Goal: Task Accomplishment & Management: Manage account settings

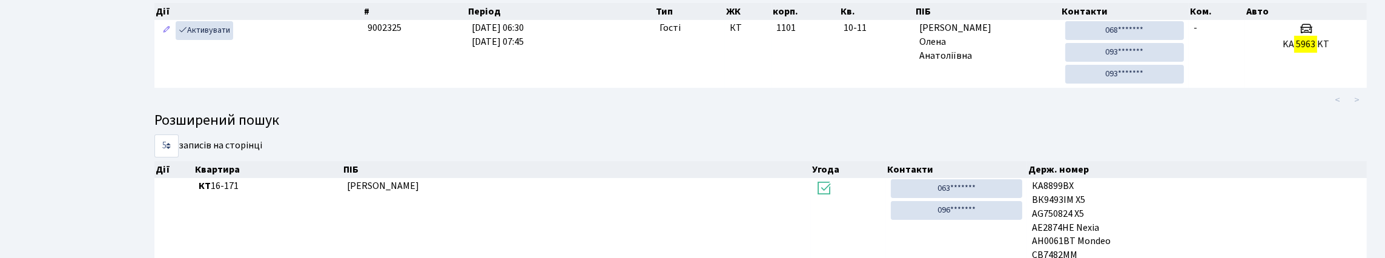
scroll to position [73, 0]
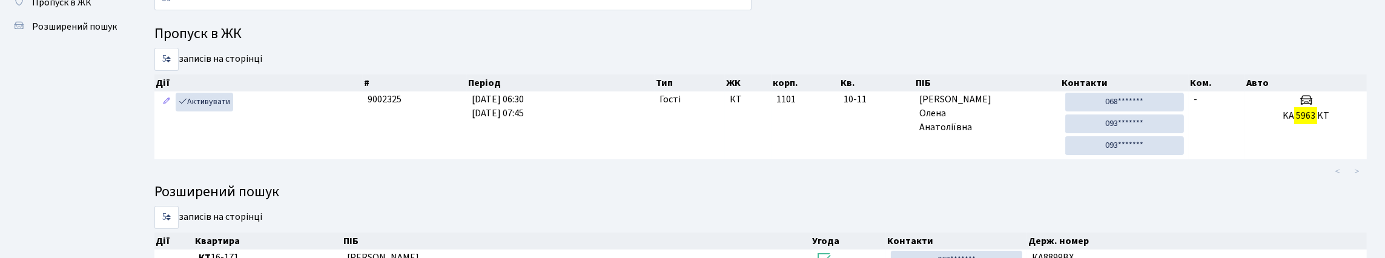
type input "5"
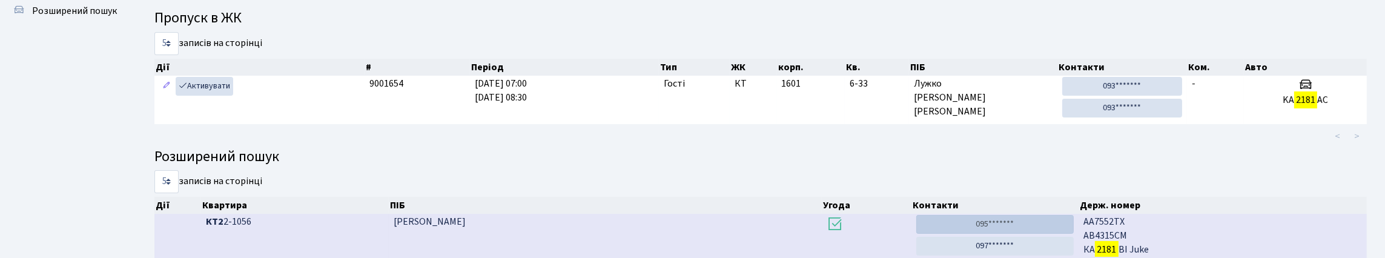
scroll to position [0, 0]
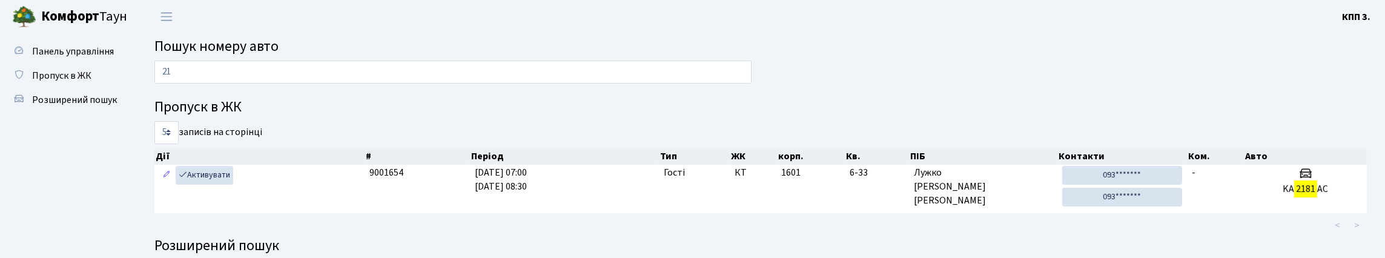
type input "2"
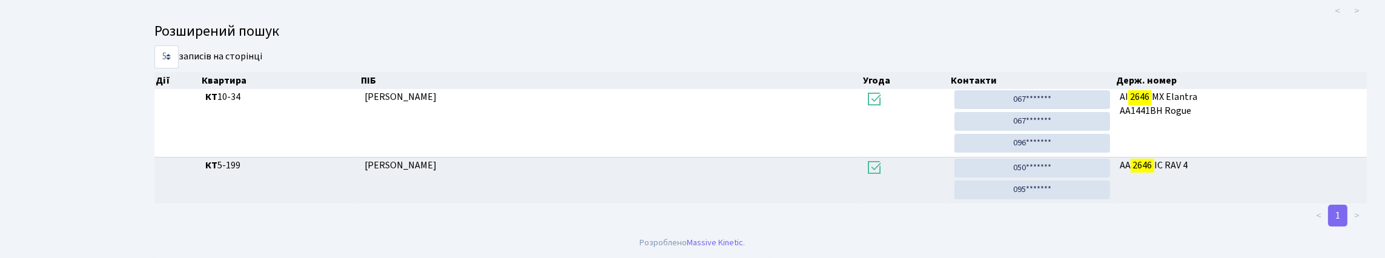
scroll to position [73, 0]
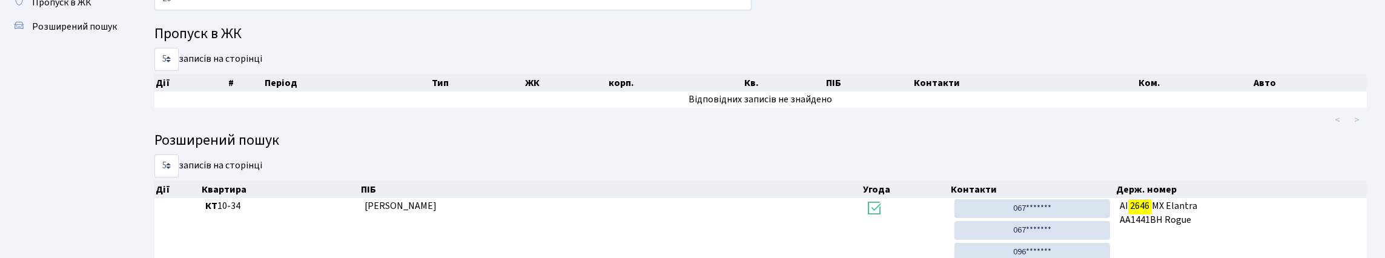
type input "2"
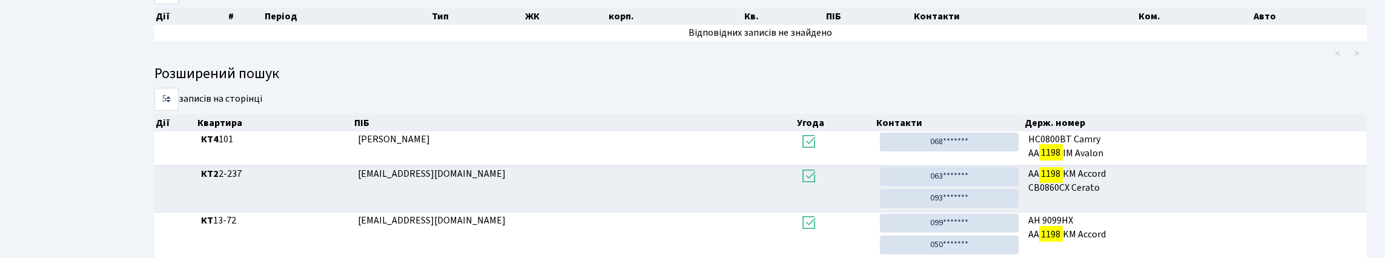
scroll to position [0, 0]
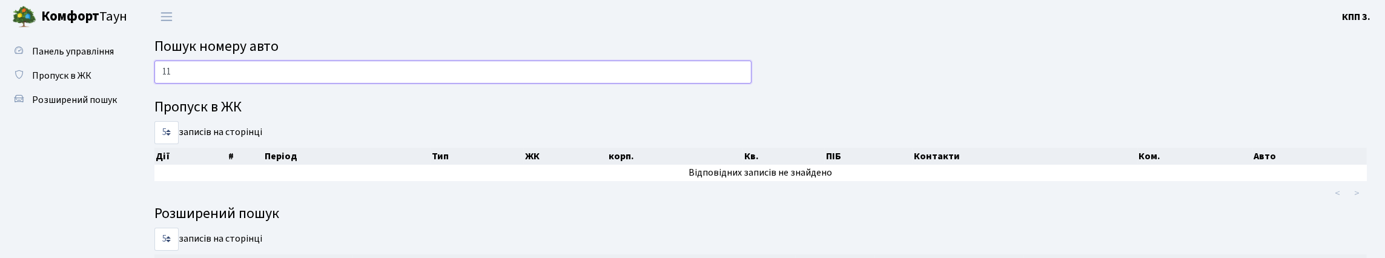
type input "1"
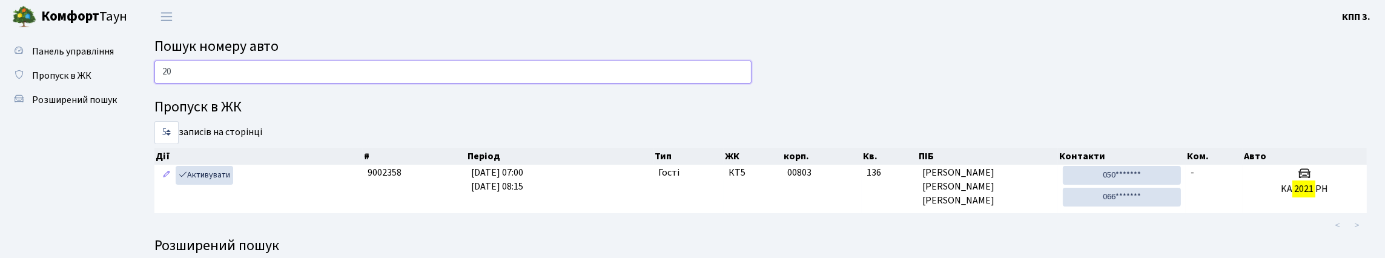
type input "2"
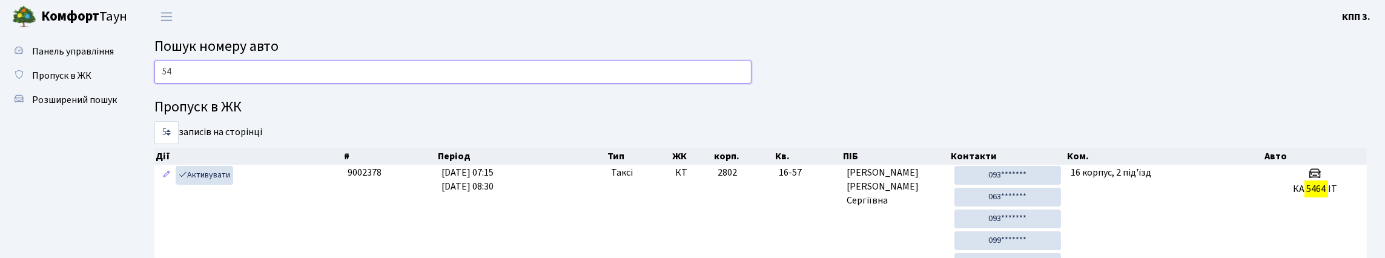
type input "5"
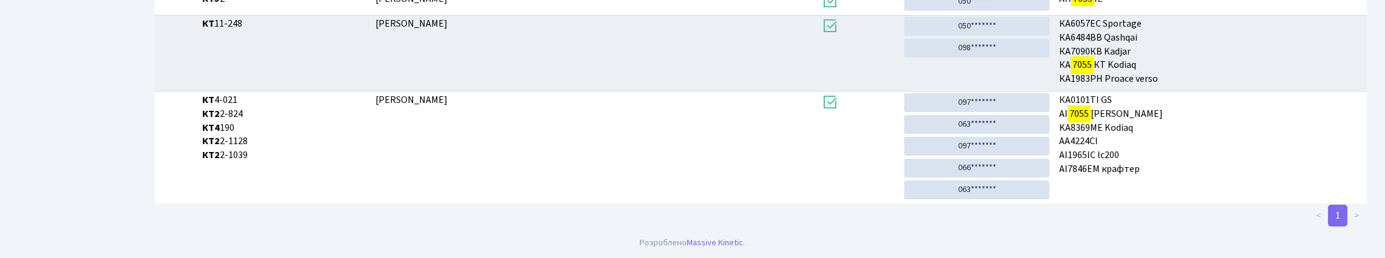
scroll to position [73, 0]
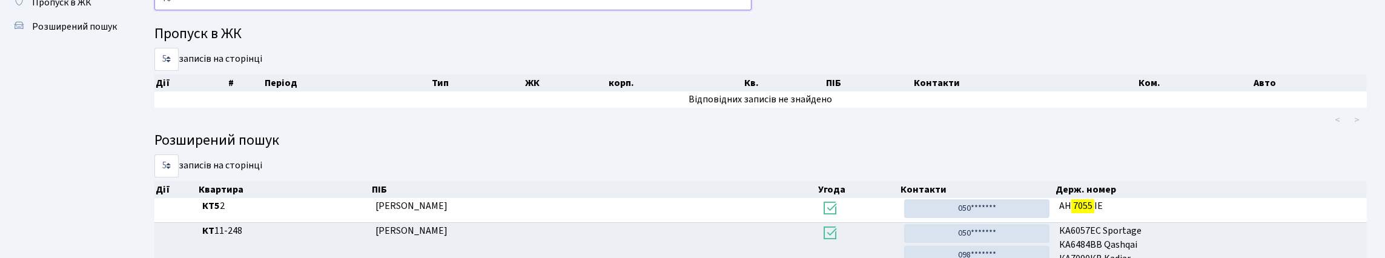
type input "7"
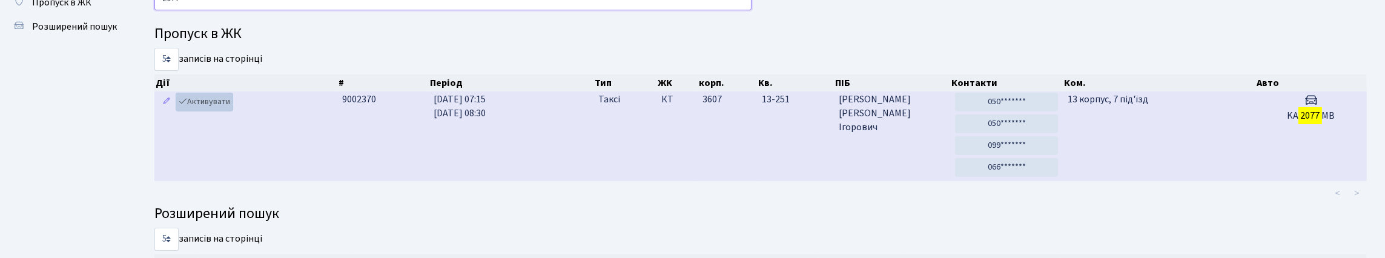
type input "2077"
click at [202, 111] on link "Активувати" at bounding box center [205, 102] width 58 height 19
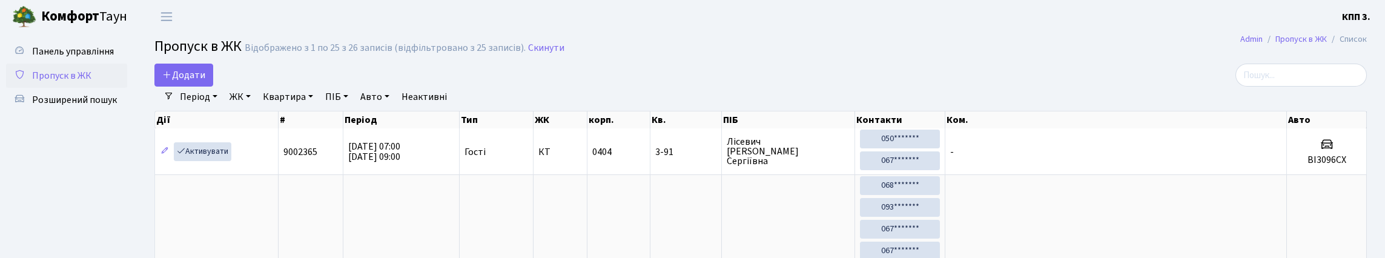
select select "25"
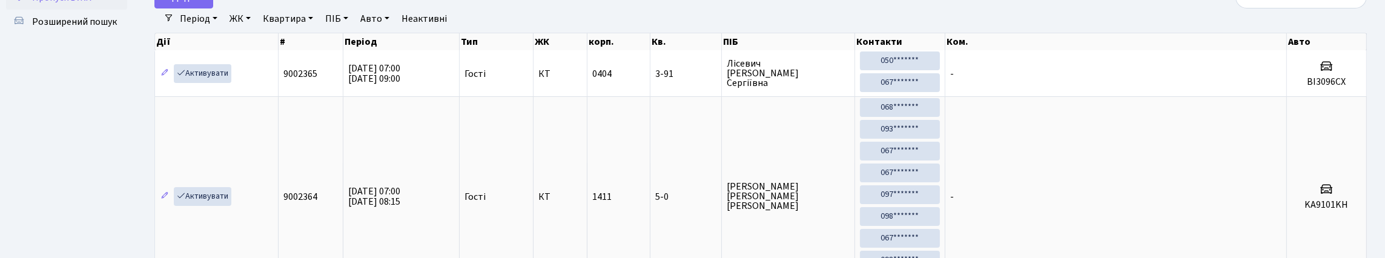
type input "101"
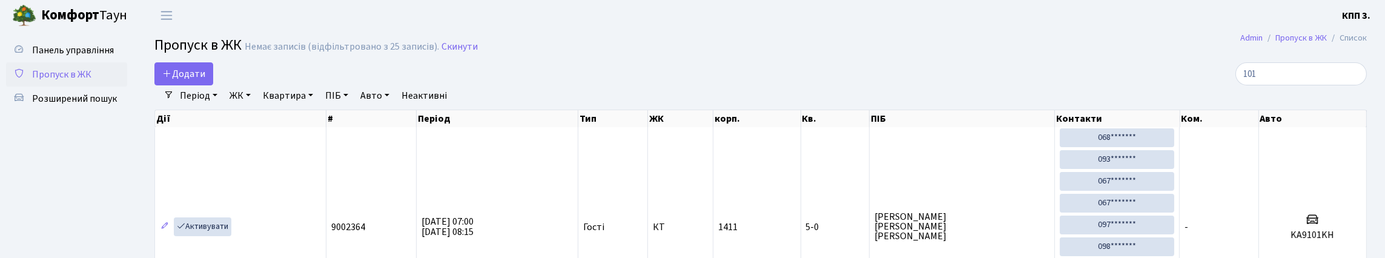
scroll to position [0, 0]
click at [1351, 84] on input "101" at bounding box center [1300, 75] width 131 height 23
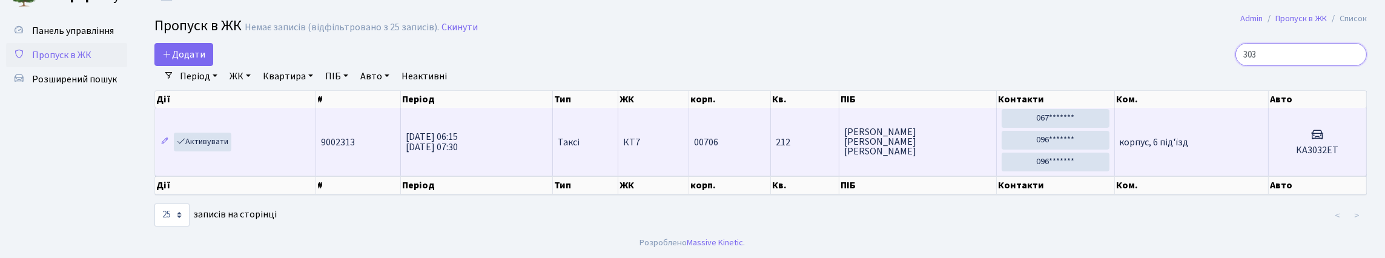
scroll to position [60, 0]
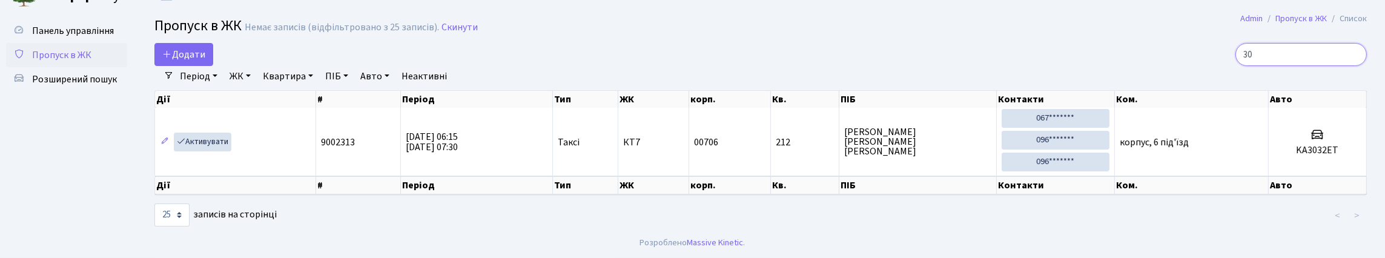
type input "3"
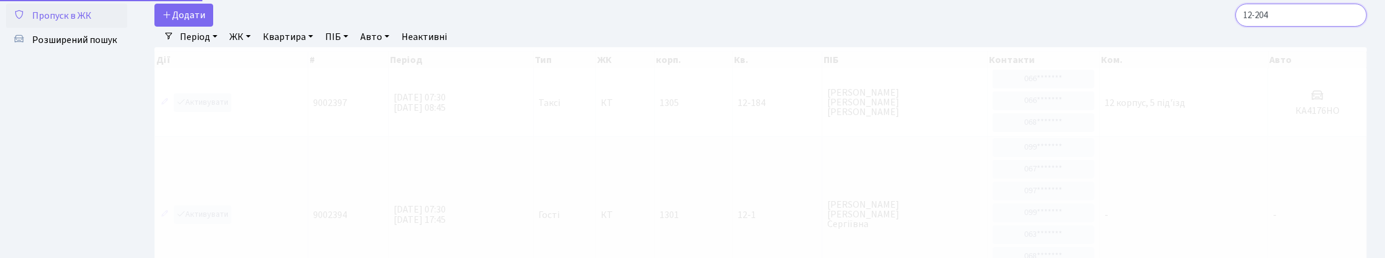
scroll to position [40, 0]
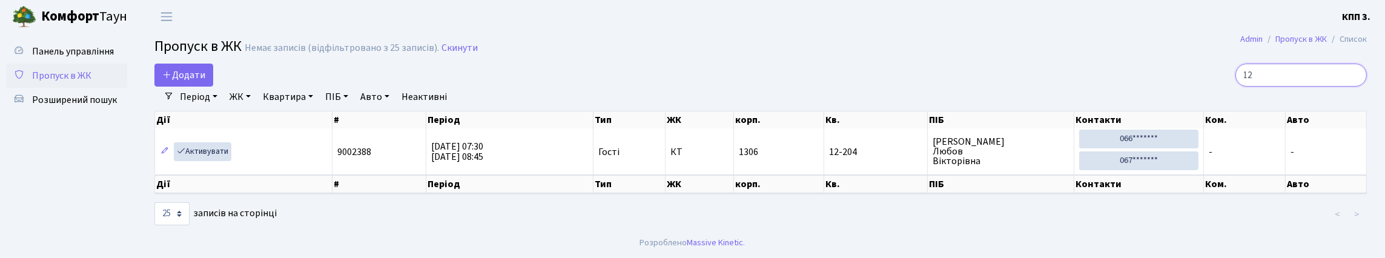
type input "1"
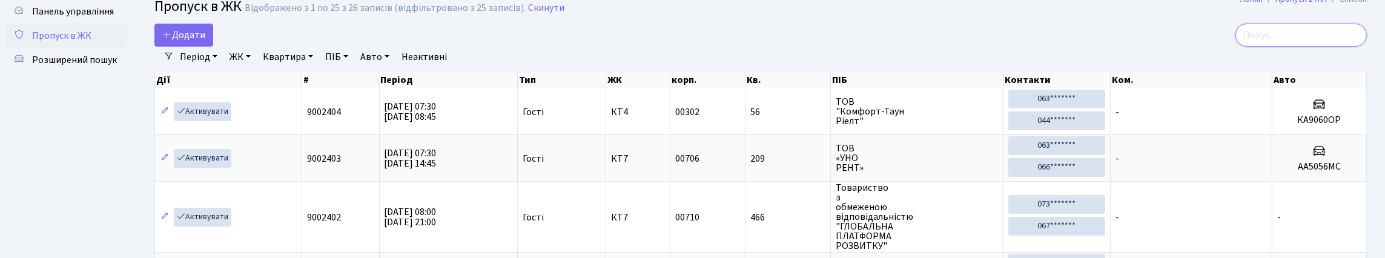
scroll to position [60, 0]
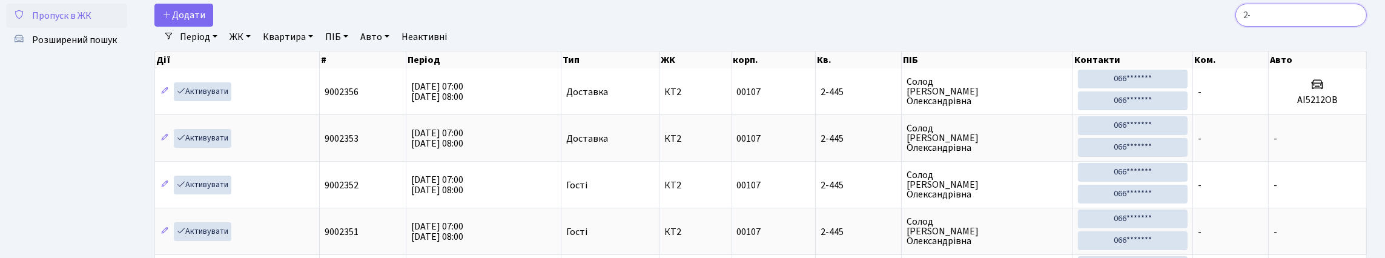
type input "2"
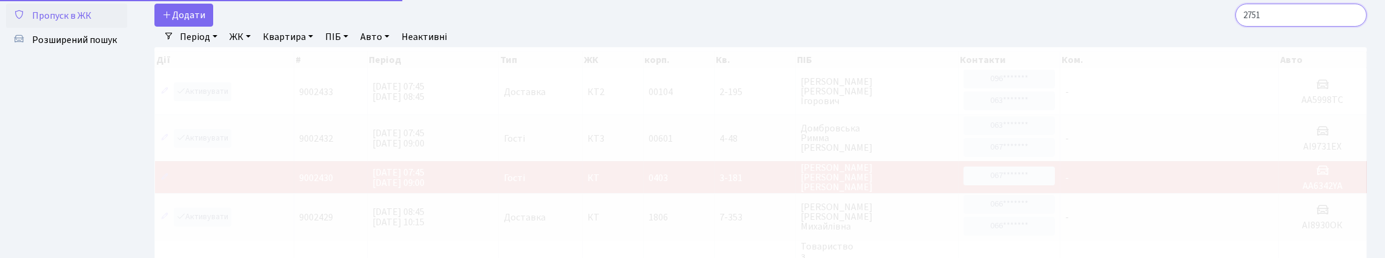
scroll to position [1, 0]
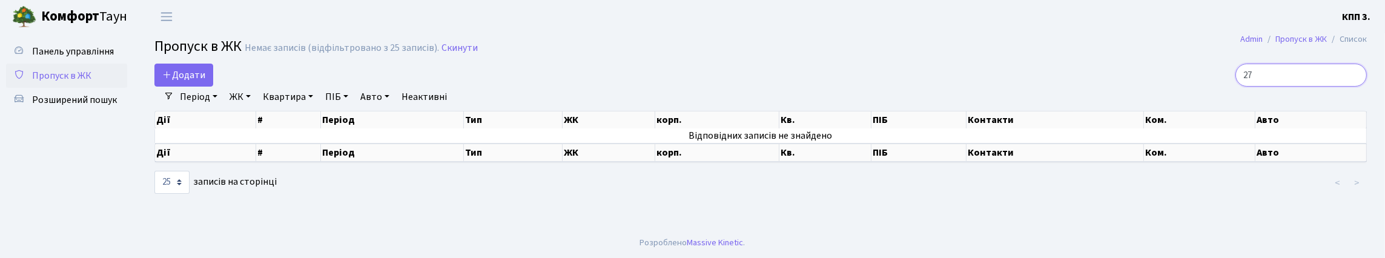
type input "2"
type input "8"
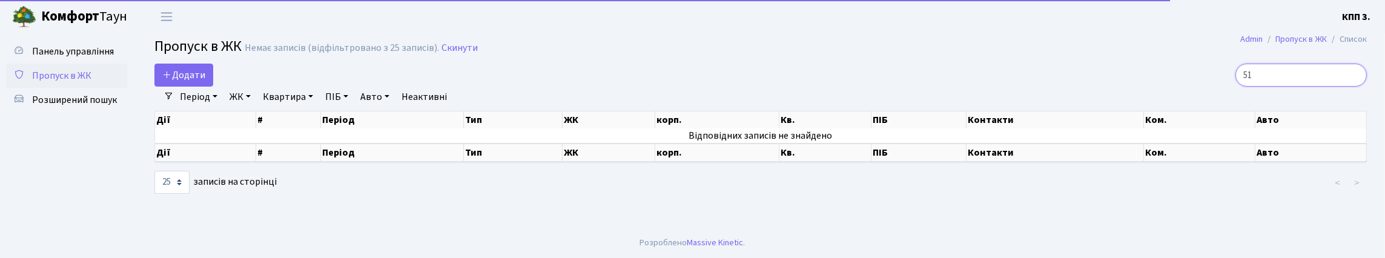
type input "5"
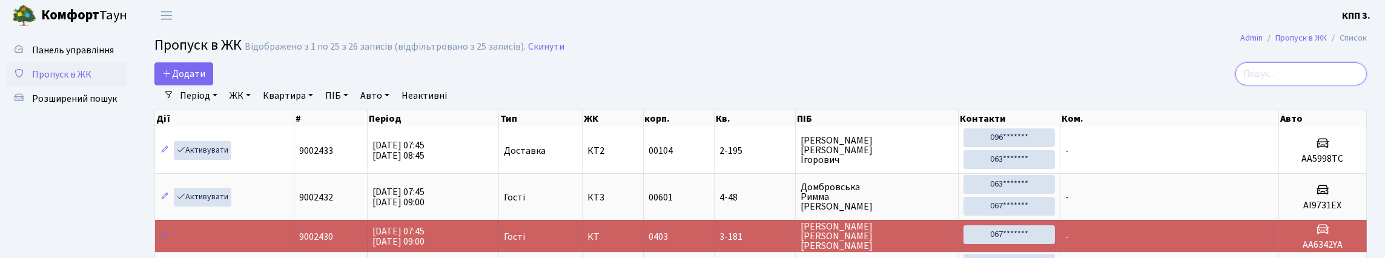
scroll to position [60, 0]
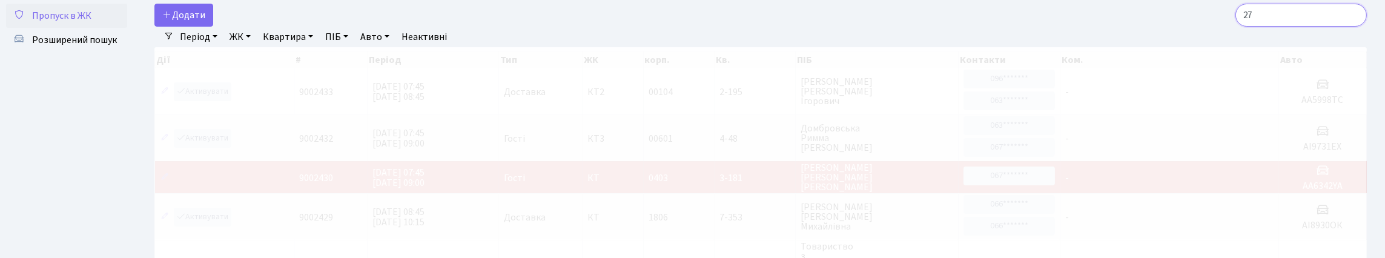
type input "2"
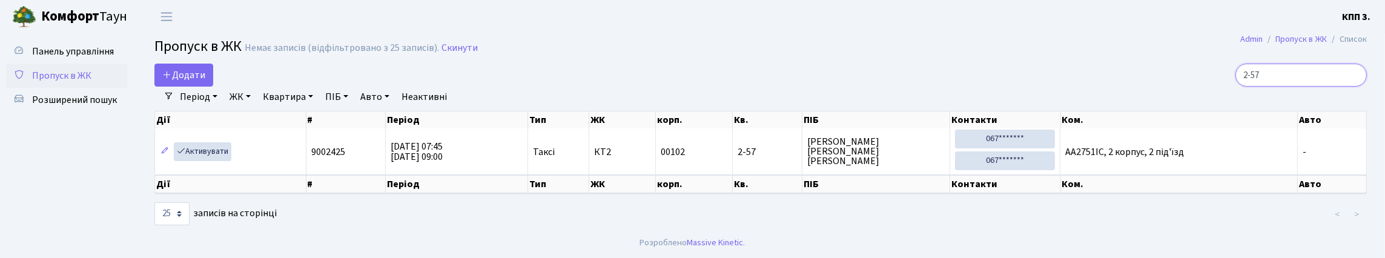
type input "2-57"
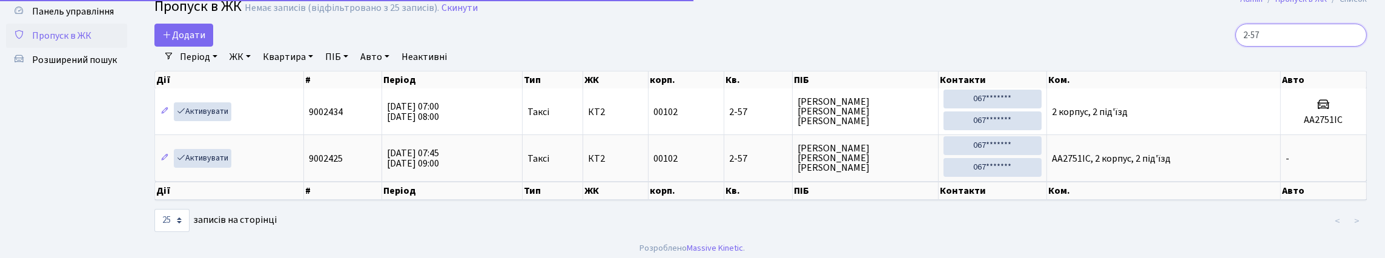
scroll to position [60, 0]
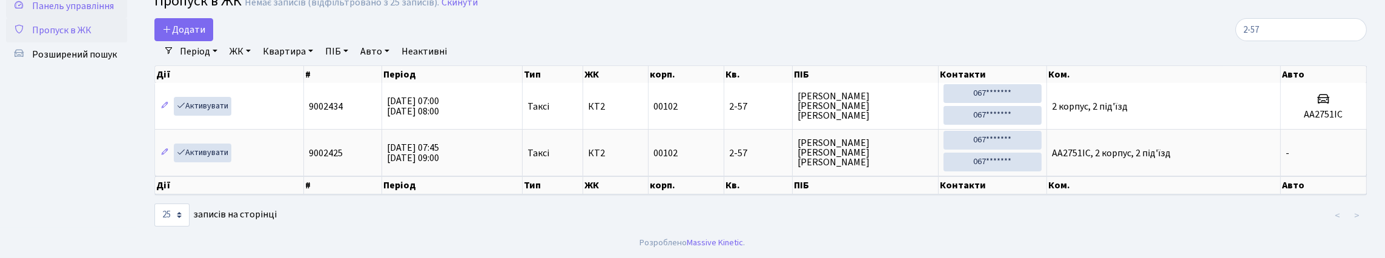
click at [70, 9] on span "Панель управління" at bounding box center [73, 5] width 82 height 13
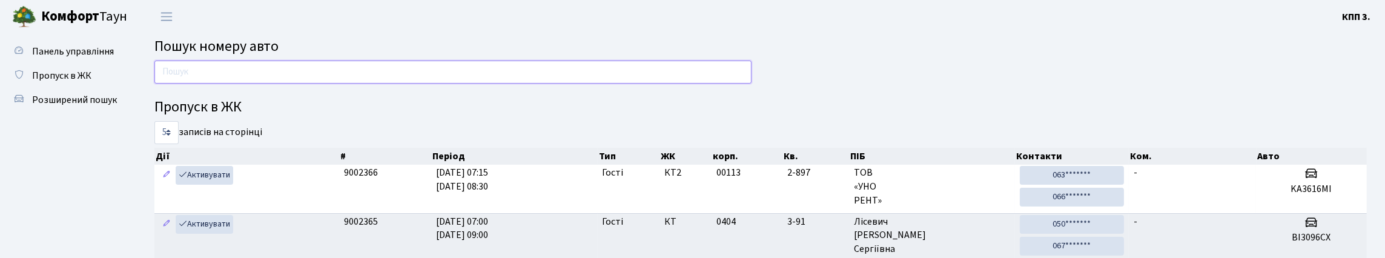
click at [197, 74] on input "text" at bounding box center [452, 72] width 597 height 23
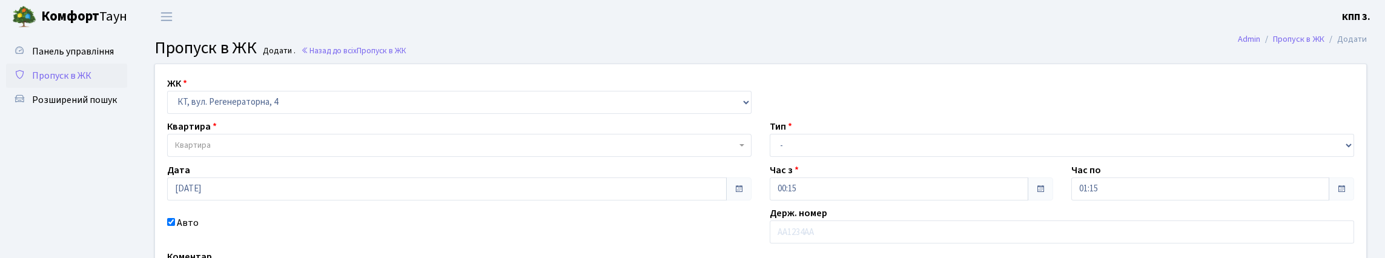
select select "271"
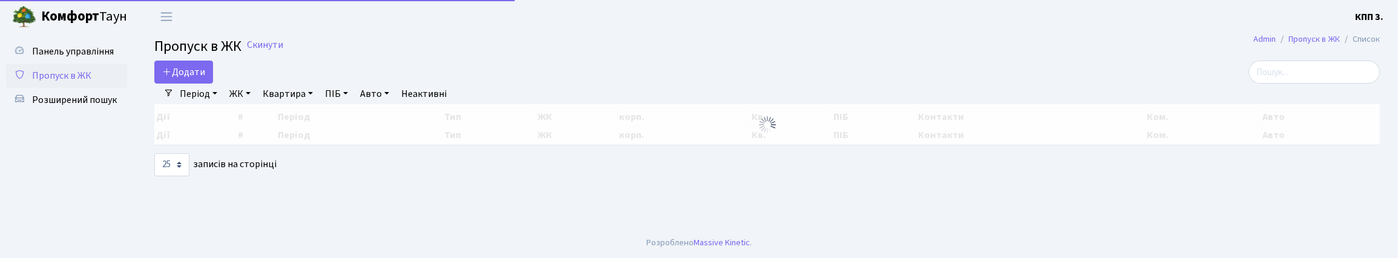
select select "25"
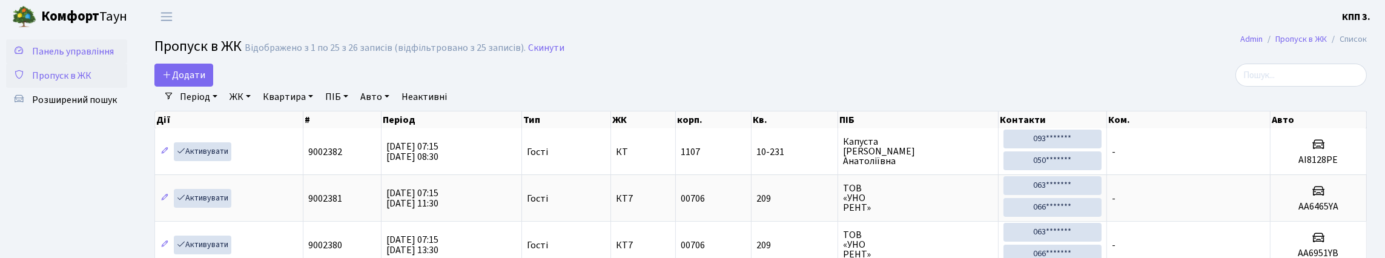
click at [74, 58] on span "Панель управління" at bounding box center [73, 51] width 82 height 13
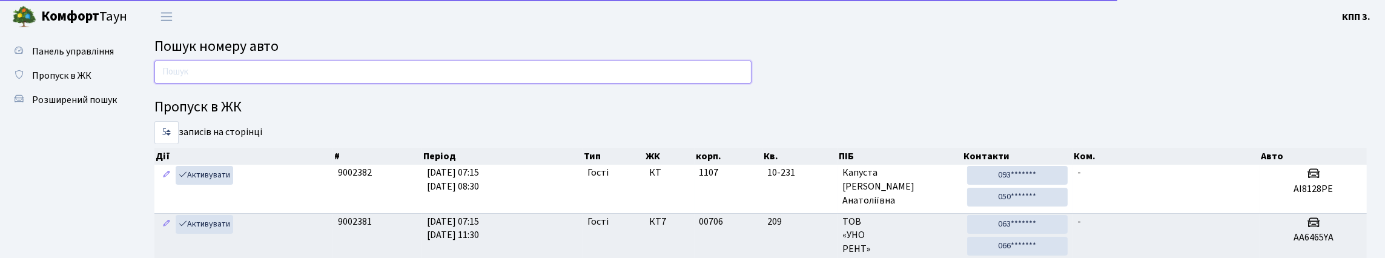
click at [429, 77] on input "text" at bounding box center [452, 72] width 597 height 23
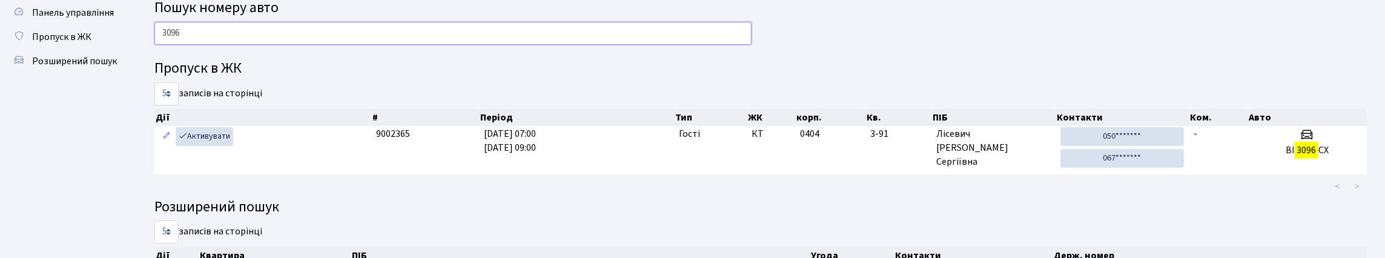
scroll to position [60, 0]
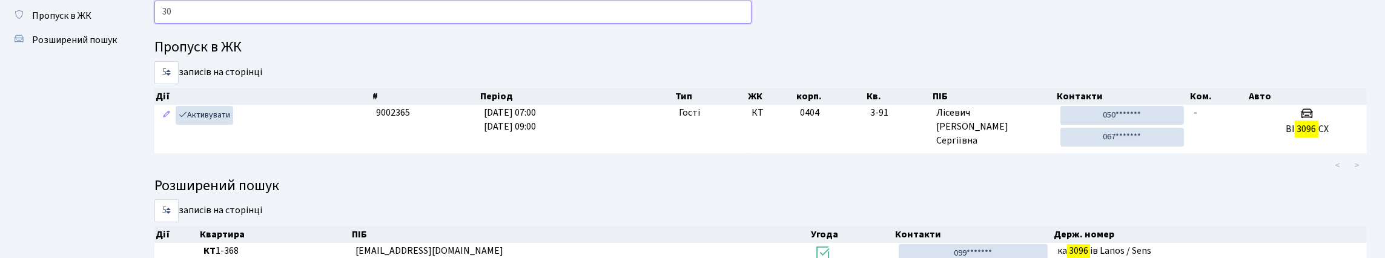
type input "3"
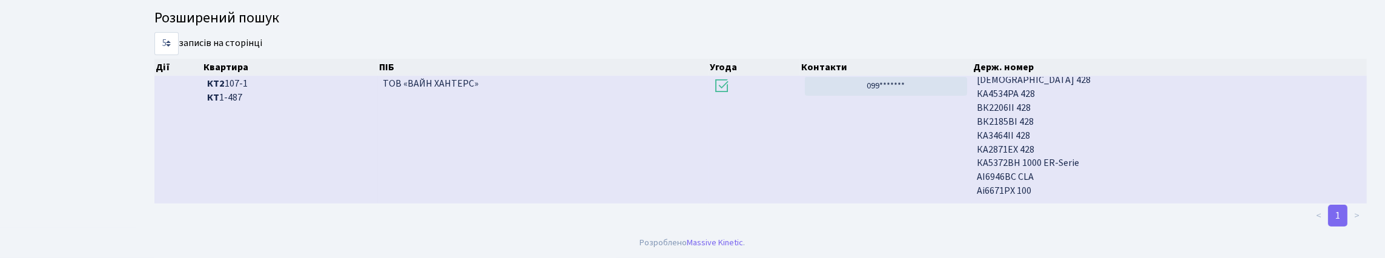
scroll to position [73, 0]
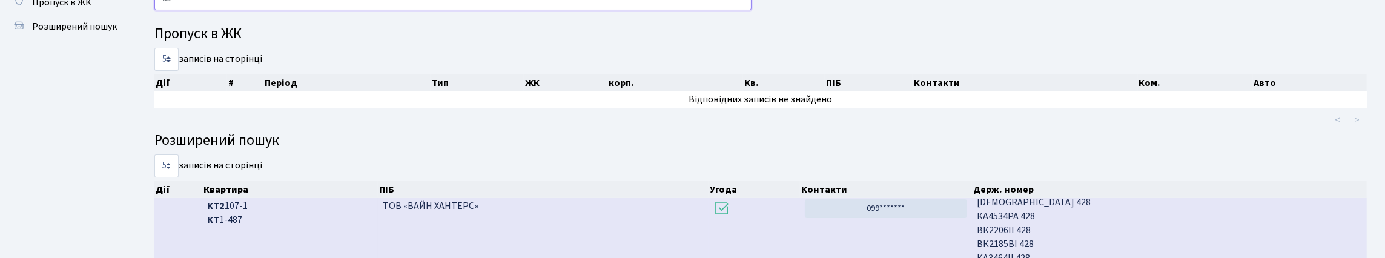
type input "8"
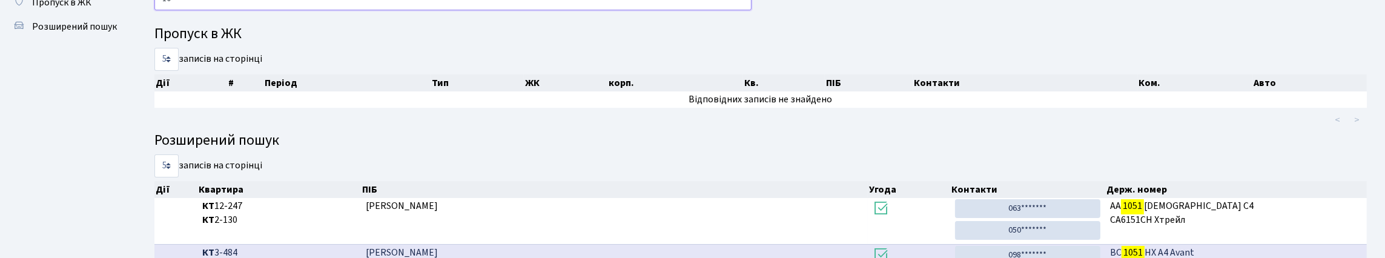
type input "1"
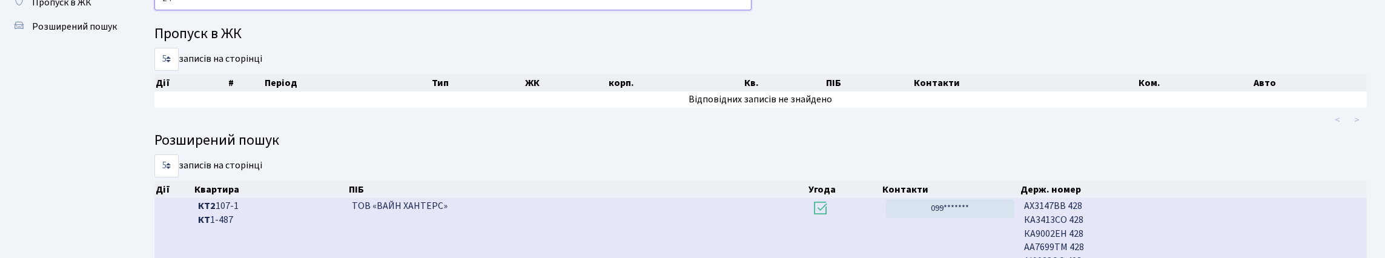
type input "2"
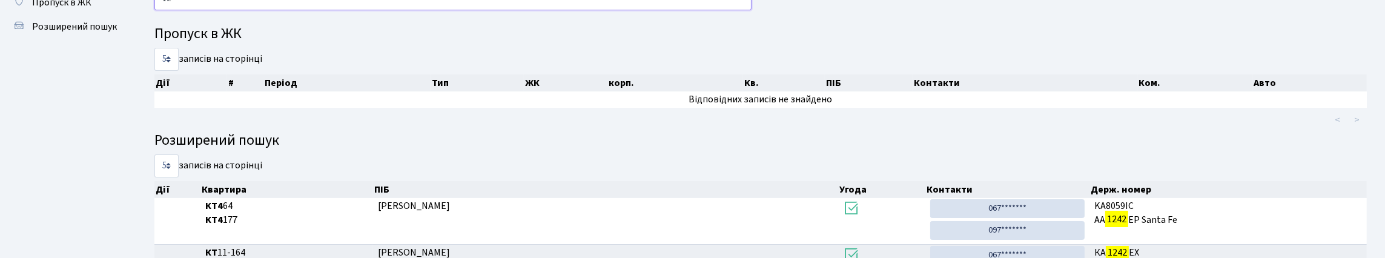
type input "1"
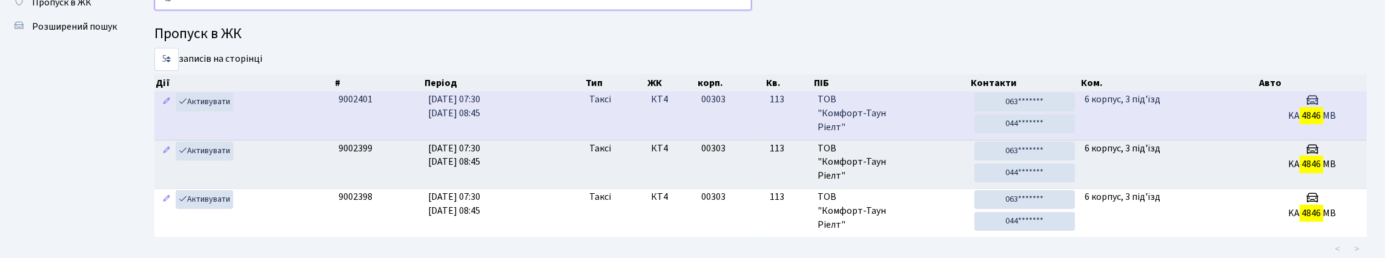
type input "4"
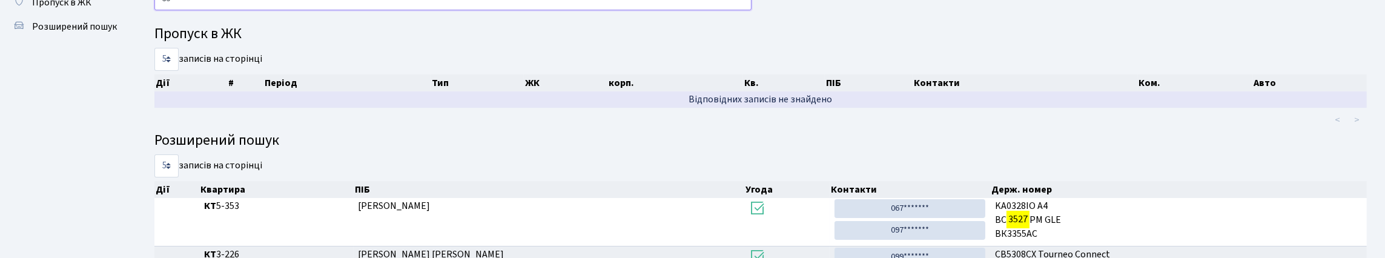
type input "3"
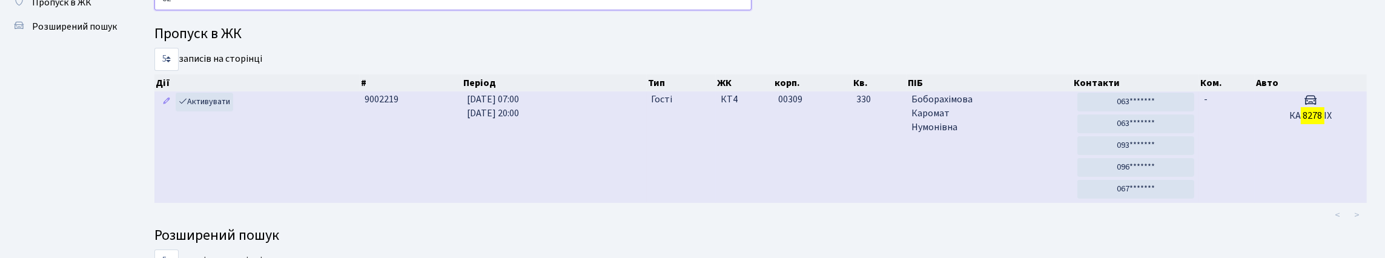
type input "8"
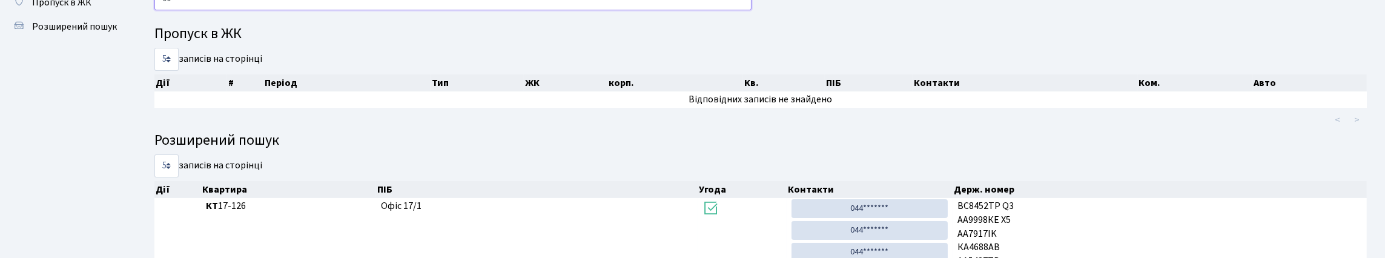
type input "0"
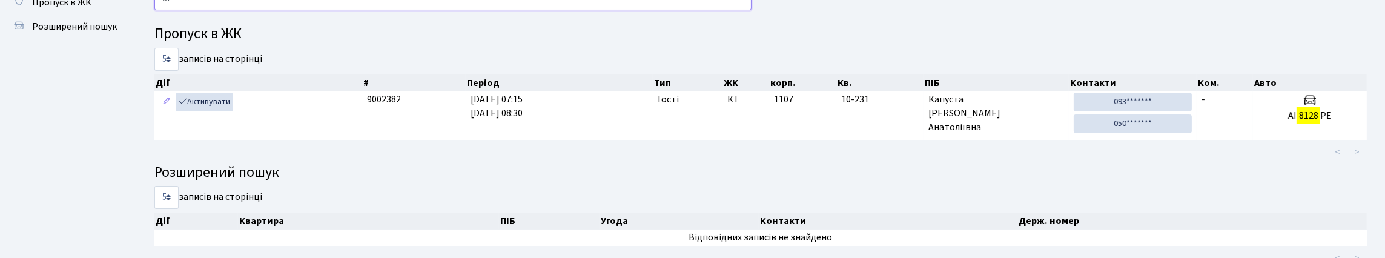
type input "8"
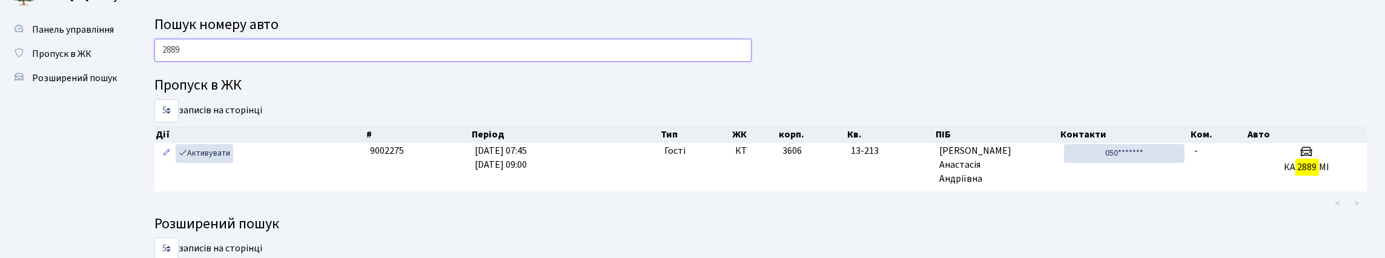
scroll to position [0, 0]
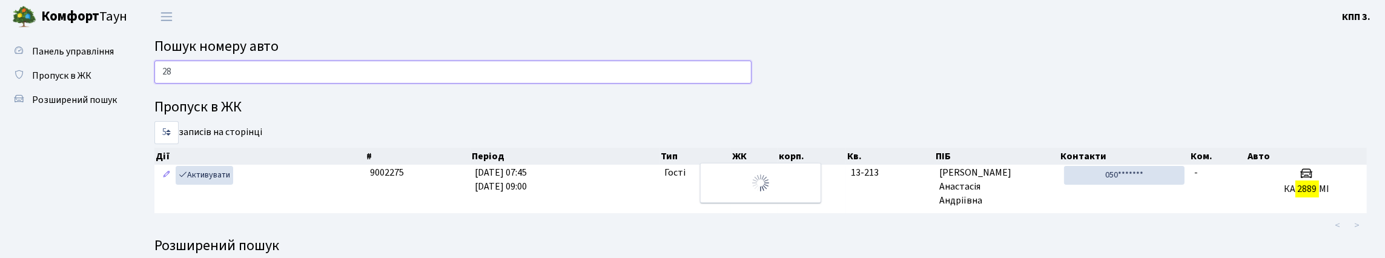
type input "2"
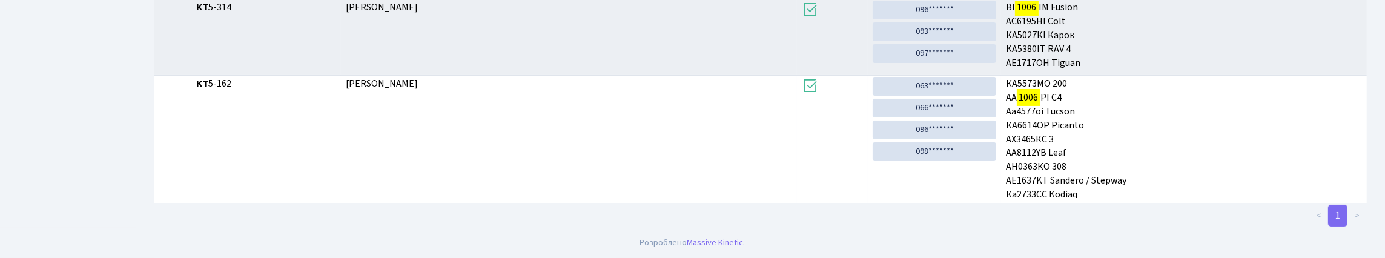
scroll to position [73, 0]
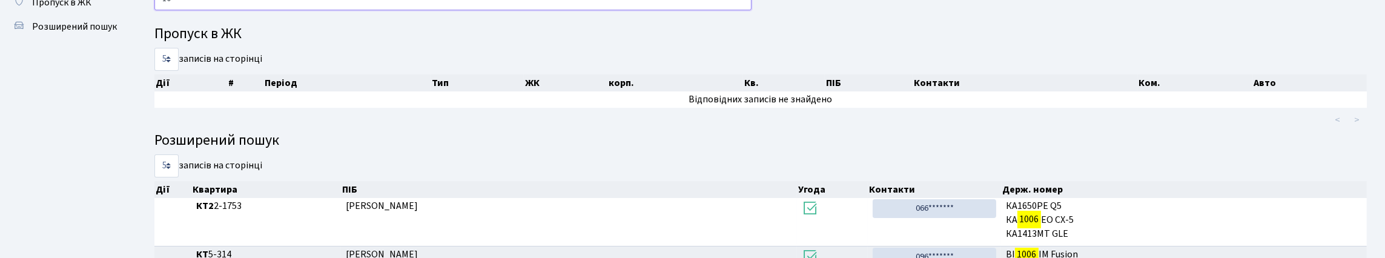
type input "1"
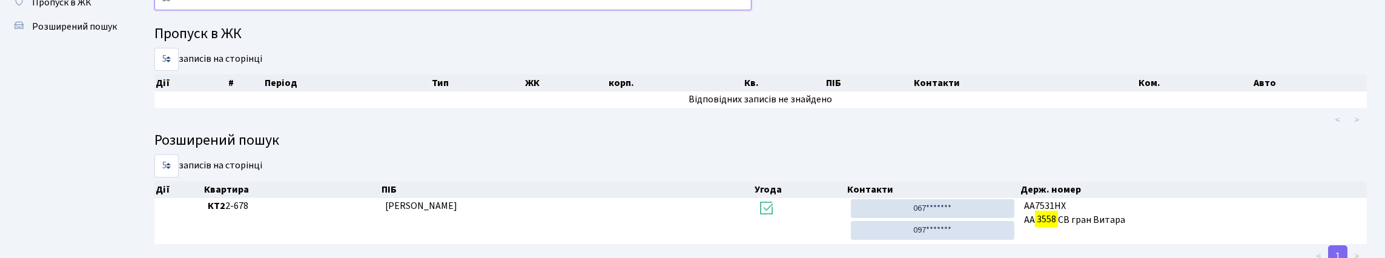
type input "3"
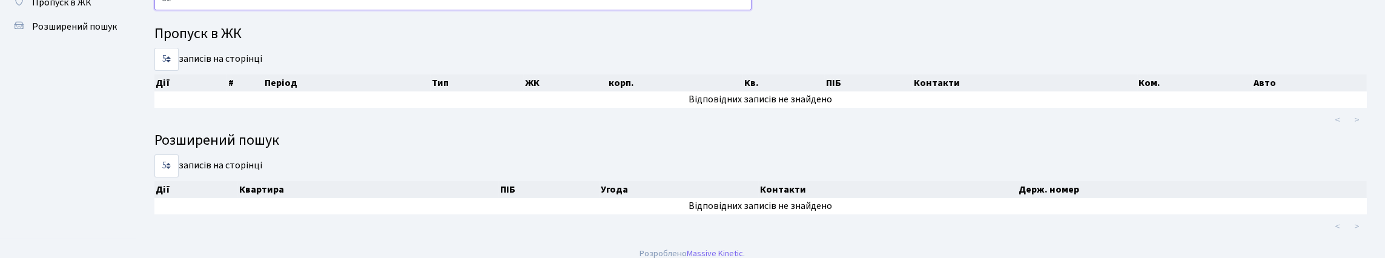
type input "3"
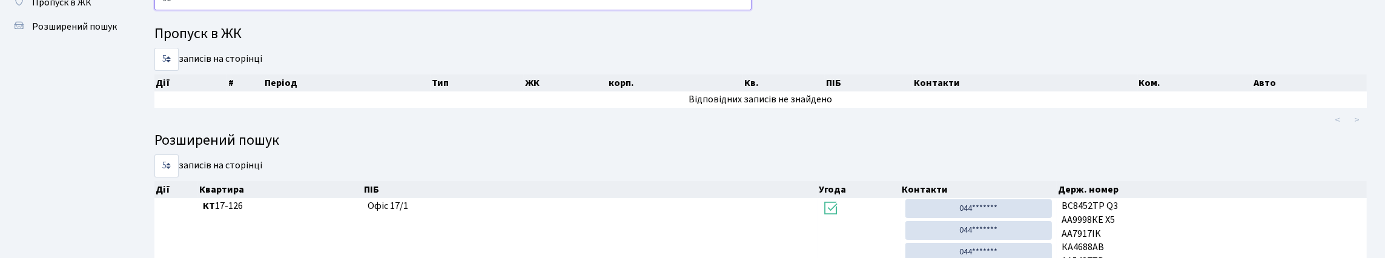
type input "9"
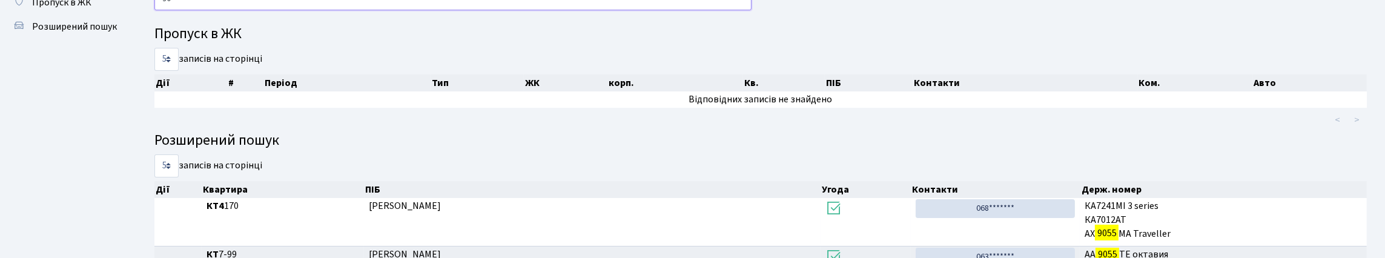
type input "9"
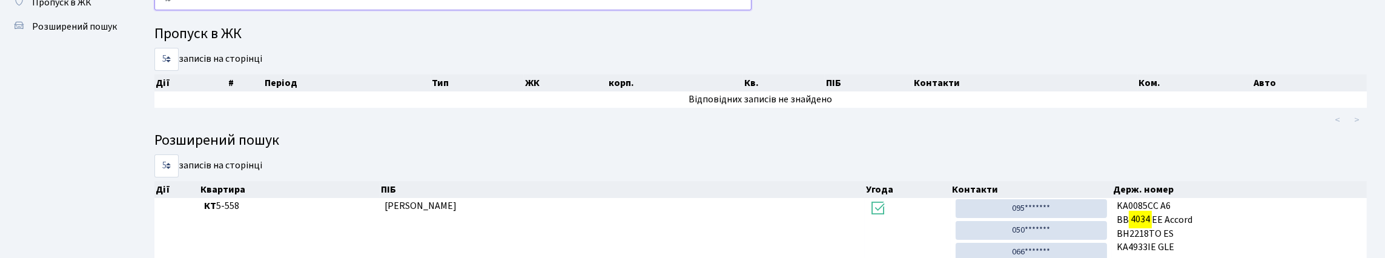
type input "4"
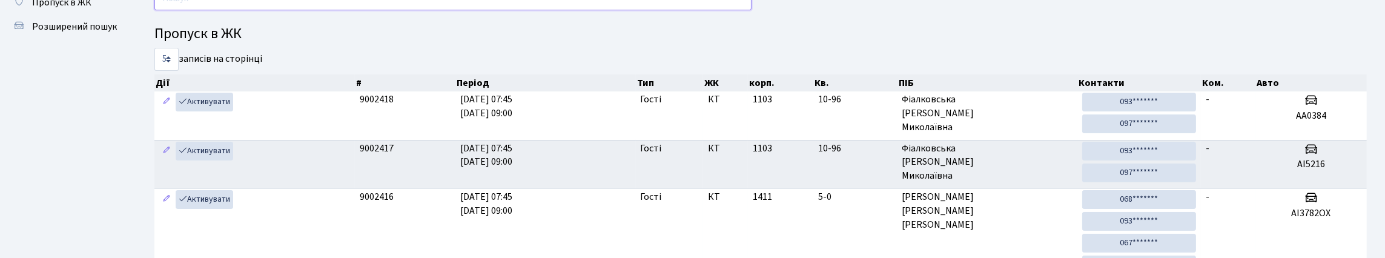
type input "9"
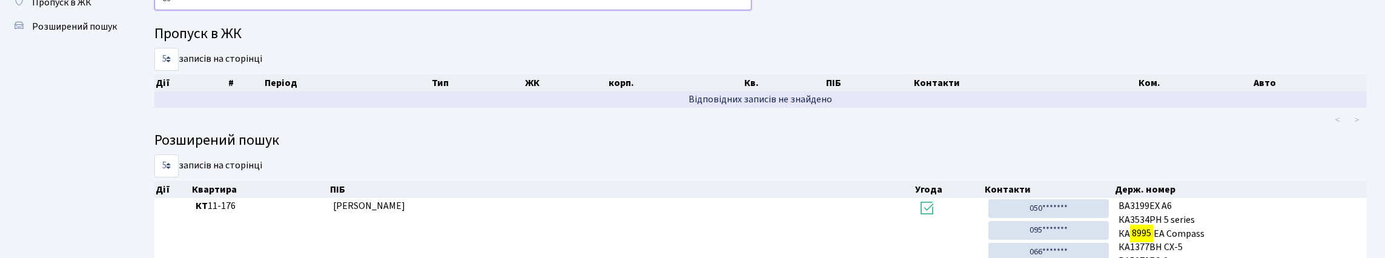
type input "8"
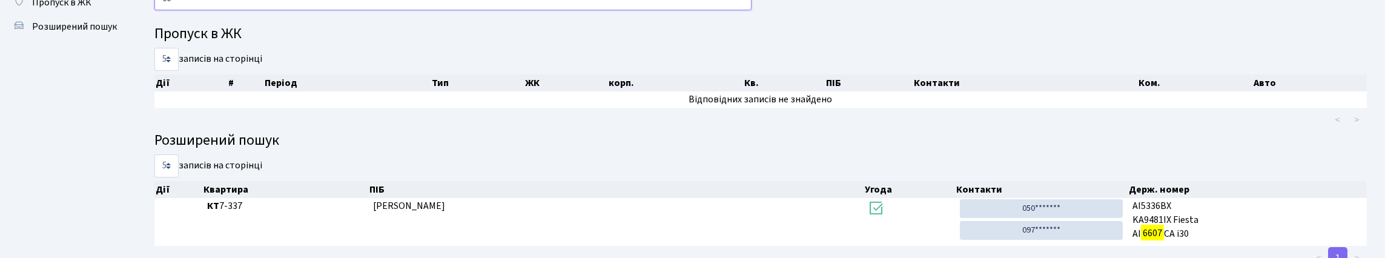
type input "6"
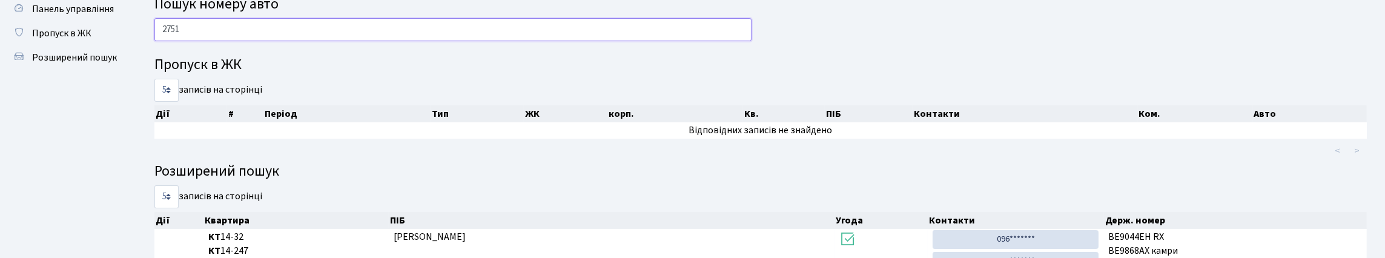
scroll to position [20, 0]
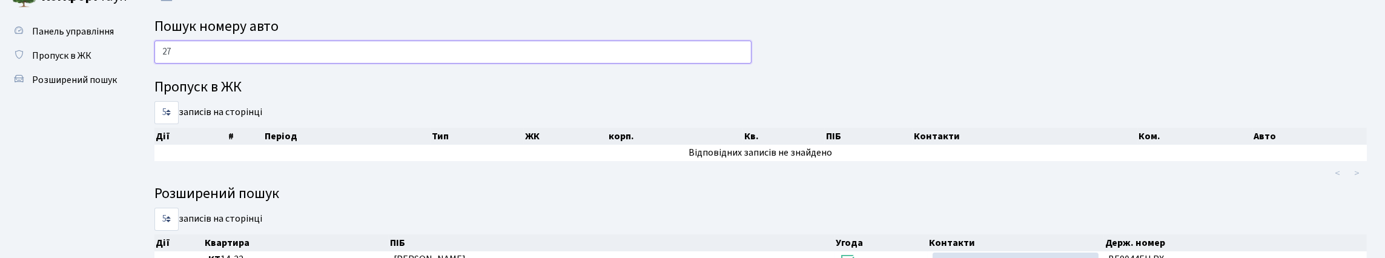
type input "2"
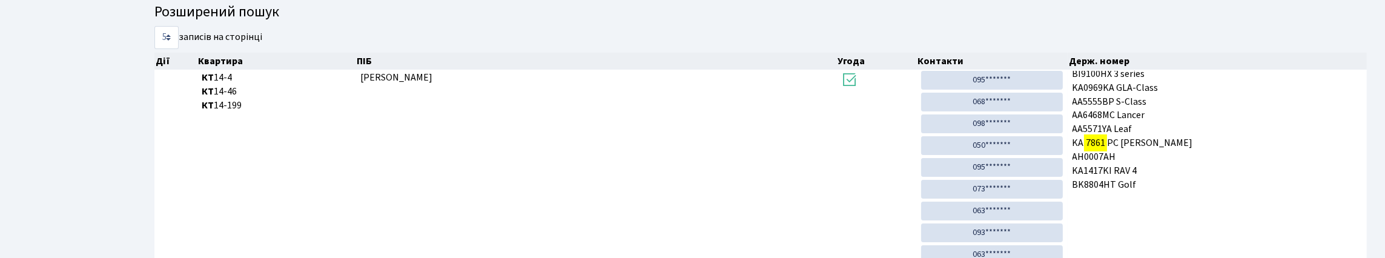
scroll to position [73, 0]
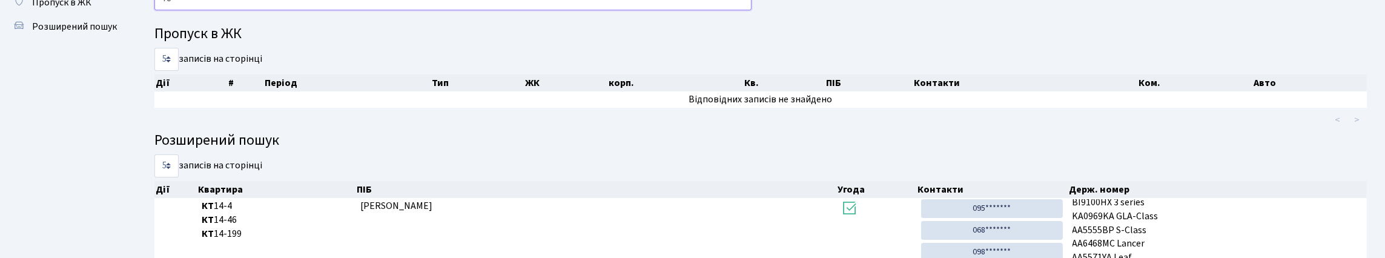
type input "7"
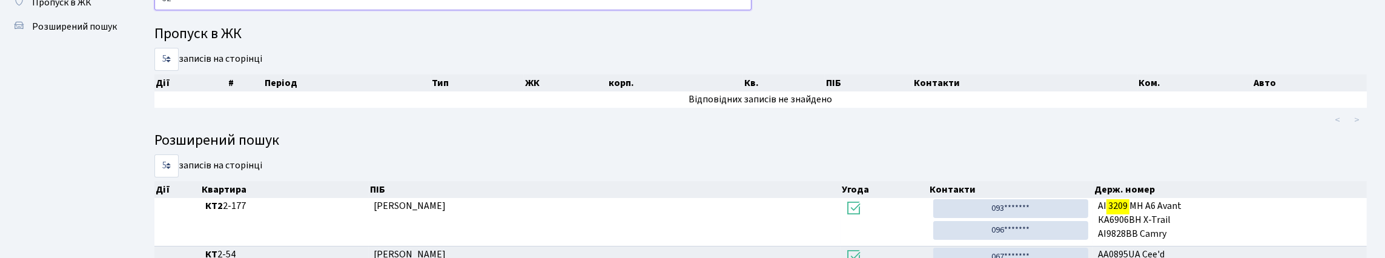
type input "3"
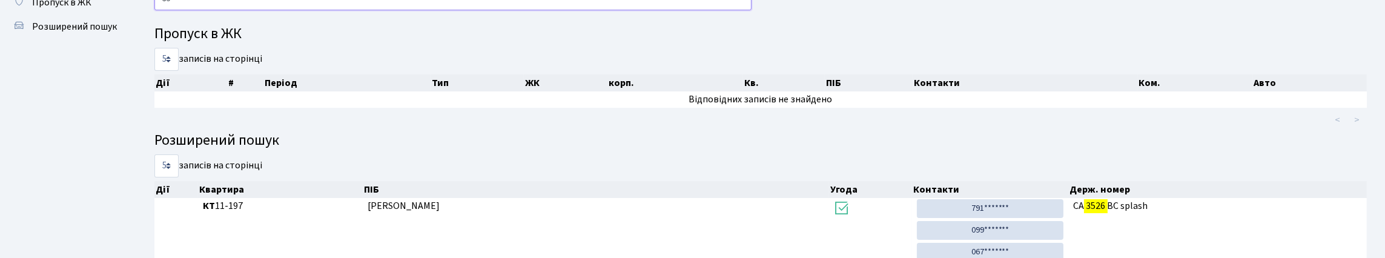
type input "3"
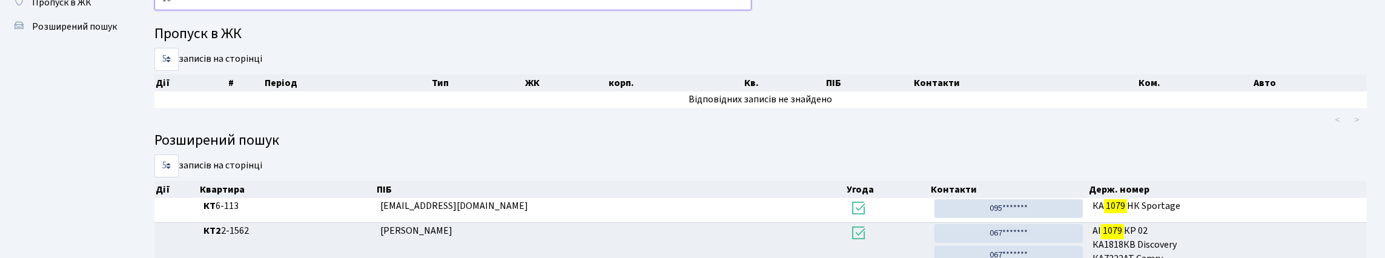
type input "1"
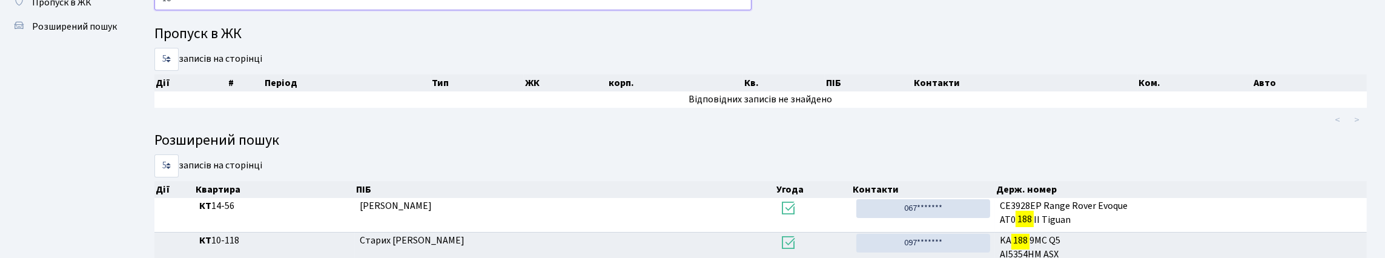
type input "1"
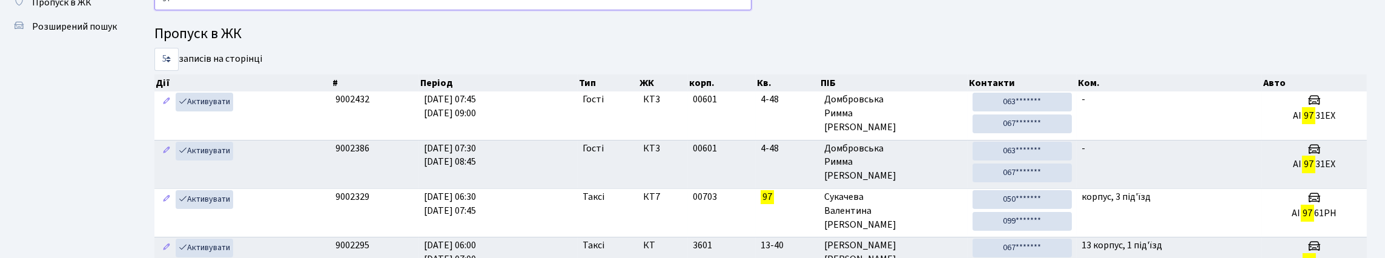
type input "9"
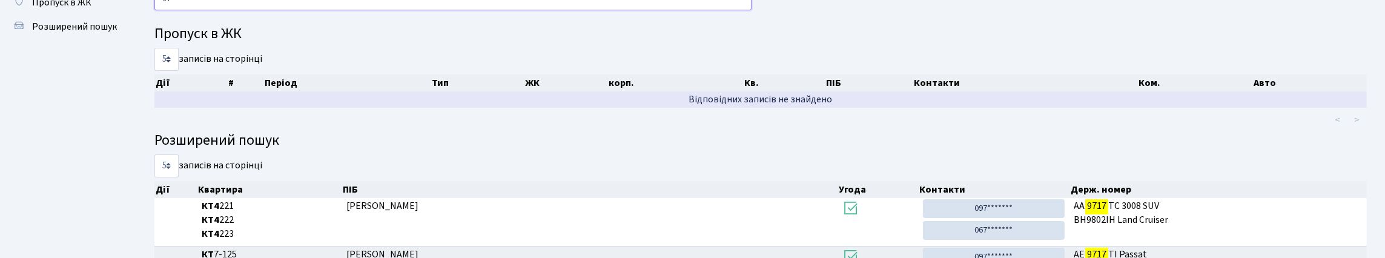
type input "9"
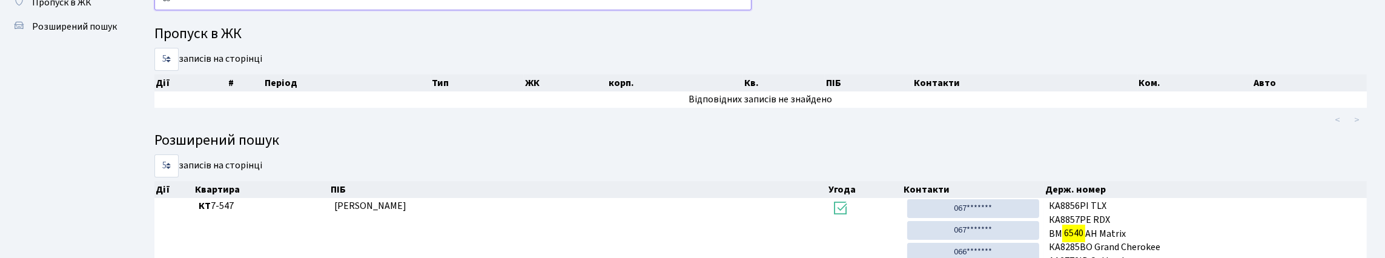
type input "6"
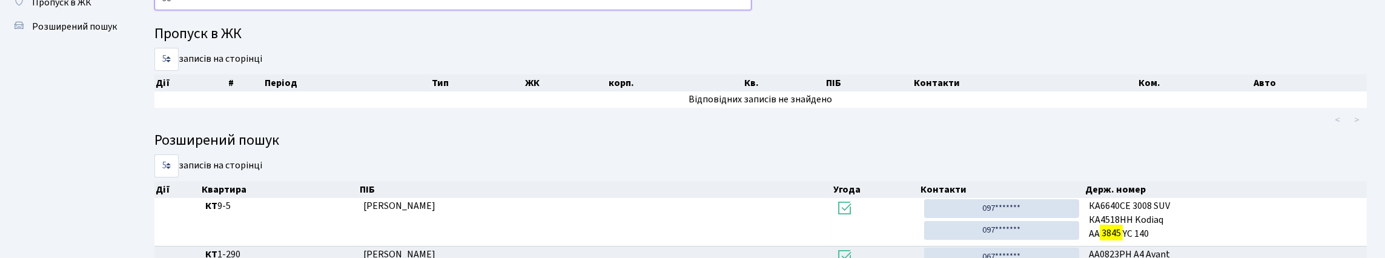
type input "3"
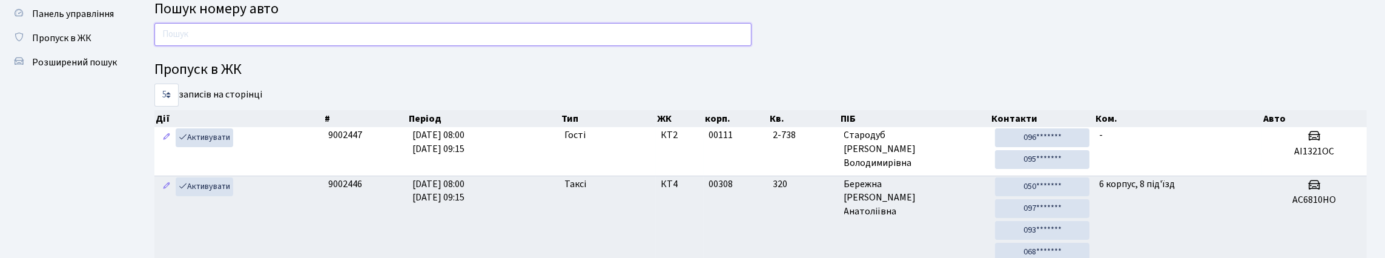
scroll to position [0, 0]
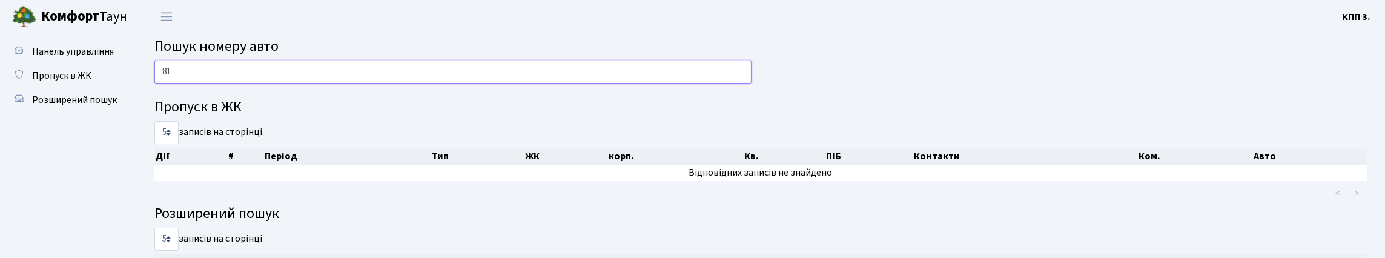
type input "8"
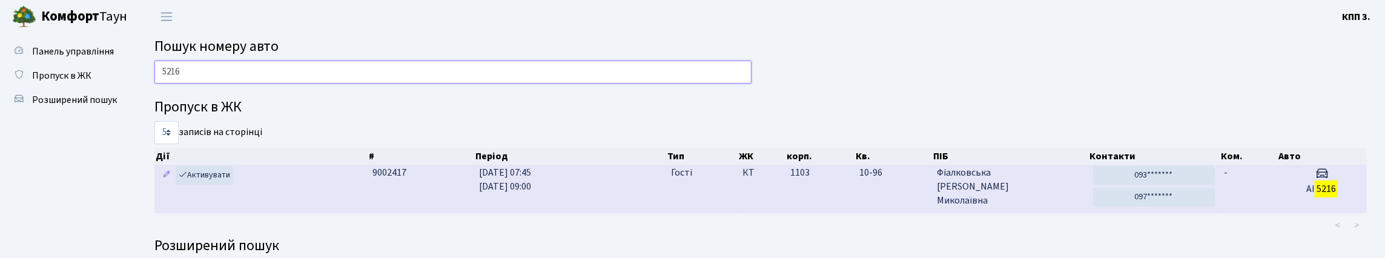
type input "5216"
click at [1237, 212] on td "-" at bounding box center [1248, 189] width 58 height 48
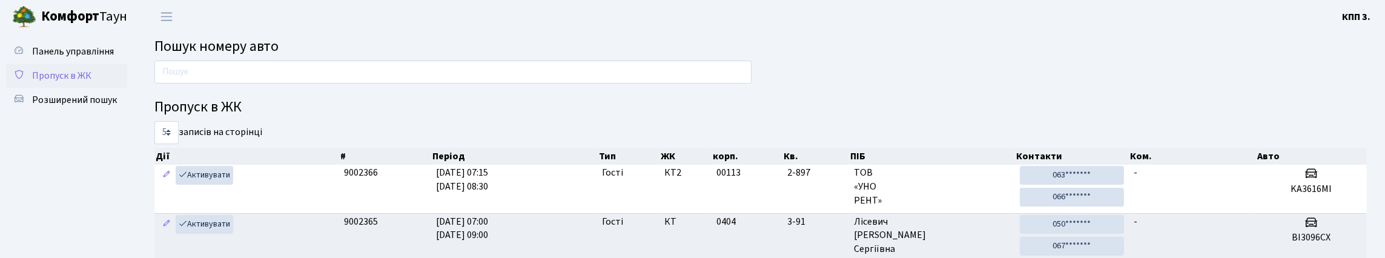
click at [64, 82] on span "Пропуск в ЖК" at bounding box center [61, 75] width 59 height 13
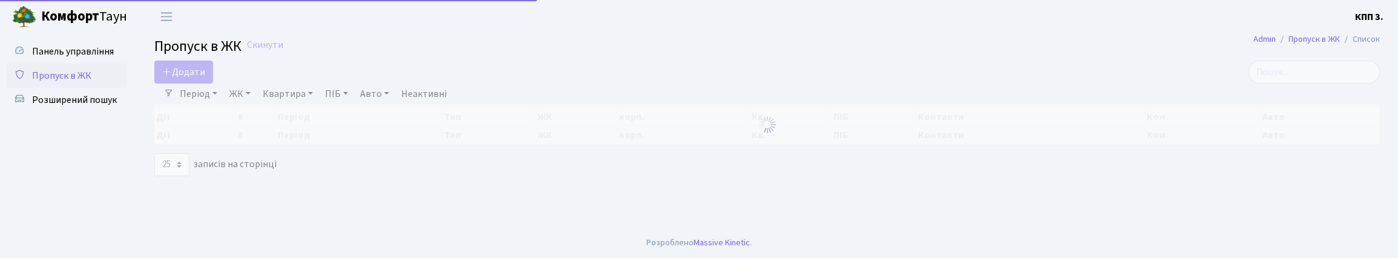
select select "25"
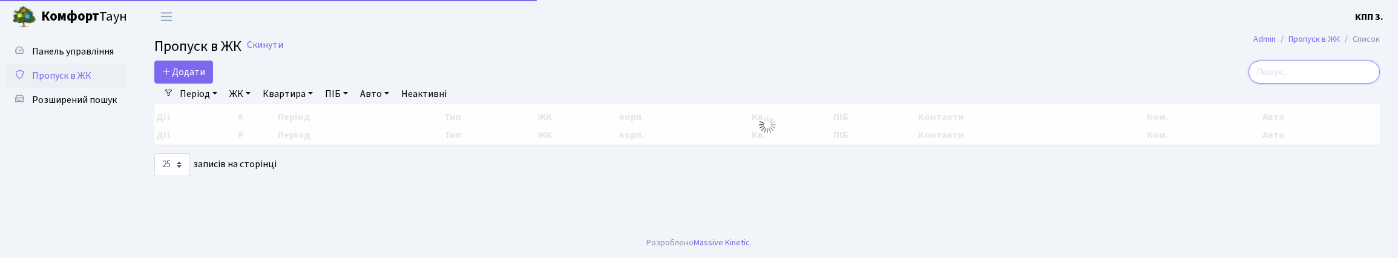
click at [1254, 84] on input "search" at bounding box center [1314, 72] width 131 height 23
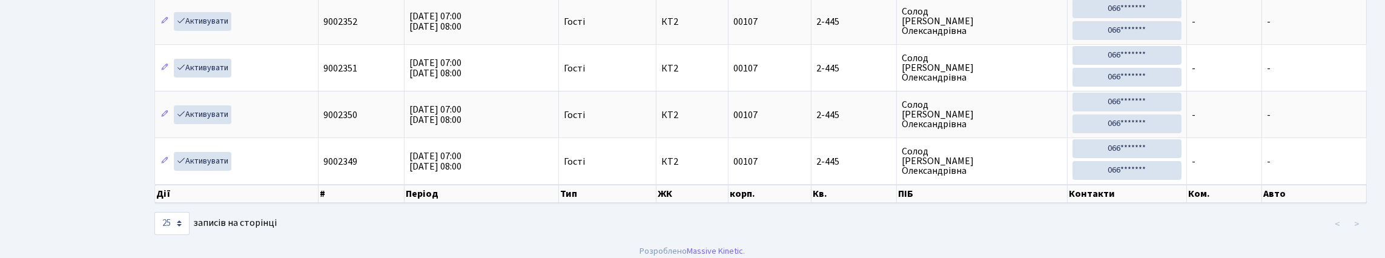
scroll to position [78, 0]
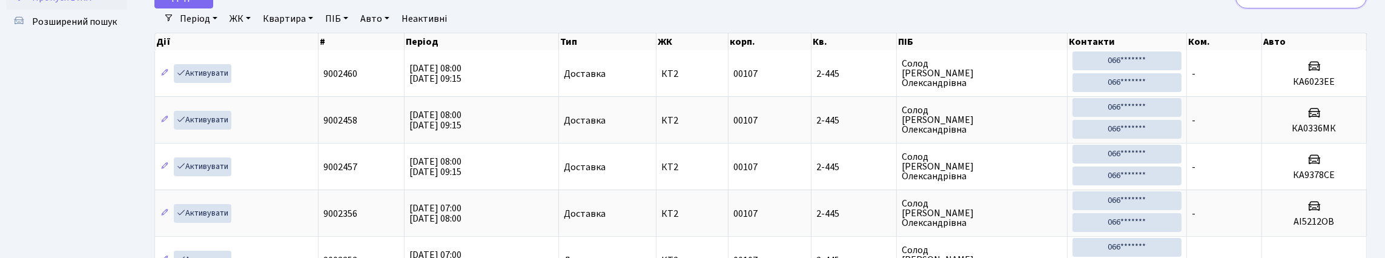
type input "2"
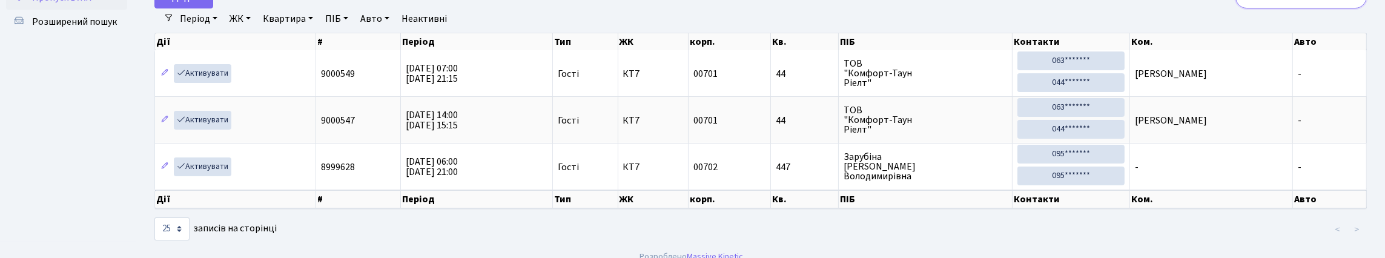
type input "4"
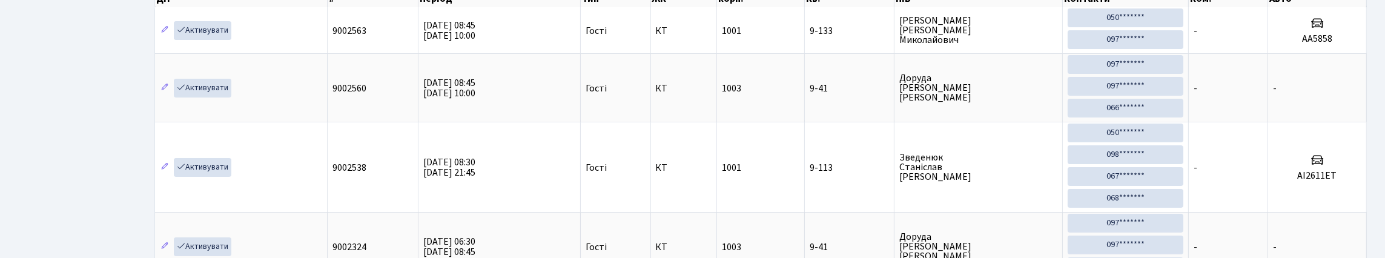
scroll to position [0, 0]
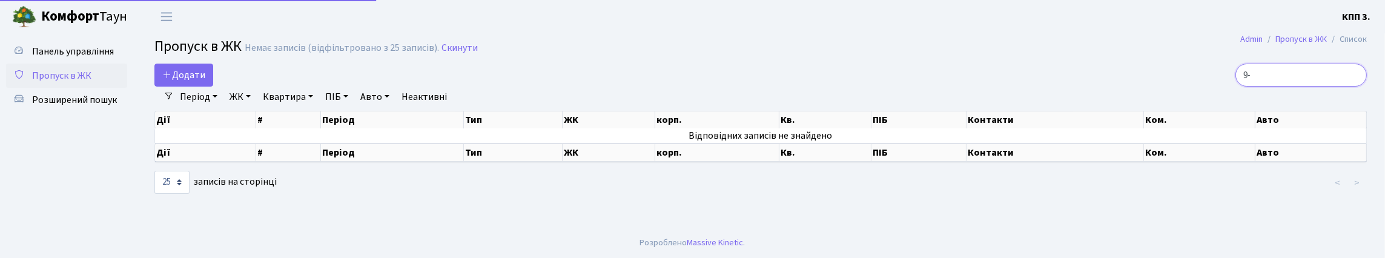
type input "9"
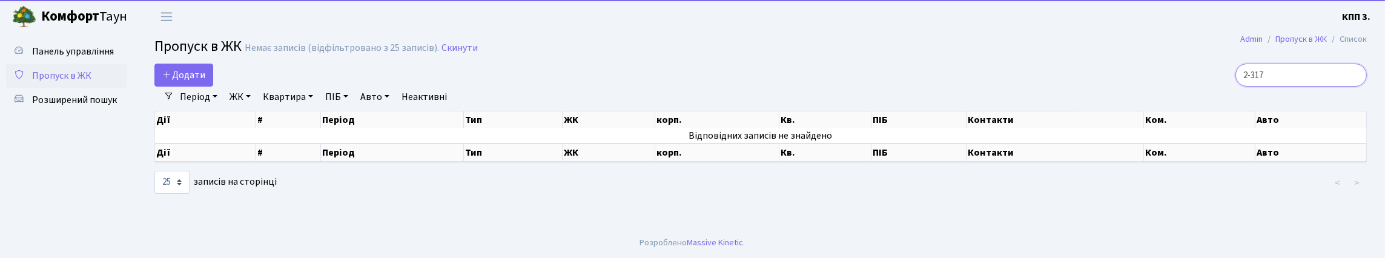
scroll to position [1, 0]
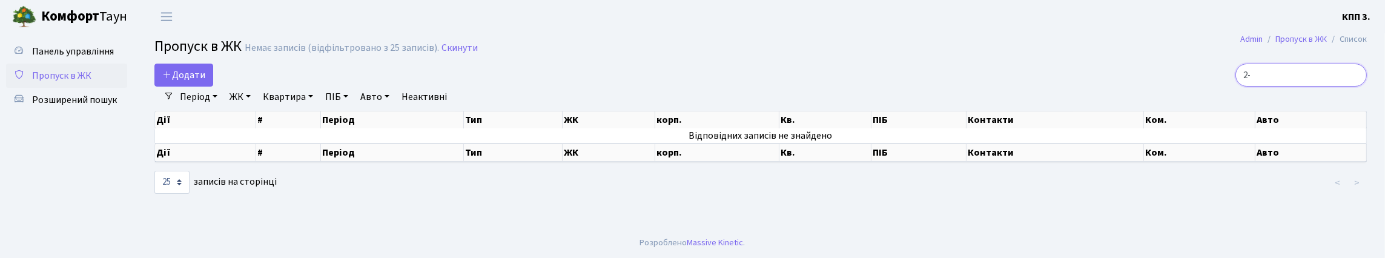
type input "2"
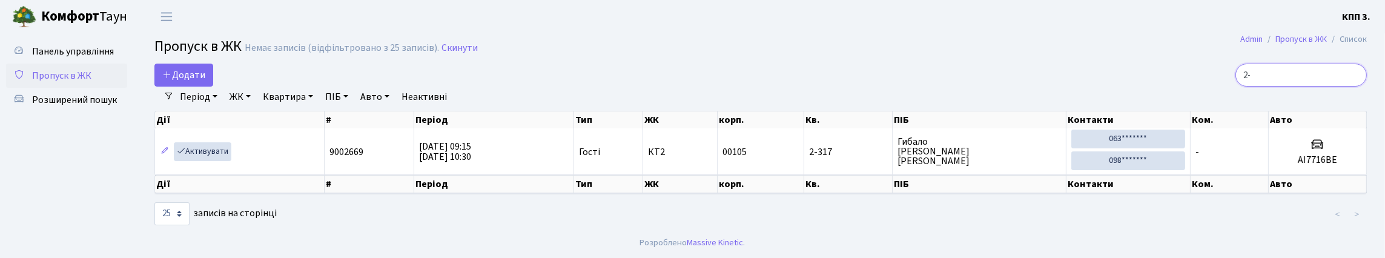
type input "2"
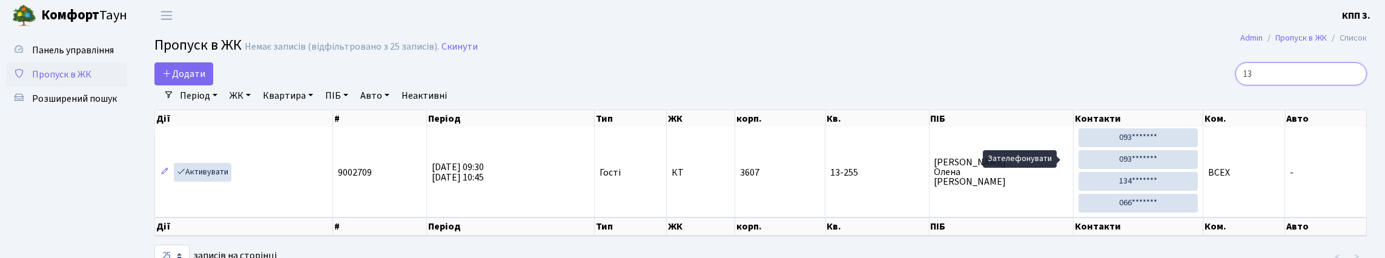
type input "1"
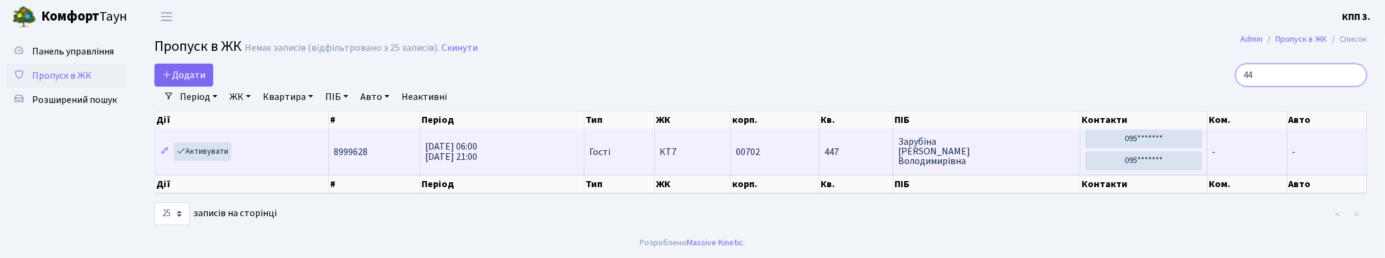
type input "4"
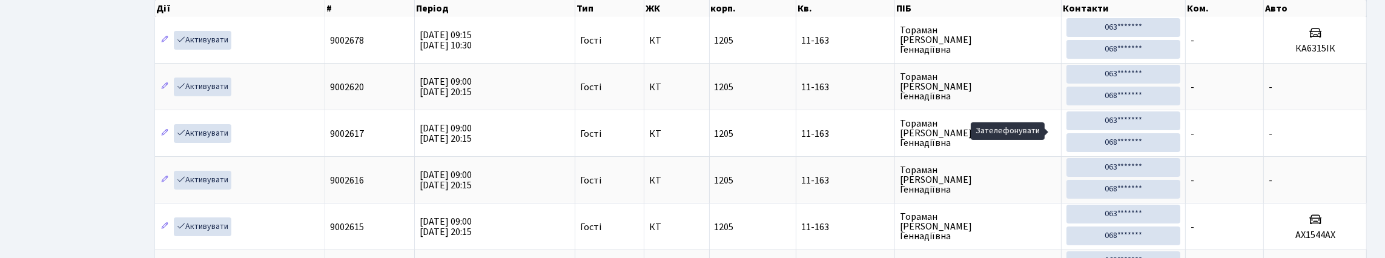
scroll to position [0, 0]
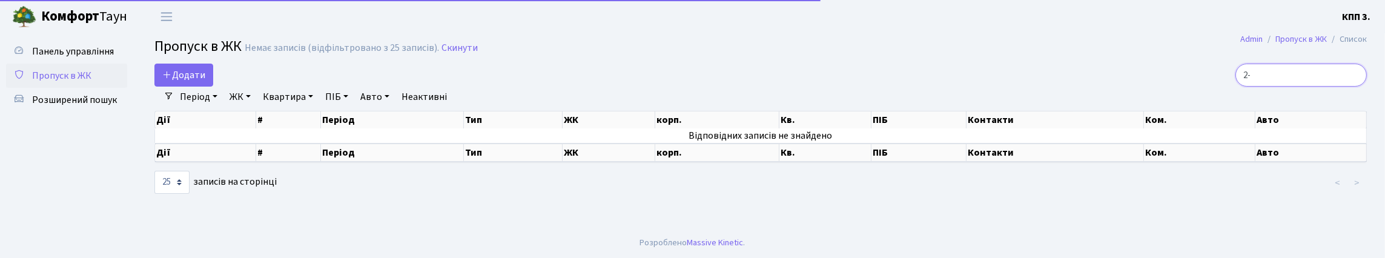
type input "2"
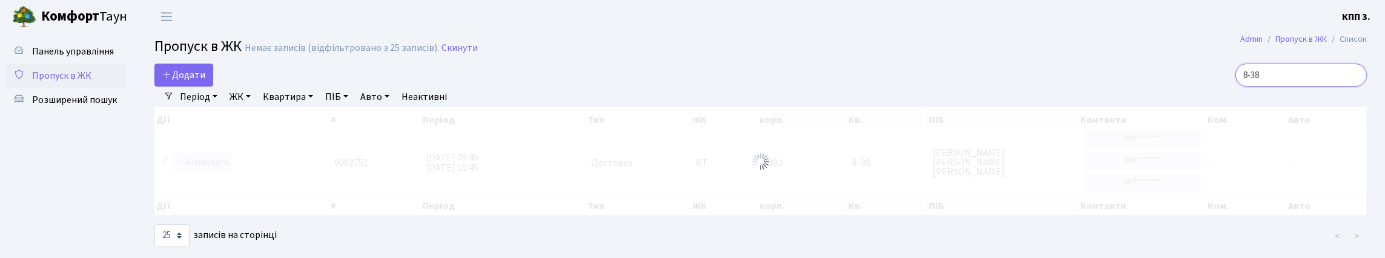
type input "8-38"
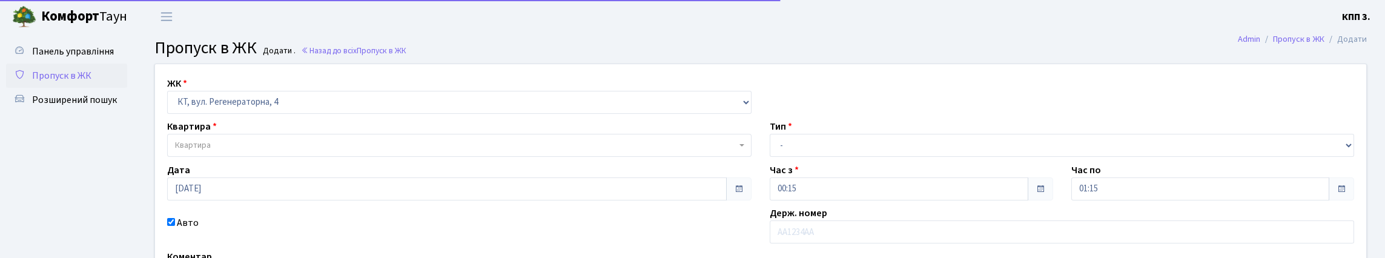
select select "271"
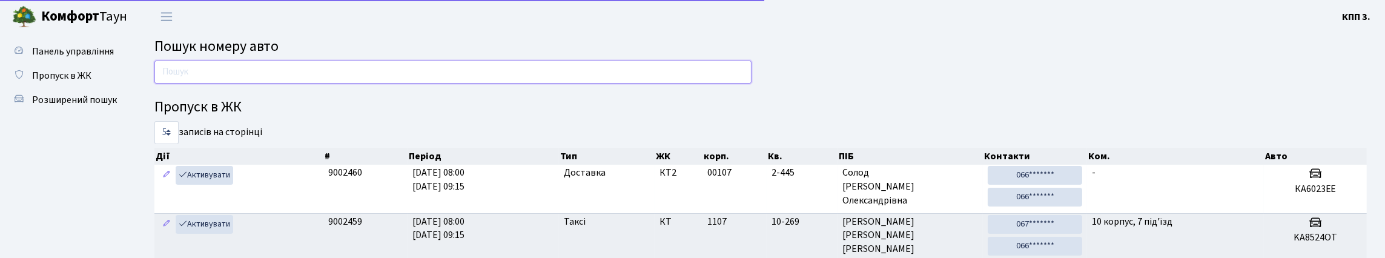
click at [244, 84] on input "text" at bounding box center [452, 72] width 597 height 23
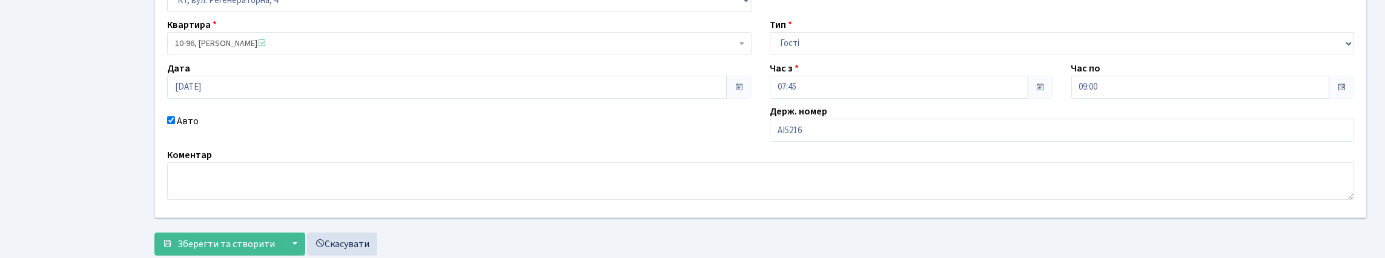
scroll to position [121, 0]
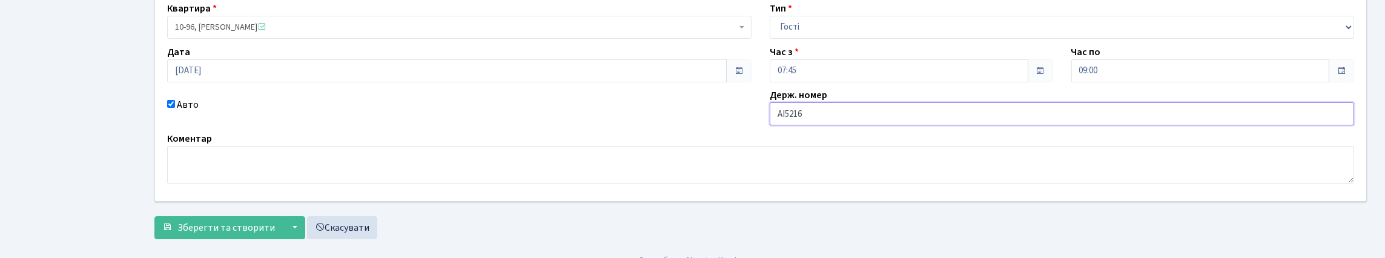
click at [857, 125] on input "АІ5216" at bounding box center [1061, 113] width 584 height 23
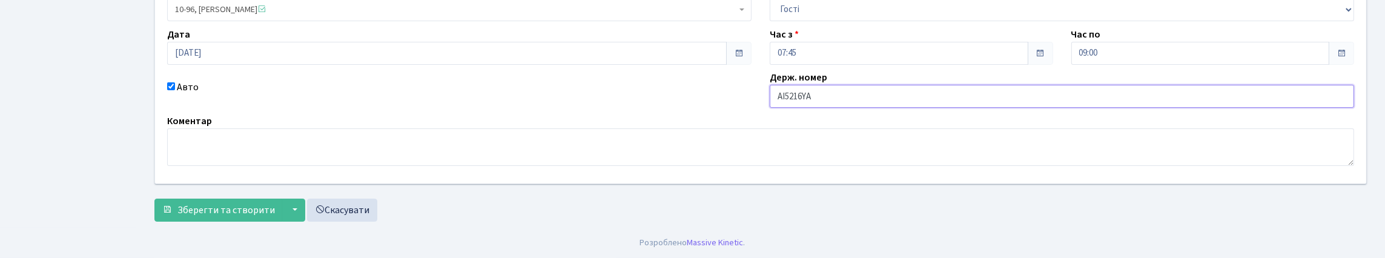
scroll to position [221, 0]
type input "АІ5216YA"
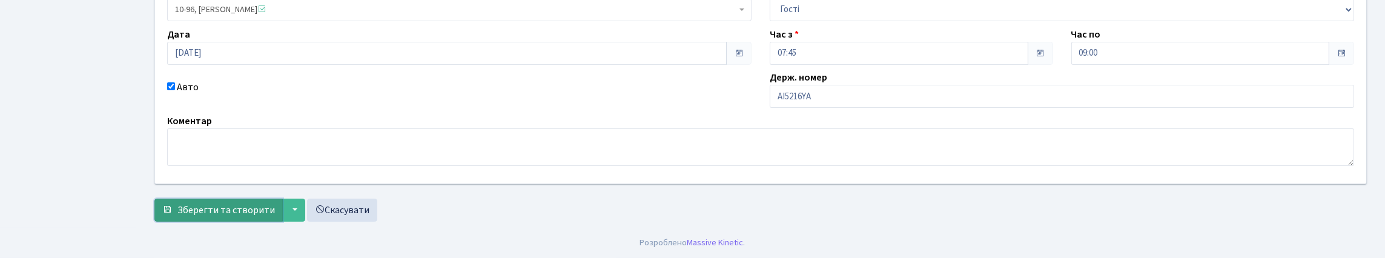
click at [275, 203] on span "Зберегти та створити" at bounding box center [225, 209] width 97 height 13
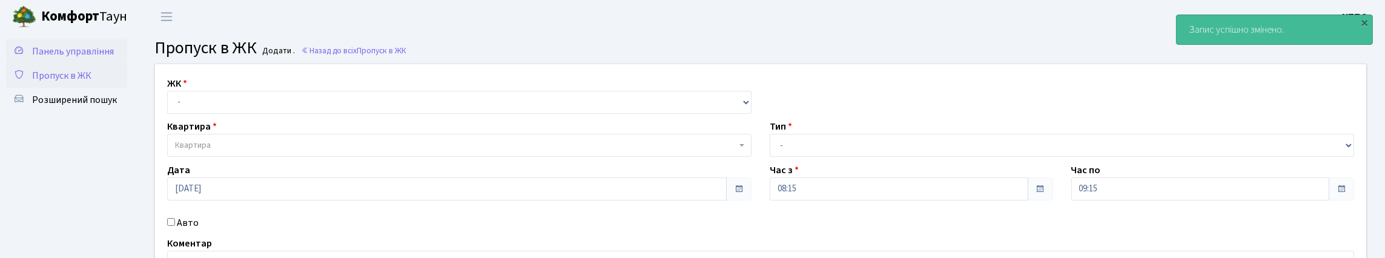
click at [96, 64] on link "Панель управління" at bounding box center [66, 51] width 121 height 24
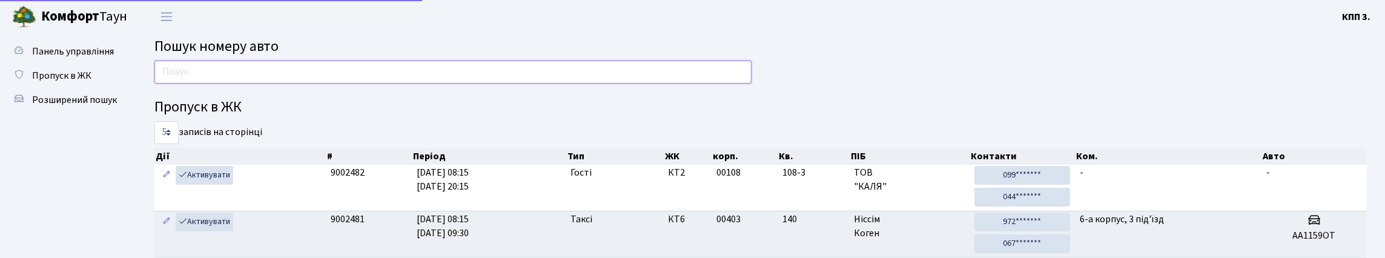
drag, startPoint x: 0, startPoint y: 0, endPoint x: 239, endPoint y: 87, distance: 254.0
click at [239, 84] on input "text" at bounding box center [452, 72] width 597 height 23
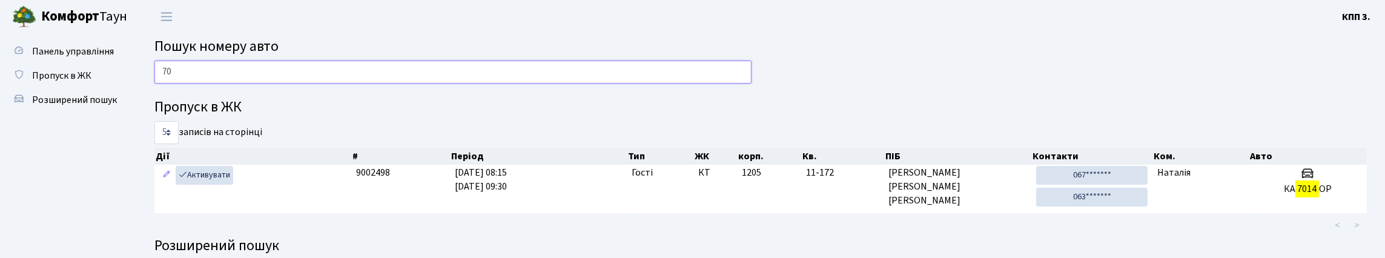
type input "7"
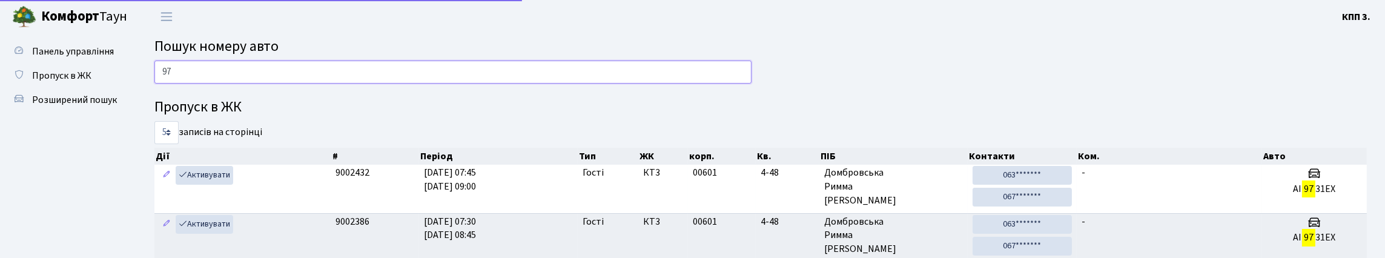
type input "9"
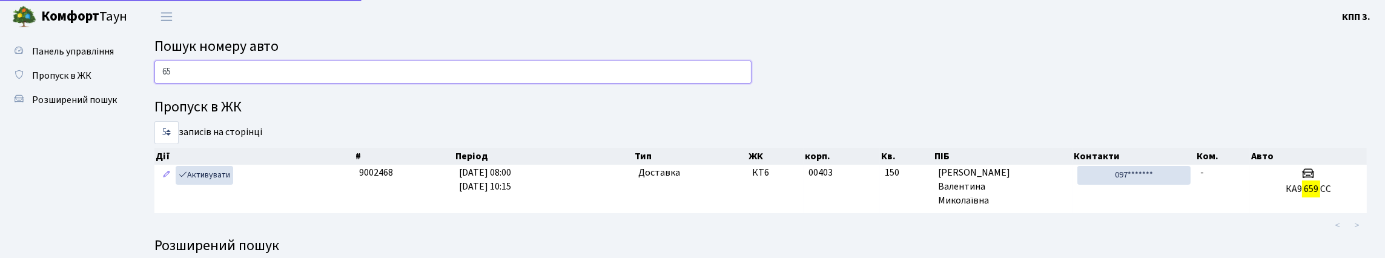
type input "6"
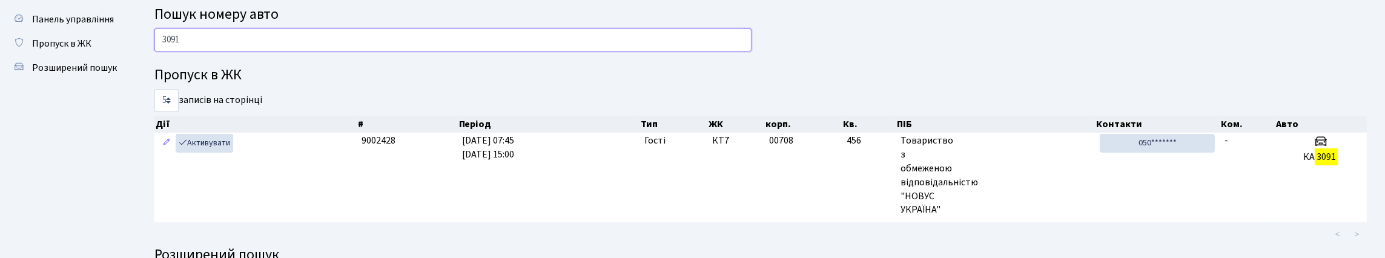
scroll to position [60, 0]
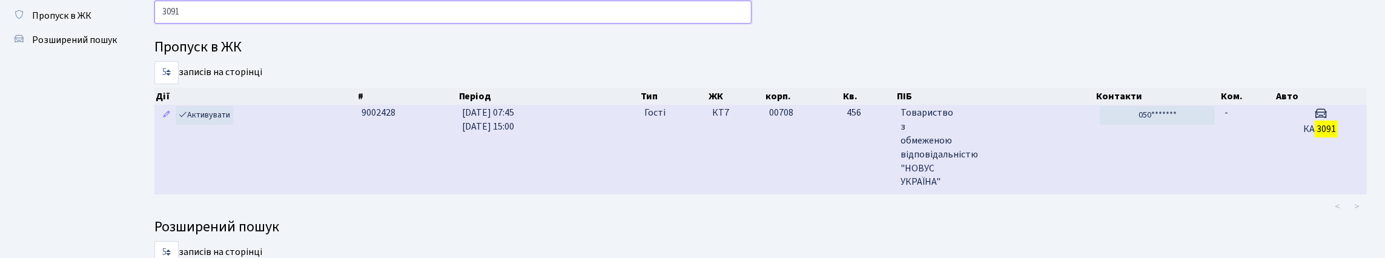
type input "3091"
click at [1285, 174] on td "КА 3091" at bounding box center [1320, 150] width 92 height 90
click at [1273, 179] on td "-" at bounding box center [1246, 150] width 55 height 90
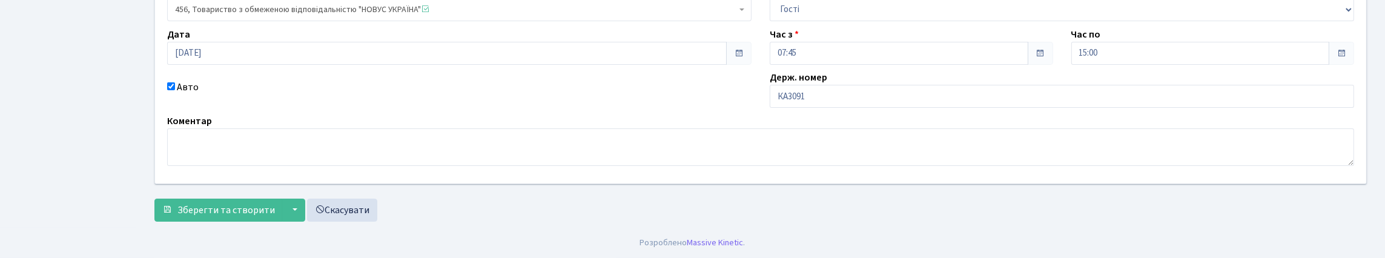
scroll to position [182, 0]
click at [939, 108] on input "КА3091" at bounding box center [1061, 96] width 584 height 23
type input "КА3091ОТ"
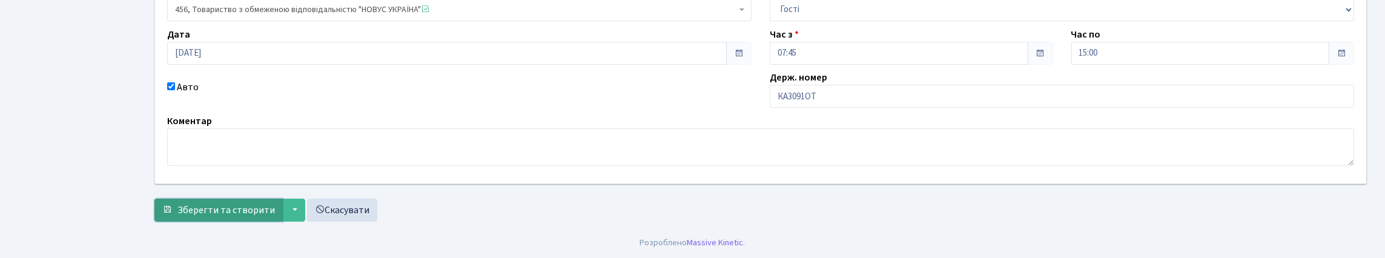
click at [262, 203] on span "Зберегти та створити" at bounding box center [225, 209] width 97 height 13
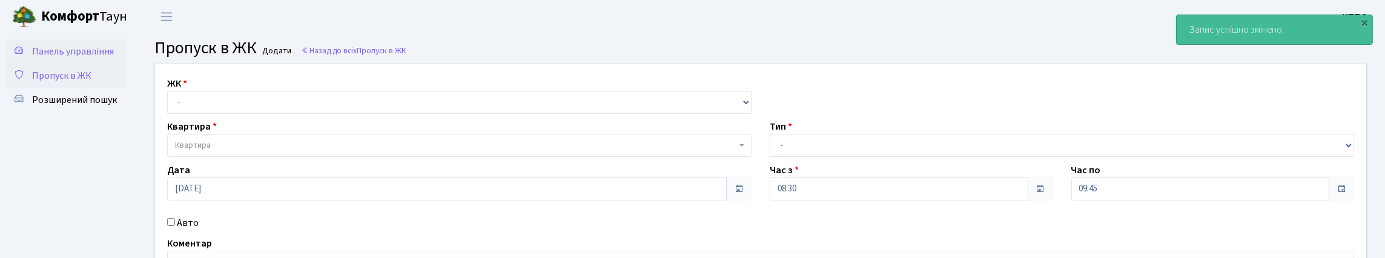
click at [112, 58] on link "Панель управління" at bounding box center [66, 51] width 121 height 24
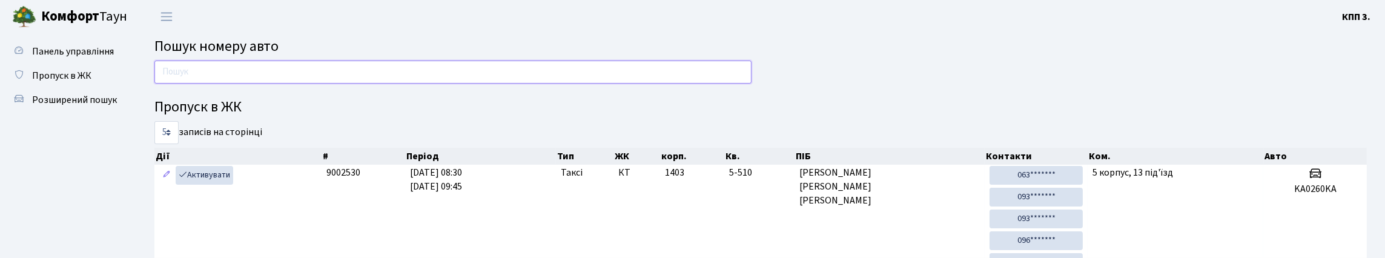
click at [204, 77] on input "text" at bounding box center [452, 72] width 597 height 23
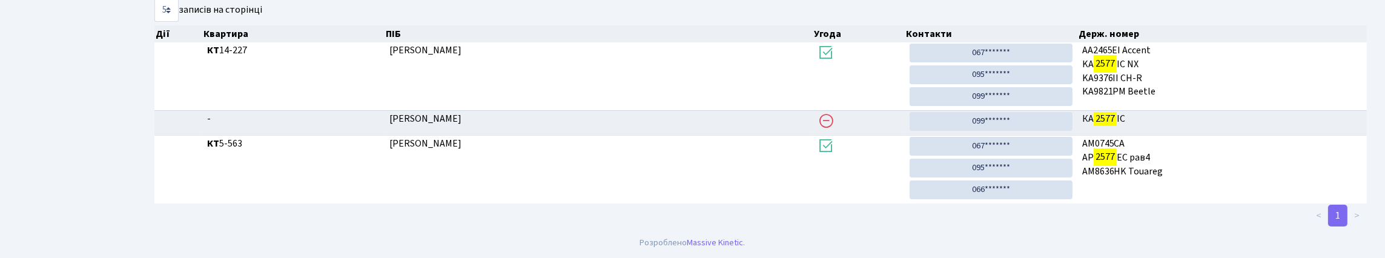
scroll to position [73, 0]
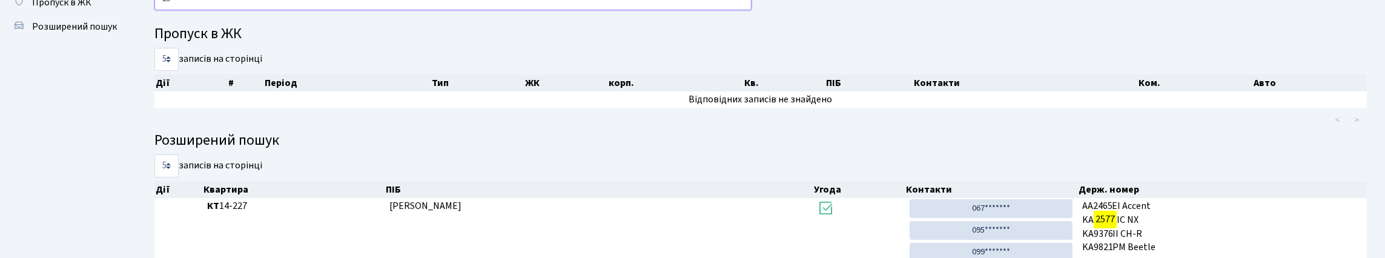
type input "2"
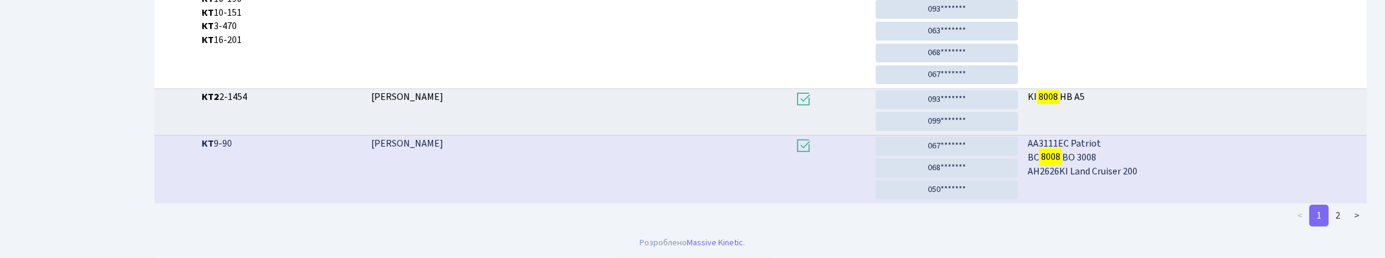
scroll to position [460, 0]
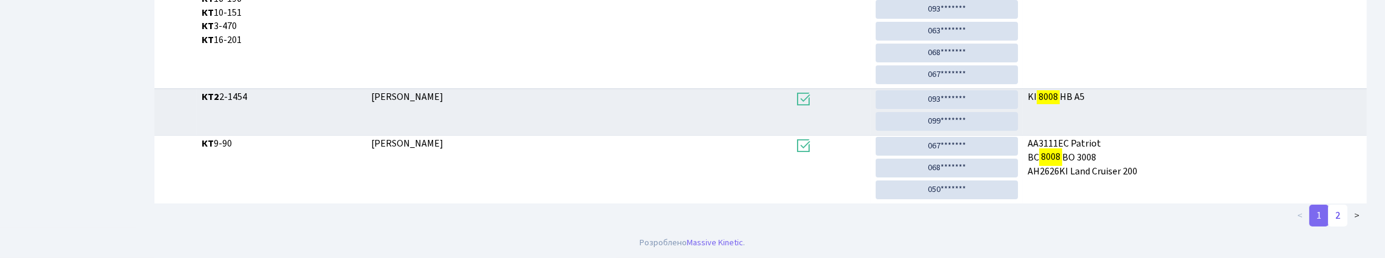
click at [1329, 216] on link "2" at bounding box center [1337, 216] width 19 height 22
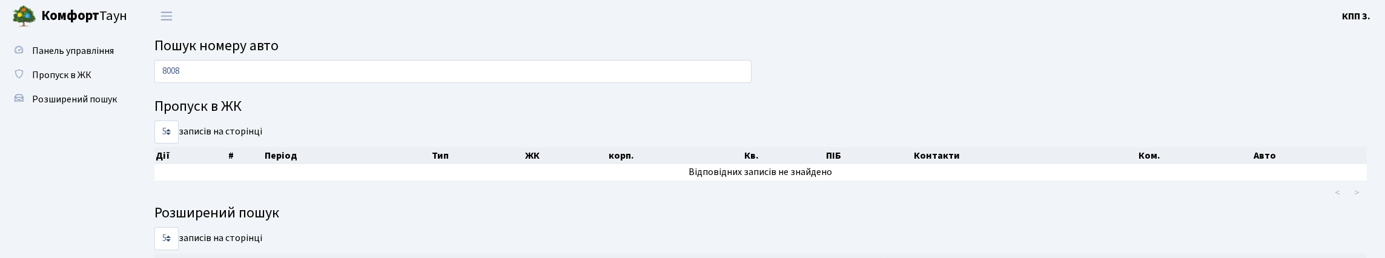
scroll to position [0, 0]
click at [380, 78] on input "8008" at bounding box center [452, 72] width 597 height 23
type input "8"
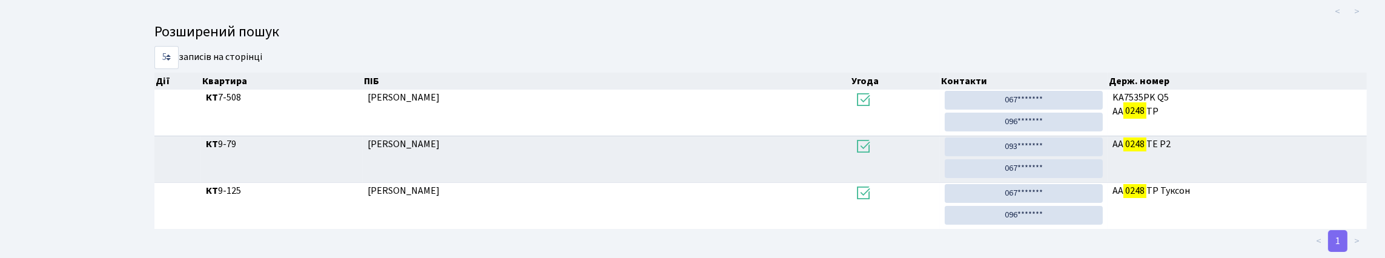
scroll to position [73, 0]
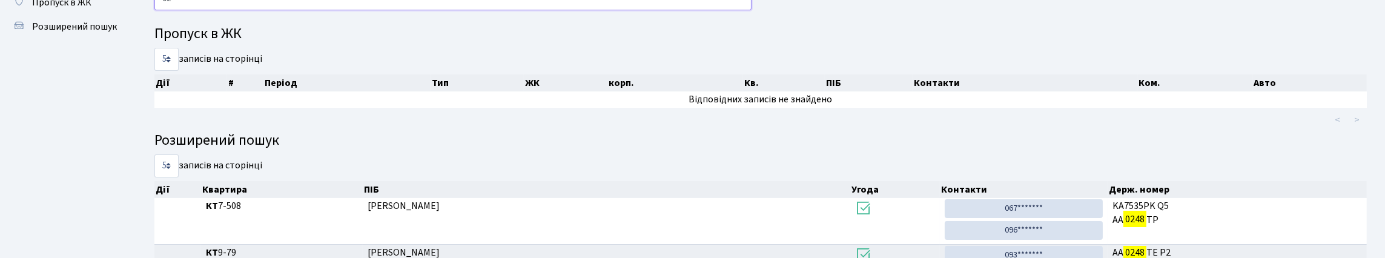
type input "0"
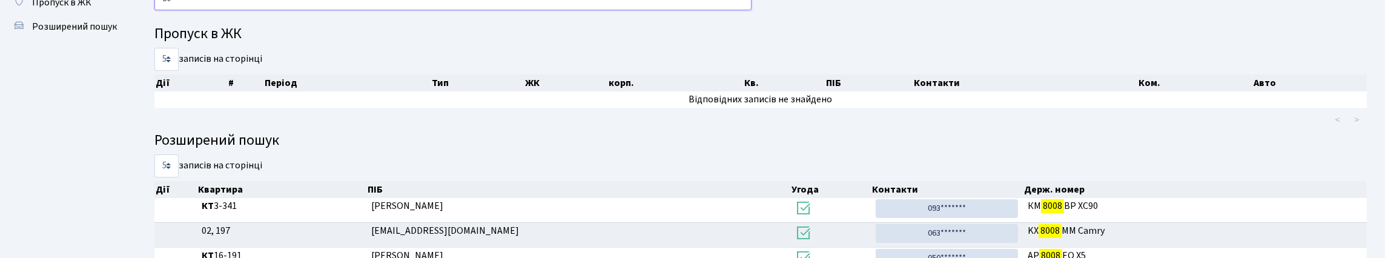
type input "8"
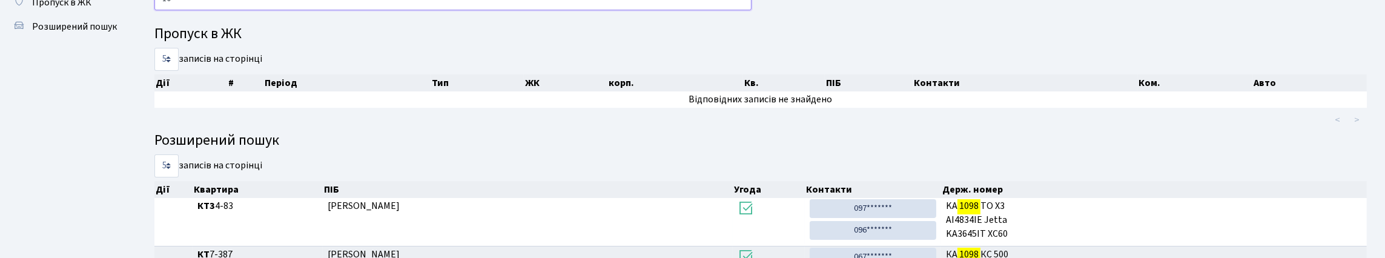
type input "1"
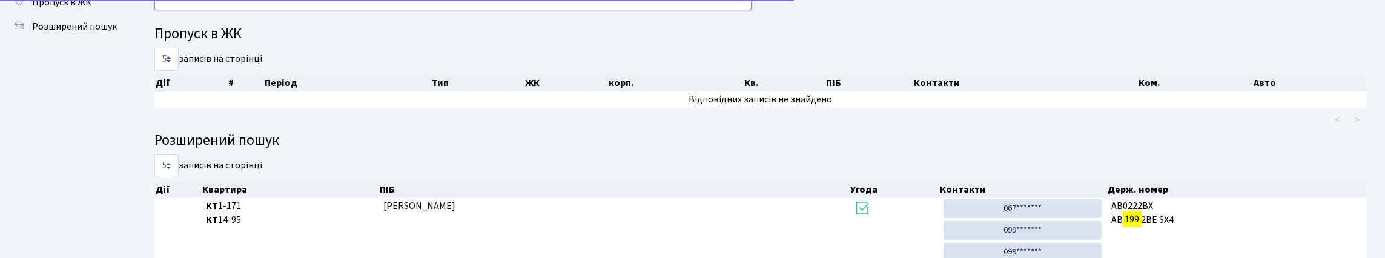
type input "1"
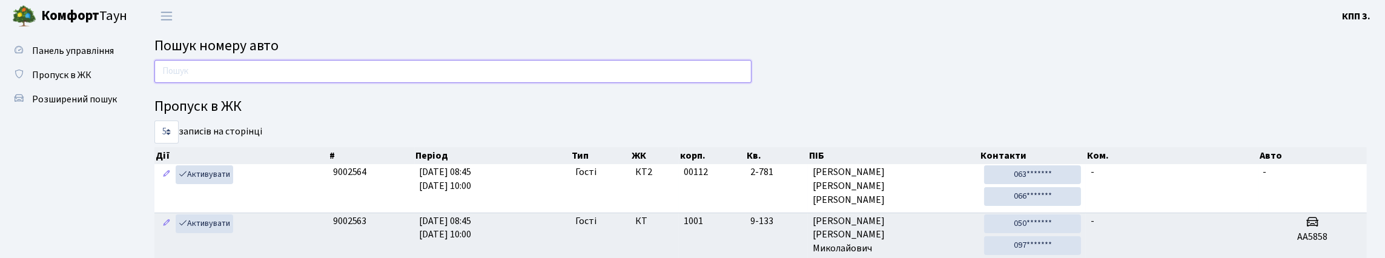
scroll to position [0, 0]
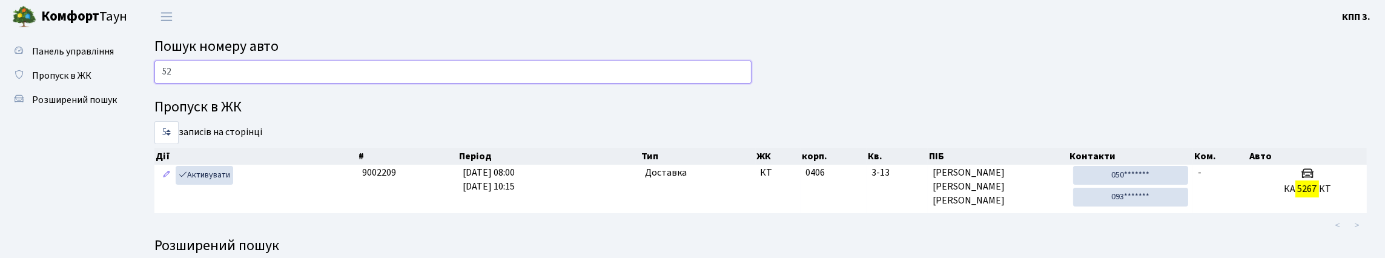
type input "5"
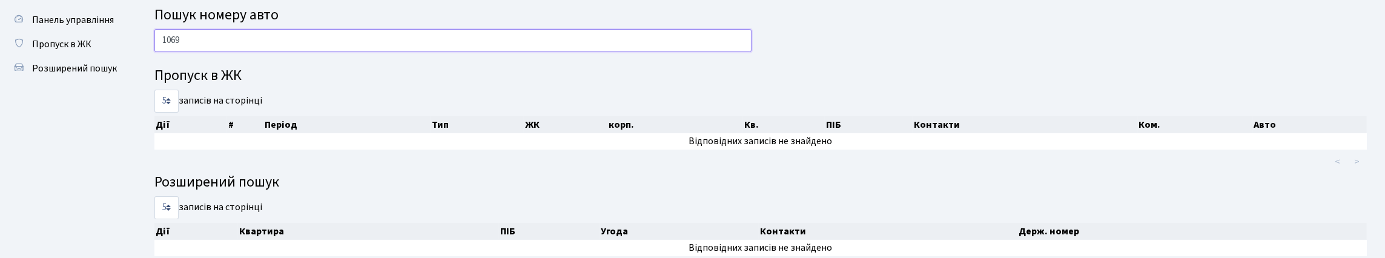
scroll to position [60, 0]
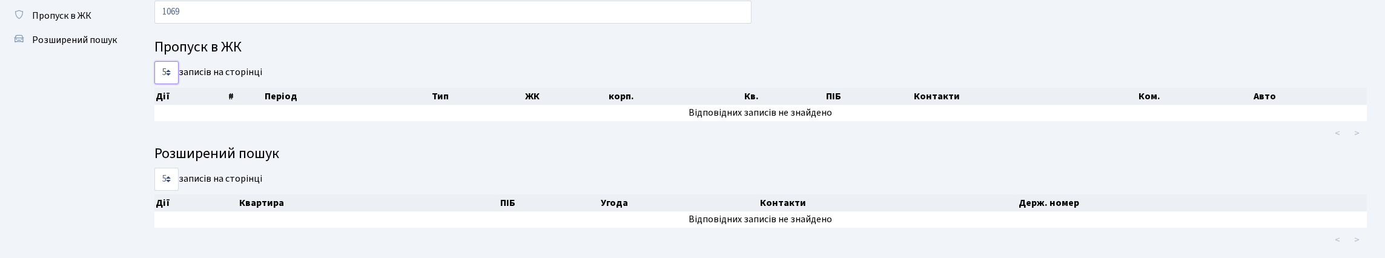
click at [169, 84] on select "5 10 25 50" at bounding box center [166, 72] width 24 height 23
click at [324, 23] on input "1069" at bounding box center [452, 12] width 597 height 23
type input "1"
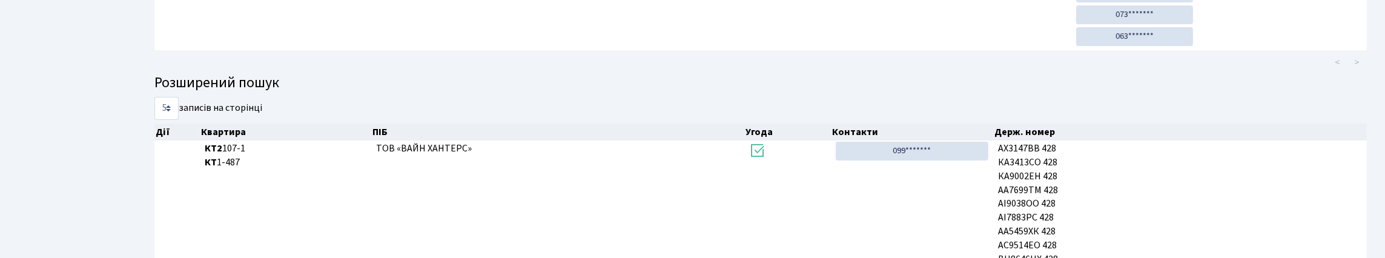
scroll to position [176, 0]
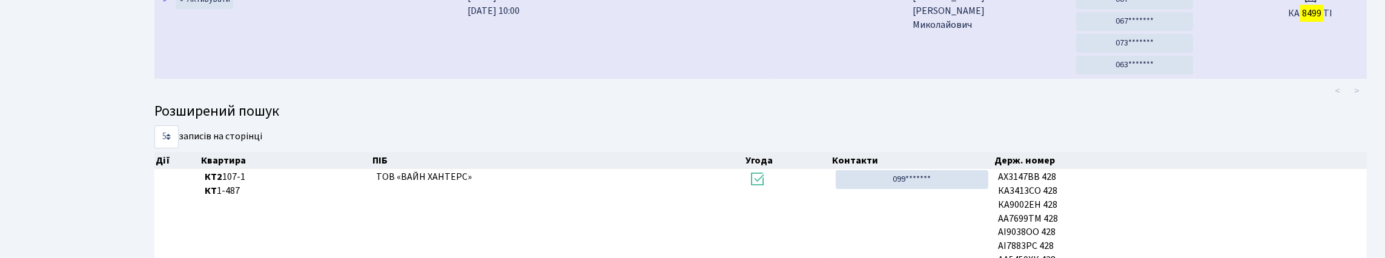
type input "8499"
click at [1302, 79] on td "КА 8499 ТІ" at bounding box center [1310, 34] width 113 height 90
click at [1300, 79] on td "КА 8499 ТІ" at bounding box center [1310, 34] width 113 height 90
click at [1251, 79] on td "-" at bounding box center [1225, 34] width 56 height 90
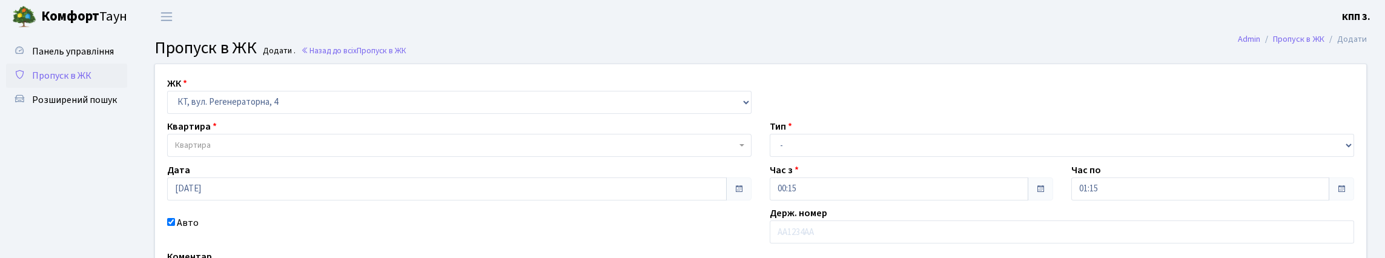
click at [423, 114] on select "- КТ, вул. Регенераторна, 4 КТ2, просп. [STREET_ADDRESS] [STREET_ADDRESS] [PERS…" at bounding box center [459, 102] width 584 height 23
select select "295"
click at [170, 105] on select "- КТ, вул. Регенераторна, 4 КТ2, просп. [STREET_ADDRESS] [STREET_ADDRESS] [PERS…" at bounding box center [459, 102] width 584 height 23
select select
click at [292, 151] on span "Квартира" at bounding box center [455, 145] width 561 height 12
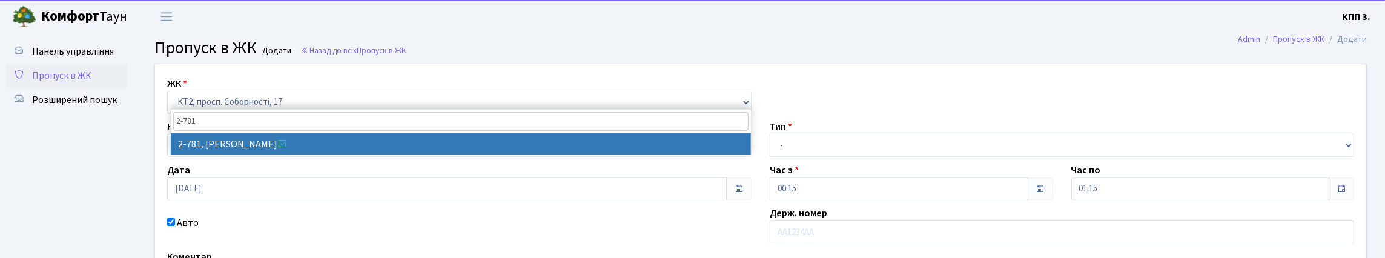
type input "2-781"
select select "15829"
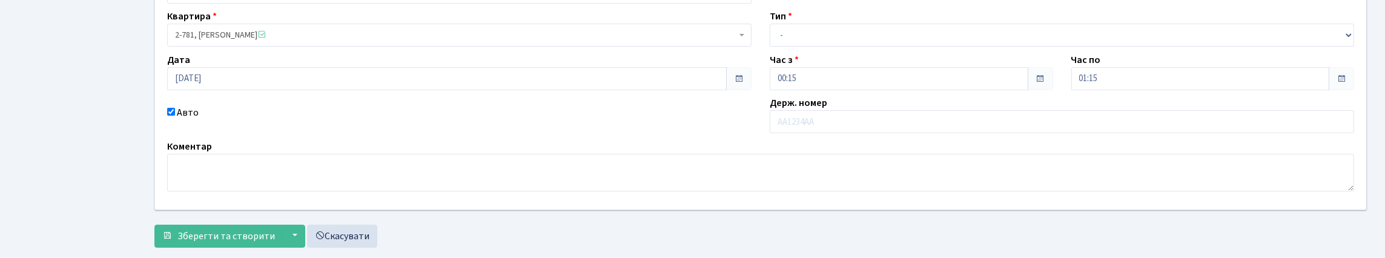
scroll to position [121, 0]
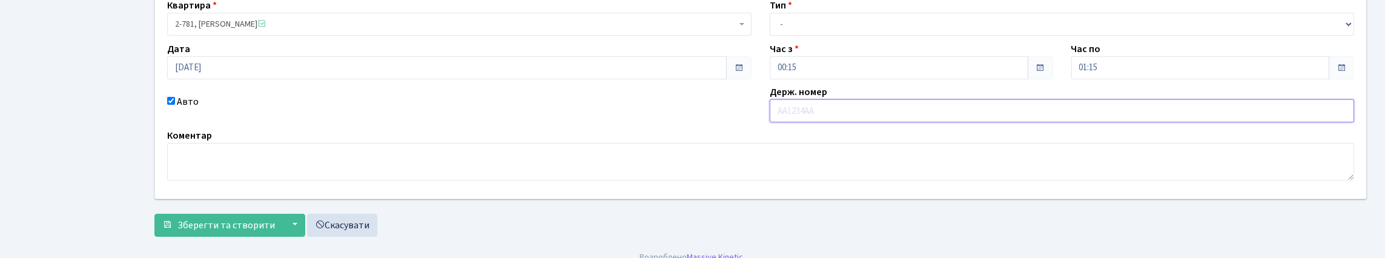
click at [915, 122] on input "text" at bounding box center [1061, 110] width 584 height 23
type input "КА1069РЕ"
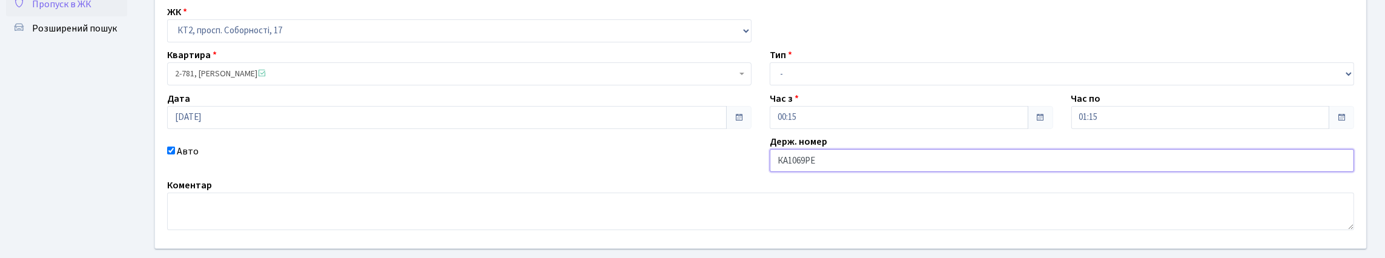
scroll to position [0, 0]
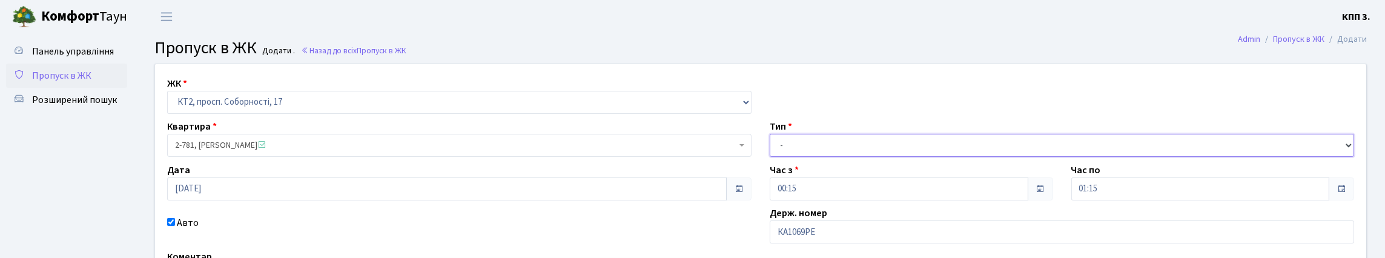
click at [843, 157] on select "- Доставка Таксі Гості Сервіс" at bounding box center [1061, 145] width 584 height 23
select select "3"
click at [769, 157] on select "- Доставка Таксі Гості Сервіс" at bounding box center [1061, 145] width 584 height 23
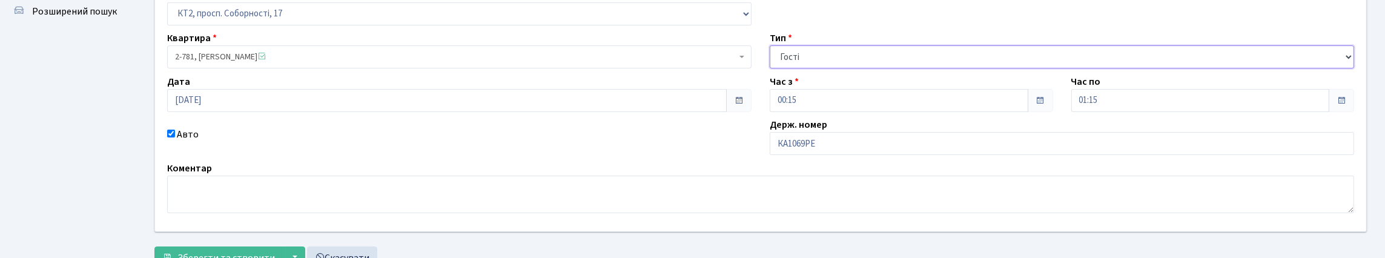
scroll to position [217, 0]
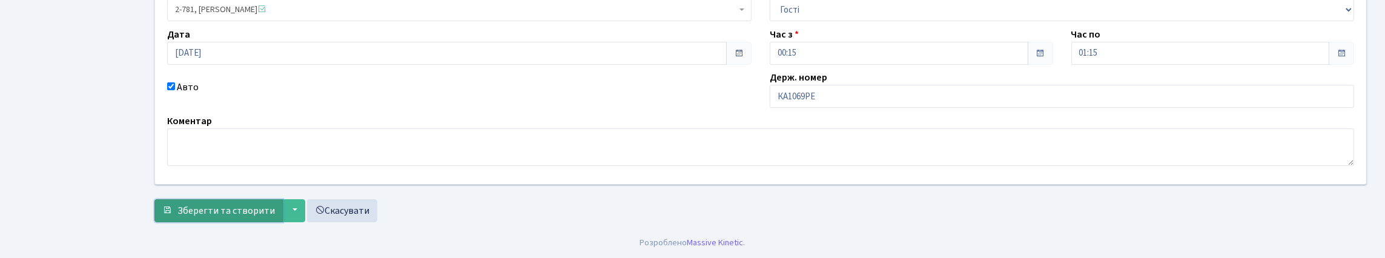
click at [214, 199] on button "Зберегти та створити" at bounding box center [218, 210] width 128 height 23
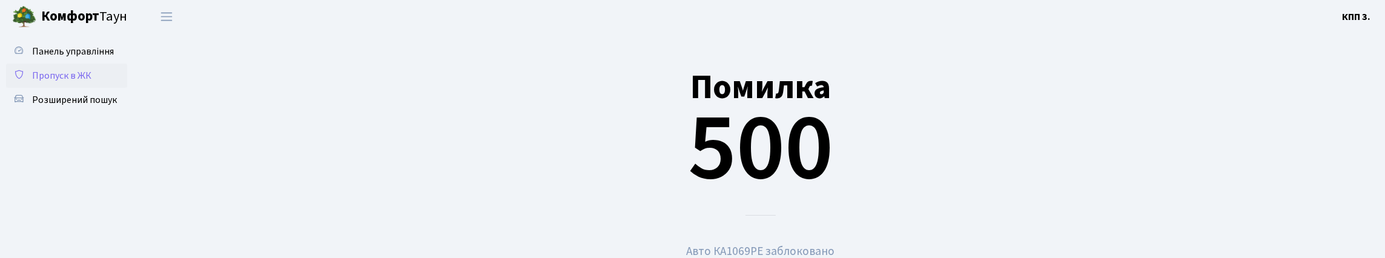
scroll to position [35, 0]
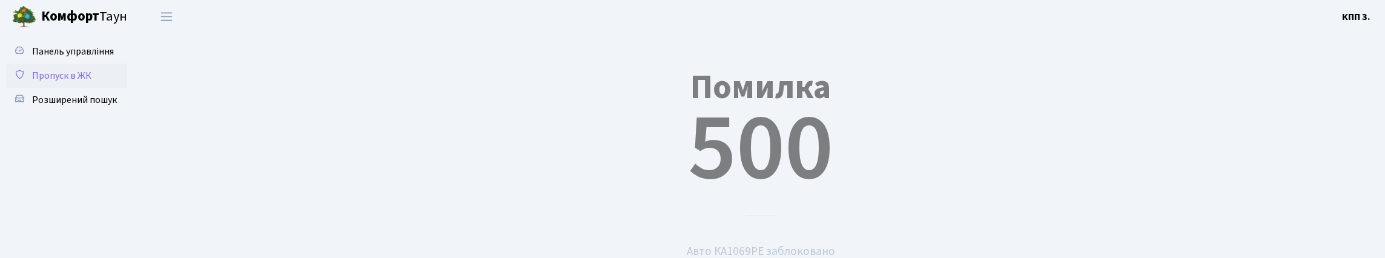
scroll to position [35, 0]
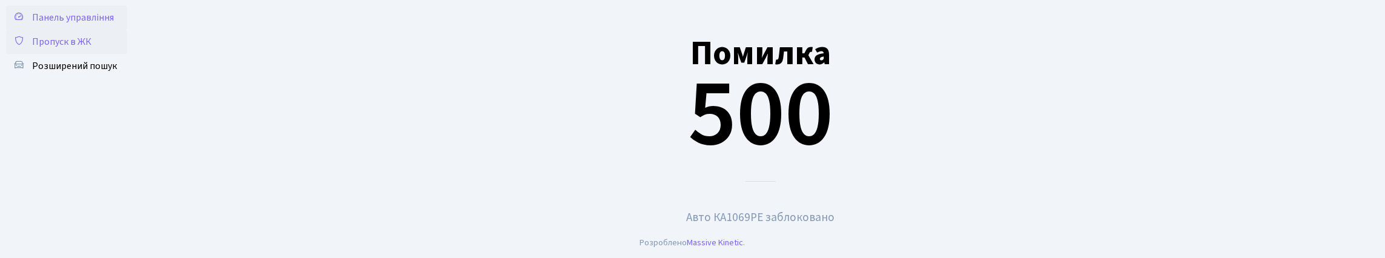
click at [77, 30] on link "Панель управління" at bounding box center [66, 17] width 121 height 24
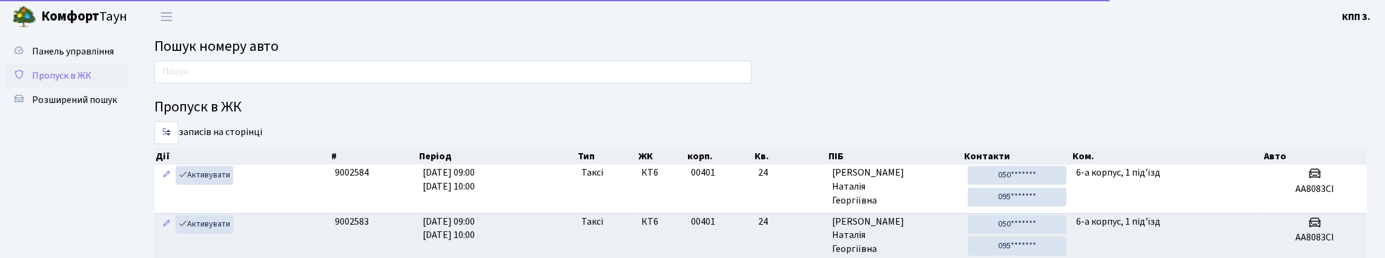
click at [62, 82] on span "Пропуск в ЖК" at bounding box center [61, 75] width 59 height 13
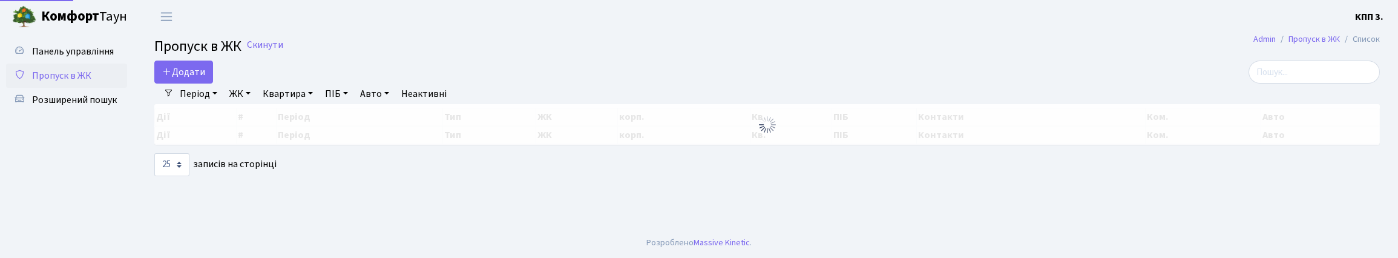
select select "25"
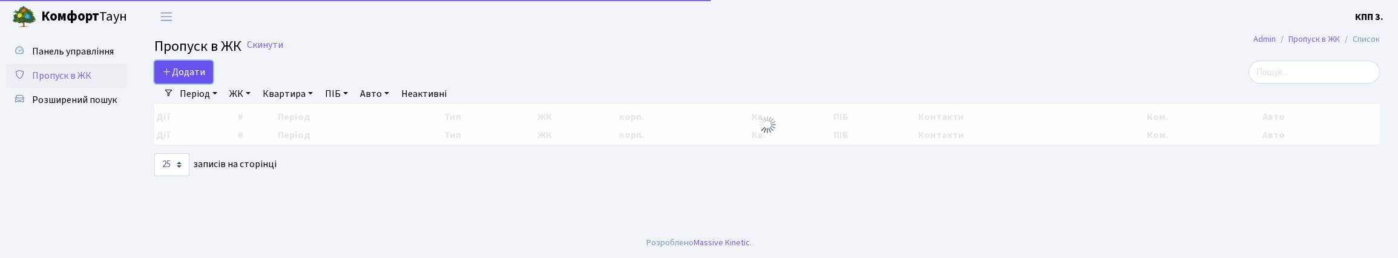
click at [205, 79] on span "Додати" at bounding box center [183, 71] width 43 height 13
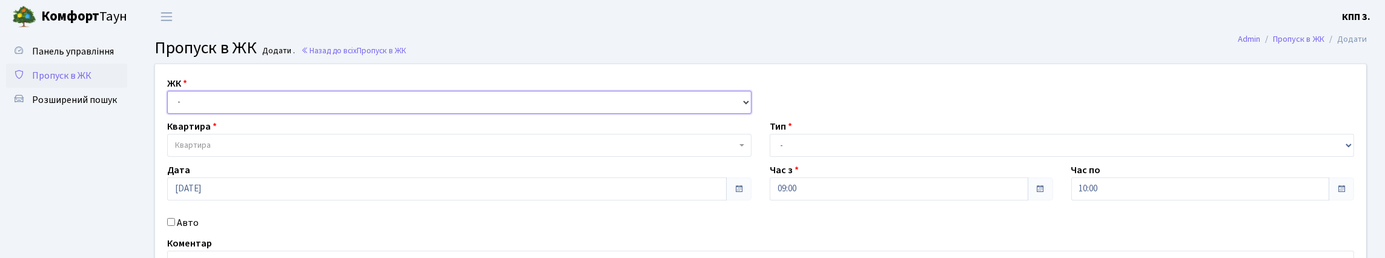
click at [260, 114] on select "- КТ, вул. Регенераторна, 4 КТ2, просп. [STREET_ADDRESS] [STREET_ADDRESS] [PERS…" at bounding box center [459, 102] width 584 height 23
select select "271"
click at [170, 105] on select "- КТ, вул. Регенераторна, 4 КТ2, просп. [STREET_ADDRESS] [STREET_ADDRESS] [PERS…" at bounding box center [459, 102] width 584 height 23
select select
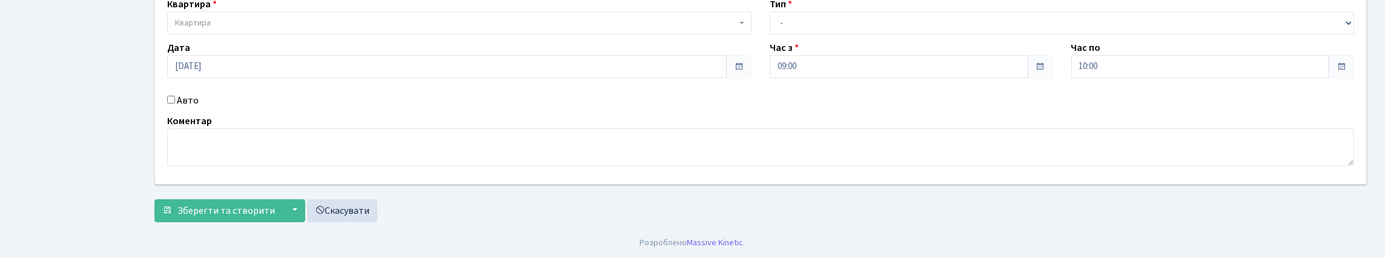
scroll to position [182, 0]
click at [171, 96] on input "Авто" at bounding box center [171, 100] width 8 height 8
checkbox input "true"
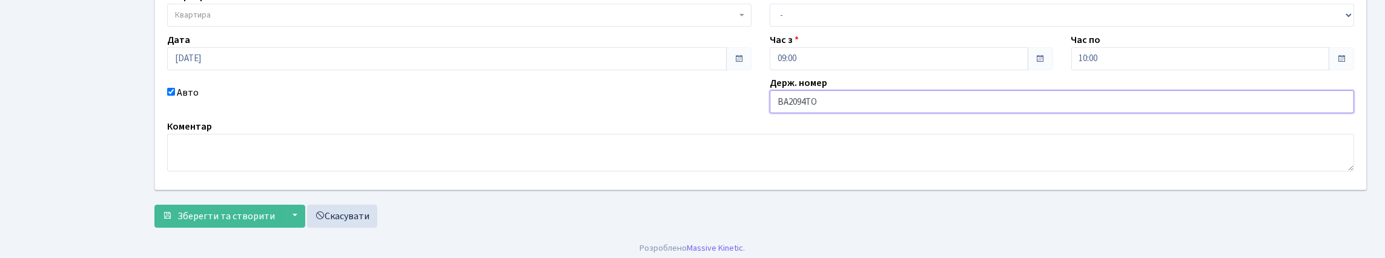
scroll to position [60, 0]
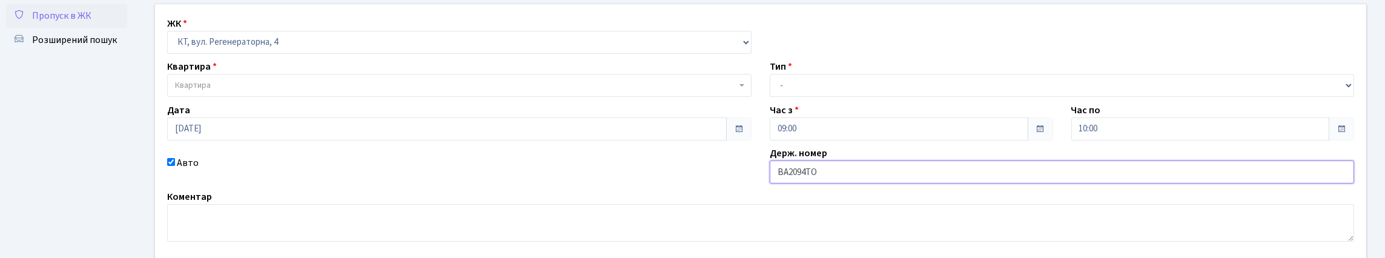
type input "ВА2094ТО"
click at [268, 91] on span "Квартира" at bounding box center [455, 85] width 561 height 12
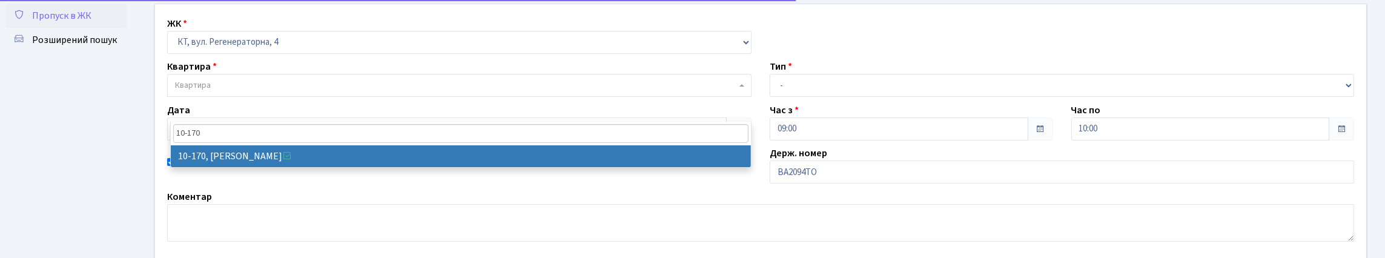
type input "10-170"
select select "6739"
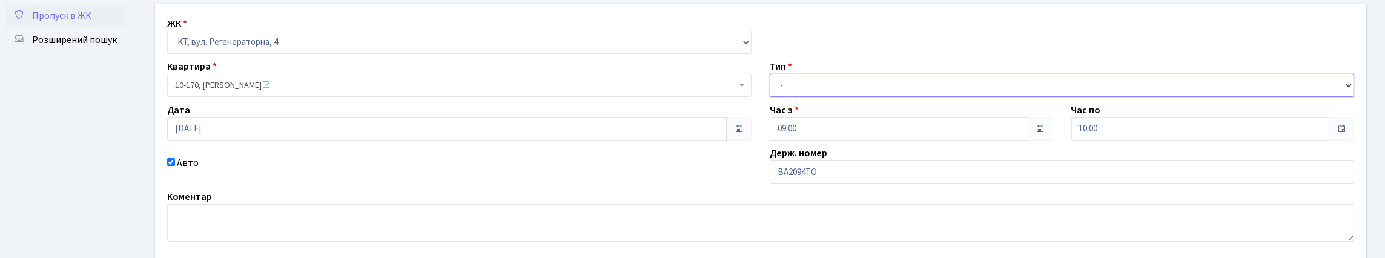
click at [931, 97] on select "- Доставка Таксі Гості Сервіс" at bounding box center [1061, 85] width 584 height 23
select select "3"
click at [769, 97] on select "- Доставка Таксі Гості Сервіс" at bounding box center [1061, 85] width 584 height 23
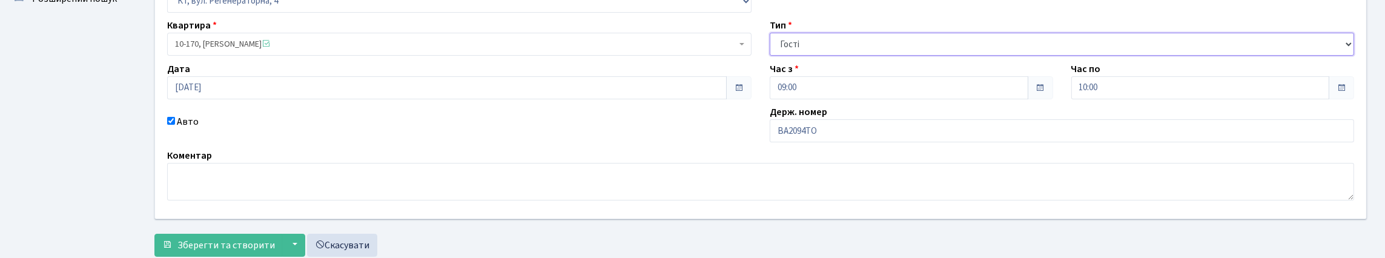
scroll to position [217, 0]
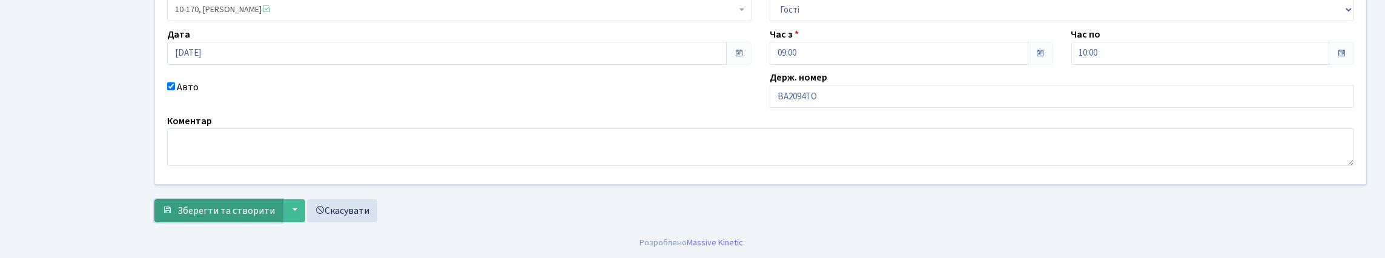
click at [275, 205] on span "Зберегти та створити" at bounding box center [225, 210] width 97 height 13
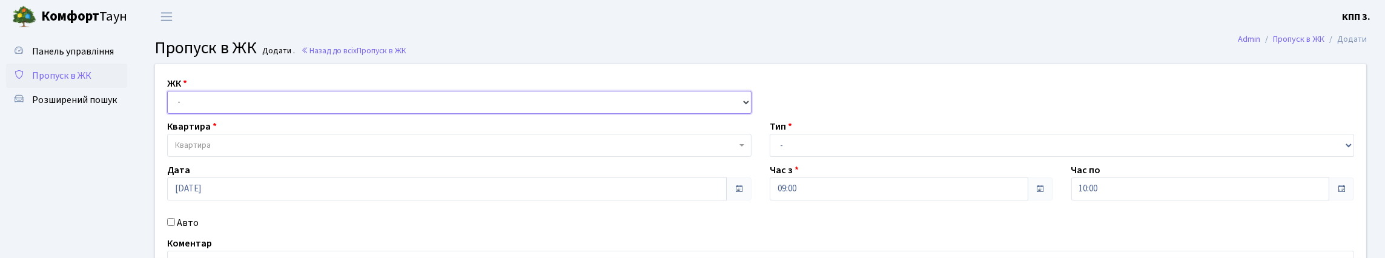
click at [219, 114] on select "- КТ, вул. Регенераторна, 4 КТ2, просп. [STREET_ADDRESS] [STREET_ADDRESS] [PERS…" at bounding box center [459, 102] width 584 height 23
select select "271"
click at [170, 105] on select "- КТ, вул. Регенераторна, 4 КТ2, просп. [STREET_ADDRESS] [STREET_ADDRESS] [PERS…" at bounding box center [459, 102] width 584 height 23
select select
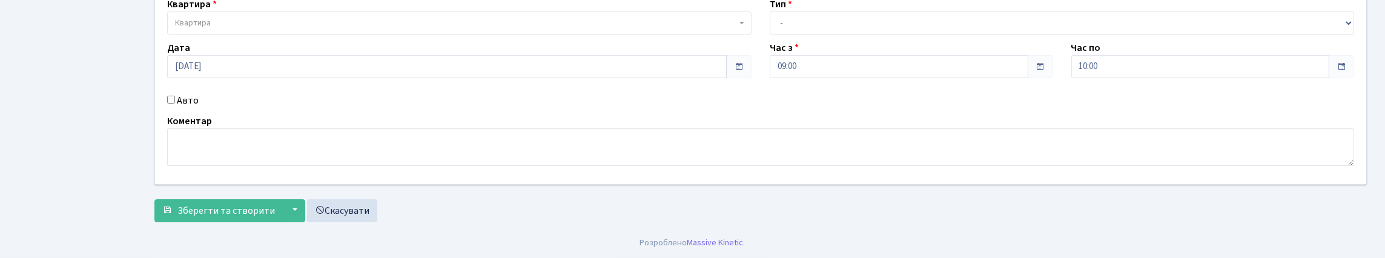
scroll to position [201, 0]
click at [174, 96] on input "Авто" at bounding box center [171, 100] width 8 height 8
checkbox input "true"
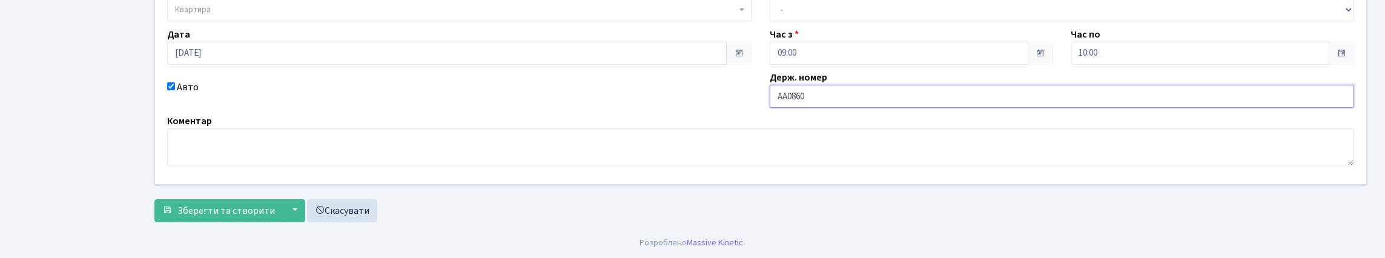
type input "АА0860YD"
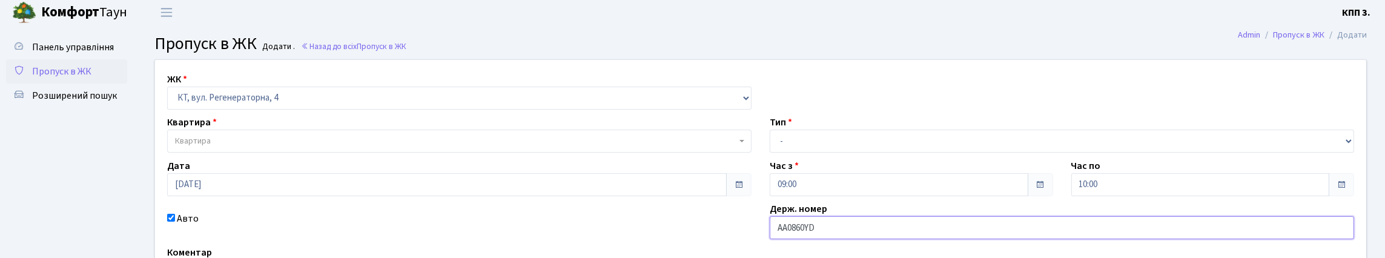
scroll to position [0, 0]
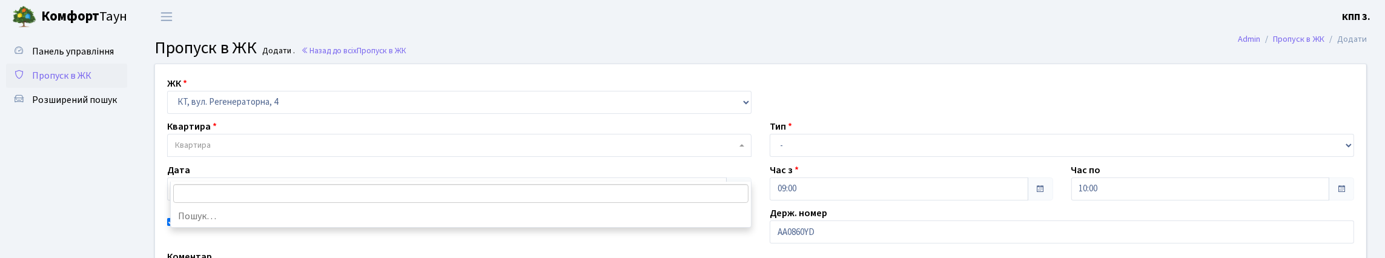
click at [281, 151] on span "Квартира" at bounding box center [455, 145] width 561 height 12
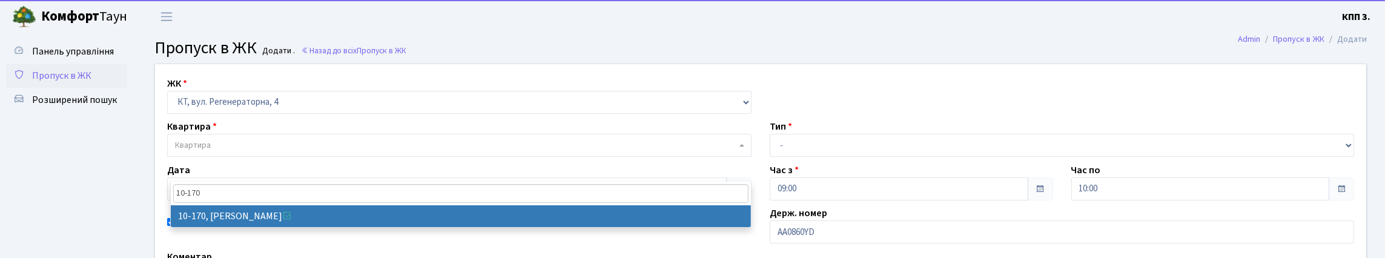
type input "10-170"
select select "6739"
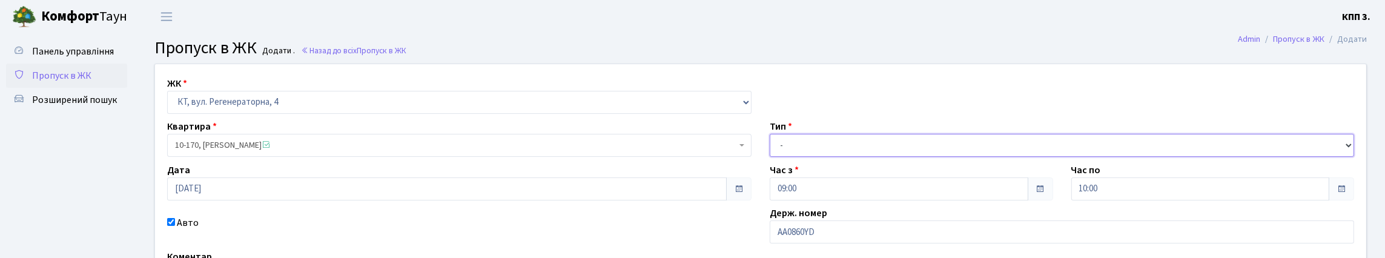
click at [864, 157] on select "- Доставка Таксі Гості Сервіс" at bounding box center [1061, 145] width 584 height 23
select select "3"
click at [769, 157] on select "- Доставка Таксі Гості Сервіс" at bounding box center [1061, 145] width 584 height 23
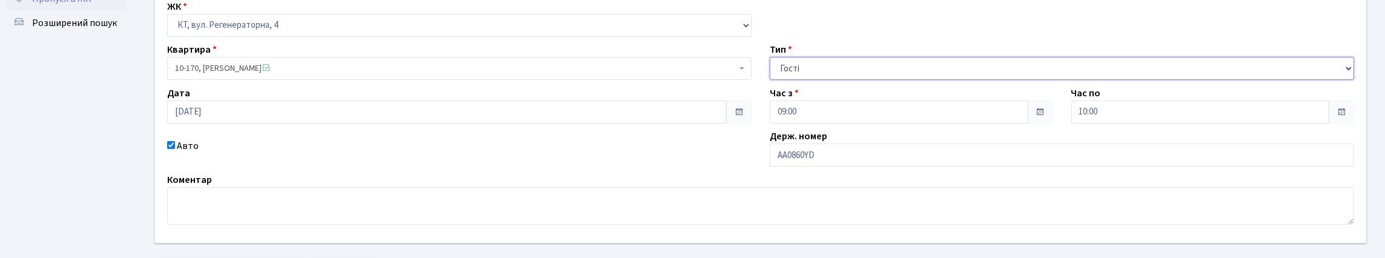
scroll to position [217, 0]
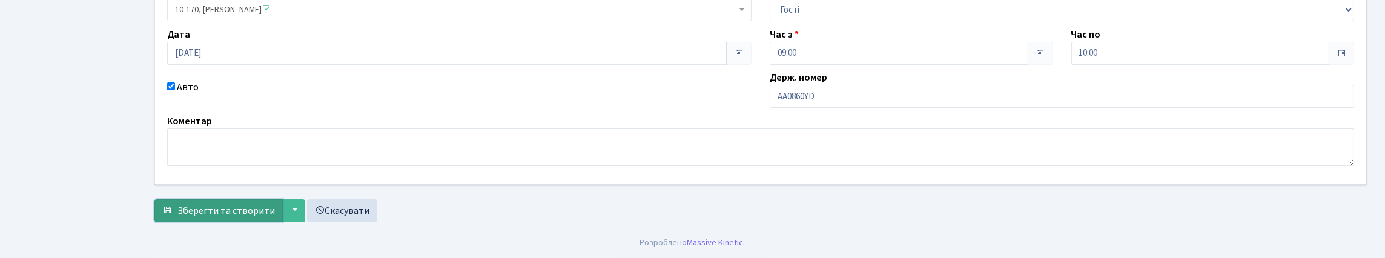
click at [237, 209] on span "Зберегти та створити" at bounding box center [225, 210] width 97 height 13
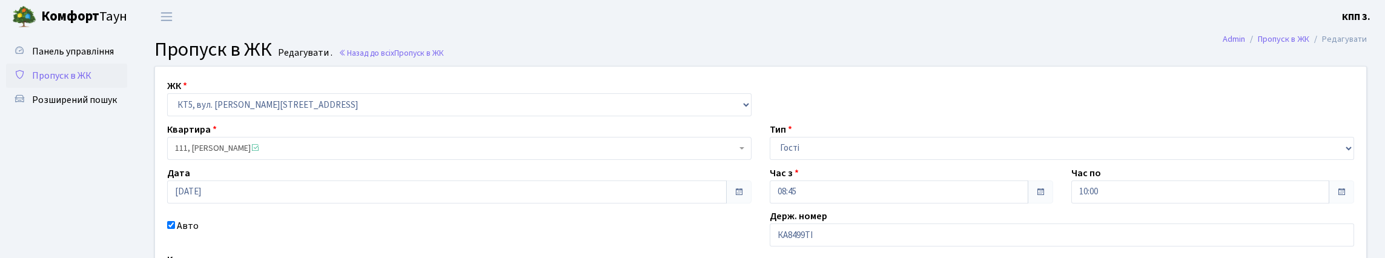
scroll to position [121, 0]
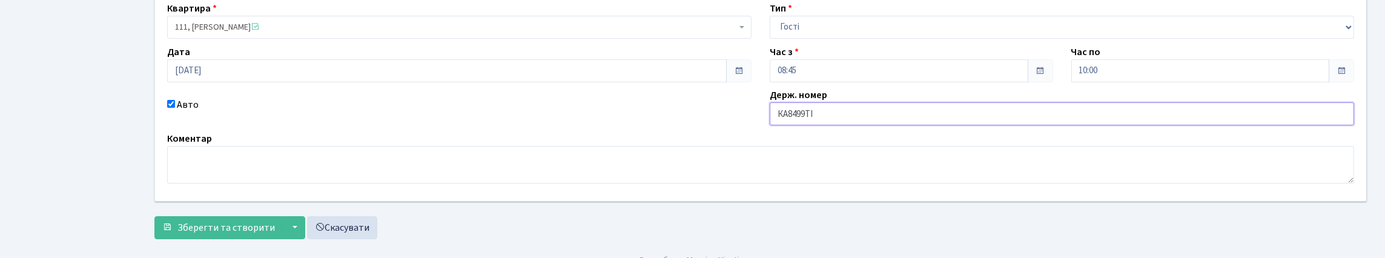
click at [836, 125] on input "КА8499ТІ" at bounding box center [1061, 113] width 584 height 23
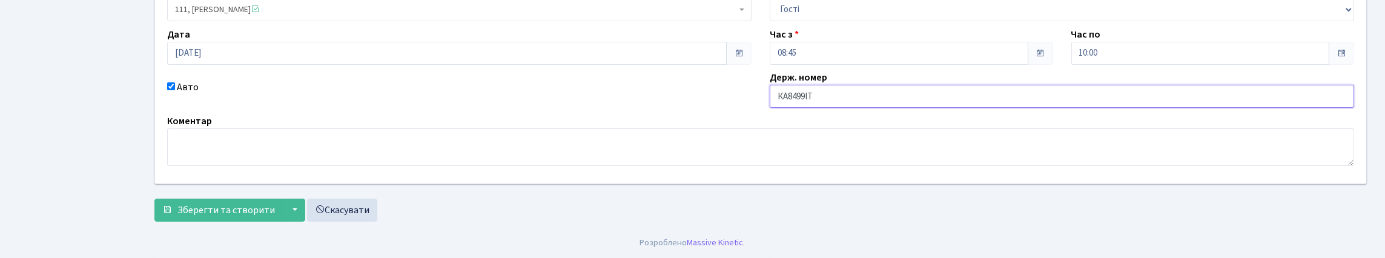
scroll to position [221, 0]
type input "КА8499ІТ"
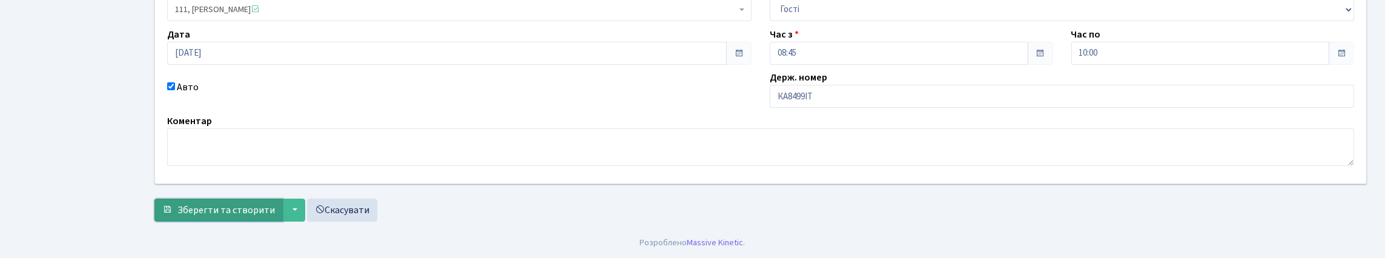
click at [239, 203] on span "Зберегти та створити" at bounding box center [225, 209] width 97 height 13
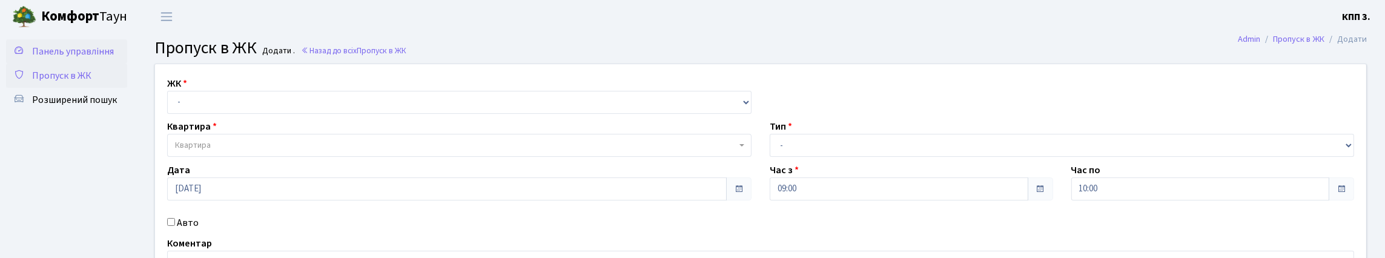
click at [76, 57] on span "Панель управління" at bounding box center [73, 51] width 82 height 13
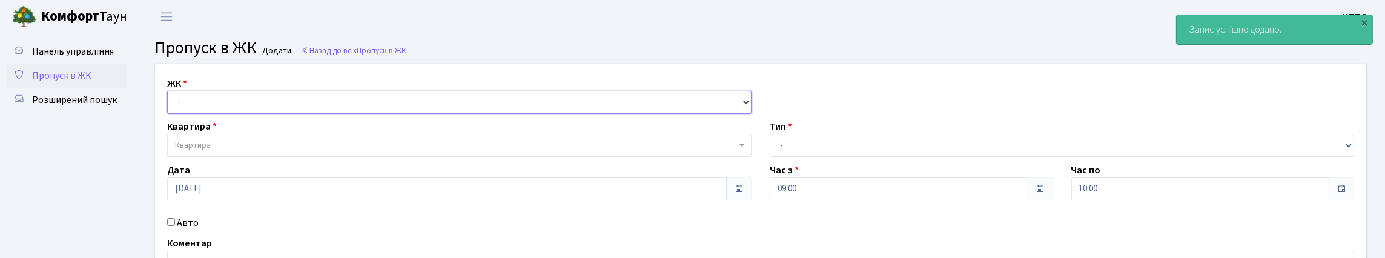
click at [261, 114] on select "- КТ, вул. Регенераторна, 4 КТ2, просп. [STREET_ADDRESS] [STREET_ADDRESS] [PERS…" at bounding box center [459, 102] width 584 height 23
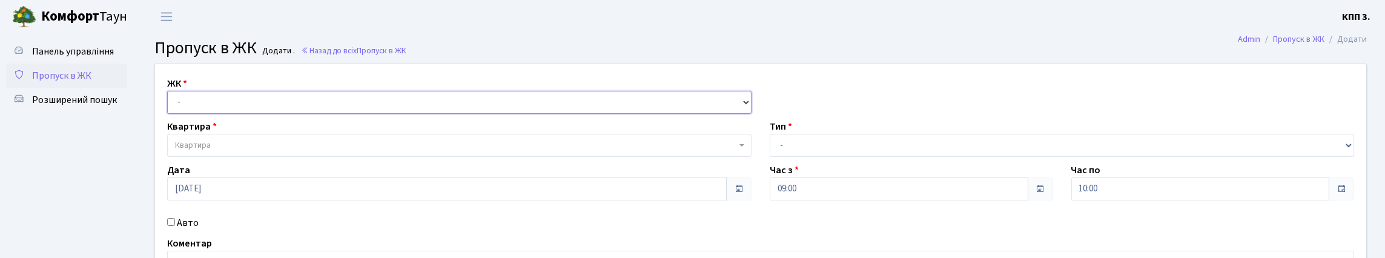
select select "305"
click at [170, 105] on select "- КТ, вул. Регенераторна, 4 КТ2, просп. Соборності, 17 КТ3, вул. Березнева, 16 …" at bounding box center [459, 102] width 584 height 23
select select
click at [239, 151] on span "Квартира" at bounding box center [455, 145] width 561 height 12
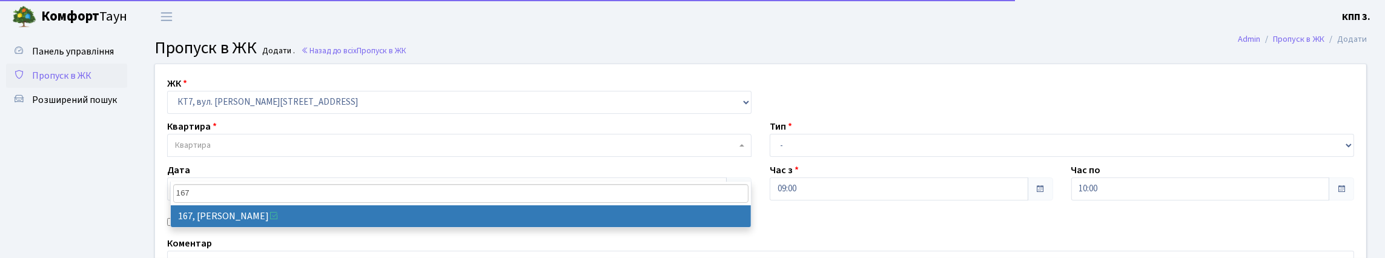
type input "167"
select select "18598"
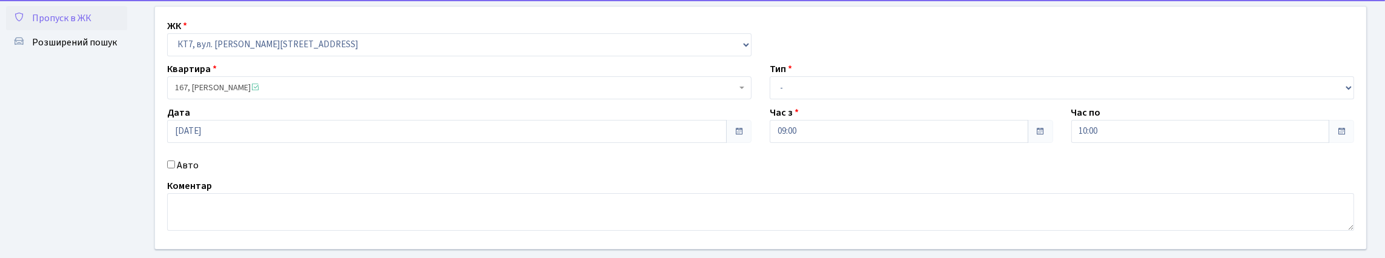
scroll to position [121, 0]
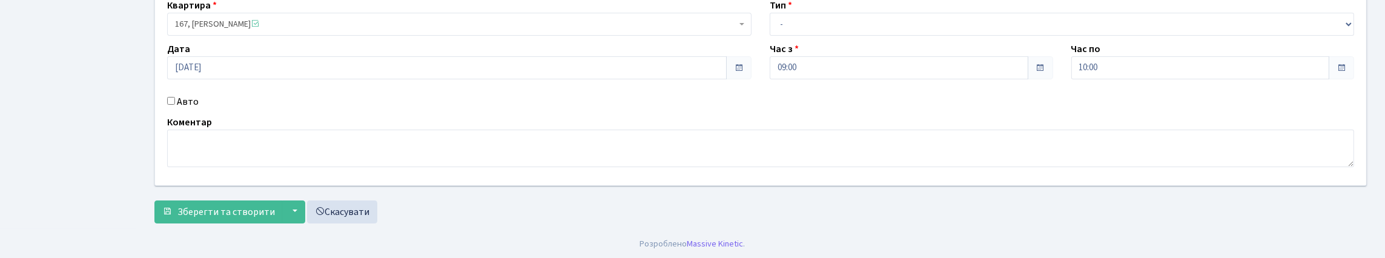
click at [171, 105] on input "Авто" at bounding box center [171, 101] width 8 height 8
checkbox input "true"
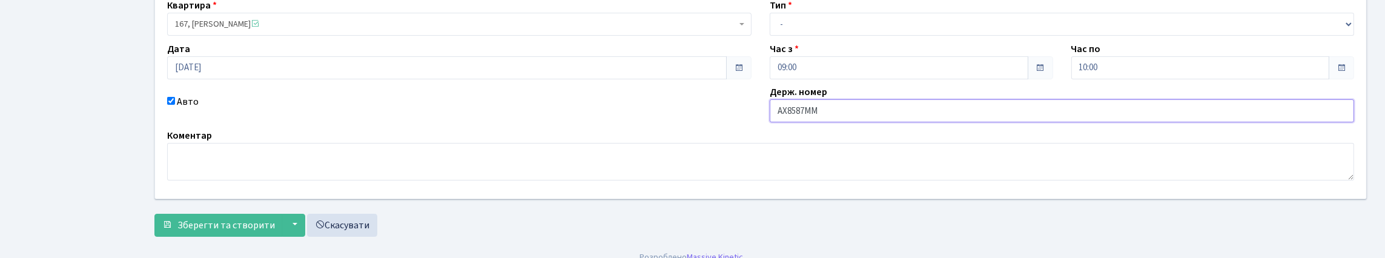
type input "АХ8587ММ"
drag, startPoint x: 814, startPoint y: 51, endPoint x: 808, endPoint y: 50, distance: 6.1
click at [813, 36] on select "- Доставка Таксі Гості Сервіс" at bounding box center [1061, 24] width 584 height 23
select select "3"
click at [769, 36] on select "- Доставка Таксі Гості Сервіс" at bounding box center [1061, 24] width 584 height 23
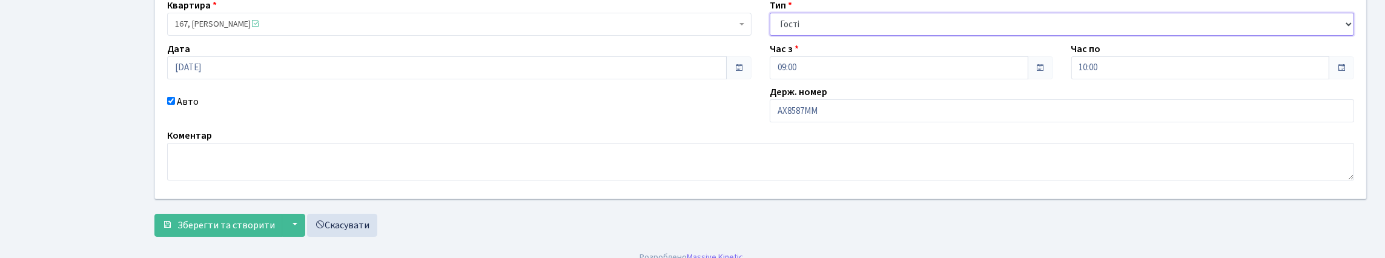
scroll to position [217, 0]
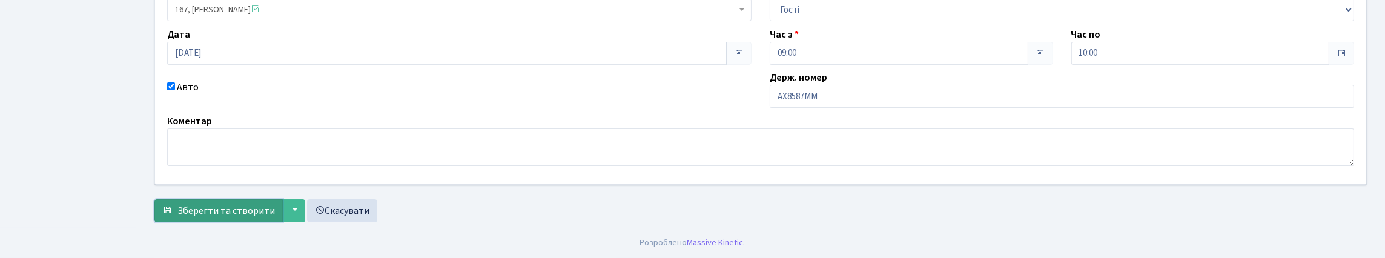
click at [230, 204] on span "Зберегти та створити" at bounding box center [225, 210] width 97 height 13
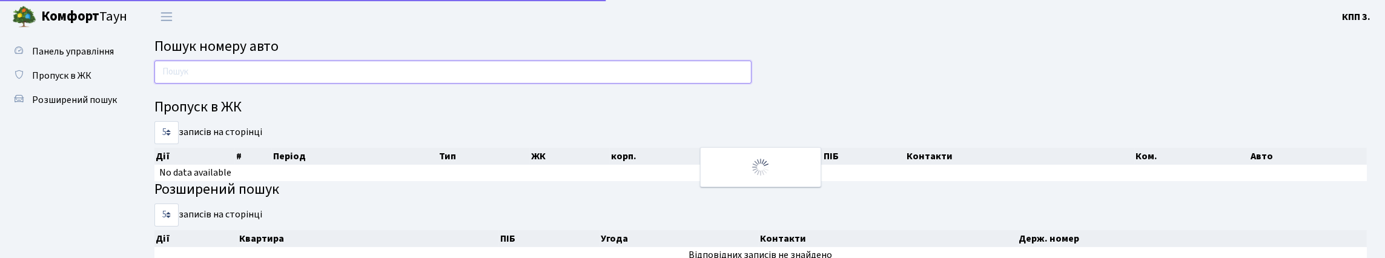
drag, startPoint x: 0, startPoint y: 0, endPoint x: 202, endPoint y: 82, distance: 218.3
click at [202, 82] on input "text" at bounding box center [452, 72] width 597 height 23
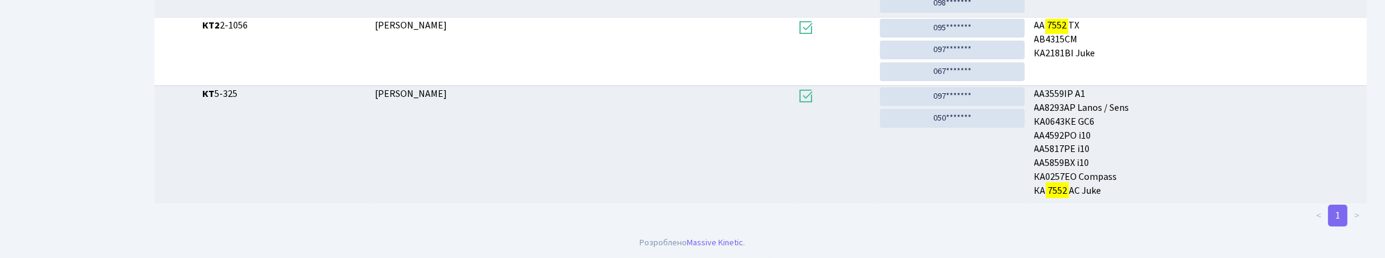
scroll to position [73, 0]
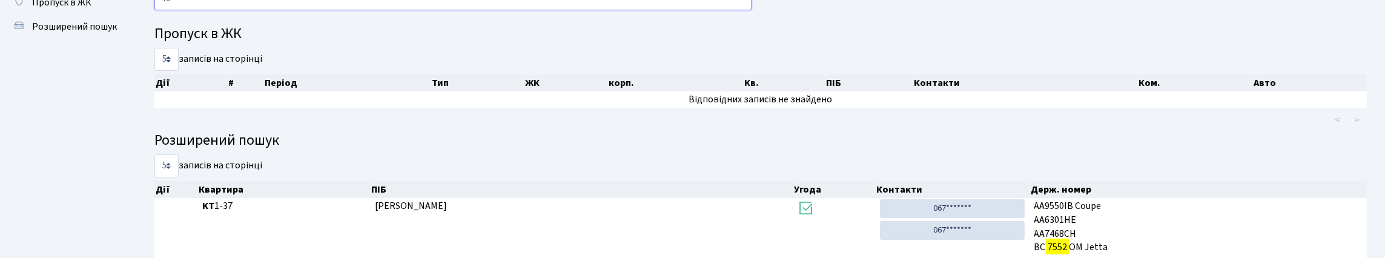
type input "7"
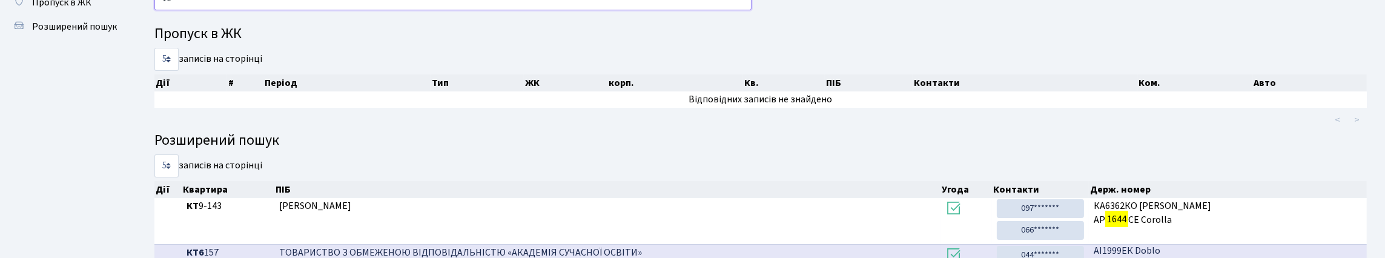
type input "1"
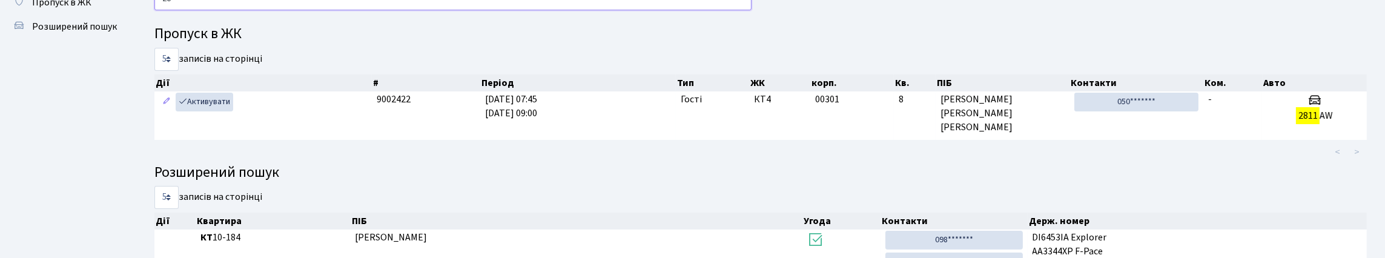
type input "2"
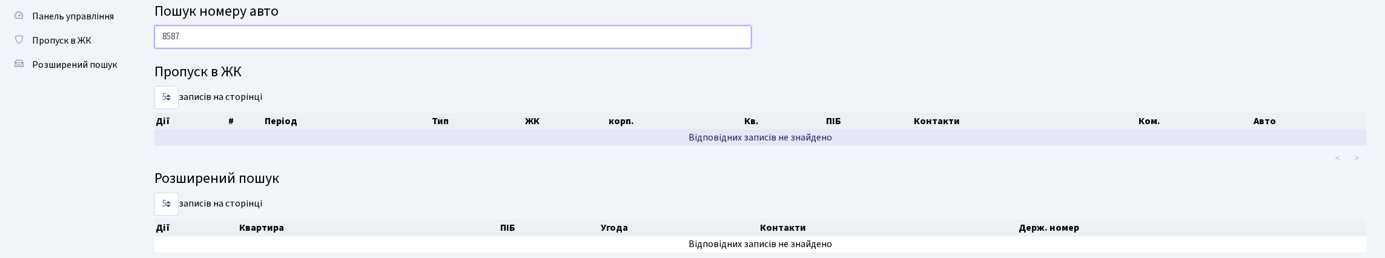
scroll to position [0, 0]
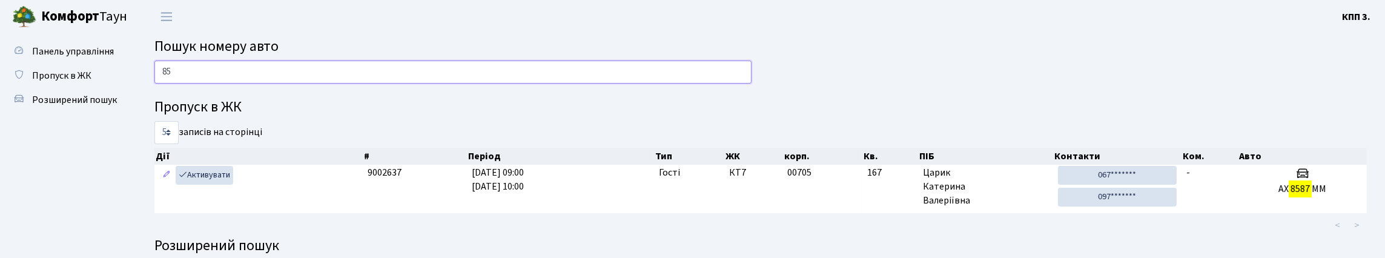
type input "8"
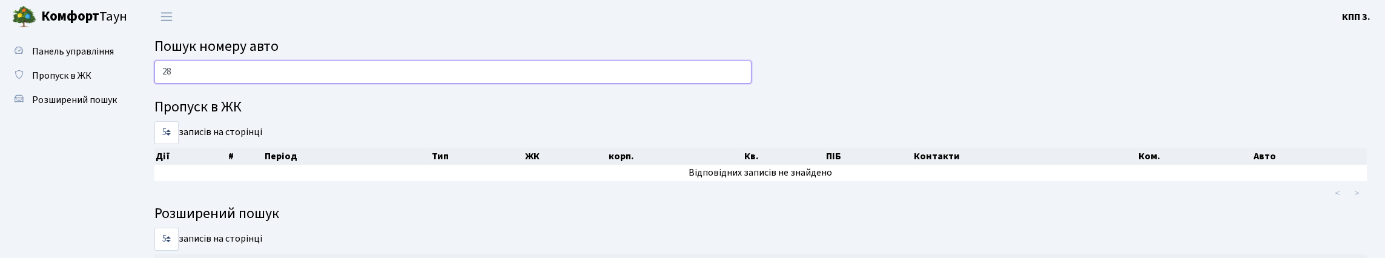
type input "2"
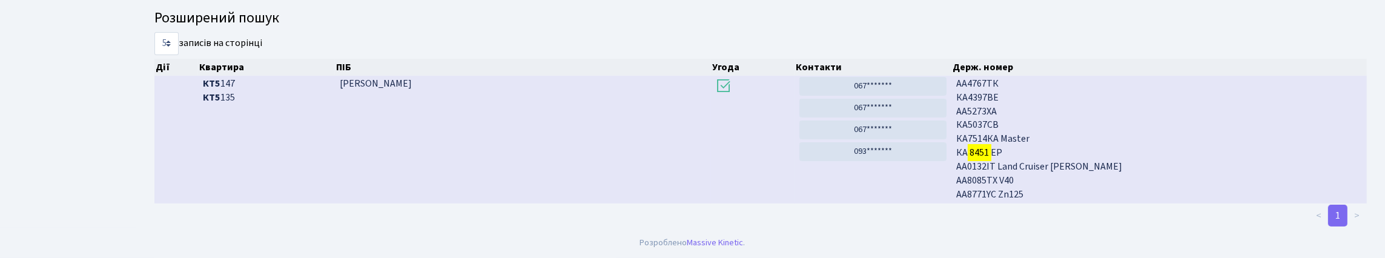
scroll to position [73, 0]
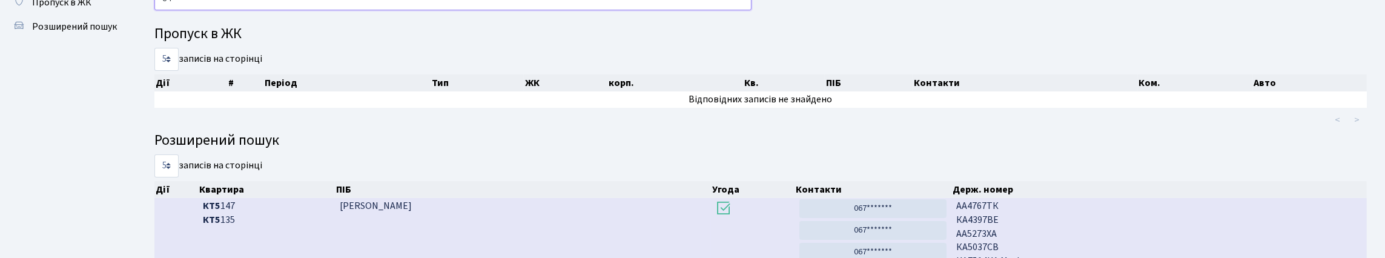
type input "8"
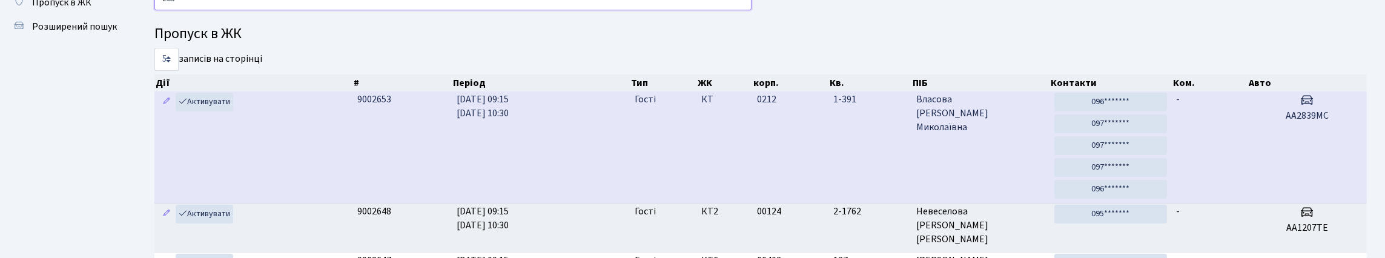
type input "2839"
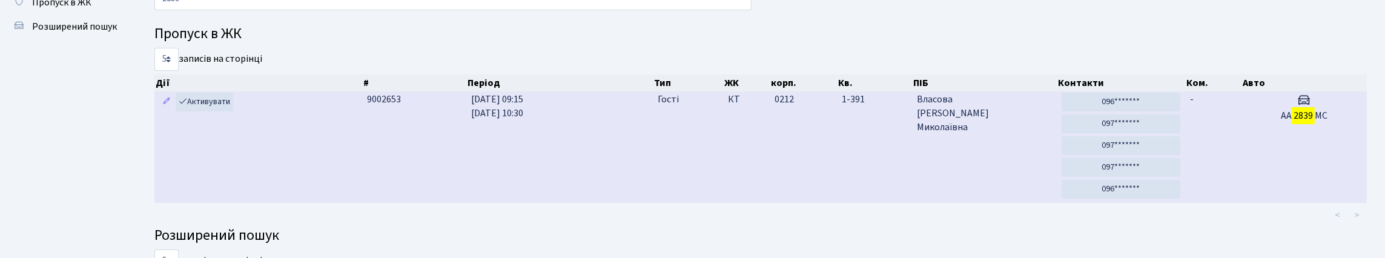
click at [1214, 172] on td "-" at bounding box center [1213, 146] width 56 height 111
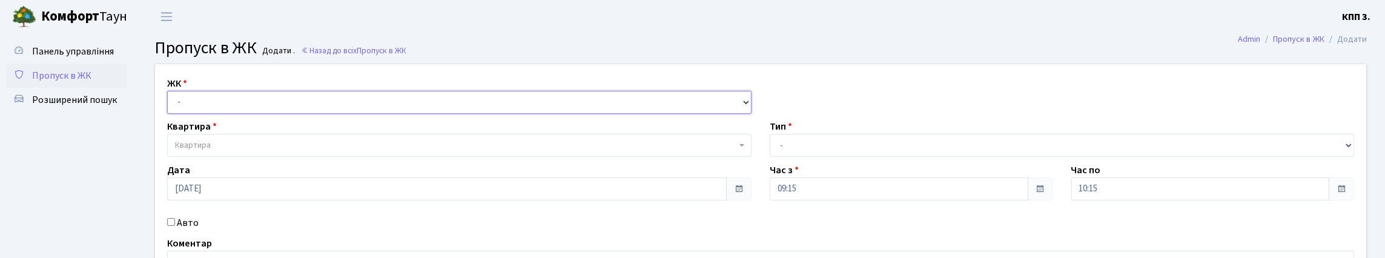
click at [252, 104] on select "- КТ, вул. Регенераторна, 4 КТ2, просп. Соборності, 17 КТ3, вул. Березнева, 16 …" at bounding box center [459, 102] width 584 height 23
select select "271"
click at [170, 105] on select "- КТ, вул. Регенераторна, 4 КТ2, просп. Соборності, 17 КТ3, вул. Березнева, 16 …" at bounding box center [459, 102] width 584 height 23
select select
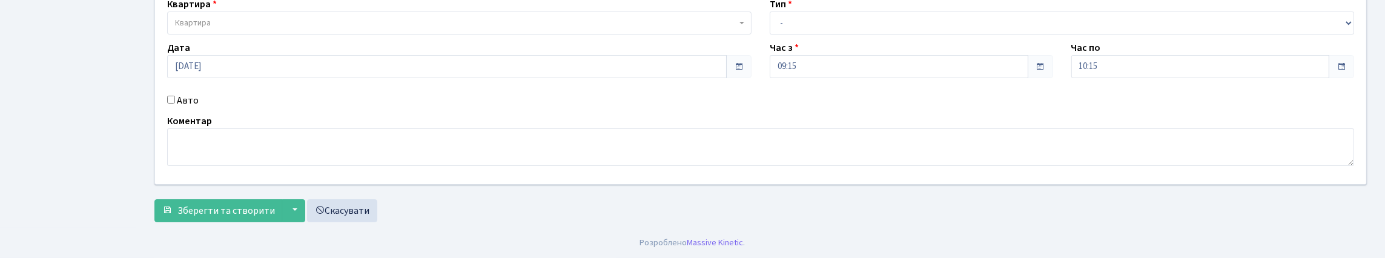
scroll to position [182, 0]
click at [174, 96] on input "Авто" at bounding box center [171, 100] width 8 height 8
checkbox input "true"
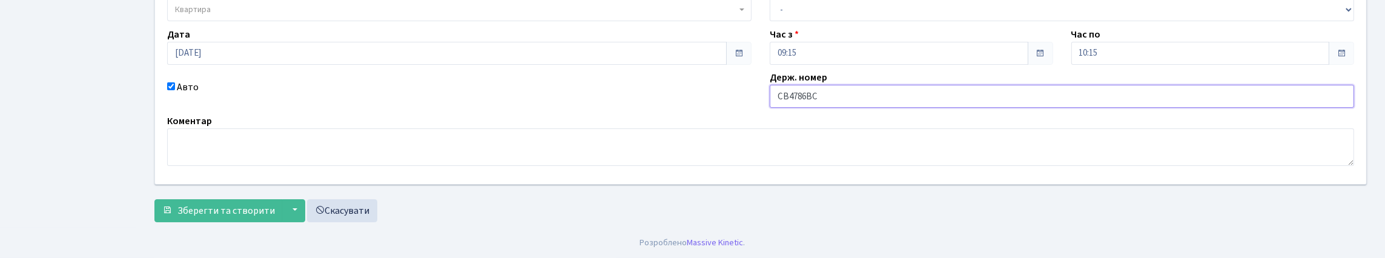
scroll to position [0, 0]
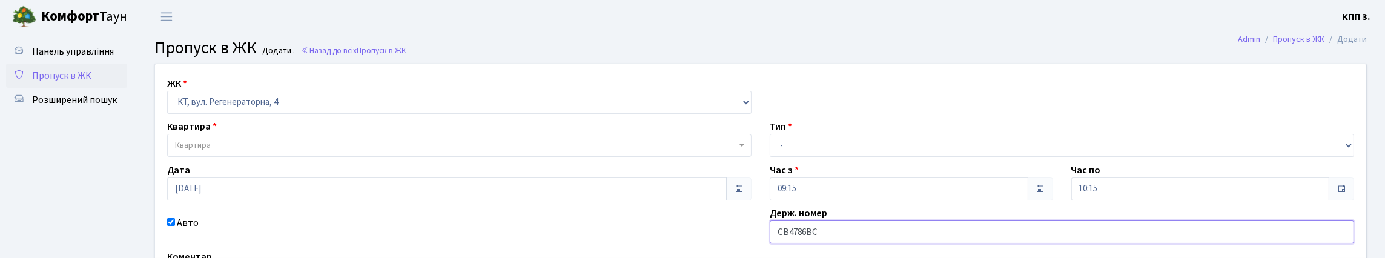
type input "СВ4786ВС"
drag, startPoint x: 830, startPoint y: 172, endPoint x: 828, endPoint y: 185, distance: 12.9
click at [830, 157] on select "- Доставка Таксі Гості Сервіс" at bounding box center [1061, 145] width 584 height 23
select select "3"
click at [769, 157] on select "- Доставка Таксі Гості Сервіс" at bounding box center [1061, 145] width 584 height 23
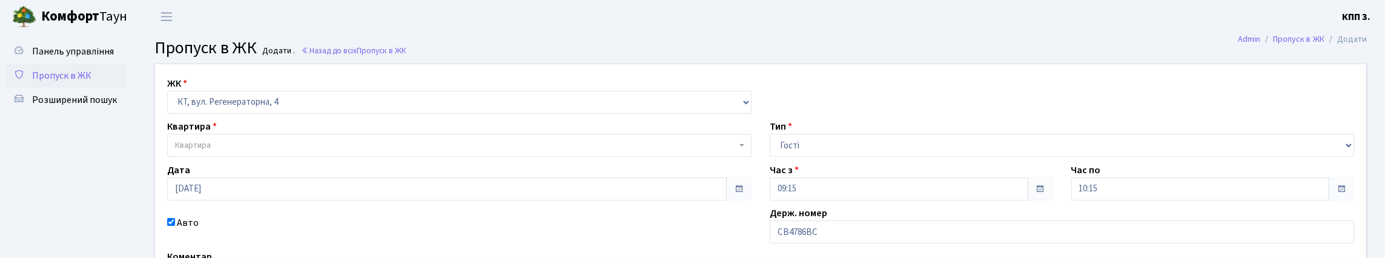
click at [268, 151] on span "Квартира" at bounding box center [455, 145] width 561 height 12
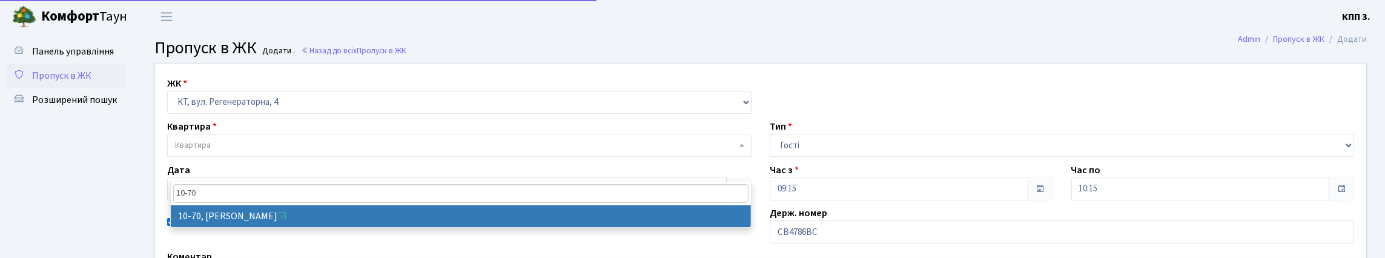
type input "10-70"
select select "6639"
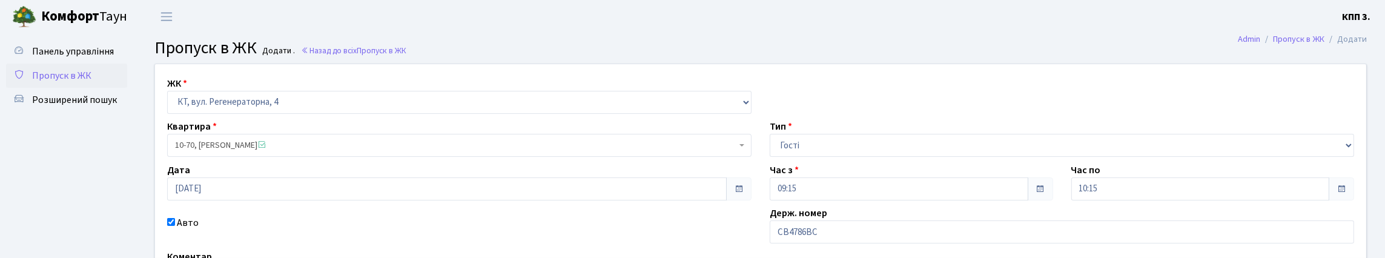
scroll to position [217, 0]
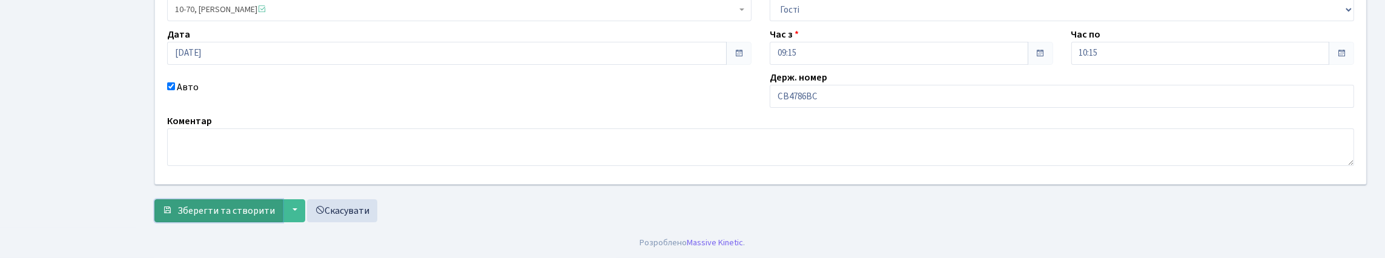
click at [222, 211] on span "Зберегти та створити" at bounding box center [225, 210] width 97 height 13
click at [869, 91] on input "АА2839МС" at bounding box center [1061, 96] width 584 height 23
type input "АА2839НС"
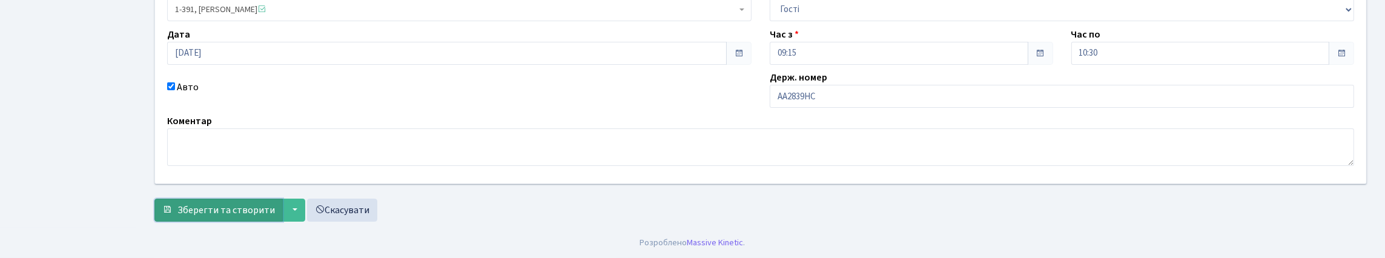
click at [209, 206] on span "Зберегти та створити" at bounding box center [225, 209] width 97 height 13
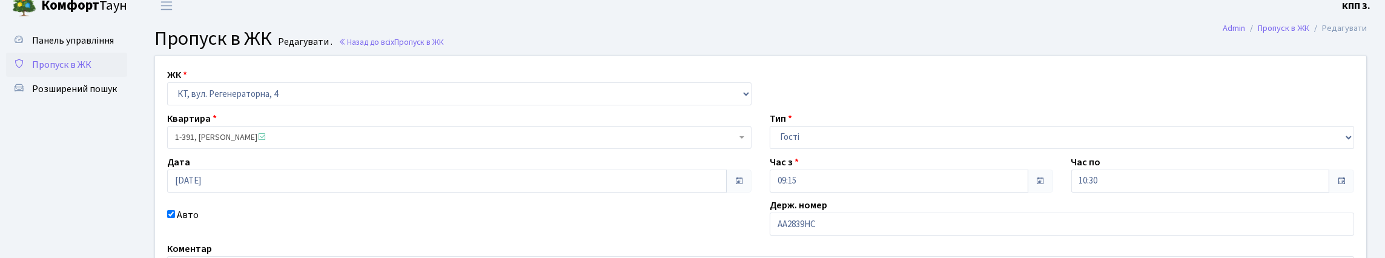
scroll to position [0, 0]
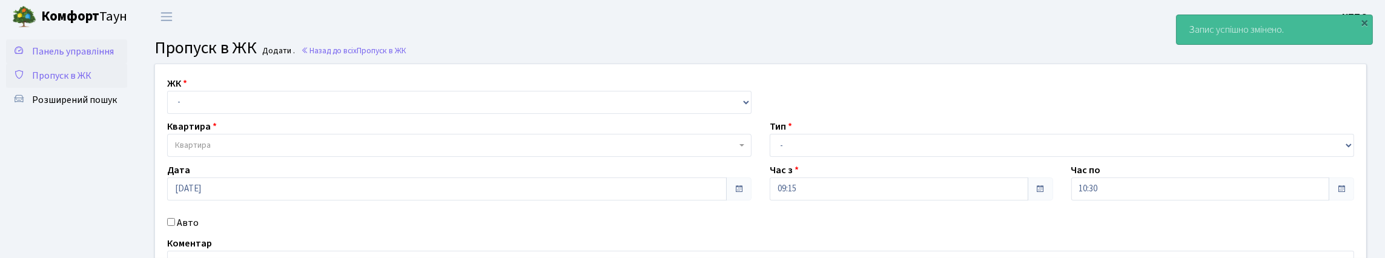
click at [52, 58] on span "Панель управління" at bounding box center [73, 51] width 82 height 13
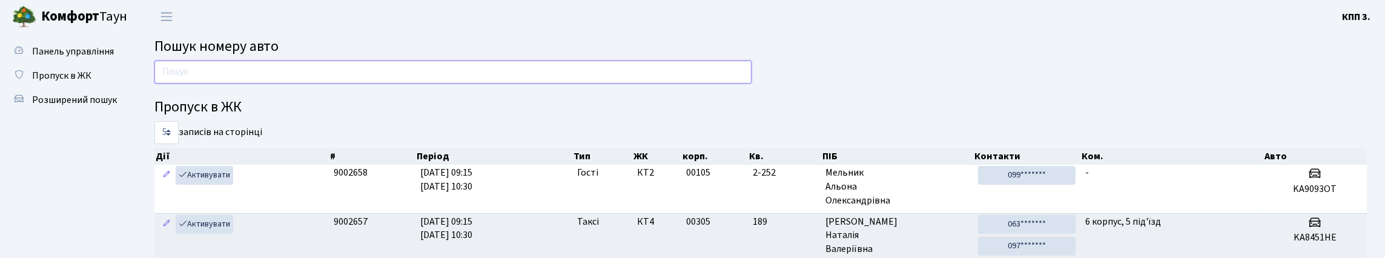
click at [249, 79] on input "text" at bounding box center [452, 72] width 597 height 23
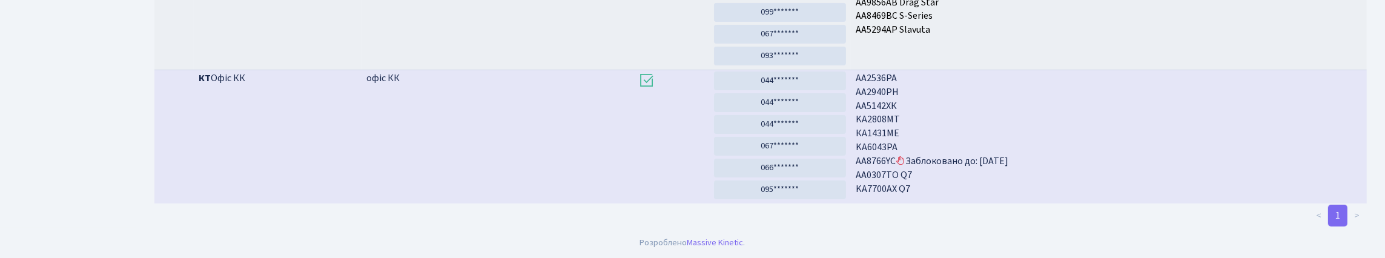
scroll to position [506, 0]
drag, startPoint x: 956, startPoint y: 130, endPoint x: 965, endPoint y: 134, distance: 9.8
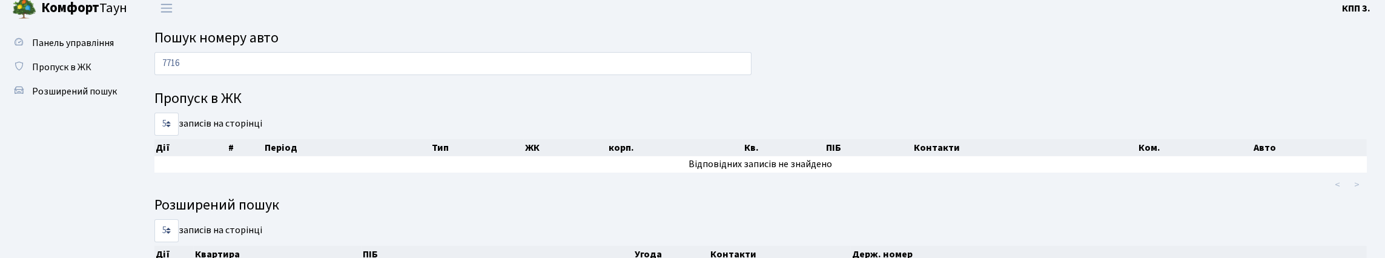
scroll to position [0, 0]
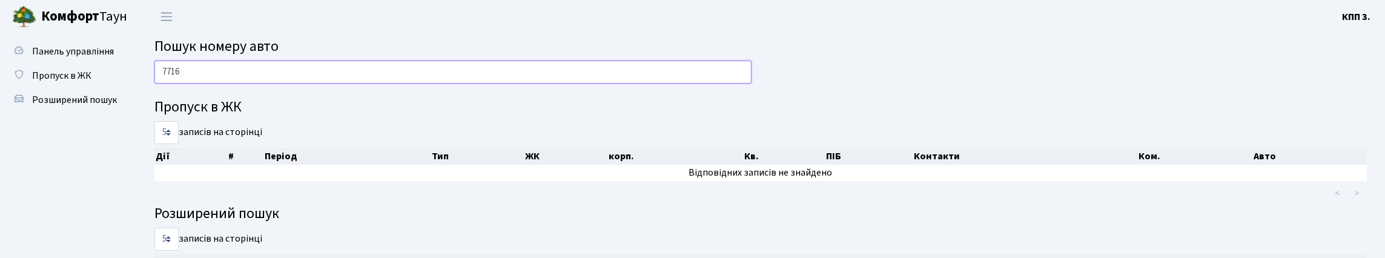
click at [314, 84] on input "7716" at bounding box center [452, 72] width 597 height 23
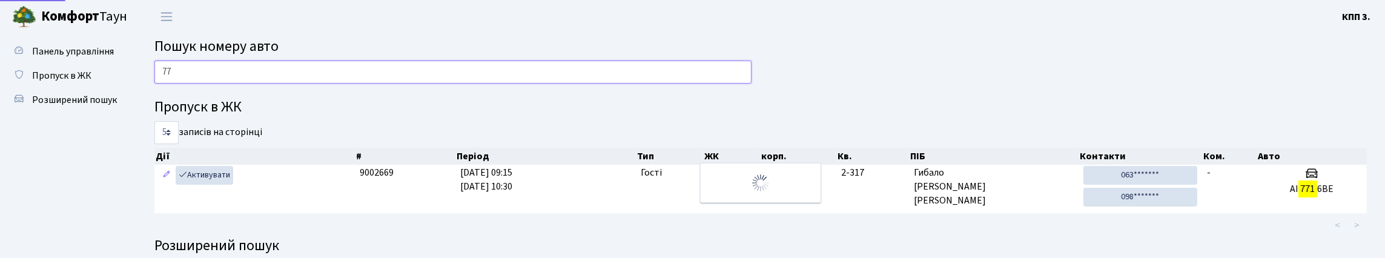
type input "7"
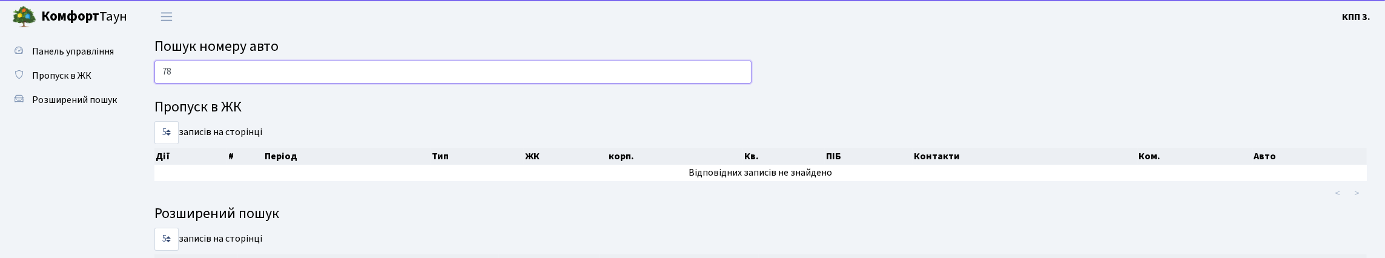
type input "7"
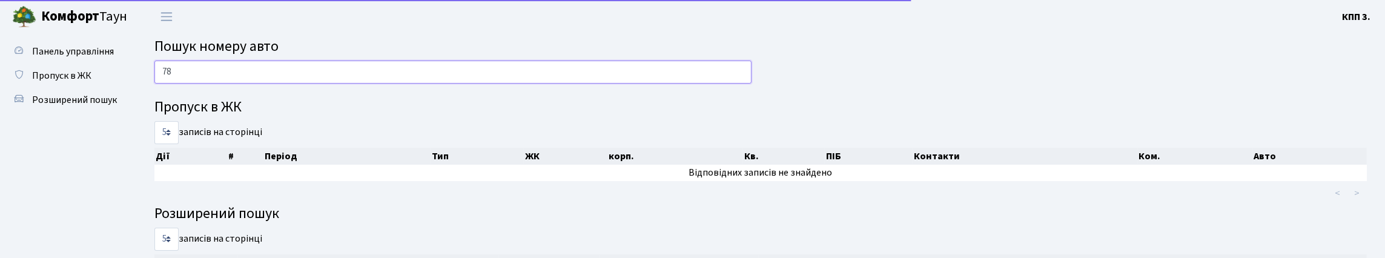
type input "7"
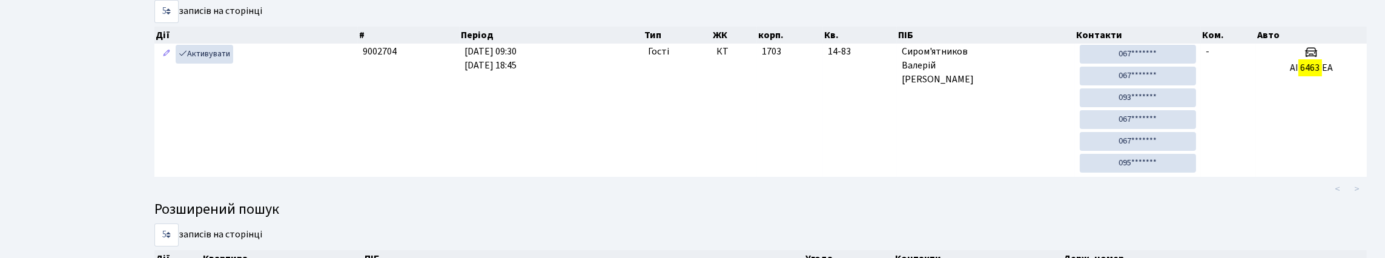
scroll to position [73, 0]
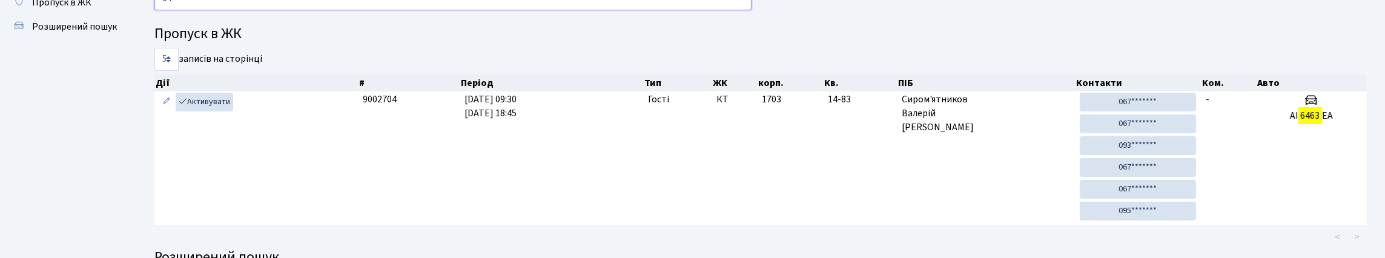
type input "6"
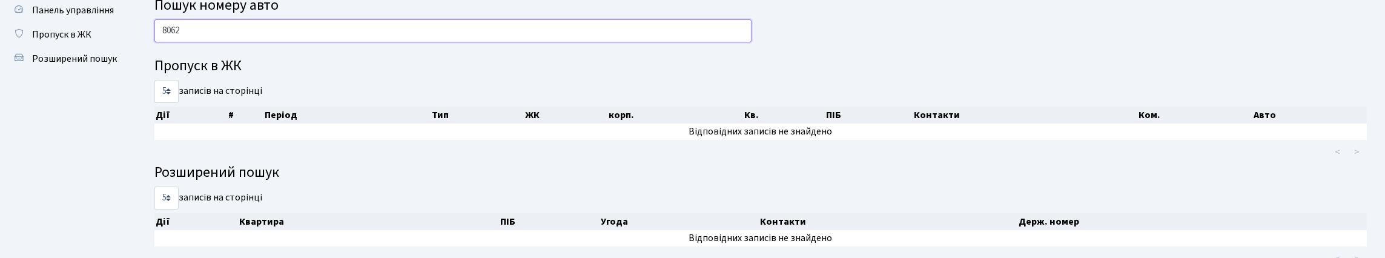
scroll to position [27, 0]
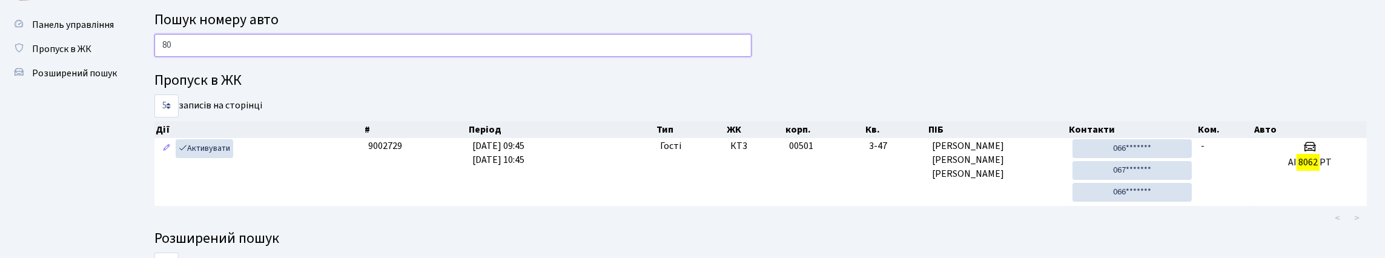
type input "8"
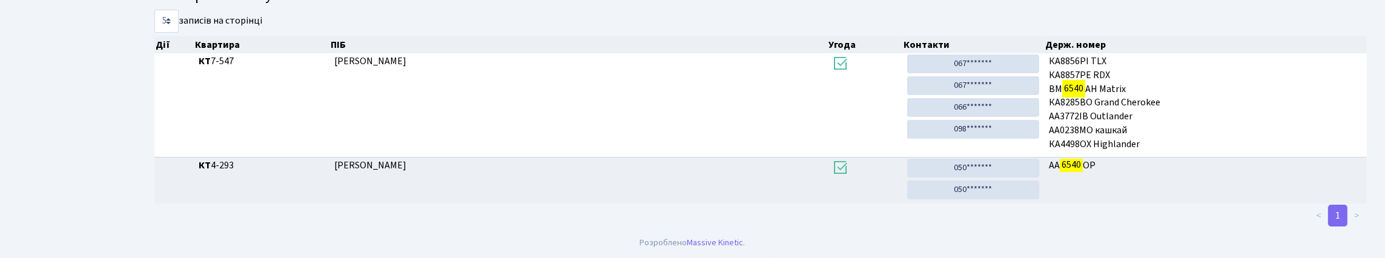
scroll to position [10, 0]
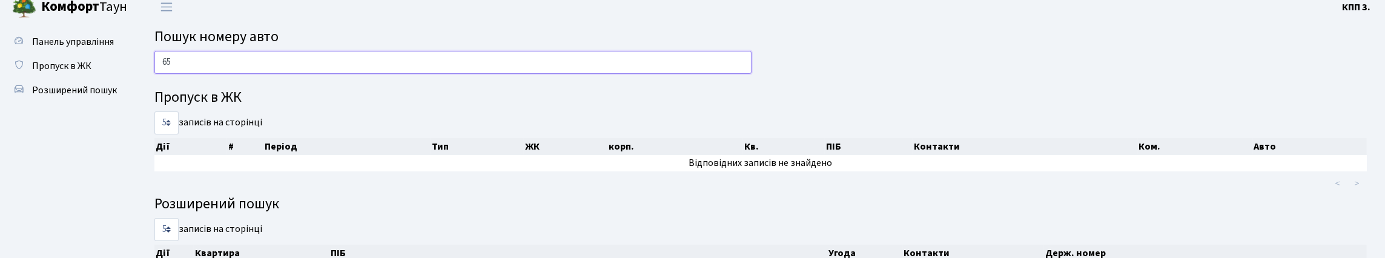
type input "6"
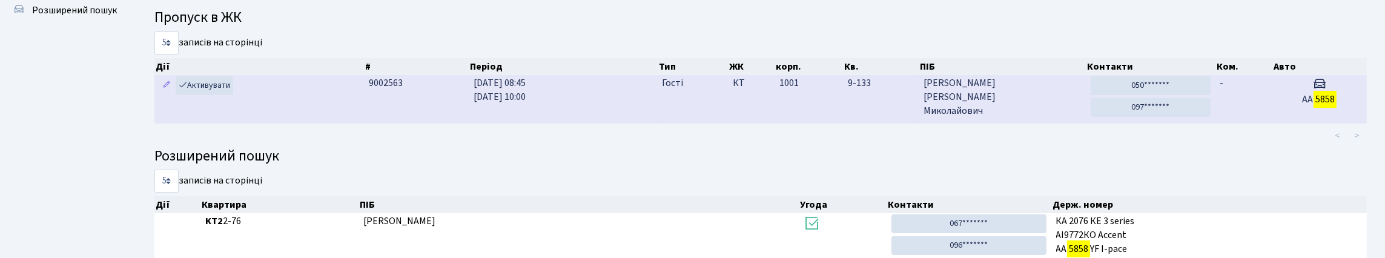
scroll to position [71, 0]
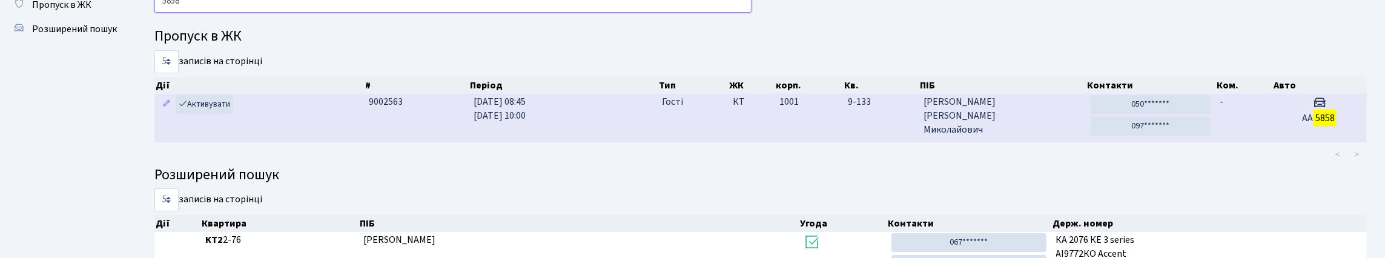
type input "5858"
click at [1262, 142] on td "-" at bounding box center [1243, 118] width 57 height 48
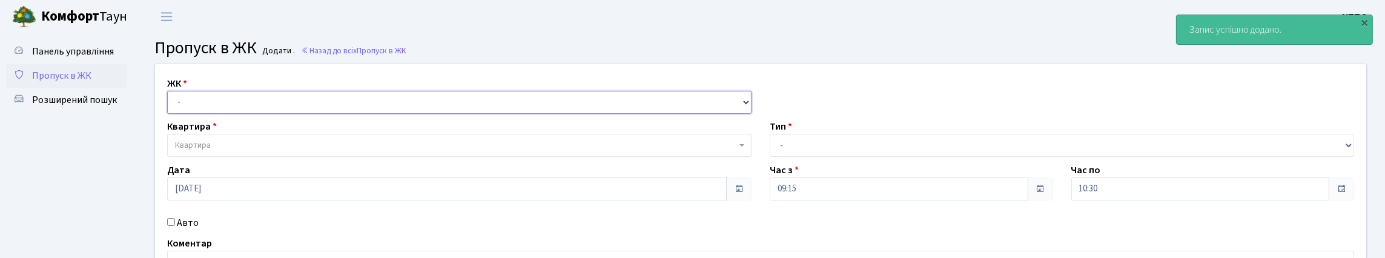
click at [275, 114] on select "- КТ, вул. Регенераторна, 4 КТ2, просп. [STREET_ADDRESS] [STREET_ADDRESS] [PERS…" at bounding box center [459, 102] width 584 height 23
select select "295"
click at [170, 105] on select "- КТ, вул. Регенераторна, 4 КТ2, просп. [STREET_ADDRESS] [STREET_ADDRESS] [PERS…" at bounding box center [459, 102] width 584 height 23
select select
click at [274, 157] on div "Квартира Квартира" at bounding box center [459, 138] width 602 height 38
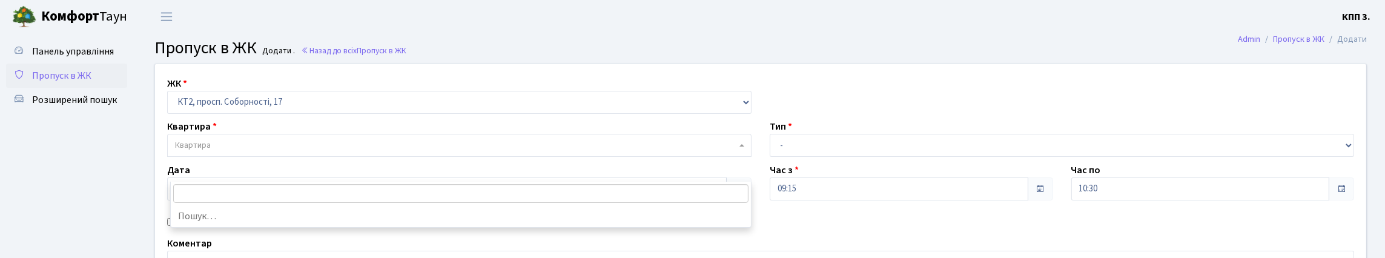
drag, startPoint x: 292, startPoint y: 166, endPoint x: 306, endPoint y: 163, distance: 14.2
click at [314, 157] on span "Квартира" at bounding box center [459, 145] width 584 height 23
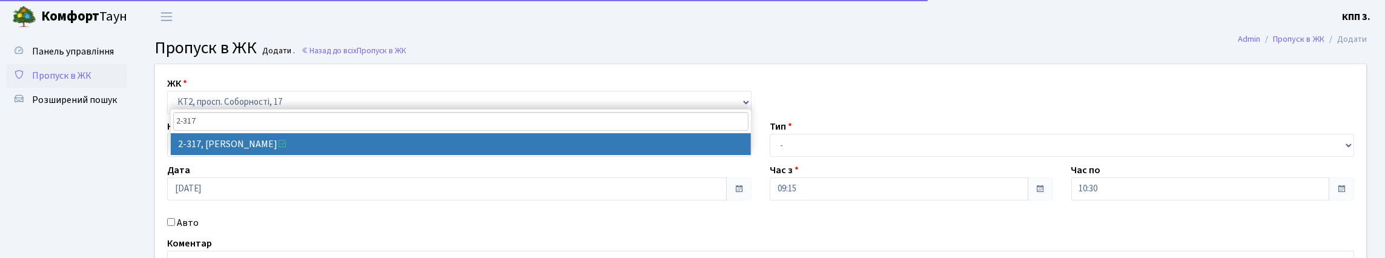
type input "2-317"
select select "15376"
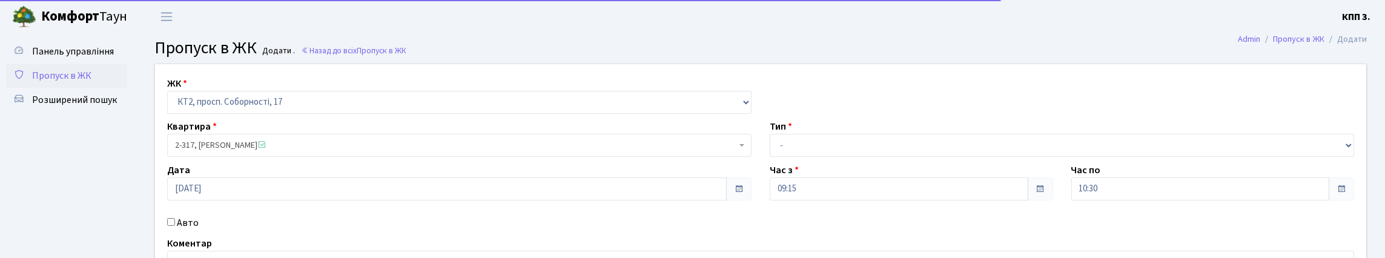
scroll to position [60, 0]
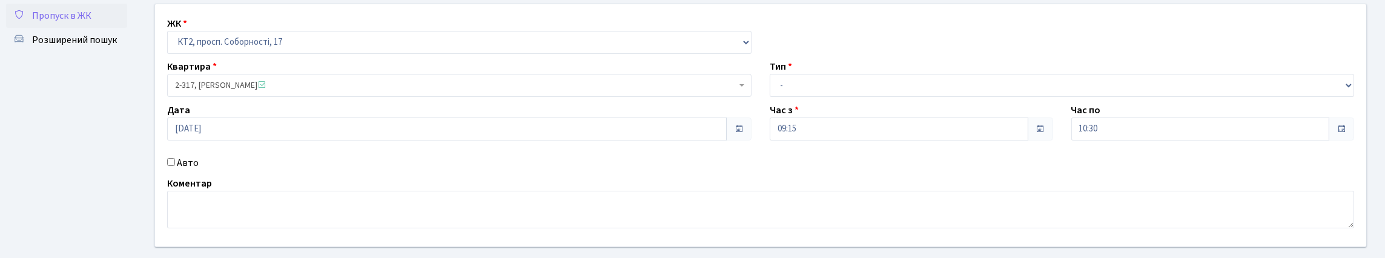
click at [171, 166] on input "Авто" at bounding box center [171, 162] width 8 height 8
checkbox input "true"
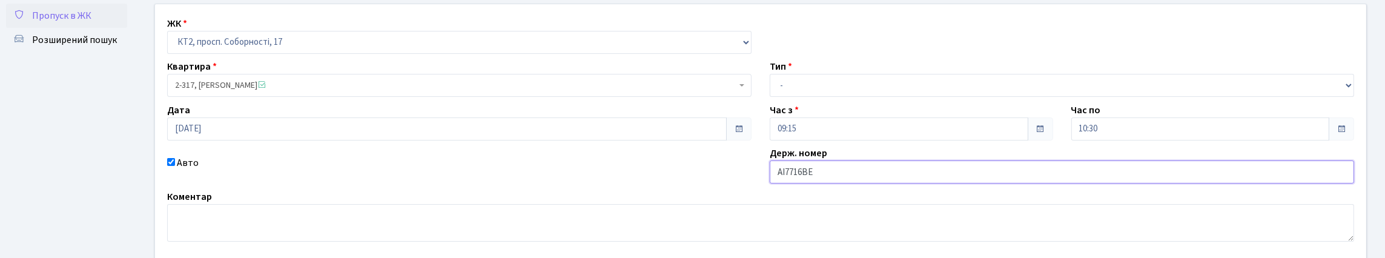
type input "АІ7716ВЕ"
click at [802, 97] on select "- Доставка Таксі Гості Сервіс" at bounding box center [1061, 85] width 584 height 23
select select "3"
click at [769, 97] on select "- Доставка Таксі Гості Сервіс" at bounding box center [1061, 85] width 584 height 23
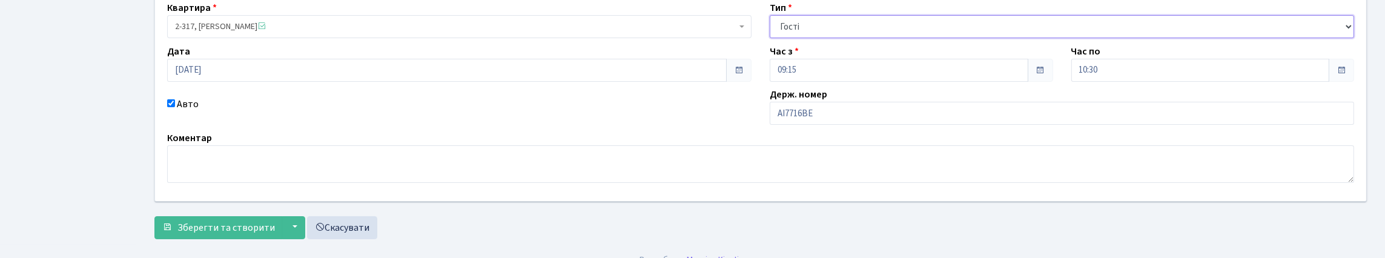
scroll to position [217, 0]
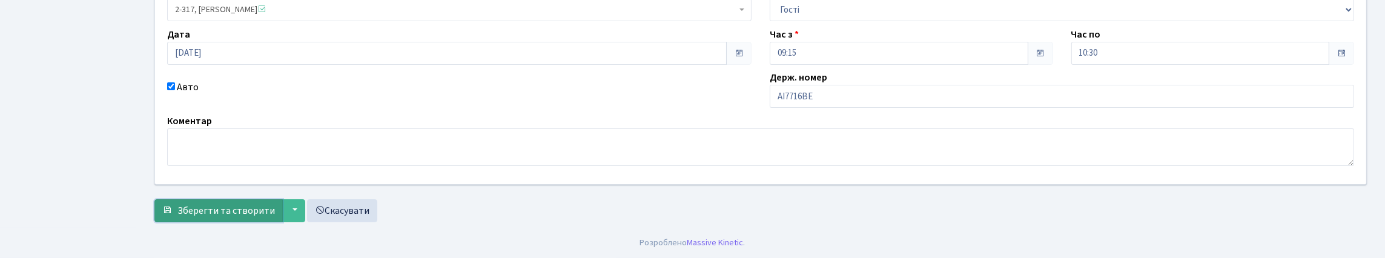
click at [240, 209] on span "Зберегти та створити" at bounding box center [225, 210] width 97 height 13
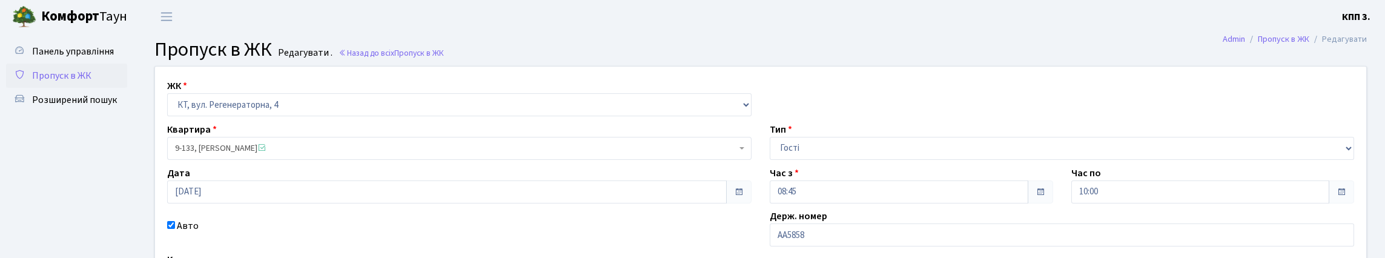
scroll to position [221, 0]
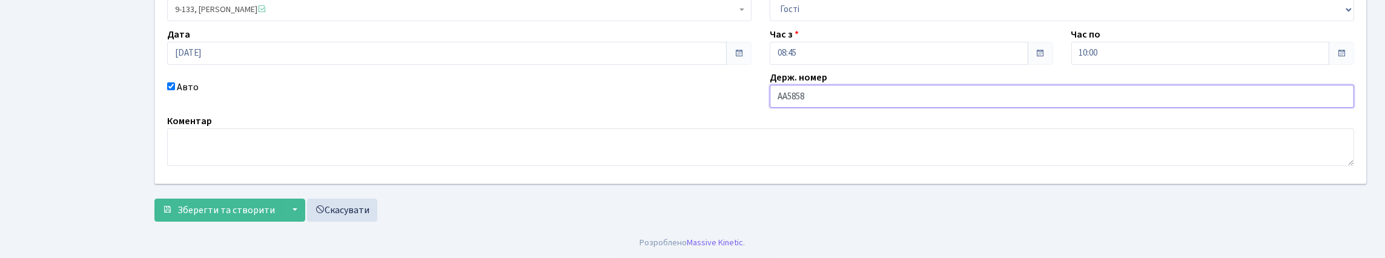
click at [873, 85] on input "АА5858" at bounding box center [1061, 96] width 584 height 23
type input "АА5858ЕЕ"
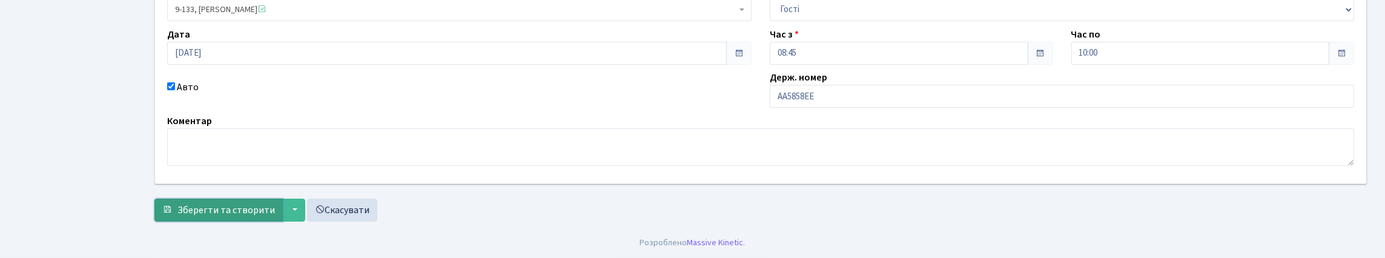
click at [227, 208] on span "Зберегти та створити" at bounding box center [225, 209] width 97 height 13
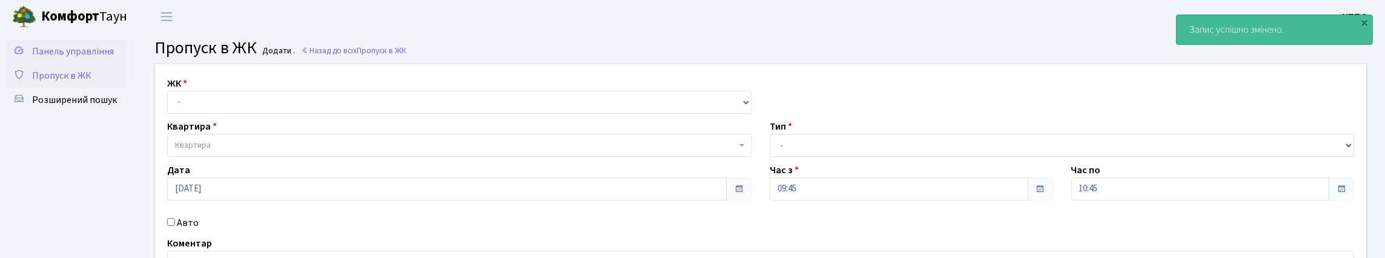
click at [51, 58] on span "Панель управління" at bounding box center [73, 51] width 82 height 13
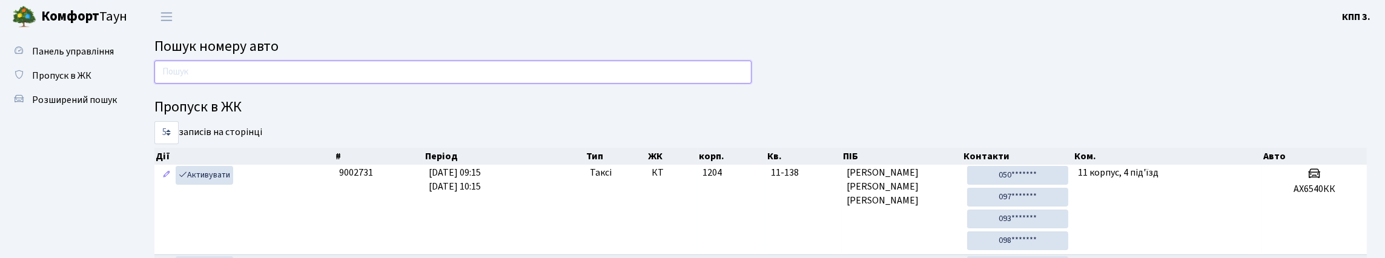
click at [401, 80] on input "text" at bounding box center [452, 72] width 597 height 23
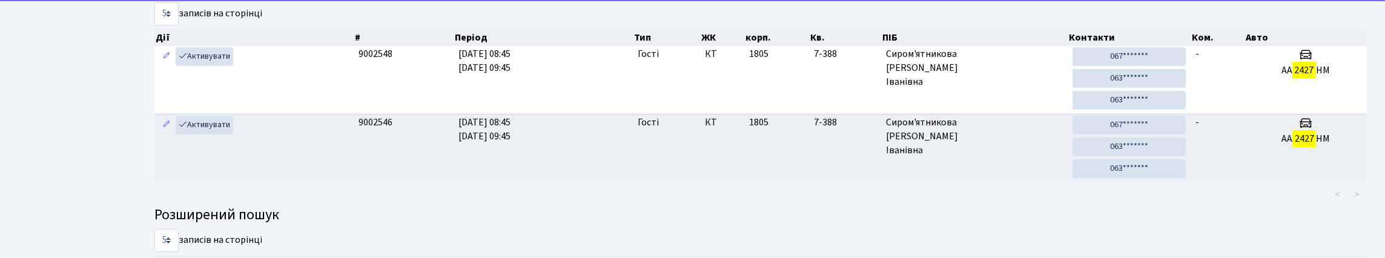
scroll to position [121, 0]
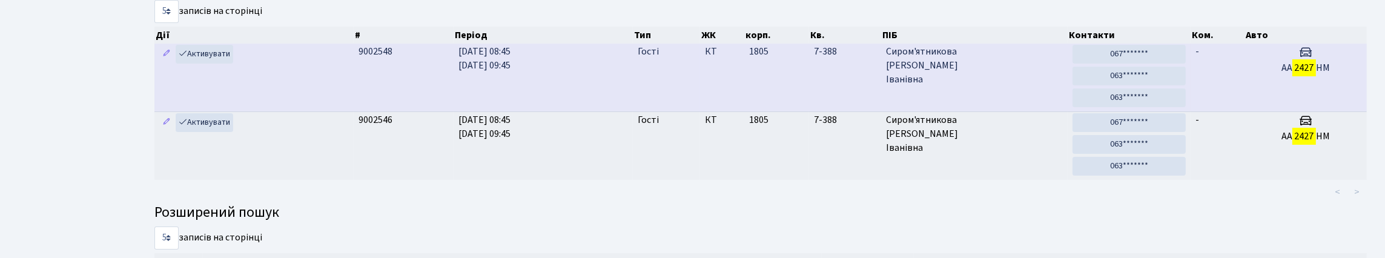
type input "2427"
click at [1251, 62] on h3 at bounding box center [1305, 54] width 113 height 18
click at [1237, 111] on td "-" at bounding box center [1217, 78] width 54 height 68
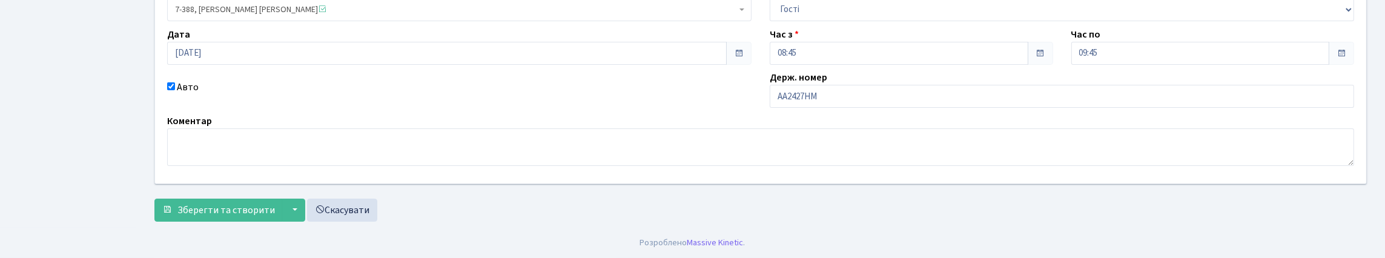
scroll to position [182, 0]
drag, startPoint x: 820, startPoint y: 97, endPoint x: 834, endPoint y: 97, distance: 13.9
click at [824, 97] on input "АА2427НМ" at bounding box center [1061, 96] width 584 height 23
type input "АА2427ММ"
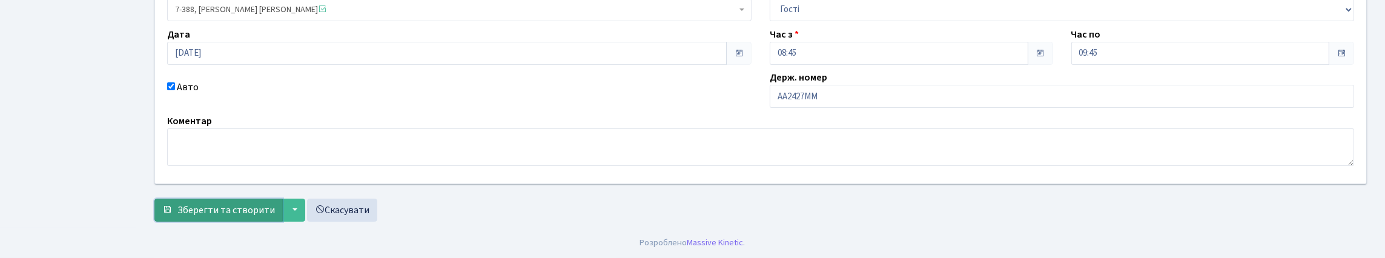
click at [206, 217] on span "Зберегти та створити" at bounding box center [225, 209] width 97 height 13
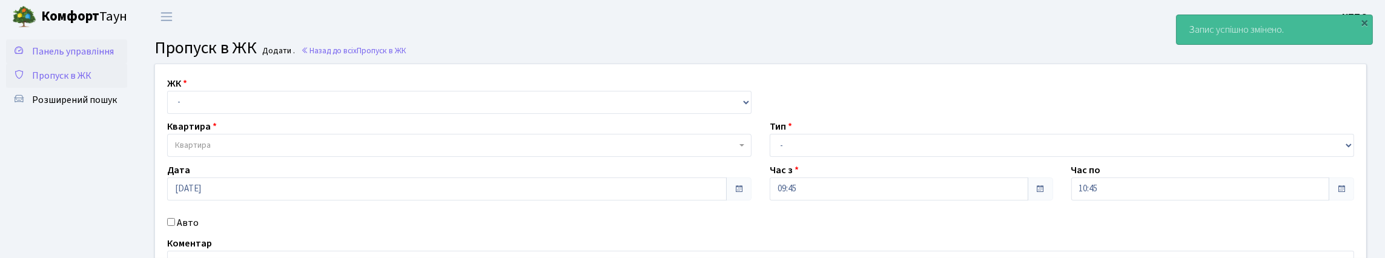
click at [48, 58] on span "Панель управління" at bounding box center [73, 51] width 82 height 13
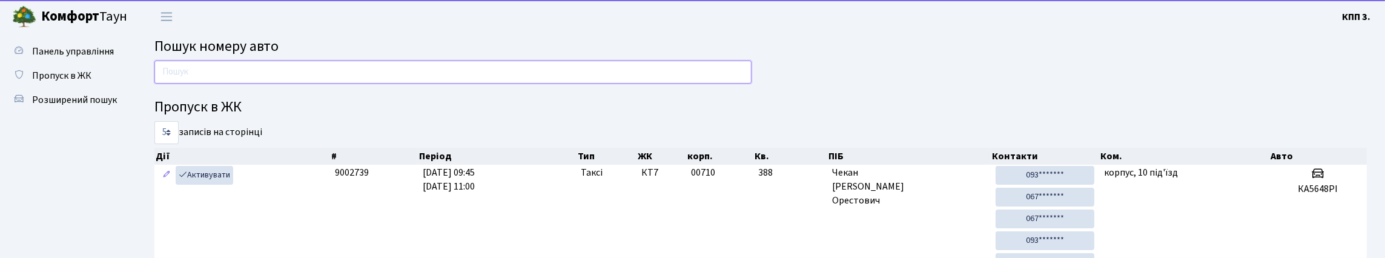
click at [227, 84] on input "text" at bounding box center [452, 72] width 597 height 23
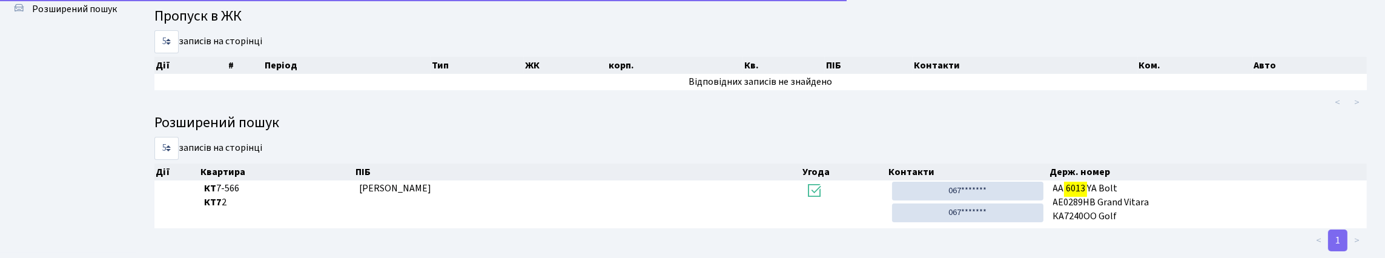
scroll to position [67, 0]
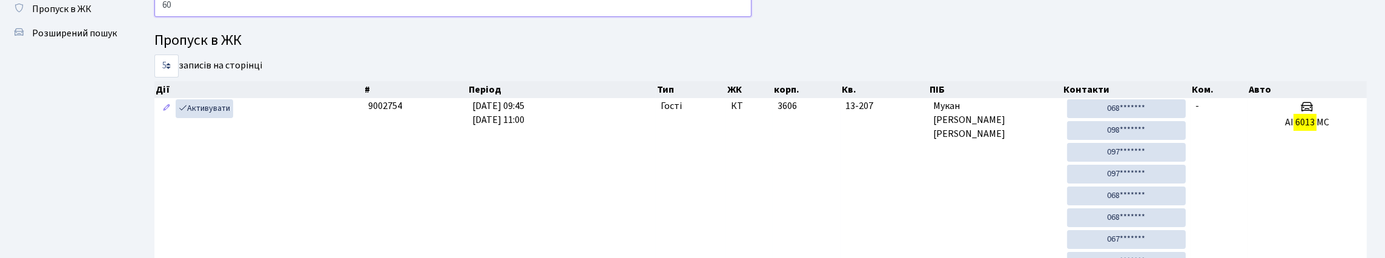
type input "6"
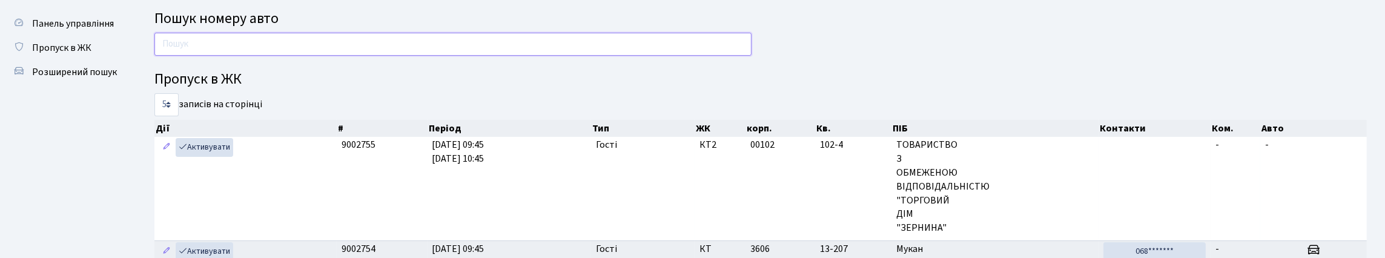
scroll to position [6, 0]
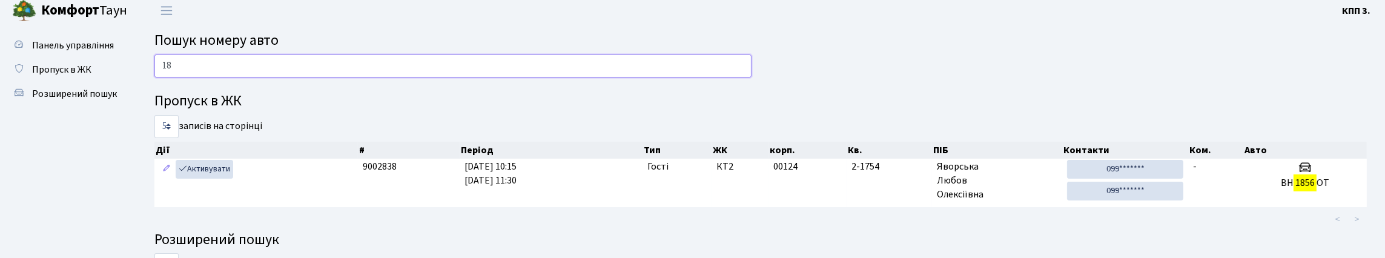
type input "1"
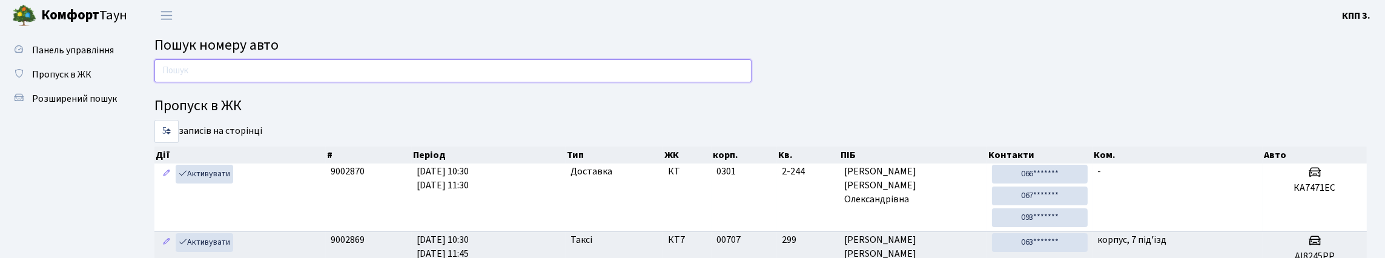
scroll to position [0, 0]
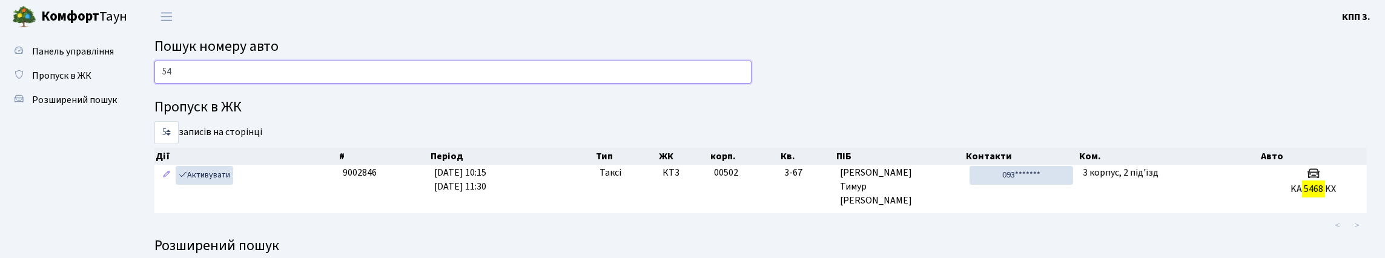
type input "5"
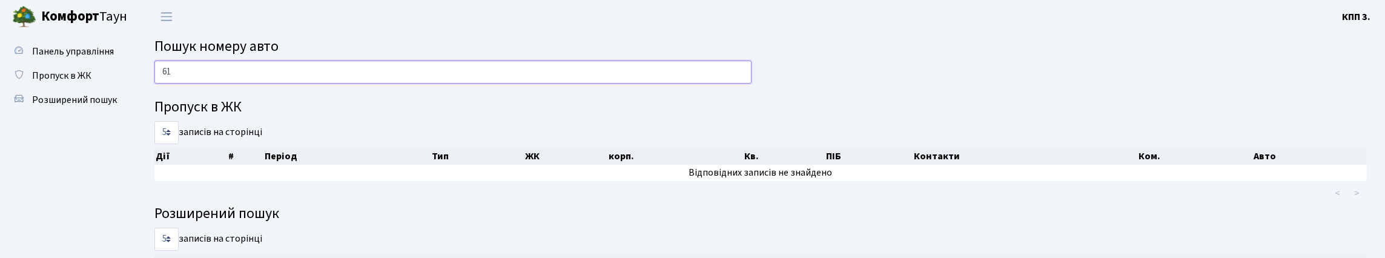
type input "6"
type input "2"
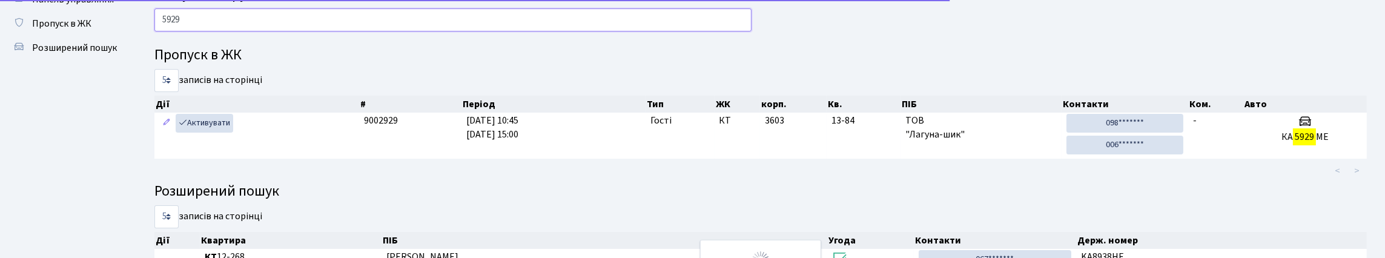
scroll to position [49, 0]
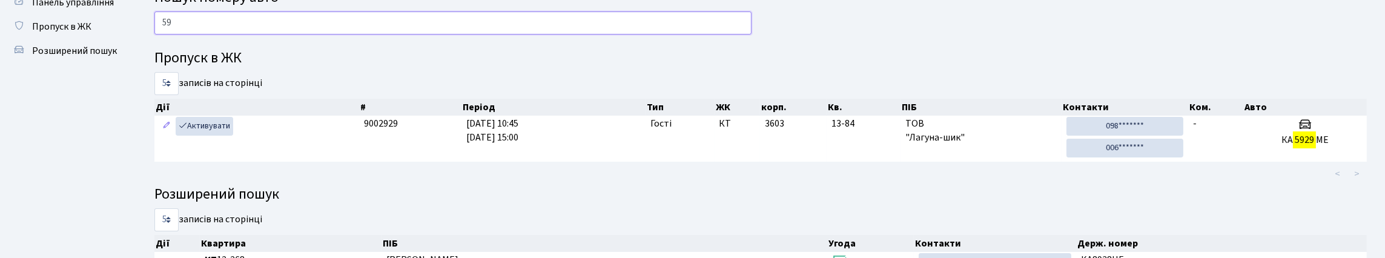
type input "5"
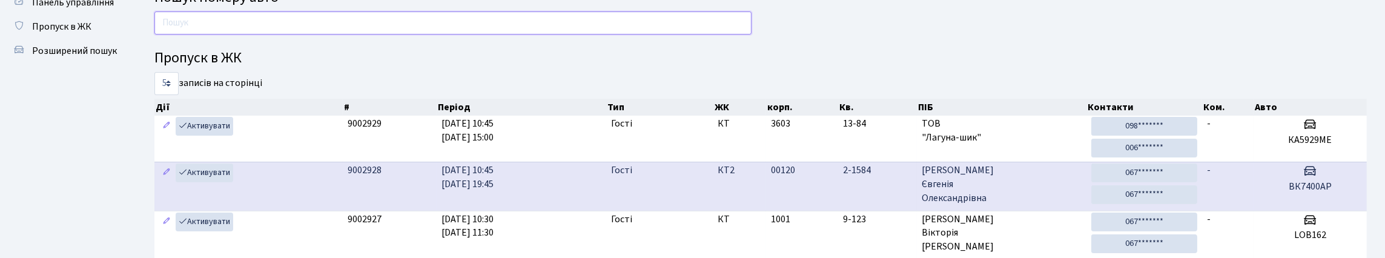
scroll to position [0, 0]
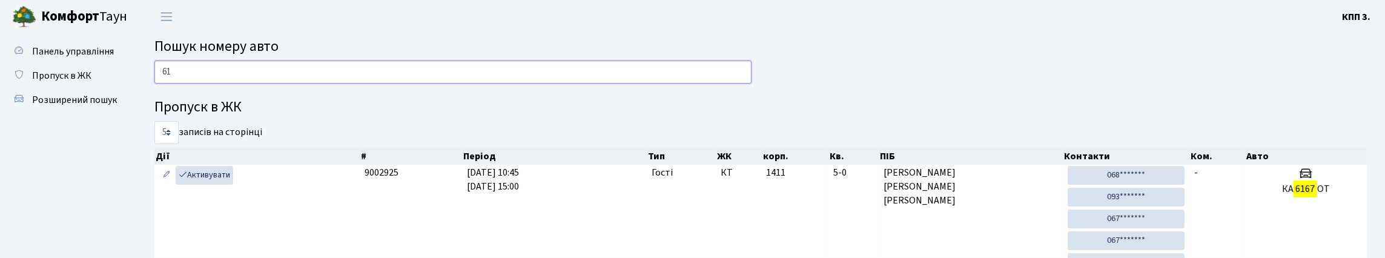
type input "6"
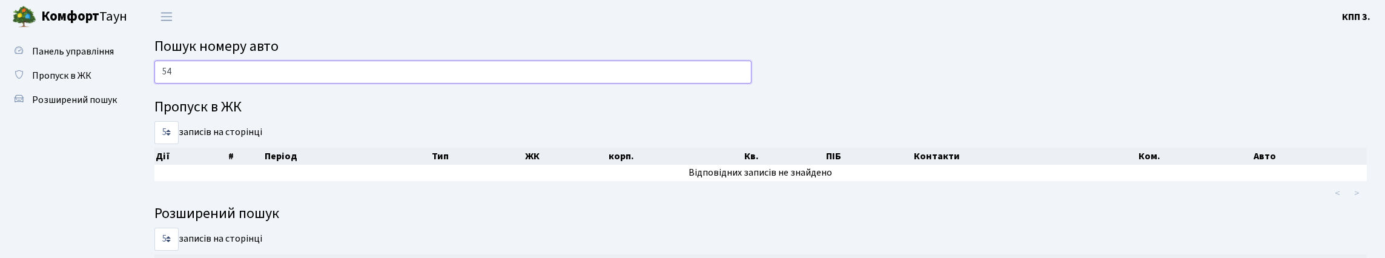
type input "5"
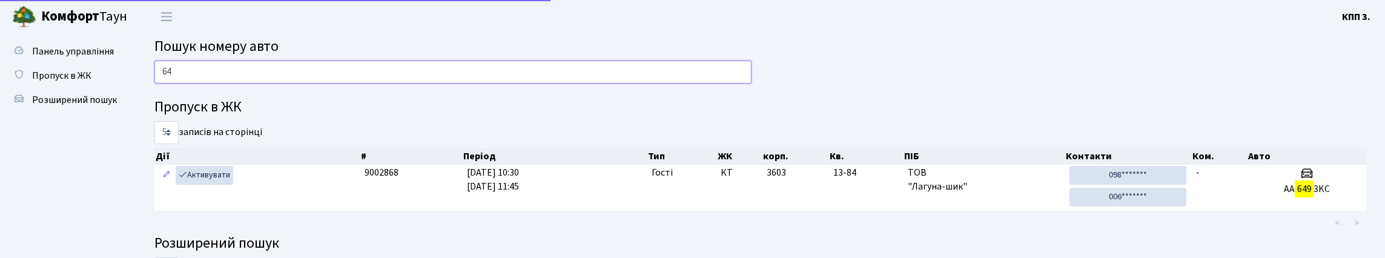
type input "6"
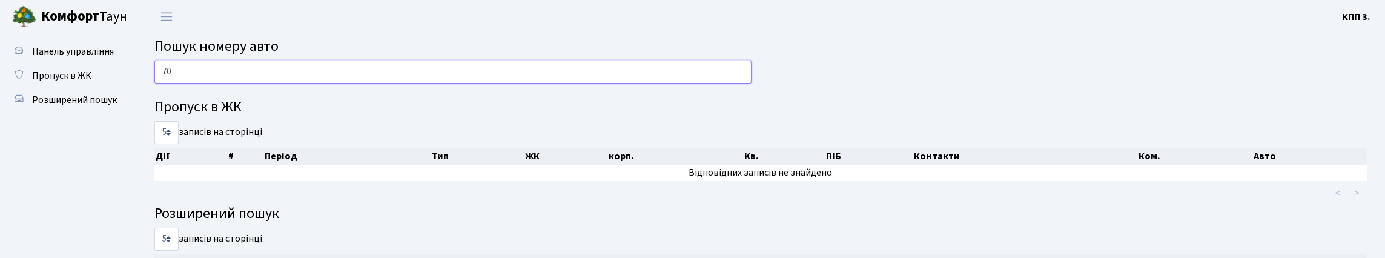
type input "7"
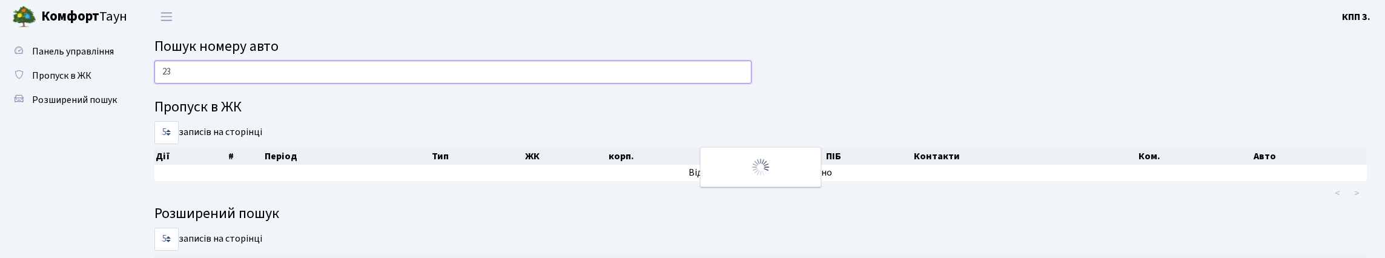
type input "2"
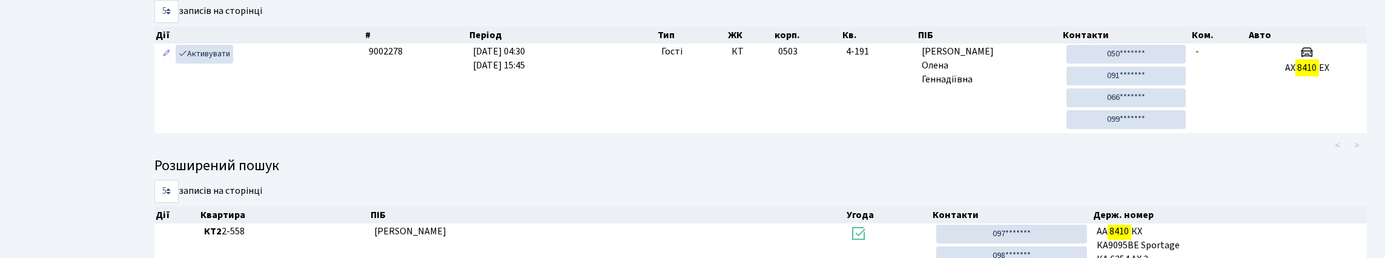
scroll to position [73, 0]
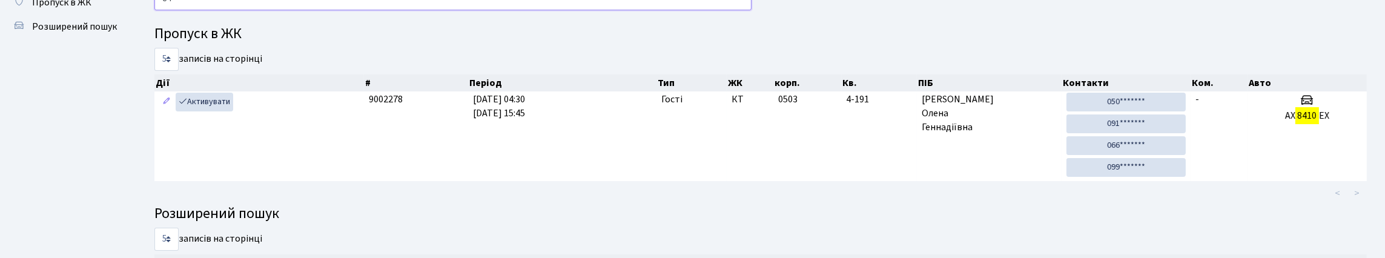
type input "8"
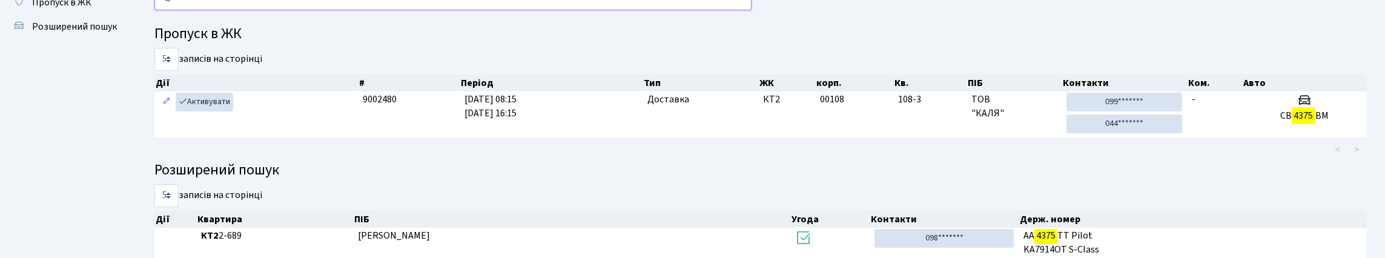
type input "4"
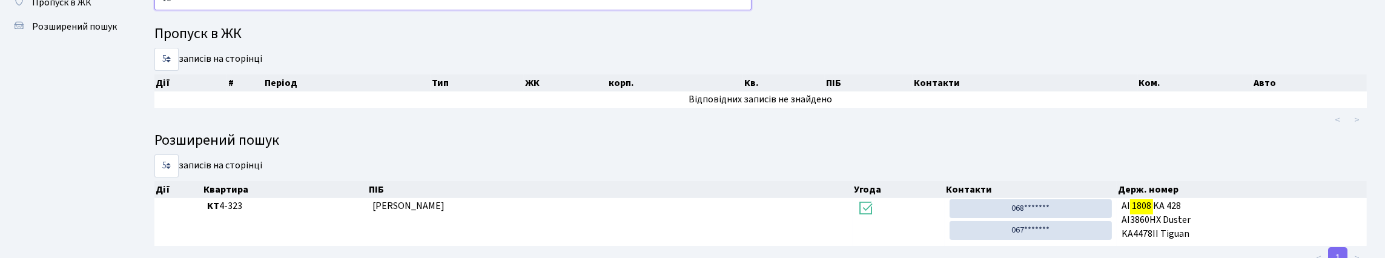
type input "1"
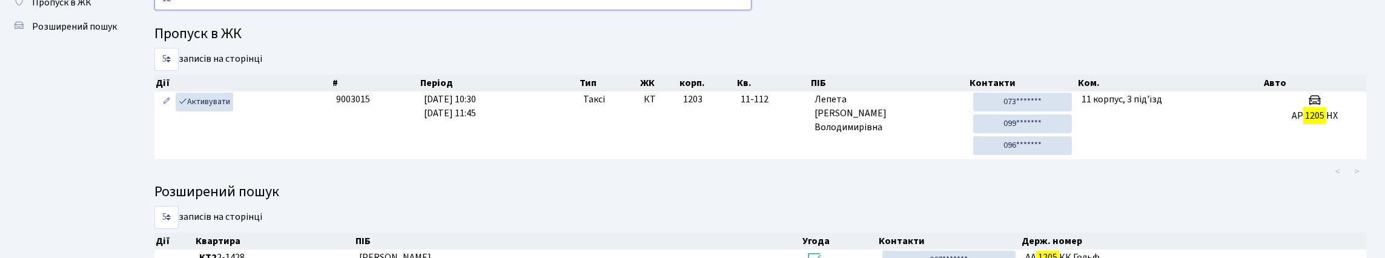
type input "1"
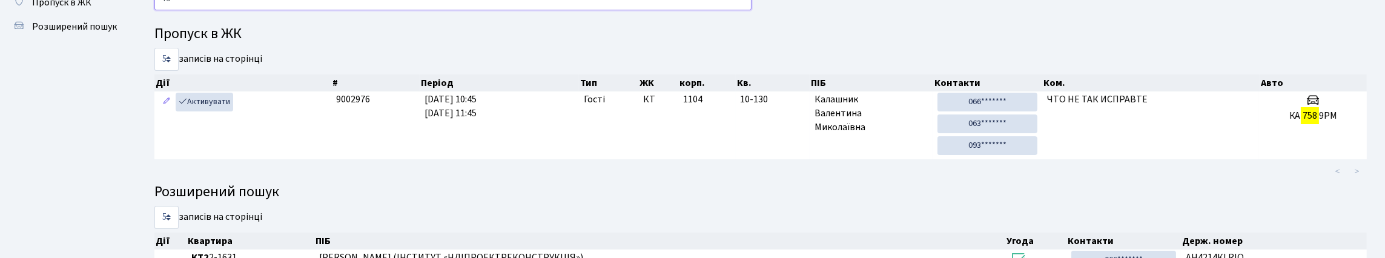
type input "7"
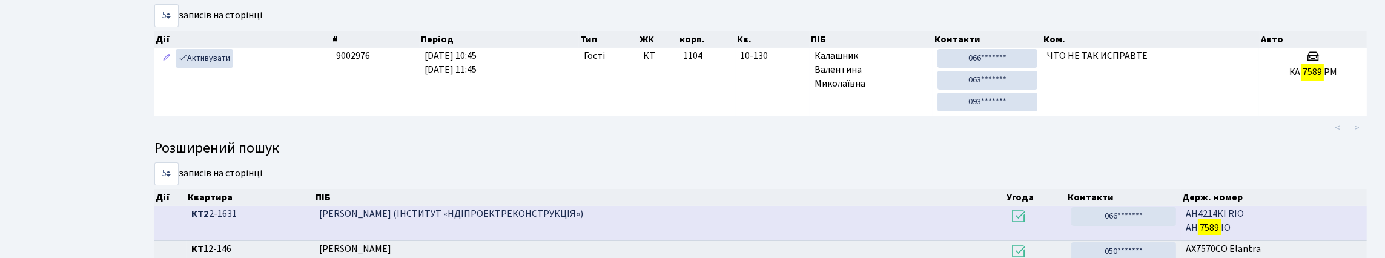
scroll to position [0, 0]
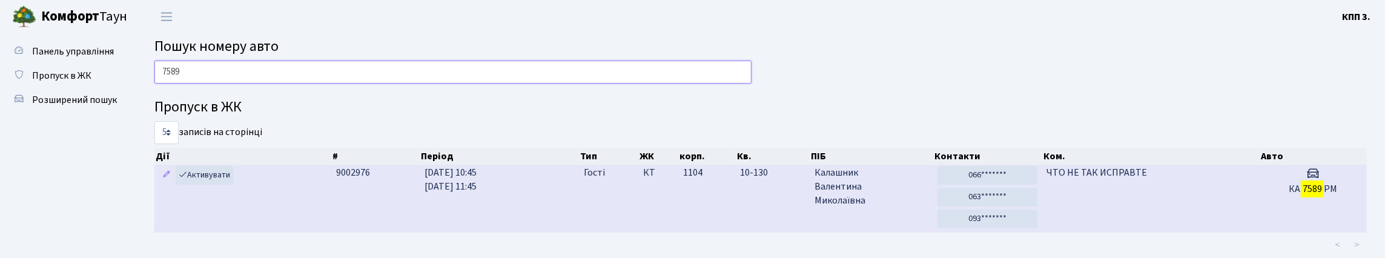
type input "7589"
click at [1225, 232] on td "ЧТО НЕ ТАК ИСПРАВТЕ" at bounding box center [1150, 199] width 217 height 68
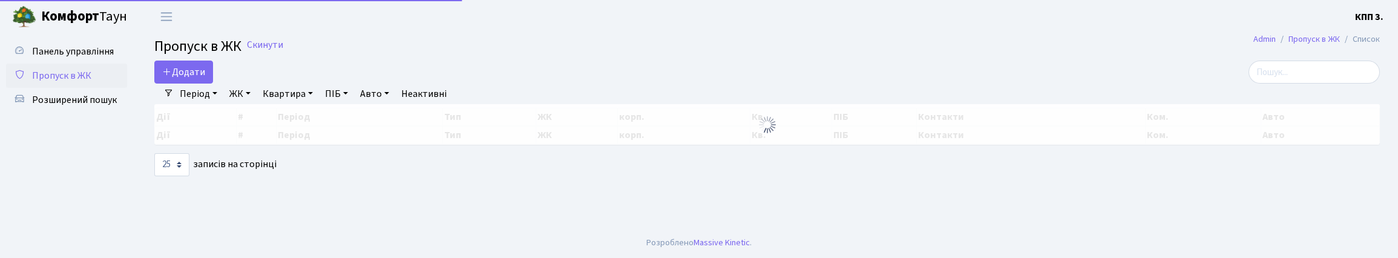
select select "25"
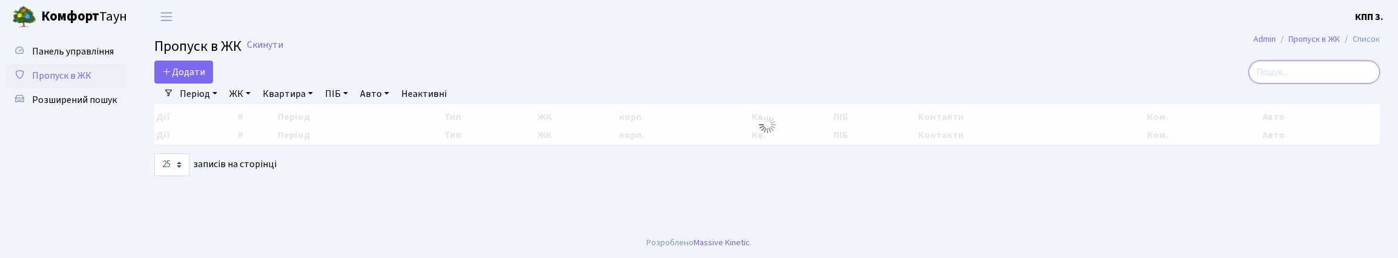
click at [1316, 84] on input "search" at bounding box center [1314, 72] width 131 height 23
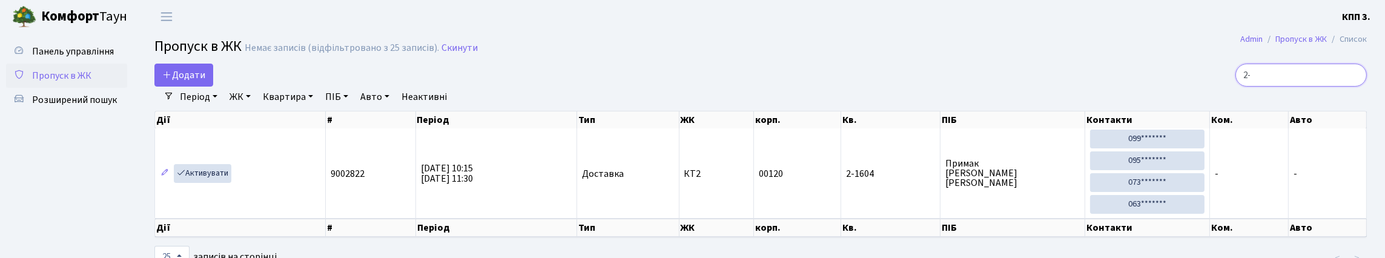
type input "2"
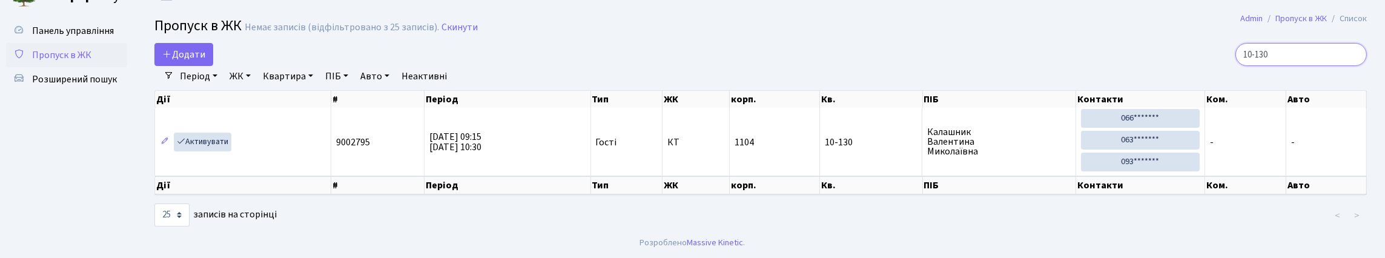
scroll to position [5, 0]
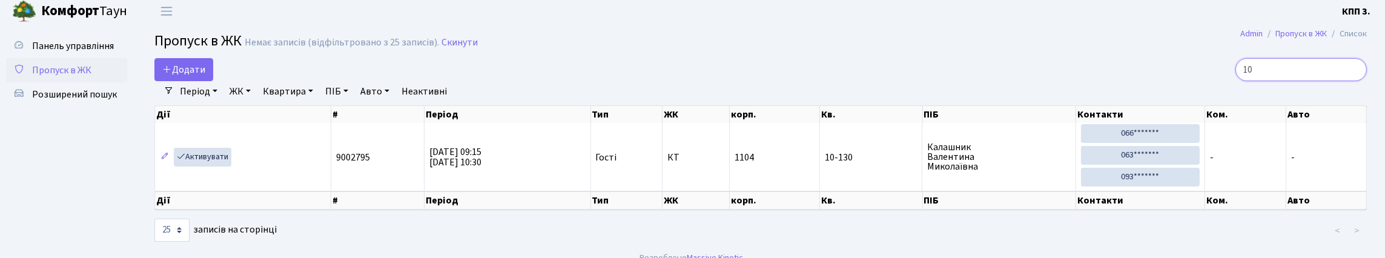
type input "1"
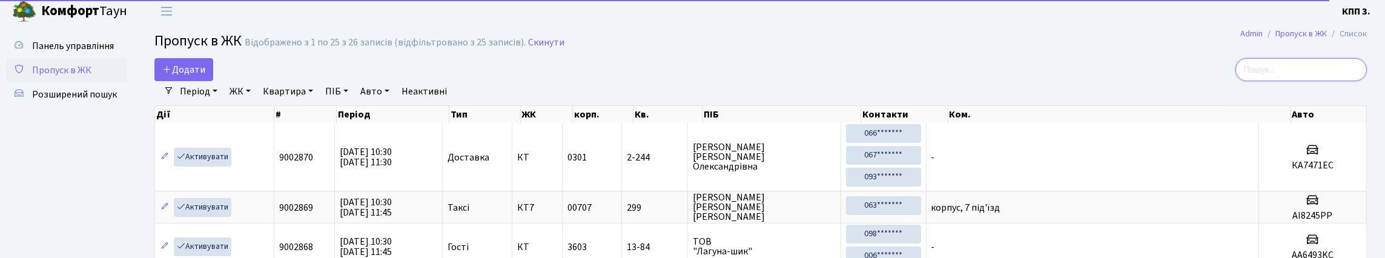
scroll to position [0, 0]
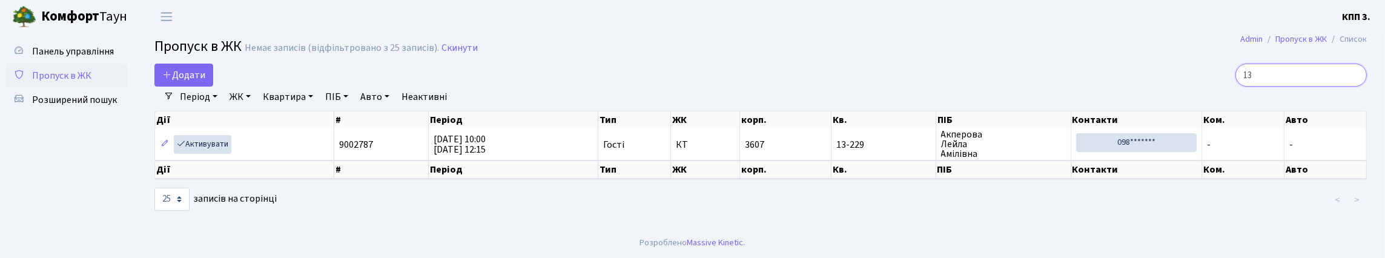
type input "1"
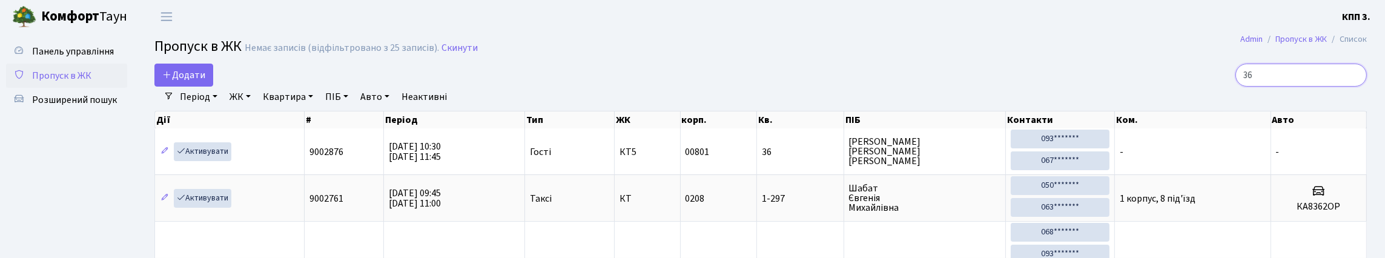
type input "3"
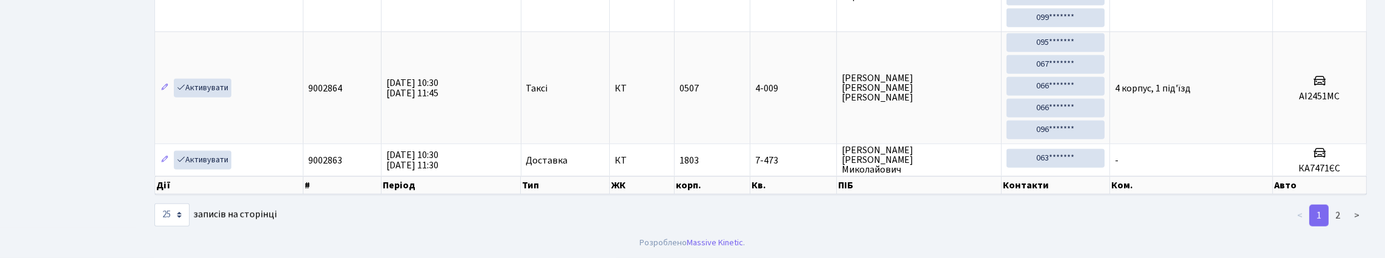
scroll to position [2468, 0]
type input "1"
click at [1339, 217] on link "2" at bounding box center [1337, 216] width 19 height 22
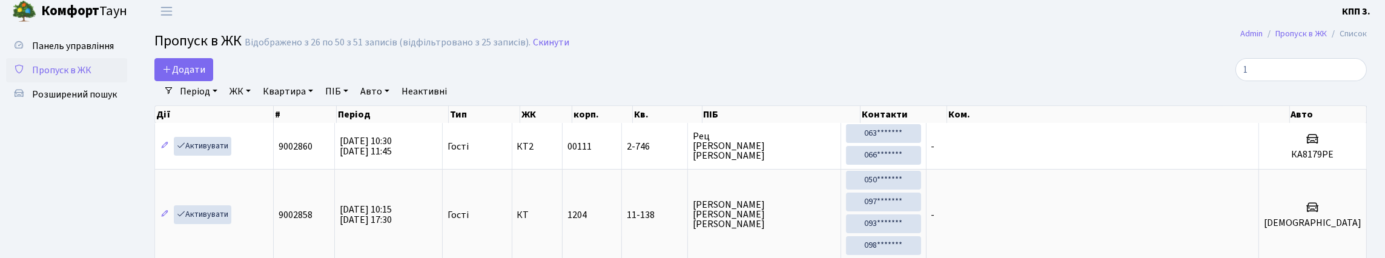
scroll to position [0, 0]
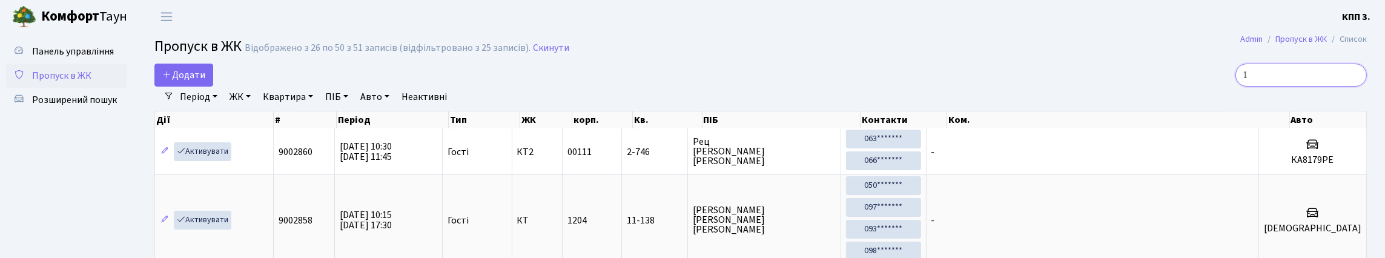
click at [1287, 87] on input "1" at bounding box center [1300, 75] width 131 height 23
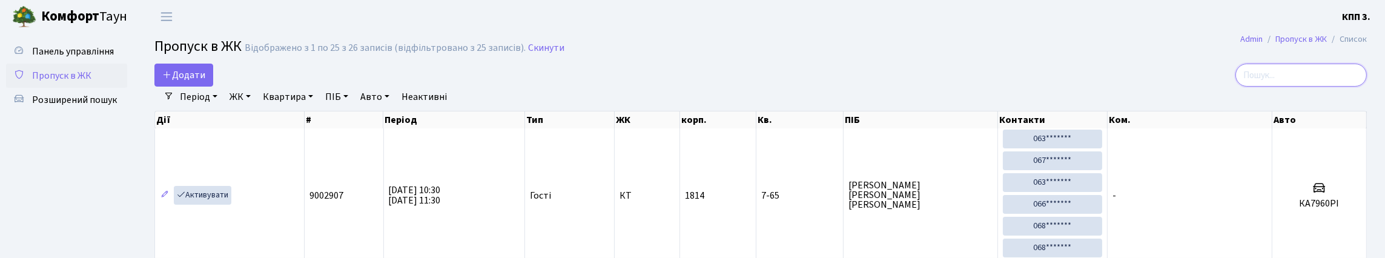
type input "1"
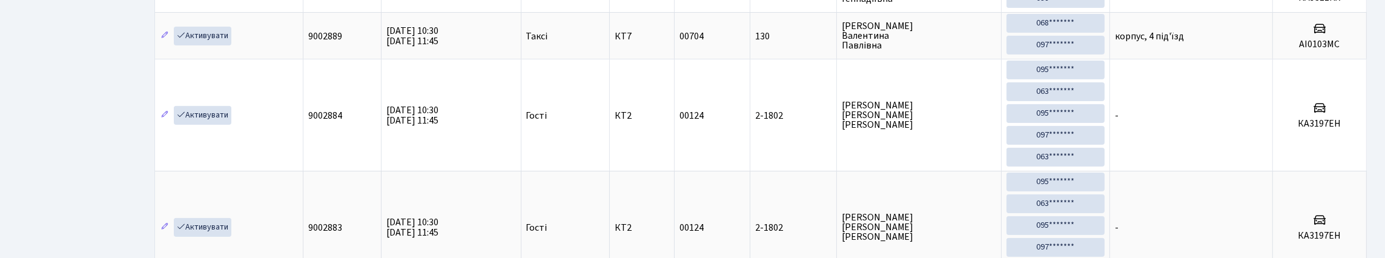
scroll to position [78, 0]
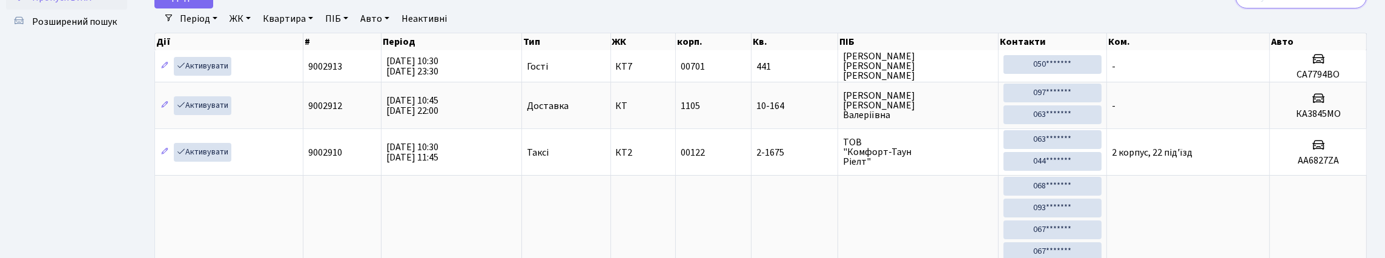
type input "6"
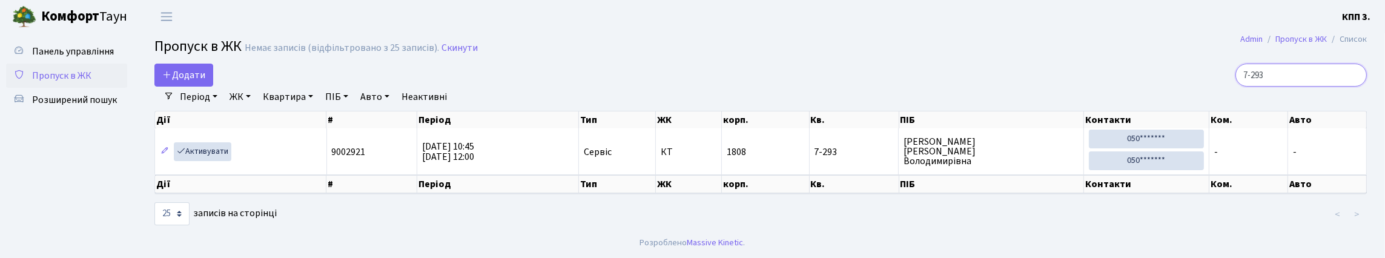
scroll to position [40, 0]
type input "7"
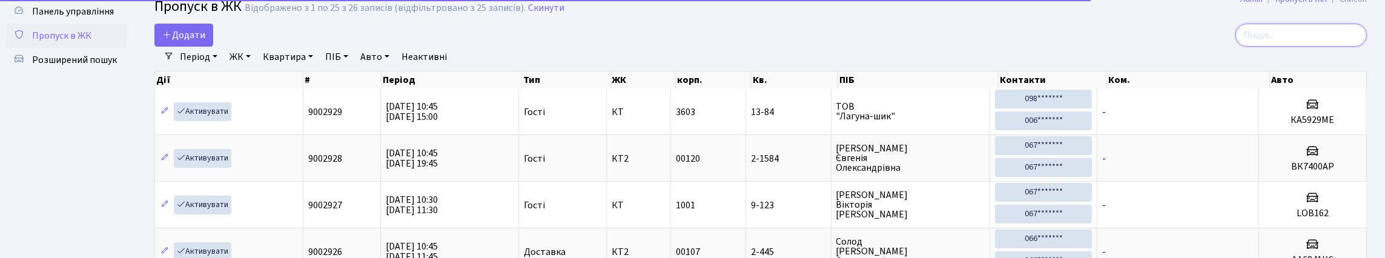
scroll to position [0, 0]
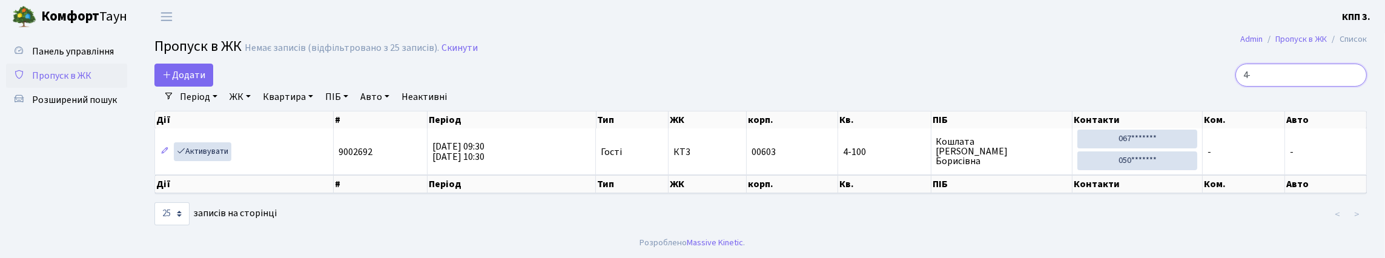
type input "4"
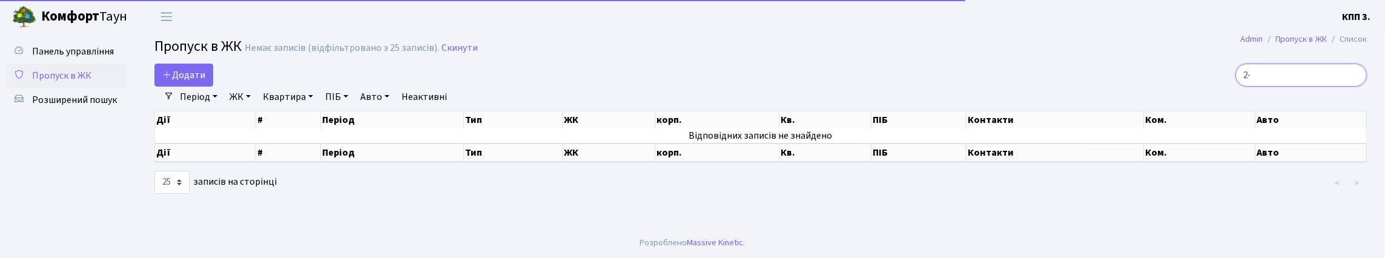
type input "2"
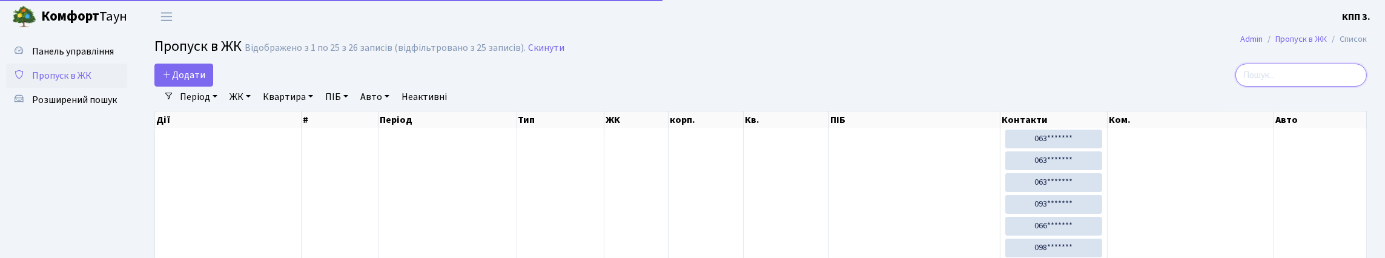
type input "2"
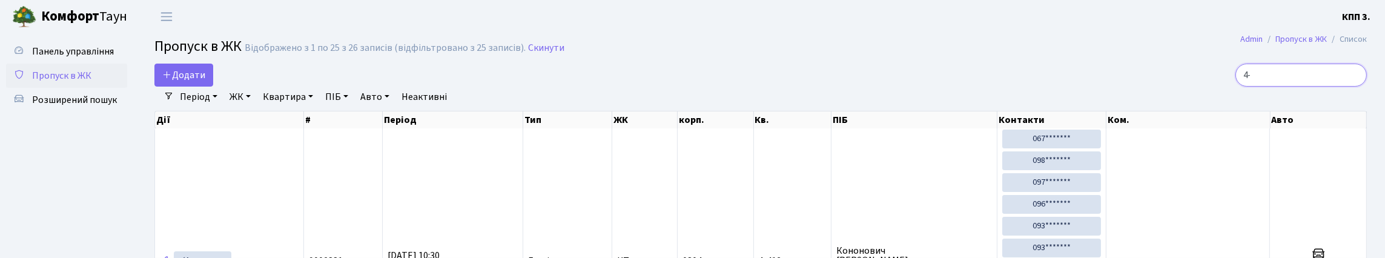
type input "4"
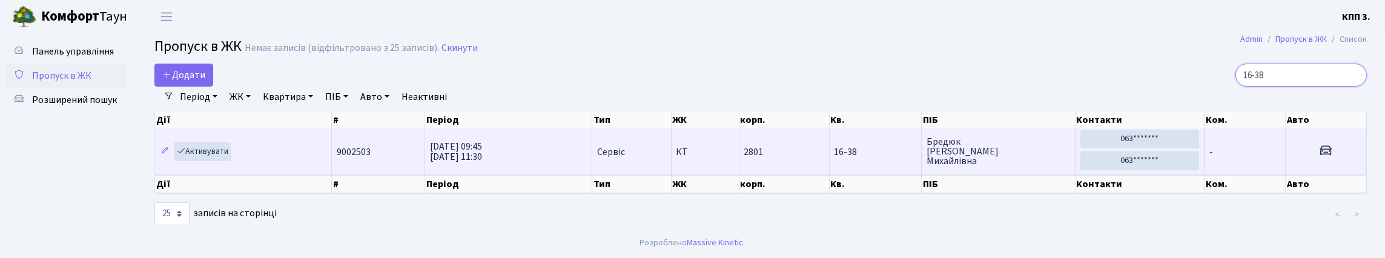
type input "16-38"
click at [1309, 160] on h3 at bounding box center [1325, 152] width 71 height 18
click at [1239, 174] on td "-" at bounding box center [1244, 151] width 81 height 46
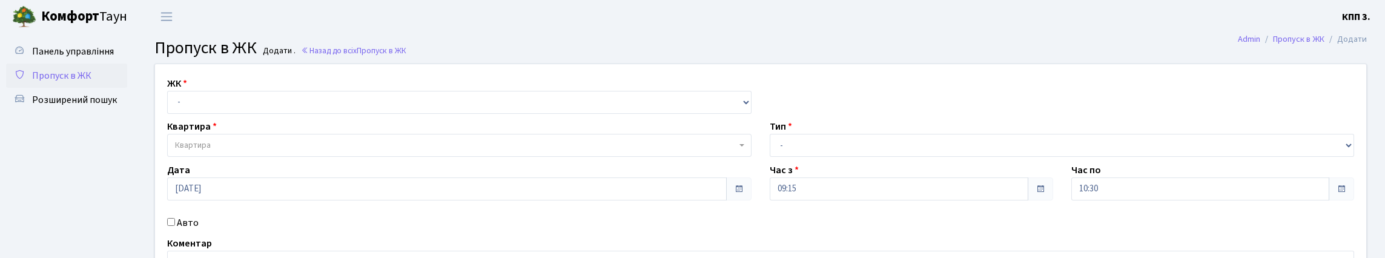
click at [266, 141] on div "ЖК - КТ, вул. Регенераторна, 4 КТ2, просп. [STREET_ADDRESS] [STREET_ADDRESS] [P…" at bounding box center [760, 185] width 1229 height 242
drag, startPoint x: 267, startPoint y: 112, endPoint x: 261, endPoint y: 128, distance: 17.4
click at [261, 114] on select "- КТ, вул. Регенераторна, 4 КТ2, просп. [STREET_ADDRESS] [STREET_ADDRESS] [PERS…" at bounding box center [459, 102] width 584 height 23
select select "271"
click at [170, 105] on select "- КТ, вул. Регенераторна, 4 КТ2, просп. [STREET_ADDRESS] [STREET_ADDRESS] [PERS…" at bounding box center [459, 102] width 584 height 23
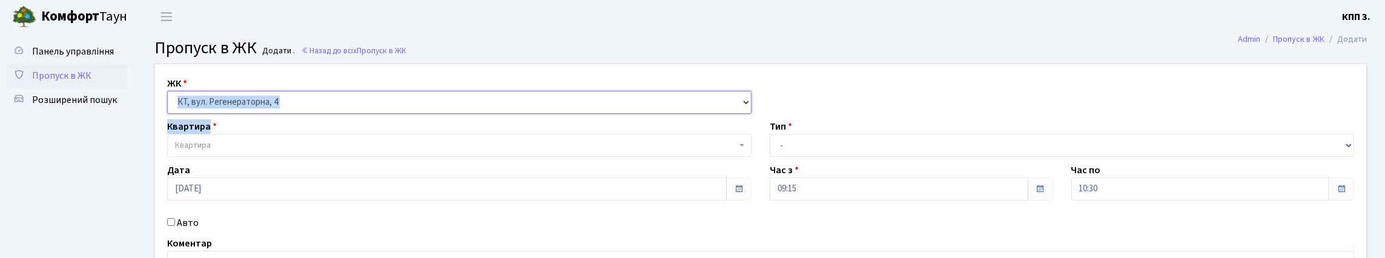
select select
click at [278, 157] on span "Квартира" at bounding box center [459, 145] width 584 height 23
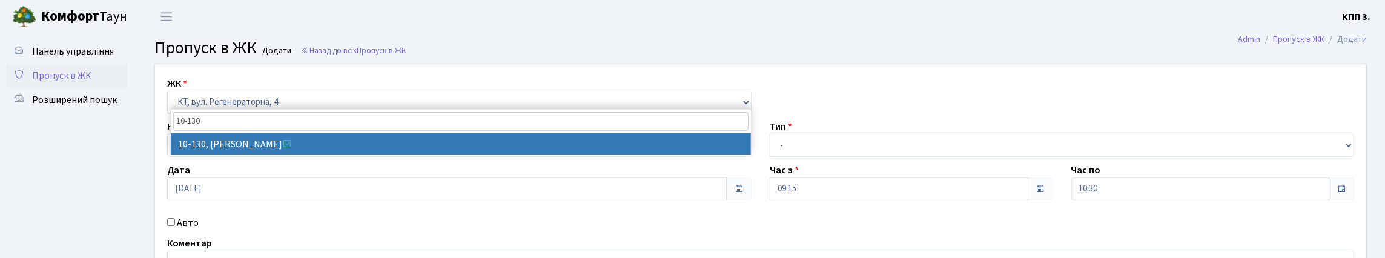
type input "10-130"
select select "6699"
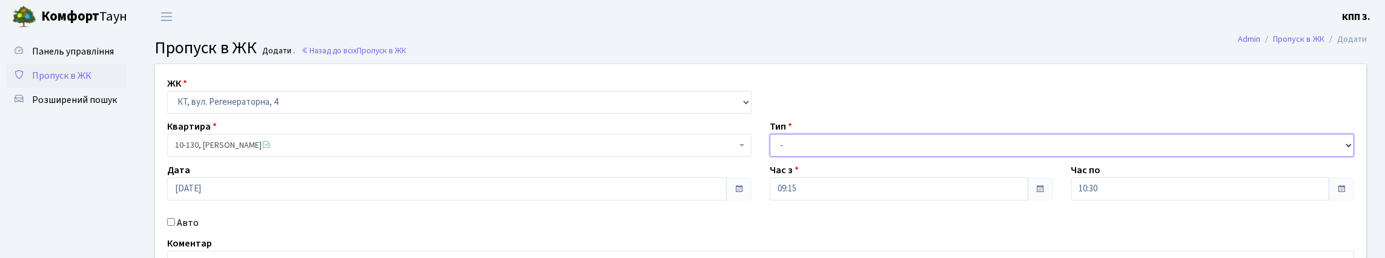
click at [802, 157] on select "- Доставка Таксі Гості Сервіс" at bounding box center [1061, 145] width 584 height 23
select select "3"
click at [769, 157] on select "- Доставка Таксі Гості Сервіс" at bounding box center [1061, 145] width 584 height 23
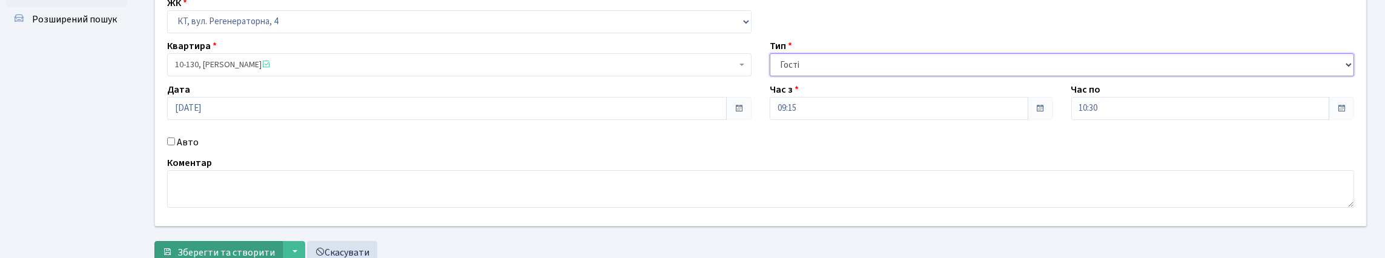
scroll to position [201, 0]
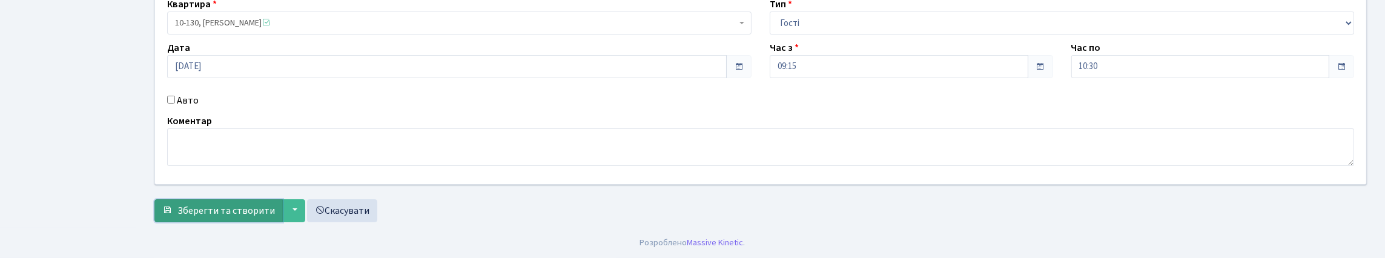
click at [239, 206] on span "Зберегти та створити" at bounding box center [225, 210] width 97 height 13
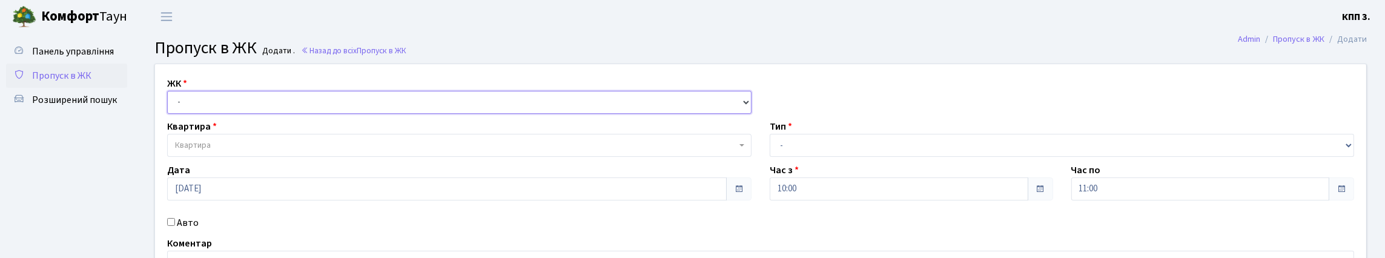
click at [226, 114] on select "- КТ, вул. Регенераторна, 4 КТ2, просп. [STREET_ADDRESS] [STREET_ADDRESS] [PERS…" at bounding box center [459, 102] width 584 height 23
select select "271"
click at [170, 105] on select "- КТ, вул. Регенераторна, 4 КТ2, просп. [STREET_ADDRESS] [STREET_ADDRESS] [PERS…" at bounding box center [459, 102] width 584 height 23
select select
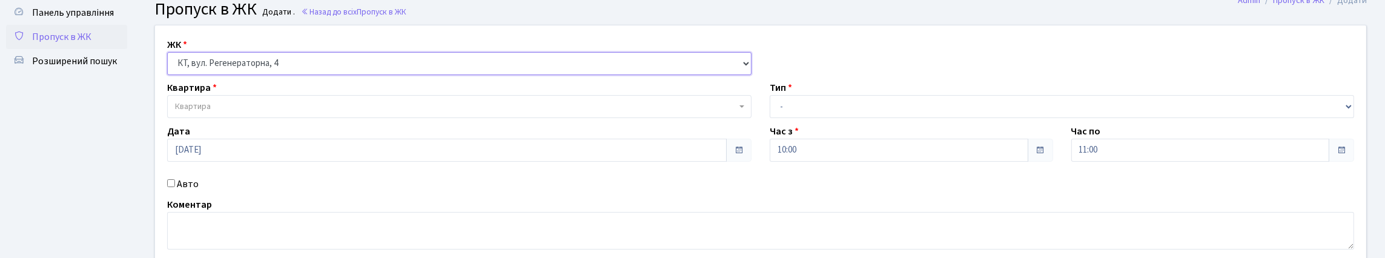
scroll to position [60, 0]
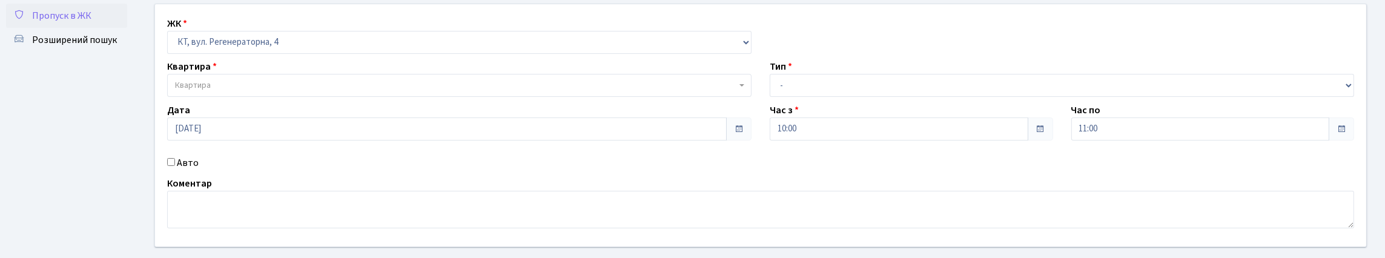
click at [174, 166] on input "Авто" at bounding box center [171, 162] width 8 height 8
checkbox input "true"
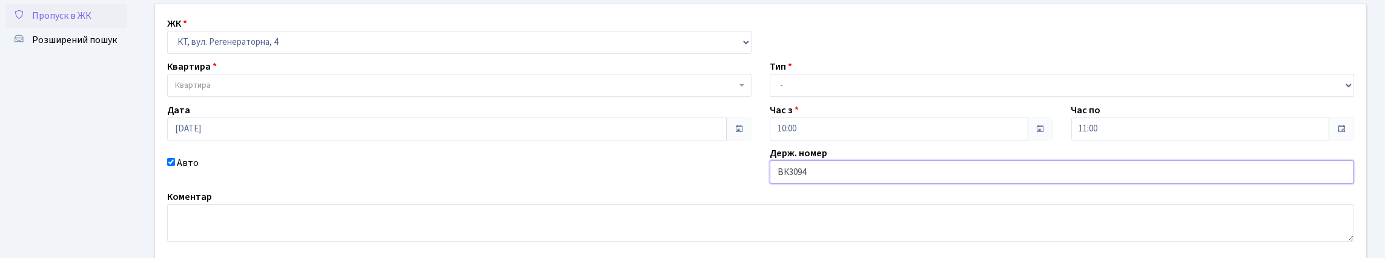
type input "ВК3094НА"
click at [799, 97] on select "- Доставка Таксі Гості Сервіс" at bounding box center [1061, 85] width 584 height 23
select select "1"
click at [769, 97] on select "- Доставка Таксі Гості Сервіс" at bounding box center [1061, 85] width 584 height 23
click at [382, 91] on span "Квартира" at bounding box center [455, 85] width 561 height 12
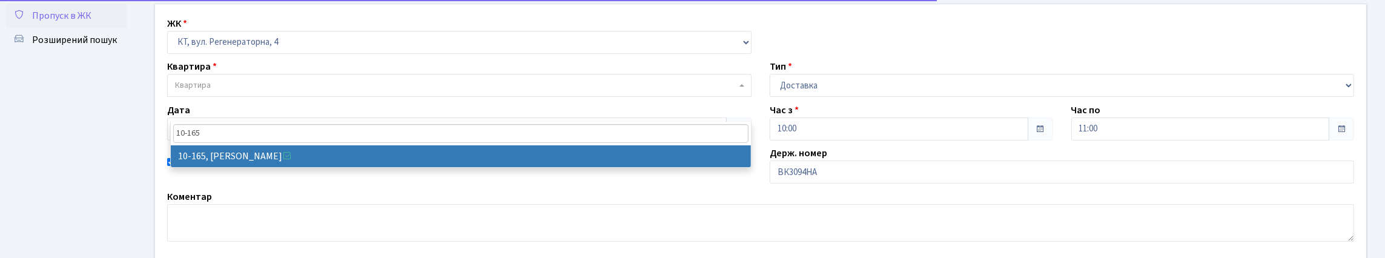
type input "10-165"
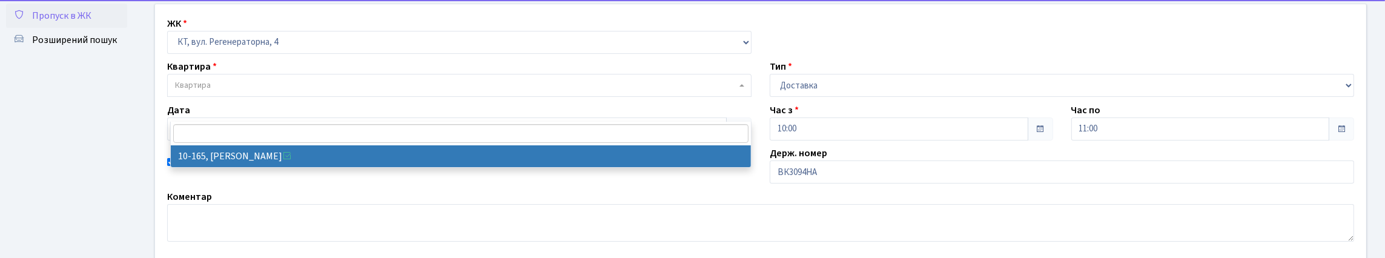
select select "6734"
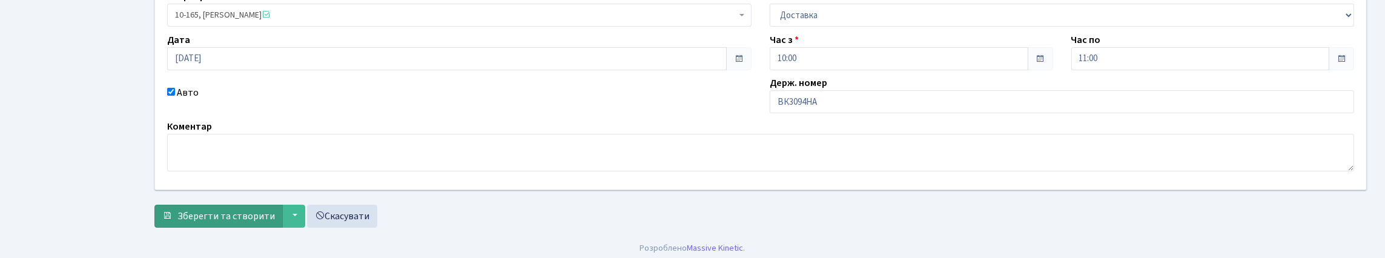
scroll to position [217, 0]
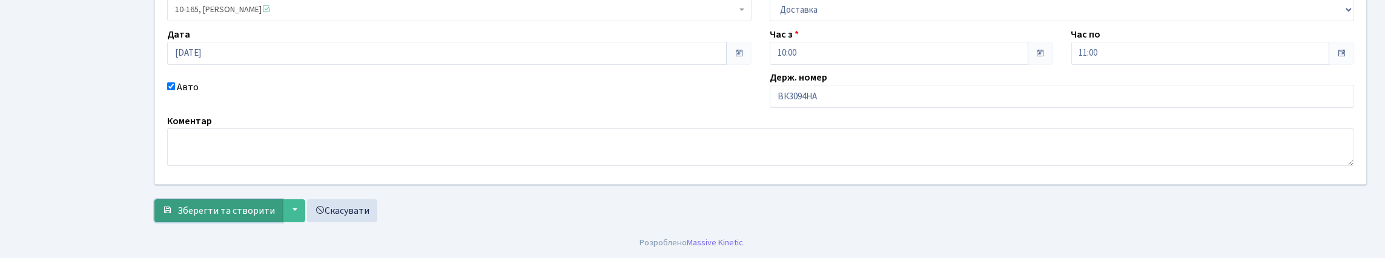
click at [260, 207] on span "Зберегти та створити" at bounding box center [225, 210] width 97 height 13
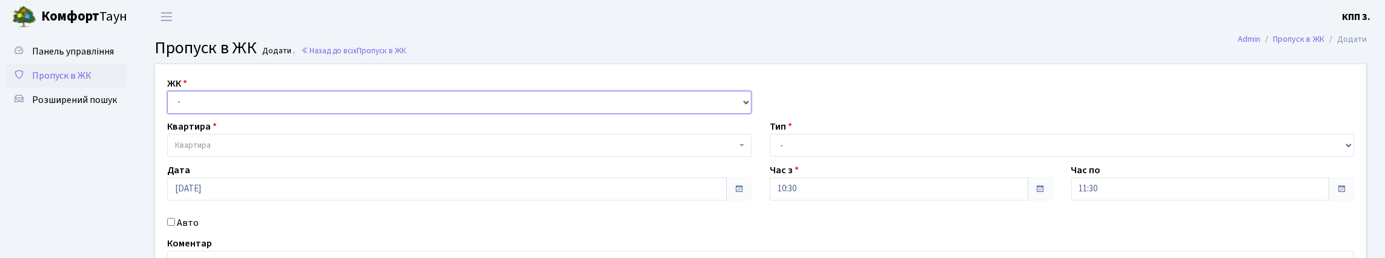
click at [298, 114] on select "- КТ, вул. Регенераторна, 4 КТ2, просп. [STREET_ADDRESS] [STREET_ADDRESS] [PERS…" at bounding box center [459, 102] width 584 height 23
select select "271"
click at [170, 105] on select "- КТ, вул. Регенераторна, 4 КТ2, просп. [STREET_ADDRESS] [STREET_ADDRESS] [PERS…" at bounding box center [459, 102] width 584 height 23
select select
click at [313, 157] on span "Квартира" at bounding box center [459, 145] width 584 height 23
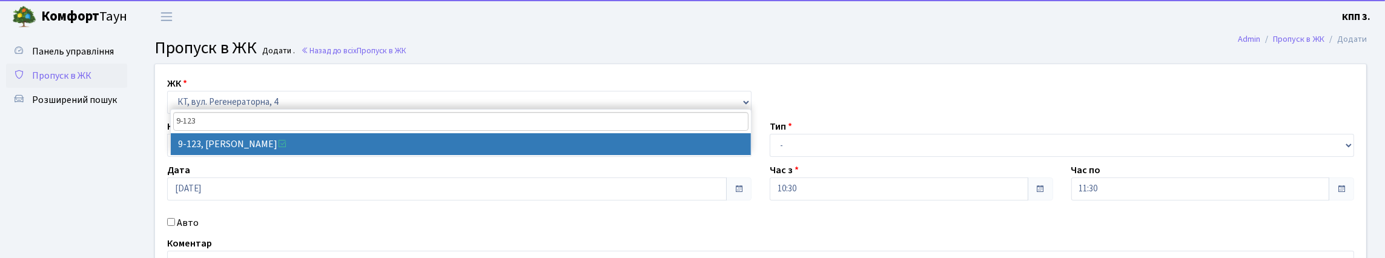
type input "9-123"
select select "6473"
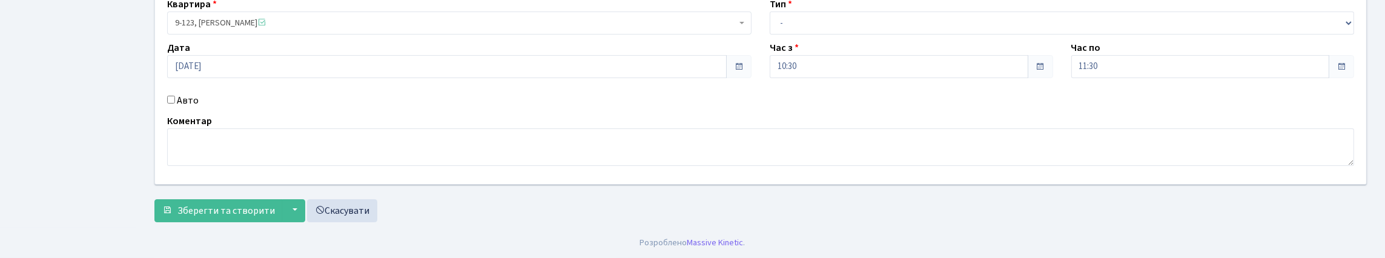
scroll to position [182, 0]
click at [175, 96] on input "Авто" at bounding box center [171, 100] width 8 height 8
checkbox input "true"
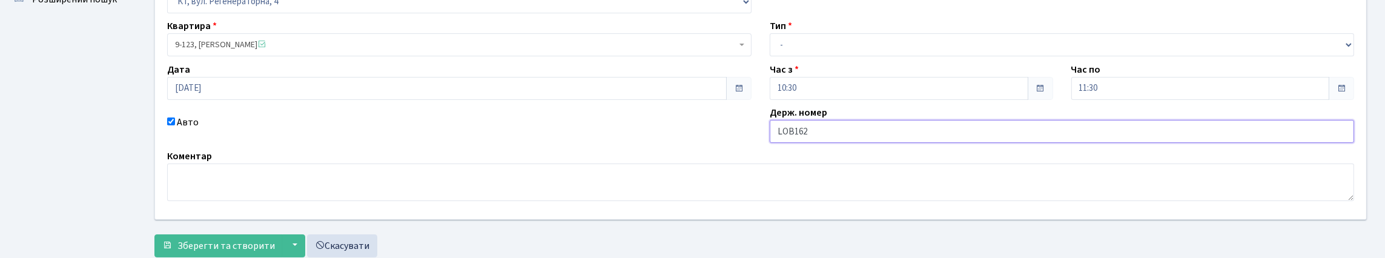
scroll to position [0, 0]
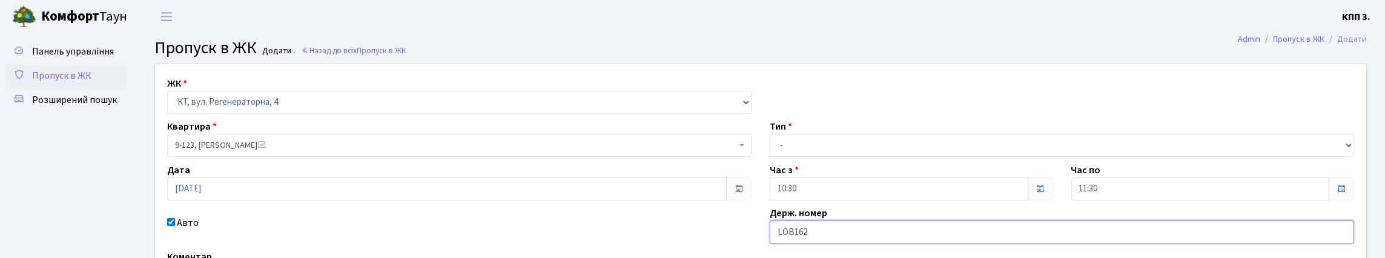
type input "LOB162"
click at [838, 157] on select "- Доставка Таксі Гості Сервіс" at bounding box center [1061, 145] width 584 height 23
select select "3"
click at [769, 157] on select "- Доставка Таксі Гості Сервіс" at bounding box center [1061, 145] width 584 height 23
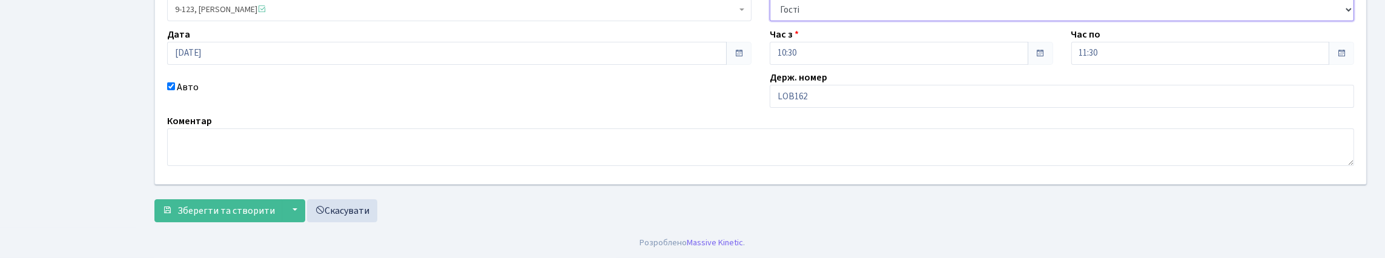
scroll to position [217, 0]
click at [206, 204] on span "Зберегти та створити" at bounding box center [225, 210] width 97 height 13
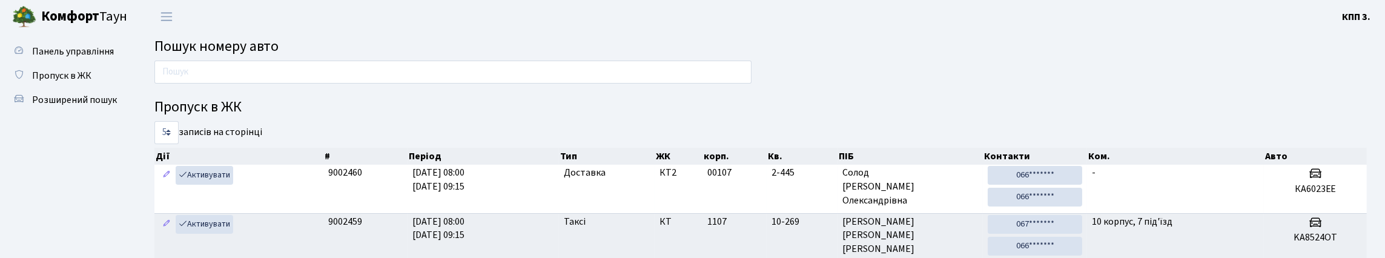
type input "5"
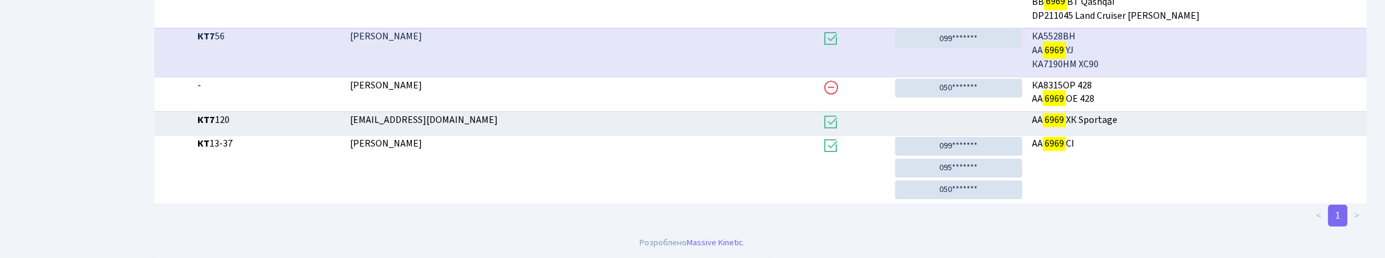
scroll to position [73, 0]
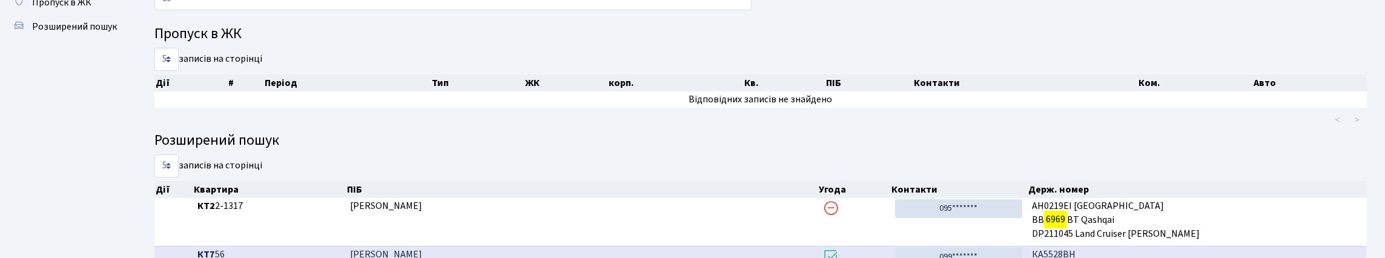
type input "6"
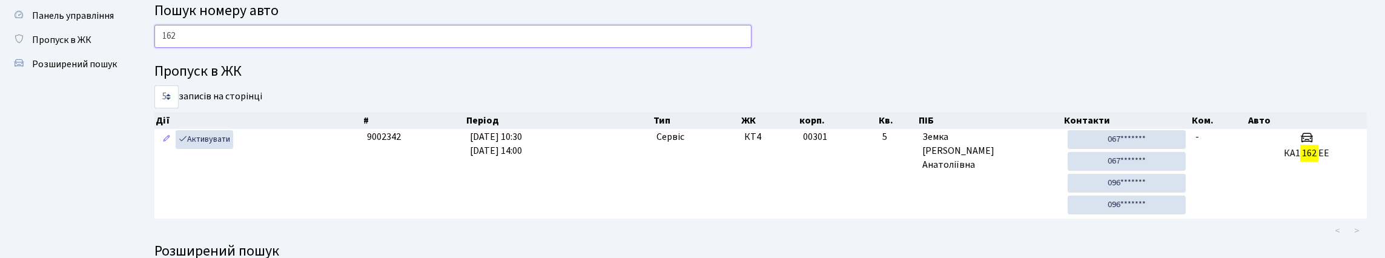
scroll to position [0, 0]
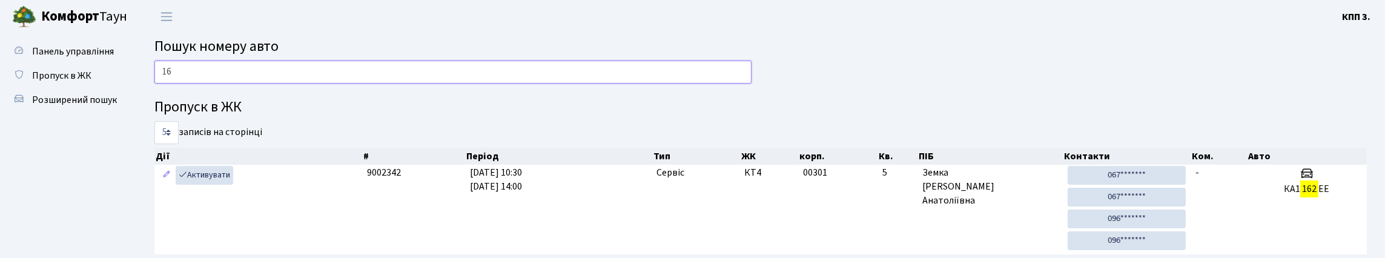
type input "1"
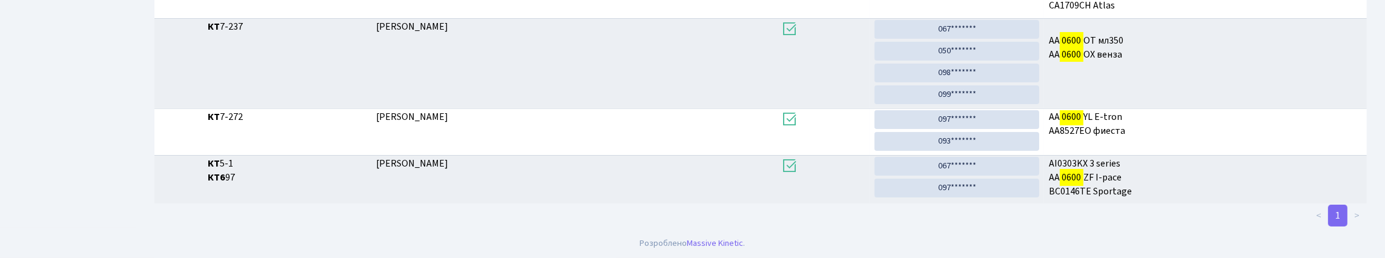
scroll to position [73, 0]
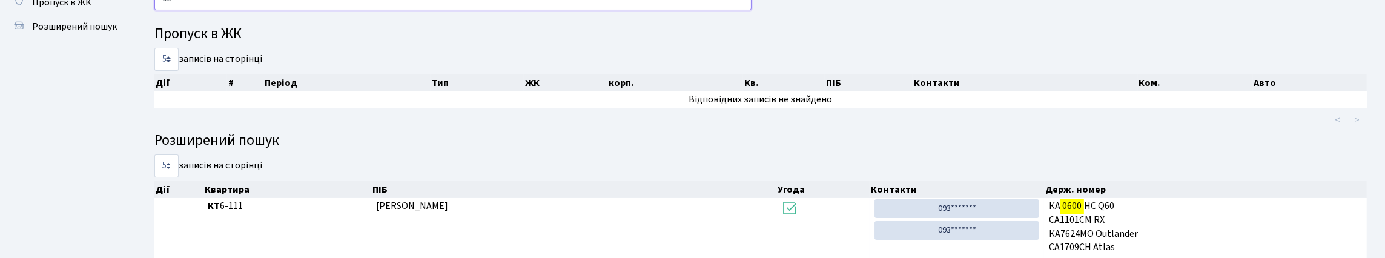
type input "0"
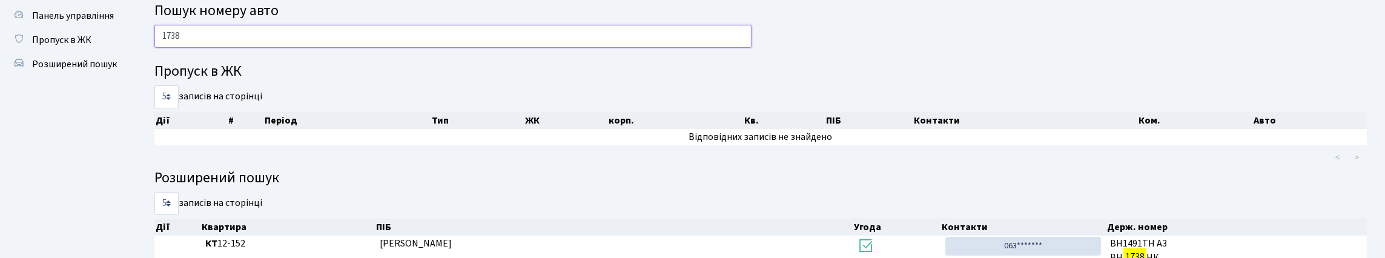
scroll to position [0, 0]
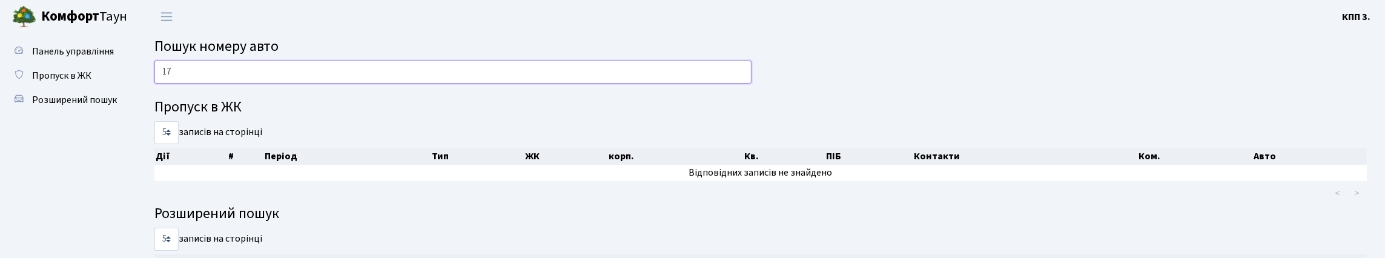
type input "1"
type input "7080"
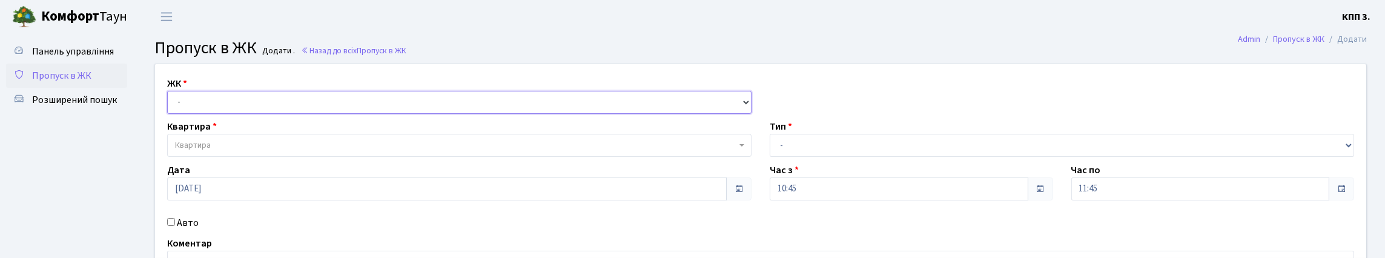
click at [311, 114] on select "- КТ, вул. Регенераторна, 4 КТ2, просп. [STREET_ADDRESS] [STREET_ADDRESS] [PERS…" at bounding box center [459, 102] width 584 height 23
select select "271"
click at [170, 105] on select "- КТ, вул. Регенераторна, 4 КТ2, просп. [STREET_ADDRESS] [STREET_ADDRESS] [PERS…" at bounding box center [459, 102] width 584 height 23
select select
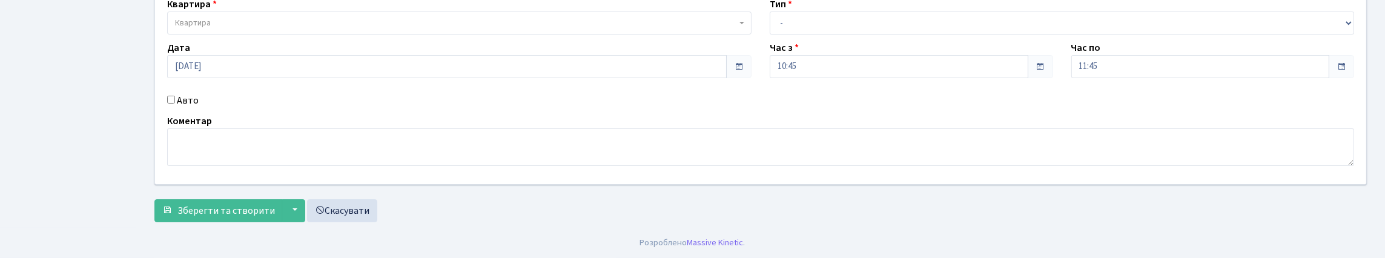
click at [177, 93] on div "Авто" at bounding box center [459, 100] width 602 height 15
click at [174, 96] on input "Авто" at bounding box center [171, 100] width 8 height 8
checkbox input "true"
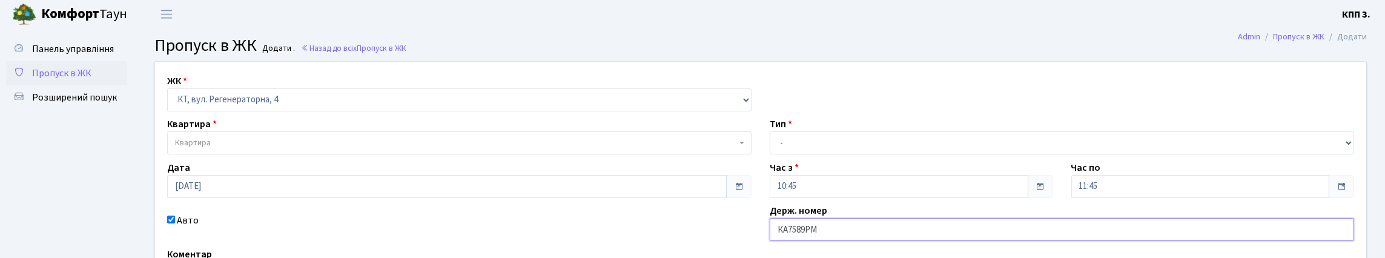
scroll to position [0, 0]
type input "КА7589РМ"
click at [826, 157] on select "- Доставка Таксі Гості Сервіс" at bounding box center [1061, 145] width 584 height 23
select select "3"
click at [769, 157] on select "- Доставка Таксі Гості Сервіс" at bounding box center [1061, 145] width 584 height 23
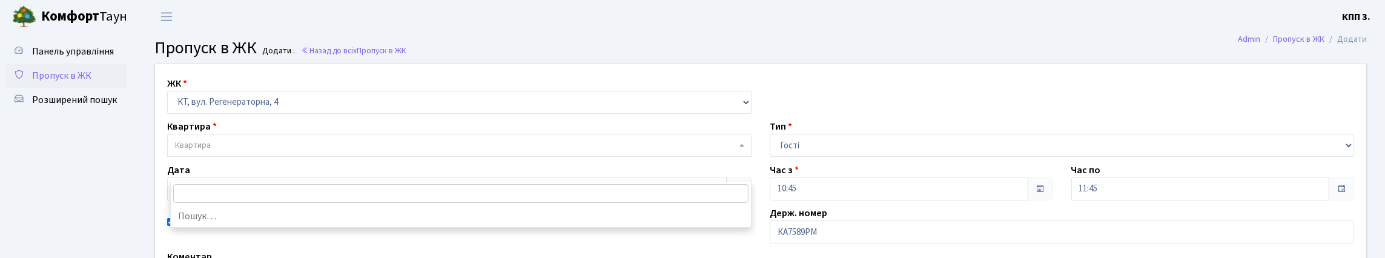
click at [314, 157] on span "Квартира" at bounding box center [459, 145] width 584 height 23
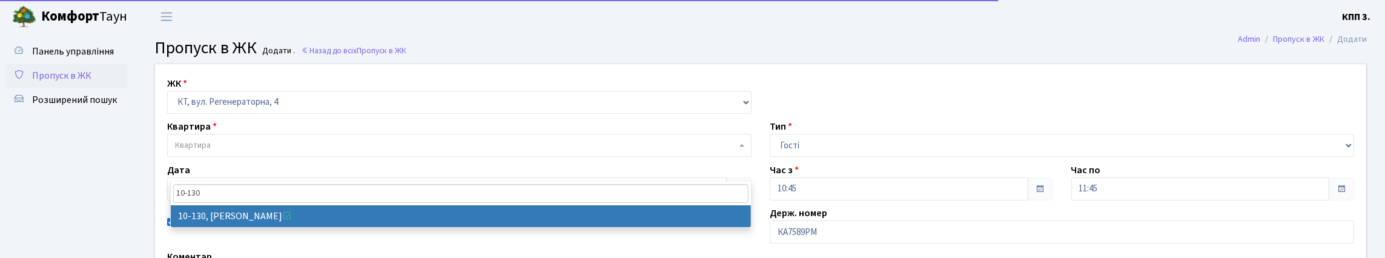
type input "10-130"
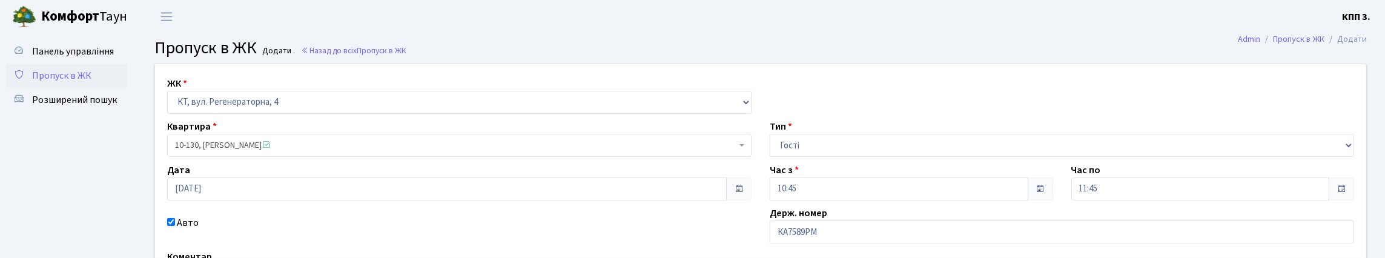
select select "6699"
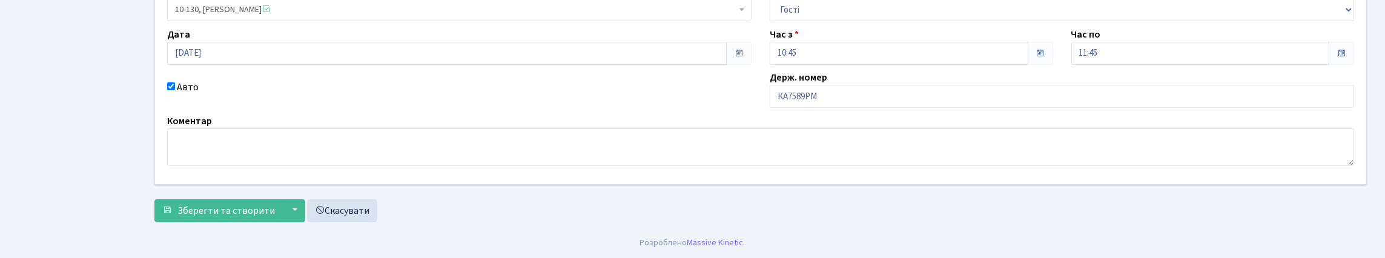
scroll to position [217, 0]
click at [737, 130] on textarea at bounding box center [760, 147] width 1187 height 38
type textarea "ЧТО НЕ ТАК ИСПРАВТЕ"
click at [251, 204] on span "Зберегти та створити" at bounding box center [225, 210] width 97 height 13
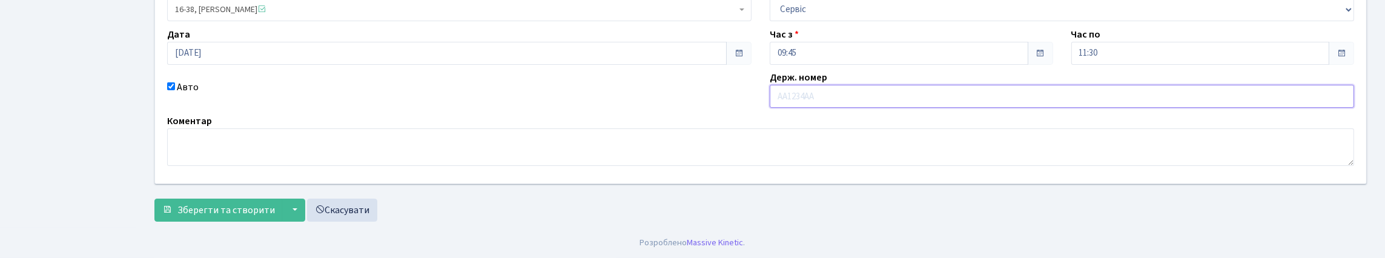
click at [794, 104] on input "text" at bounding box center [1061, 96] width 584 height 23
type input "R"
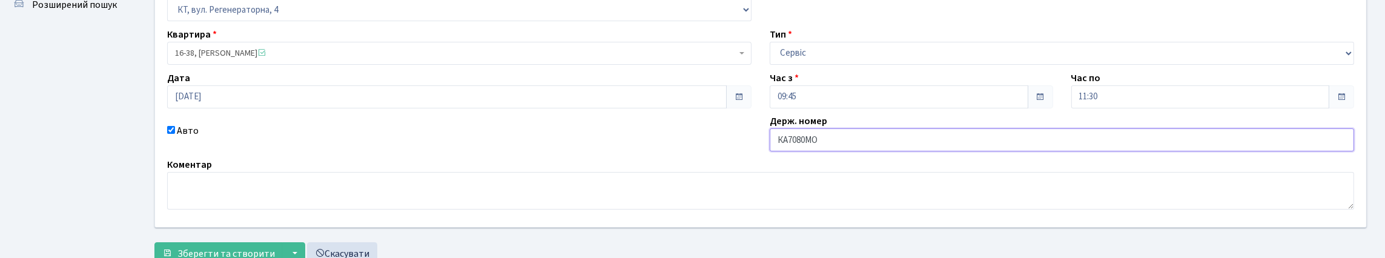
scroll to position [221, 0]
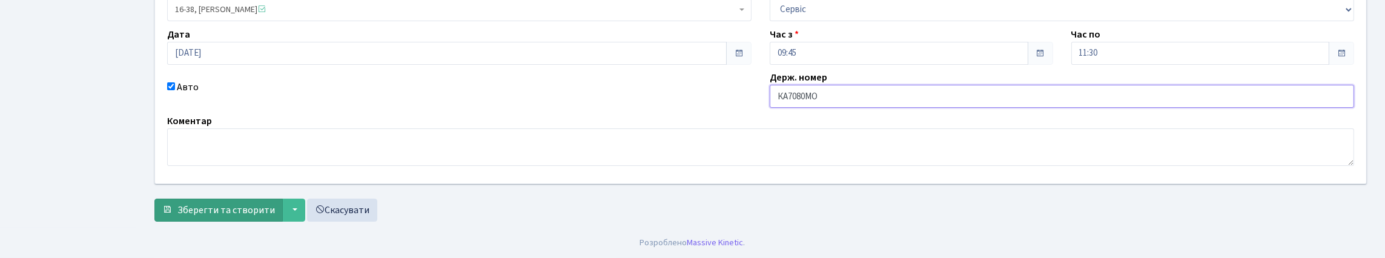
type input "КА7080МО"
click at [206, 214] on button "Зберегти та створити" at bounding box center [218, 210] width 128 height 23
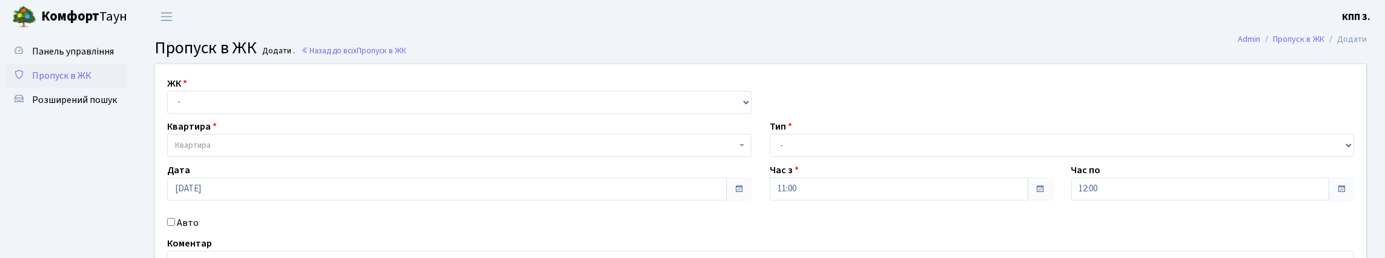
click at [81, 88] on link "Пропуск в ЖК" at bounding box center [66, 76] width 121 height 24
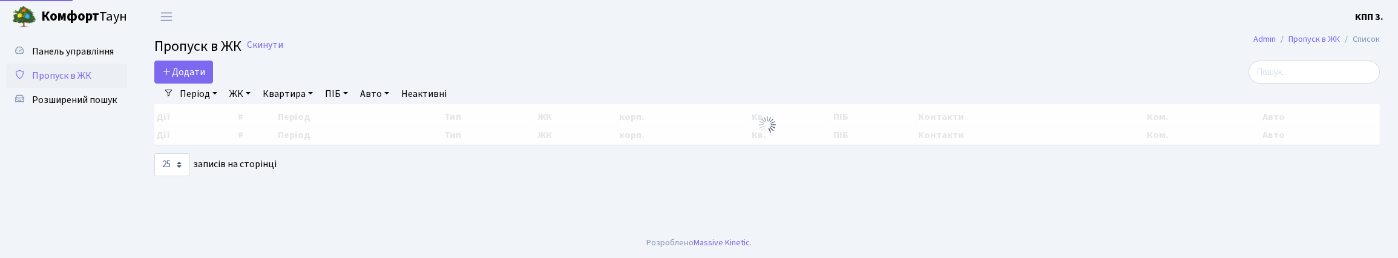
select select "25"
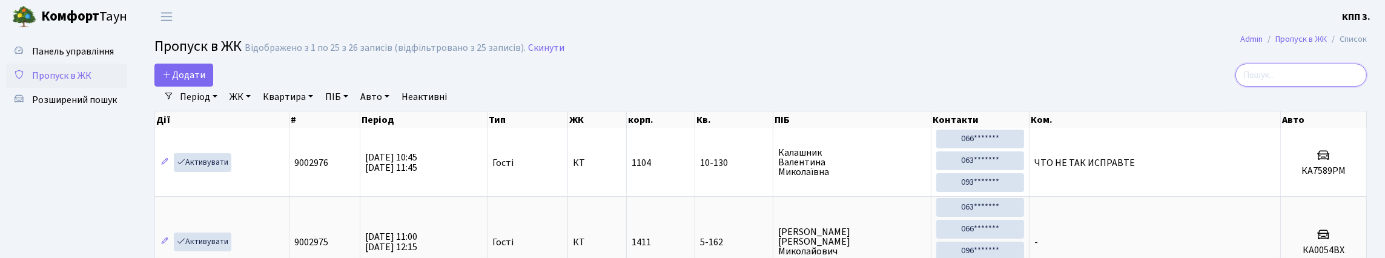
drag, startPoint x: 1316, startPoint y: 84, endPoint x: 961, endPoint y: 4, distance: 364.2
click at [1316, 84] on input "search" at bounding box center [1300, 75] width 131 height 23
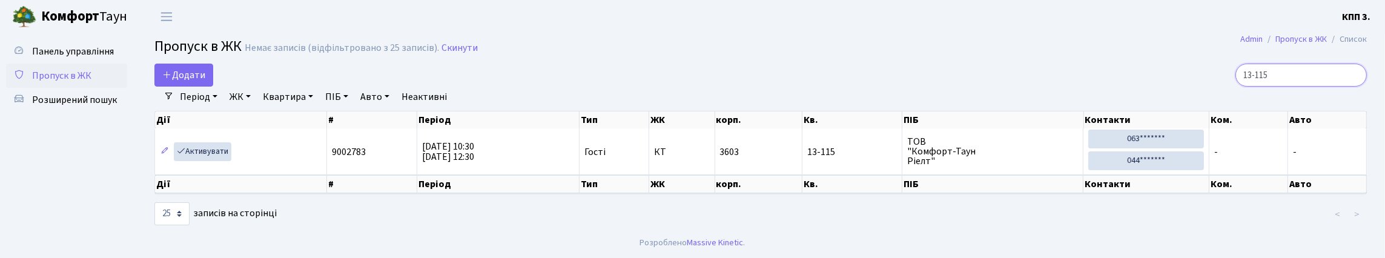
scroll to position [40, 0]
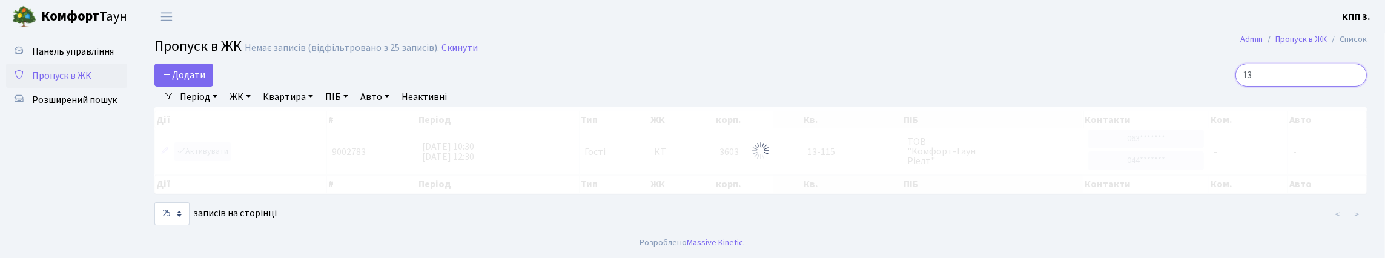
type input "1"
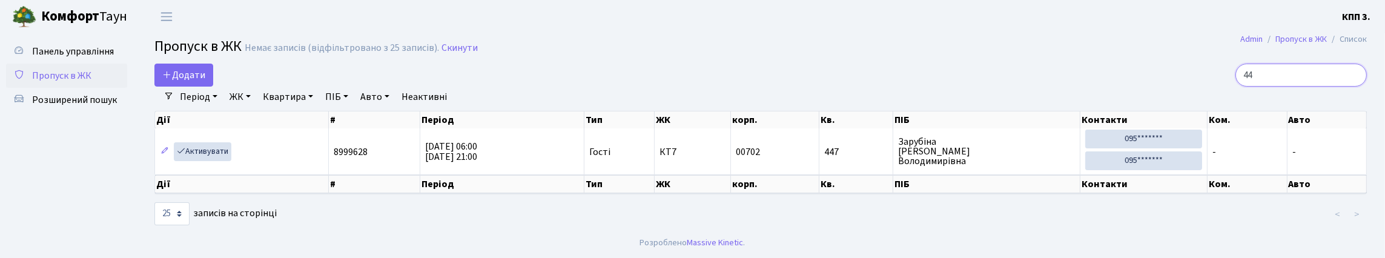
type input "4"
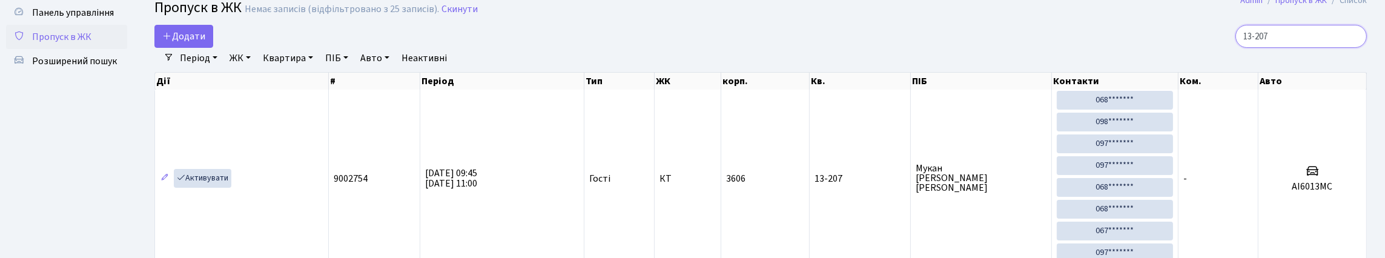
scroll to position [60, 0]
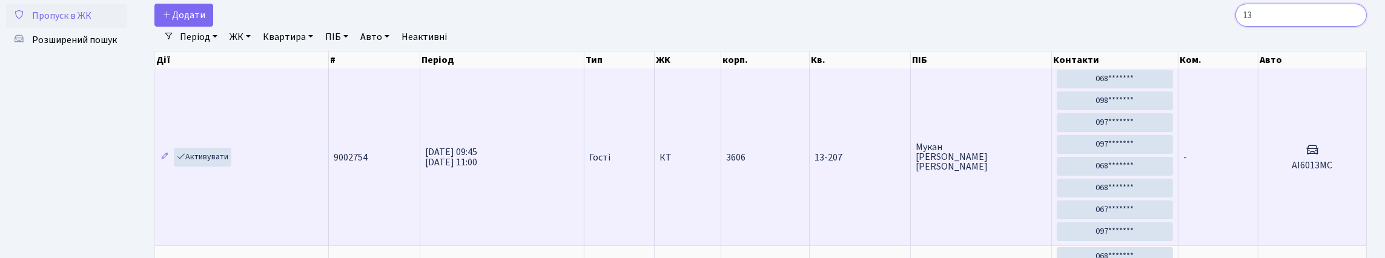
type input "1"
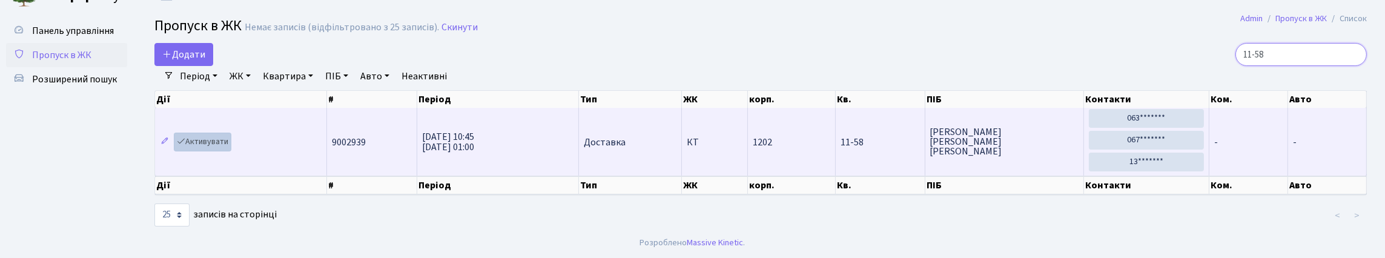
type input "11-58"
click at [221, 136] on link "Активувати" at bounding box center [203, 142] width 58 height 19
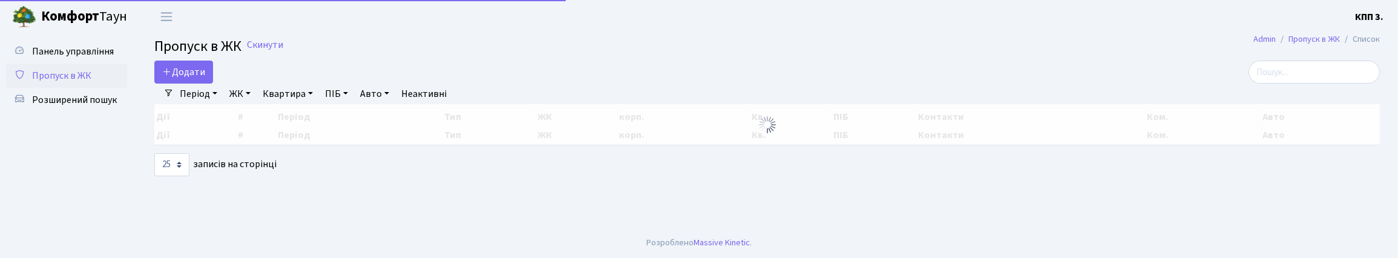
select select "25"
click at [1305, 76] on input "search" at bounding box center [1314, 72] width 131 height 23
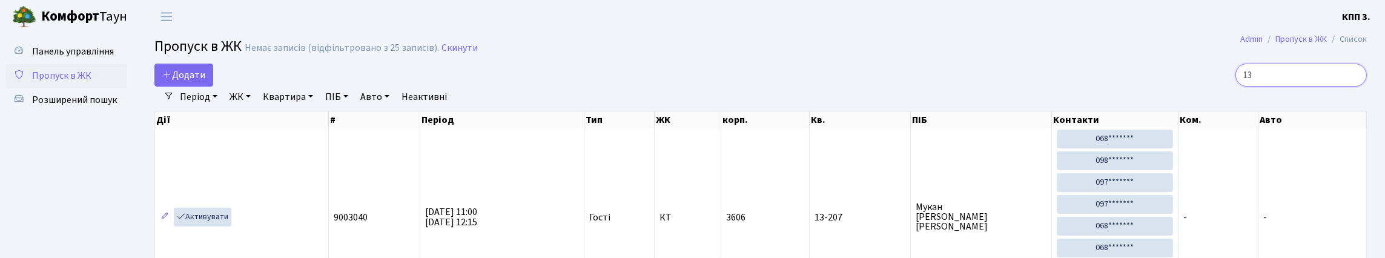
type input "1"
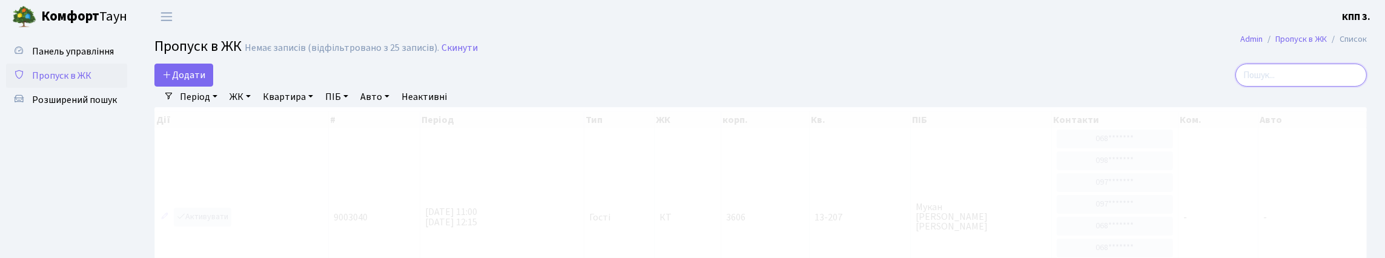
type input "5"
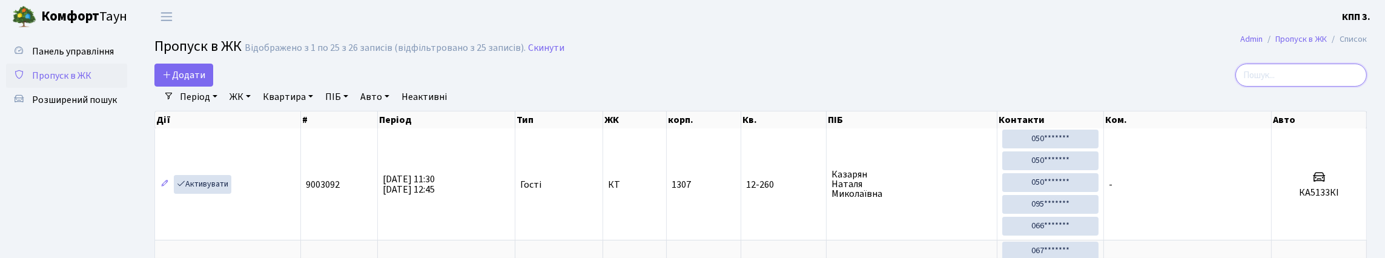
click at [1318, 74] on input "search" at bounding box center [1300, 75] width 131 height 23
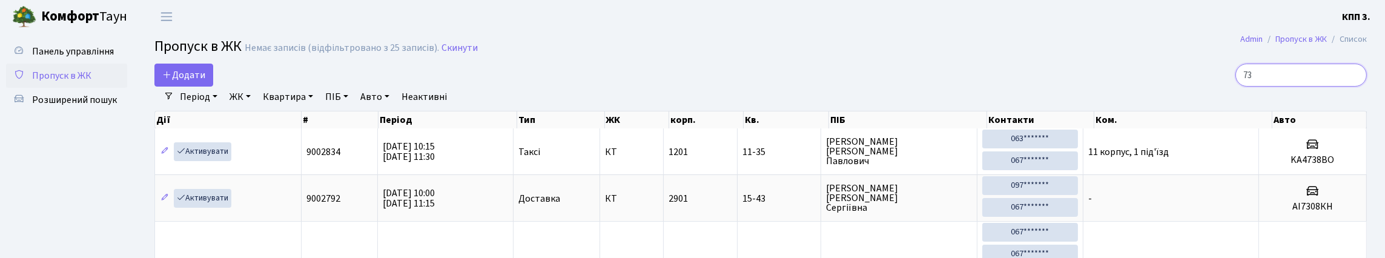
type input "7"
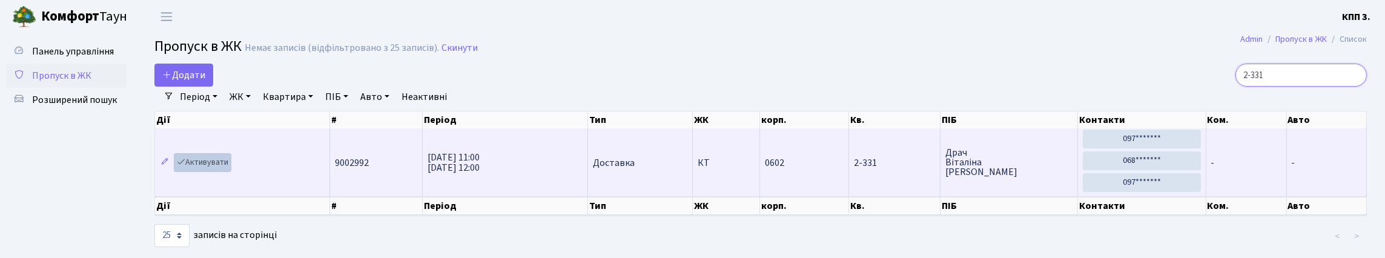
type input "2-331"
click at [213, 172] on link "Активувати" at bounding box center [203, 162] width 58 height 19
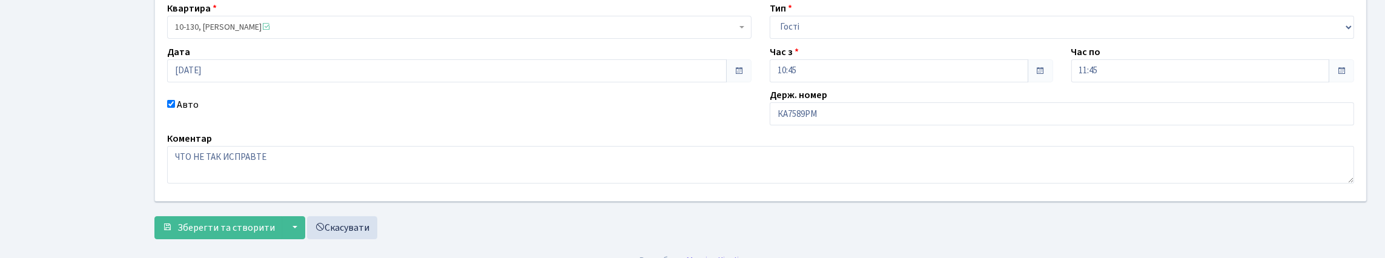
scroll to position [121, 0]
click at [837, 125] on input "КА7589РМ" at bounding box center [1061, 113] width 584 height 23
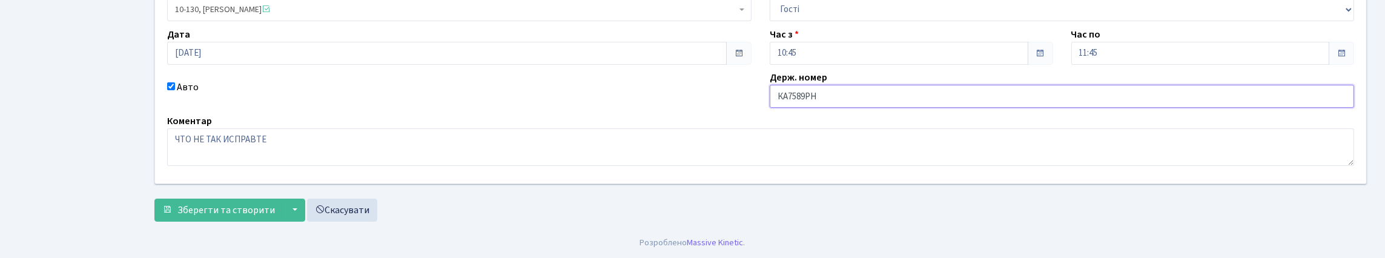
scroll to position [221, 0]
type input "КА7589РН"
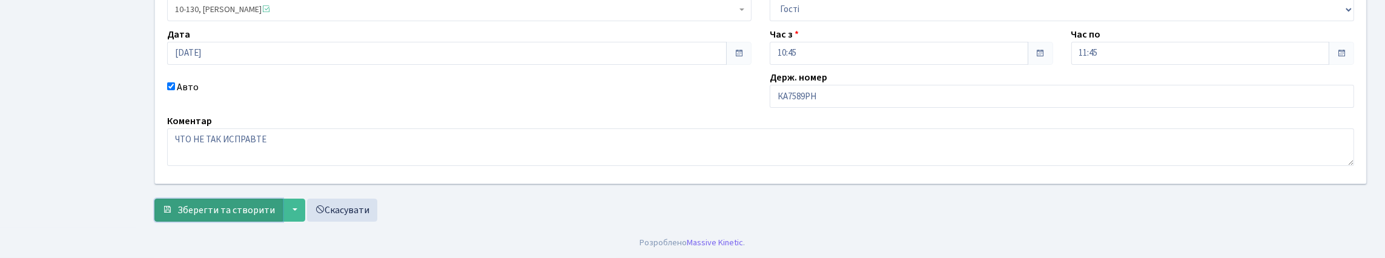
click at [234, 203] on span "Зберегти та створити" at bounding box center [225, 209] width 97 height 13
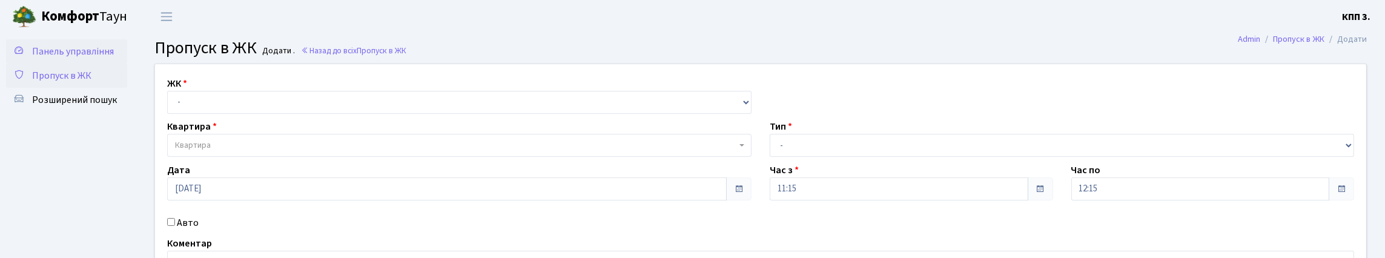
click at [97, 56] on link "Панель управління" at bounding box center [66, 51] width 121 height 24
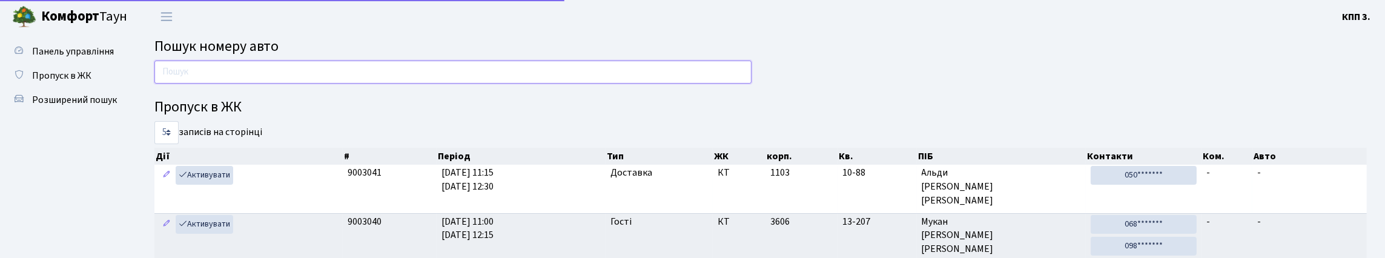
drag, startPoint x: 0, startPoint y: 0, endPoint x: 343, endPoint y: 90, distance: 354.9
click at [343, 84] on input "text" at bounding box center [452, 72] width 597 height 23
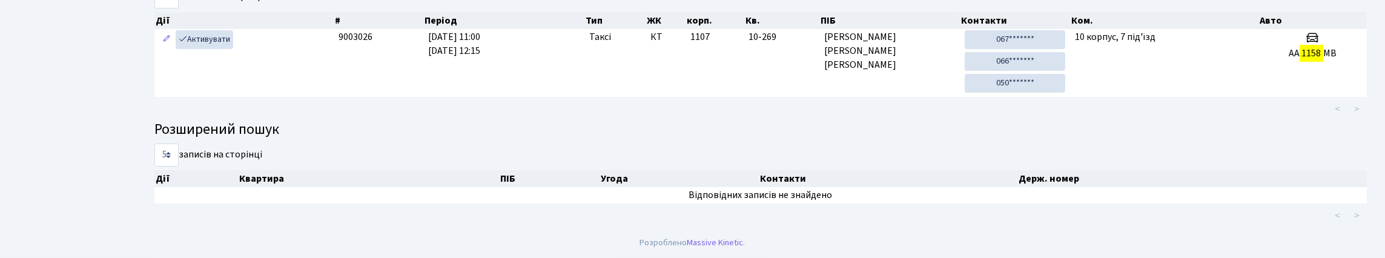
scroll to position [73, 0]
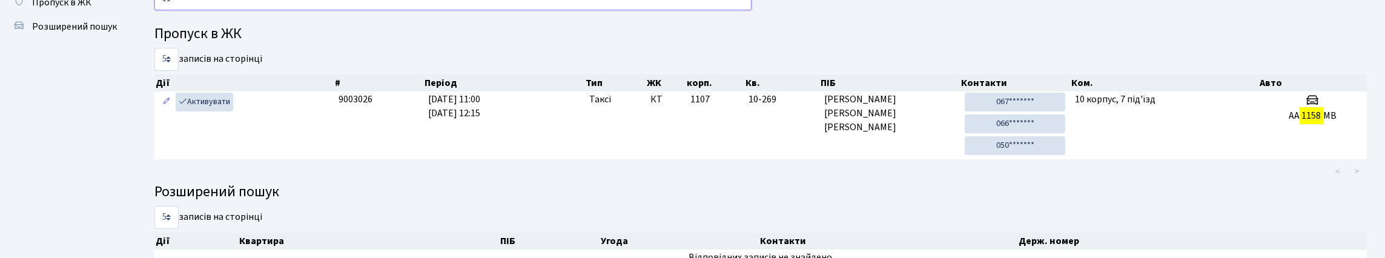
type input "1"
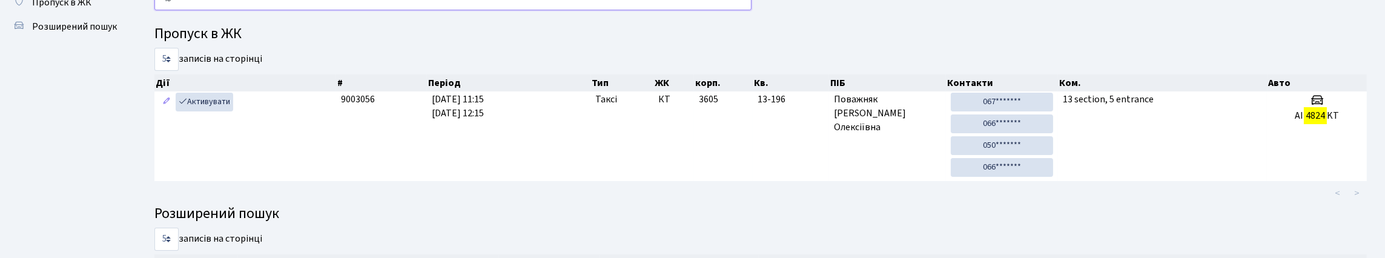
type input "4"
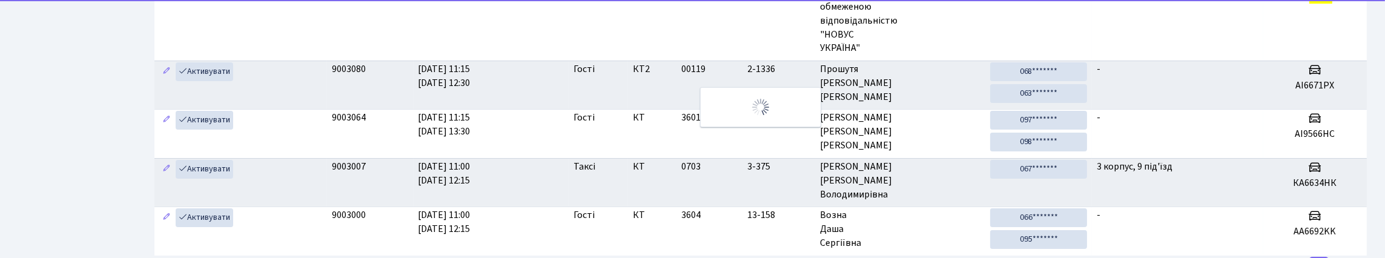
scroll to position [133, 0]
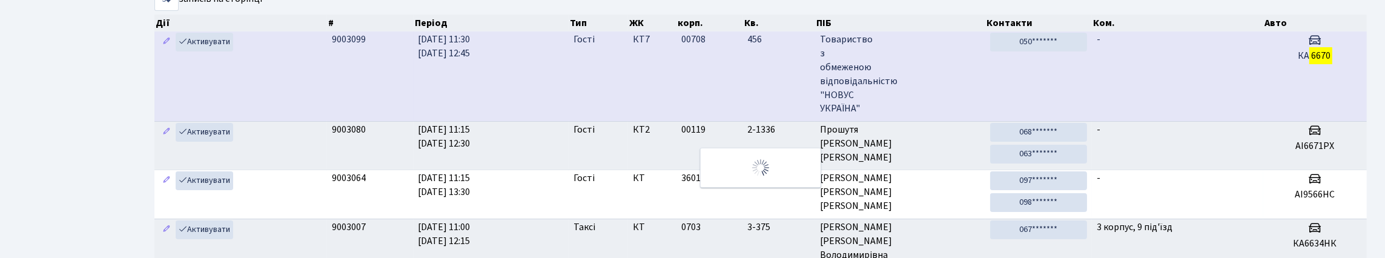
type input "6670"
click at [1080, 100] on td "050*******" at bounding box center [1038, 76] width 107 height 90
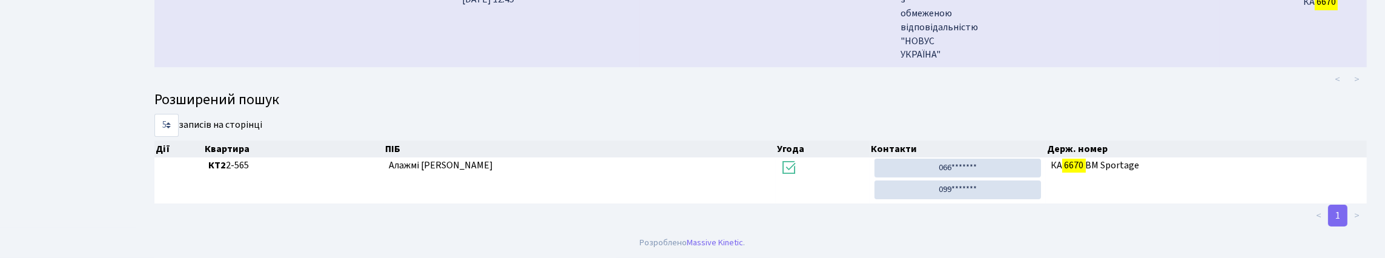
scroll to position [73, 0]
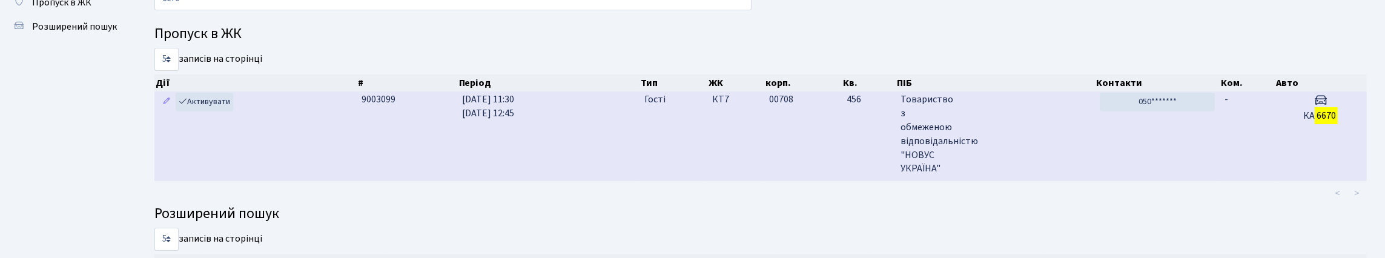
click at [1222, 168] on td "-" at bounding box center [1246, 136] width 55 height 90
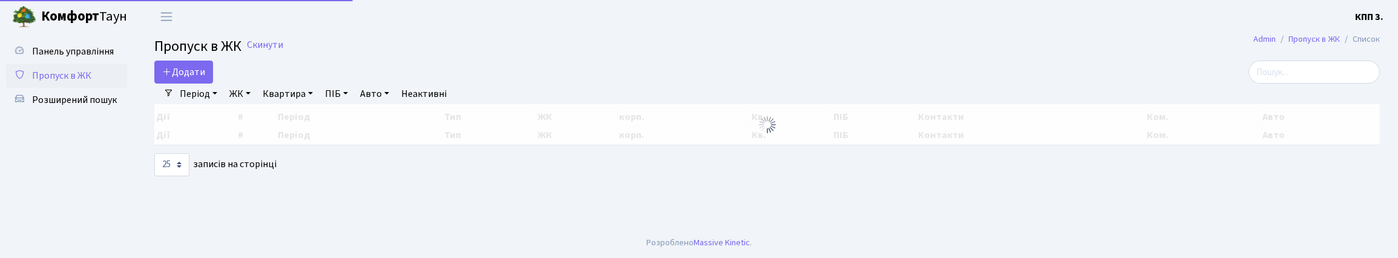
select select "25"
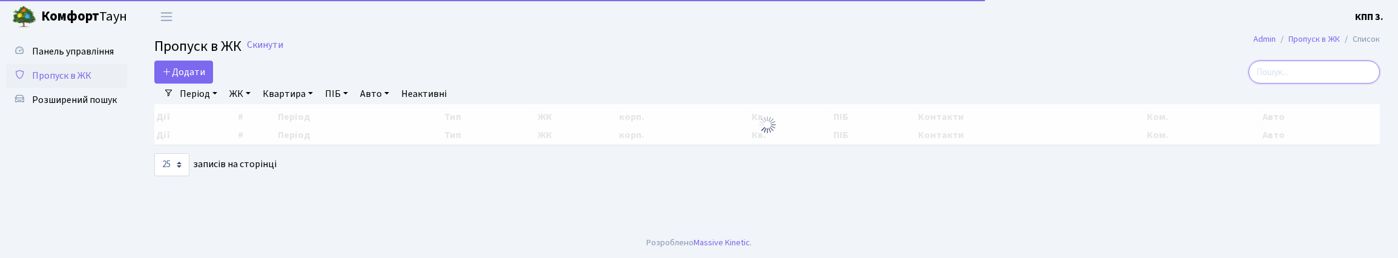
drag, startPoint x: 1288, startPoint y: 79, endPoint x: 670, endPoint y: 14, distance: 620.9
click at [1287, 79] on input "search" at bounding box center [1314, 72] width 131 height 23
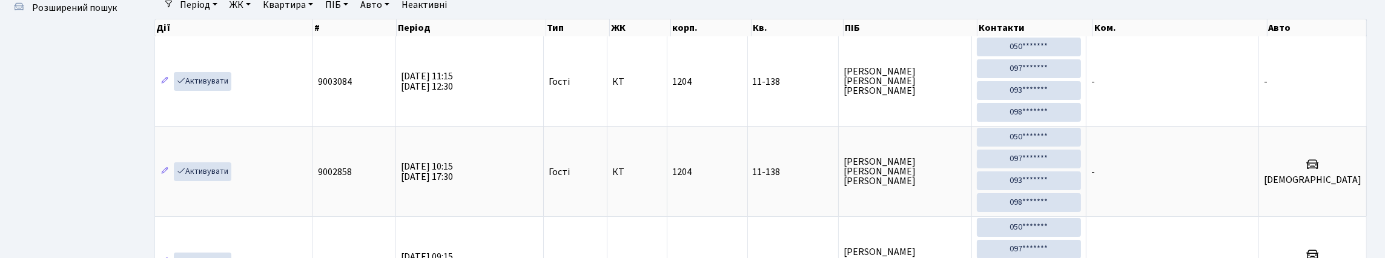
scroll to position [60, 0]
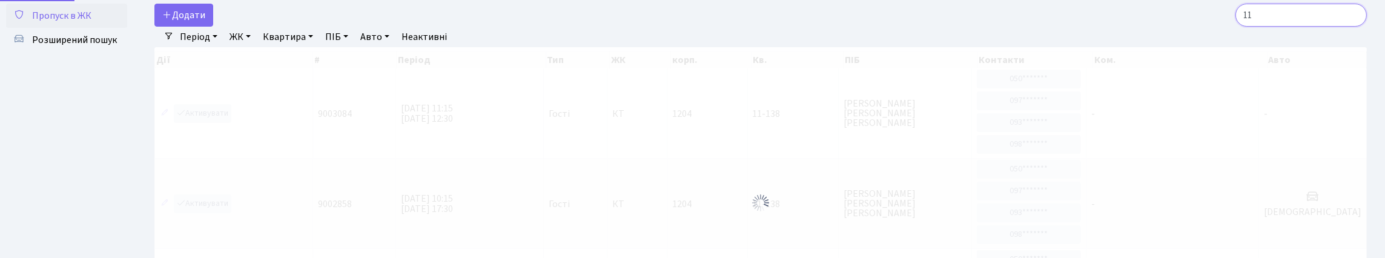
type input "1"
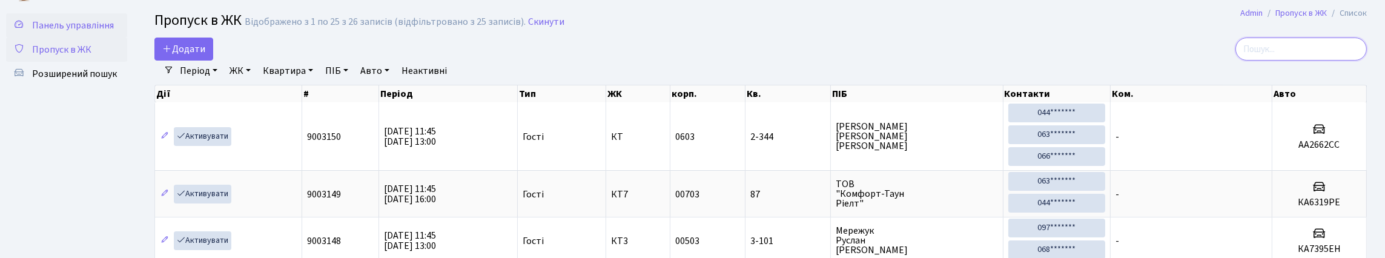
scroll to position [0, 0]
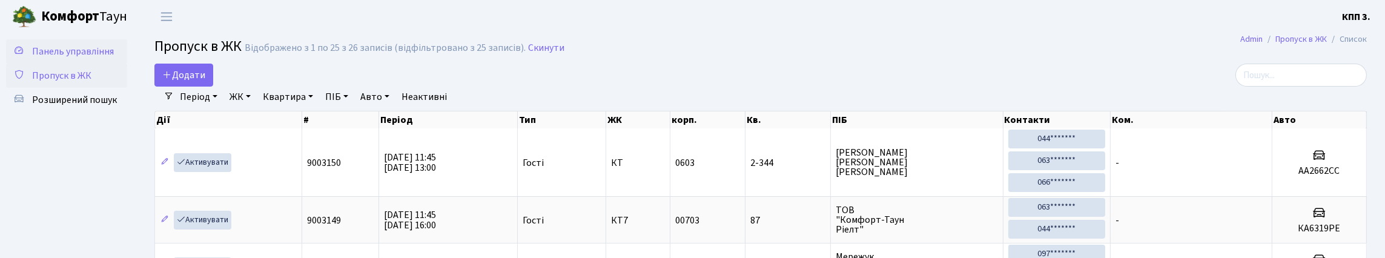
click at [50, 58] on span "Панель управління" at bounding box center [73, 51] width 82 height 13
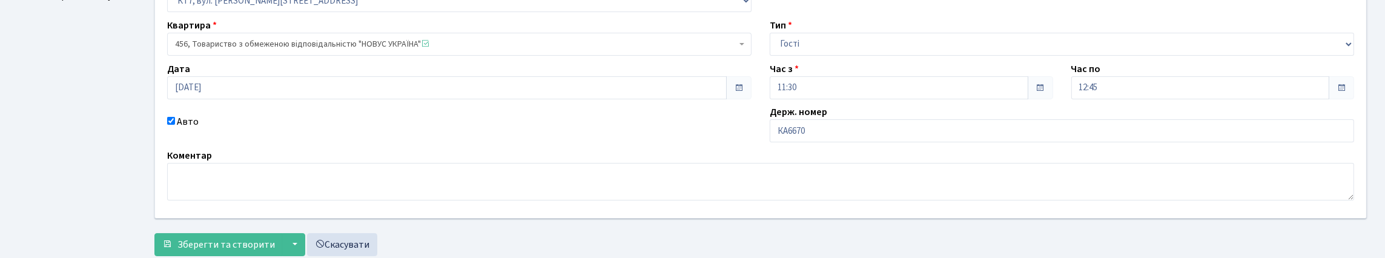
scroll to position [121, 0]
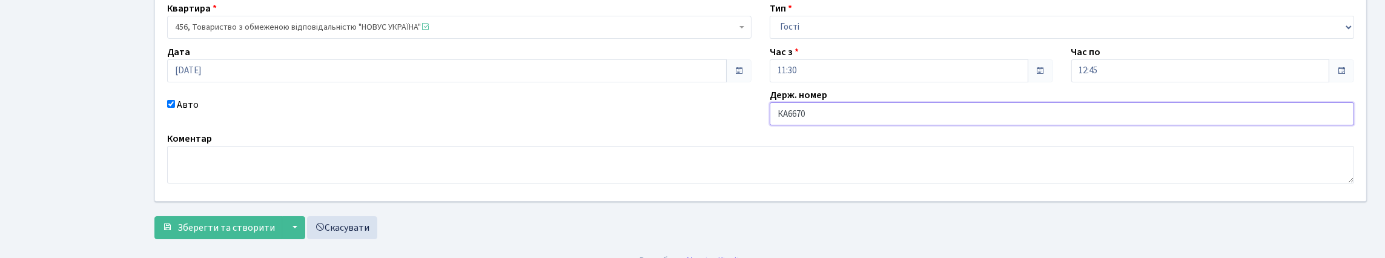
click at [889, 125] on input "КА6670" at bounding box center [1061, 113] width 584 height 23
type input "КА6670СО"
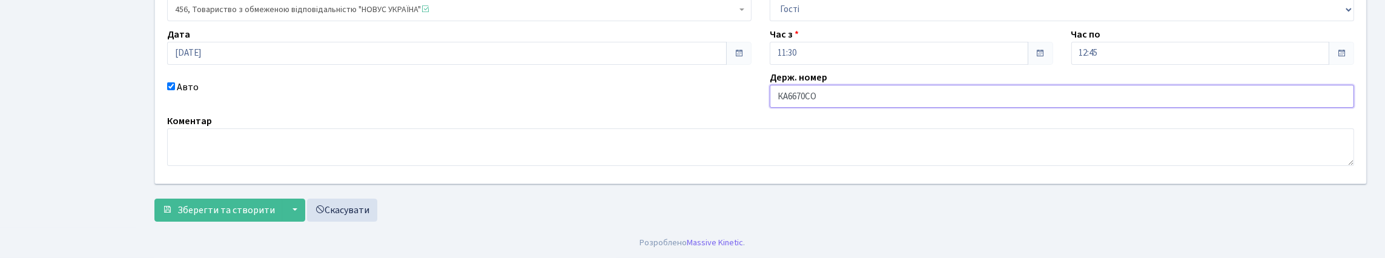
scroll to position [221, 0]
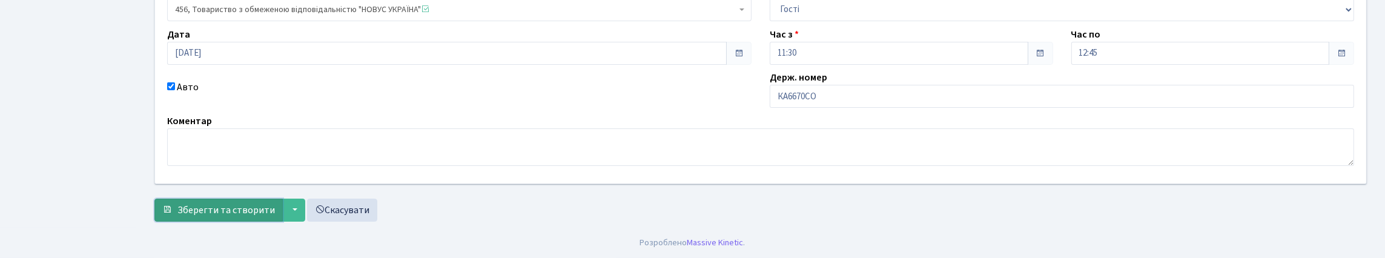
click at [271, 206] on span "Зберегти та створити" at bounding box center [225, 209] width 97 height 13
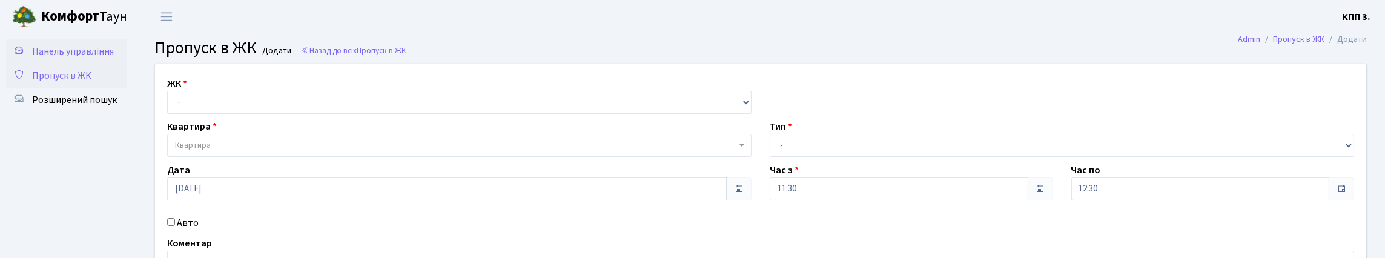
click at [59, 58] on span "Панель управління" at bounding box center [73, 51] width 82 height 13
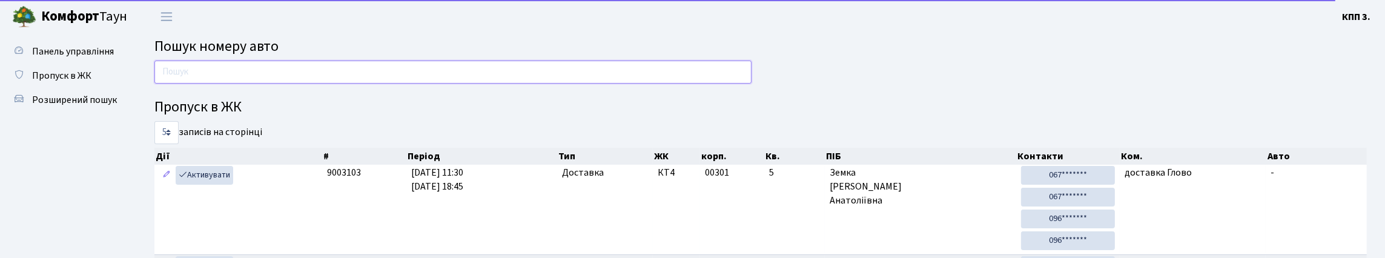
drag, startPoint x: 0, startPoint y: 0, endPoint x: 238, endPoint y: 90, distance: 254.2
click at [238, 84] on input "text" at bounding box center [452, 72] width 597 height 23
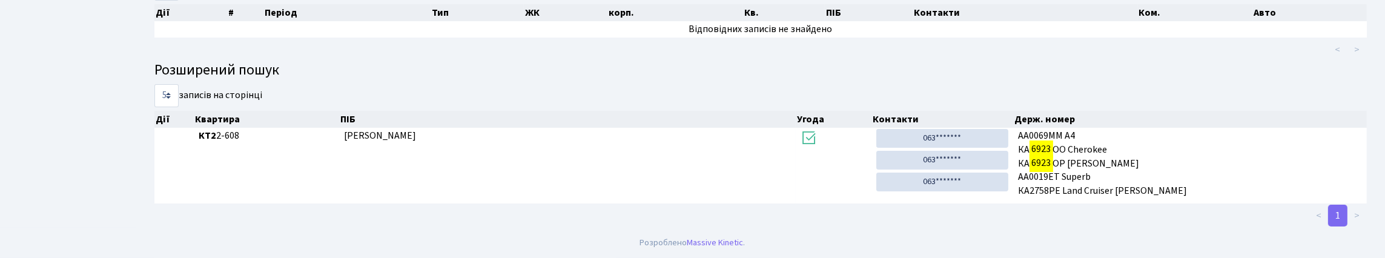
scroll to position [73, 0]
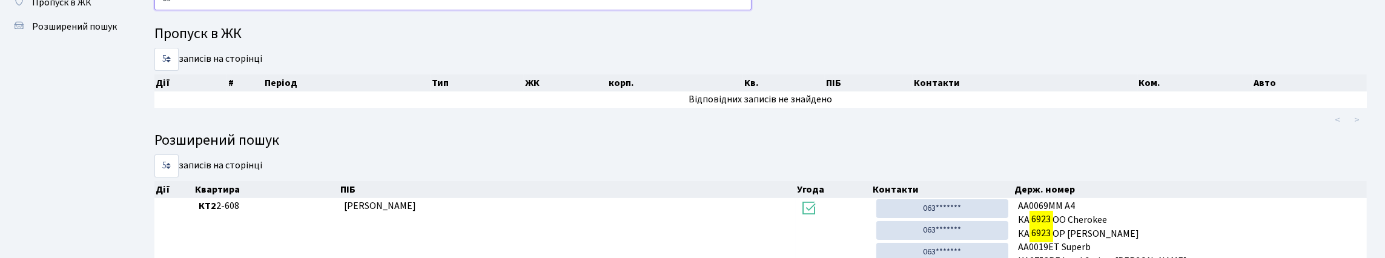
type input "6"
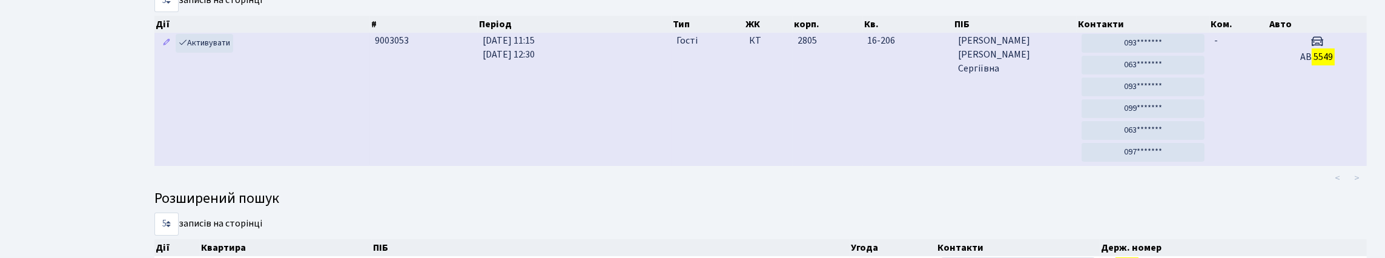
scroll to position [252, 0]
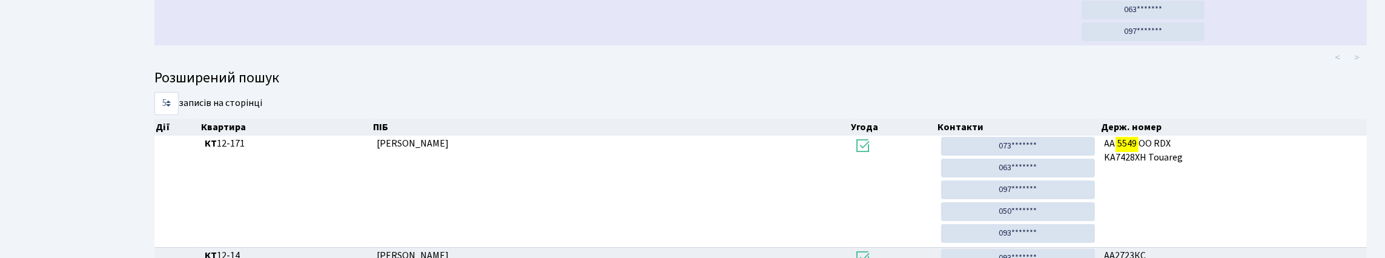
type input "5549"
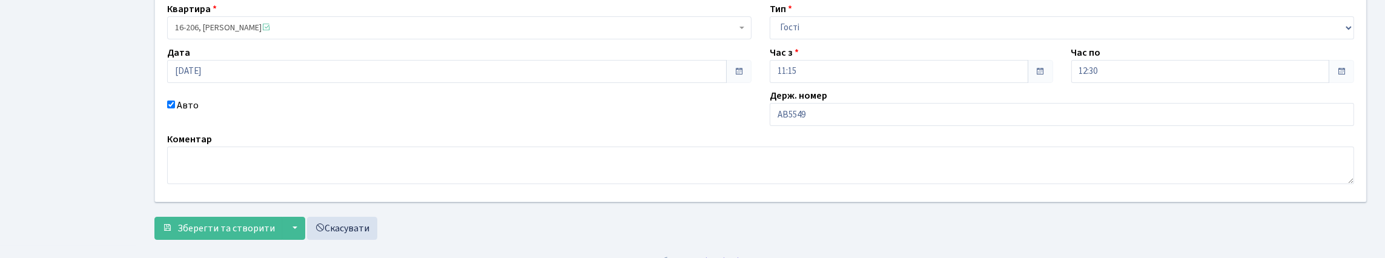
scroll to position [121, 0]
click at [880, 125] on input "АВ5549" at bounding box center [1061, 113] width 584 height 23
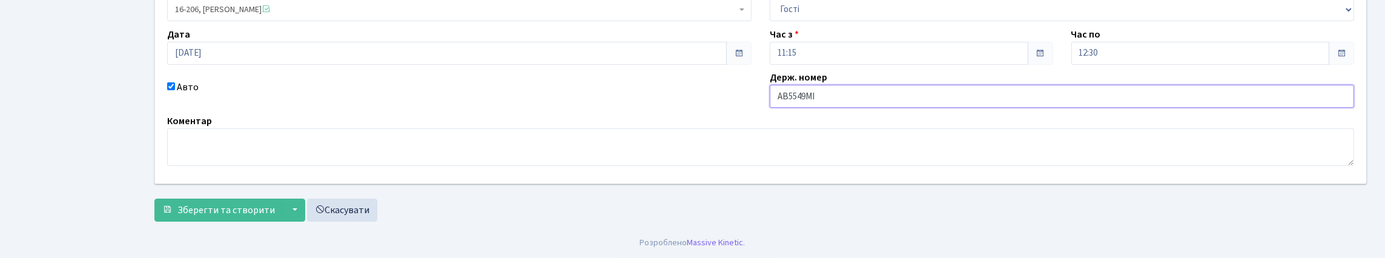
scroll to position [221, 0]
type input "АВ5549МІ"
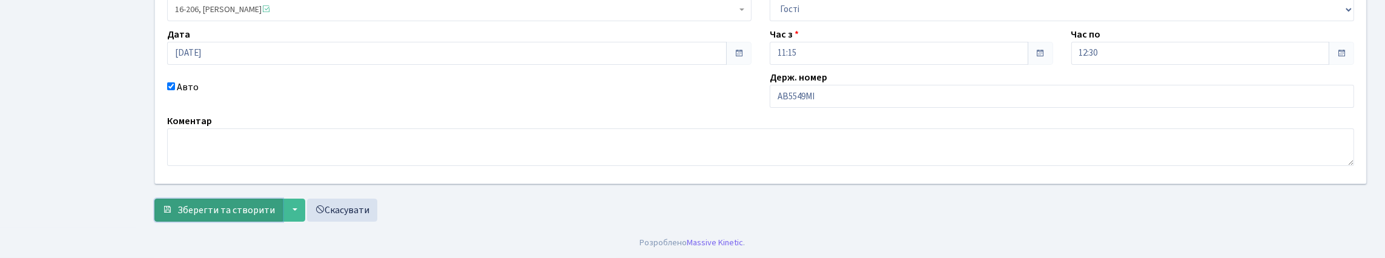
click at [279, 199] on button "Зберегти та створити" at bounding box center [218, 210] width 128 height 23
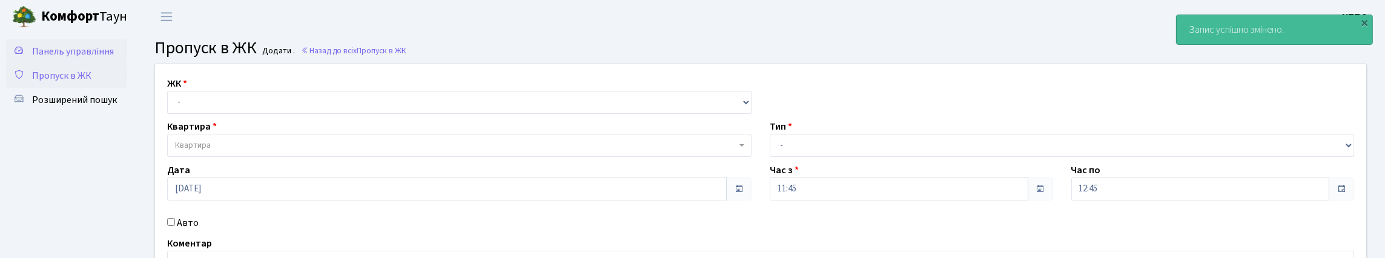
click at [54, 57] on span "Панель управління" at bounding box center [73, 51] width 82 height 13
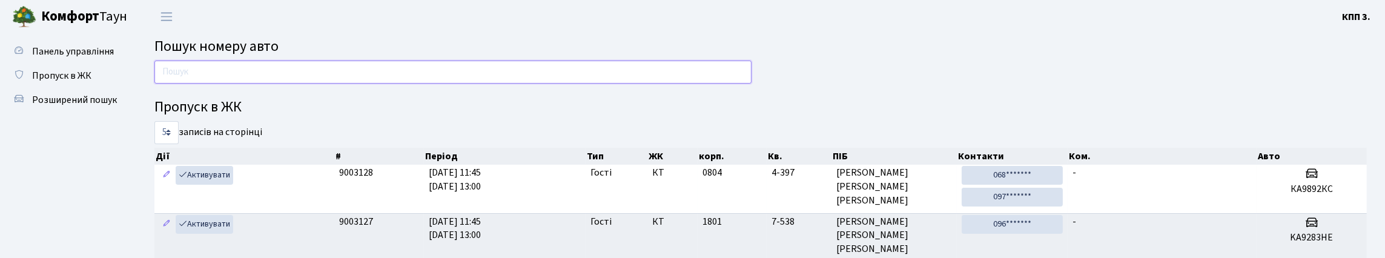
click at [237, 80] on input "text" at bounding box center [452, 72] width 597 height 23
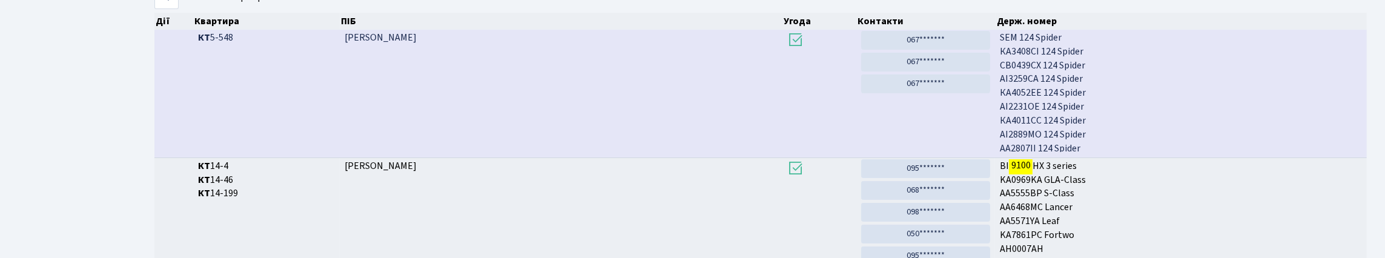
scroll to position [73, 0]
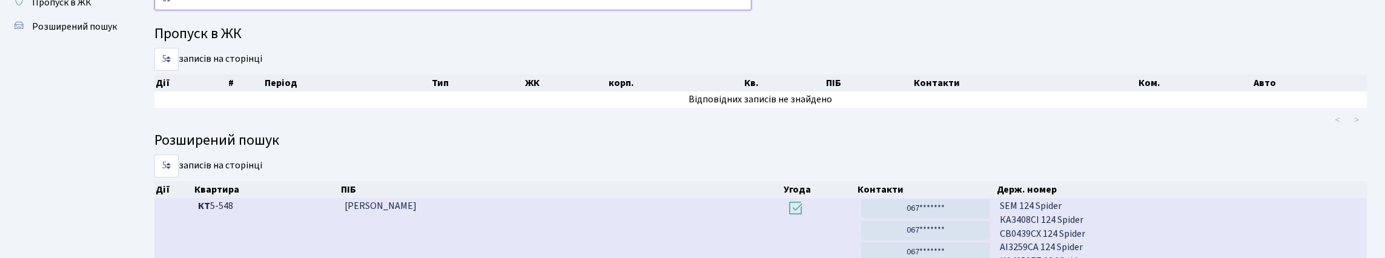
type input "9"
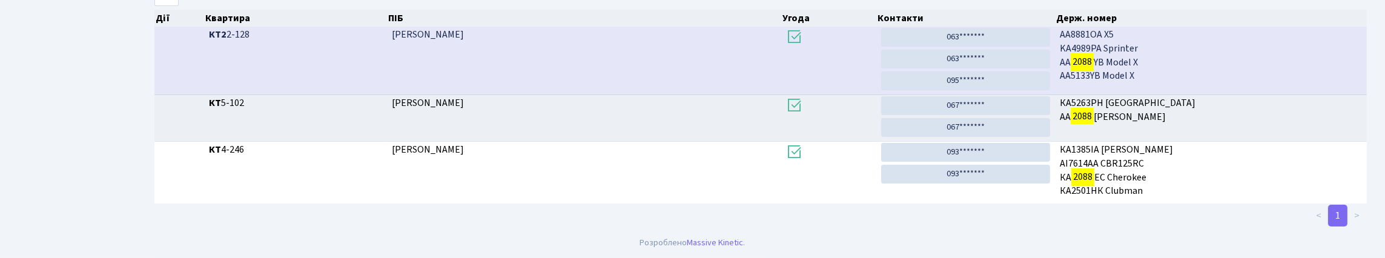
scroll to position [0, 0]
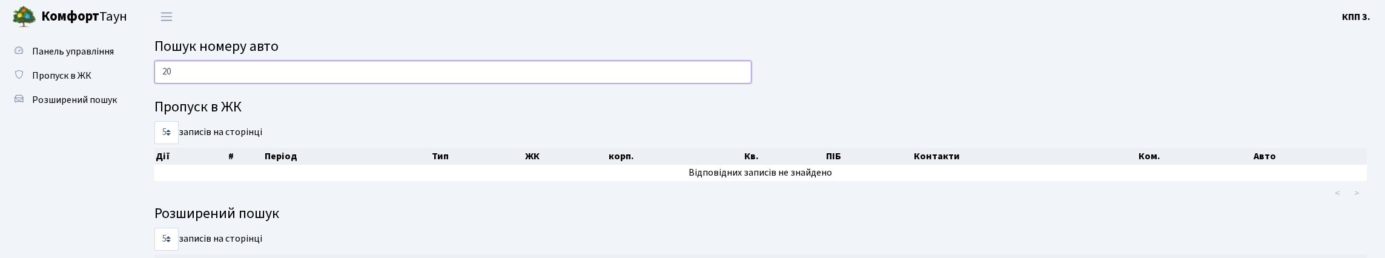
type input "2"
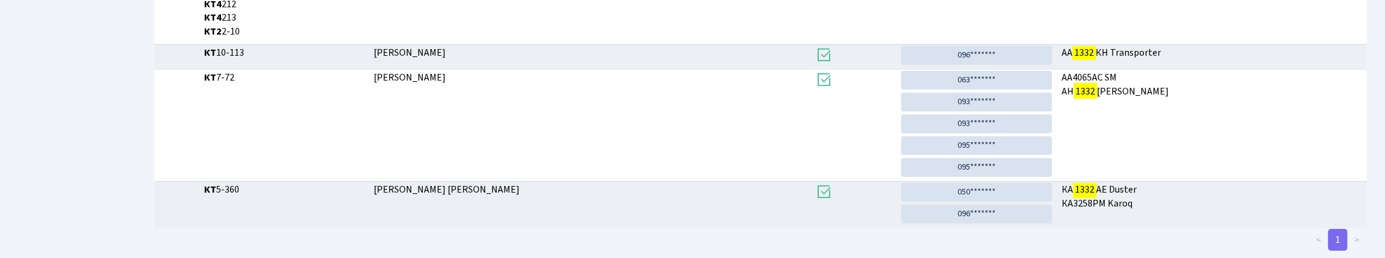
scroll to position [73, 0]
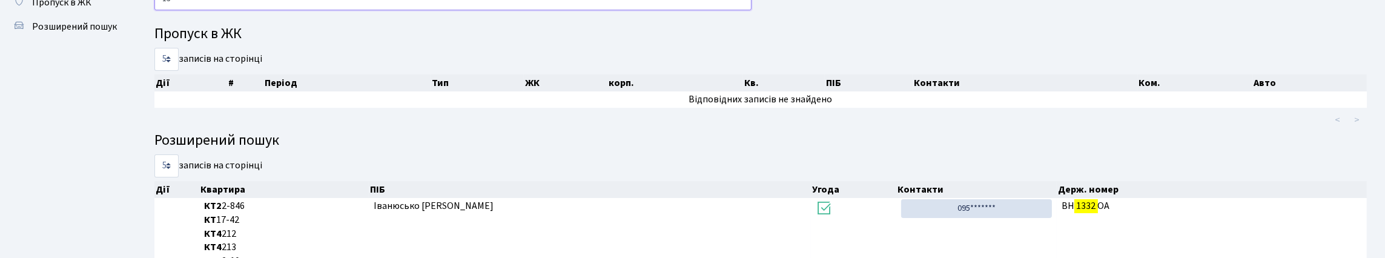
type input "1"
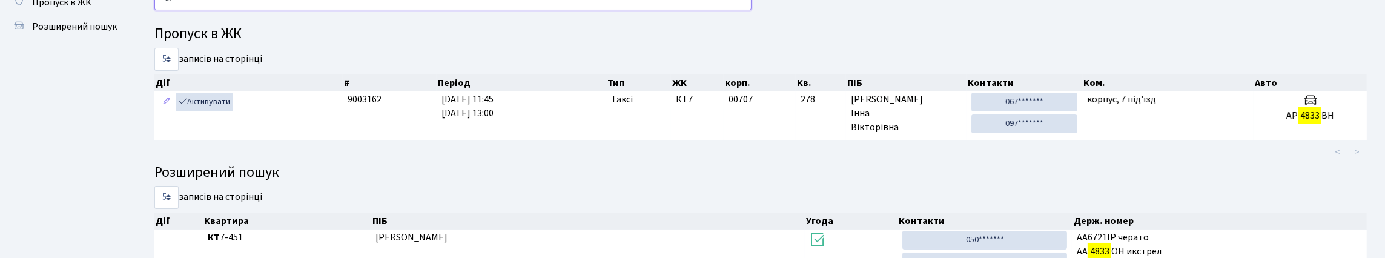
type input "4"
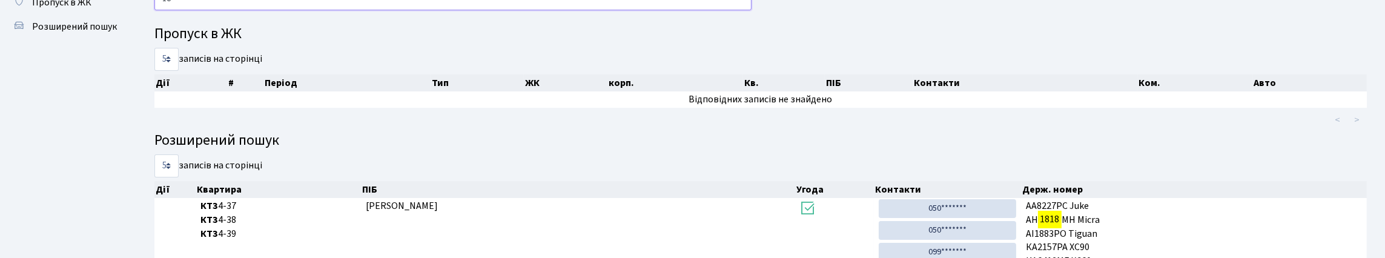
type input "1"
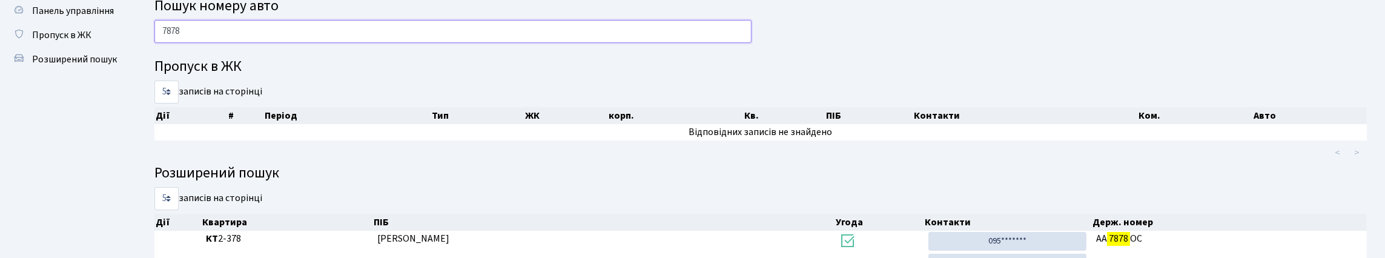
scroll to position [37, 0]
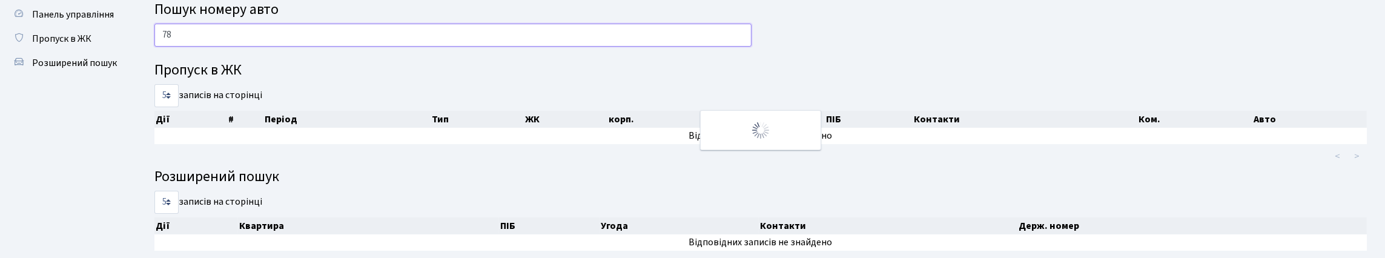
type input "7"
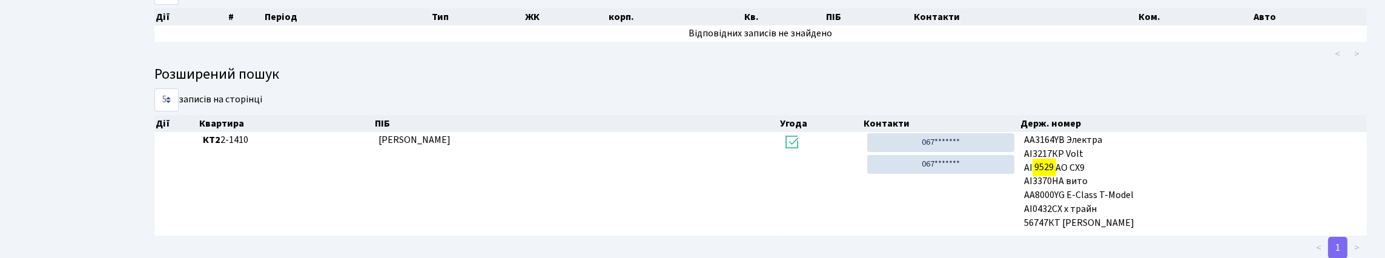
scroll to position [0, 0]
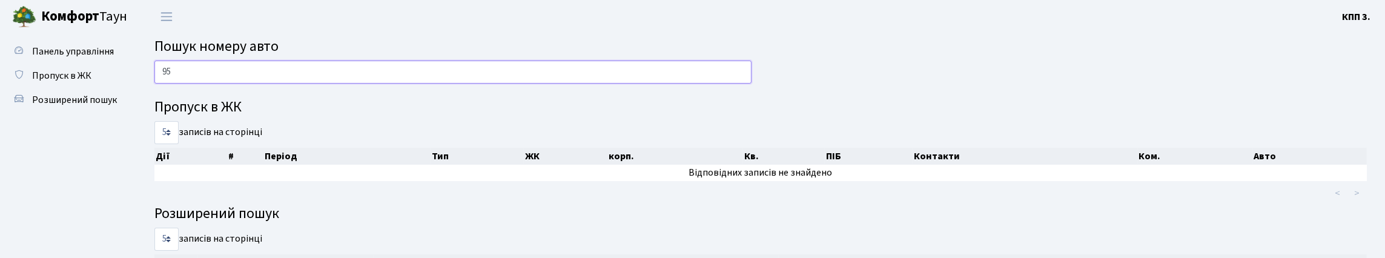
type input "9"
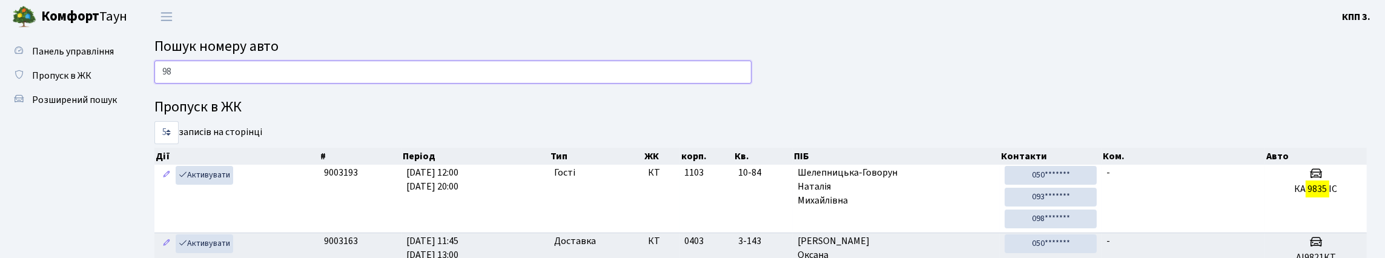
type input "9"
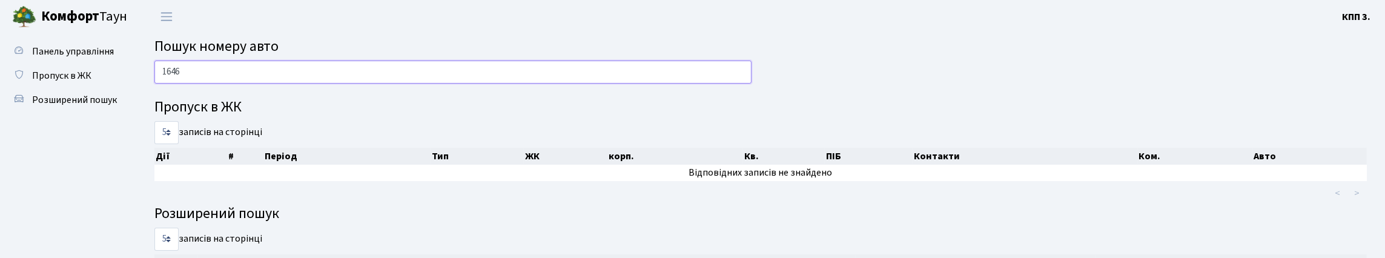
type input "1646"
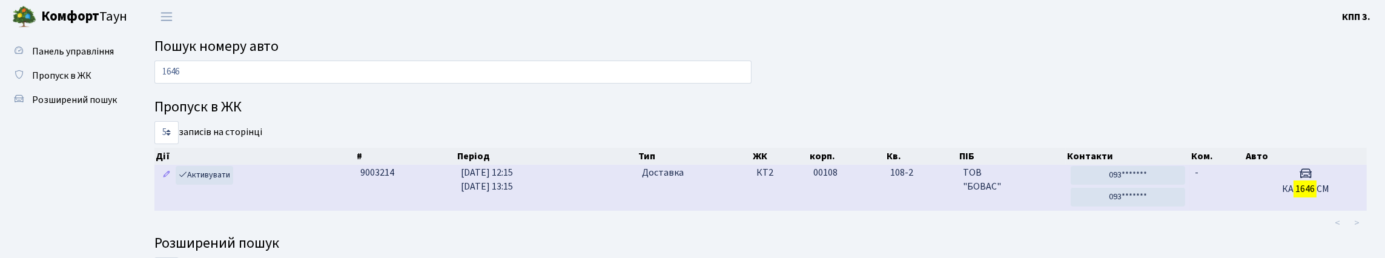
click at [817, 211] on td "00108" at bounding box center [846, 188] width 77 height 46
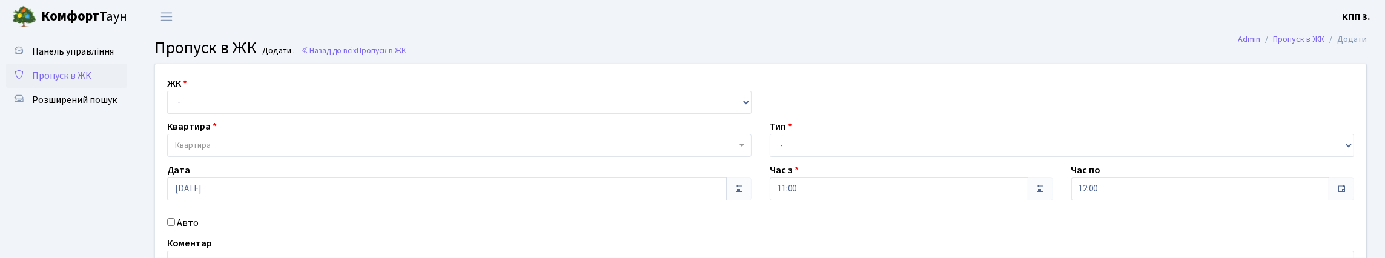
click at [88, 82] on span "Пропуск в ЖК" at bounding box center [61, 75] width 59 height 13
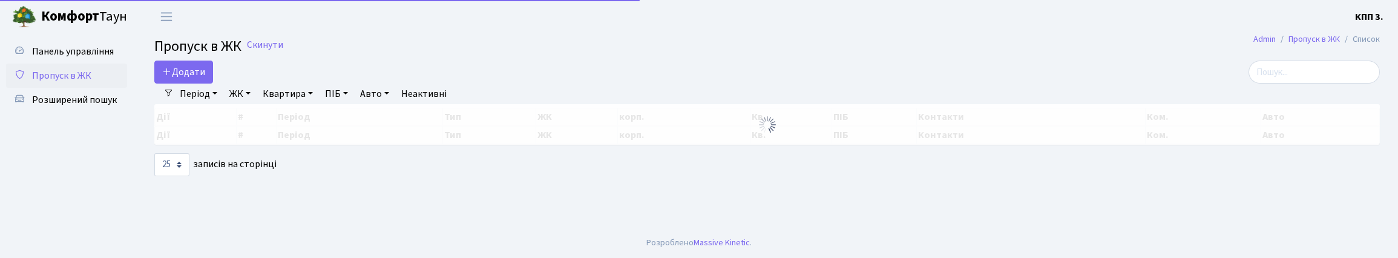
select select "25"
click at [1265, 84] on input "search" at bounding box center [1314, 72] width 131 height 23
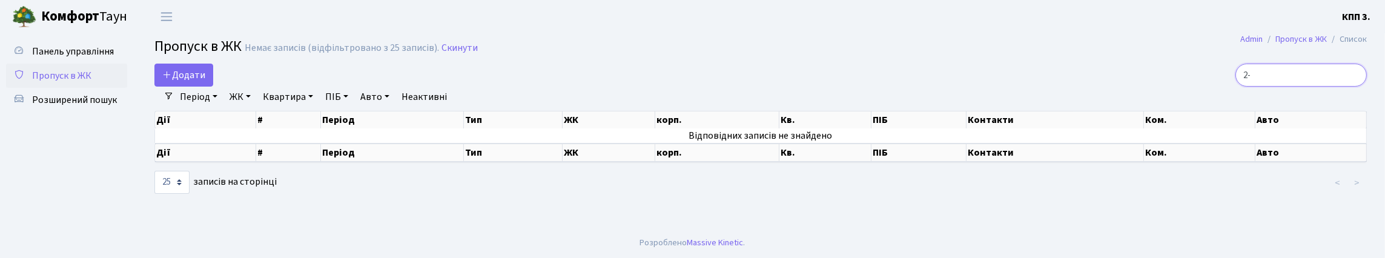
type input "2"
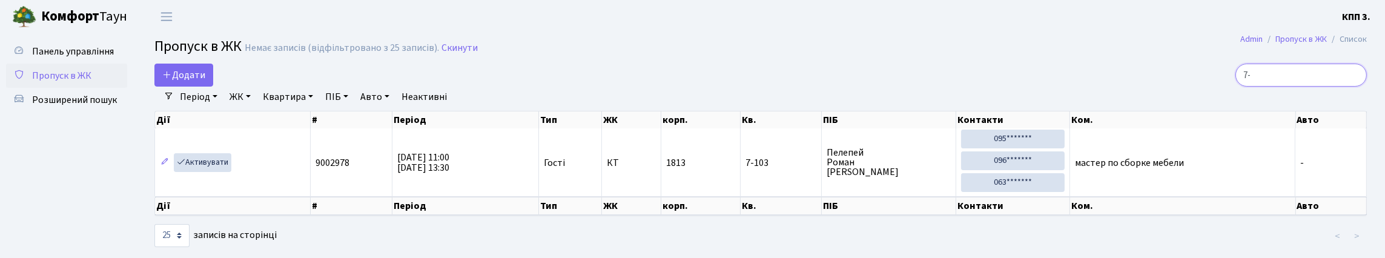
type input "7"
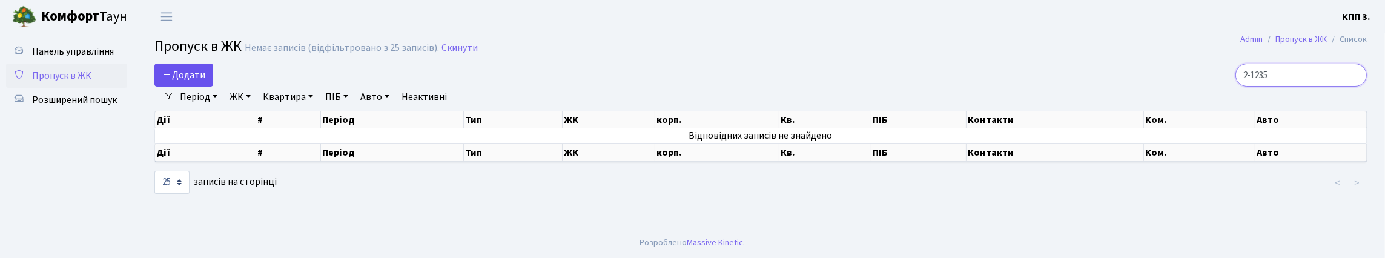
type input "2-1235"
click at [194, 82] on span "Додати" at bounding box center [183, 74] width 43 height 13
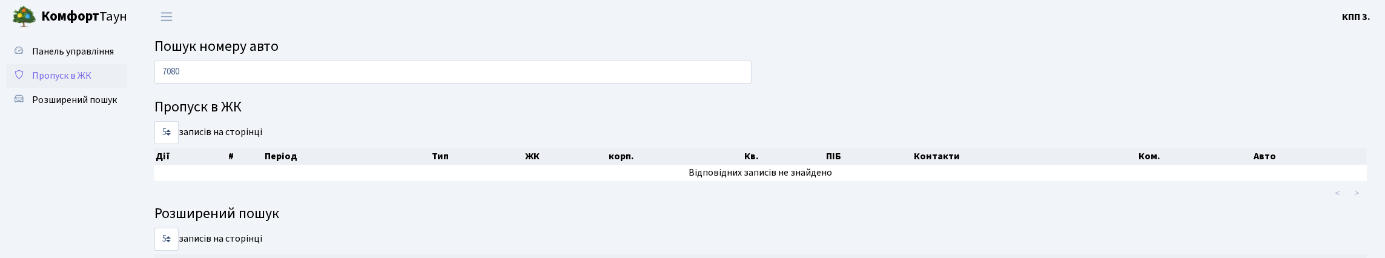
click at [71, 82] on span "Пропуск в ЖК" at bounding box center [61, 75] width 59 height 13
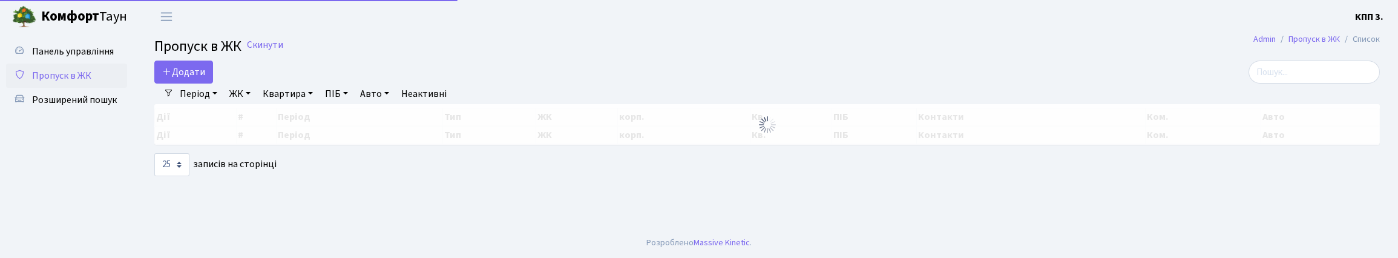
select select "25"
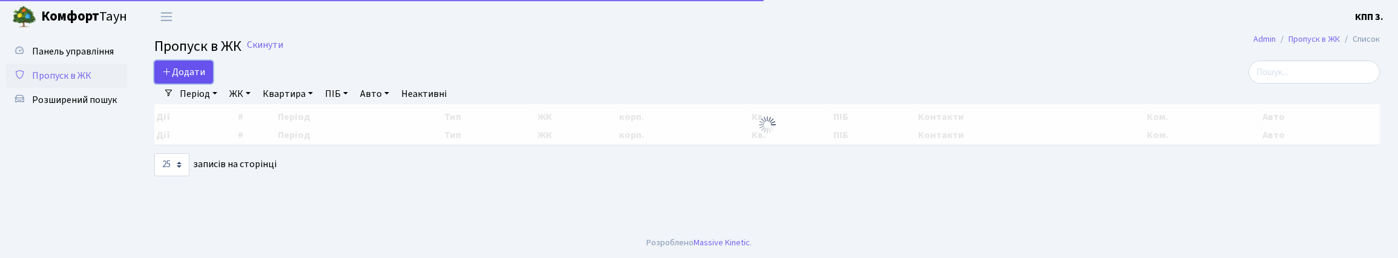
click at [193, 84] on link "Додати" at bounding box center [183, 72] width 59 height 23
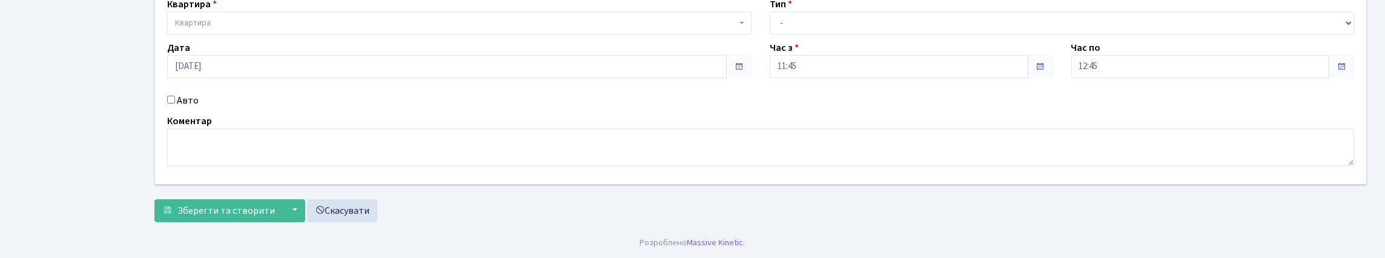
scroll to position [182, 0]
click at [173, 96] on input "Авто" at bounding box center [171, 100] width 8 height 8
checkbox input "true"
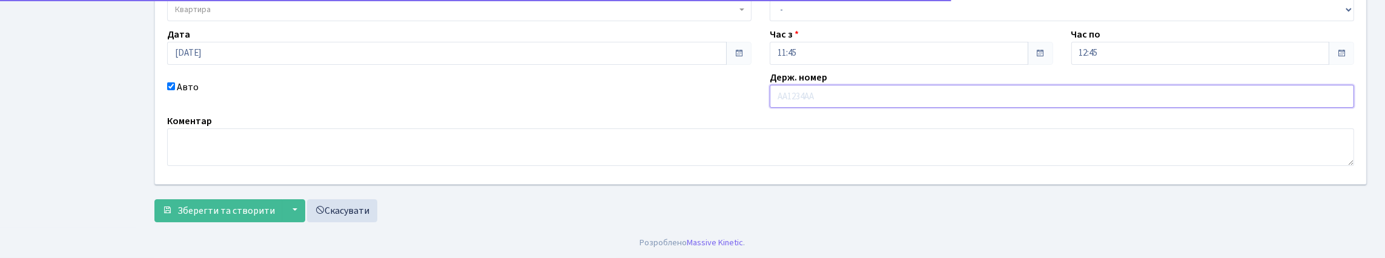
scroll to position [0, 0]
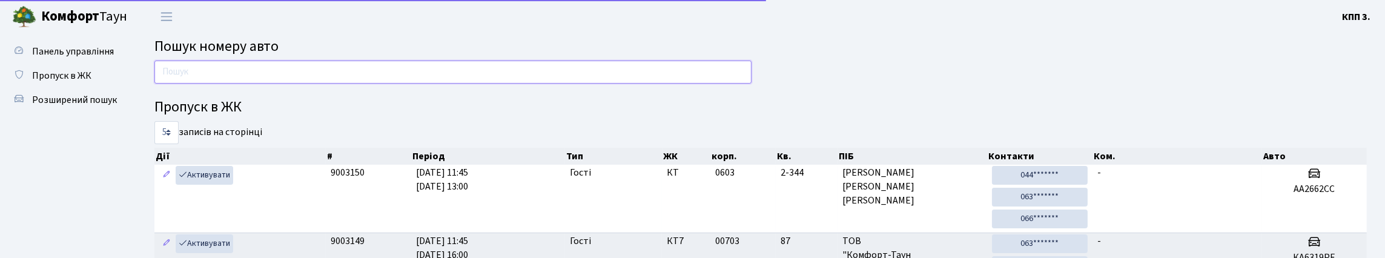
click at [183, 77] on input "text" at bounding box center [452, 72] width 597 height 23
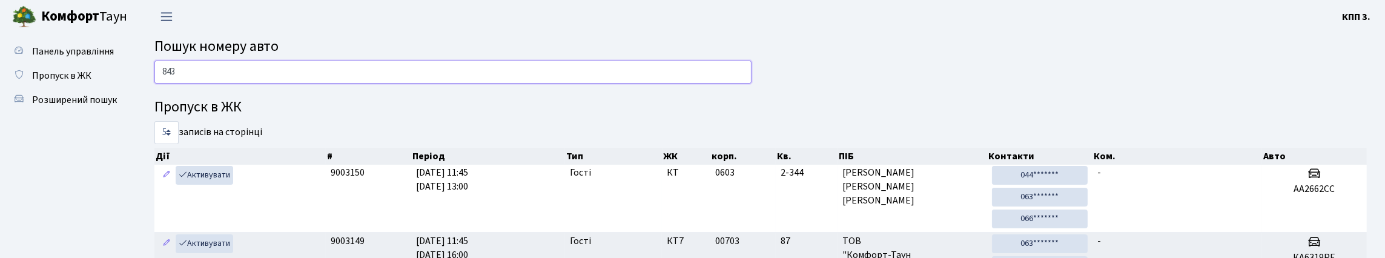
type input "8433"
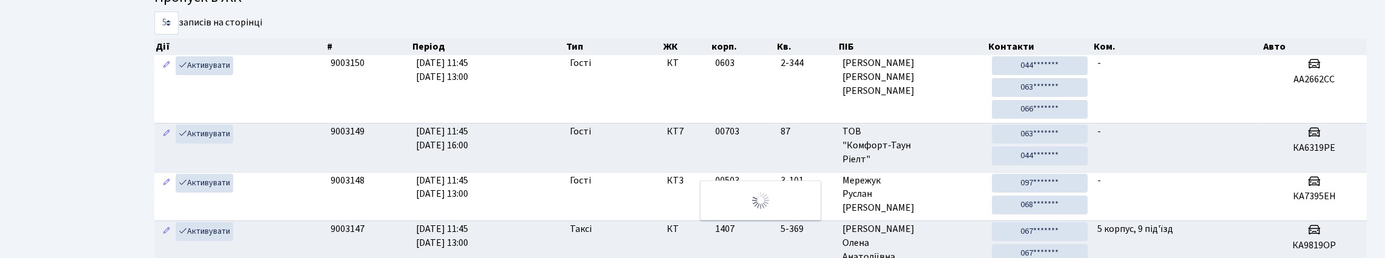
scroll to position [121, 0]
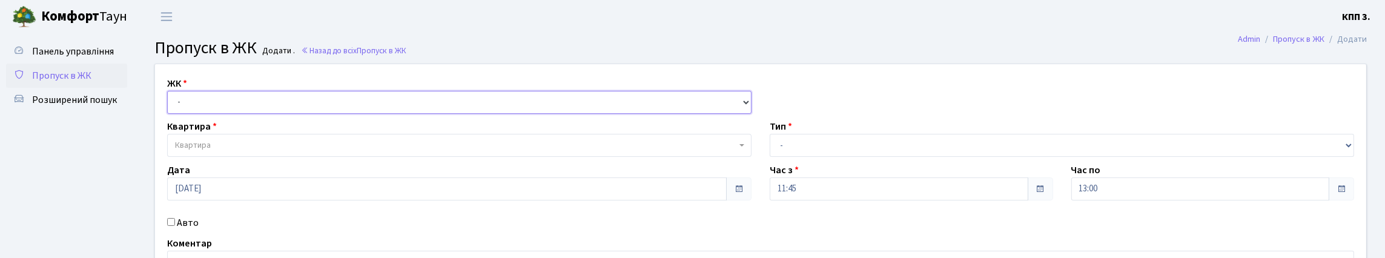
click at [205, 114] on select "- КТ, вул. Регенераторна, 4 КТ2, просп. [STREET_ADDRESS] [STREET_ADDRESS] [PERS…" at bounding box center [459, 102] width 584 height 23
select select "295"
click at [170, 105] on select "- КТ, вул. Регенераторна, 4 КТ2, просп. [STREET_ADDRESS] [STREET_ADDRESS] [PERS…" at bounding box center [459, 102] width 584 height 23
select select
click at [238, 151] on span "Квартира" at bounding box center [455, 145] width 561 height 12
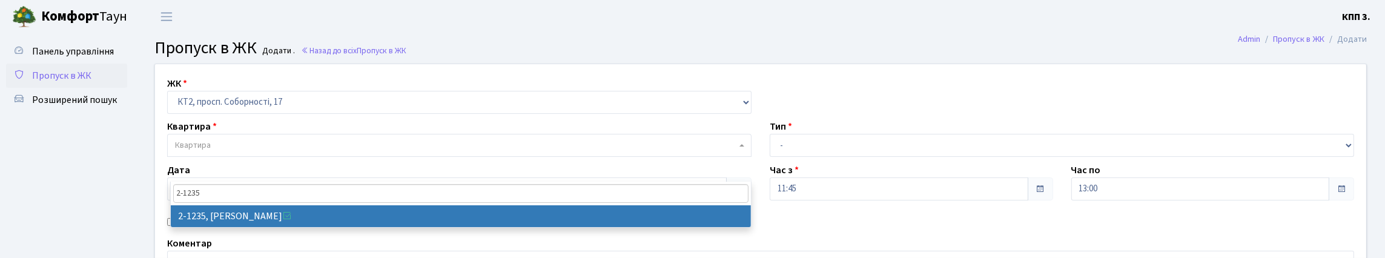
type input "2-1235"
select select "12850"
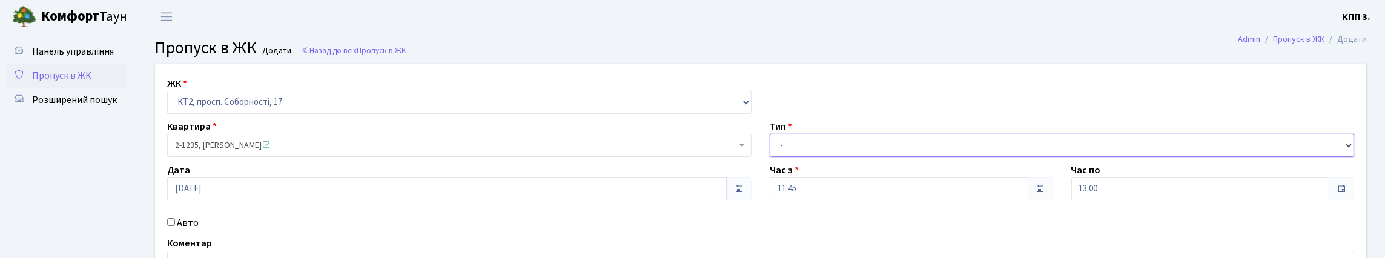
click at [835, 157] on select "- Доставка Таксі Гості Сервіс" at bounding box center [1061, 145] width 584 height 23
select select "3"
click at [769, 157] on select "- Доставка Таксі Гості Сервіс" at bounding box center [1061, 145] width 584 height 23
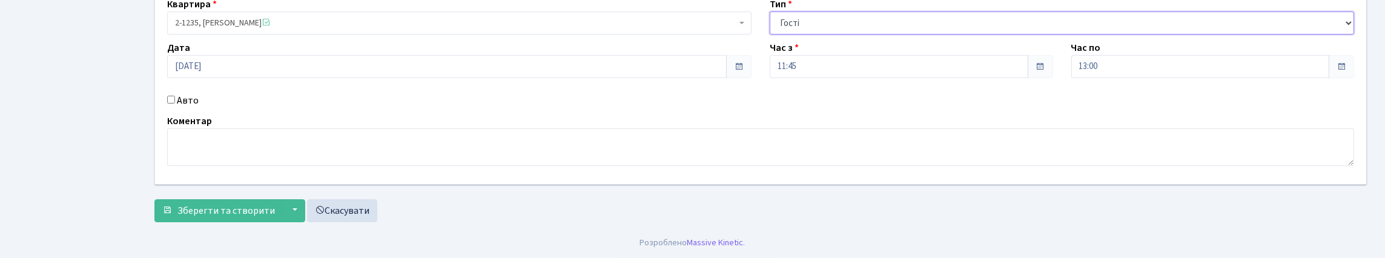
scroll to position [201, 0]
click at [259, 204] on span "Зберегти та створити" at bounding box center [225, 210] width 97 height 13
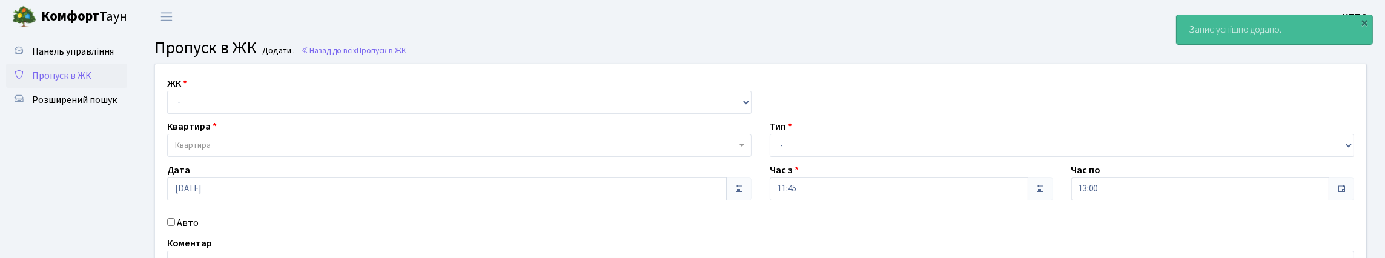
click at [68, 82] on span "Пропуск в ЖК" at bounding box center [61, 75] width 59 height 13
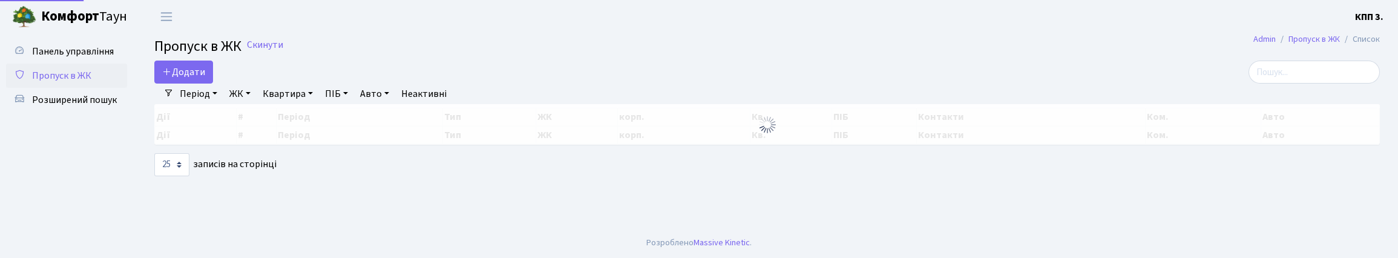
select select "25"
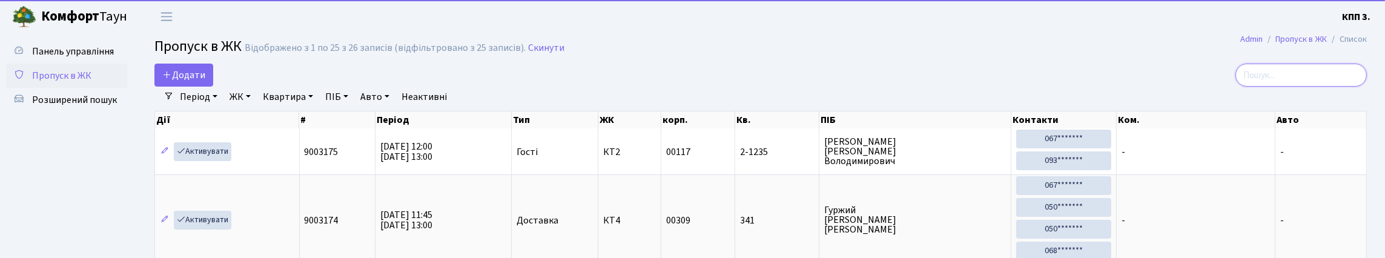
click at [1274, 87] on input "search" at bounding box center [1300, 75] width 131 height 23
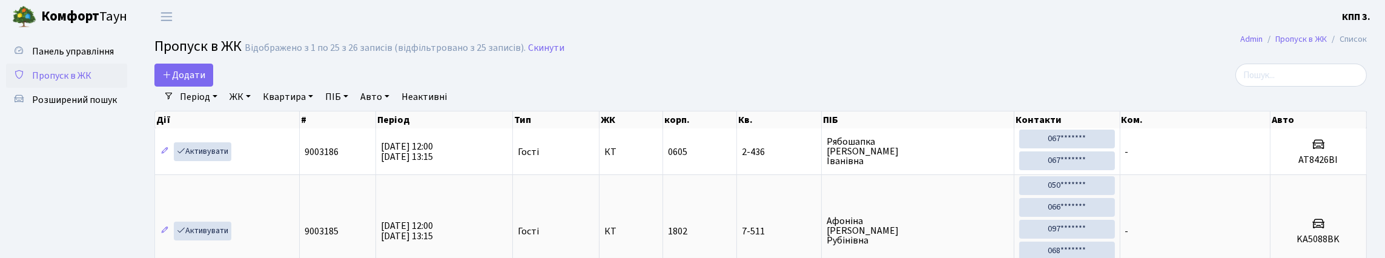
click at [222, 107] on link "Період" at bounding box center [198, 97] width 47 height 21
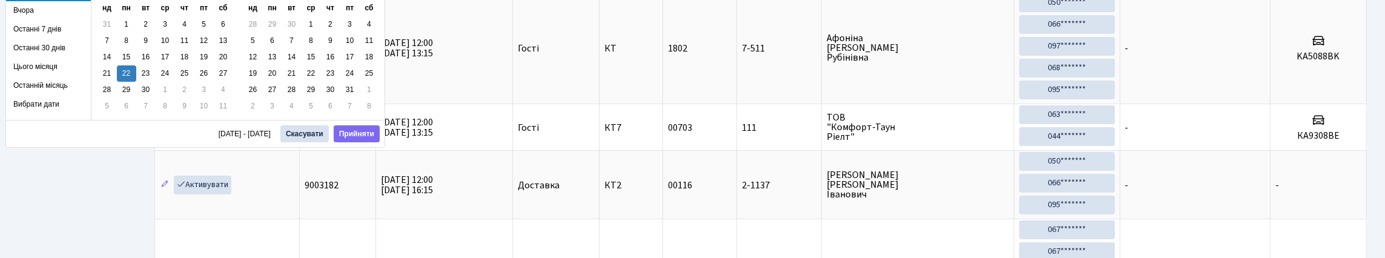
scroll to position [242, 0]
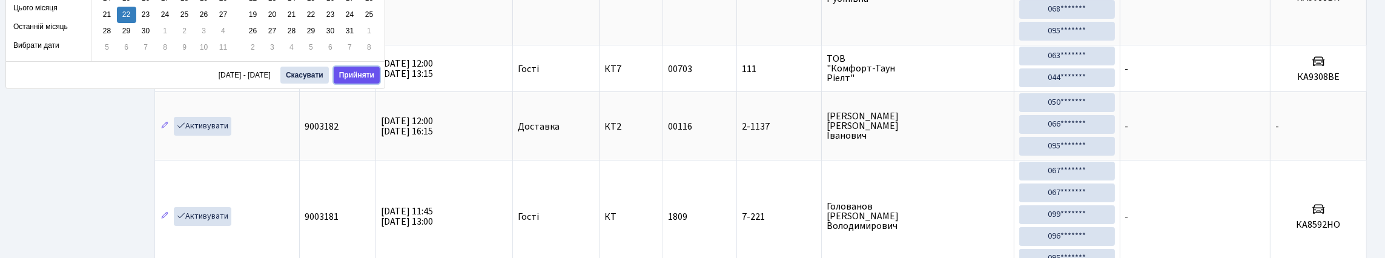
click at [352, 74] on button "Прийняти" at bounding box center [357, 75] width 46 height 17
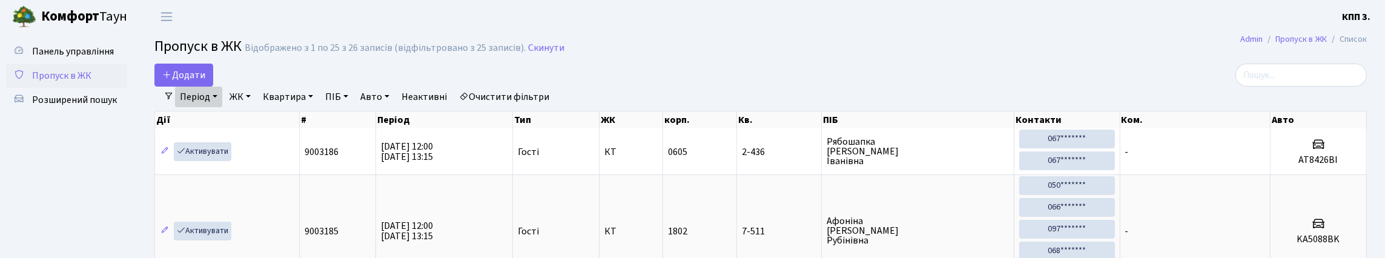
click at [198, 107] on link "Період" at bounding box center [198, 97] width 47 height 21
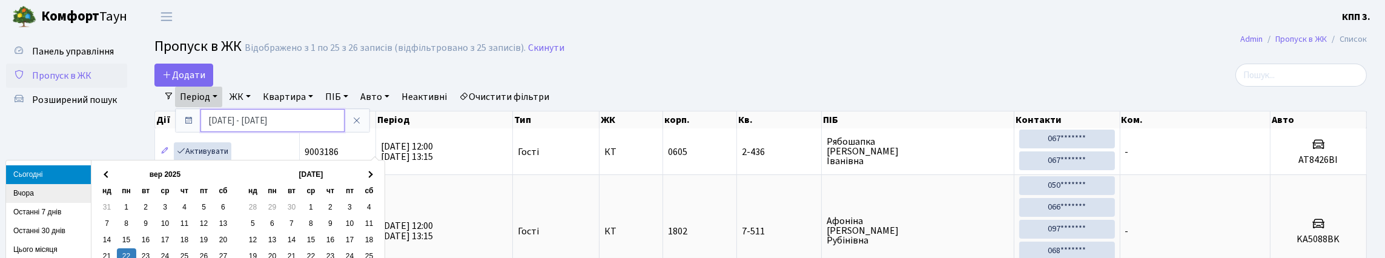
scroll to position [60, 0]
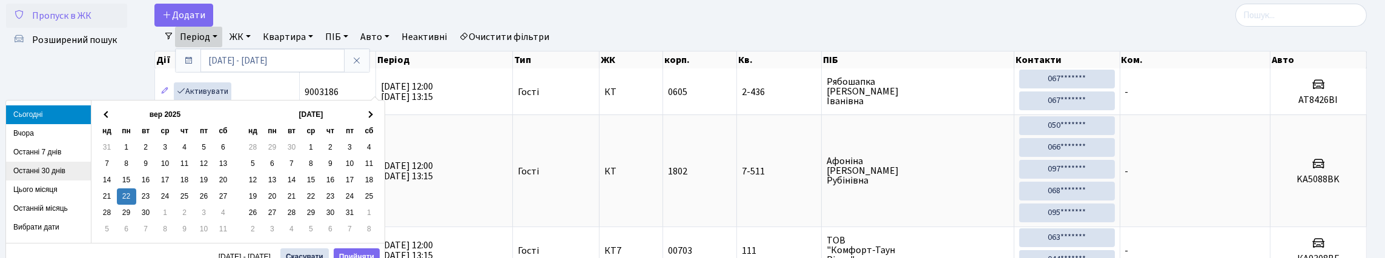
click at [39, 174] on li "Останні 30 днів" at bounding box center [48, 171] width 85 height 19
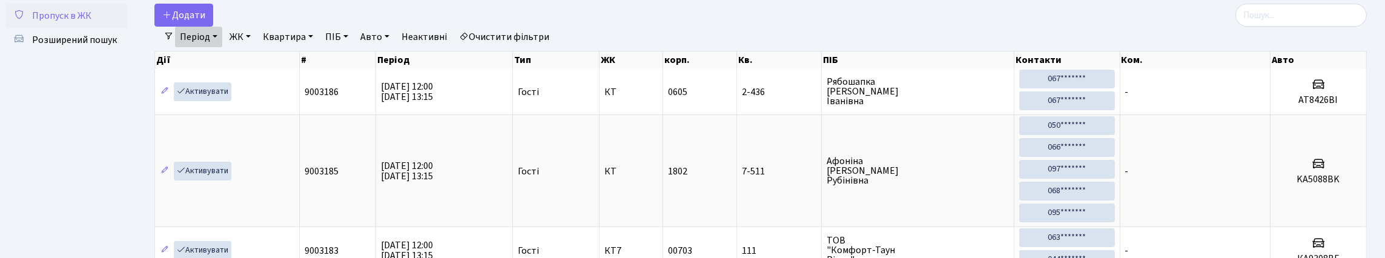
click at [222, 47] on link "Період" at bounding box center [198, 37] width 47 height 21
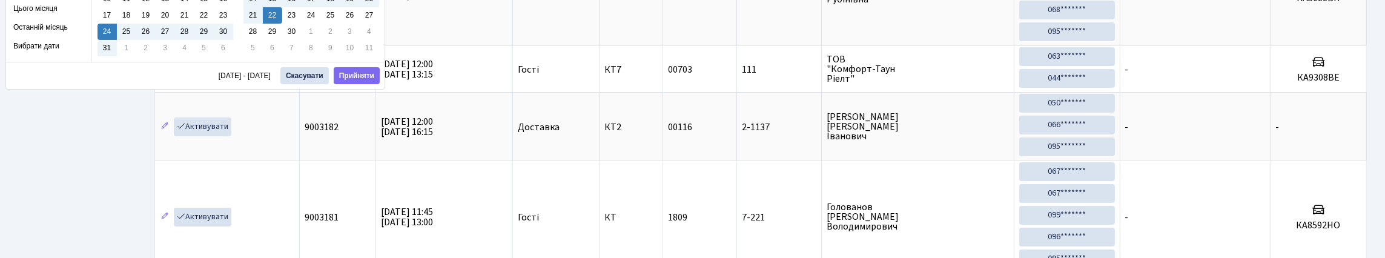
scroll to position [242, 0]
click at [348, 75] on button "Прийняти" at bounding box center [357, 75] width 46 height 17
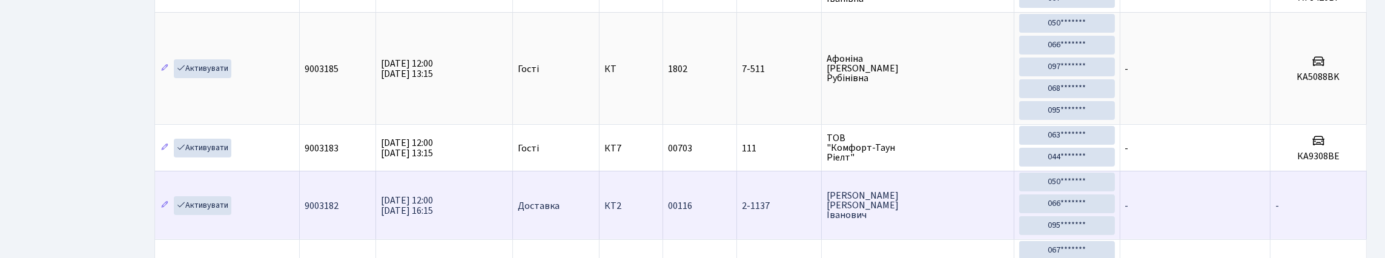
scroll to position [60, 0]
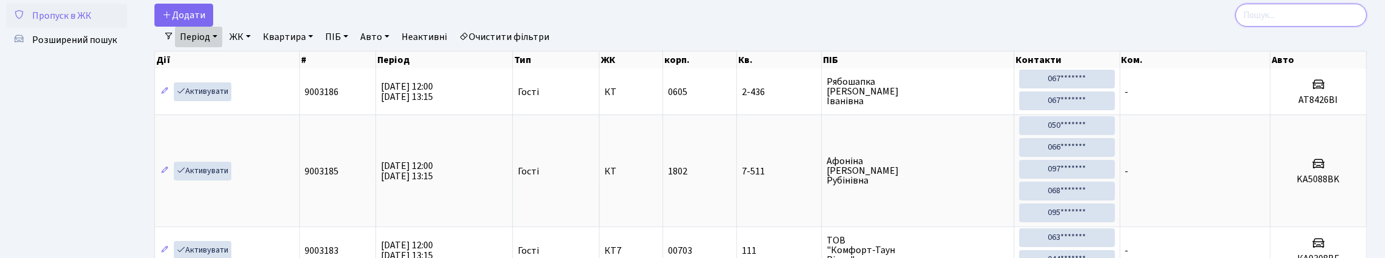
click at [1256, 27] on input "search" at bounding box center [1300, 15] width 131 height 23
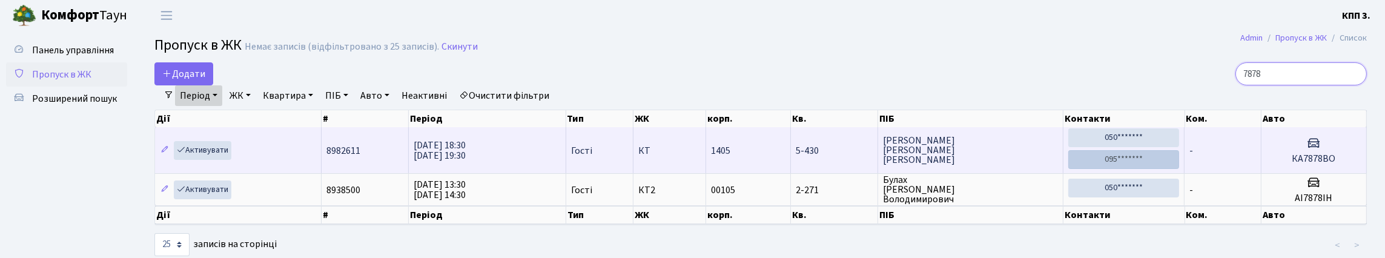
scroll to position [0, 0]
type input "7"
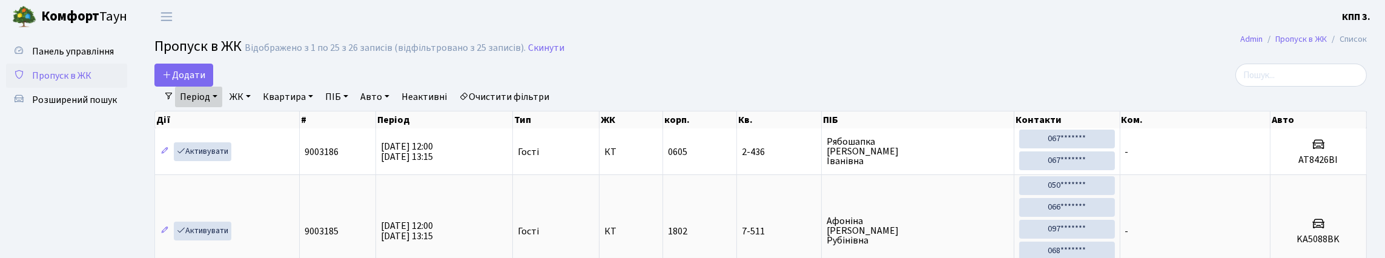
click at [85, 82] on span "Пропуск в ЖК" at bounding box center [61, 75] width 59 height 13
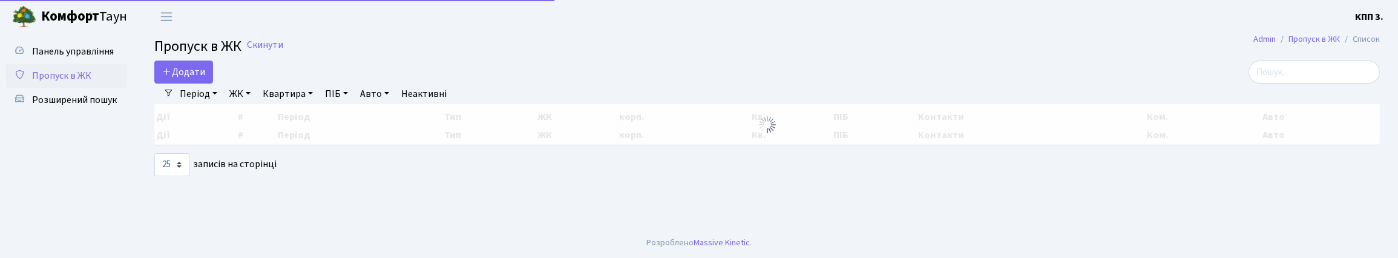
select select "25"
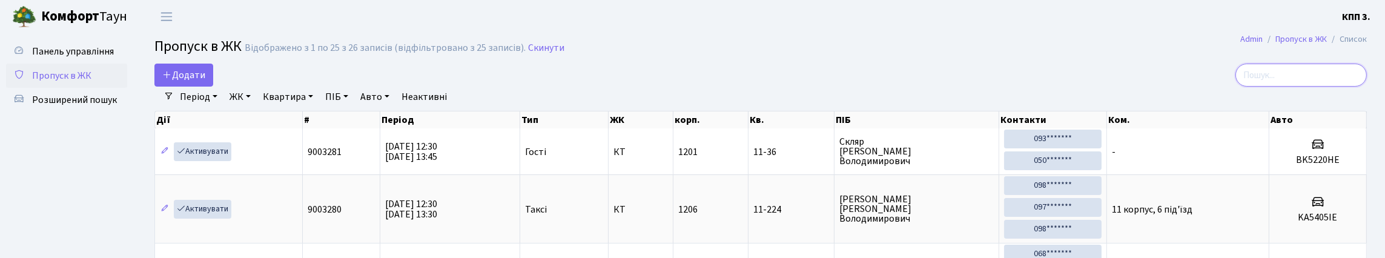
click at [1245, 78] on input "search" at bounding box center [1300, 75] width 131 height 23
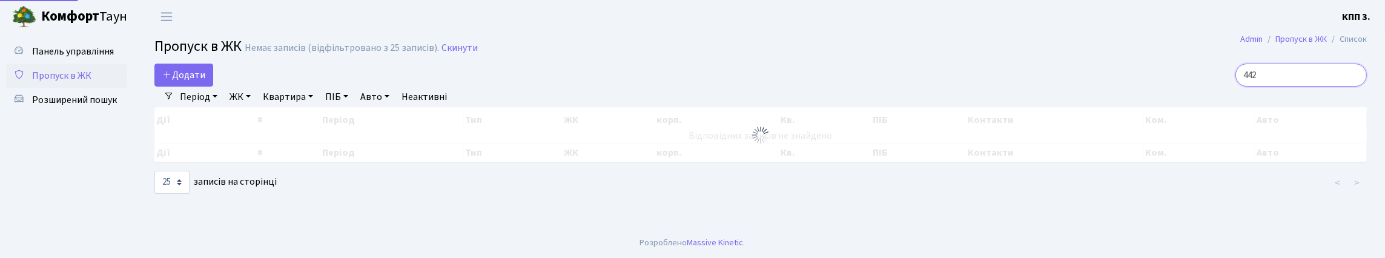
scroll to position [40, 0]
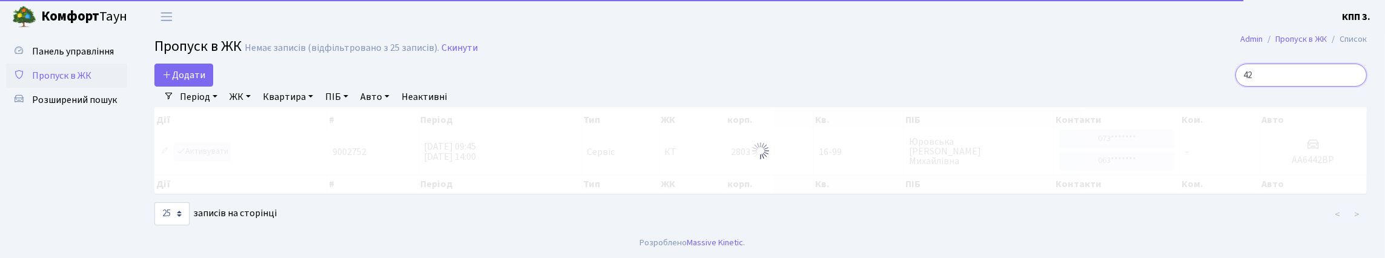
type input "2"
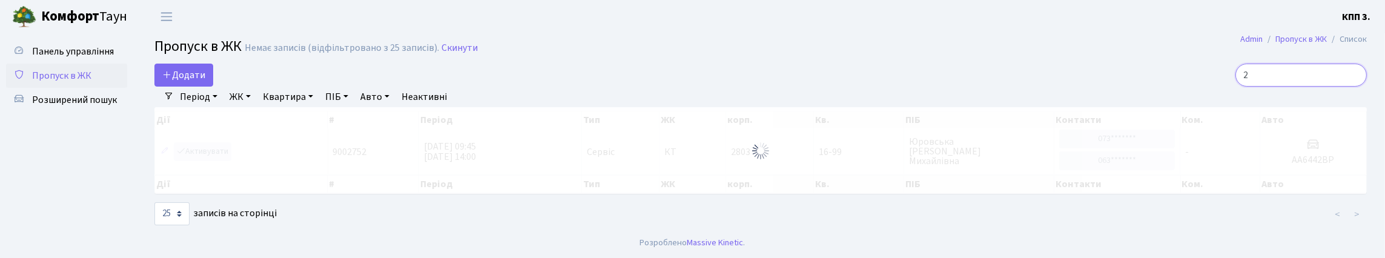
scroll to position [60, 0]
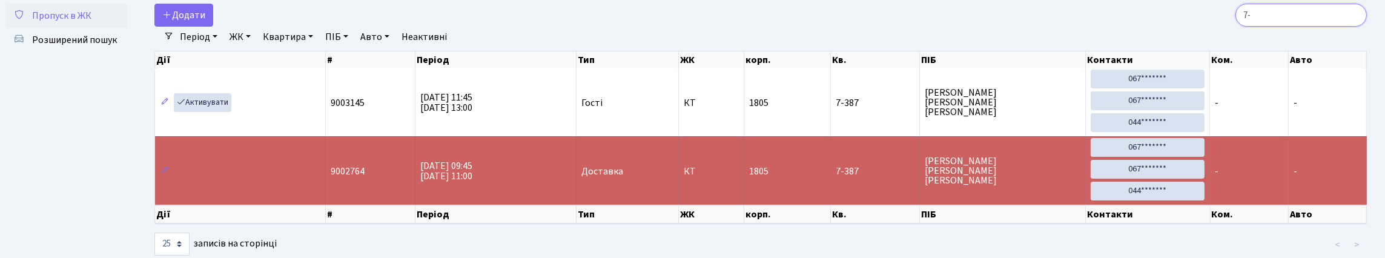
type input "7"
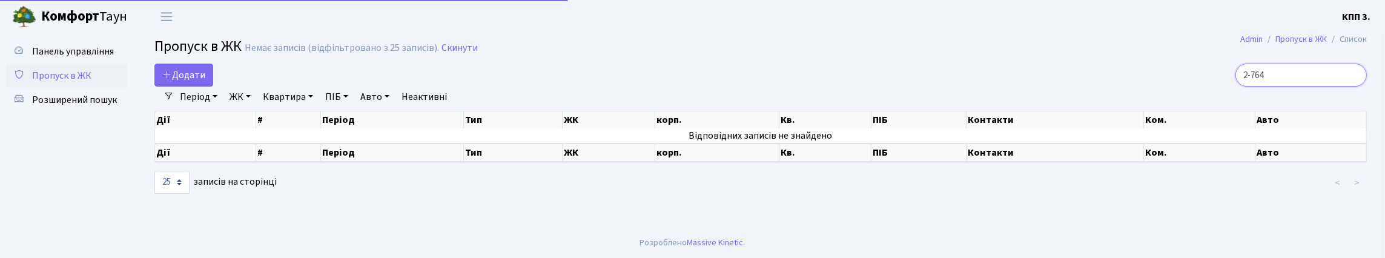
scroll to position [1, 0]
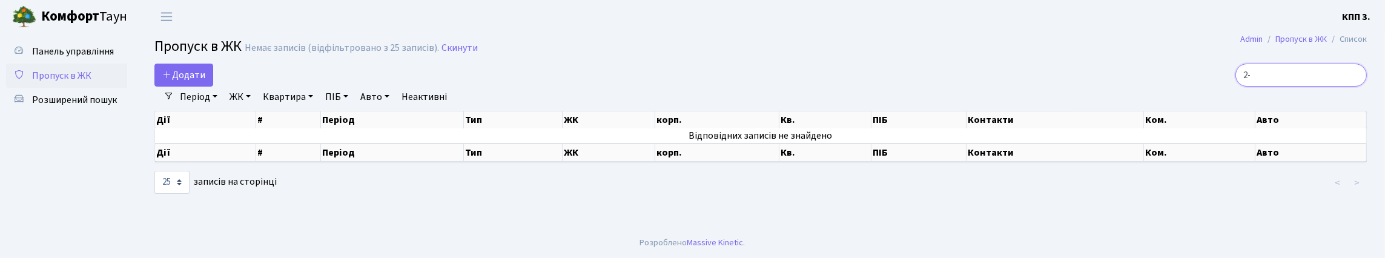
type input "2"
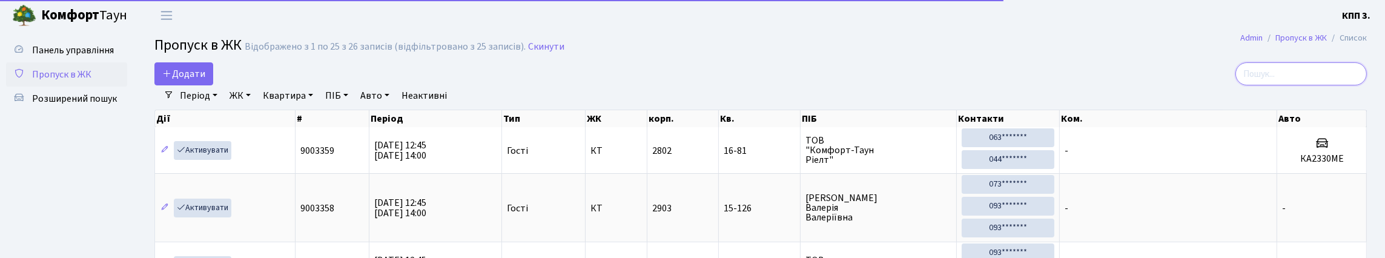
scroll to position [60, 0]
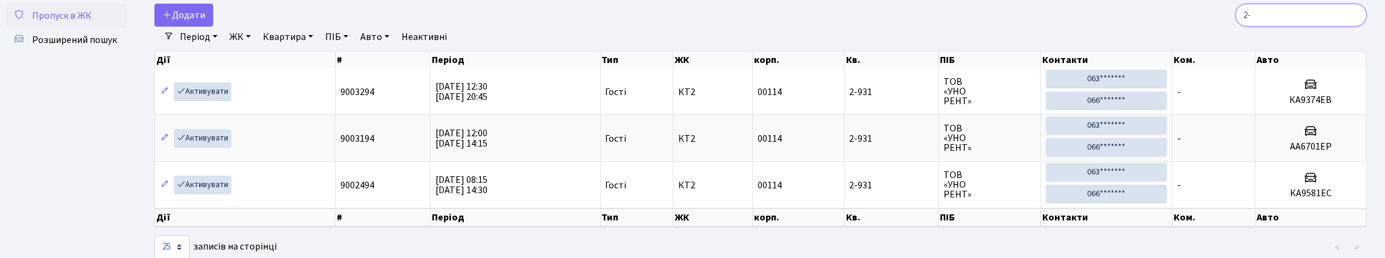
type input "2"
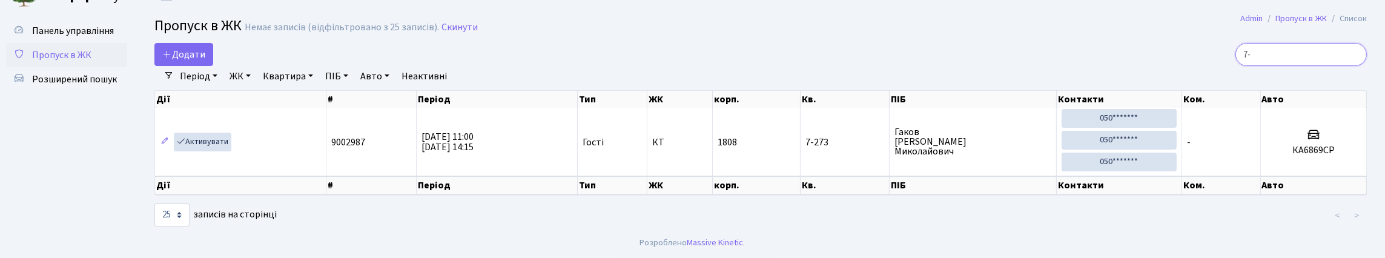
type input "7"
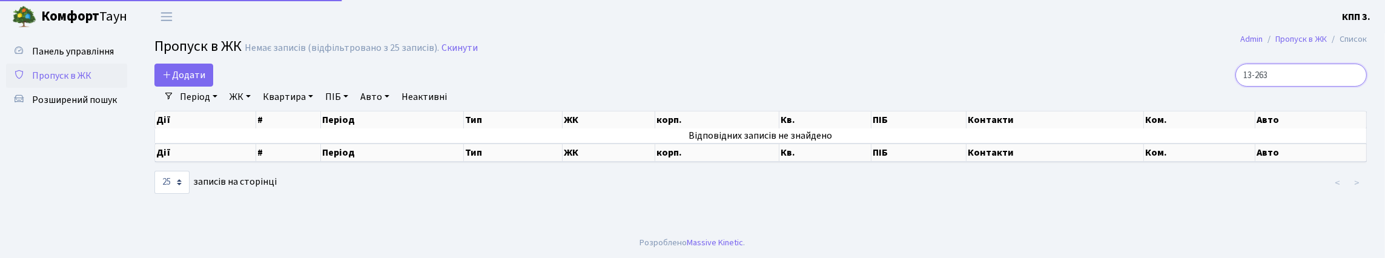
scroll to position [1, 0]
type input "1"
click at [1241, 85] on input "2-385" at bounding box center [1300, 75] width 131 height 23
click at [1252, 87] on input "385" at bounding box center [1300, 75] width 131 height 23
type input "3"
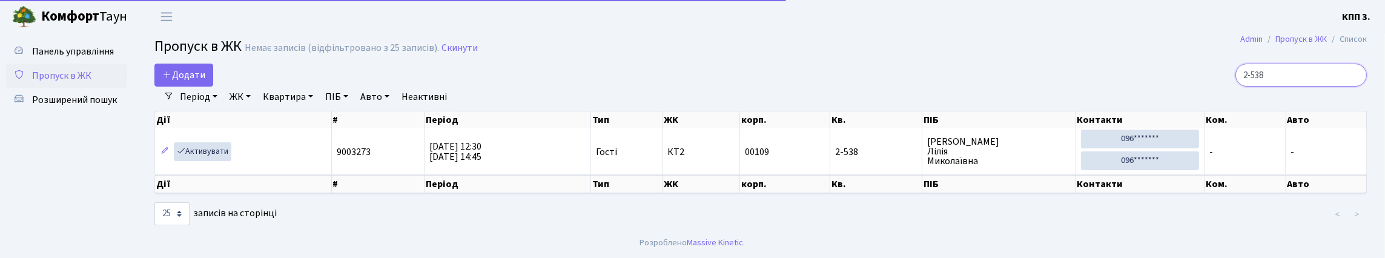
scroll to position [40, 0]
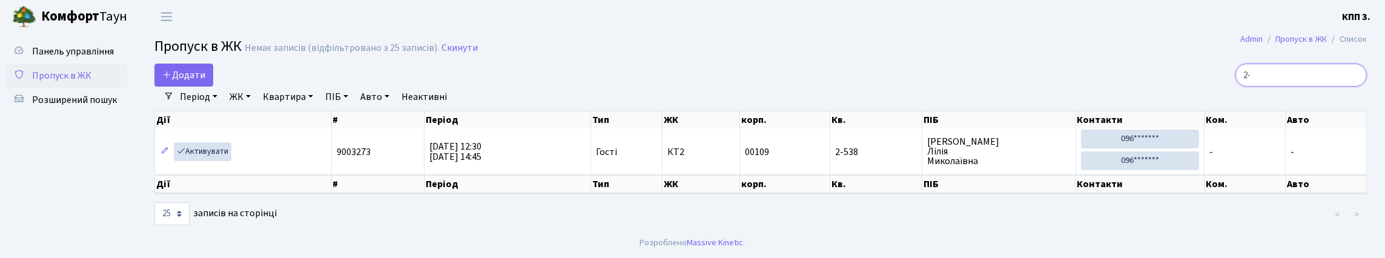
type input "2"
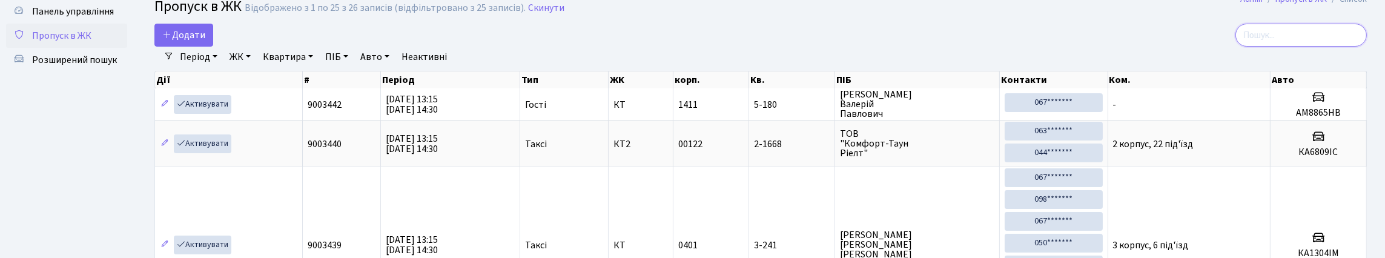
scroll to position [60, 0]
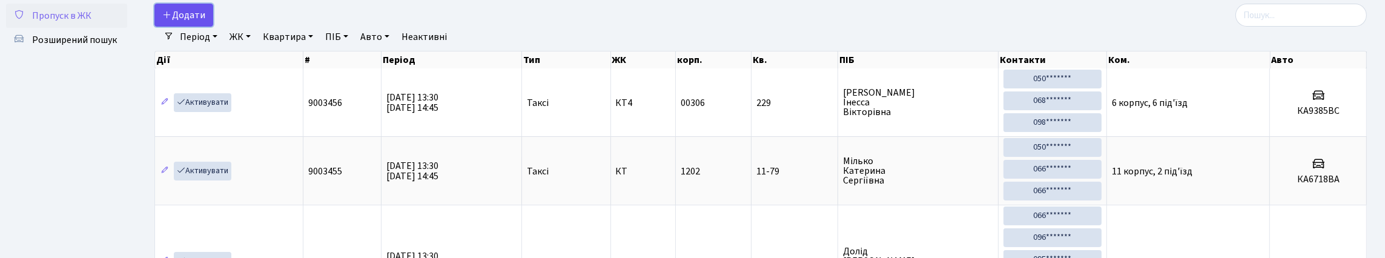
click at [199, 22] on span "Додати" at bounding box center [183, 14] width 43 height 13
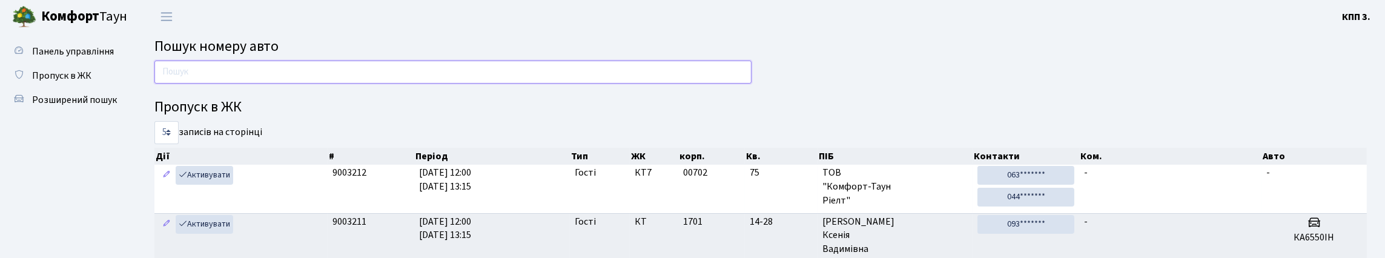
click at [282, 84] on input "text" at bounding box center [452, 72] width 597 height 23
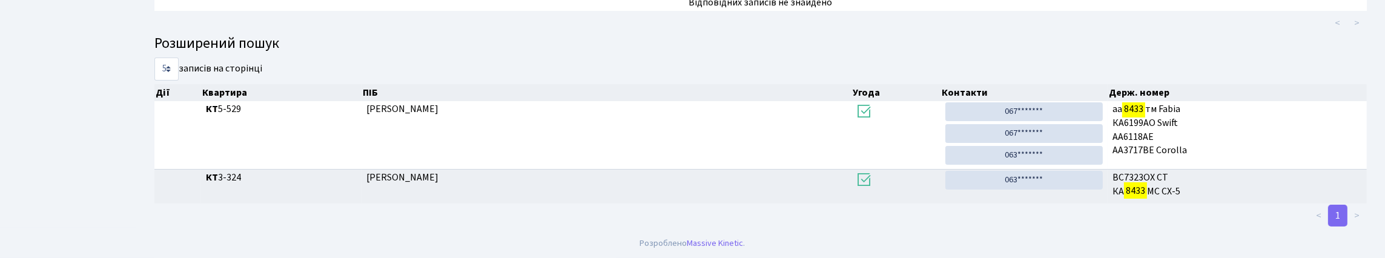
scroll to position [73, 0]
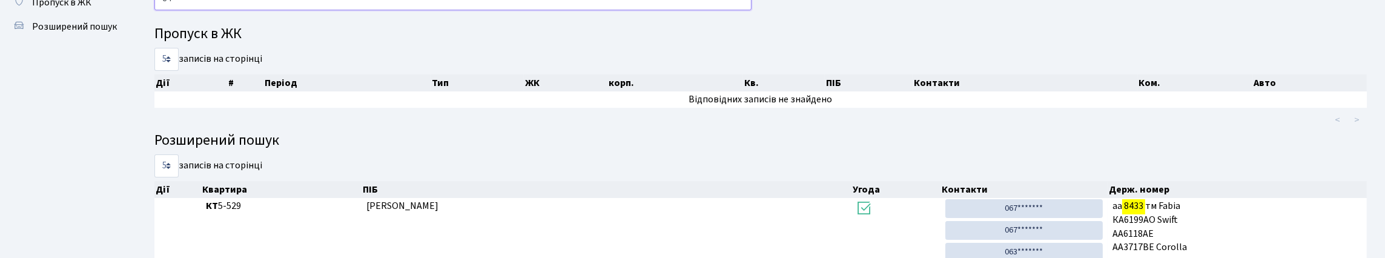
type input "8"
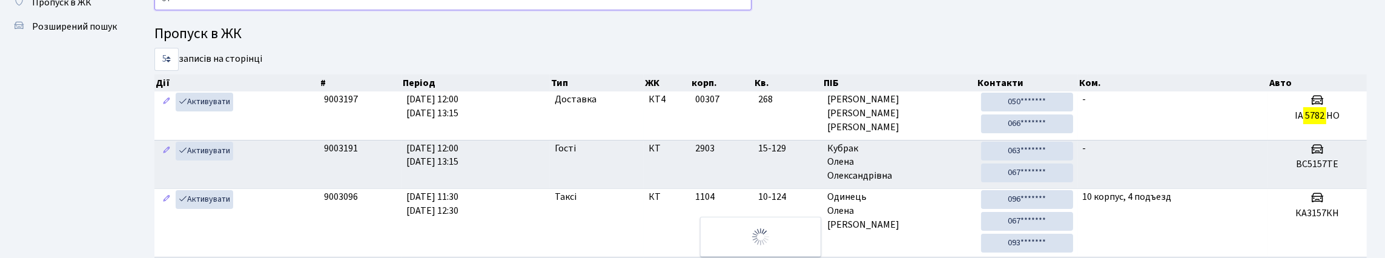
type input "5"
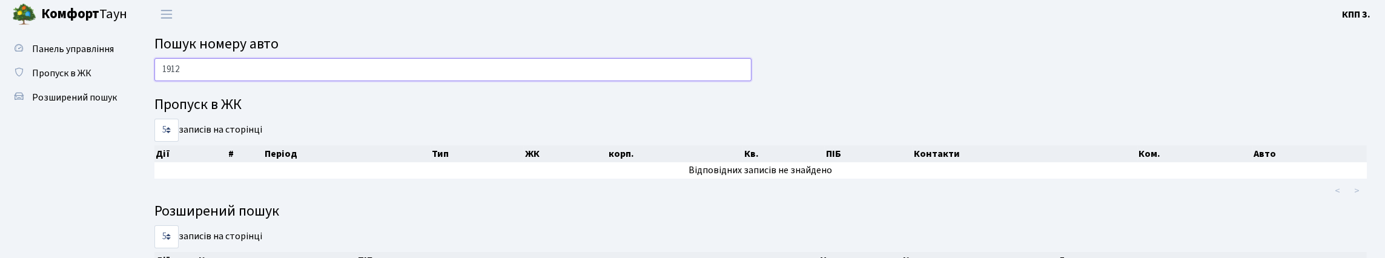
scroll to position [0, 0]
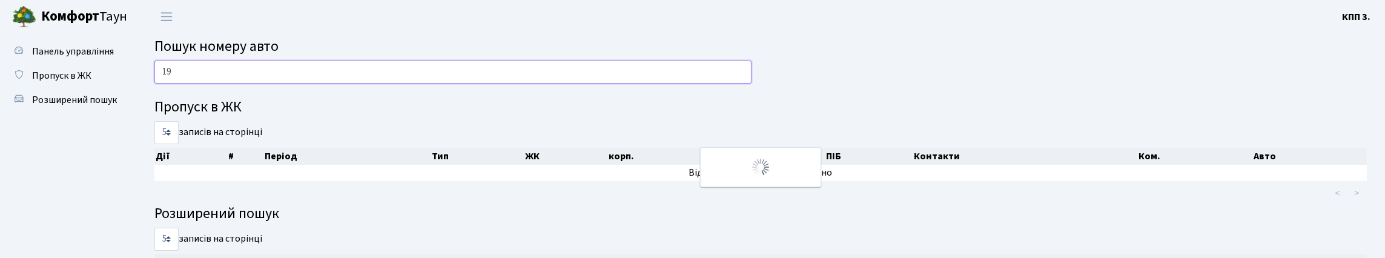
type input "1"
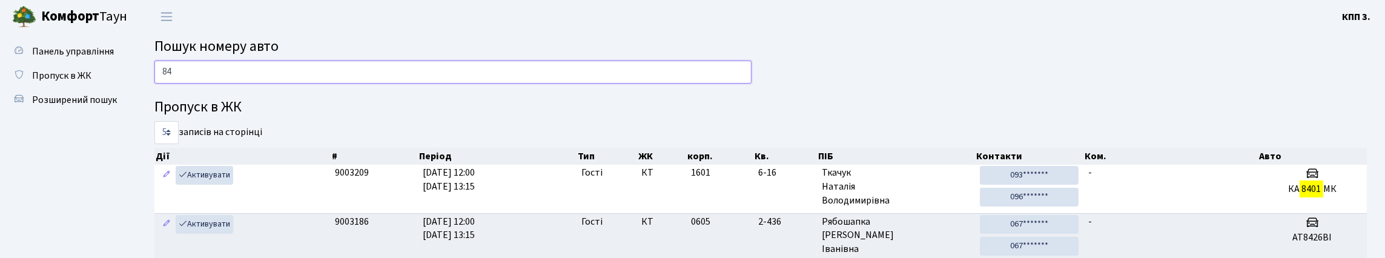
type input "8"
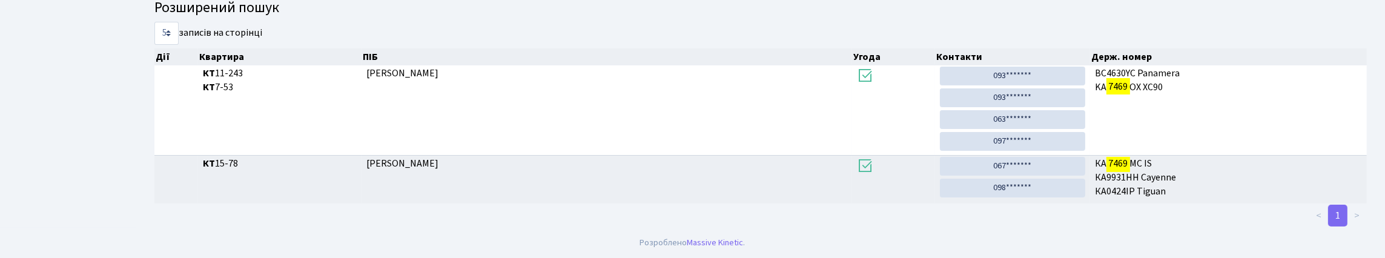
scroll to position [73, 0]
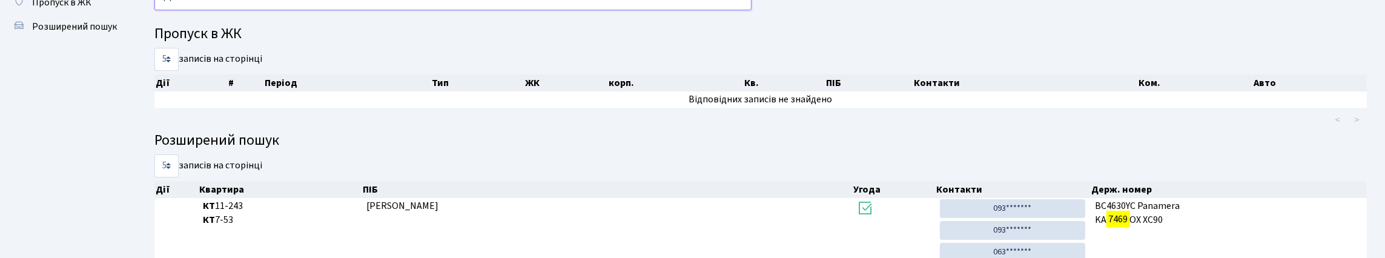
type input "7"
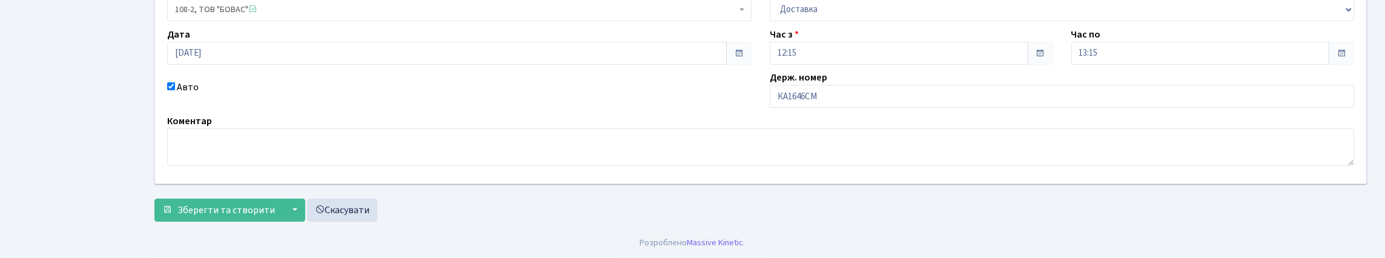
scroll to position [182, 0]
click at [838, 102] on input "КА1646СМ" at bounding box center [1061, 96] width 584 height 23
type input "КА1646МС"
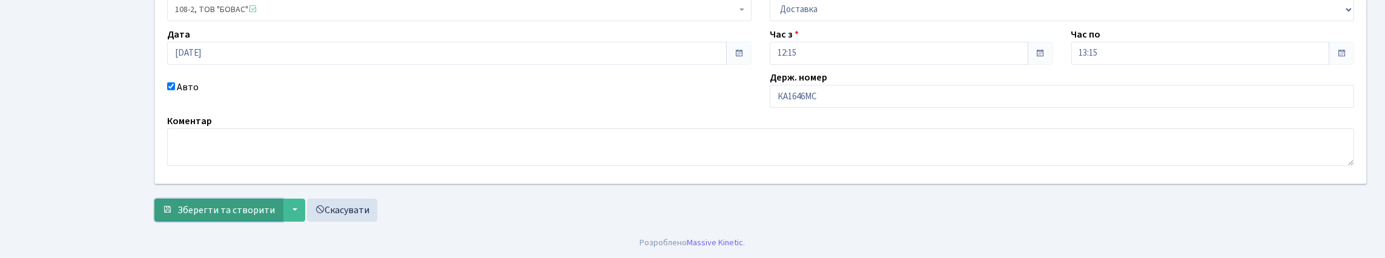
click at [231, 217] on span "Зберегти та створити" at bounding box center [225, 209] width 97 height 13
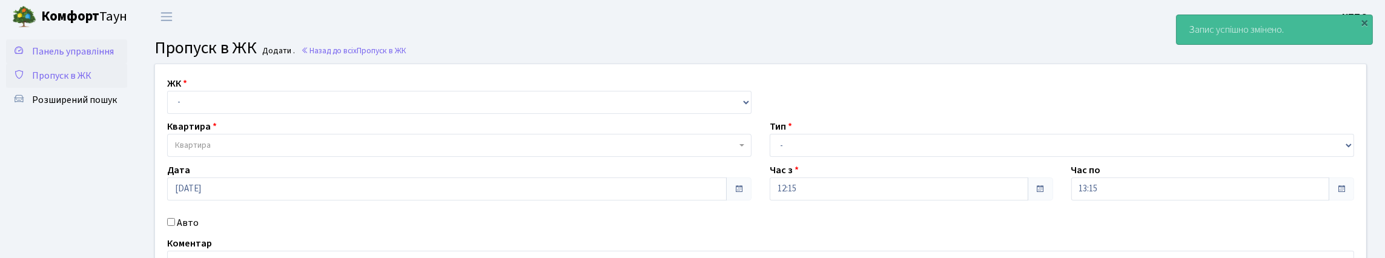
click at [71, 58] on span "Панель управління" at bounding box center [73, 51] width 82 height 13
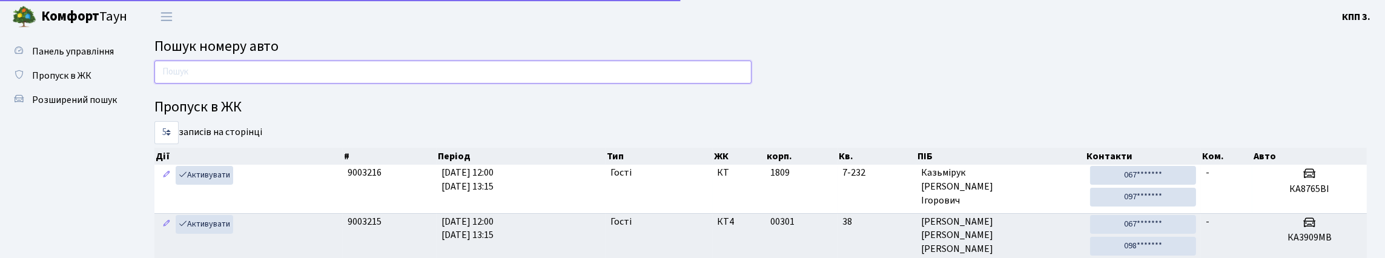
click at [181, 84] on input "text" at bounding box center [452, 72] width 597 height 23
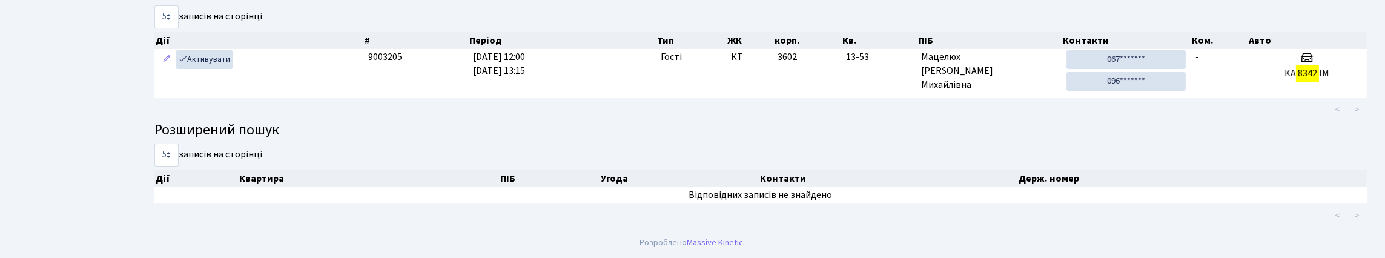
scroll to position [73, 0]
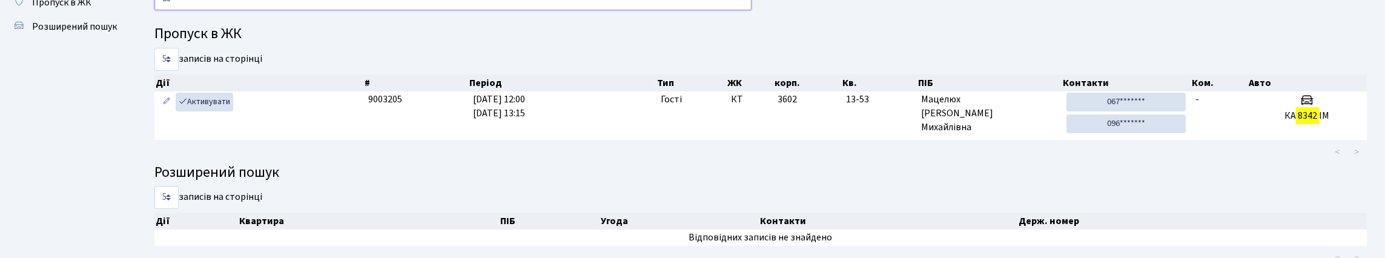
type input "8"
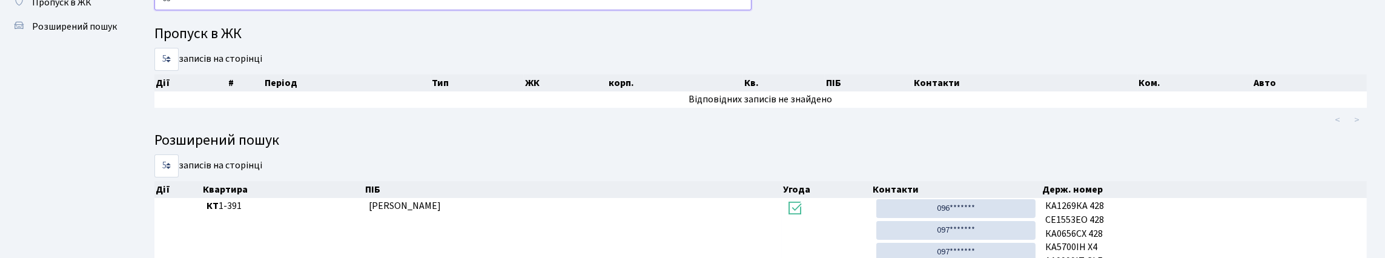
type input "0"
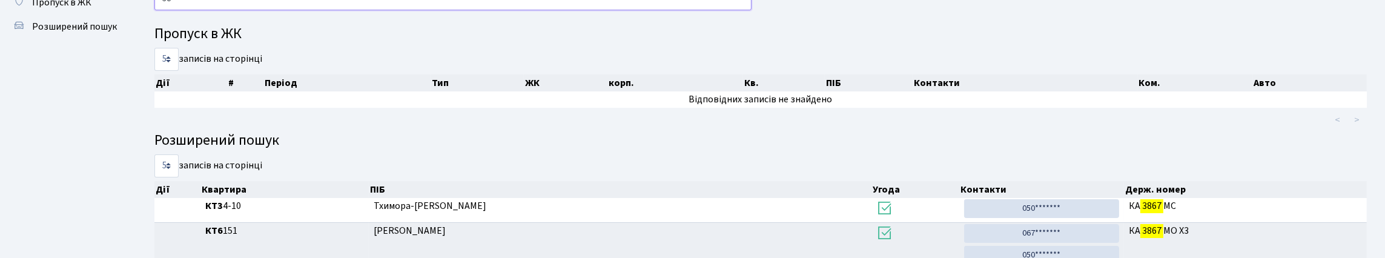
type input "3"
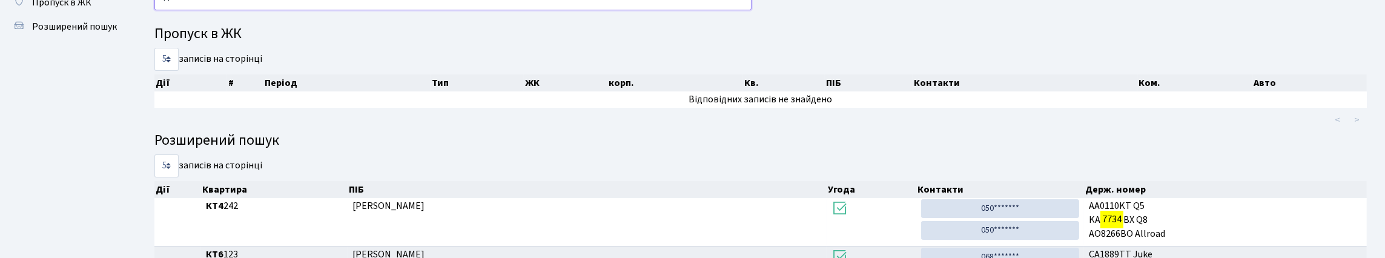
type input "7"
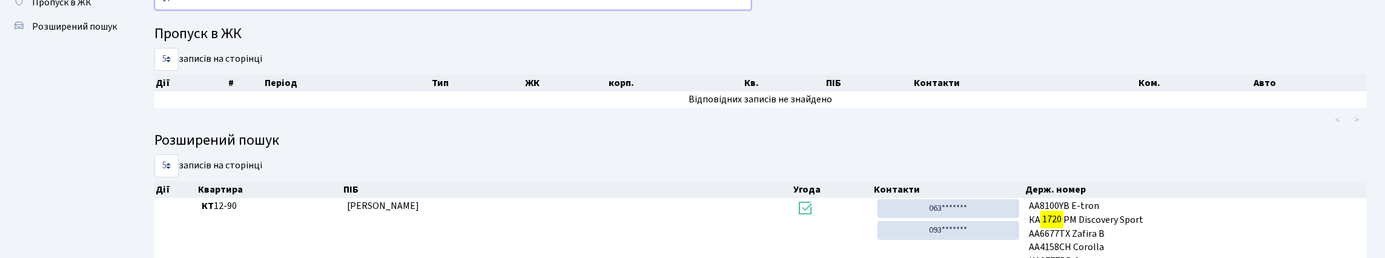
type input "1"
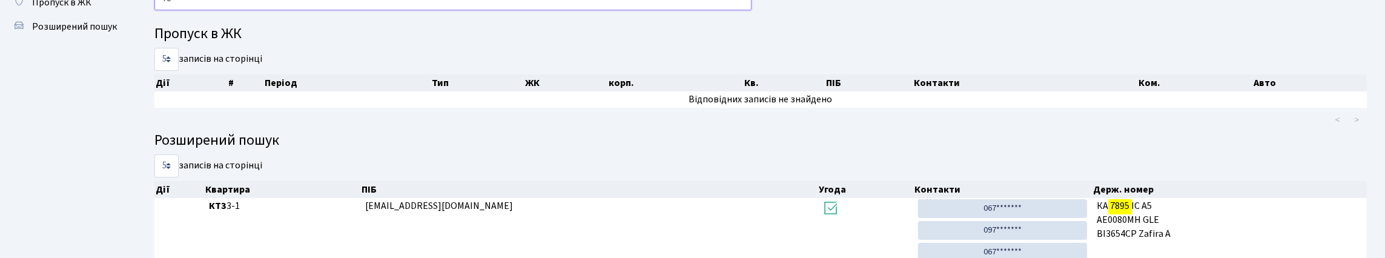
type input "7"
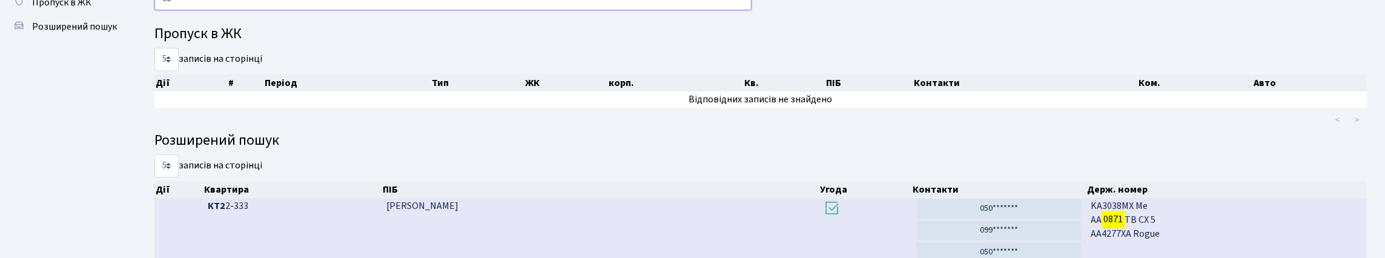
type input "0"
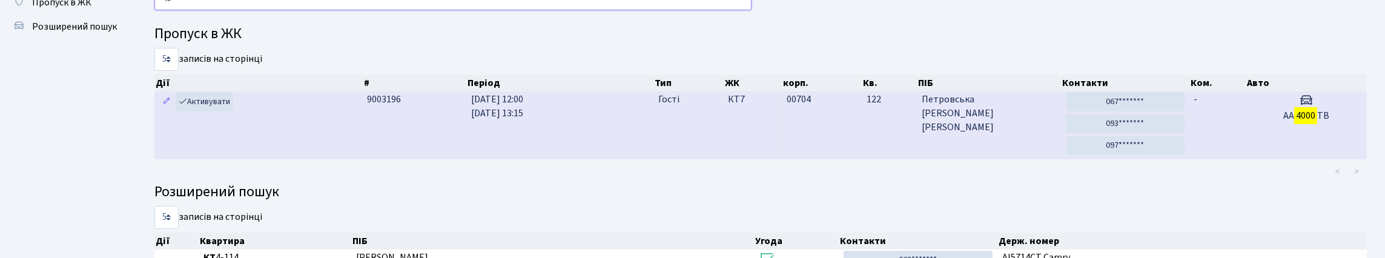
type input "4"
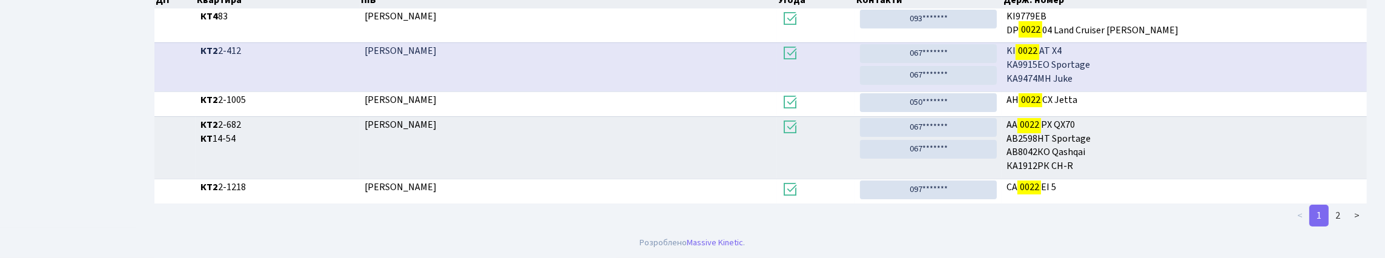
scroll to position [369, 0]
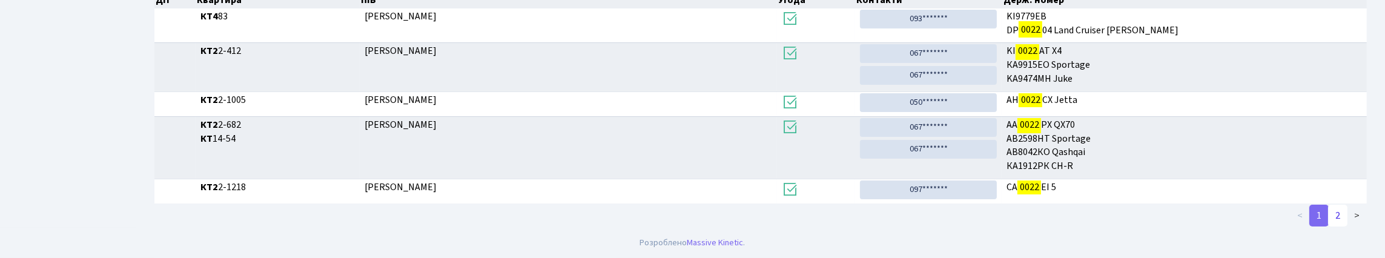
click at [1328, 209] on link "2" at bounding box center [1337, 216] width 19 height 22
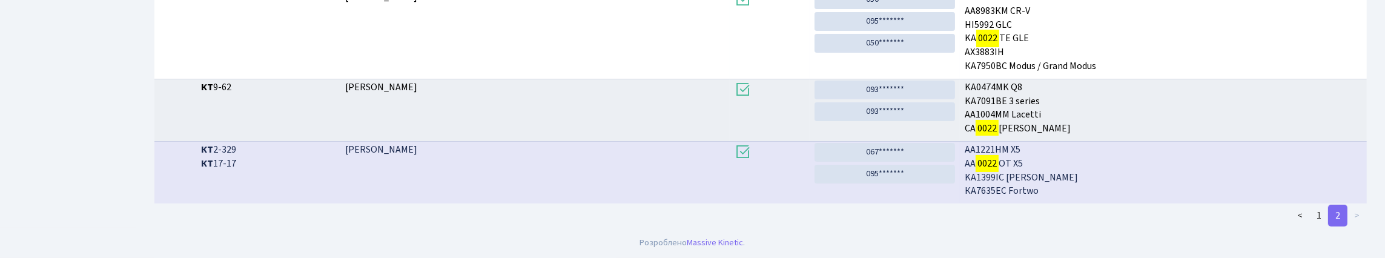
scroll to position [395, 0]
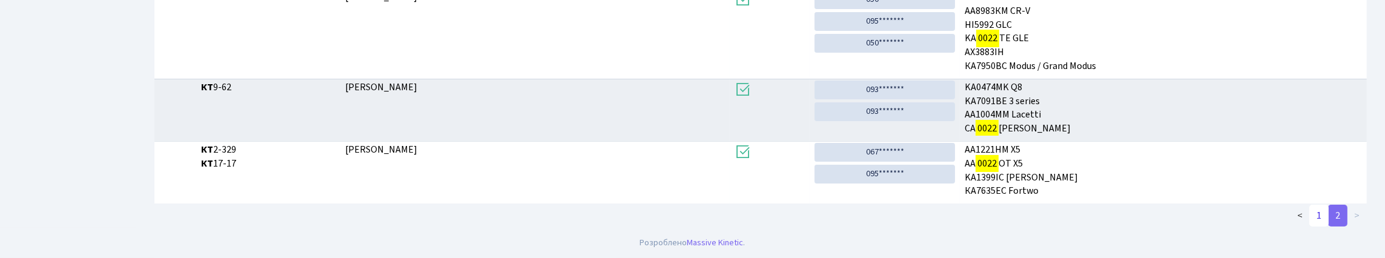
click at [1314, 221] on link "1" at bounding box center [1318, 216] width 19 height 22
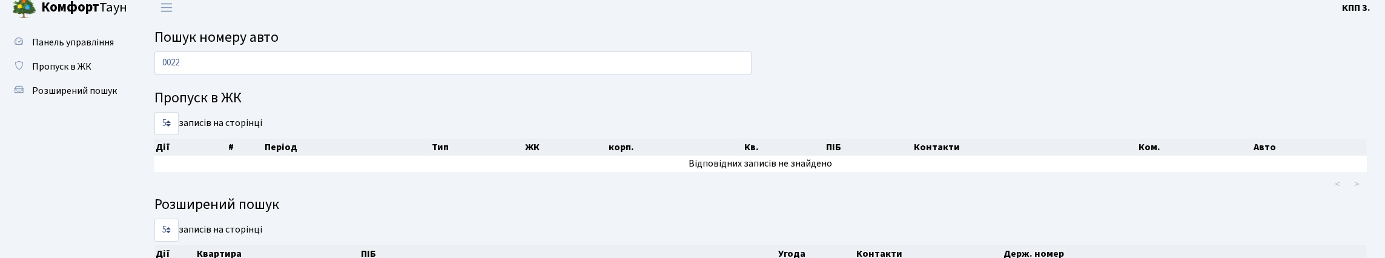
scroll to position [0, 0]
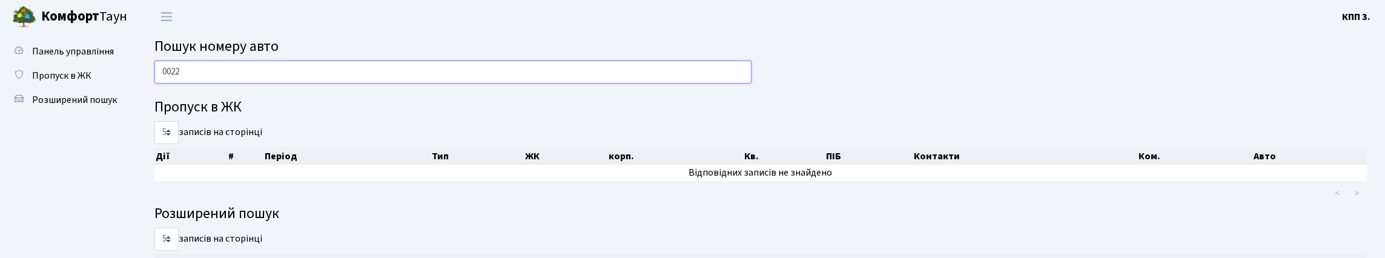
click at [459, 79] on input "0022" at bounding box center [452, 72] width 597 height 23
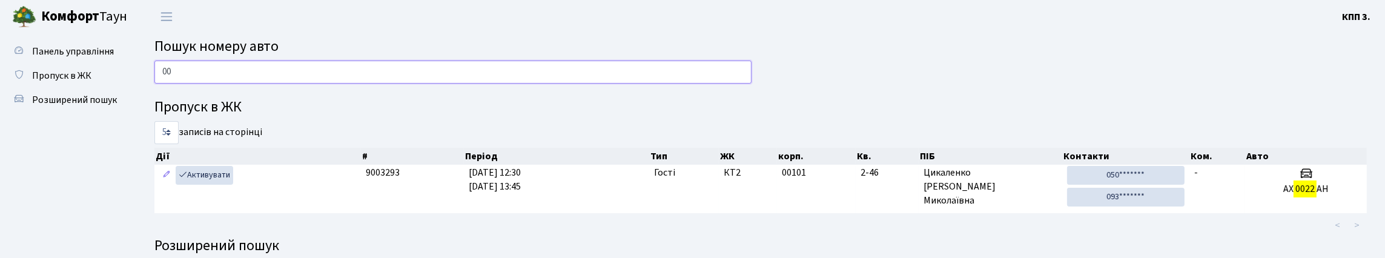
type input "0"
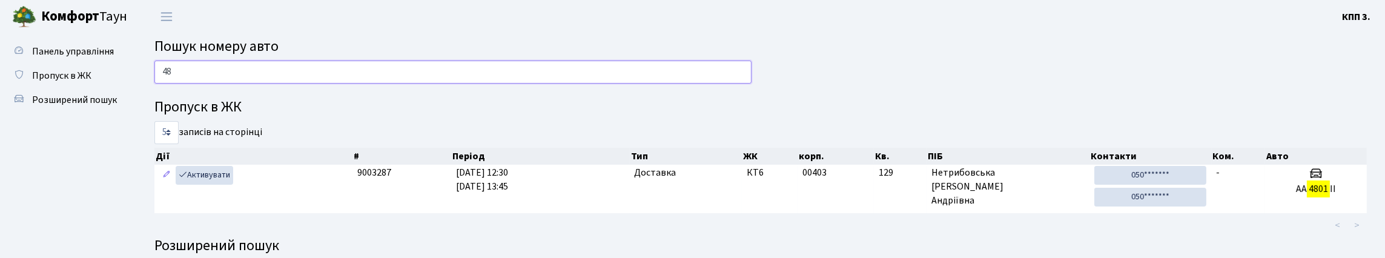
type input "4"
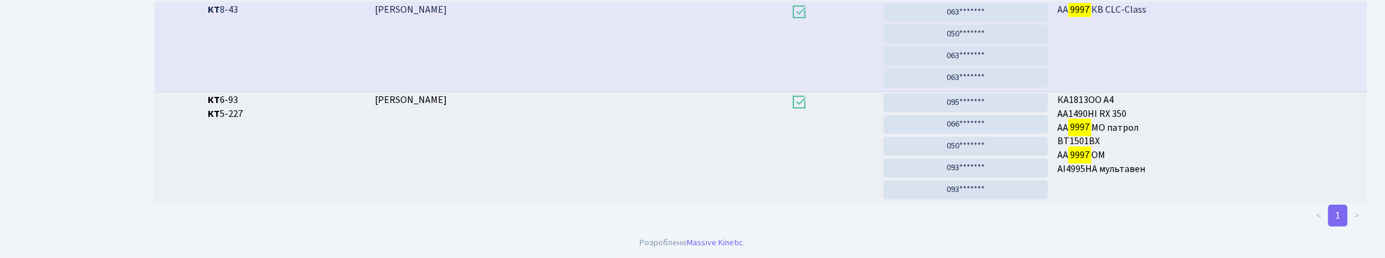
scroll to position [73, 0]
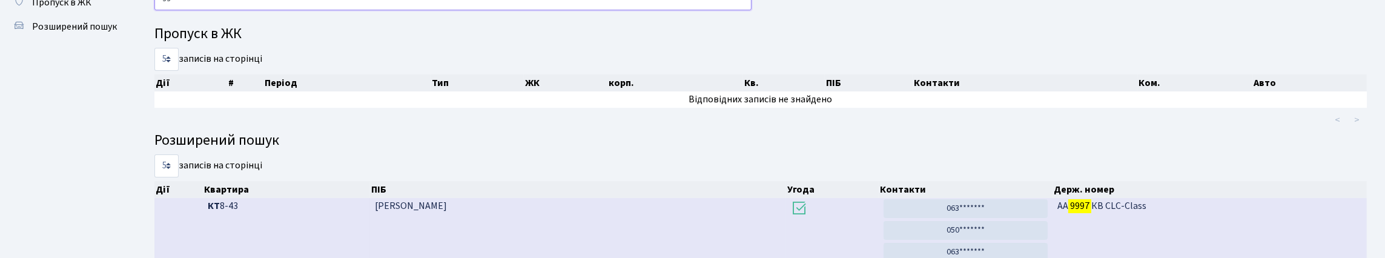
type input "9"
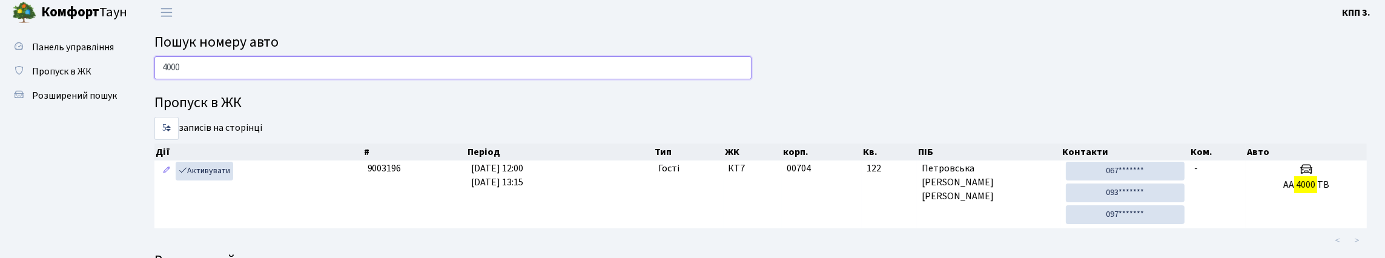
scroll to position [0, 0]
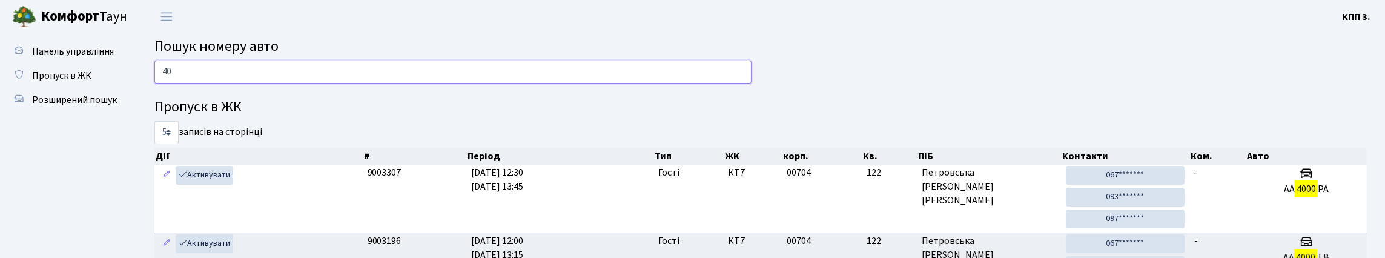
type input "4"
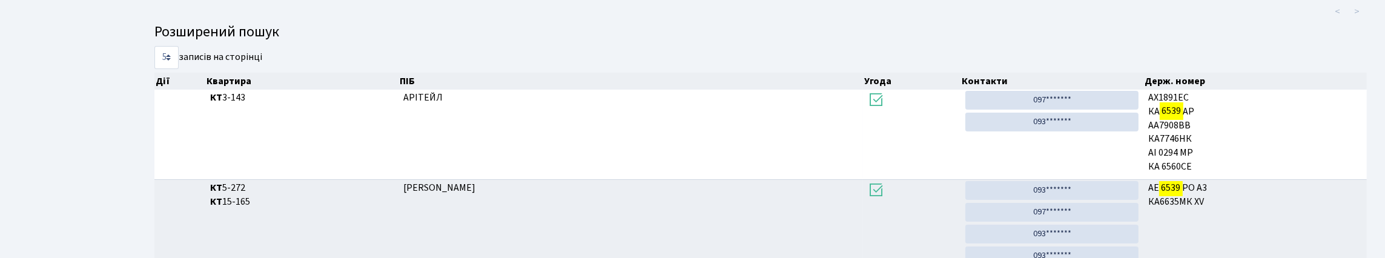
scroll to position [73, 0]
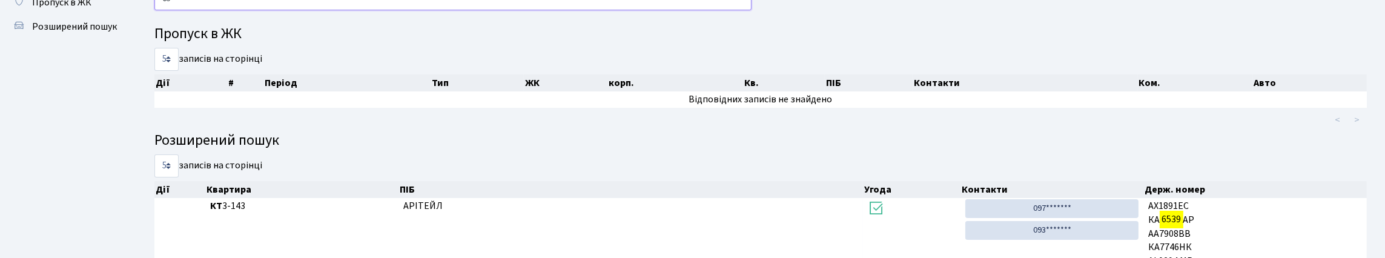
type input "6"
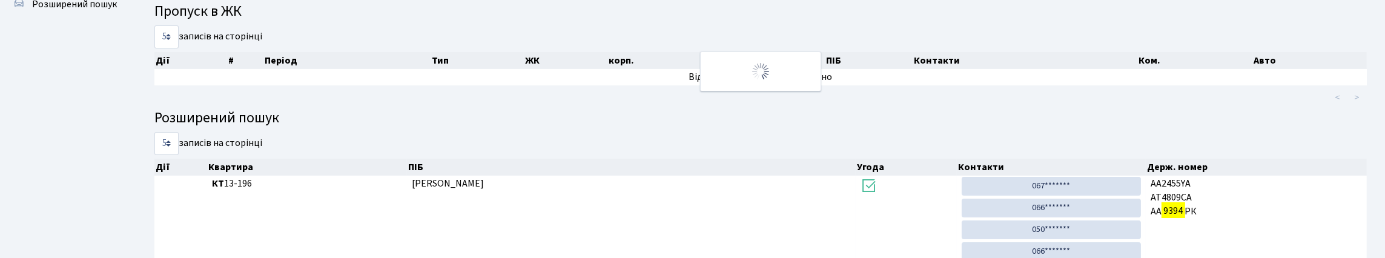
scroll to position [54, 0]
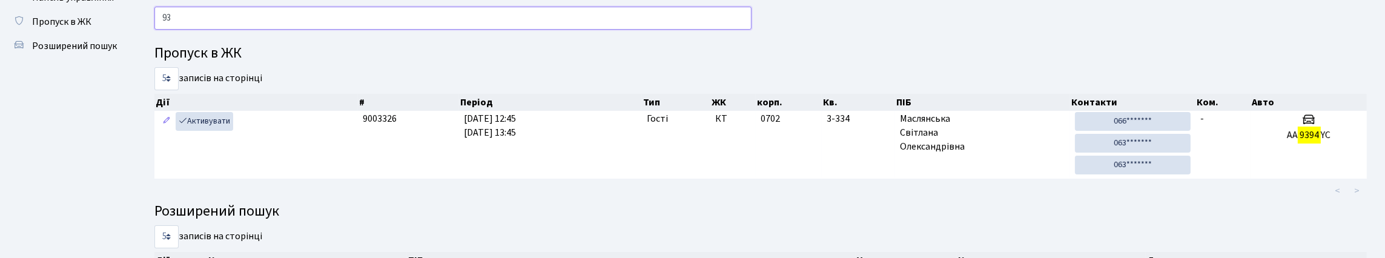
type input "9"
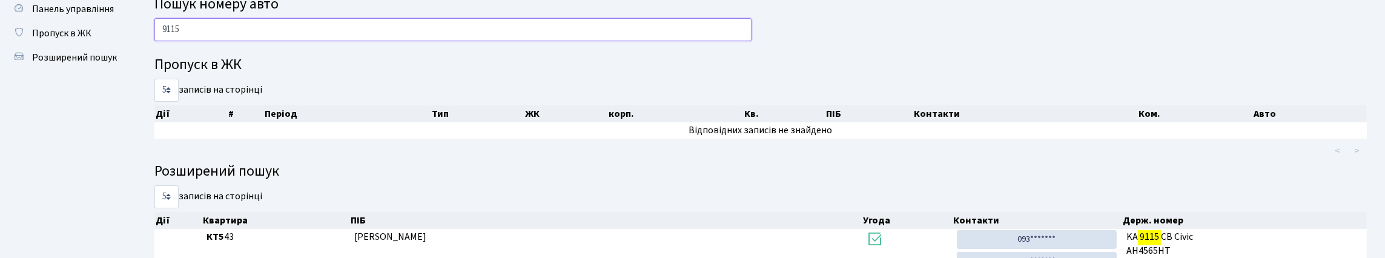
scroll to position [0, 0]
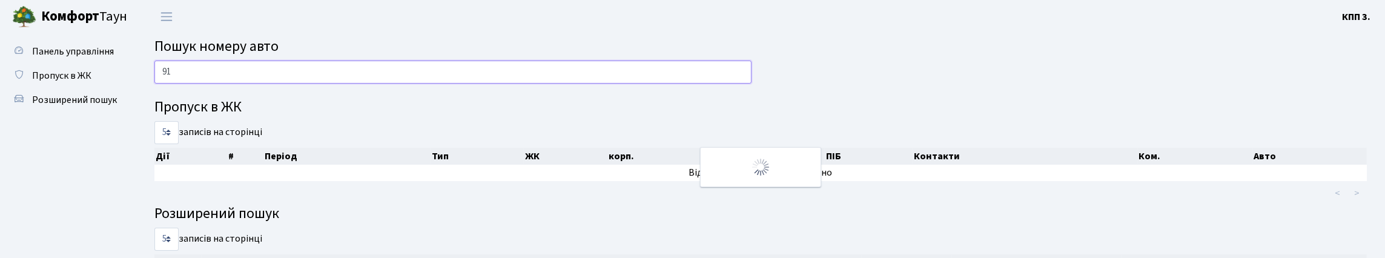
type input "9"
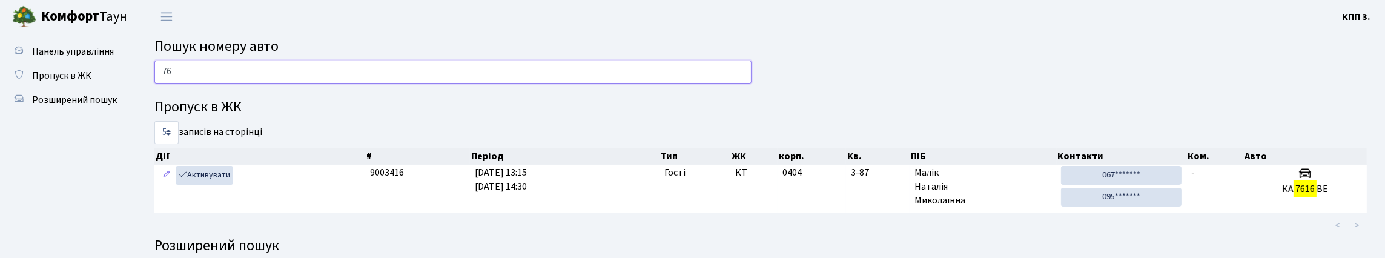
type input "7"
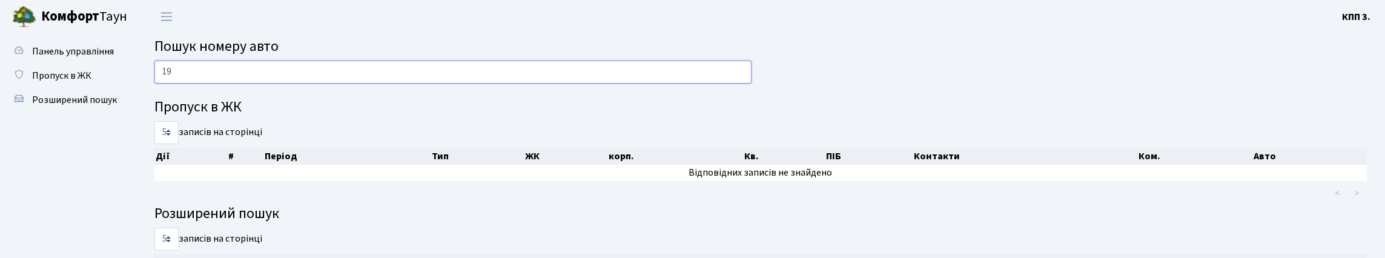
type input "1"
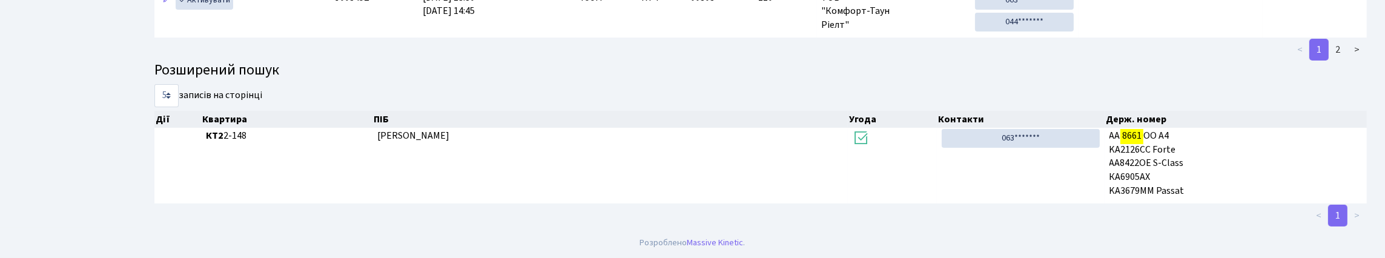
scroll to position [73, 0]
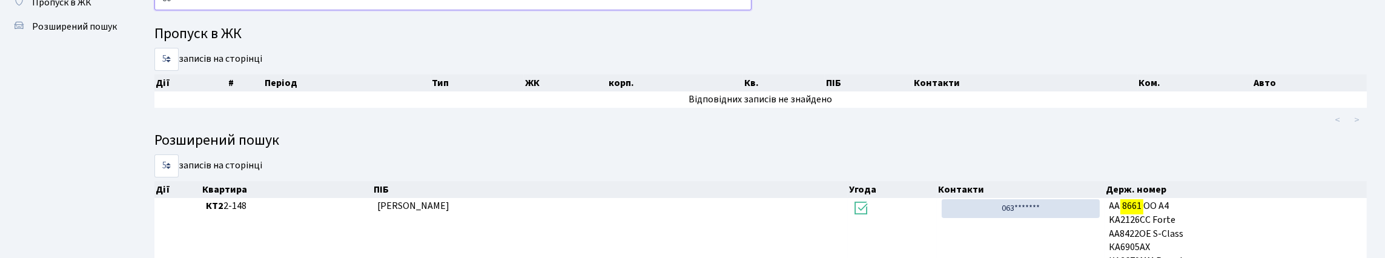
type input "8"
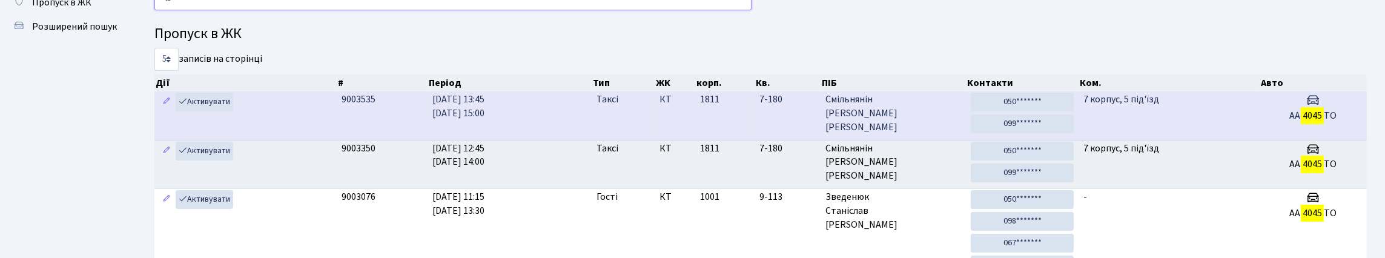
type input "4"
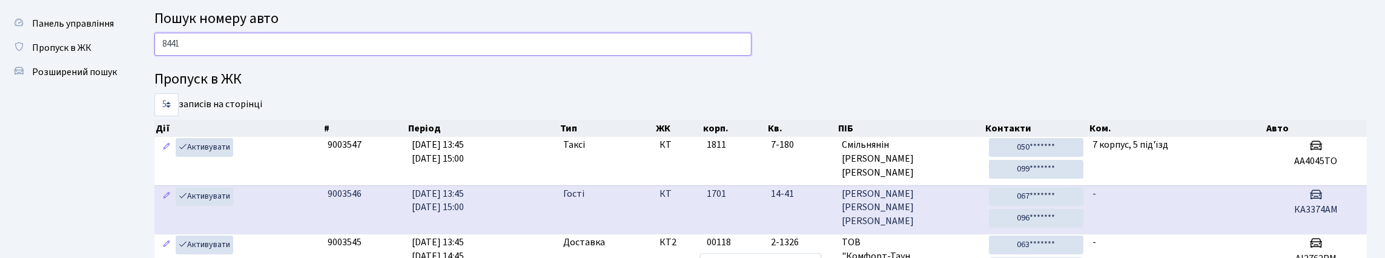
scroll to position [0, 0]
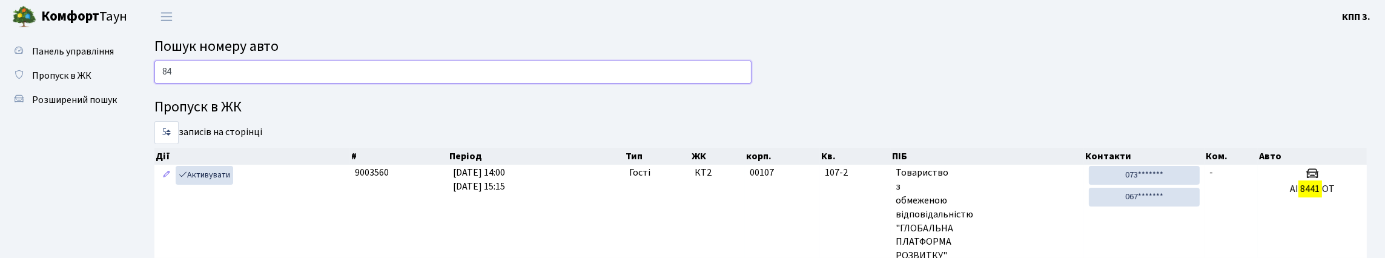
type input "8"
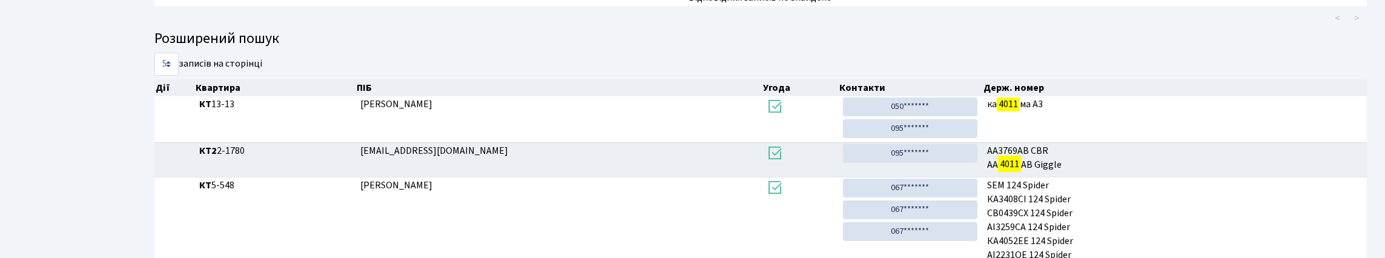
scroll to position [73, 0]
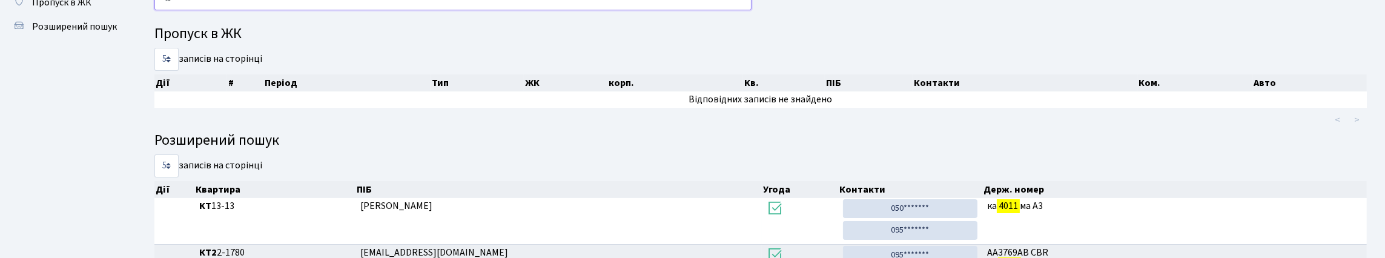
type input "4"
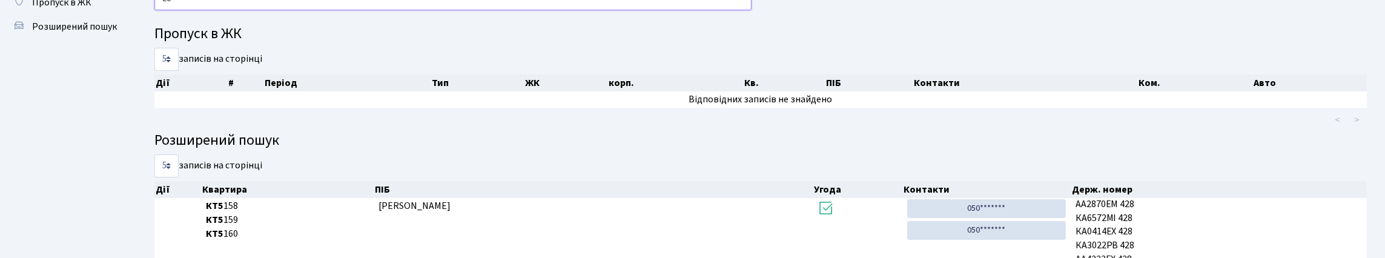
type input "2"
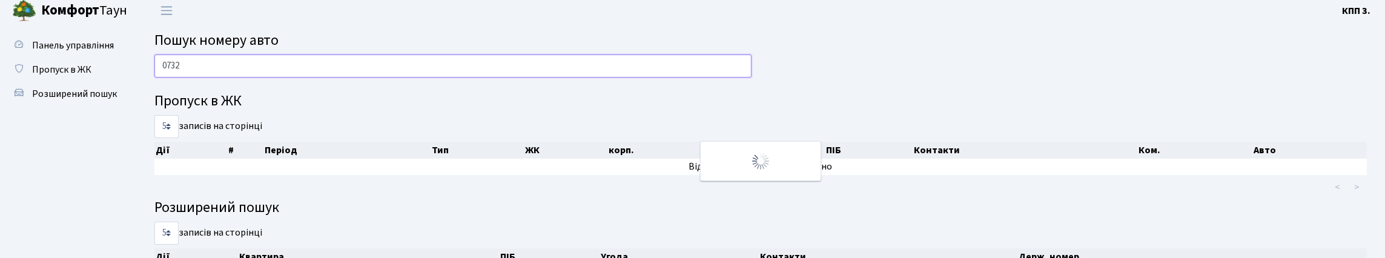
scroll to position [0, 0]
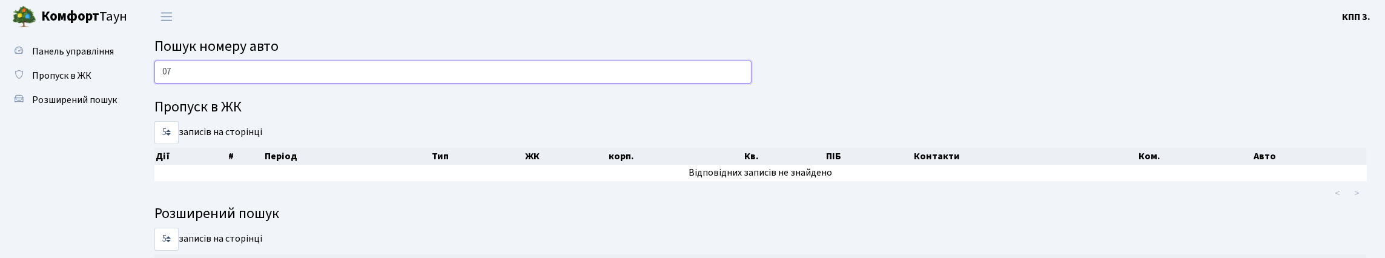
type input "0"
type input "2"
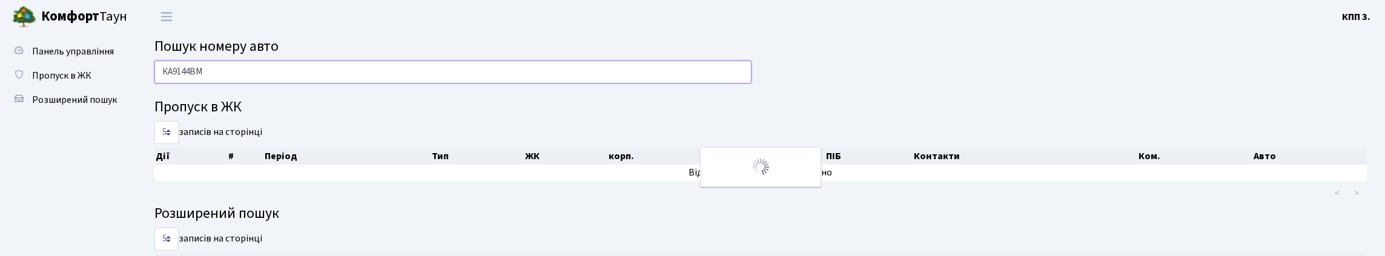
drag, startPoint x: 165, startPoint y: 86, endPoint x: 215, endPoint y: 77, distance: 50.4
click at [220, 84] on input "КА9144ВМ" at bounding box center [452, 72] width 597 height 23
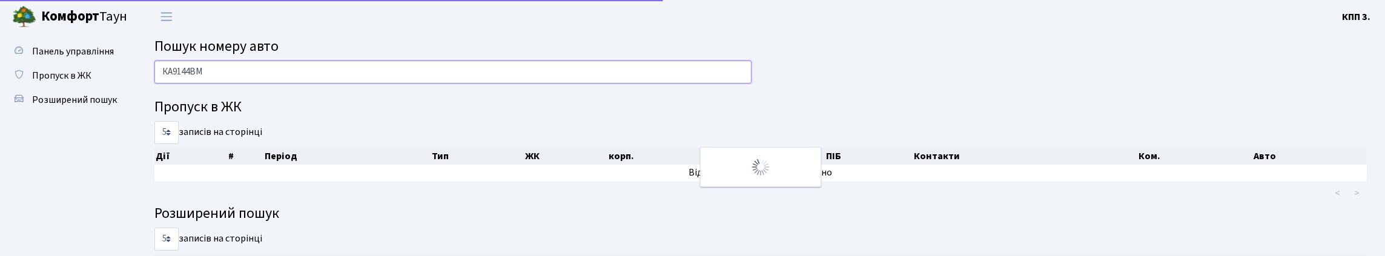
click at [300, 84] on input "КА9144ВМ" at bounding box center [452, 72] width 597 height 23
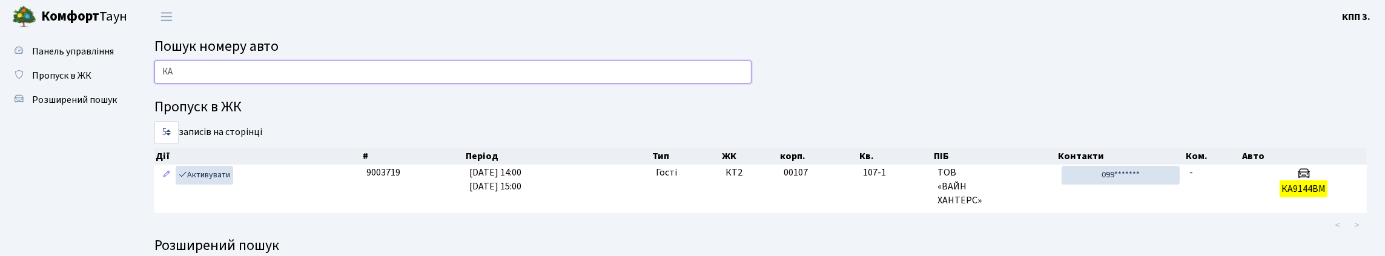
type input "К"
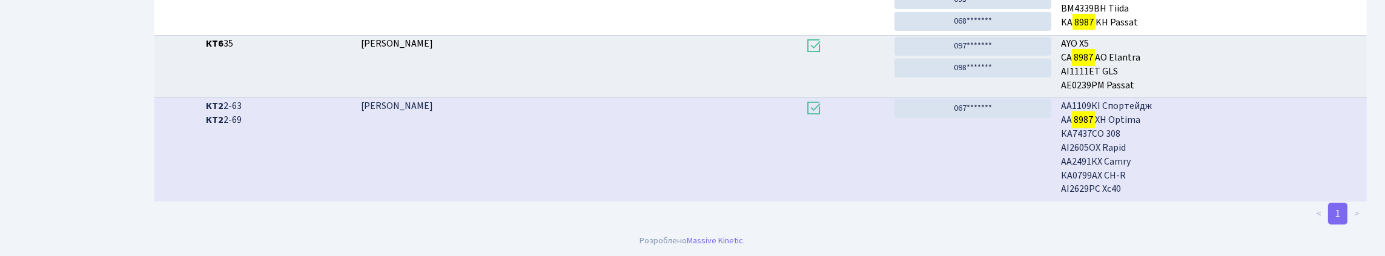
scroll to position [73, 0]
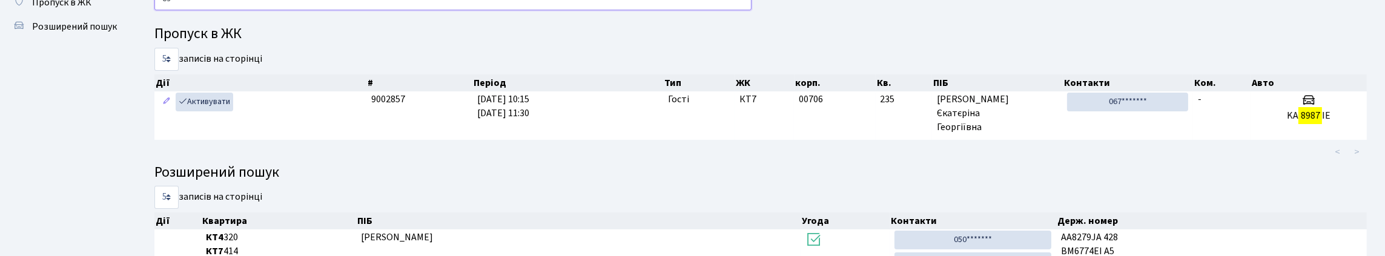
type input "8"
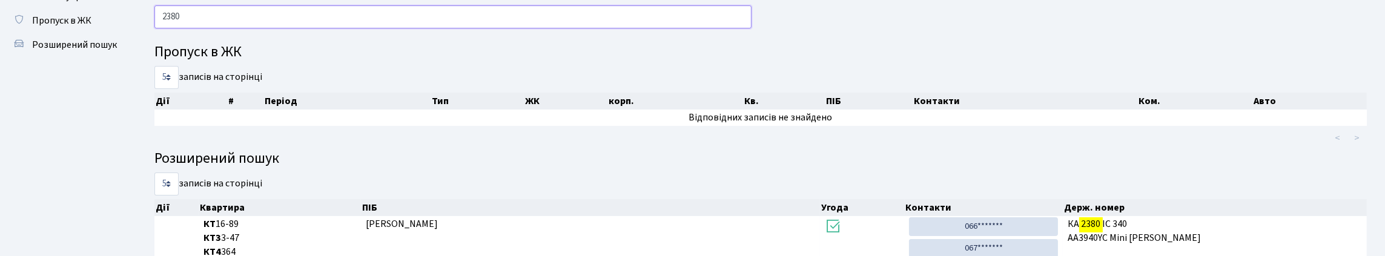
scroll to position [0, 0]
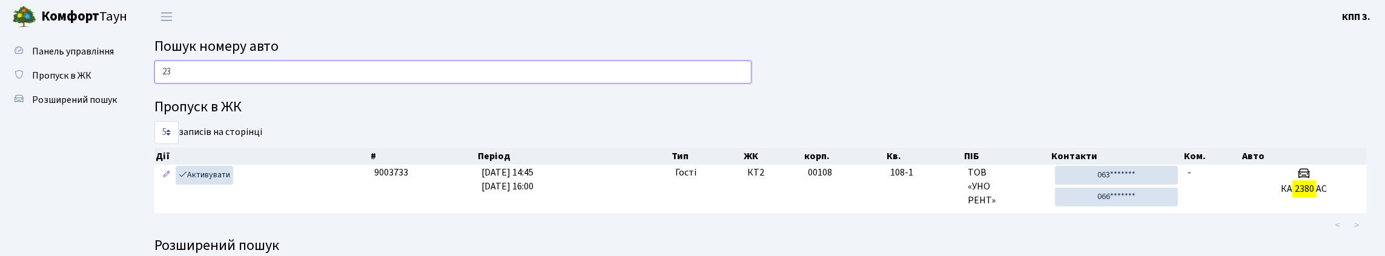
type input "2"
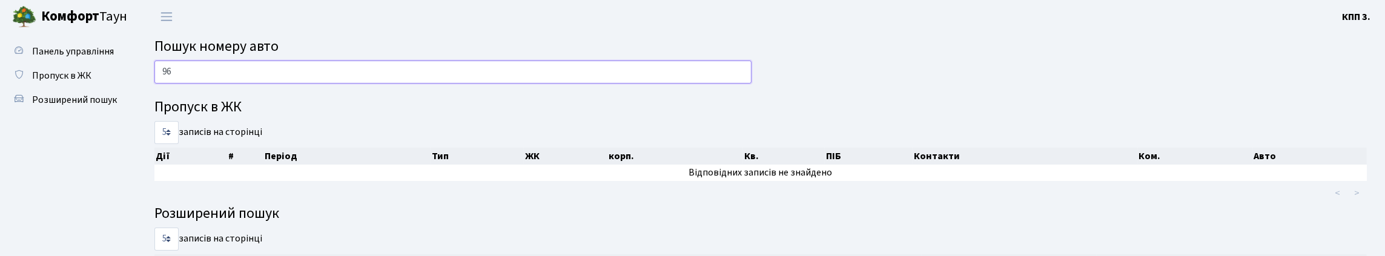
type input "9"
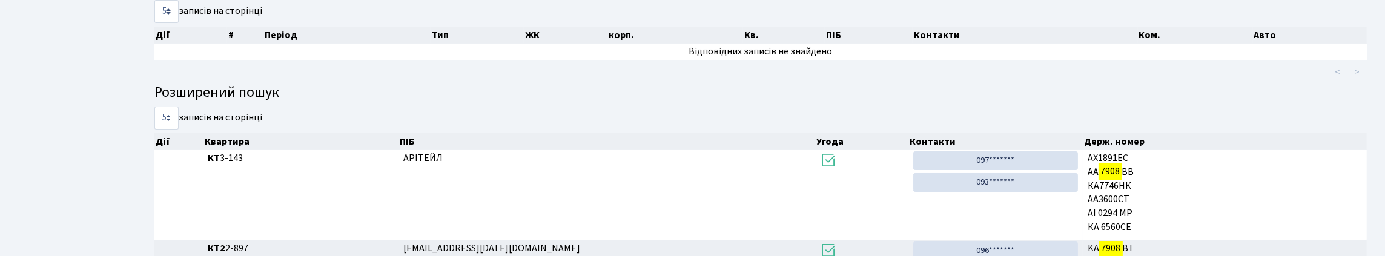
scroll to position [73, 0]
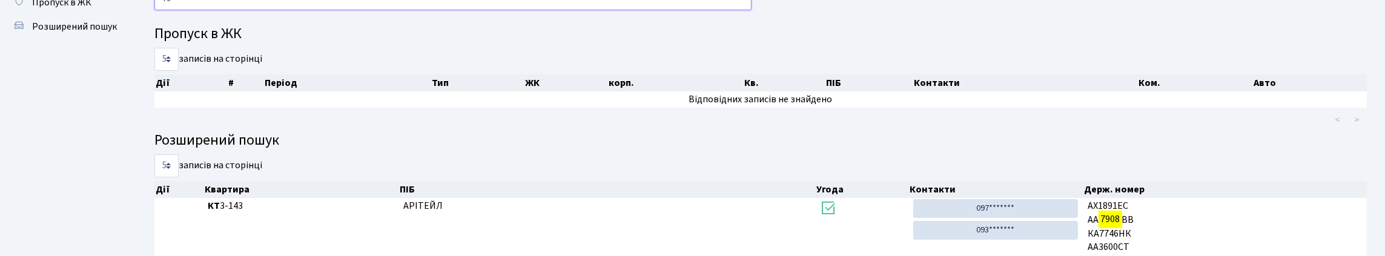
type input "7"
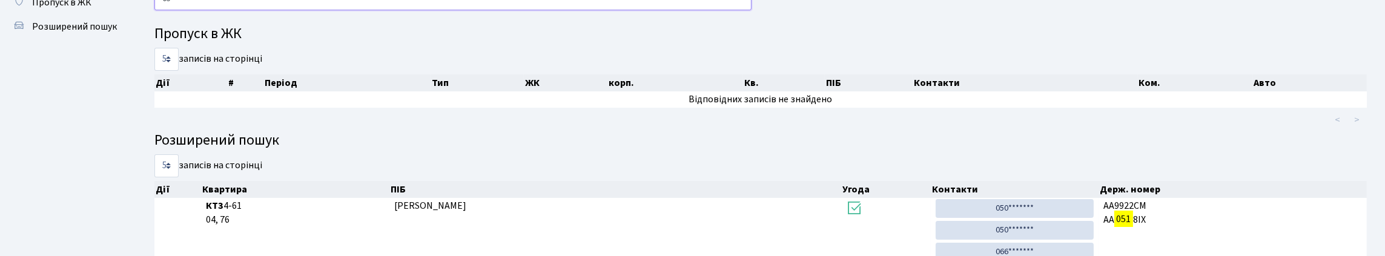
type input "0"
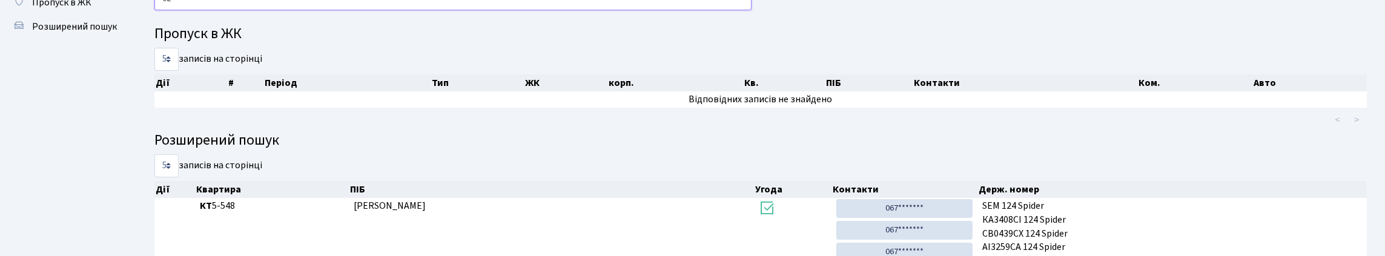
type input "0"
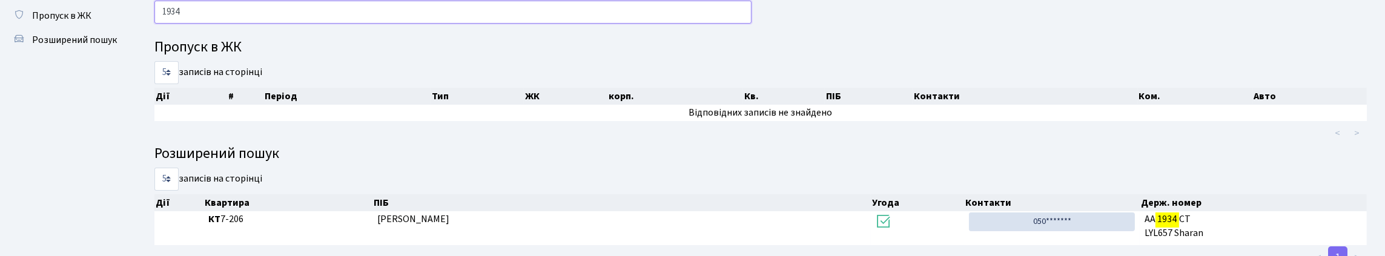
scroll to position [0, 0]
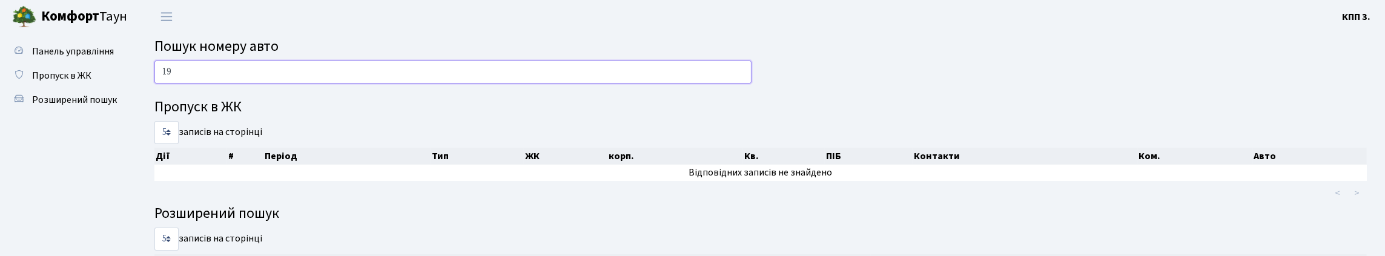
type input "1"
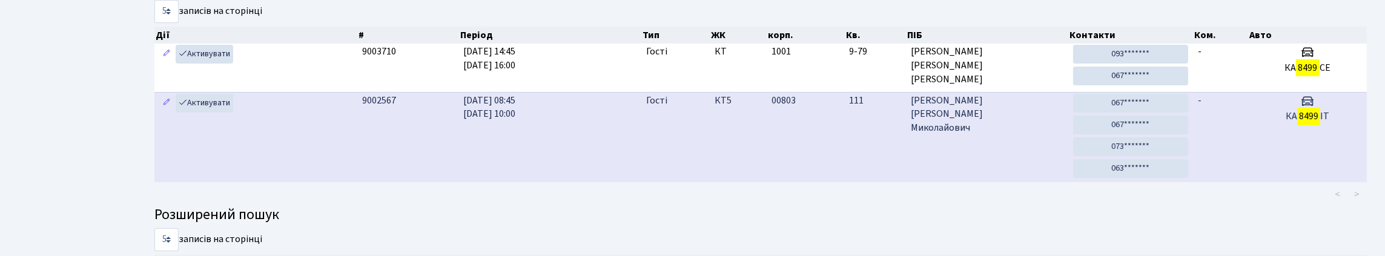
scroll to position [73, 0]
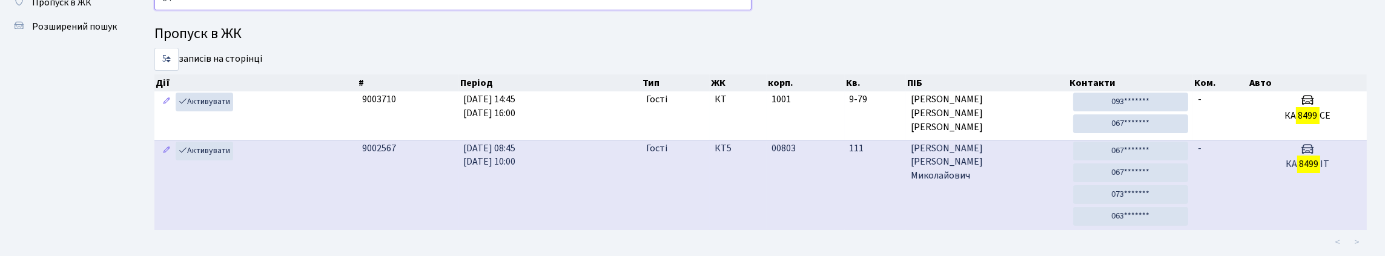
type input "8"
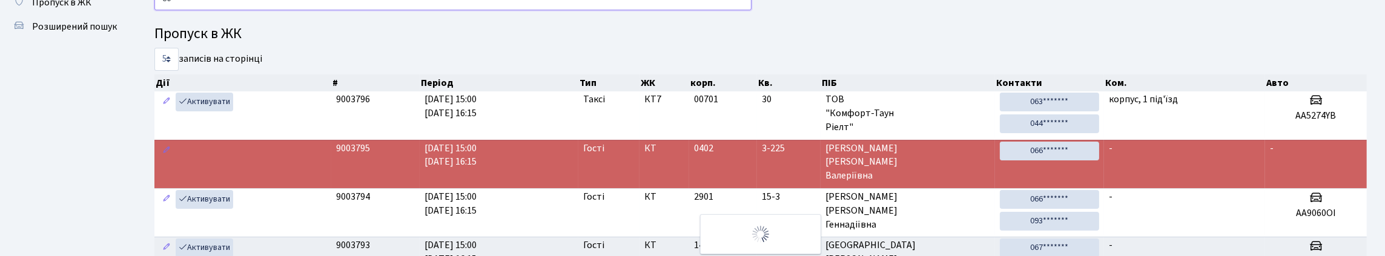
type input "8"
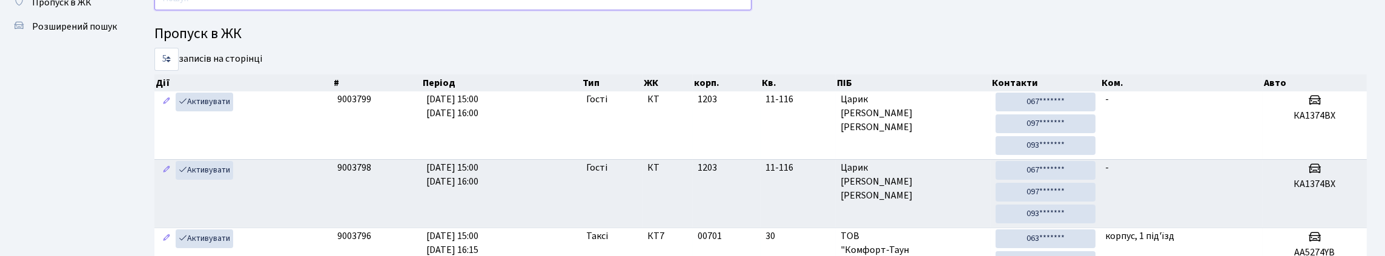
scroll to position [0, 0]
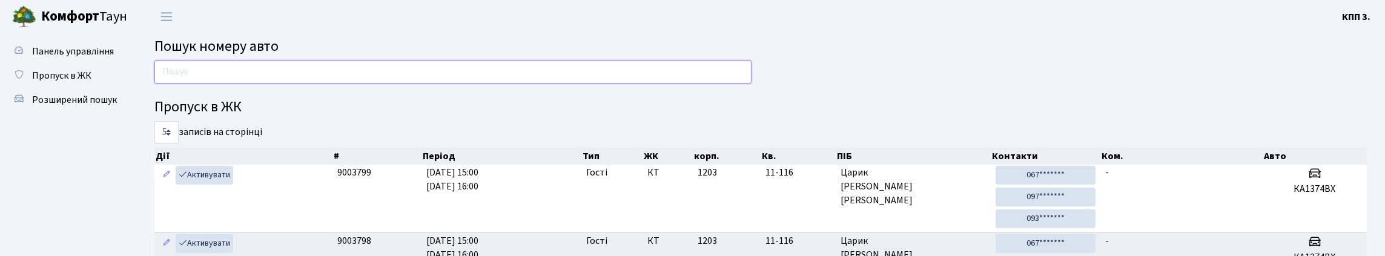
type input "3"
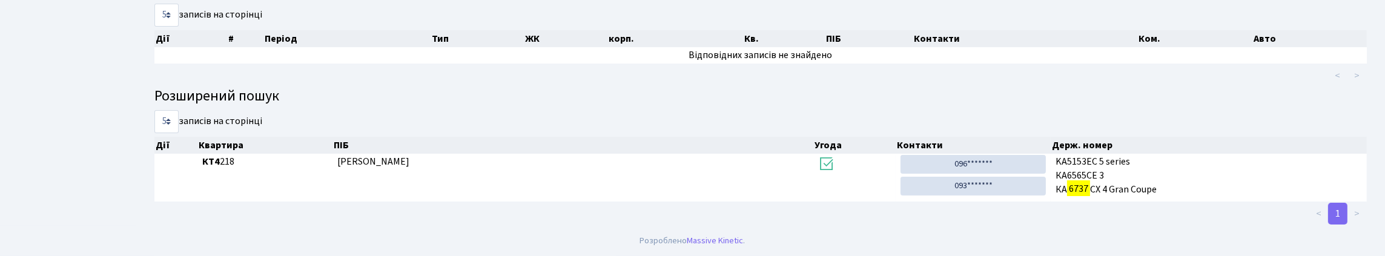
scroll to position [73, 0]
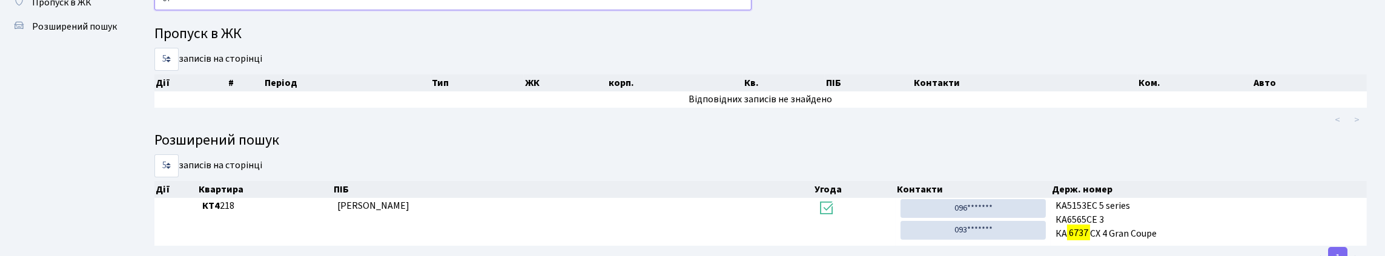
type input "6"
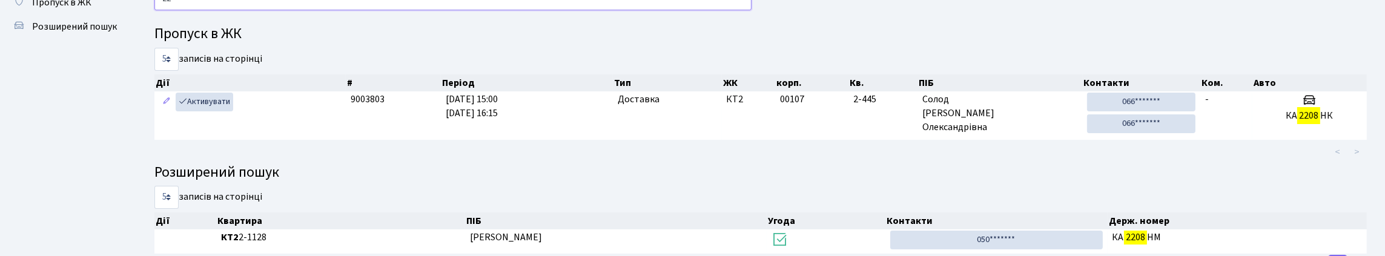
type input "2"
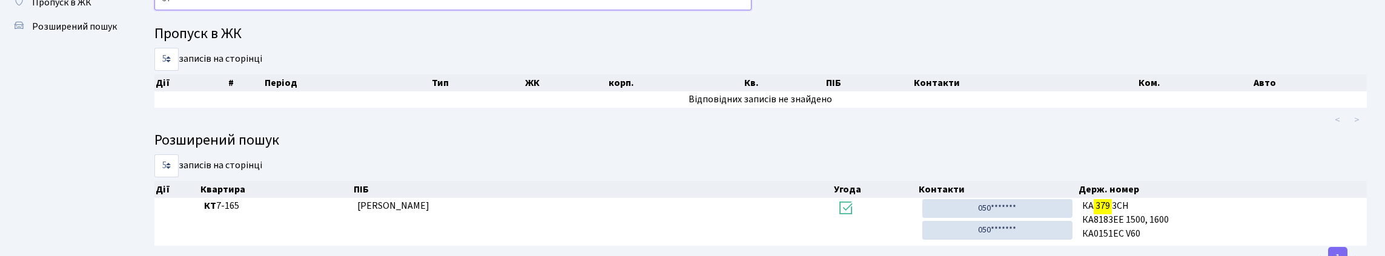
type input "3"
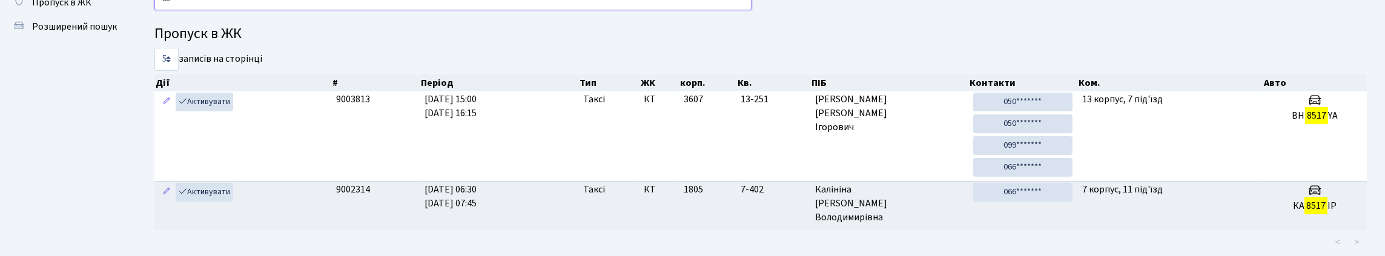
type input "8"
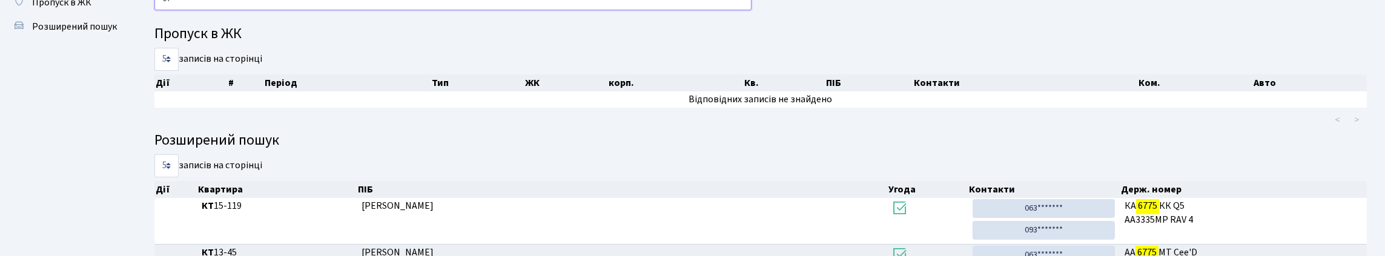
type input "6"
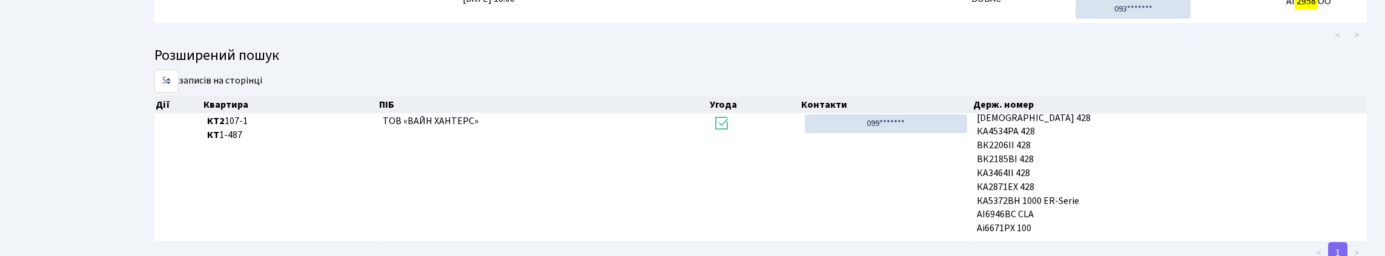
scroll to position [0, 0]
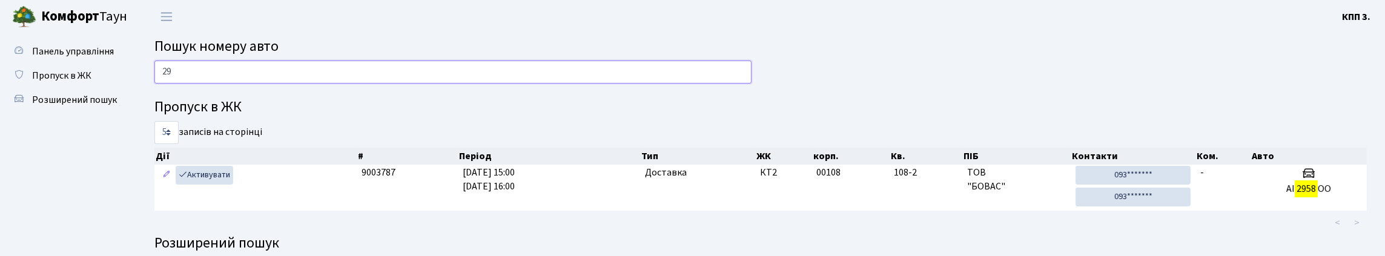
type input "2"
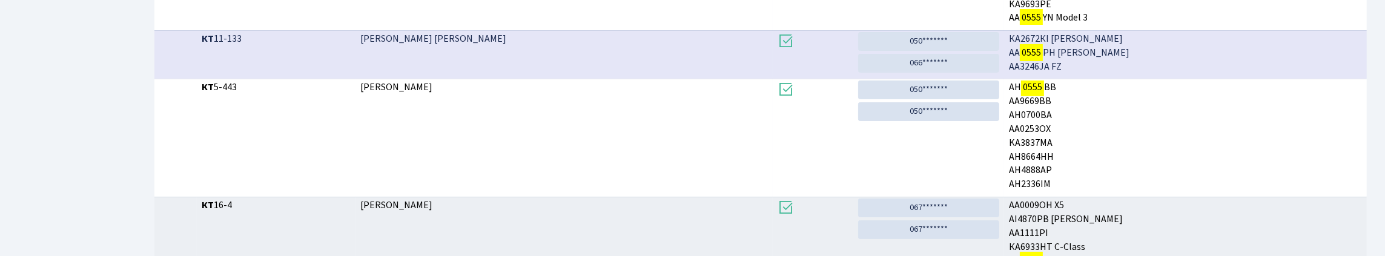
scroll to position [73, 0]
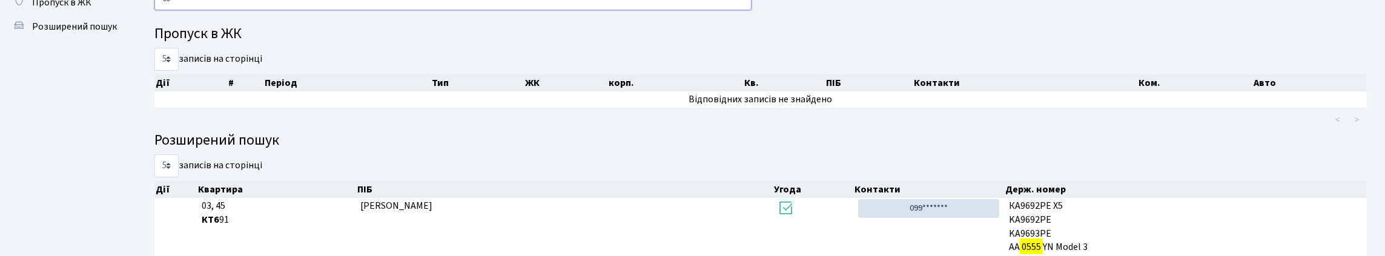
type input "0"
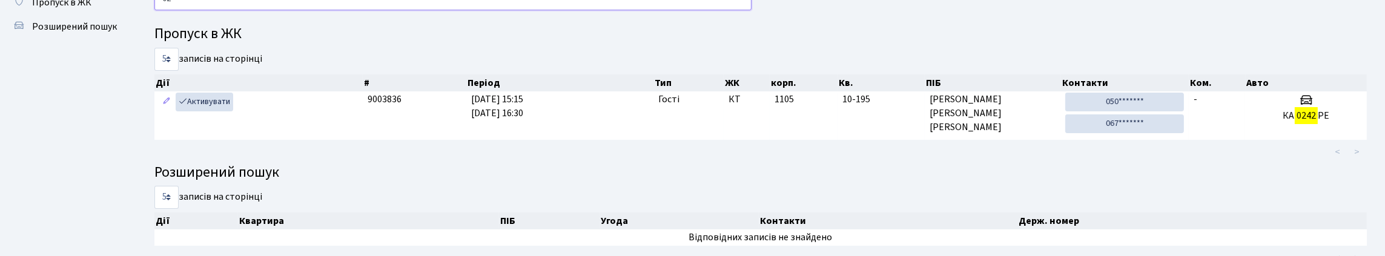
type input "0"
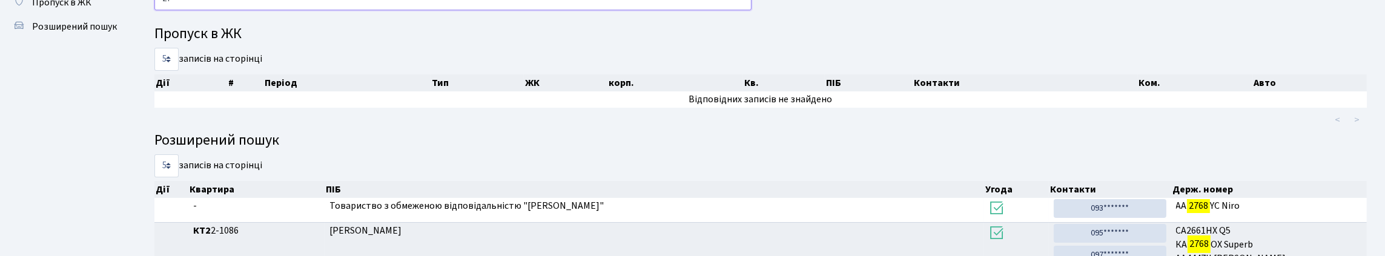
type input "2"
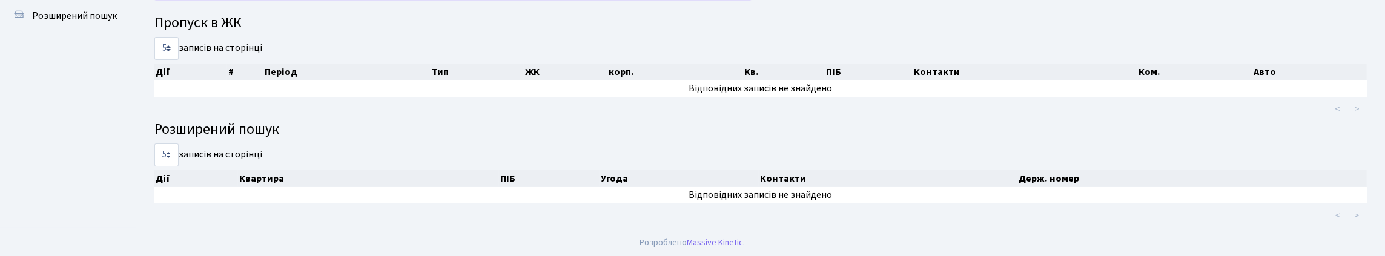
scroll to position [0, 0]
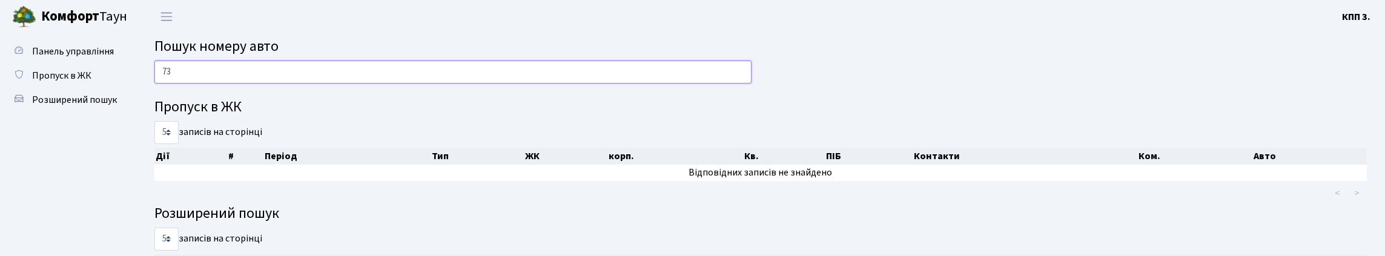
type input "7"
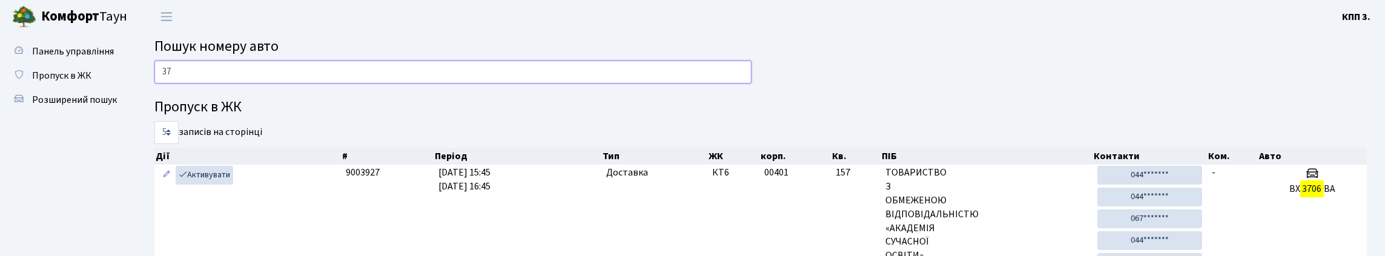
type input "3"
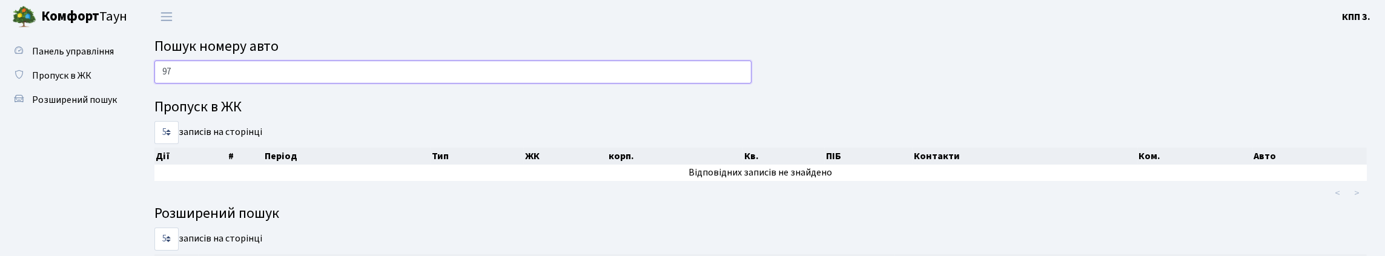
type input "9"
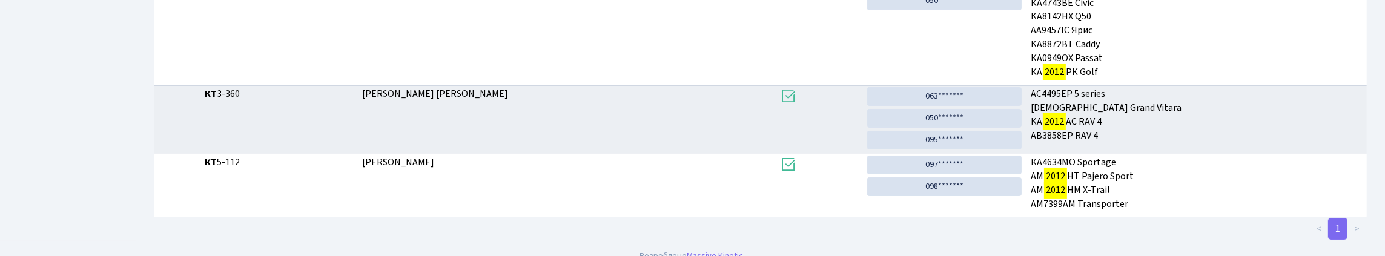
scroll to position [73, 0]
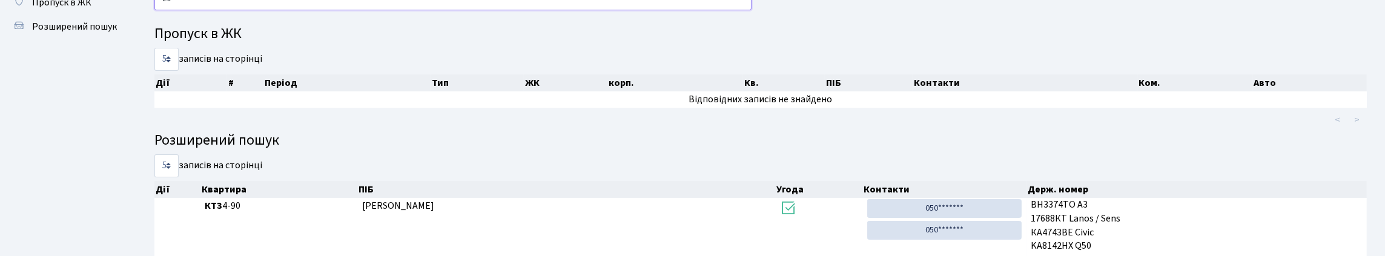
type input "2"
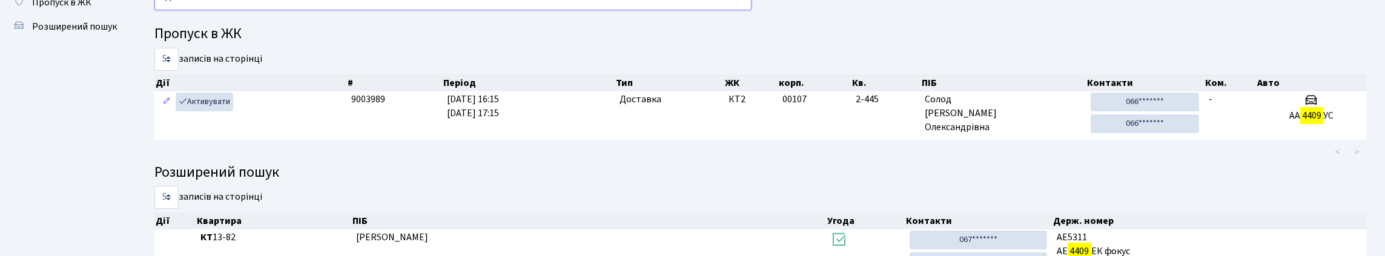
type input "4"
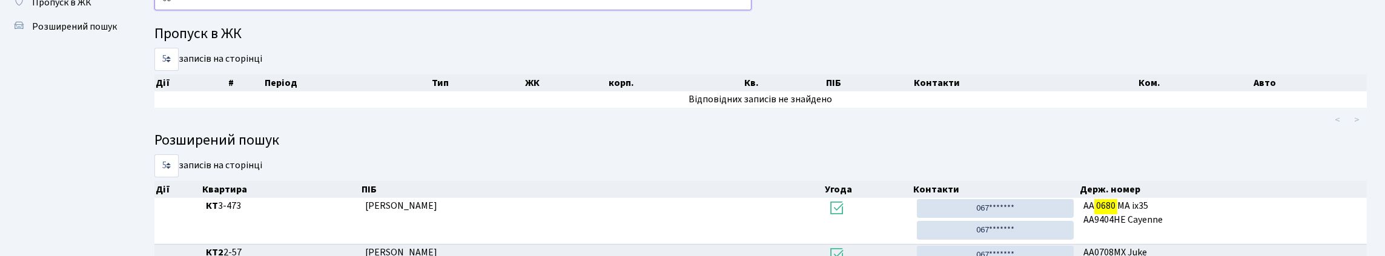
type input "0"
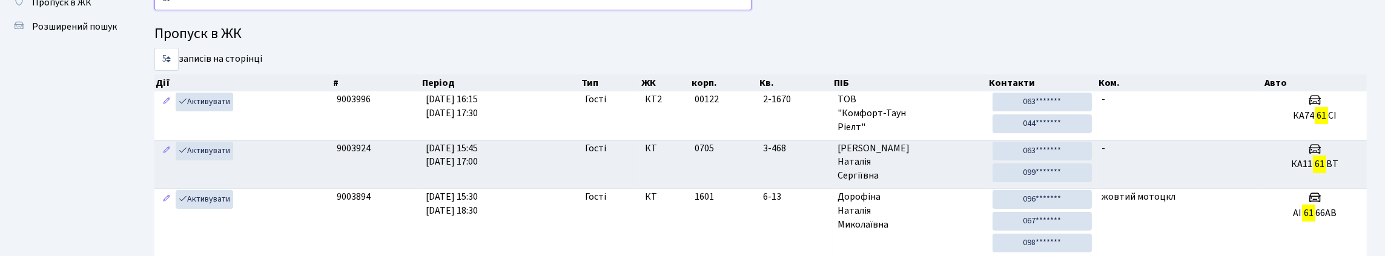
type input "6"
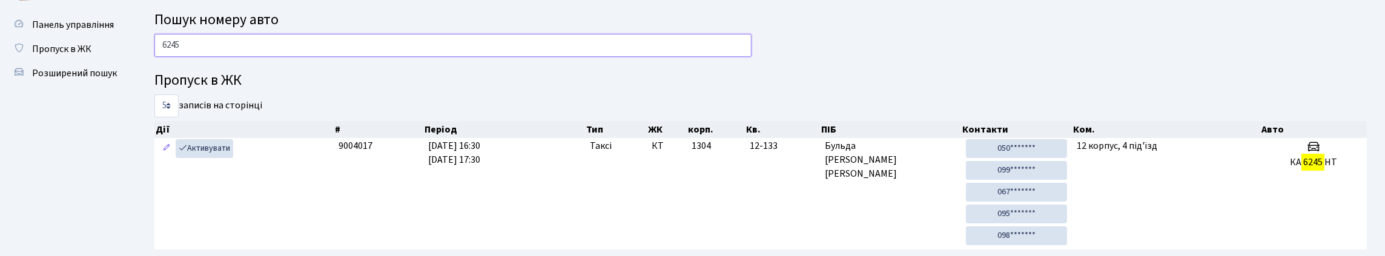
scroll to position [1, 0]
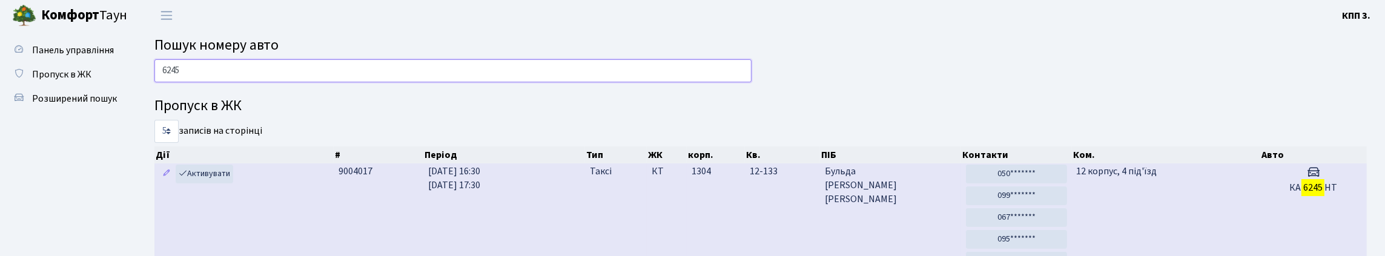
type input "6245"
click at [1156, 227] on td "12 корпус, 4 під'їзд" at bounding box center [1166, 218] width 188 height 111
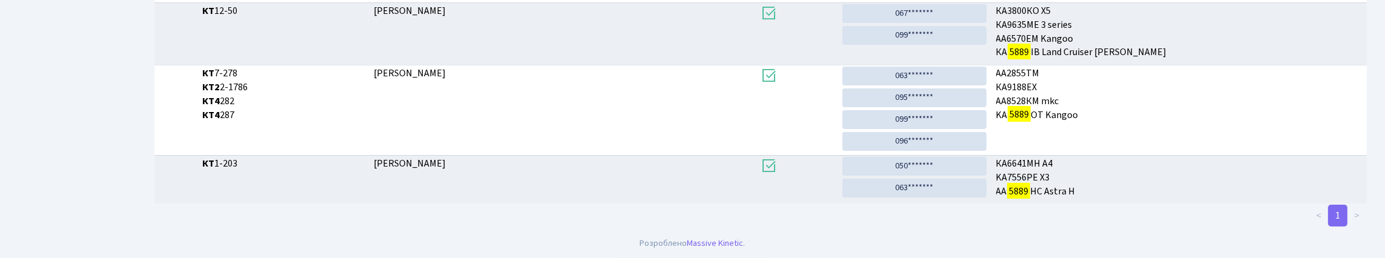
scroll to position [73, 0]
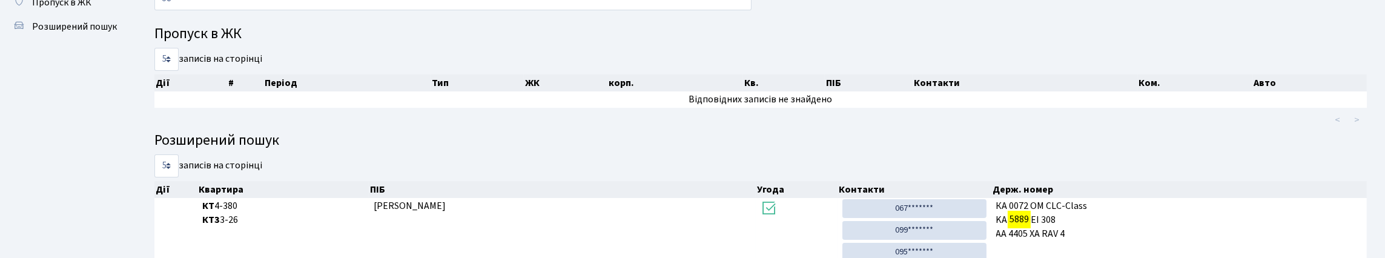
type input "5"
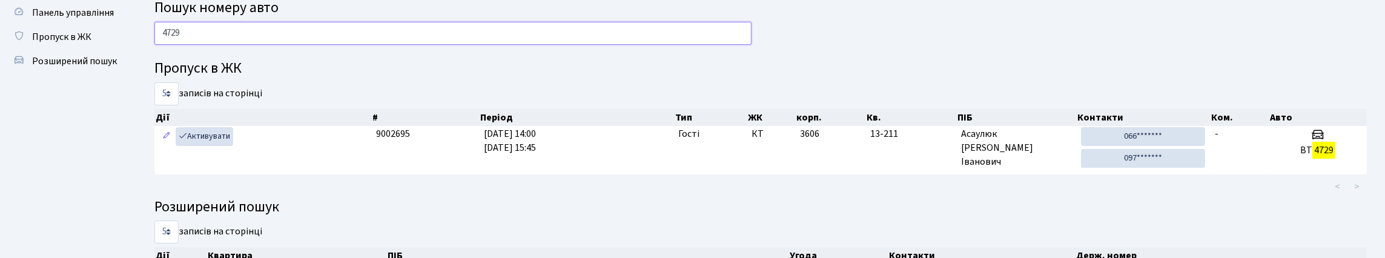
scroll to position [60, 0]
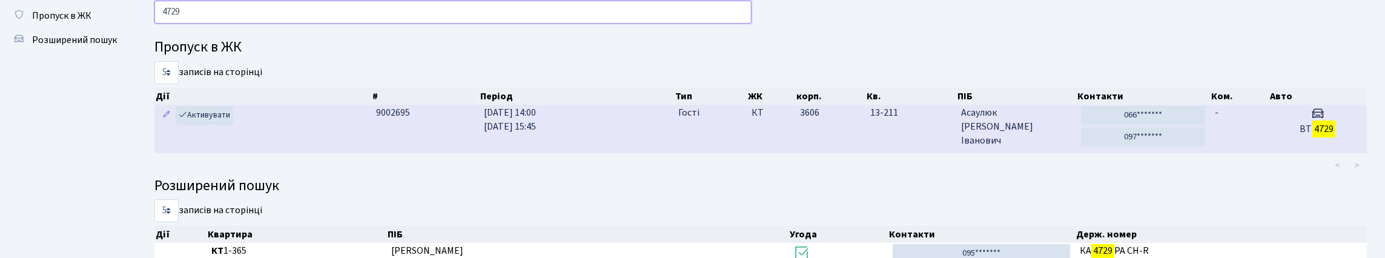
type input "4729"
click at [1267, 153] on td "-" at bounding box center [1239, 129] width 59 height 48
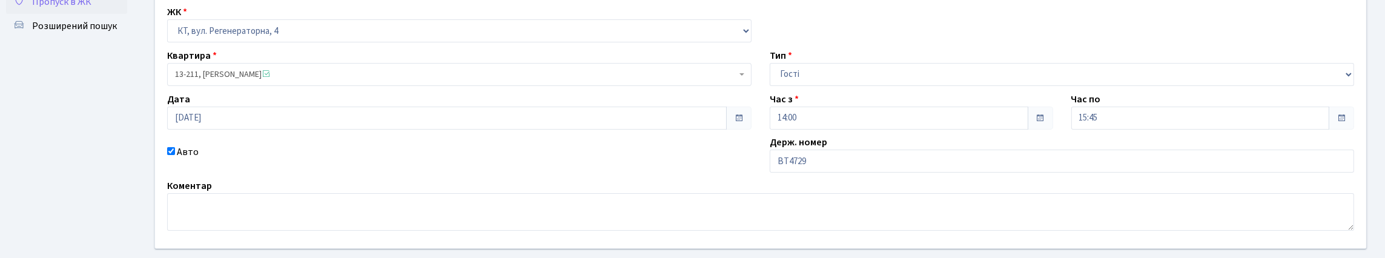
scroll to position [182, 0]
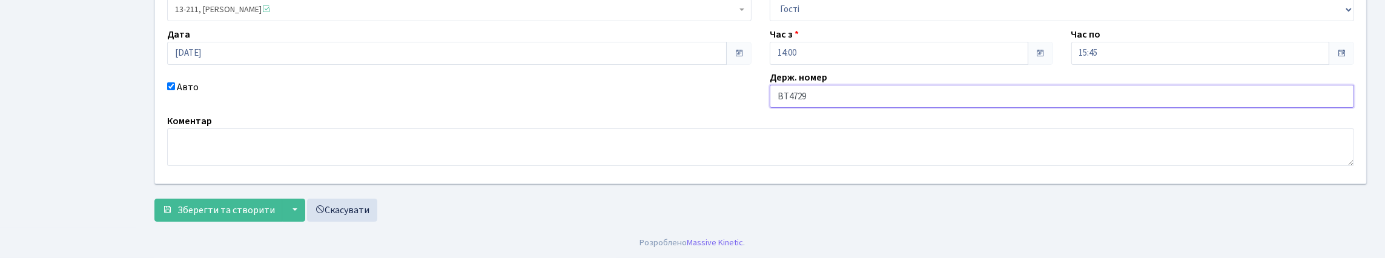
click at [852, 105] on input "ВТ4729" at bounding box center [1061, 96] width 584 height 23
type input "ВТ4729СІ"
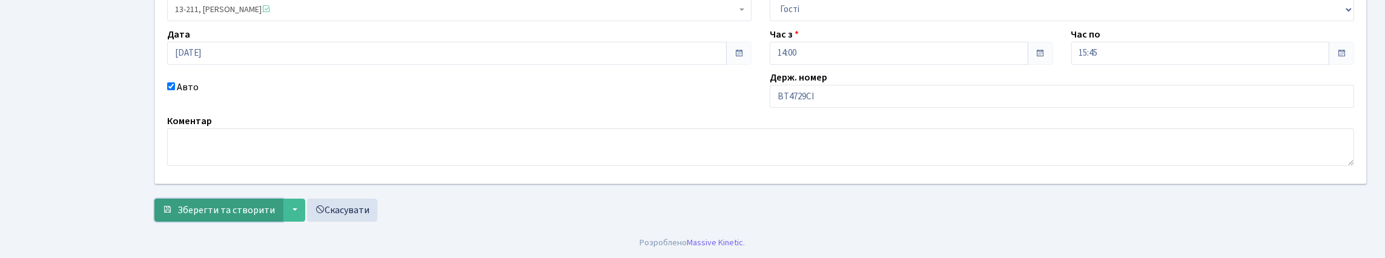
click at [272, 217] on span "Зберегти та створити" at bounding box center [225, 209] width 97 height 13
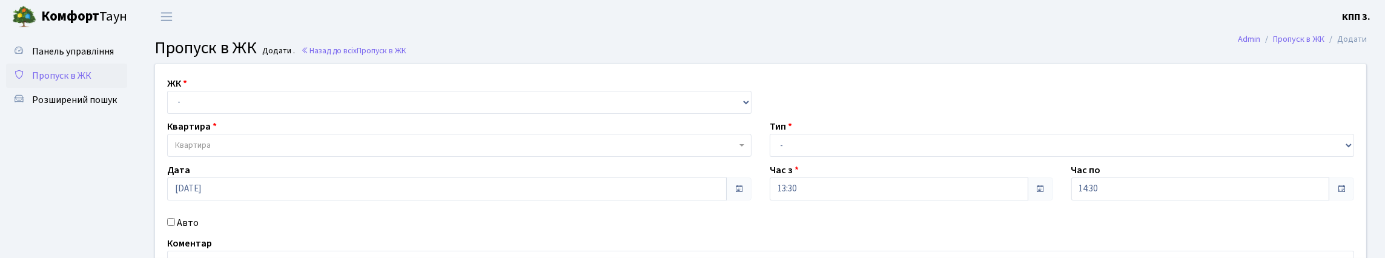
click at [85, 82] on span "Пропуск в ЖК" at bounding box center [61, 75] width 59 height 13
click at [79, 64] on link "Панель управління" at bounding box center [66, 51] width 121 height 24
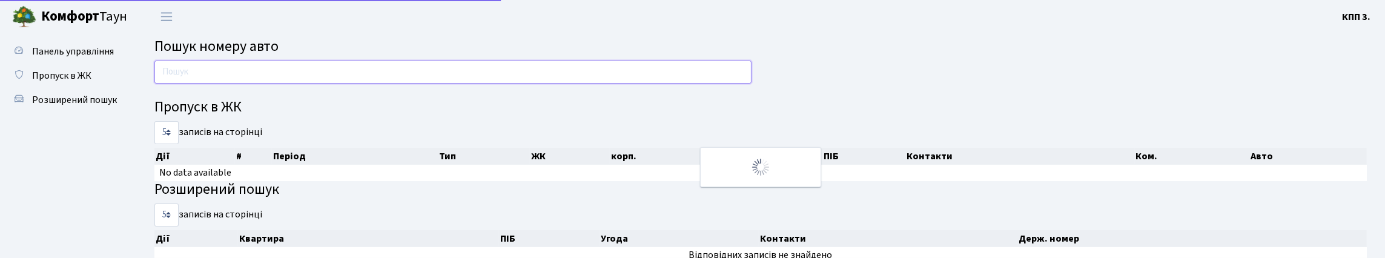
drag, startPoint x: 0, startPoint y: 0, endPoint x: 259, endPoint y: 85, distance: 272.2
click at [259, 84] on input "text" at bounding box center [452, 72] width 597 height 23
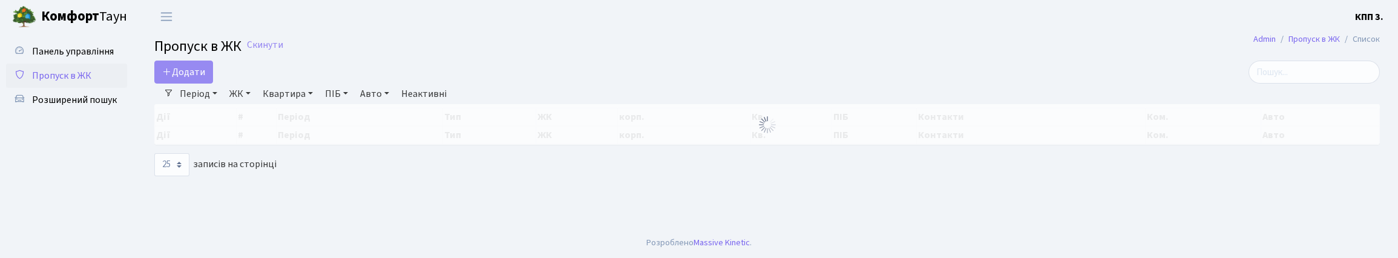
select select "25"
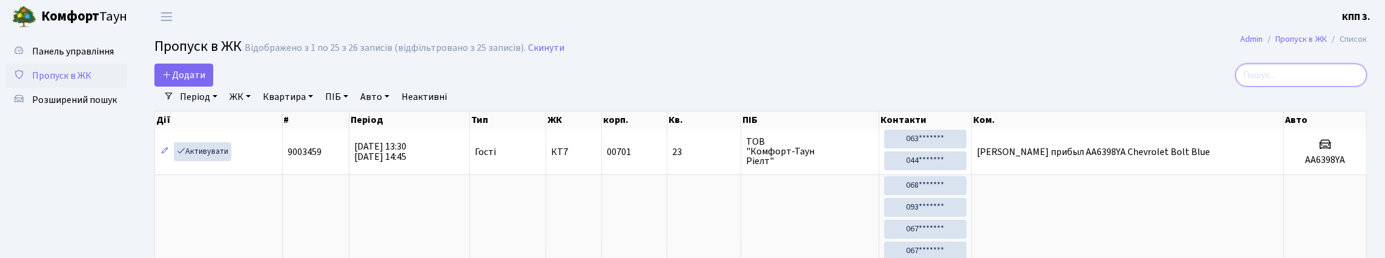
click at [1323, 79] on input "search" at bounding box center [1300, 75] width 131 height 23
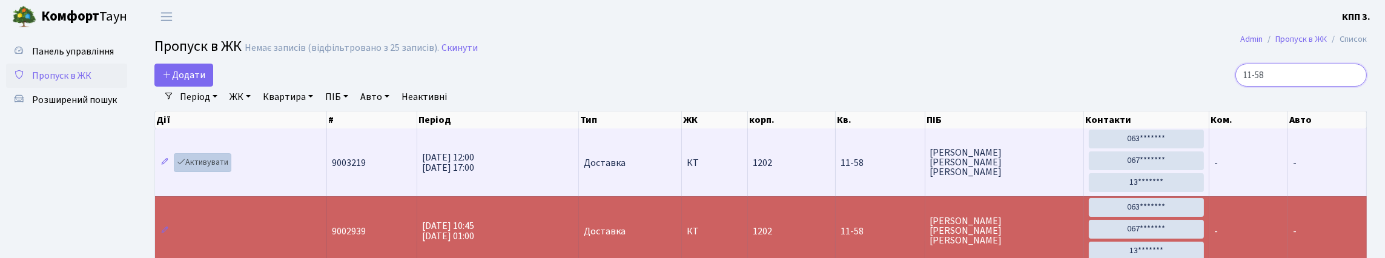
type input "11-58"
click at [220, 172] on link "Активувати" at bounding box center [203, 162] width 58 height 19
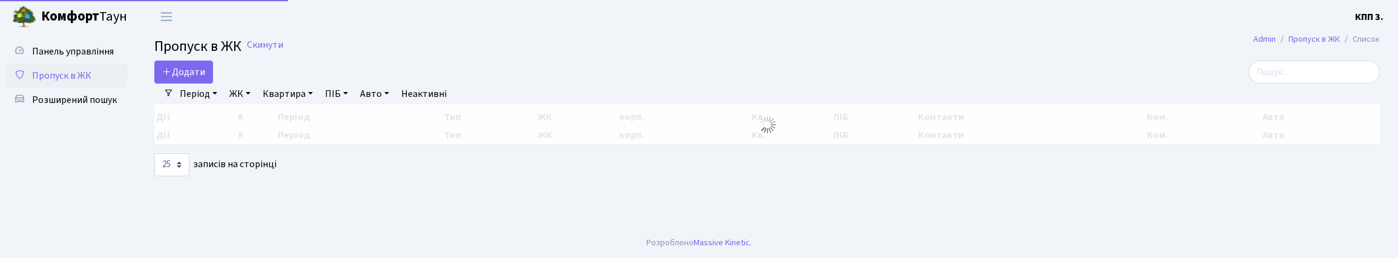
select select "25"
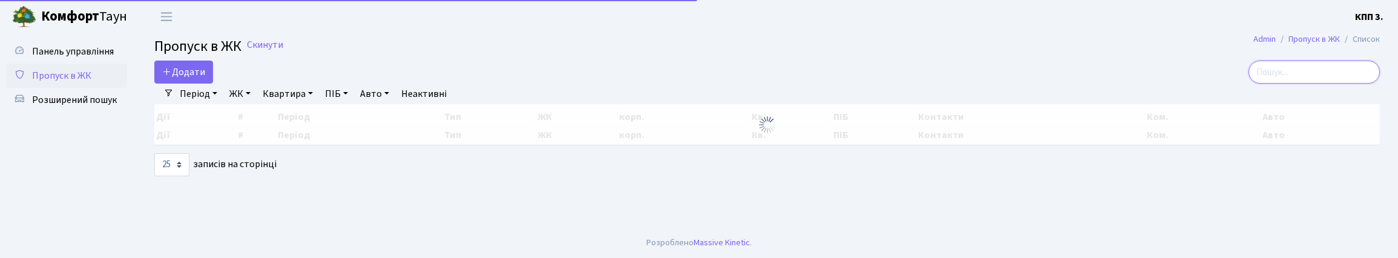
click at [1274, 84] on input "search" at bounding box center [1314, 72] width 131 height 23
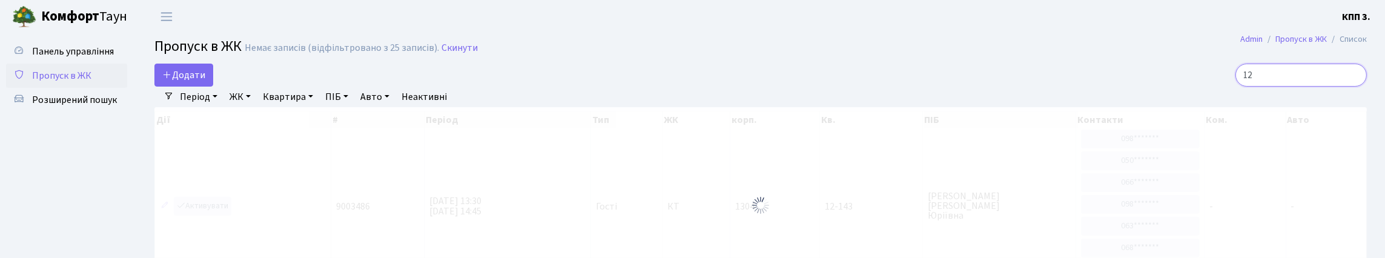
type input "1"
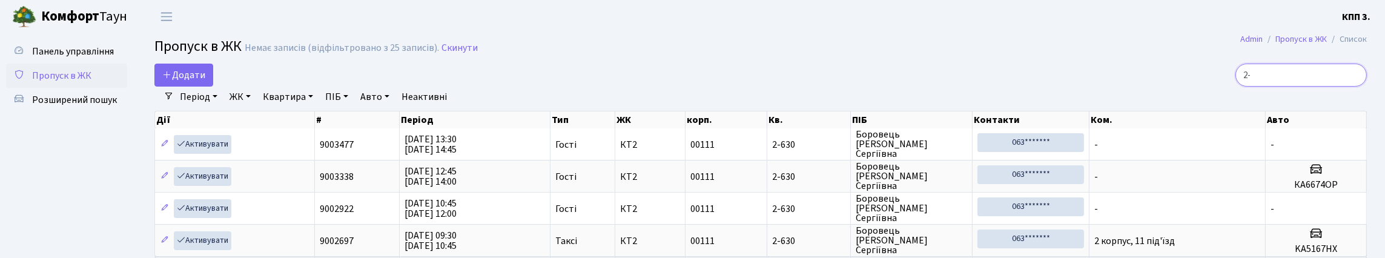
type input "2"
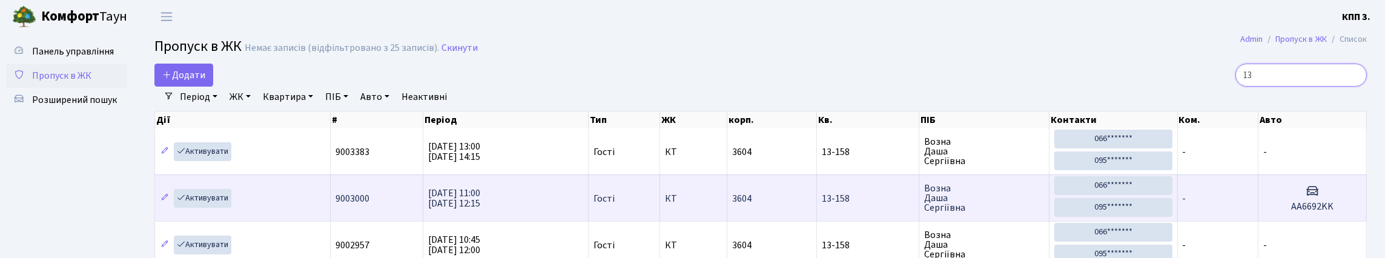
type input "1"
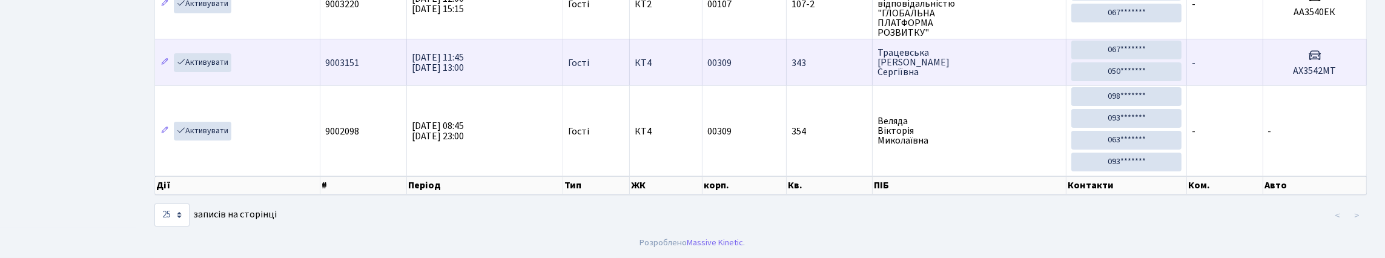
scroll to position [78, 0]
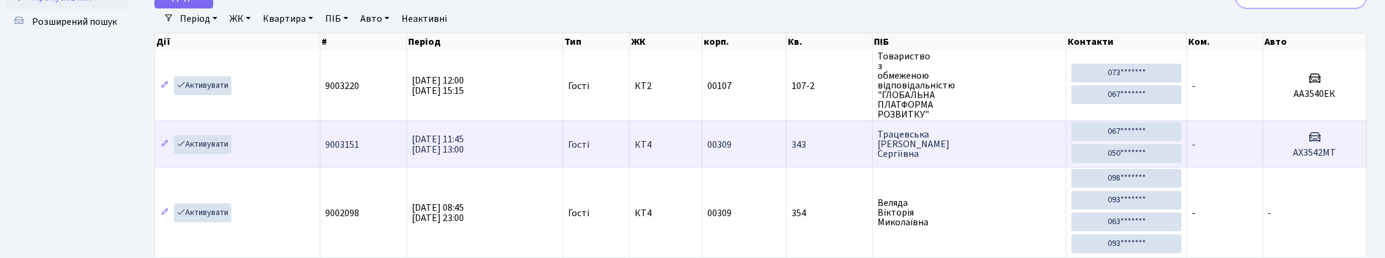
type input "3"
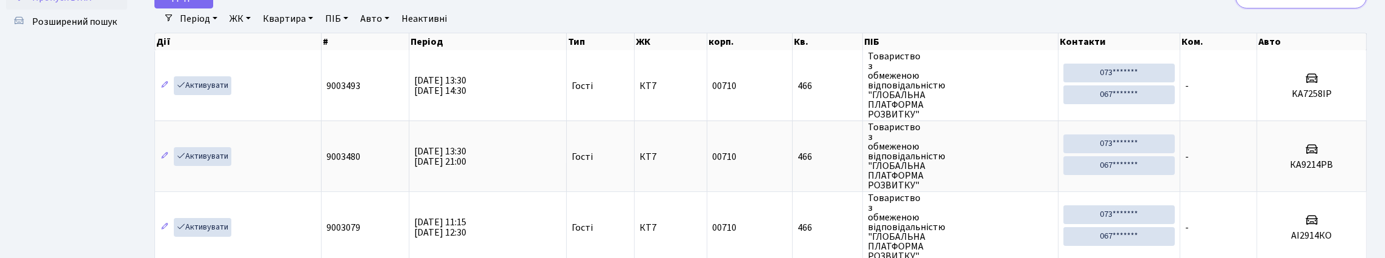
type input "4"
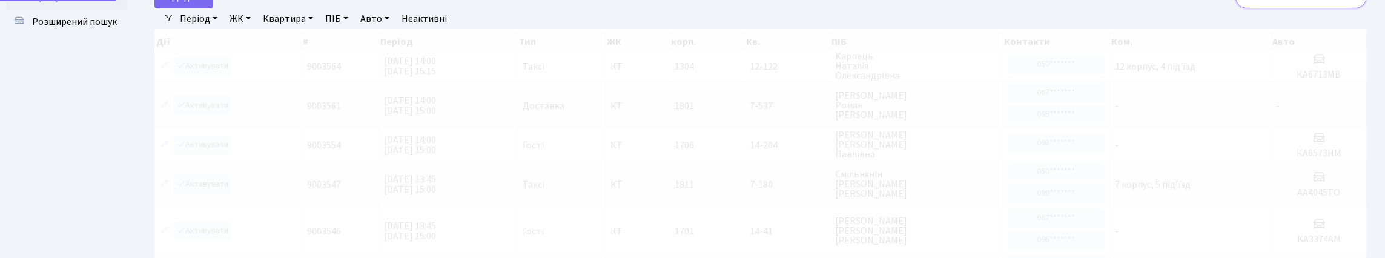
scroll to position [66, 0]
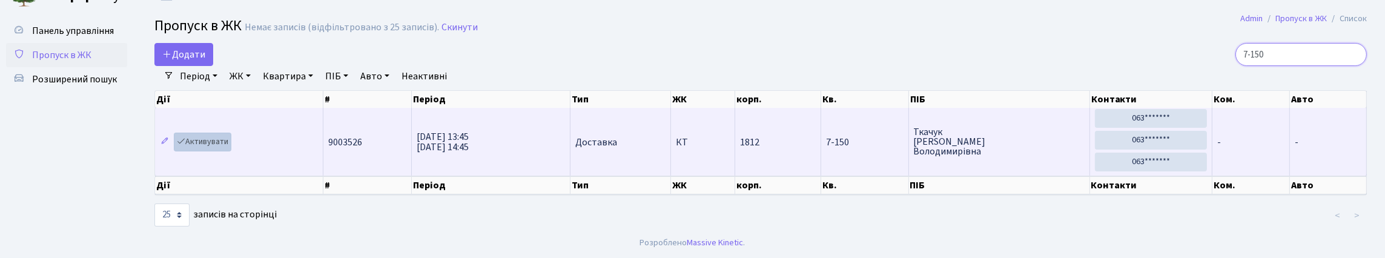
type input "7-150"
click at [224, 133] on link "Активувати" at bounding box center [203, 142] width 58 height 19
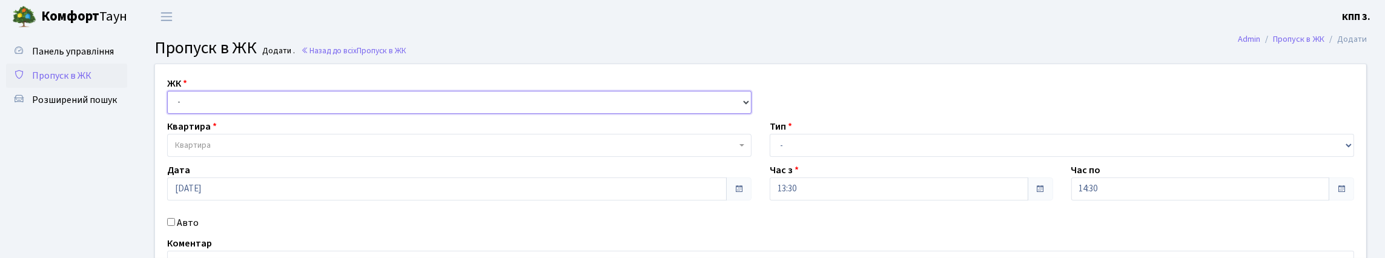
click at [249, 114] on select "- КТ, вул. Регенераторна, 4 КТ2, просп. Соборності, 17 КТ3, вул. Березнева, 16 …" at bounding box center [459, 102] width 584 height 23
select select "271"
click at [170, 105] on select "- КТ, вул. Регенераторна, 4 КТ2, просп. Соборності, 17 КТ3, вул. Березнева, 16 …" at bounding box center [459, 102] width 584 height 23
select select
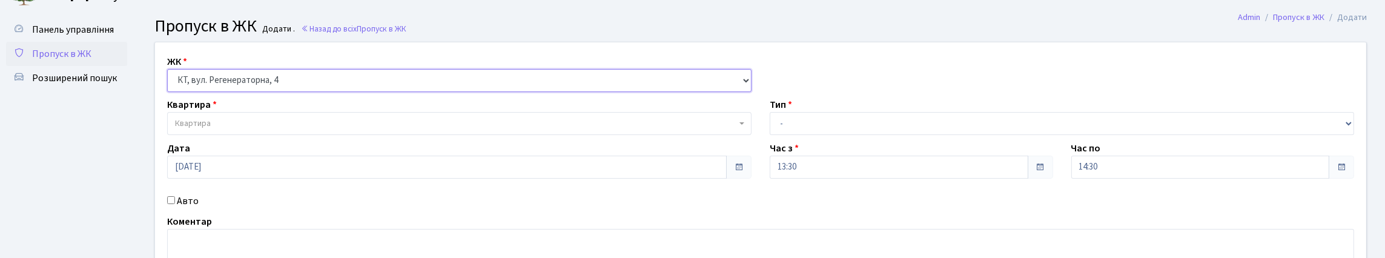
scroll to position [60, 0]
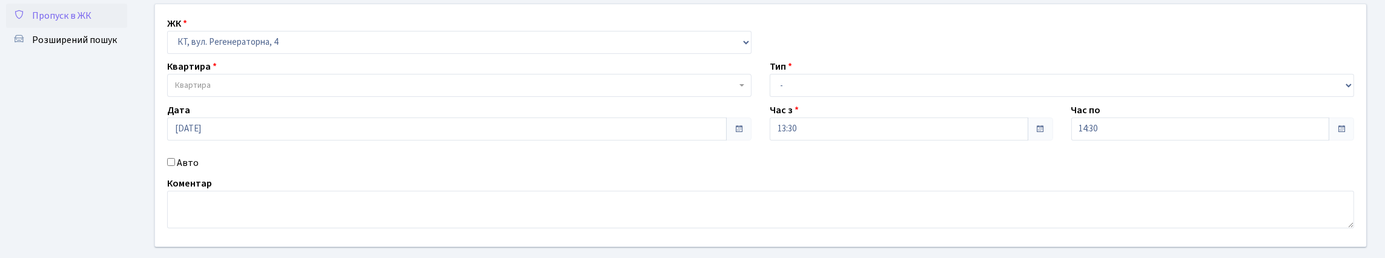
click at [175, 166] on input "Авто" at bounding box center [171, 162] width 8 height 8
checkbox input "true"
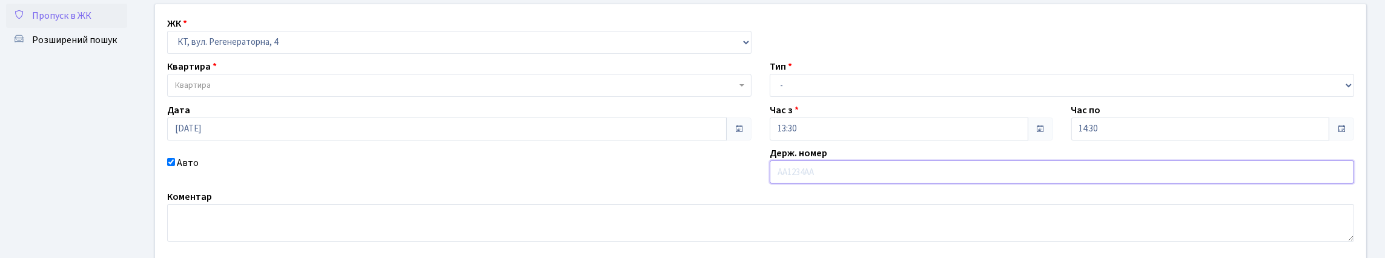
type input "А"
type input "КА5446ТО"
click at [354, 91] on span "Квартира" at bounding box center [455, 85] width 561 height 12
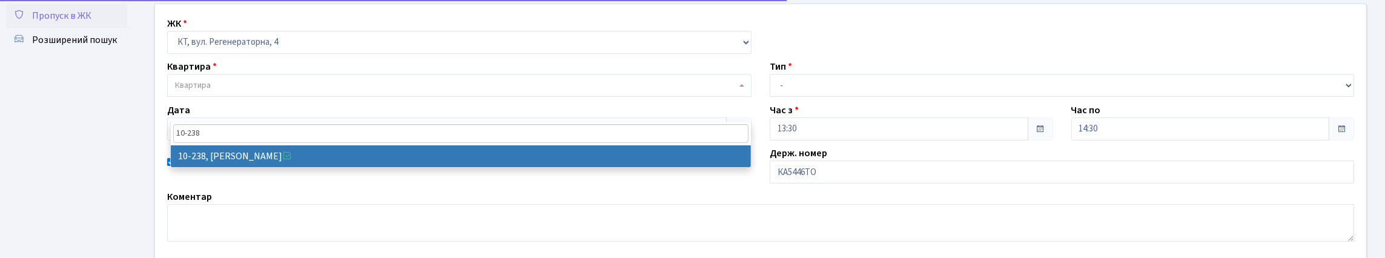
type input "10-238"
select select "6807"
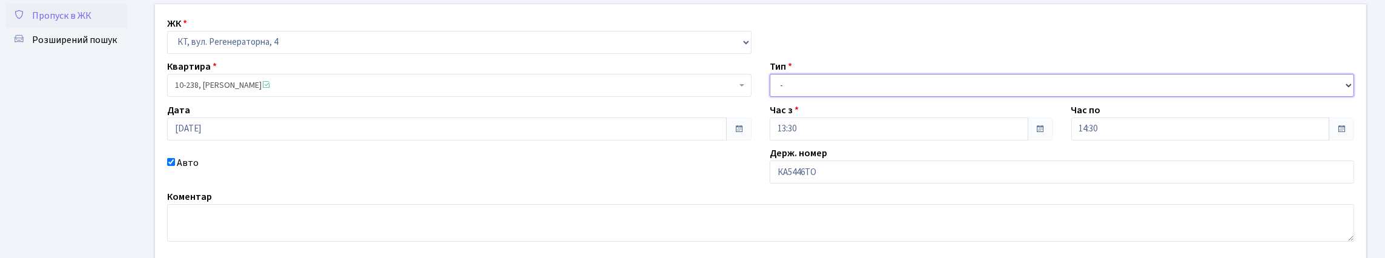
click at [820, 97] on select "- Доставка Таксі Гості Сервіс" at bounding box center [1061, 85] width 584 height 23
select select "3"
click at [769, 97] on select "- Доставка Таксі Гості Сервіс" at bounding box center [1061, 85] width 584 height 23
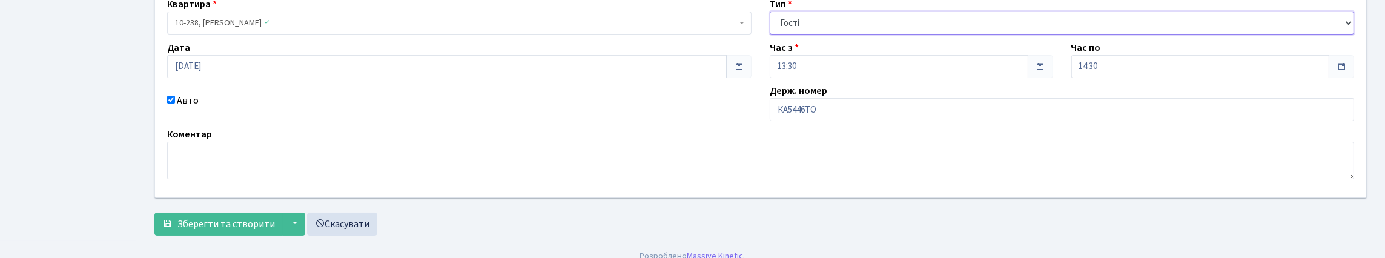
scroll to position [217, 0]
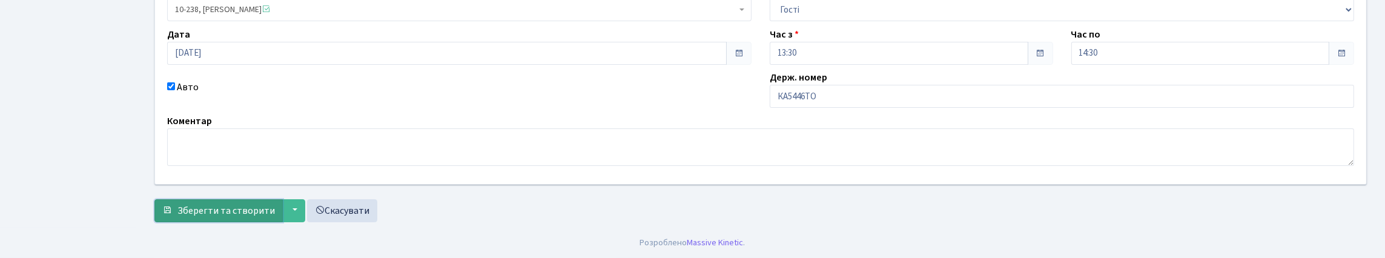
click at [232, 210] on span "Зберегти та створити" at bounding box center [225, 210] width 97 height 13
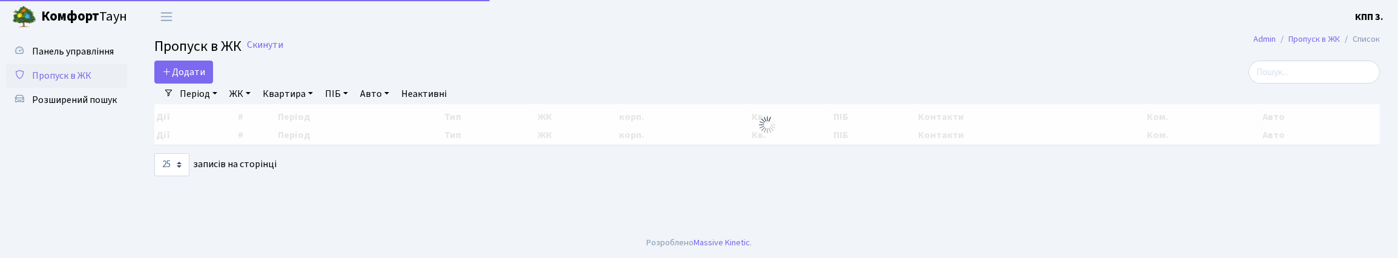
select select "25"
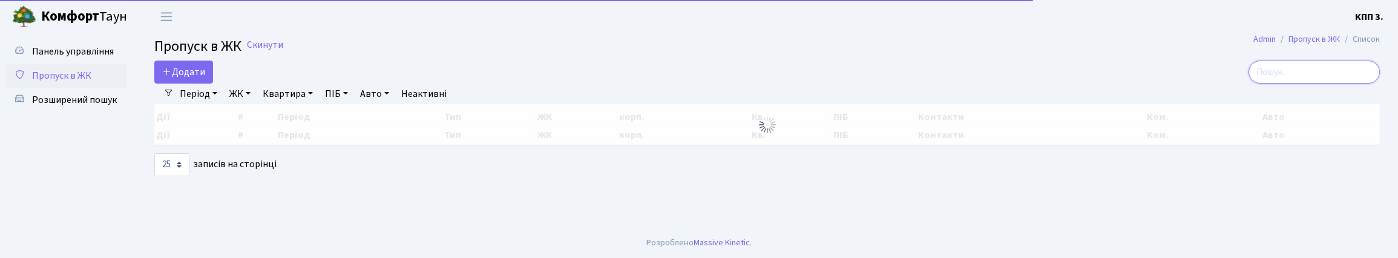
click at [1261, 84] on input "search" at bounding box center [1314, 72] width 131 height 23
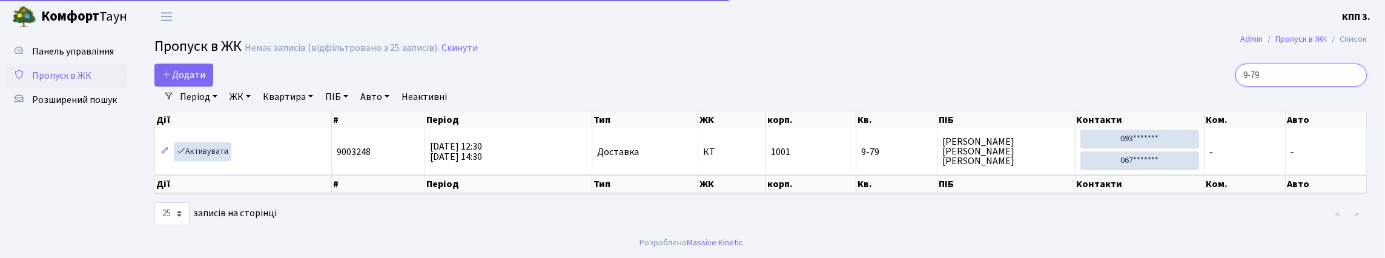
scroll to position [40, 0]
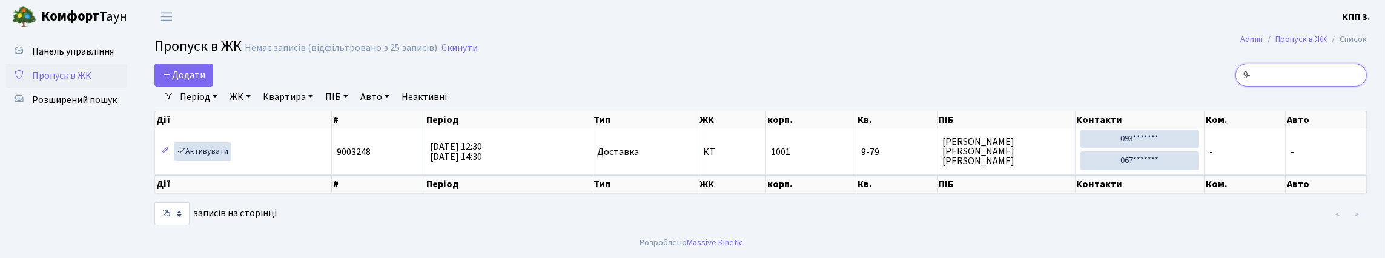
type input "9"
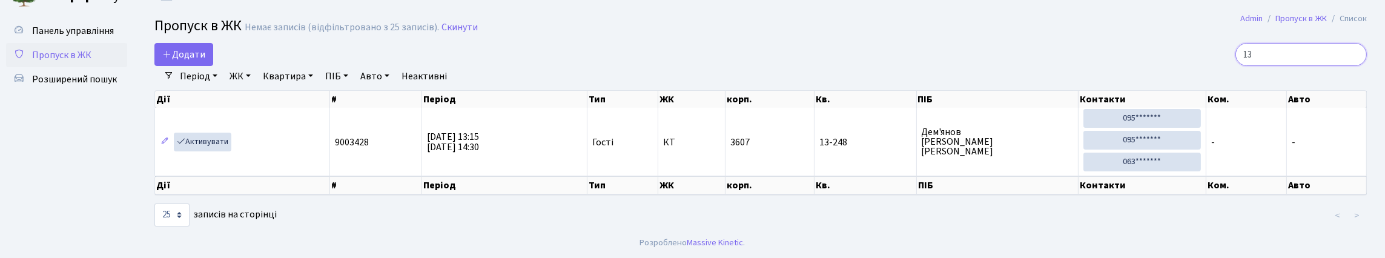
type input "1"
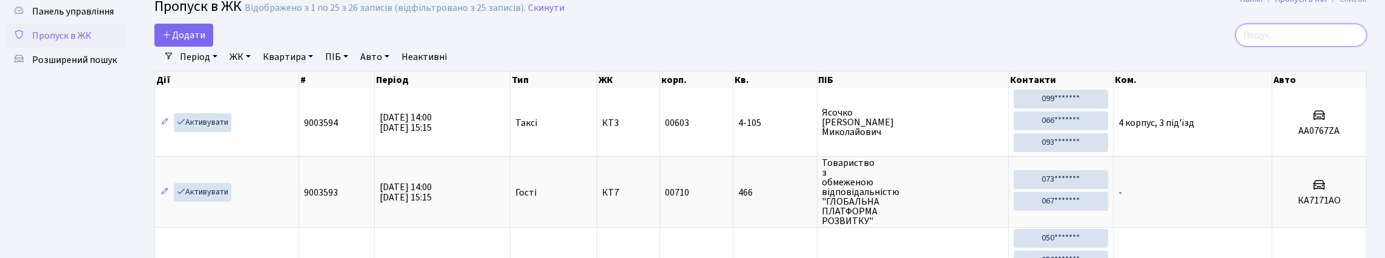
scroll to position [0, 0]
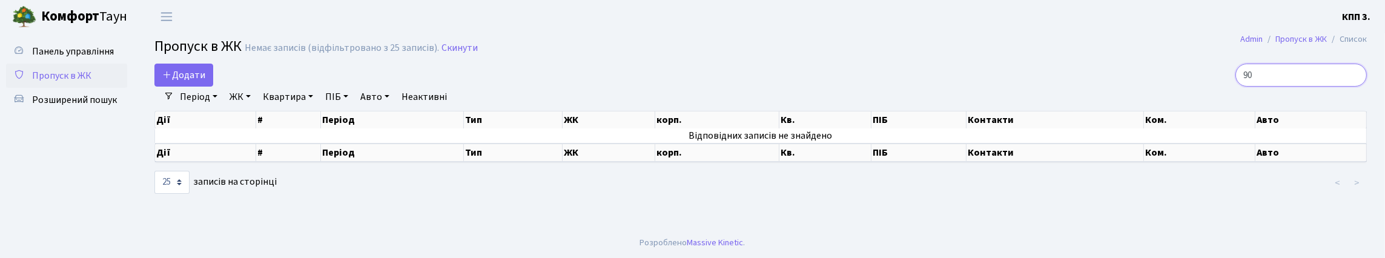
type input "9"
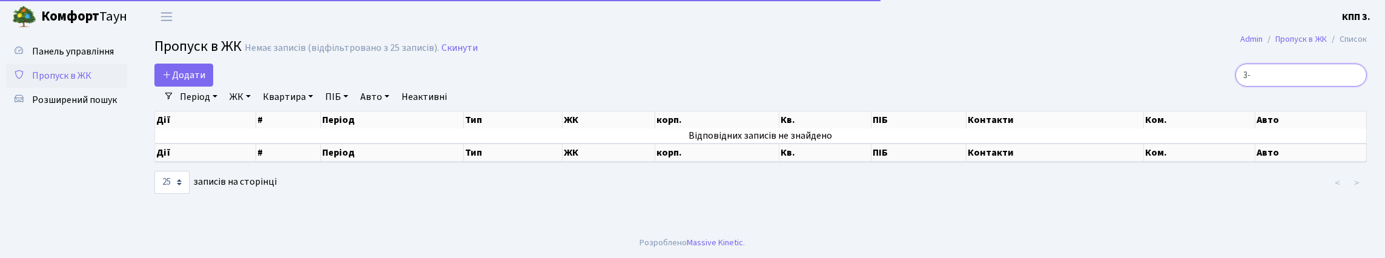
type input "3"
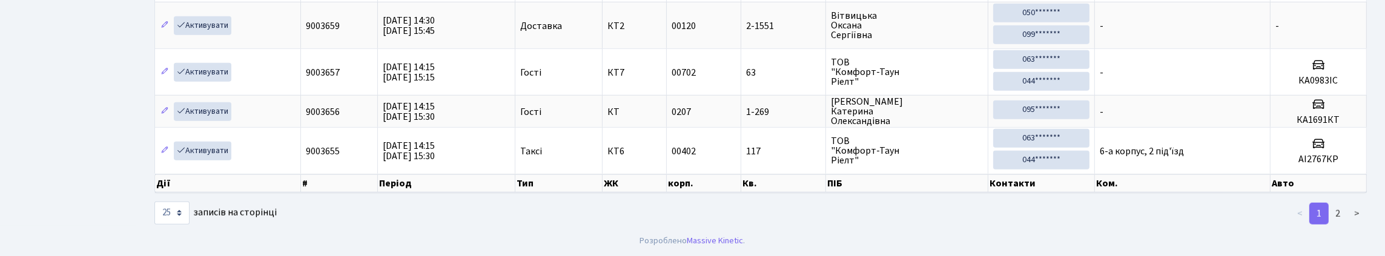
scroll to position [2089, 0]
click at [1338, 213] on link "2" at bounding box center [1337, 214] width 19 height 22
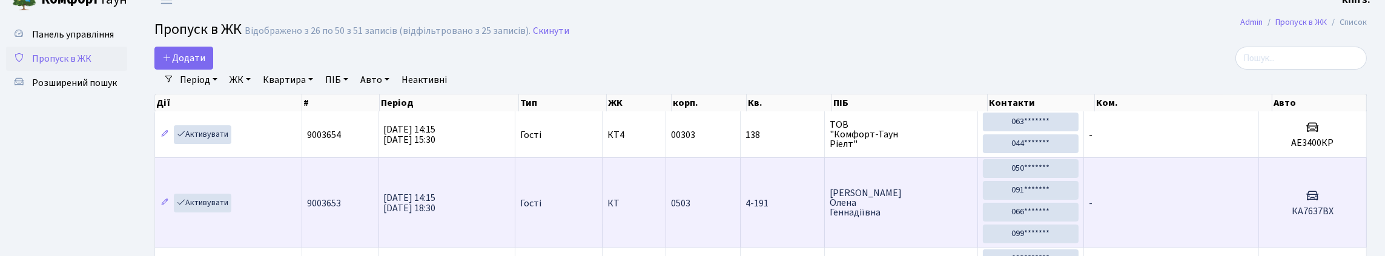
scroll to position [0, 0]
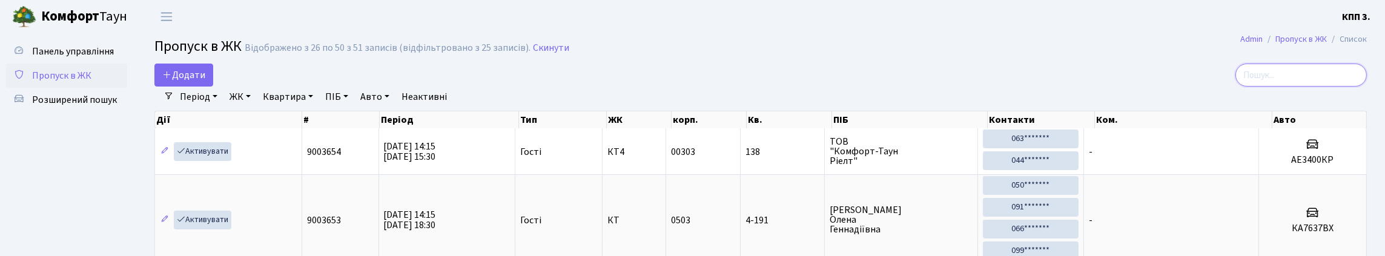
click at [1313, 87] on input "search" at bounding box center [1300, 75] width 131 height 23
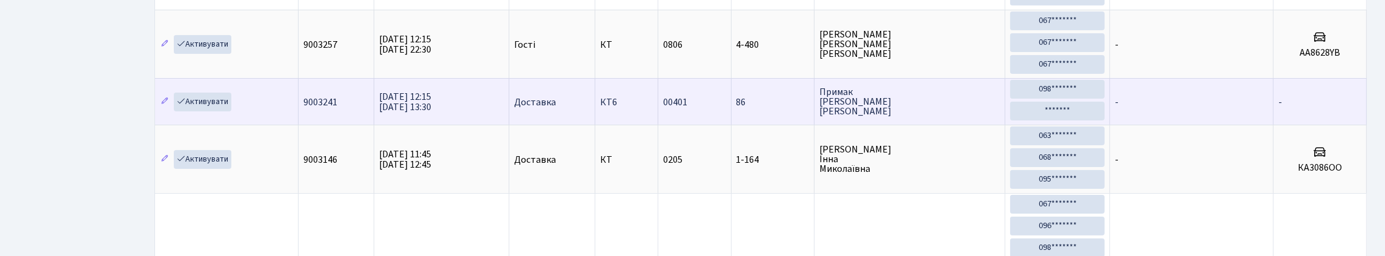
scroll to position [423, 0]
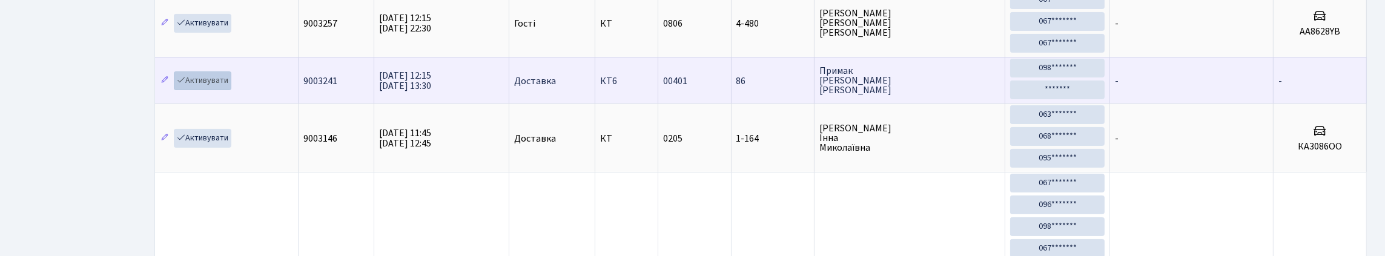
type input "86"
click at [221, 90] on link "Активувати" at bounding box center [203, 80] width 58 height 19
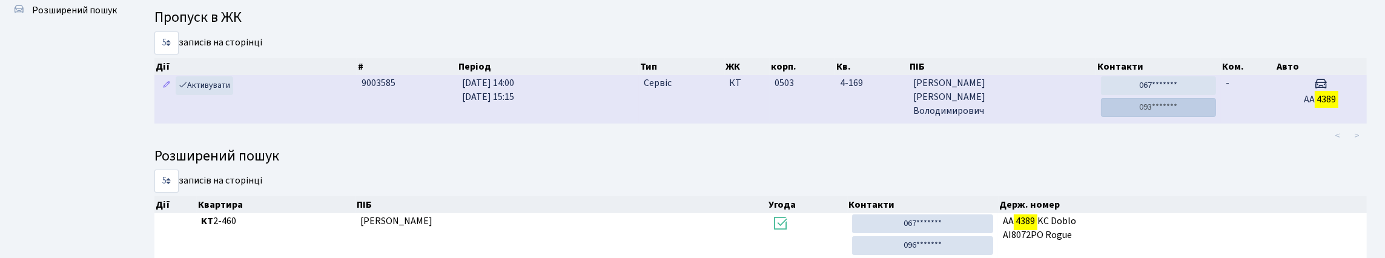
scroll to position [60, 0]
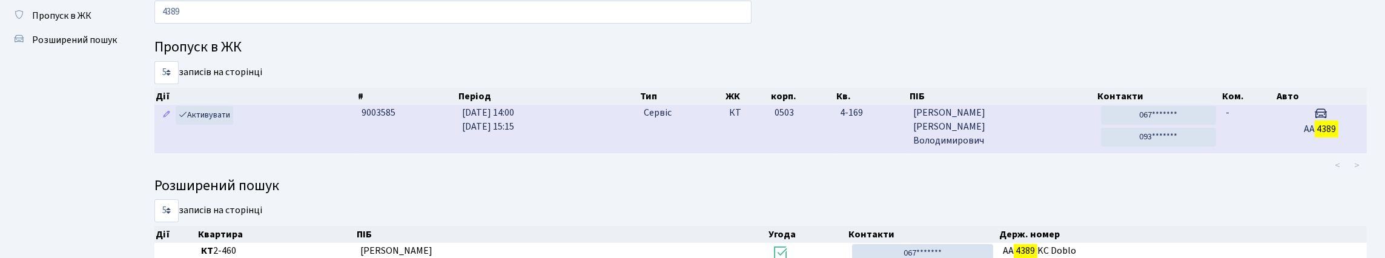
type input "4389"
click at [1272, 153] on td "-" at bounding box center [1247, 129] width 55 height 48
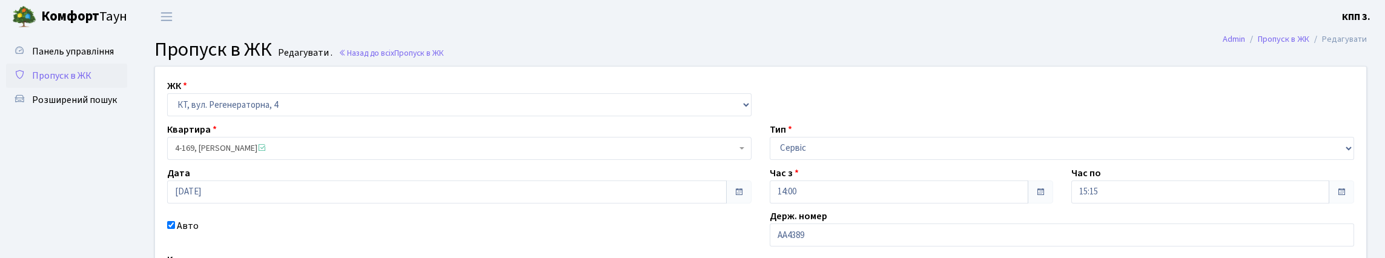
scroll to position [121, 0]
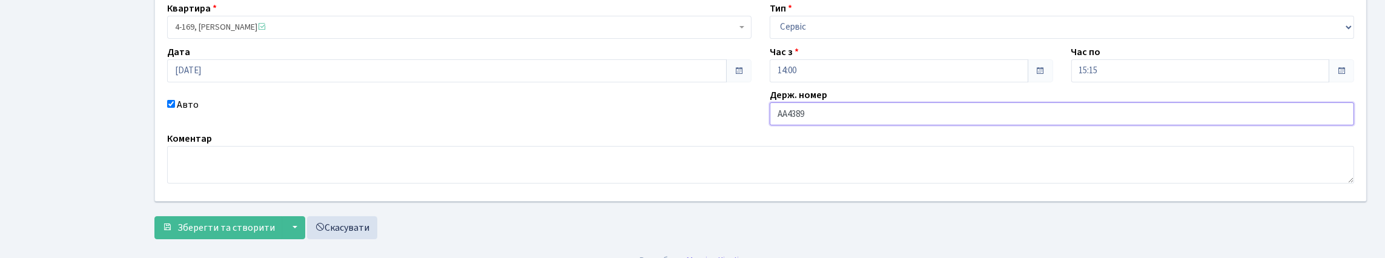
click at [869, 125] on input "АА4389" at bounding box center [1061, 113] width 584 height 23
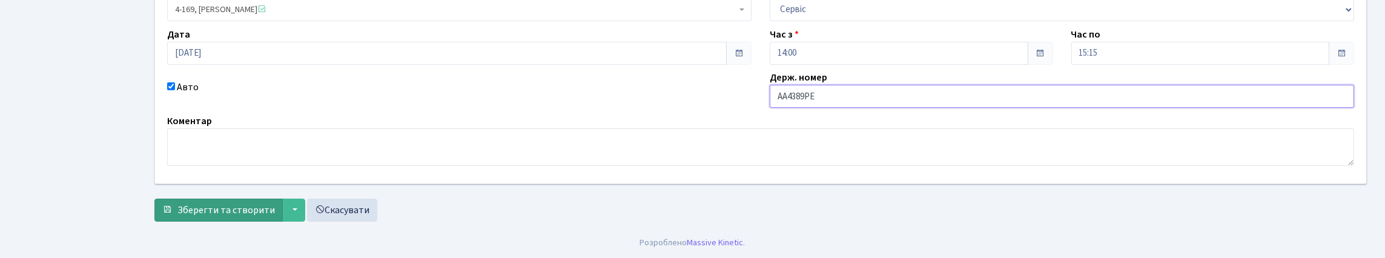
scroll to position [221, 0]
type input "АА4389РЕ"
click at [261, 212] on span "Зберегти та створити" at bounding box center [225, 209] width 97 height 13
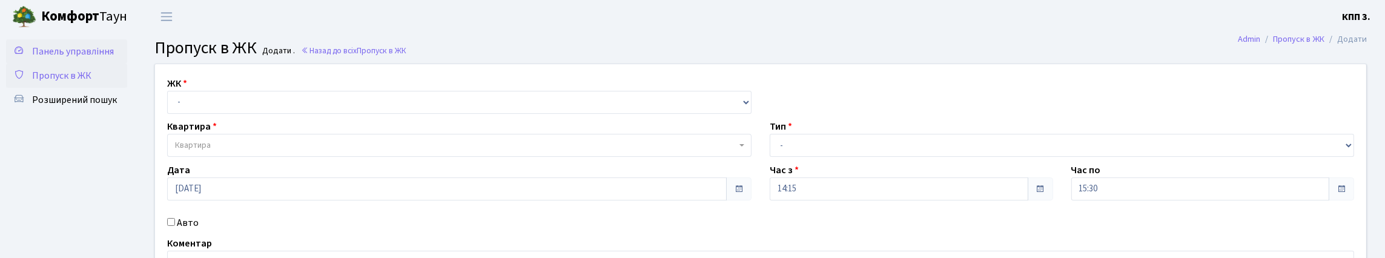
click at [92, 61] on link "Панель управління" at bounding box center [66, 51] width 121 height 24
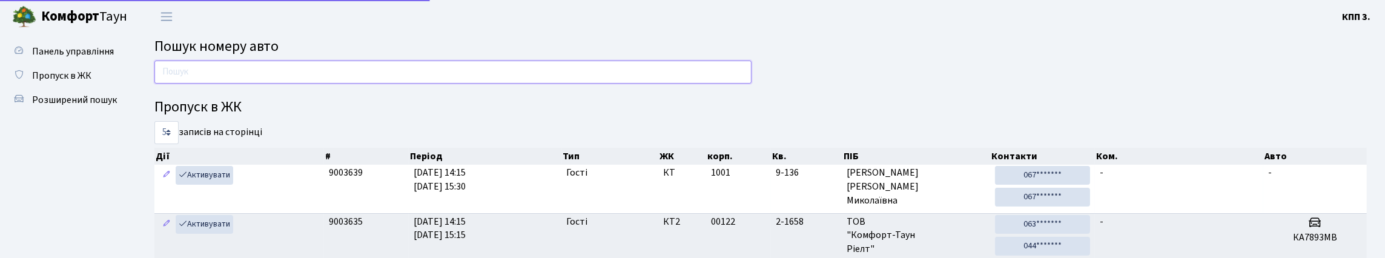
drag, startPoint x: 266, startPoint y: 86, endPoint x: 257, endPoint y: 71, distance: 18.0
click at [266, 84] on input "text" at bounding box center [452, 72] width 597 height 23
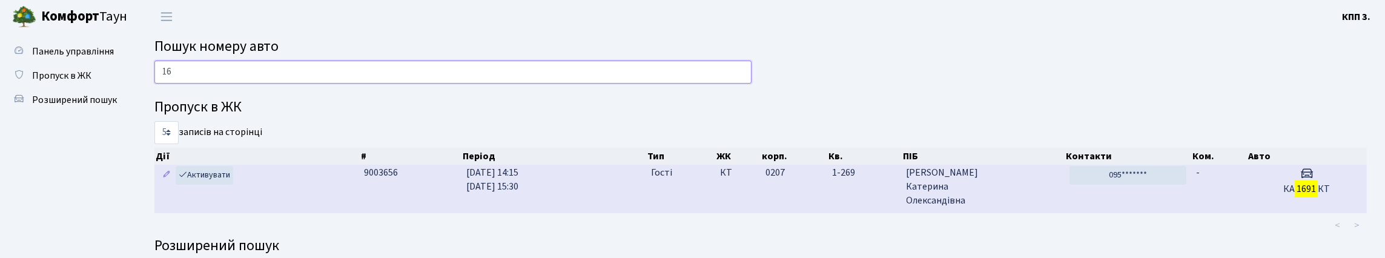
type input "1"
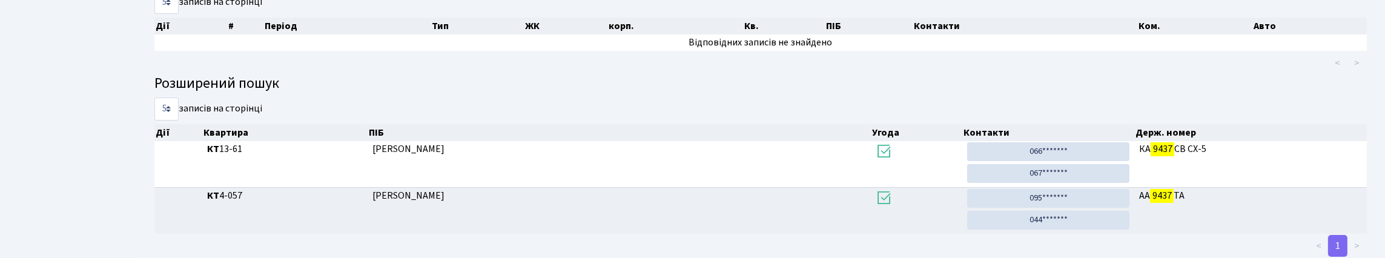
scroll to position [182, 0]
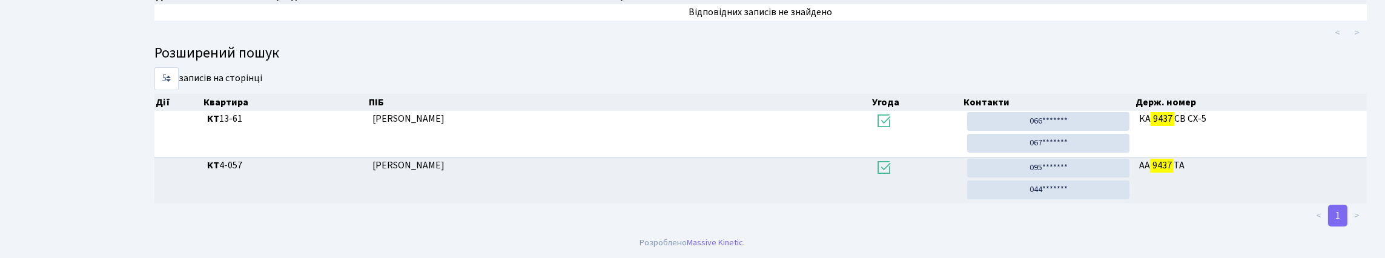
type input "9437"
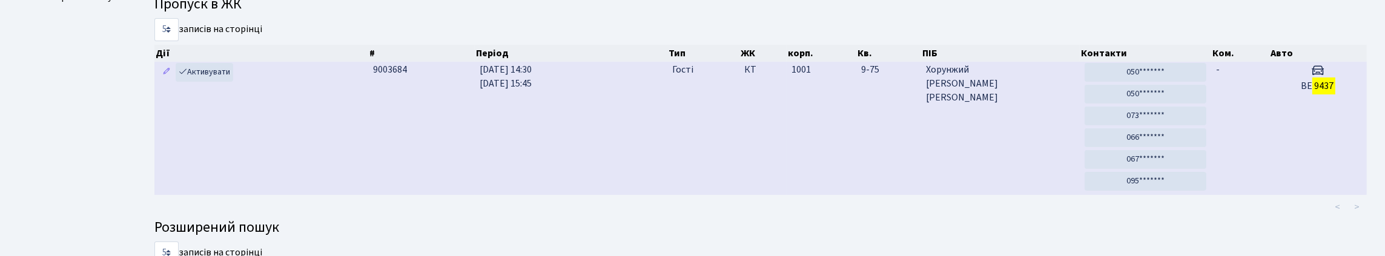
scroll to position [121, 0]
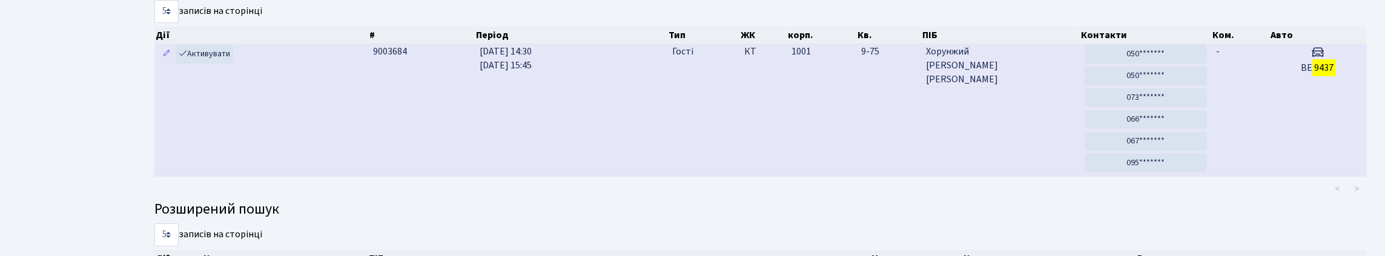
click at [1284, 172] on td "ВЕ 9437" at bounding box center [1317, 110] width 97 height 133
click at [1233, 112] on td "-" at bounding box center [1240, 110] width 58 height 133
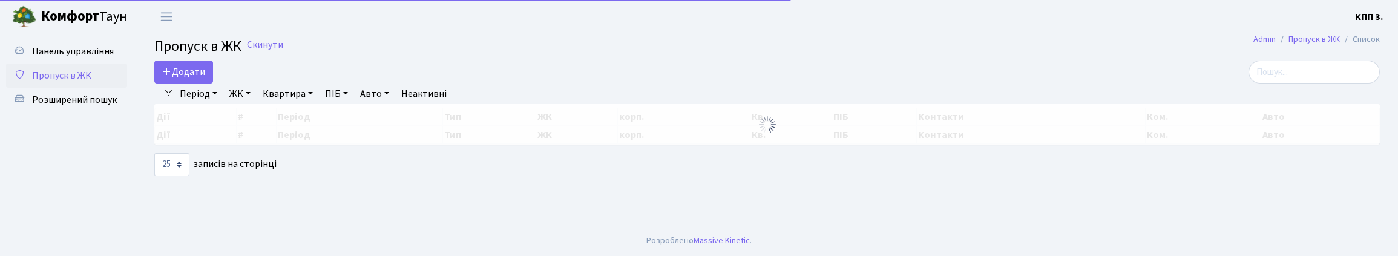
select select "25"
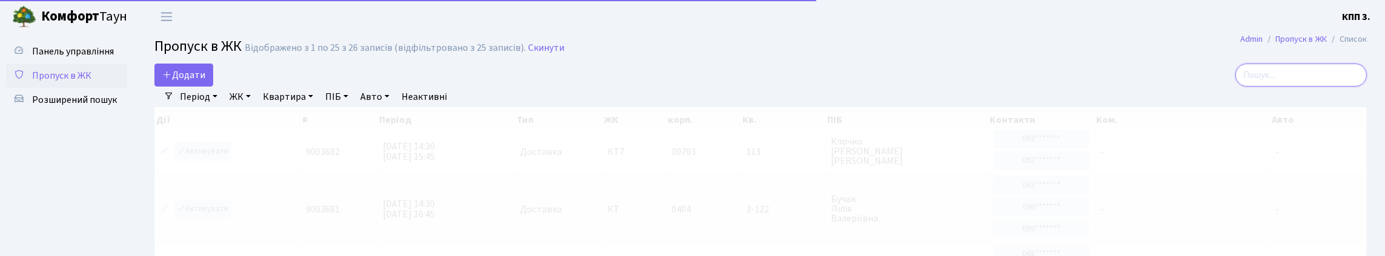
drag, startPoint x: 1300, startPoint y: 88, endPoint x: 1193, endPoint y: 75, distance: 108.0
click at [1302, 87] on input "search" at bounding box center [1300, 75] width 131 height 23
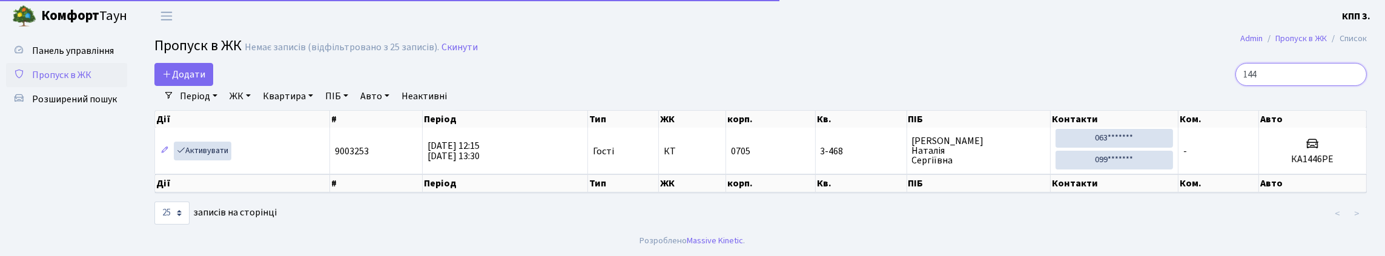
scroll to position [41, 0]
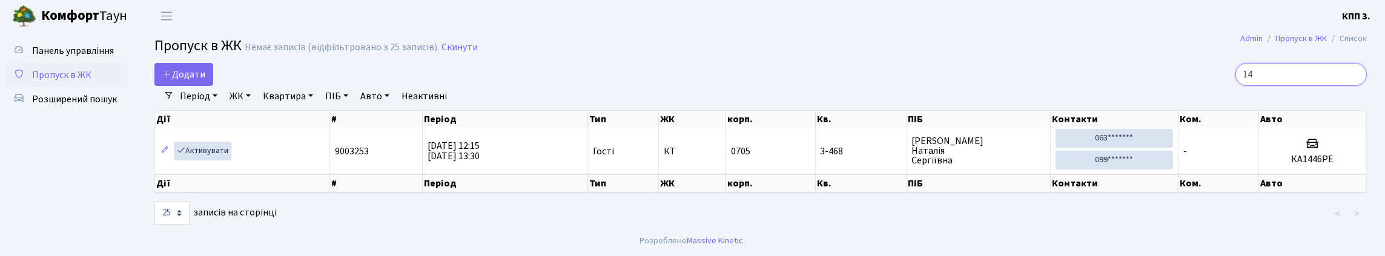
type input "1"
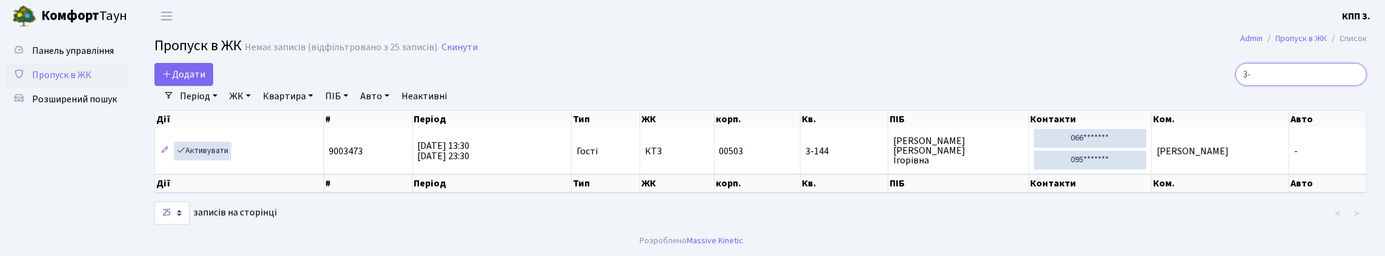
type input "3"
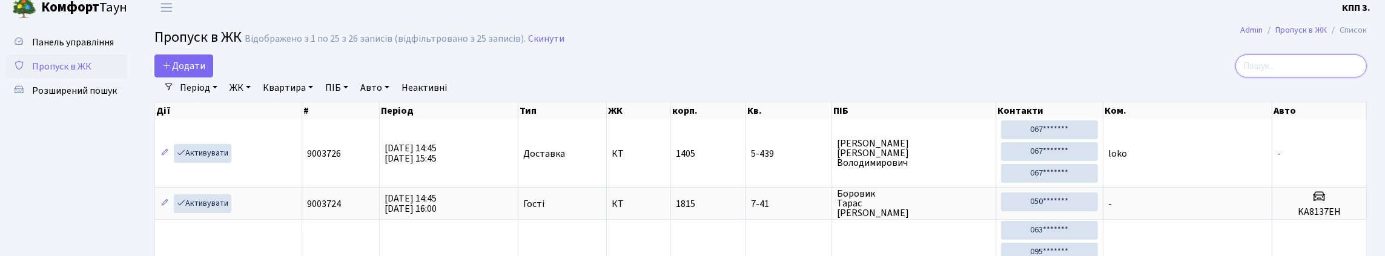
scroll to position [0, 0]
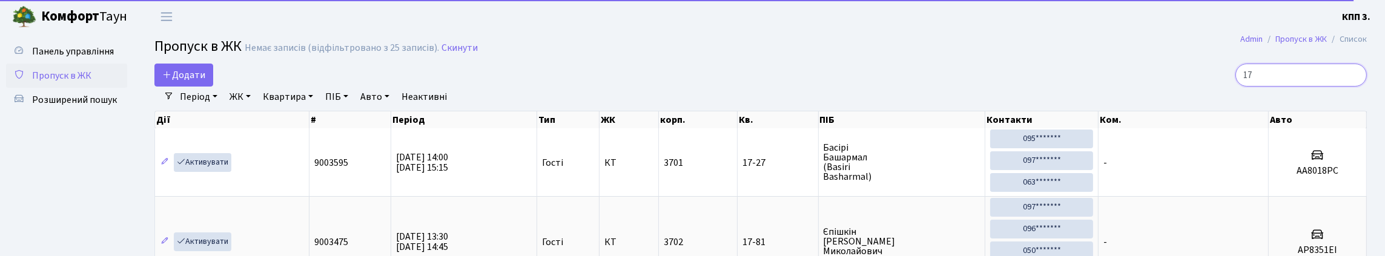
type input "1"
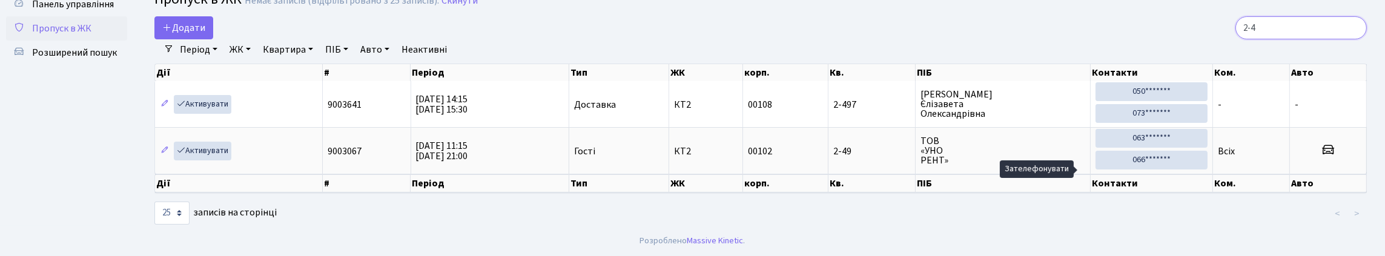
scroll to position [78, 0]
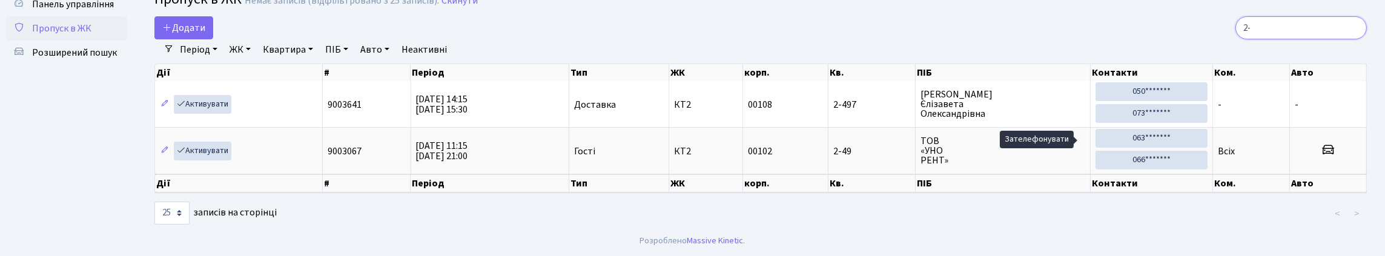
type input "2"
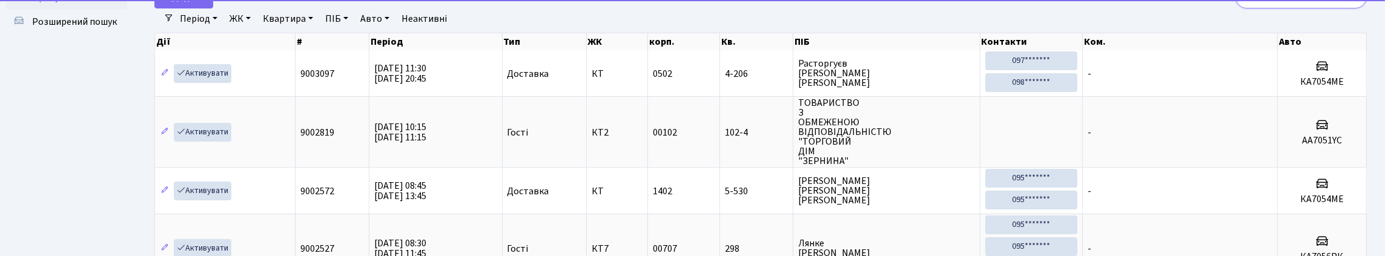
type input "7"
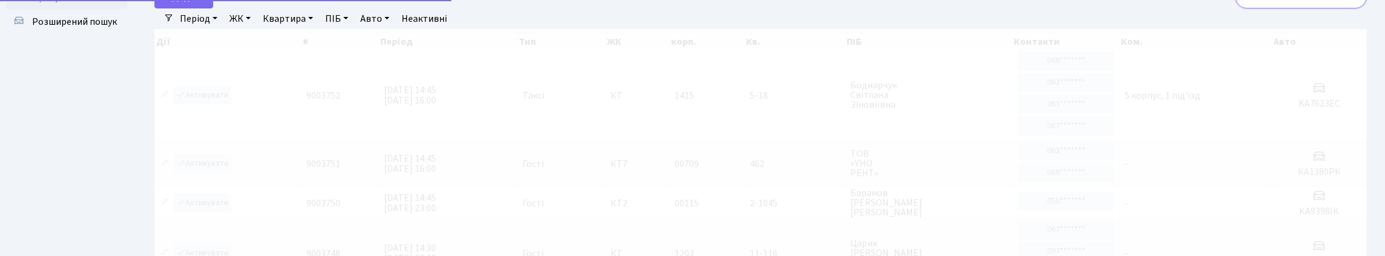
scroll to position [64, 0]
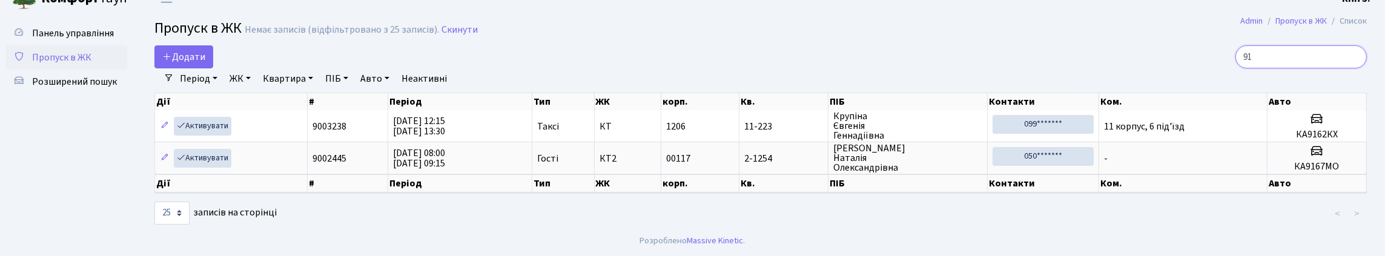
type input "9"
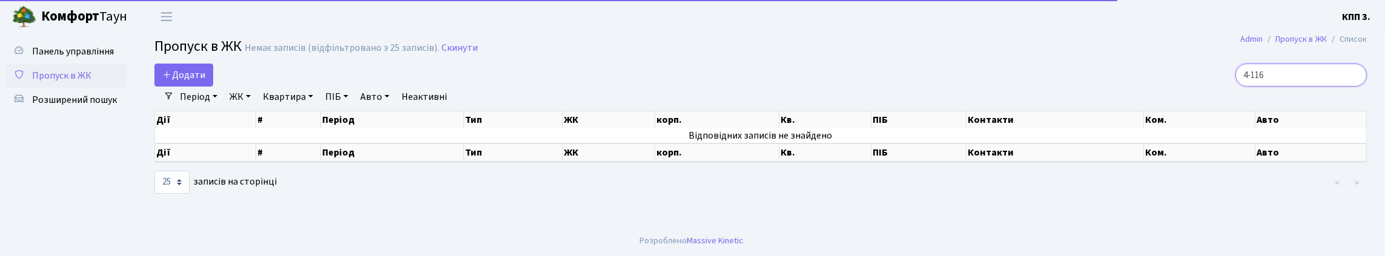
scroll to position [2, 0]
type input "4"
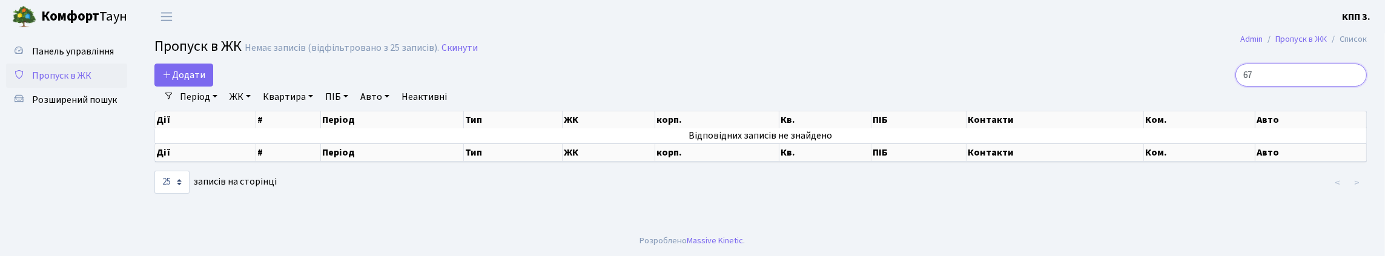
type input "6"
type input "5-315"
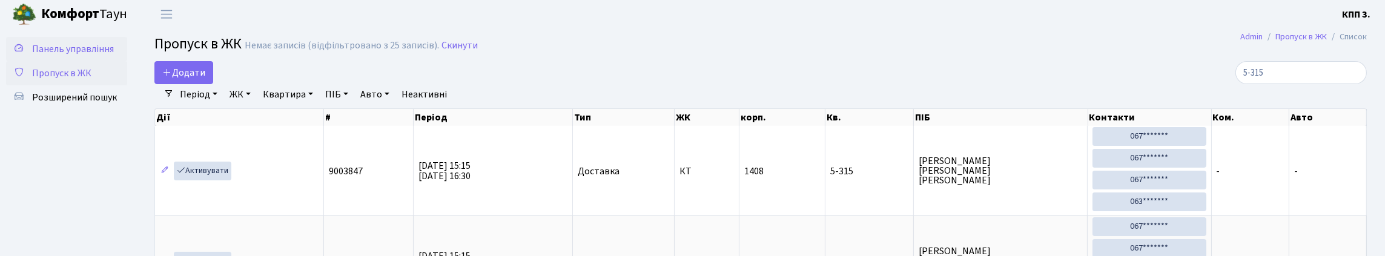
click at [68, 54] on span "Панель управління" at bounding box center [73, 48] width 82 height 13
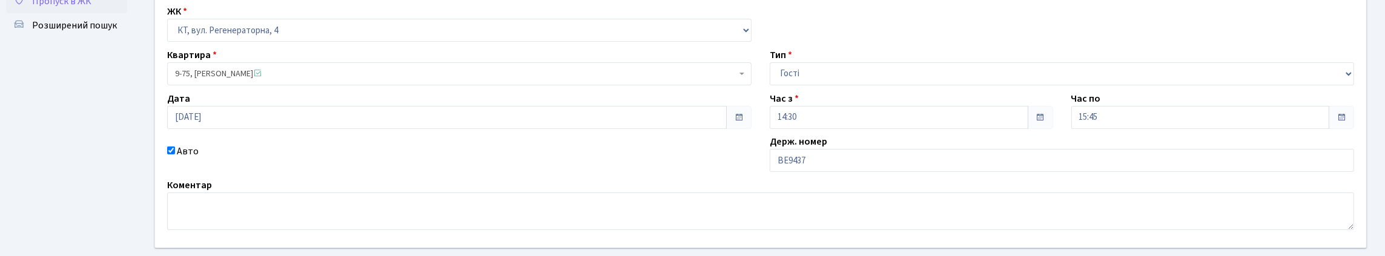
scroll to position [182, 0]
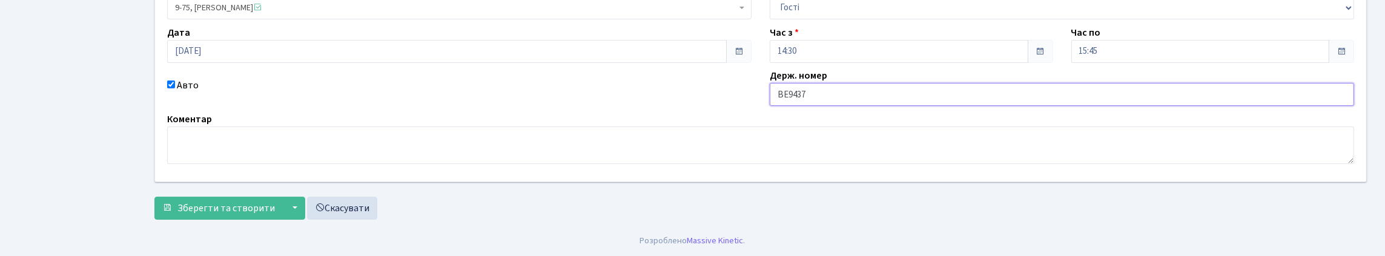
click at [912, 106] on input "ВЕ9437" at bounding box center [1061, 94] width 584 height 23
type input "ВЕ9437ВВ"
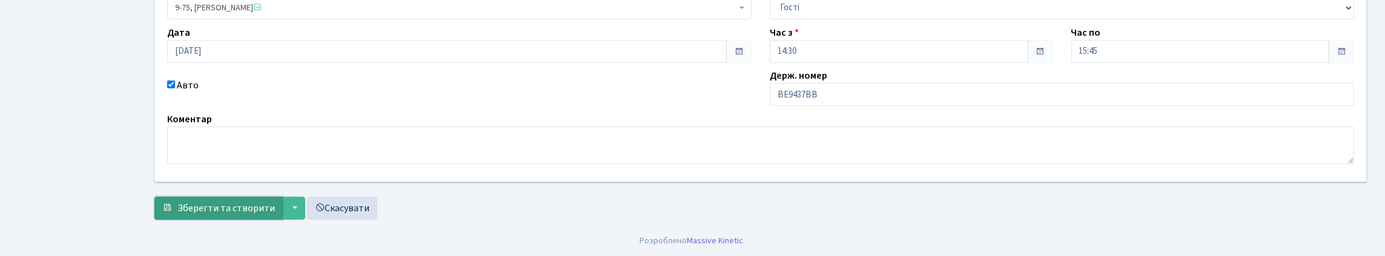
click at [232, 202] on span "Зберегти та створити" at bounding box center [225, 208] width 97 height 13
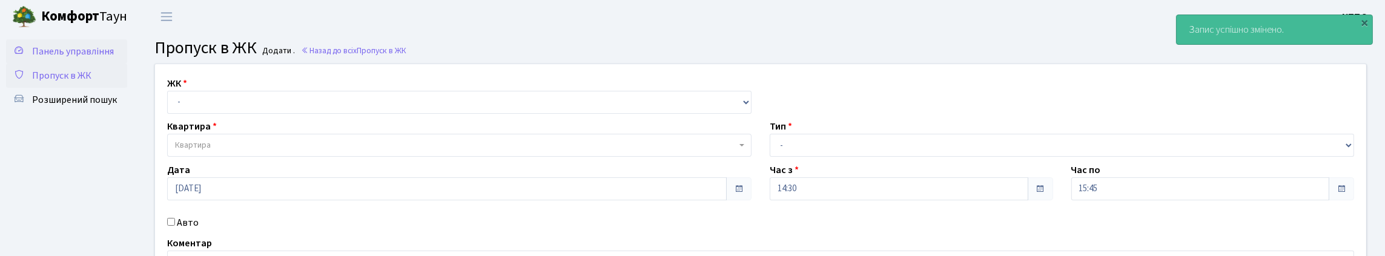
click at [85, 64] on link "Панель управління" at bounding box center [66, 51] width 121 height 24
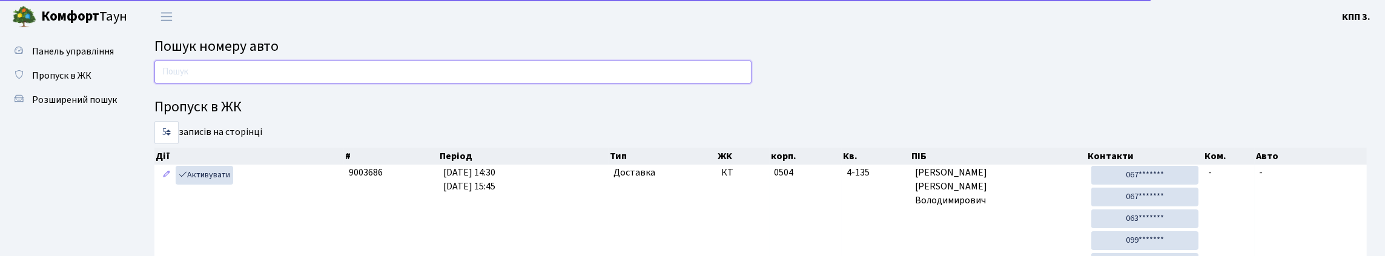
click at [209, 84] on input "text" at bounding box center [452, 72] width 597 height 23
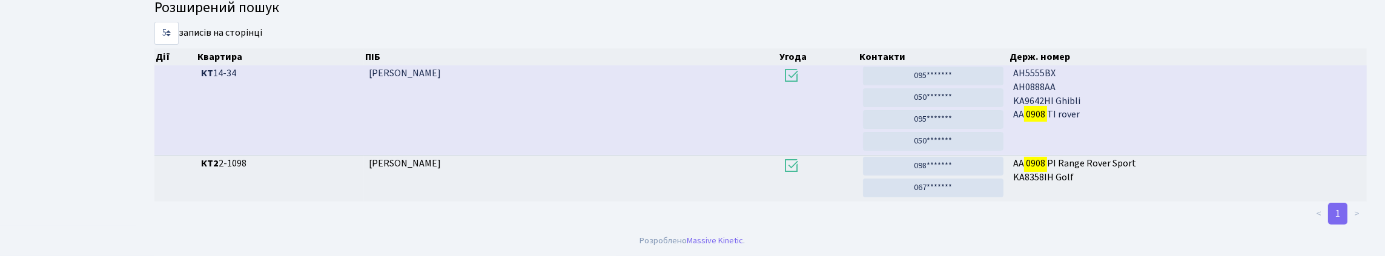
scroll to position [73, 0]
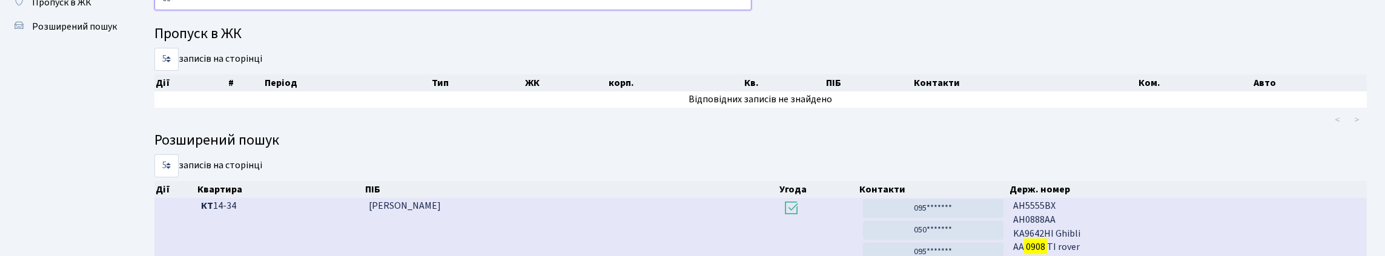
type input "0"
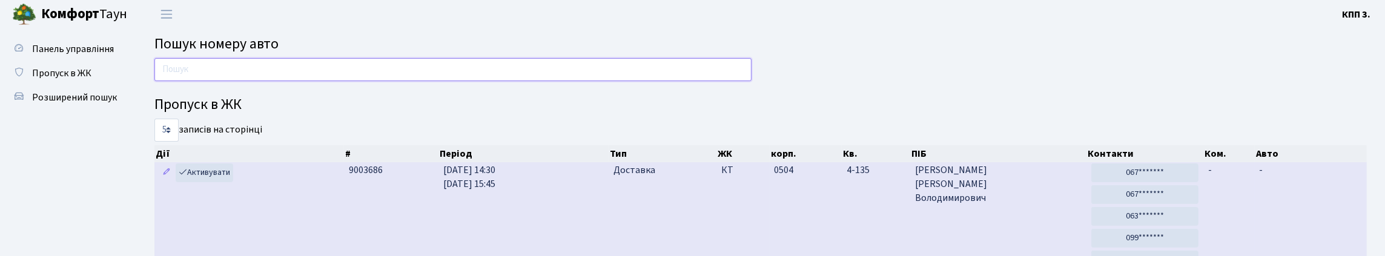
scroll to position [0, 0]
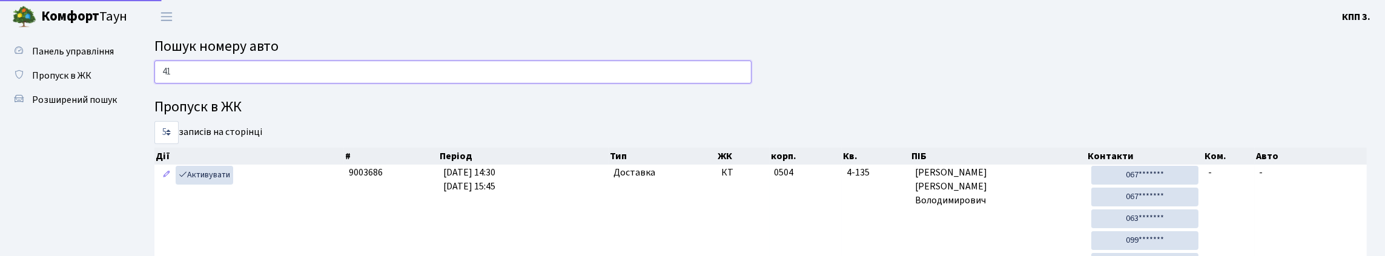
type input "4"
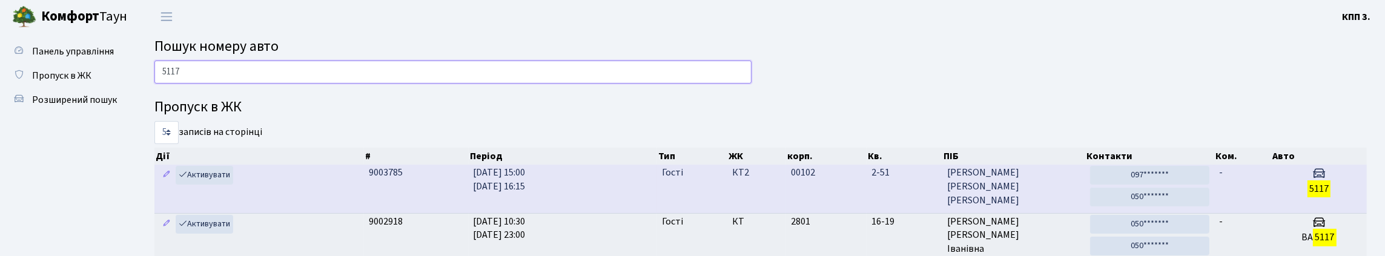
type input "5117"
click at [1271, 212] on td "5117" at bounding box center [1319, 189] width 96 height 48
click at [1266, 212] on td "-" at bounding box center [1242, 189] width 57 height 48
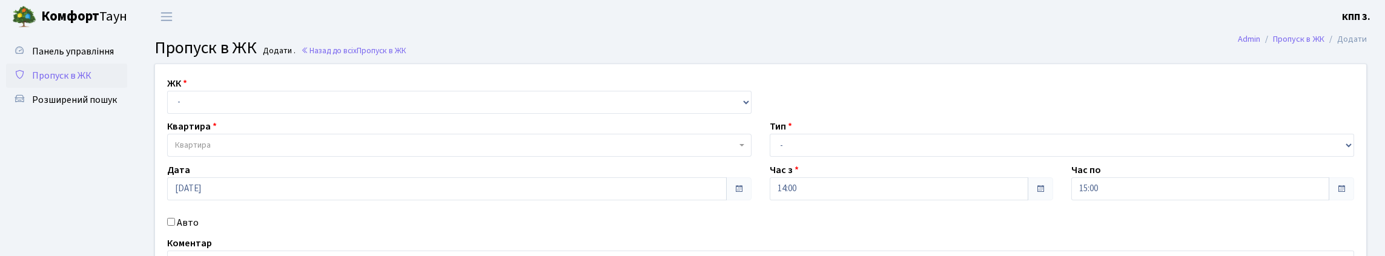
click at [408, 108] on select "- КТ, вул. Регенераторна, 4 КТ2, просп. [STREET_ADDRESS] [STREET_ADDRESS] [PERS…" at bounding box center [459, 102] width 584 height 23
select select "295"
click at [170, 105] on select "- КТ, вул. Регенераторна, 4 КТ2, просп. [STREET_ADDRESS] [STREET_ADDRESS] [PERS…" at bounding box center [459, 102] width 584 height 23
select select
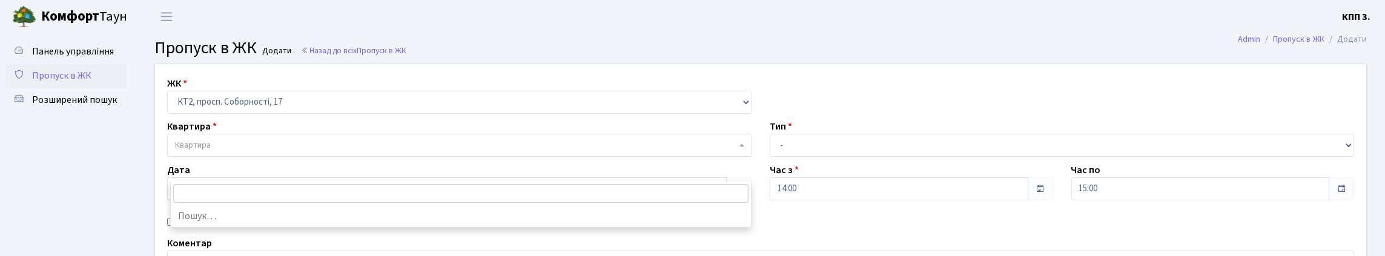
click at [381, 151] on span "Квартира" at bounding box center [455, 145] width 561 height 12
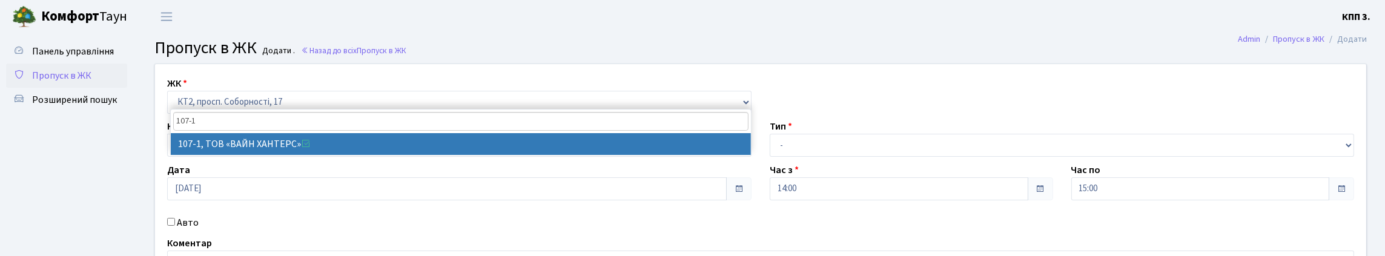
type input "107-1"
select select "16304"
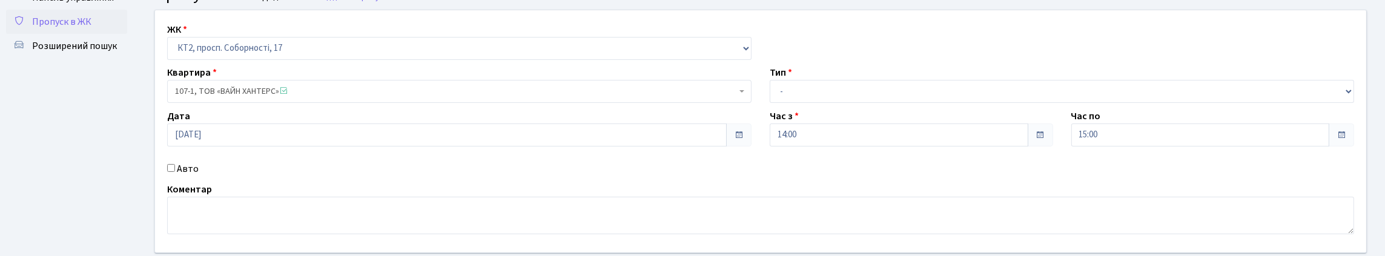
scroll to position [121, 0]
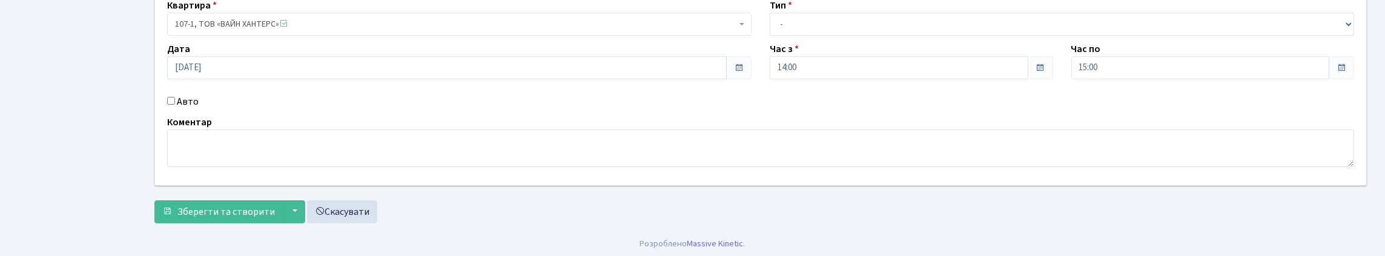
click at [174, 105] on input "Авто" at bounding box center [171, 101] width 8 height 8
checkbox input "true"
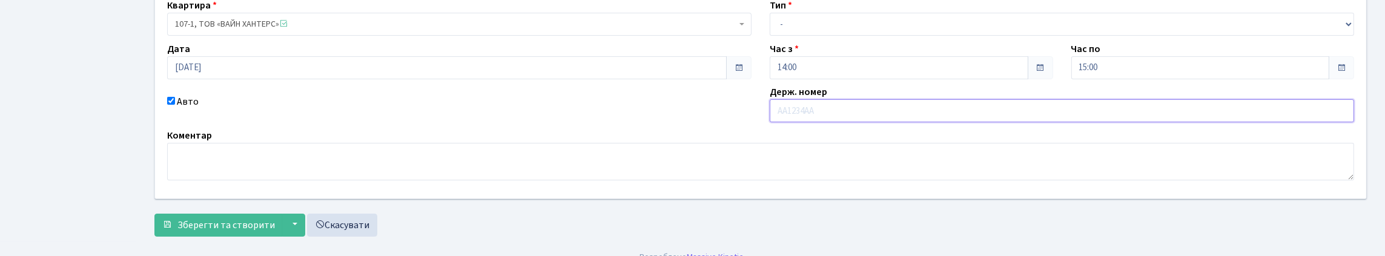
paste input "КА9144ВМ"
type input "КА9144ВМ"
click at [874, 36] on select "- Доставка Таксі Гості Сервіс" at bounding box center [1061, 24] width 584 height 23
select select "3"
click at [769, 36] on select "- Доставка Таксі Гості Сервіс" at bounding box center [1061, 24] width 584 height 23
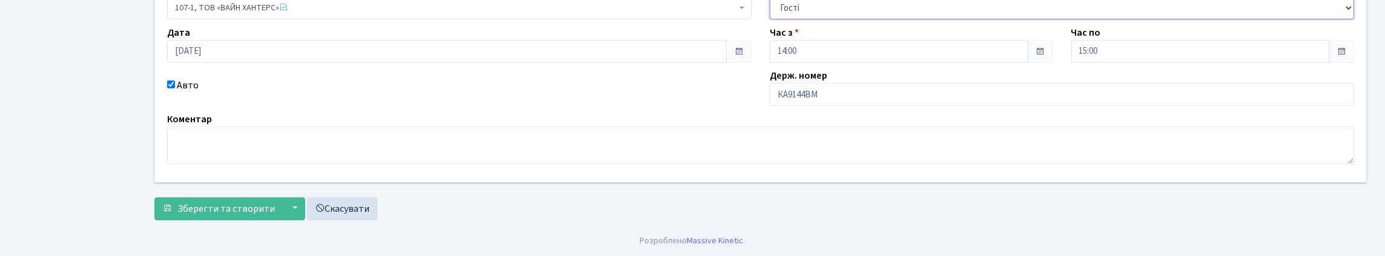
scroll to position [219, 0]
click at [252, 202] on span "Зберегти та створити" at bounding box center [225, 208] width 97 height 13
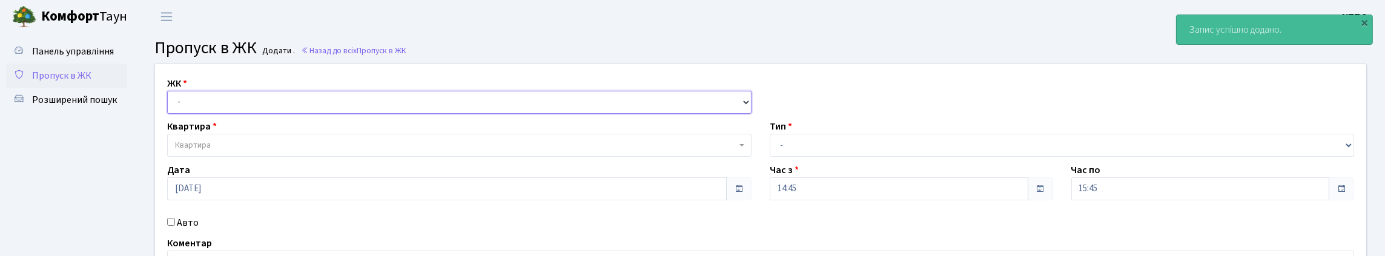
click at [237, 114] on select "- КТ, вул. Регенераторна, 4 КТ2, просп. [STREET_ADDRESS] [STREET_ADDRESS] [PERS…" at bounding box center [459, 102] width 584 height 23
select select "271"
click at [170, 105] on select "- КТ, вул. Регенераторна, 4 КТ2, просп. [STREET_ADDRESS] [STREET_ADDRESS] [PERS…" at bounding box center [459, 102] width 584 height 23
select select
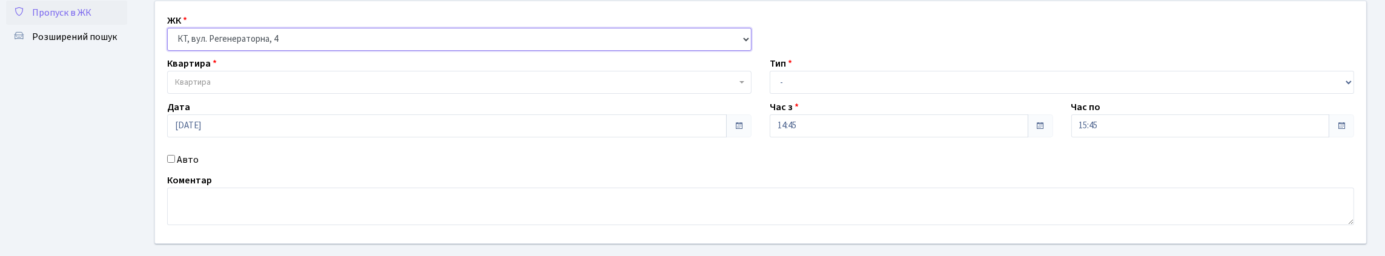
scroll to position [60, 0]
click at [209, 91] on span "Квартира" at bounding box center [193, 85] width 36 height 12
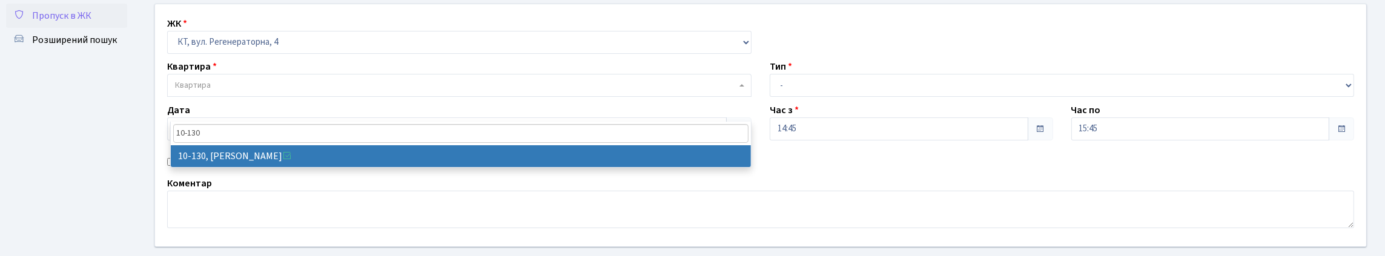
type input "10-130"
select select "6699"
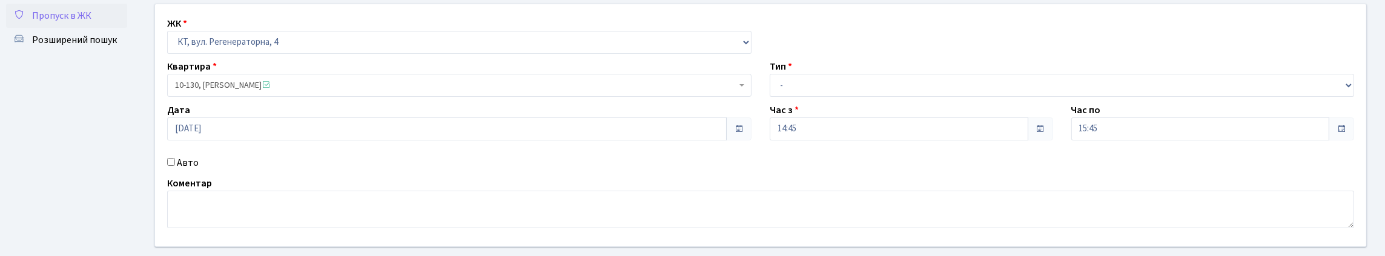
click at [911, 97] on div "Тип - Доставка Таксі Гості Сервіс" at bounding box center [1061, 78] width 602 height 38
drag, startPoint x: 909, startPoint y: 107, endPoint x: 906, endPoint y: 98, distance: 9.0
click at [909, 97] on select "- Доставка Таксі Гості Сервіс" at bounding box center [1061, 85] width 584 height 23
select select "1"
click at [769, 97] on select "- Доставка Таксі Гості Сервіс" at bounding box center [1061, 85] width 584 height 23
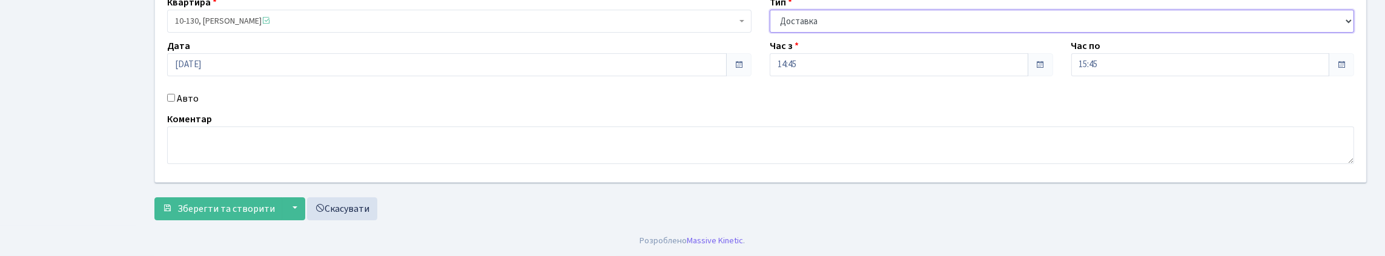
scroll to position [202, 0]
click at [228, 202] on span "Зберегти та створити" at bounding box center [225, 208] width 97 height 13
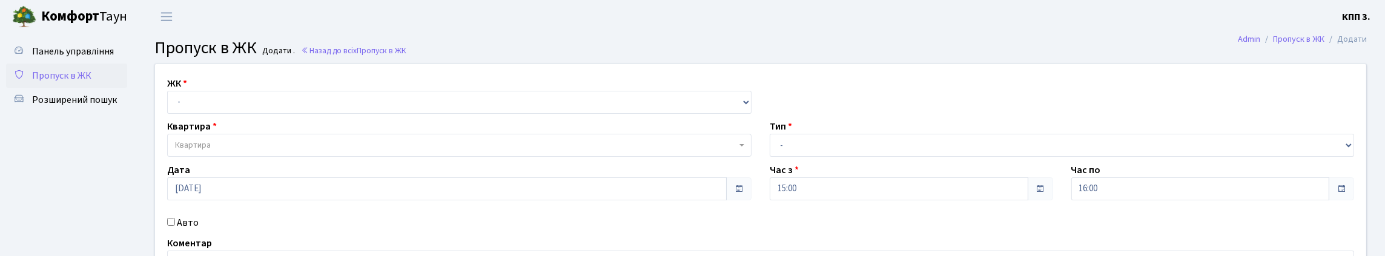
click at [79, 82] on span "Пропуск в ЖК" at bounding box center [61, 75] width 59 height 13
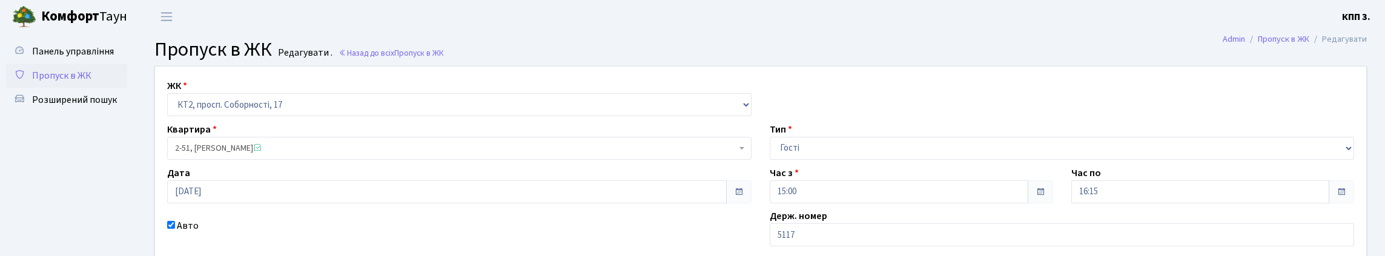
scroll to position [182, 0]
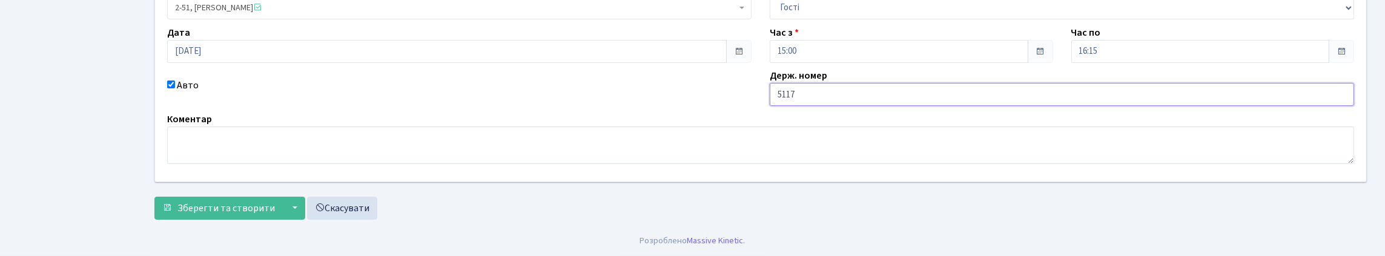
click at [780, 98] on input "5117" at bounding box center [1061, 94] width 584 height 23
type input "АА5117ВР"
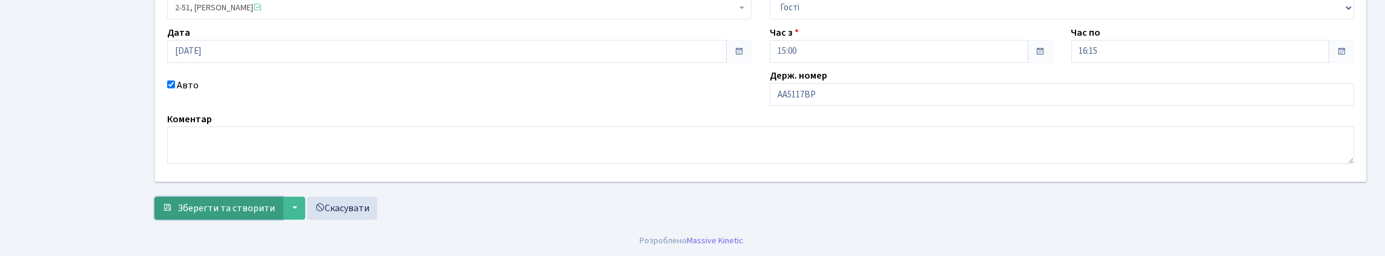
click at [208, 215] on span "Зберегти та створити" at bounding box center [225, 208] width 97 height 13
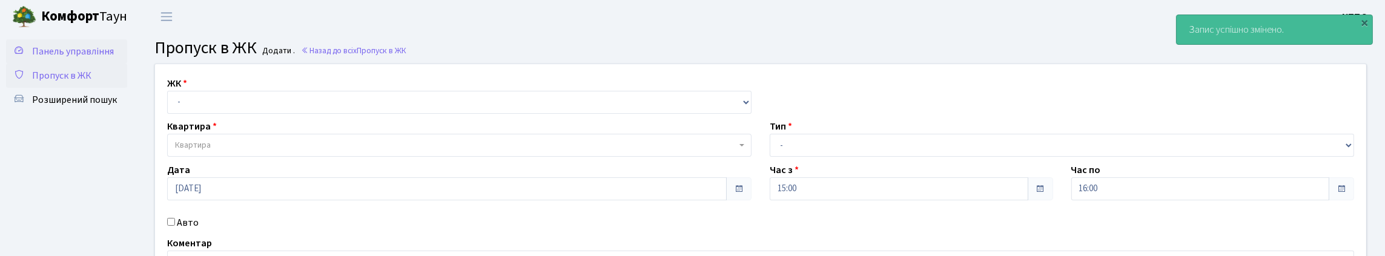
click at [71, 58] on span "Панель управління" at bounding box center [73, 51] width 82 height 13
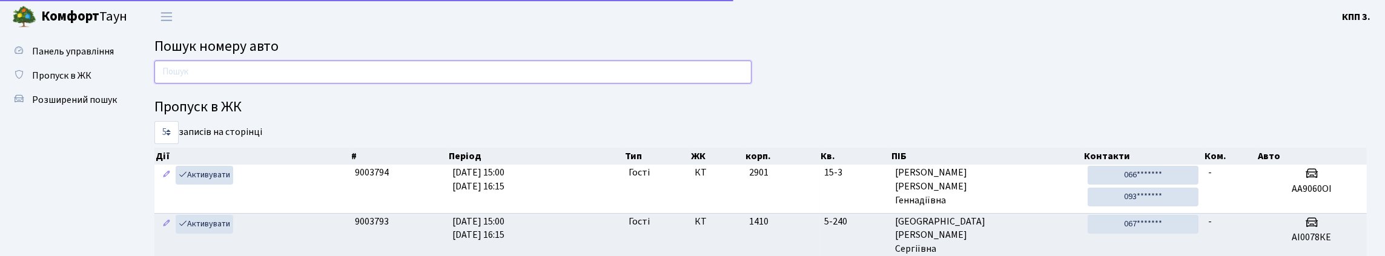
drag, startPoint x: 217, startPoint y: 76, endPoint x: 210, endPoint y: 39, distance: 36.9
click at [217, 76] on input "text" at bounding box center [452, 72] width 597 height 23
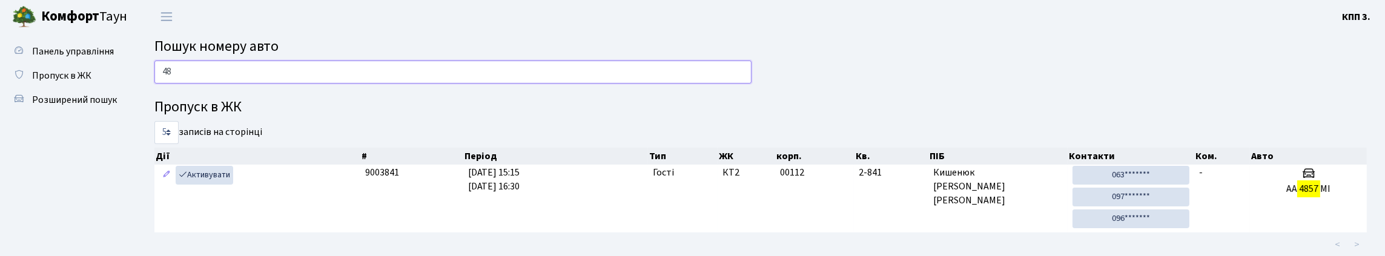
type input "4"
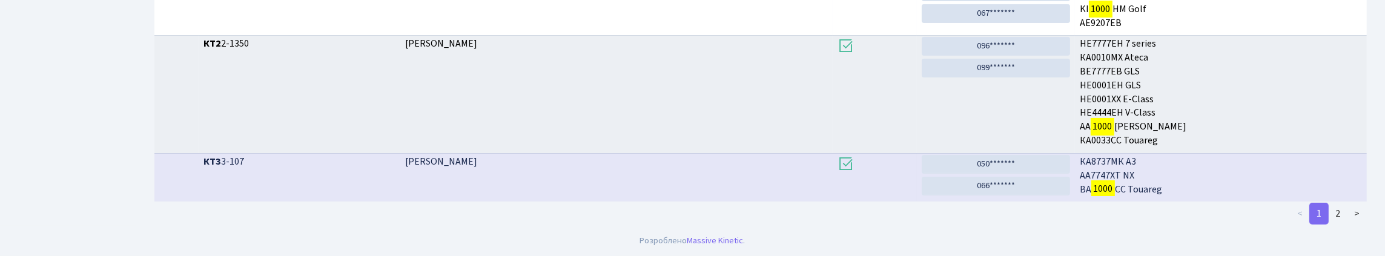
scroll to position [73, 0]
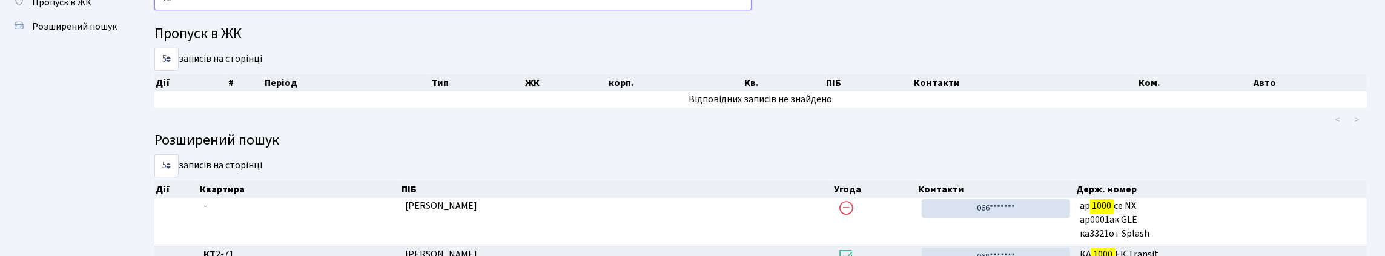
type input "1"
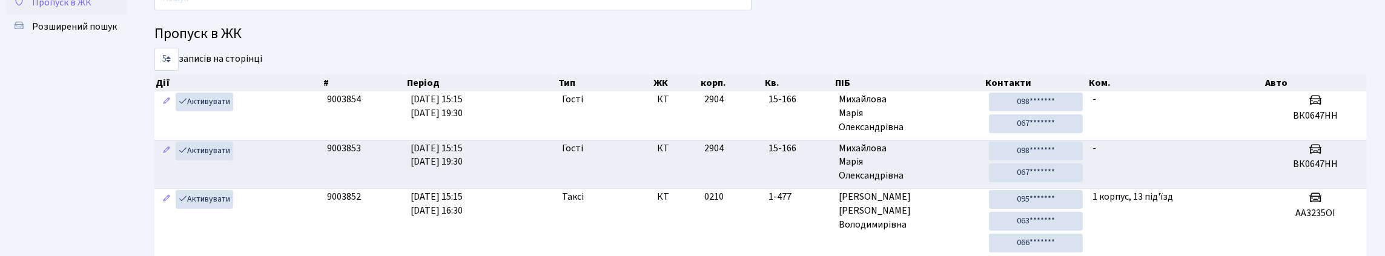
click at [86, 9] on span "Пропуск в ЖК" at bounding box center [61, 2] width 59 height 13
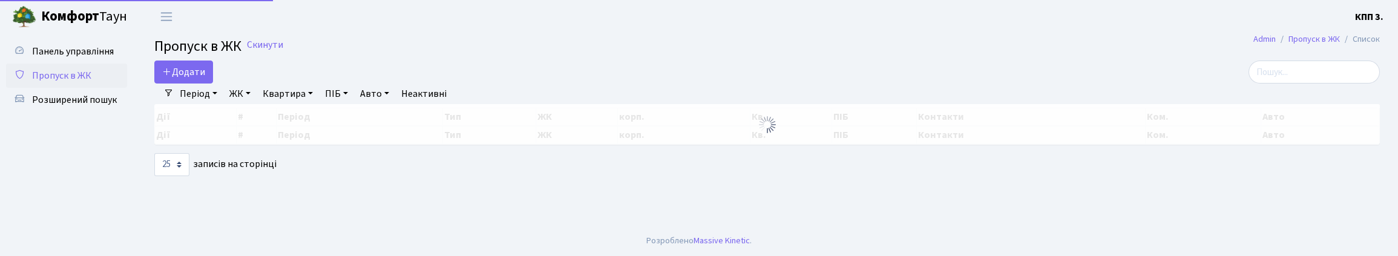
select select "25"
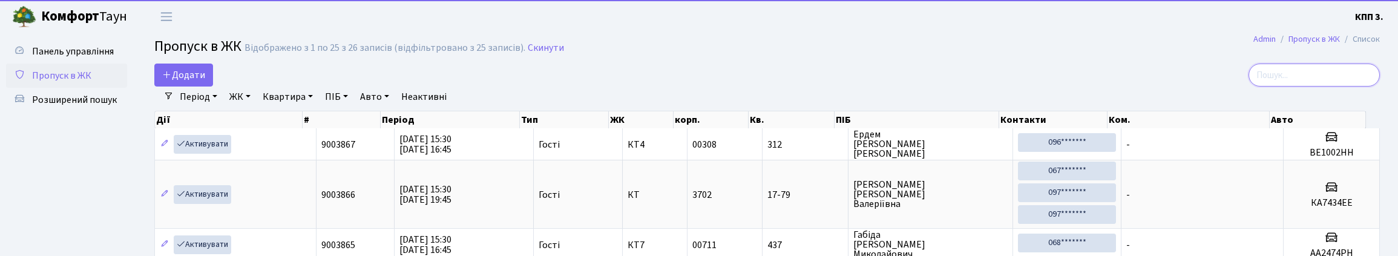
click at [1278, 85] on input "search" at bounding box center [1314, 75] width 131 height 23
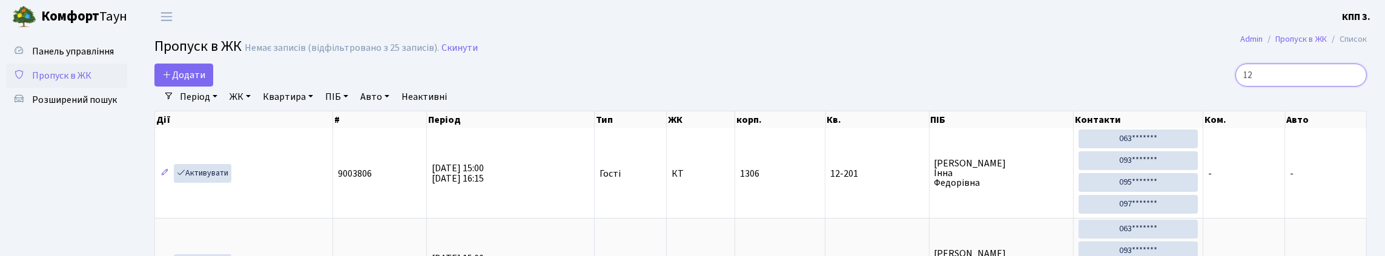
type input "1"
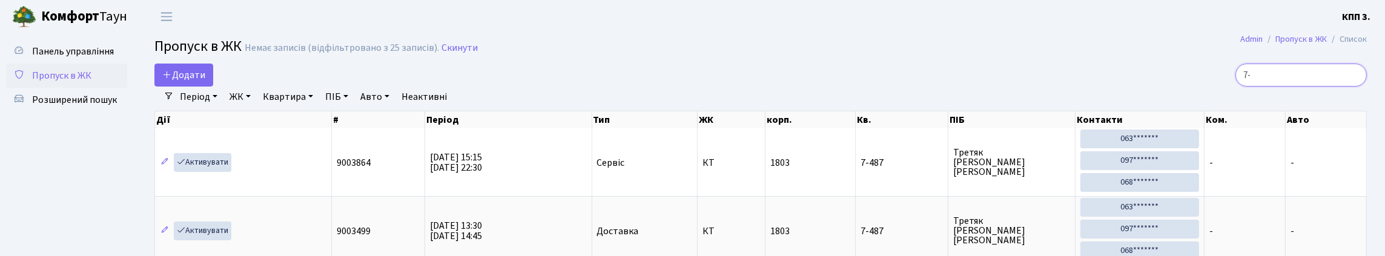
type input "7"
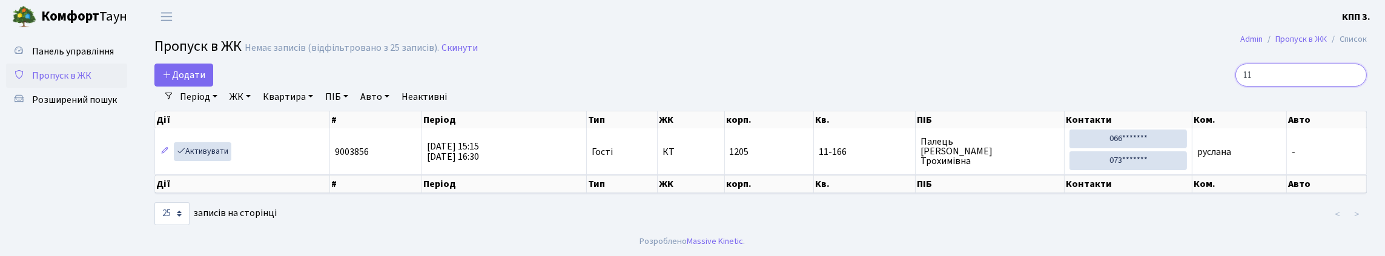
type input "1"
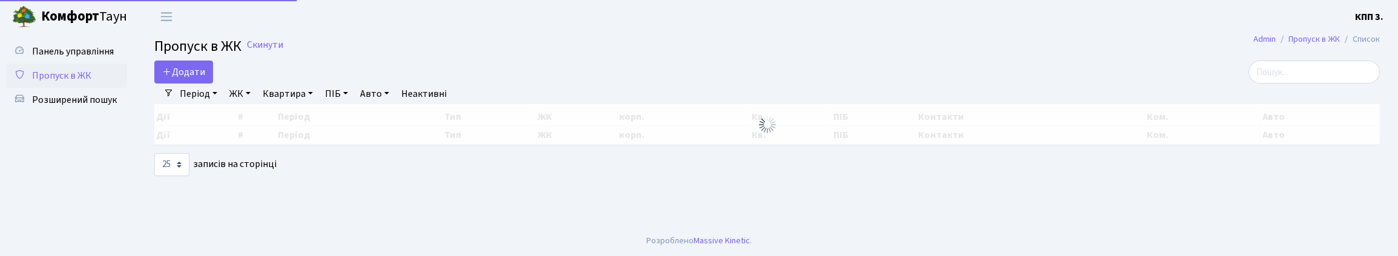
select select "25"
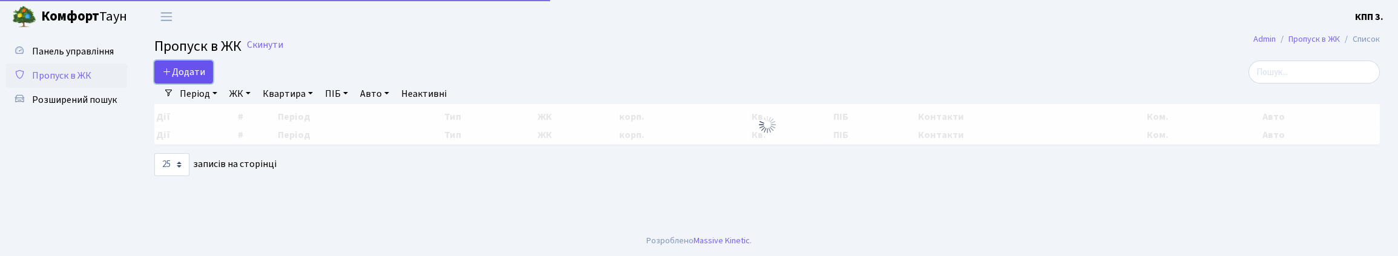
click at [181, 79] on span "Додати" at bounding box center [183, 71] width 43 height 13
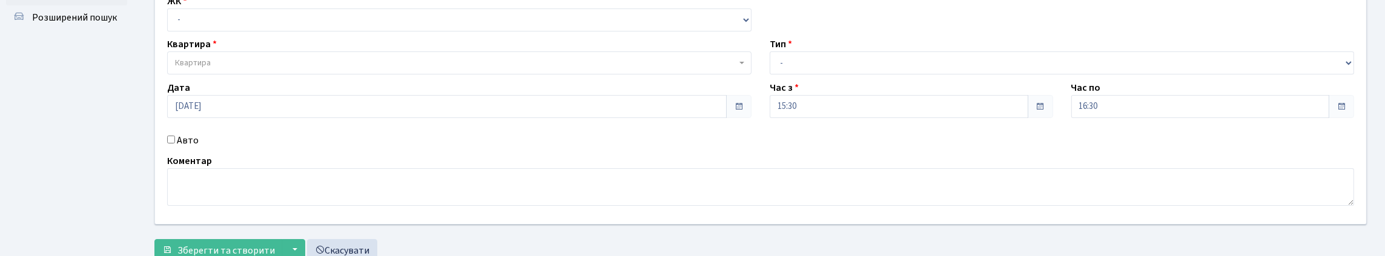
scroll to position [182, 0]
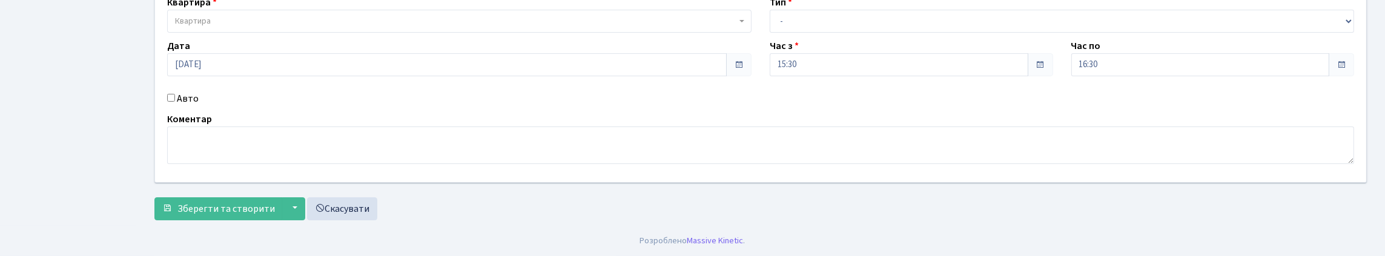
click at [174, 94] on input "Авто" at bounding box center [171, 98] width 8 height 8
checkbox input "true"
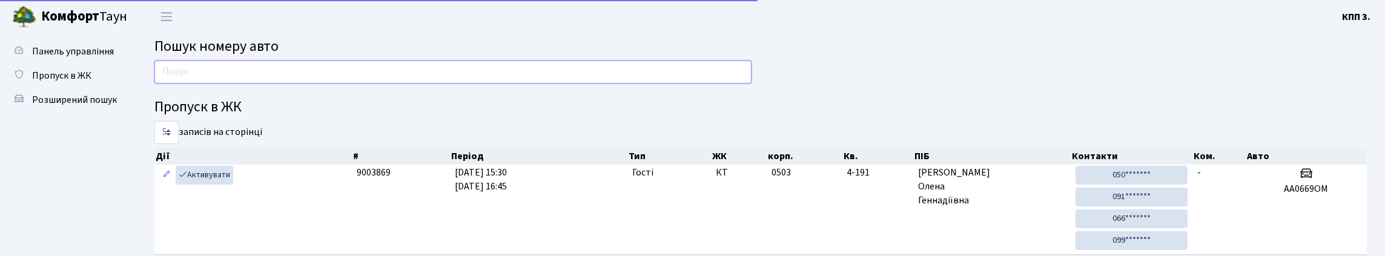
click at [255, 81] on input "text" at bounding box center [452, 72] width 597 height 23
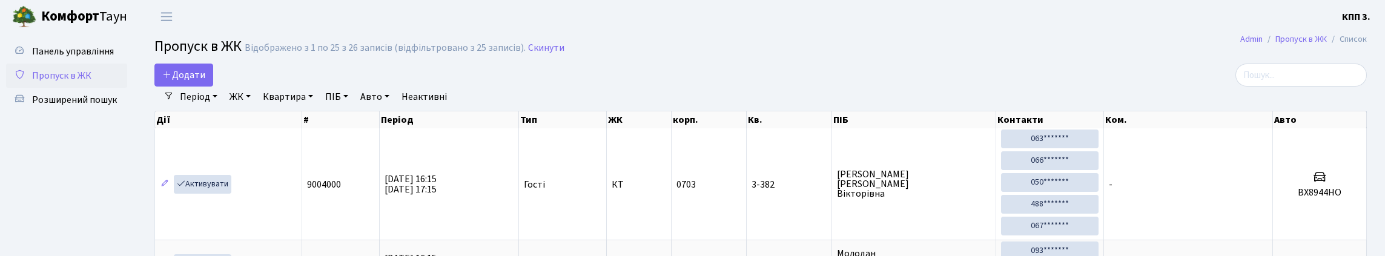
select select "25"
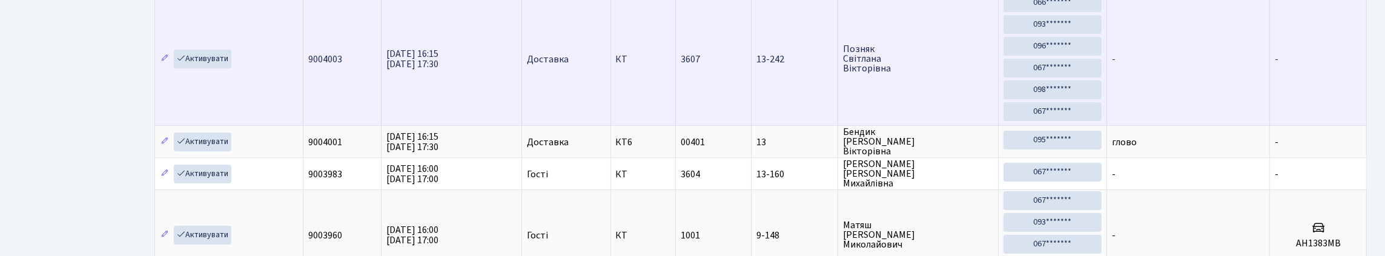
scroll to position [182, 0]
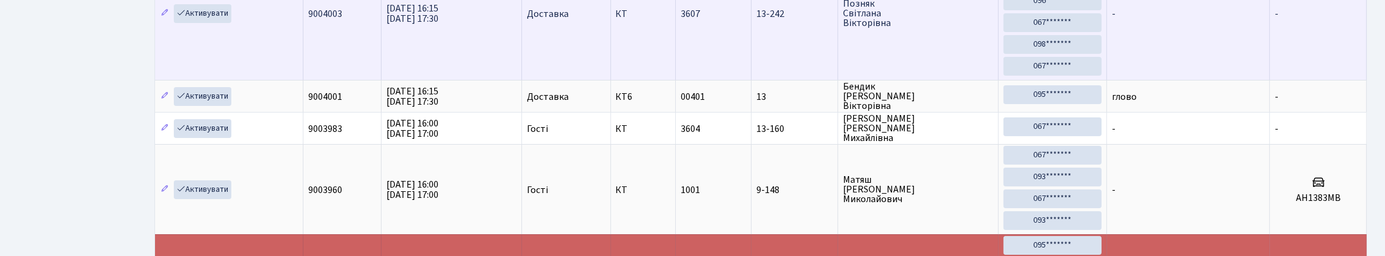
type input "1"
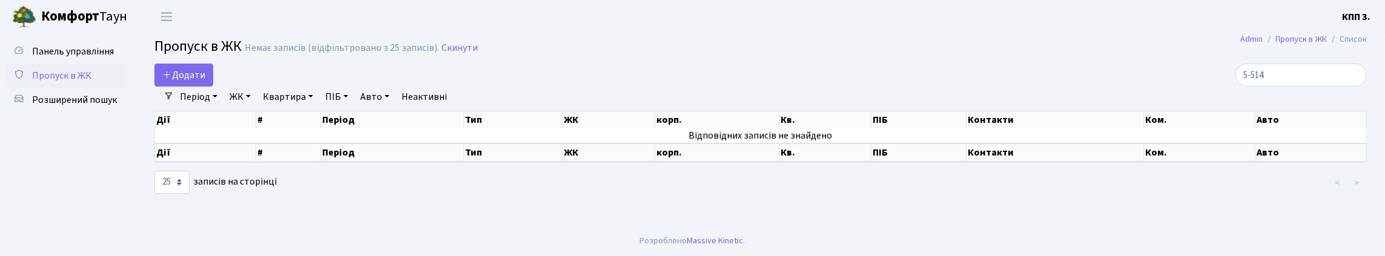
scroll to position [2, 0]
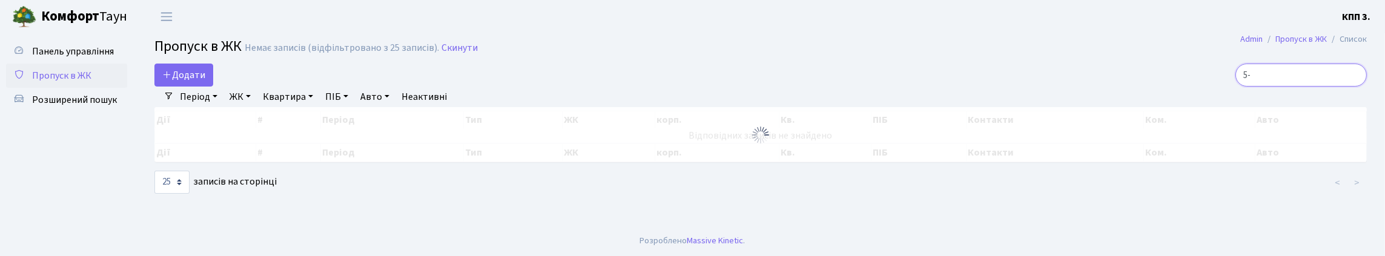
type input "5"
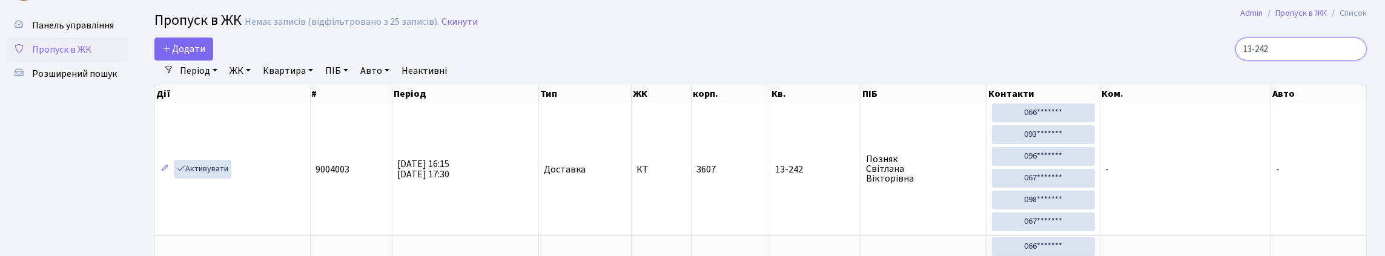
scroll to position [18, 0]
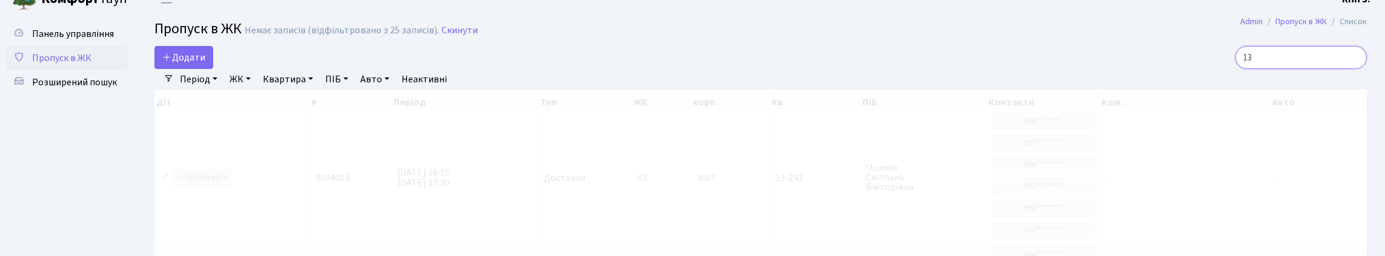
type input "1"
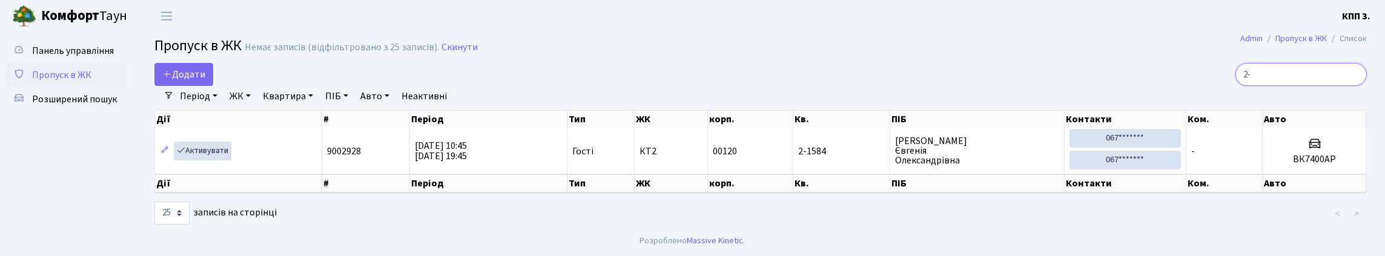
type input "2"
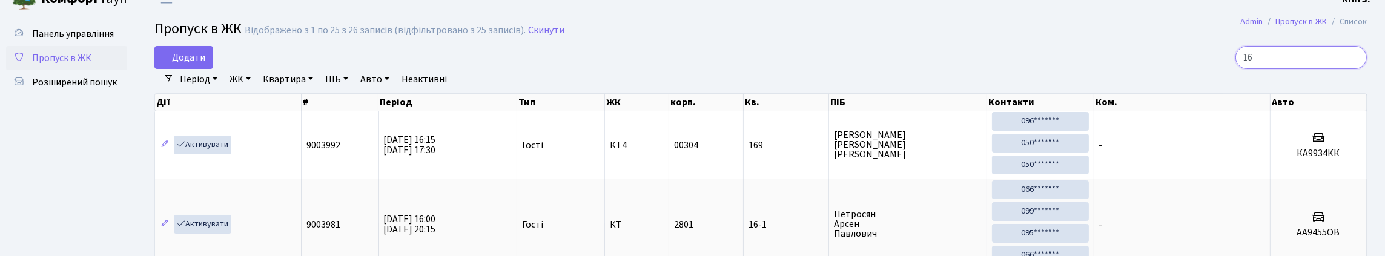
click at [1271, 69] on input "16" at bounding box center [1300, 57] width 131 height 23
type input "1"
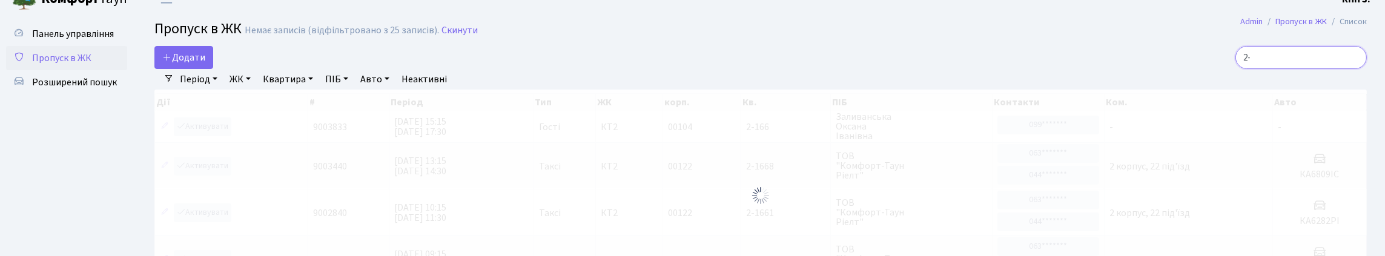
type input "2"
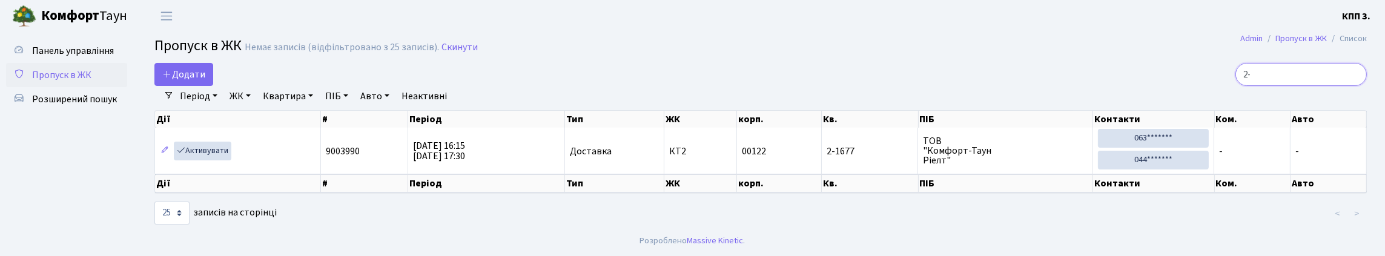
type input "2"
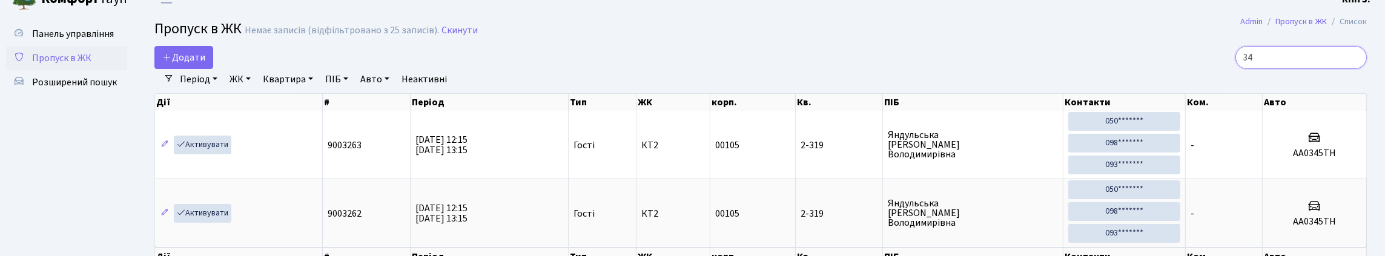
type input "3"
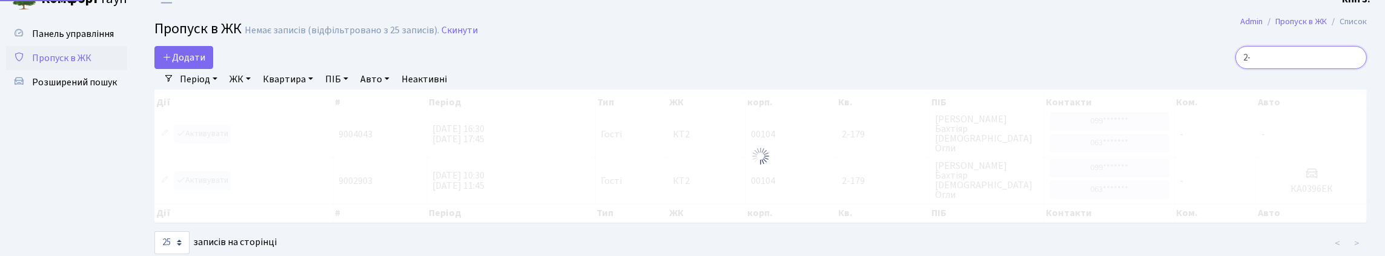
type input "2"
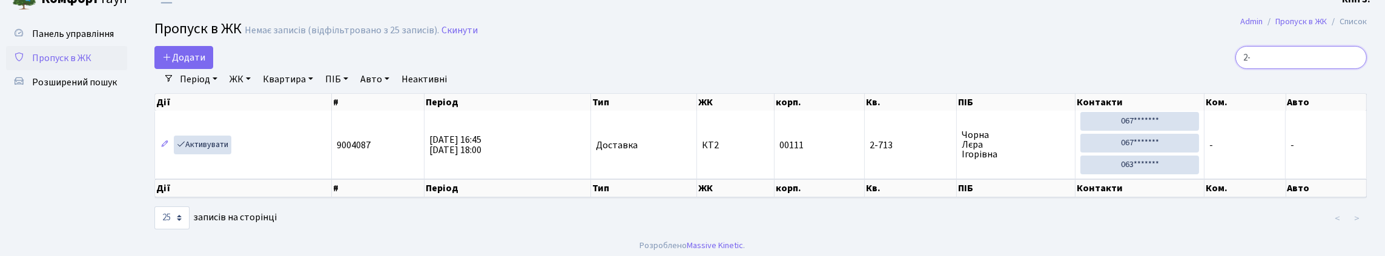
type input "2"
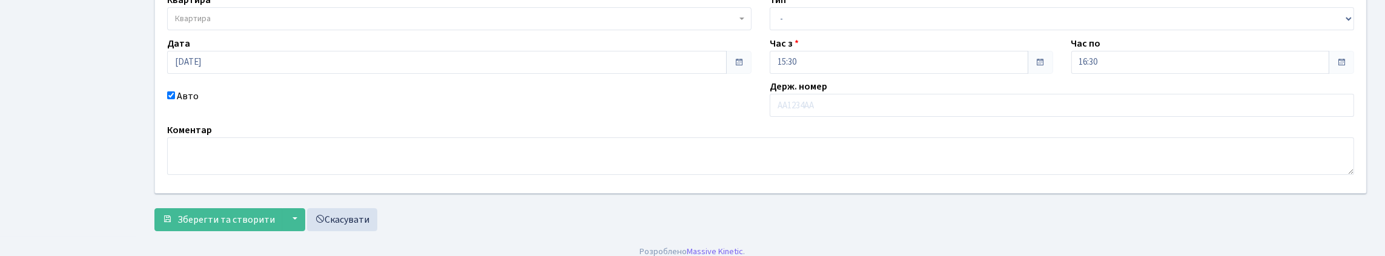
scroll to position [60, 0]
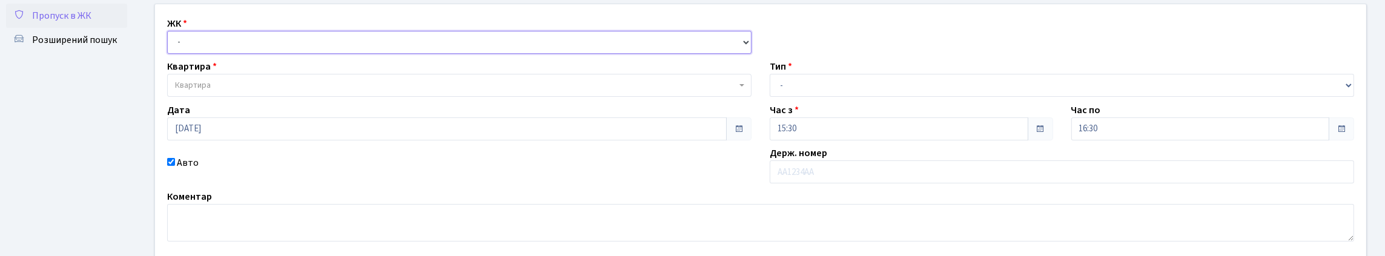
drag, startPoint x: 192, startPoint y: 56, endPoint x: 196, endPoint y: 68, distance: 12.6
click at [192, 54] on select "- КТ, вул. Регенераторна, 4 КТ2, просп. [STREET_ADDRESS] [STREET_ADDRESS] [PERS…" at bounding box center [459, 42] width 584 height 23
select select "271"
click at [170, 44] on select "- КТ, вул. Регенераторна, 4 КТ2, просп. [STREET_ADDRESS] [STREET_ADDRESS] [PERS…" at bounding box center [459, 42] width 584 height 23
select select
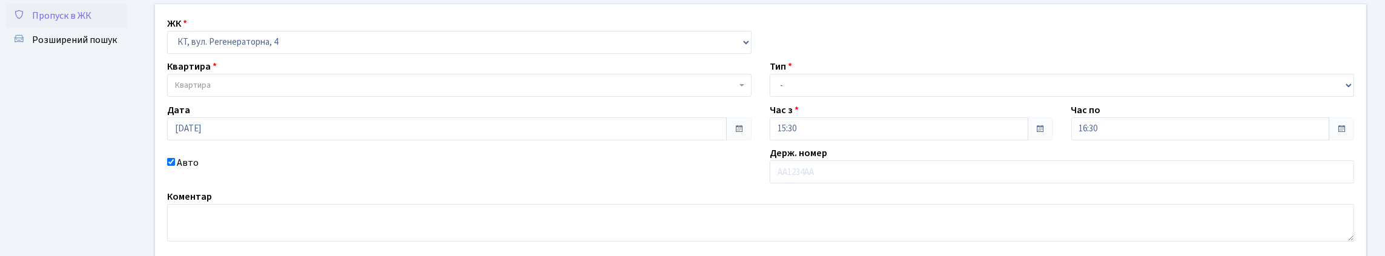
drag, startPoint x: 221, startPoint y: 101, endPoint x: 227, endPoint y: 98, distance: 6.8
click at [222, 97] on span "Квартира" at bounding box center [459, 85] width 584 height 23
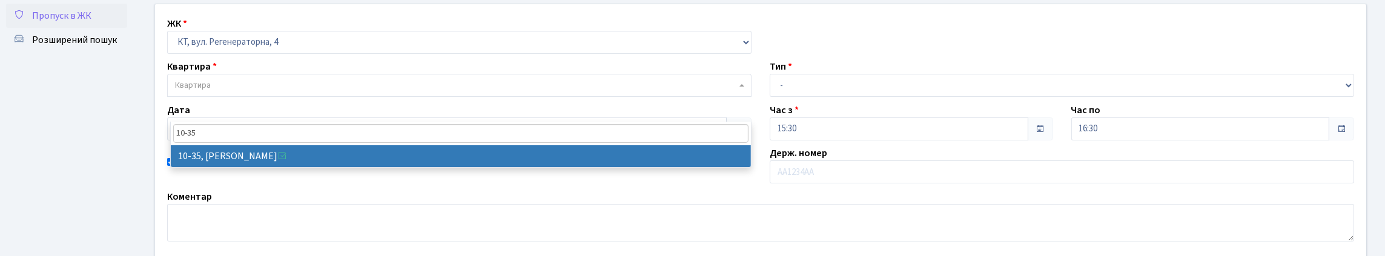
type input "10-35"
select select "6604"
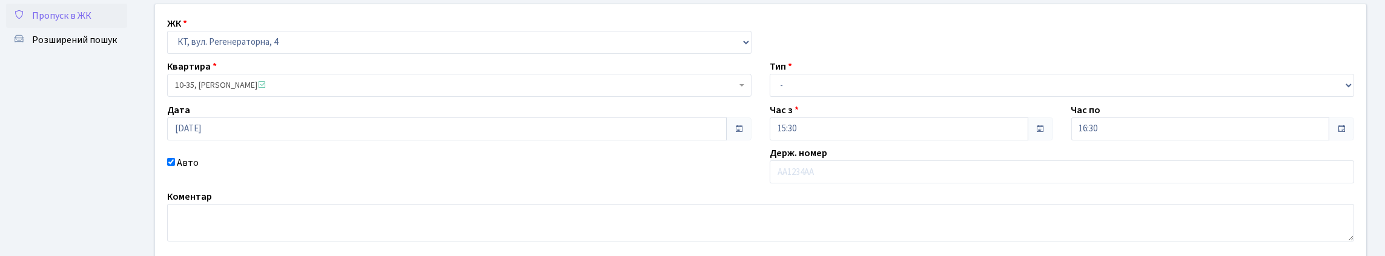
click at [961, 94] on div "Тип - Доставка Таксі Гості Сервіс" at bounding box center [1061, 78] width 602 height 38
drag, startPoint x: 826, startPoint y: 113, endPoint x: 825, endPoint y: 123, distance: 10.3
click at [826, 97] on select "- Доставка Таксі Гості Сервіс" at bounding box center [1061, 85] width 584 height 23
select select "2"
click at [769, 97] on select "- Доставка Таксі Гості Сервіс" at bounding box center [1061, 85] width 584 height 23
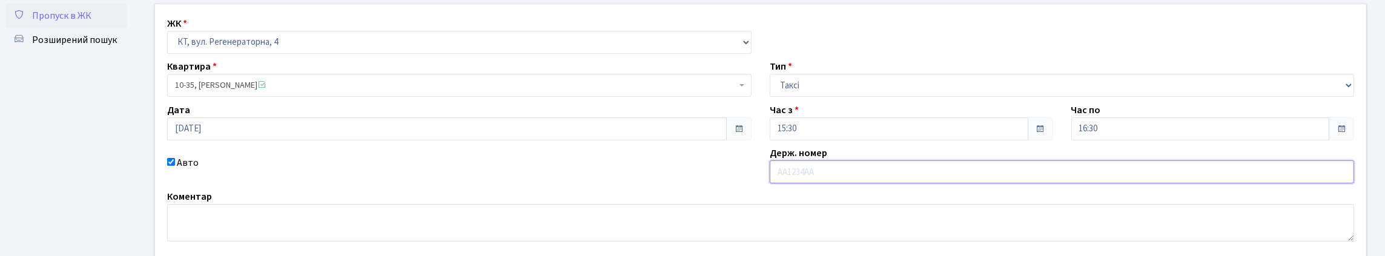
click at [807, 183] on input "text" at bounding box center [1061, 171] width 584 height 23
type input "АА9717ОІ"
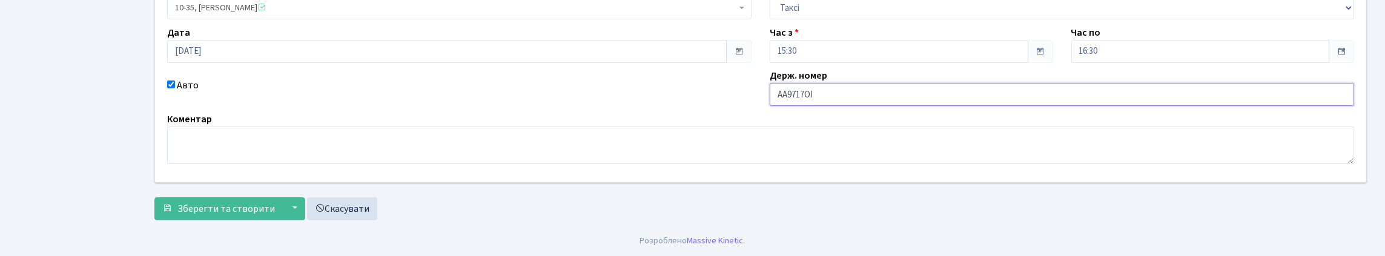
scroll to position [182, 0]
drag, startPoint x: 242, startPoint y: 213, endPoint x: 246, endPoint y: 229, distance: 16.3
click at [246, 220] on form "ЖК - КТ, вул. Регенераторна, 4 КТ2, просп. [STREET_ADDRESS] [STREET_ADDRESS] [P…" at bounding box center [760, 73] width 1212 height 294
click at [245, 216] on span "Зберегти та створити" at bounding box center [225, 208] width 97 height 13
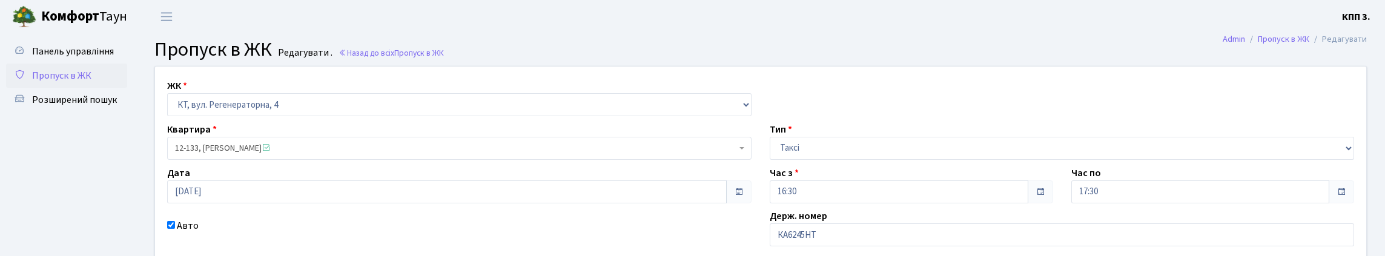
scroll to position [60, 0]
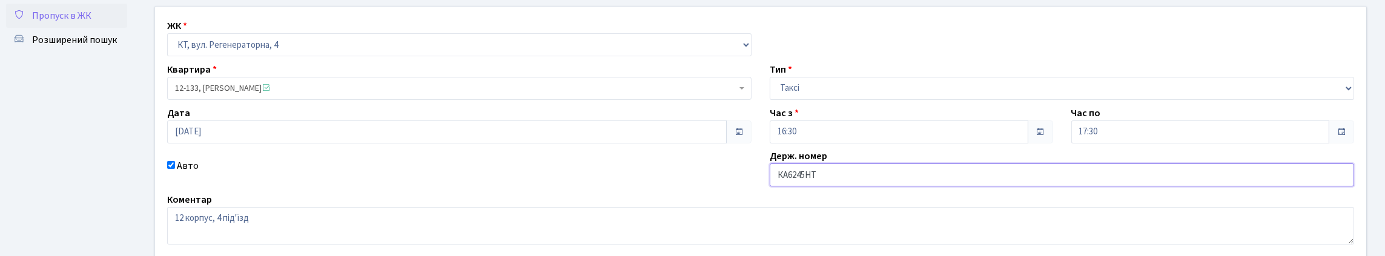
click at [820, 186] on input "КА6245НТ" at bounding box center [1061, 174] width 584 height 23
type input "КА6245МТ"
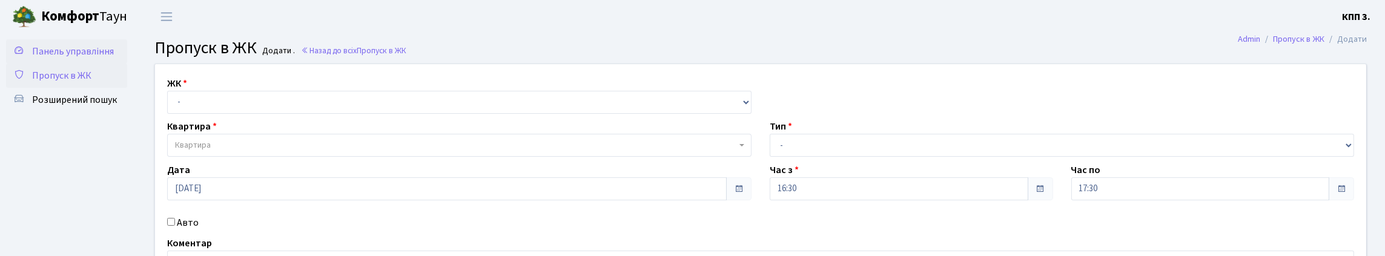
click at [70, 58] on span "Панель управління" at bounding box center [73, 51] width 82 height 13
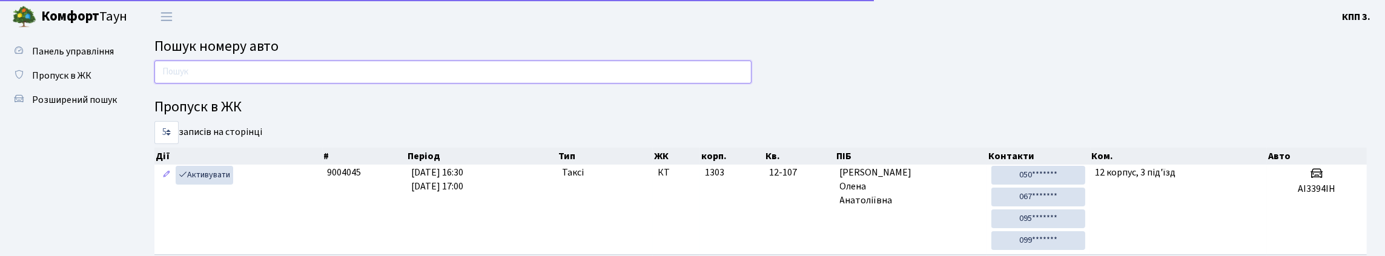
click at [210, 84] on input "text" at bounding box center [452, 72] width 597 height 23
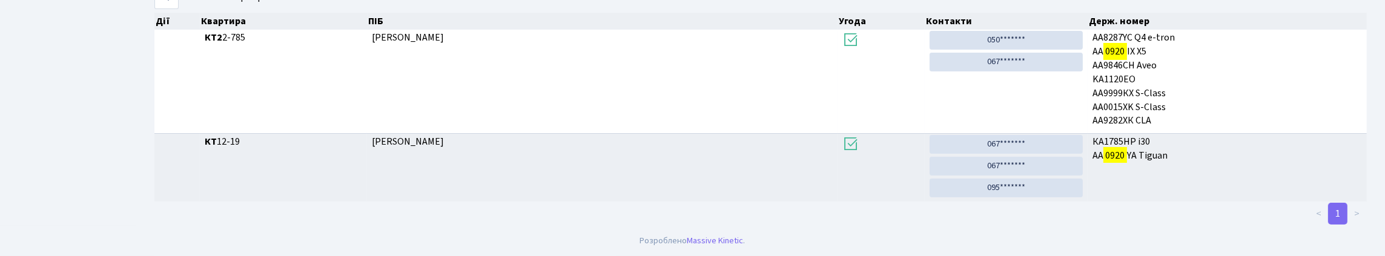
scroll to position [73, 0]
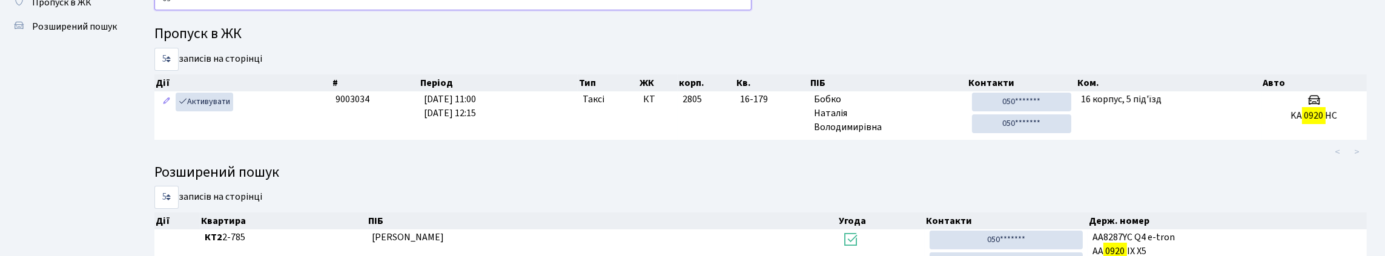
type input "0"
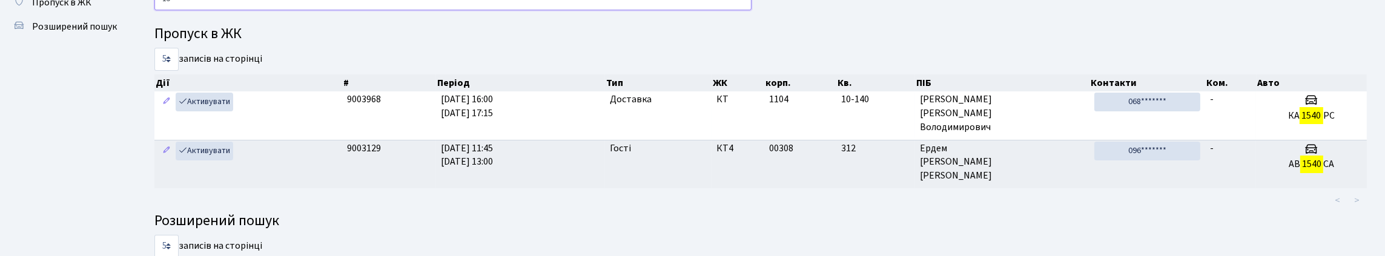
type input "1"
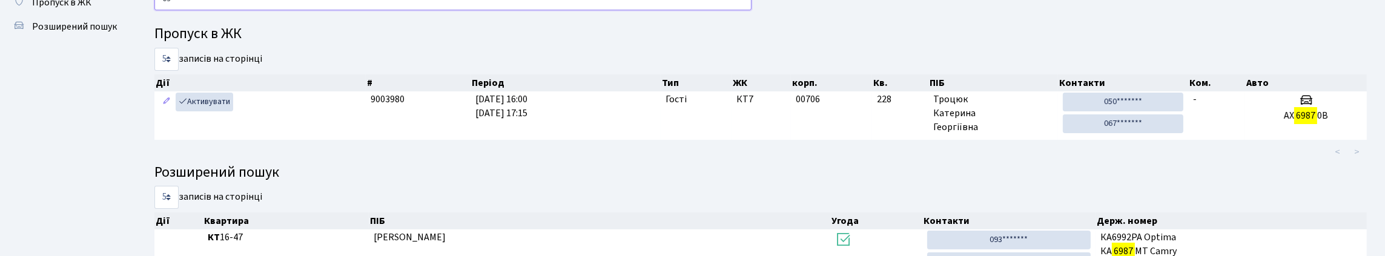
type input "6"
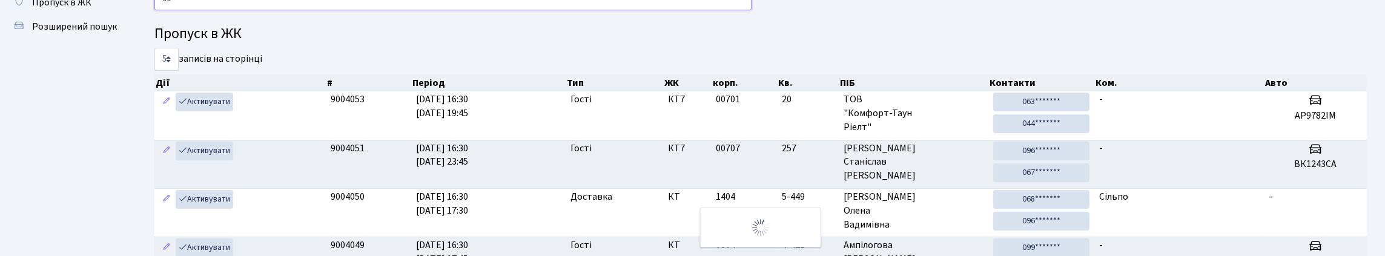
type input "0"
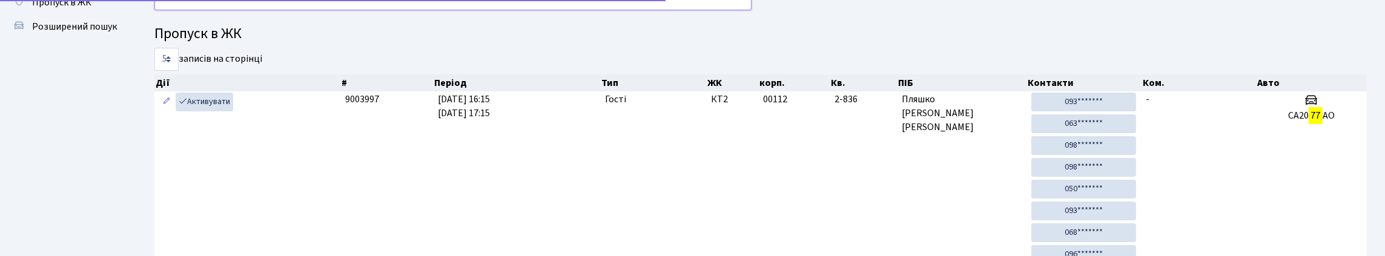
type input "7"
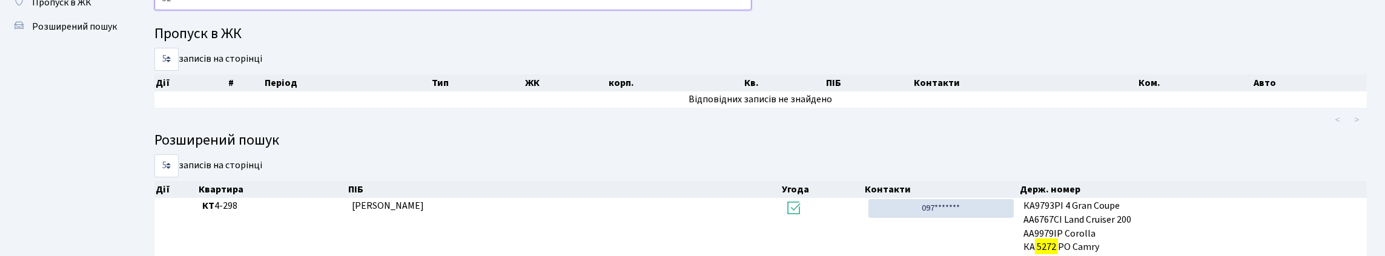
type input "5"
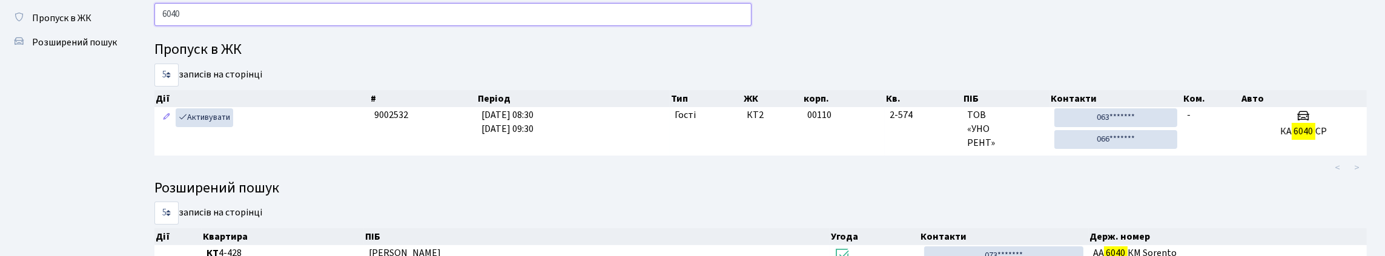
scroll to position [57, 0]
type input "6"
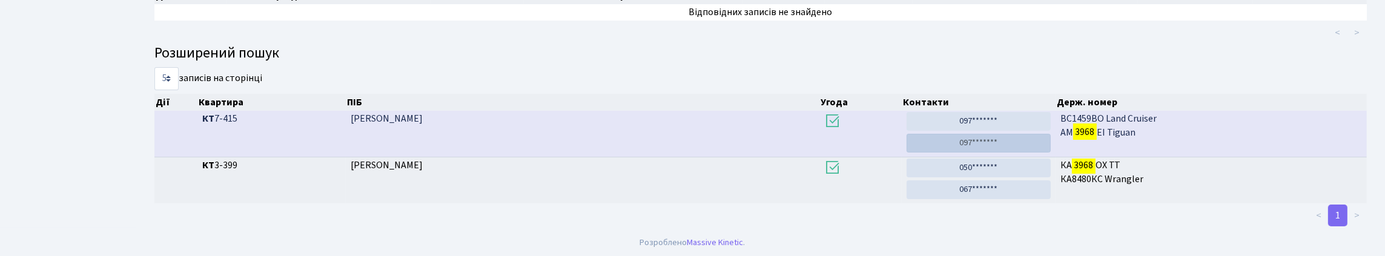
scroll to position [59, 0]
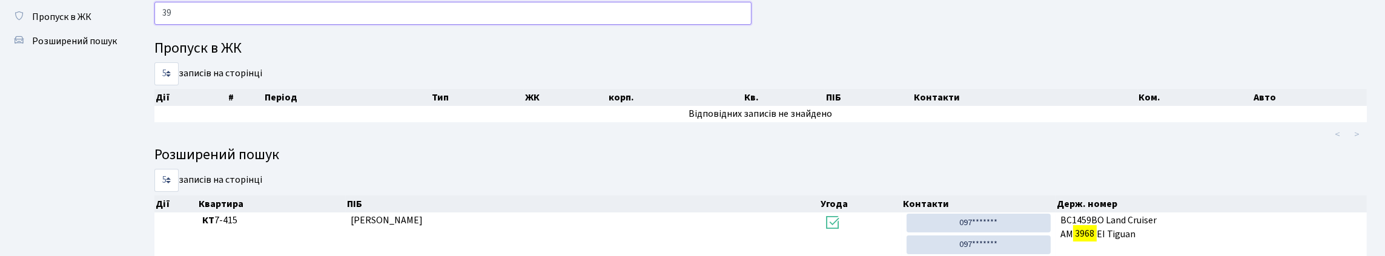
type input "3"
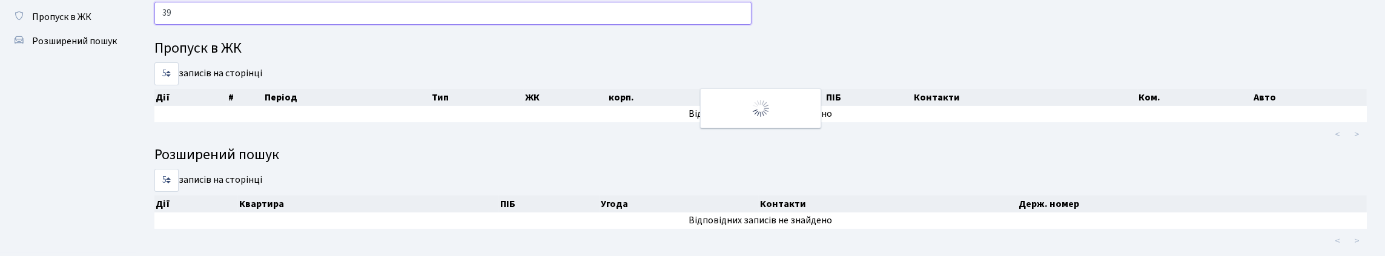
type input "3"
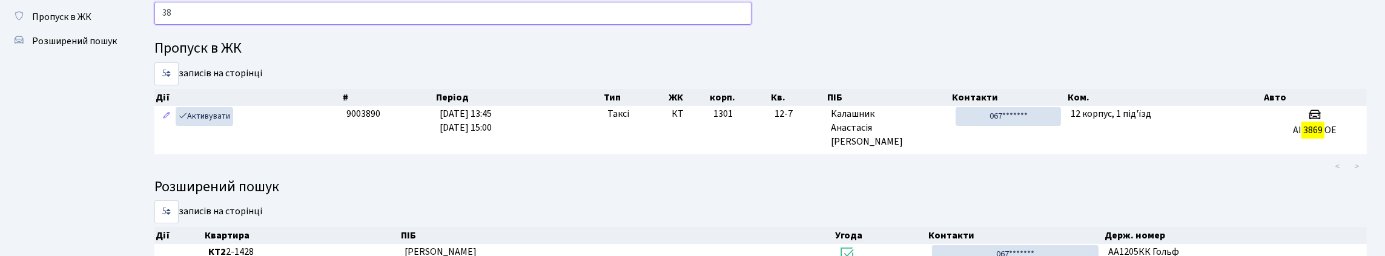
type input "3"
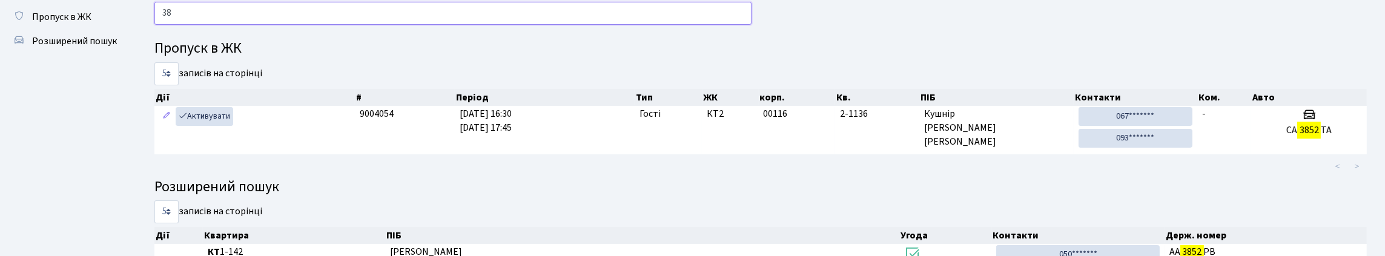
type input "3"
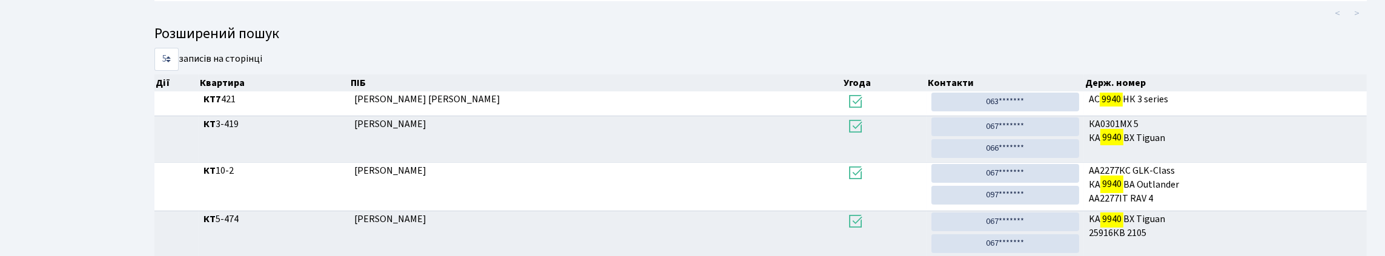
scroll to position [73, 0]
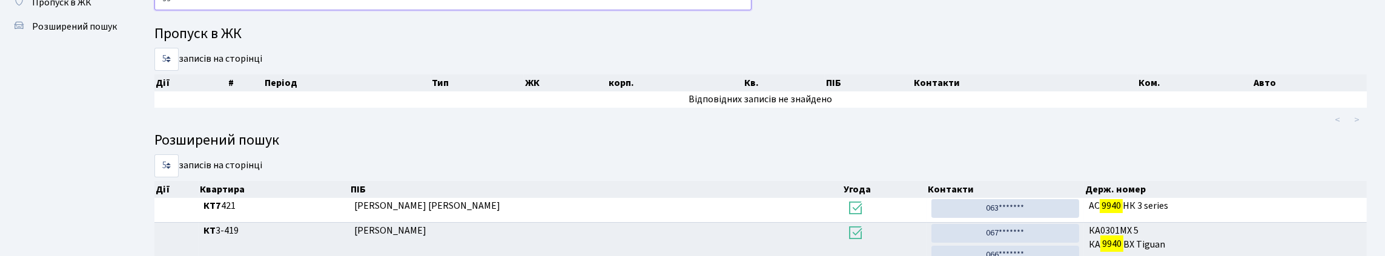
type input "9"
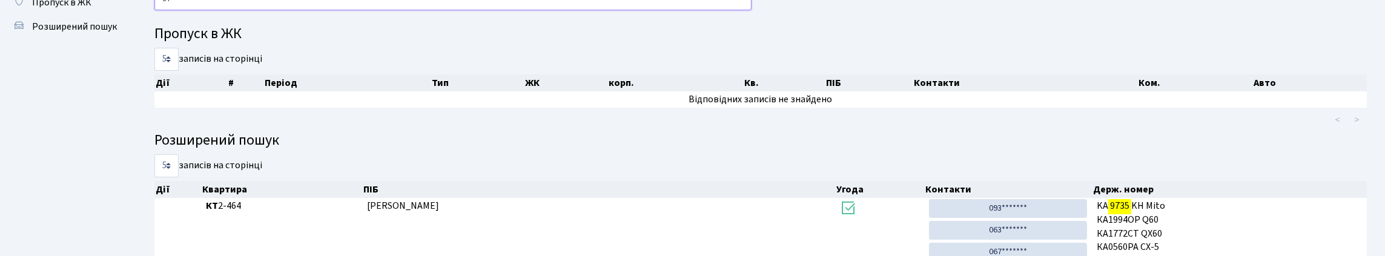
type input "9"
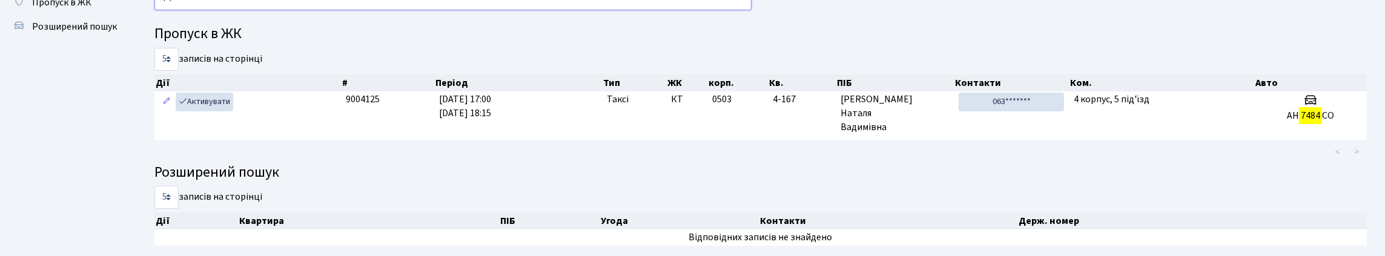
type input "7"
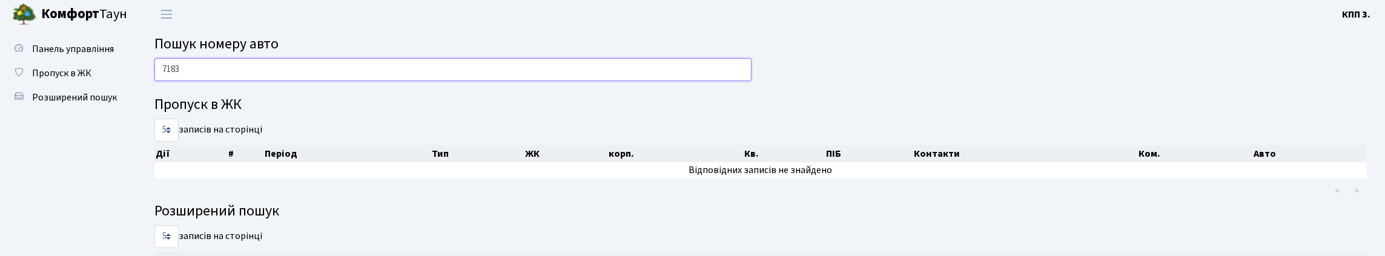
scroll to position [0, 0]
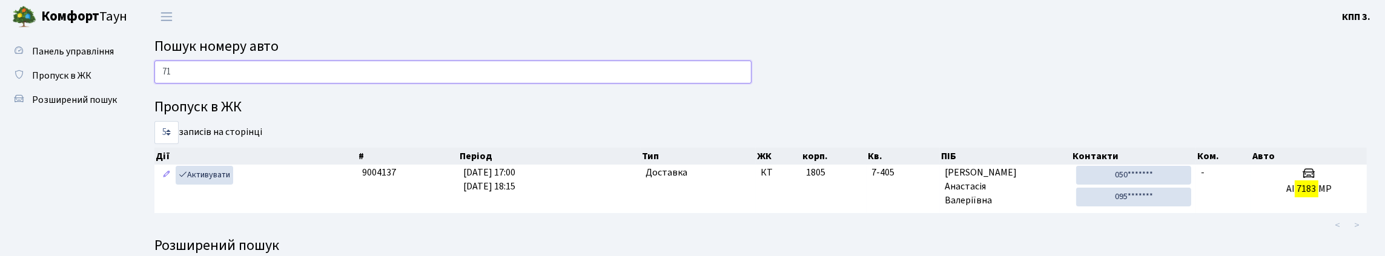
type input "7"
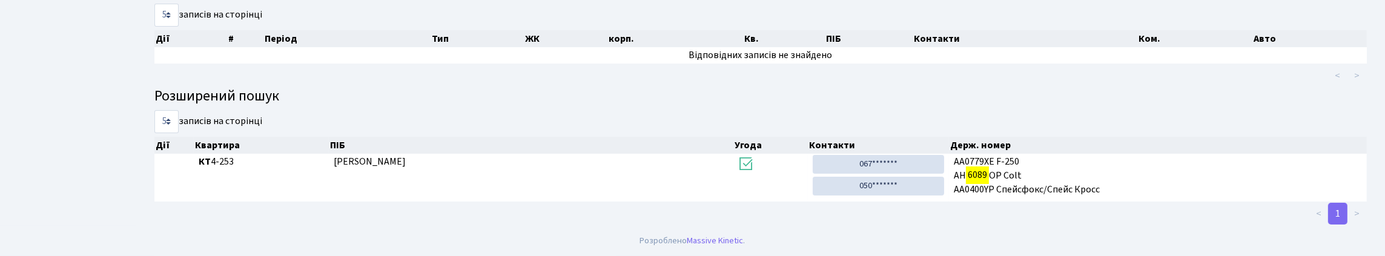
scroll to position [73, 0]
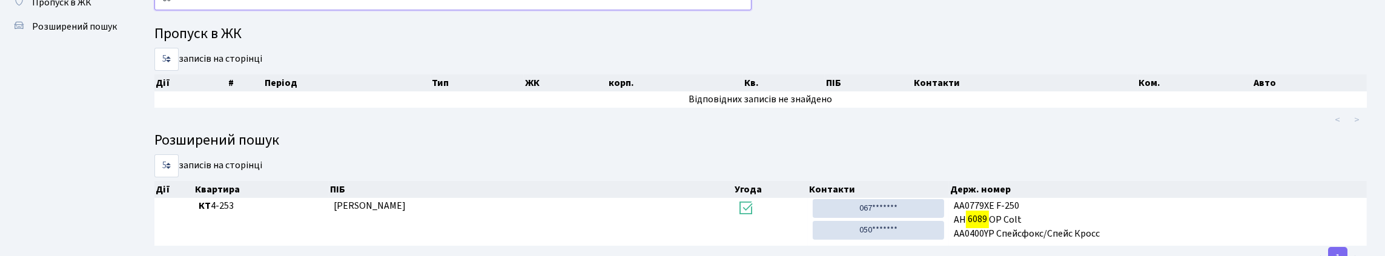
type input "6"
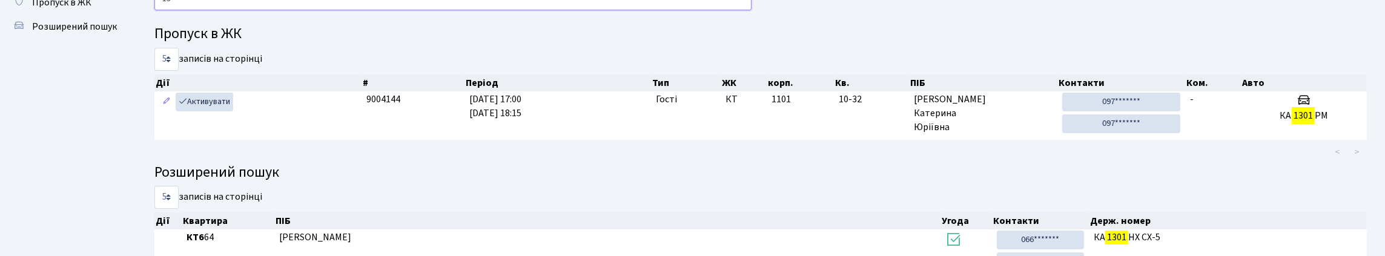
type input "1"
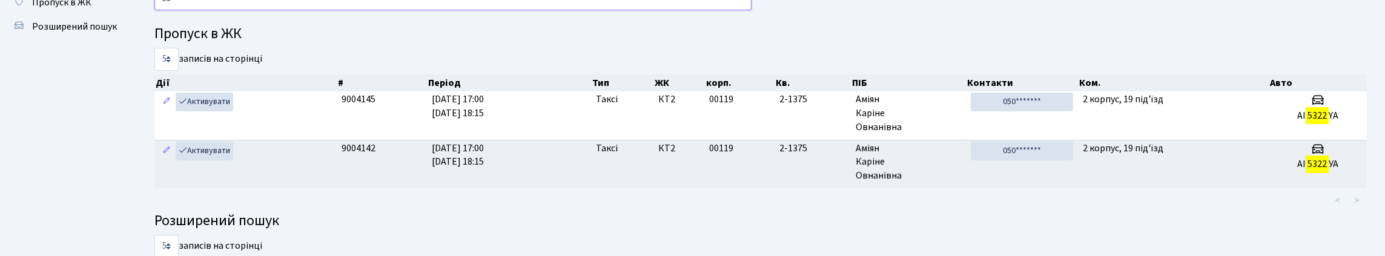
type input "5"
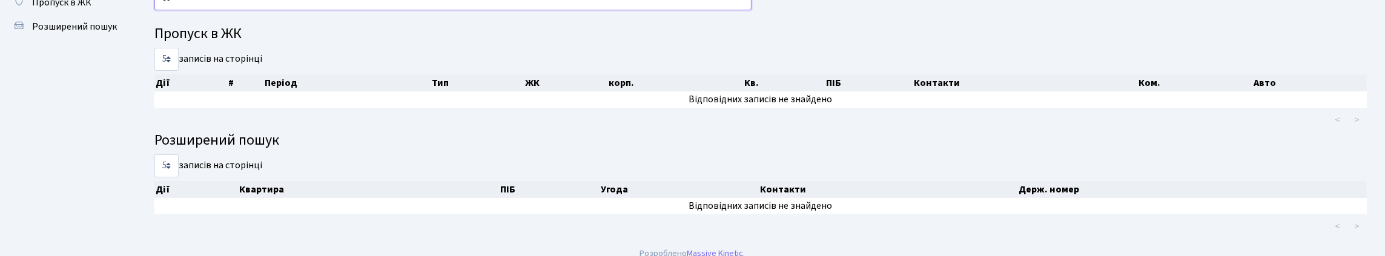
type input "1"
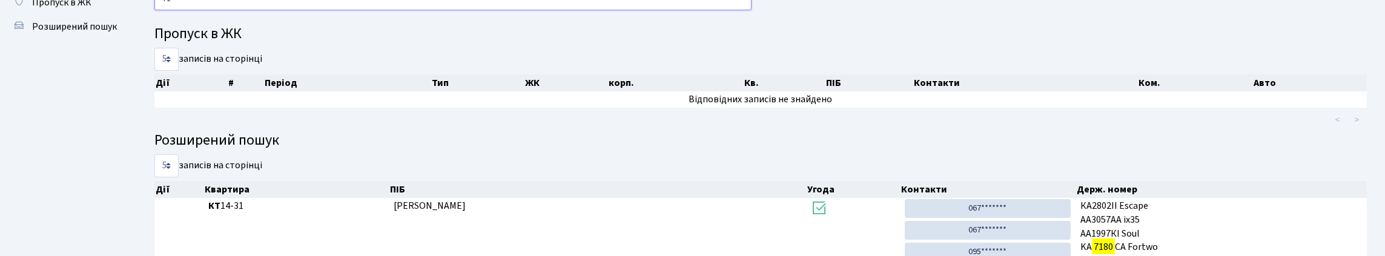
type input "7"
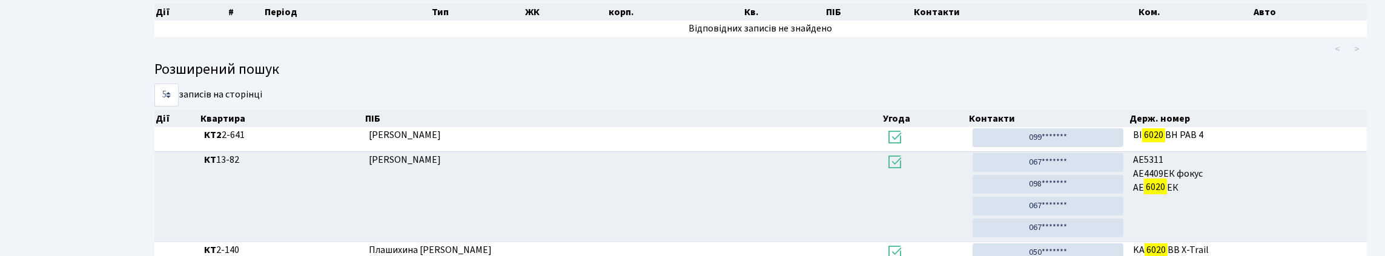
scroll to position [134, 0]
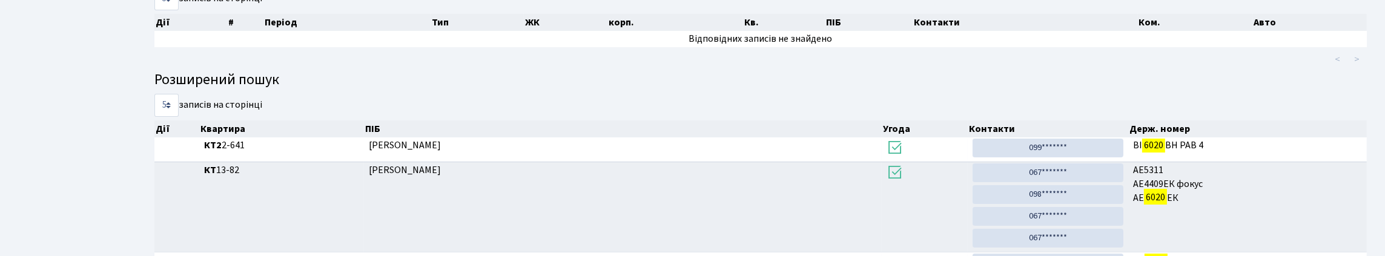
type input "6020"
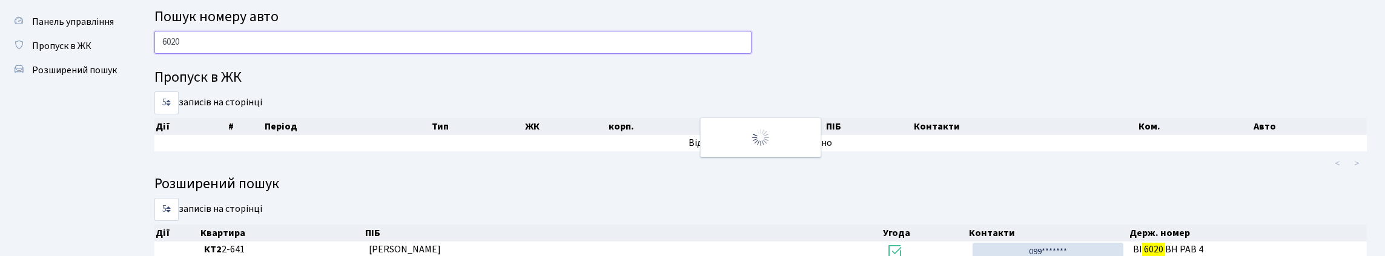
scroll to position [13, 0]
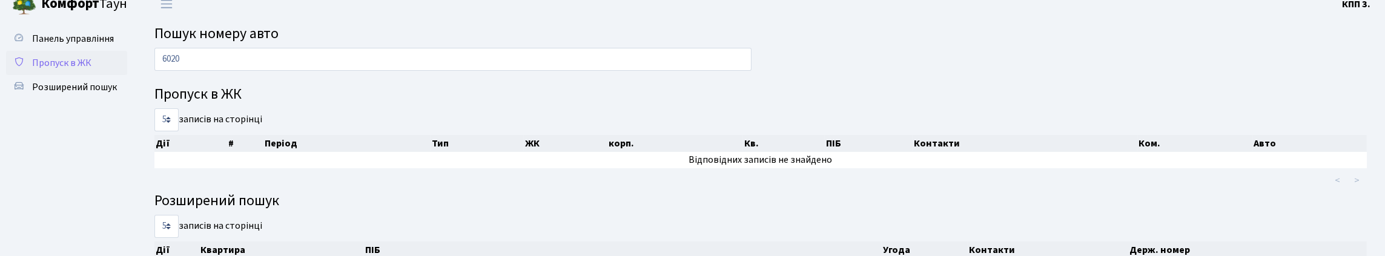
click at [70, 70] on span "Пропуск в ЖК" at bounding box center [61, 62] width 59 height 13
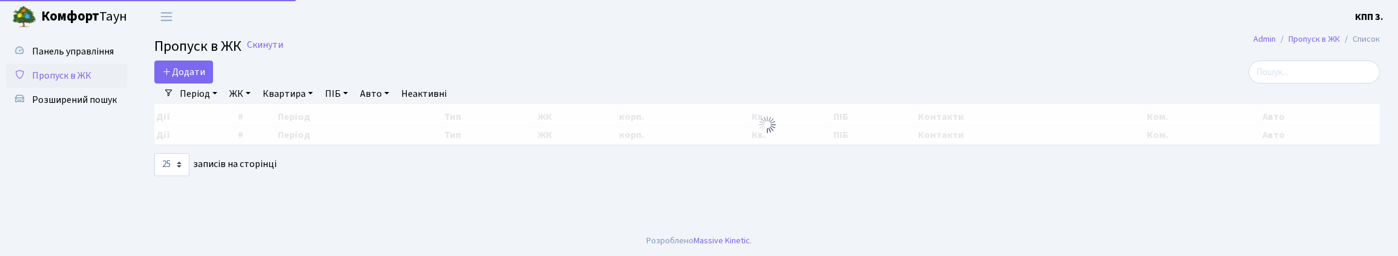
select select "25"
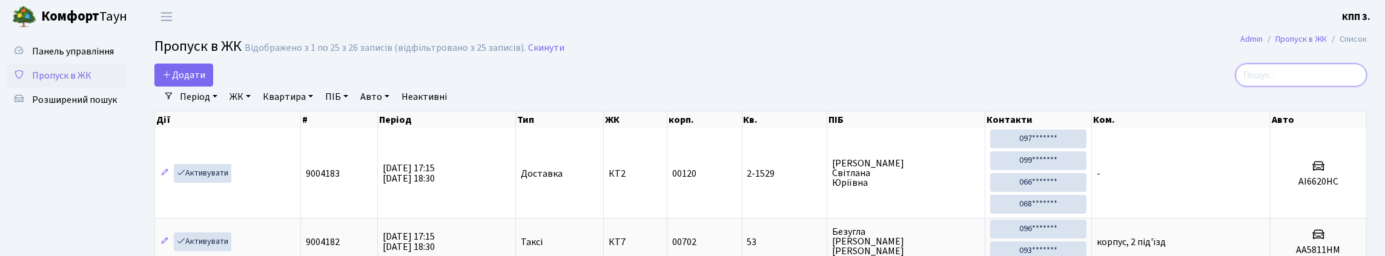
click at [1262, 79] on input "search" at bounding box center [1300, 75] width 131 height 23
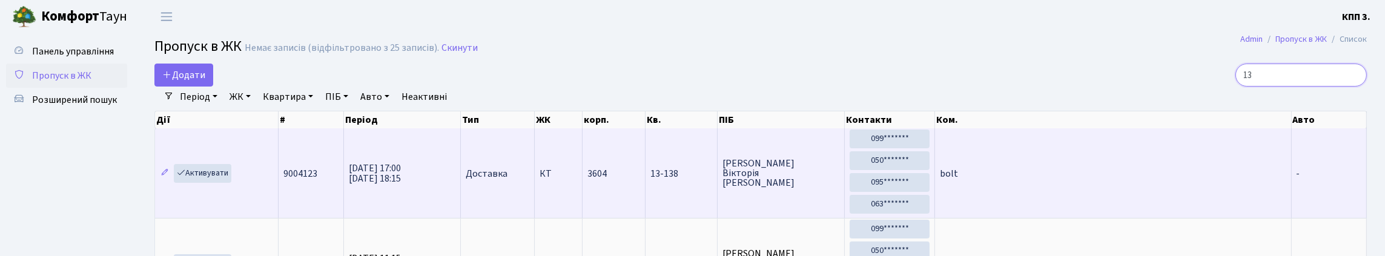
type input "1"
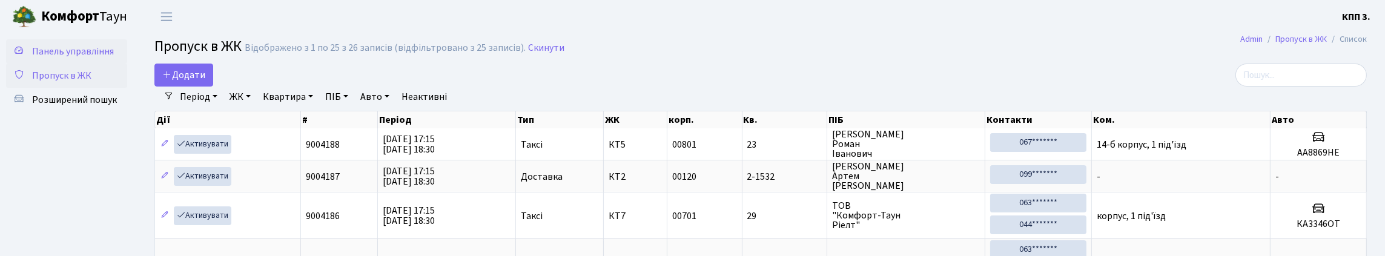
click at [56, 58] on span "Панель управління" at bounding box center [73, 51] width 82 height 13
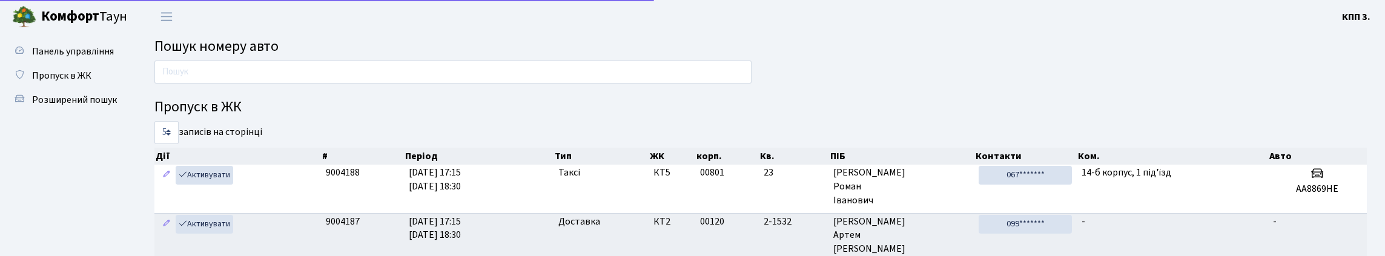
click at [271, 72] on input "text" at bounding box center [452, 72] width 597 height 23
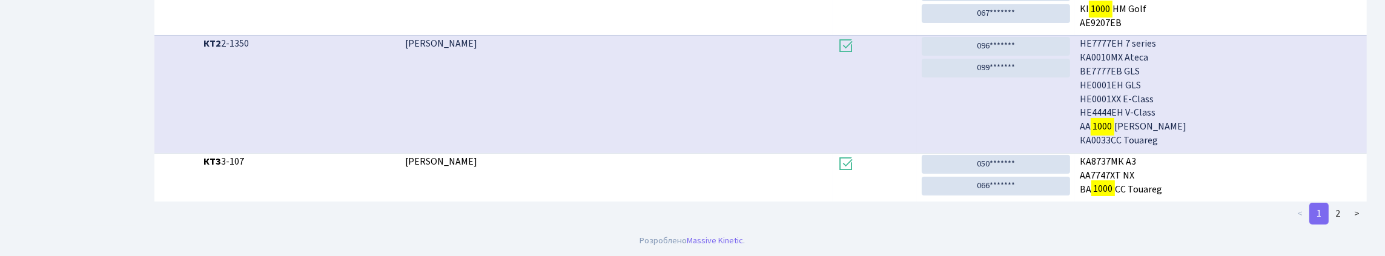
scroll to position [73, 0]
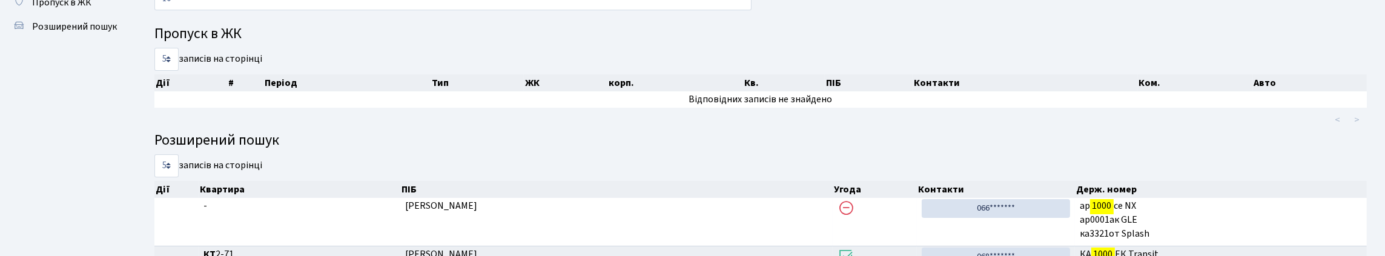
type input "1"
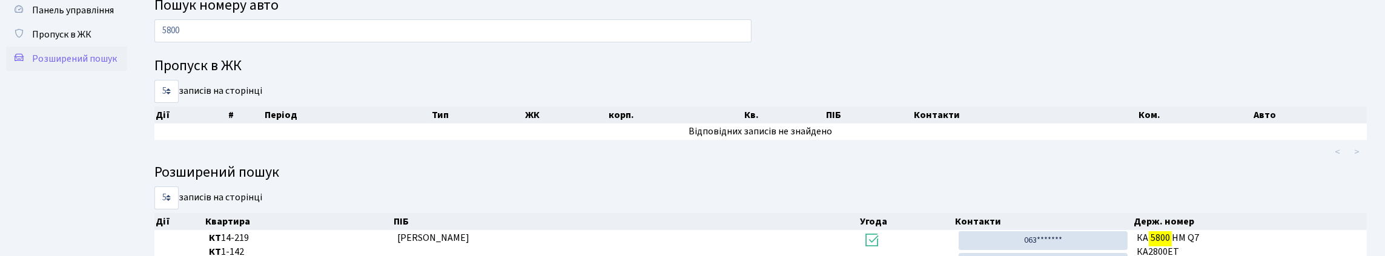
scroll to position [60, 0]
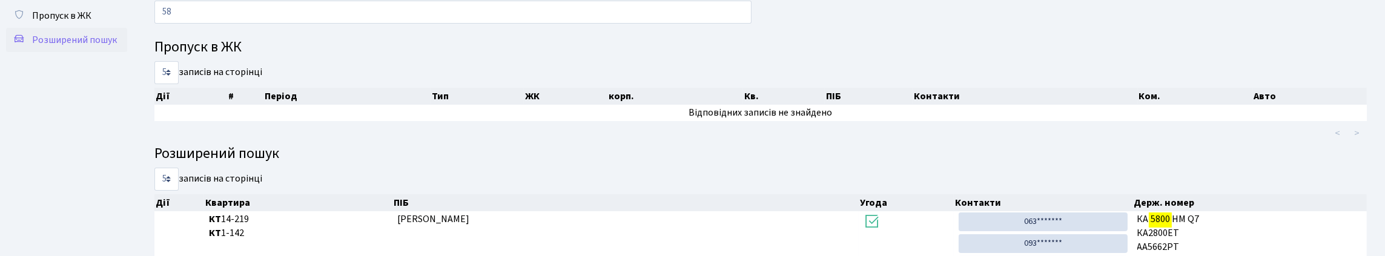
type input "5"
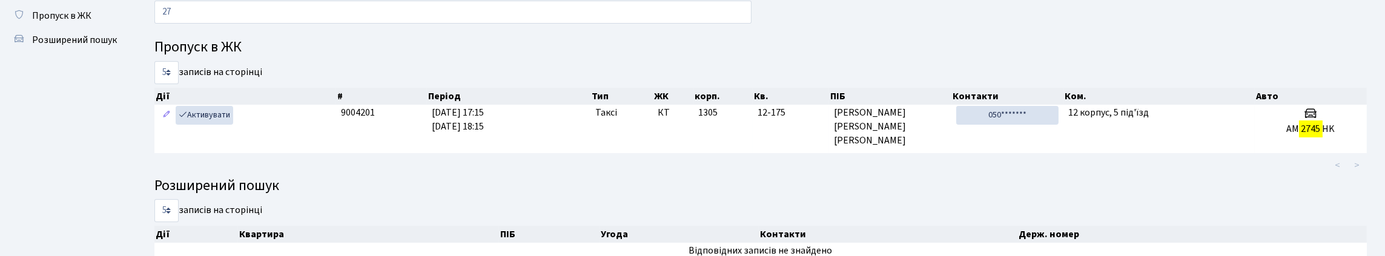
type input "2"
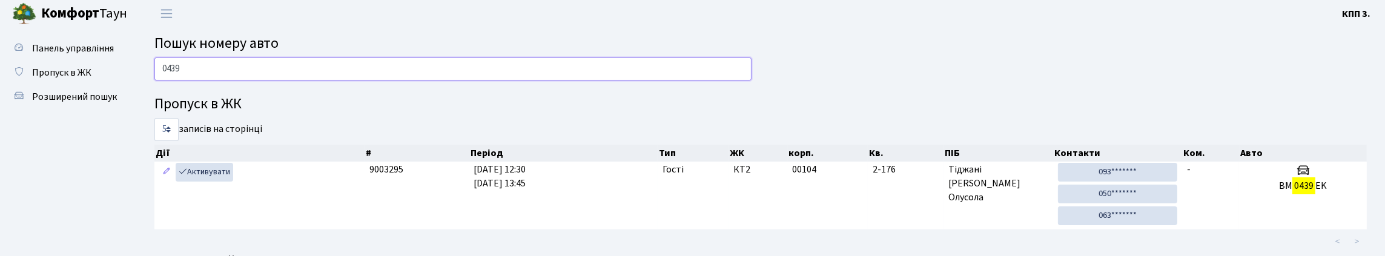
scroll to position [0, 0]
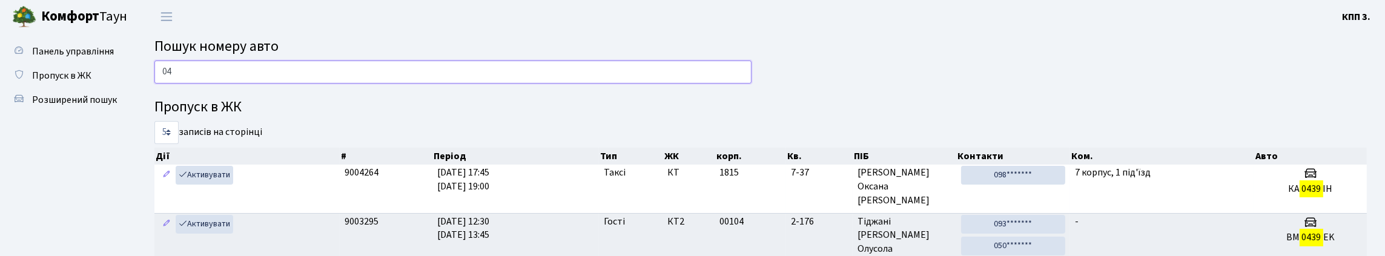
type input "0"
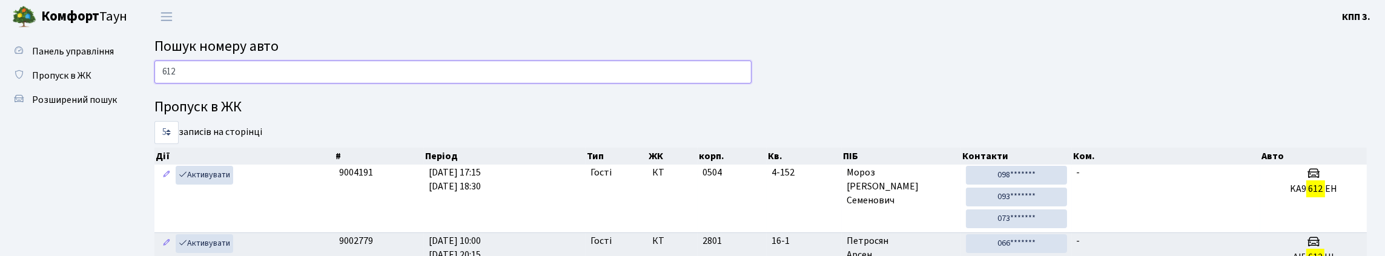
click at [165, 82] on input "612" at bounding box center [452, 72] width 597 height 23
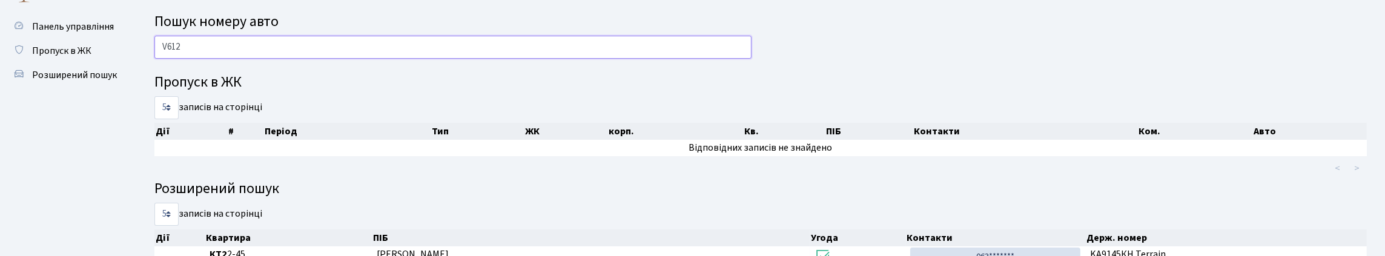
scroll to position [3, 0]
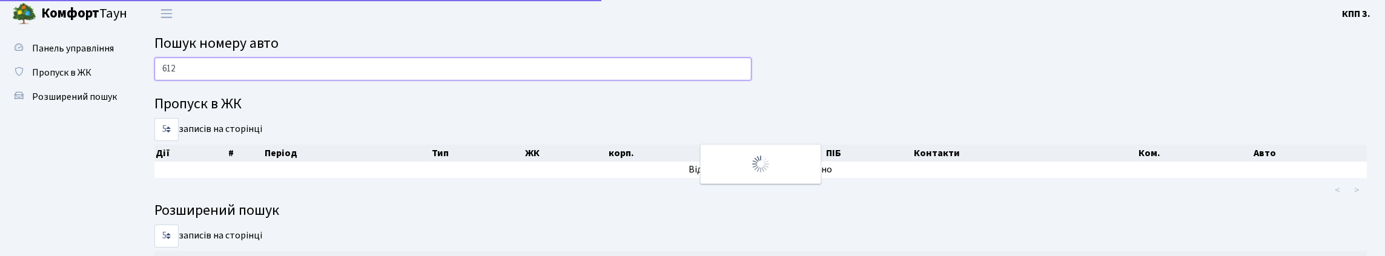
click at [214, 81] on input "612" at bounding box center [452, 69] width 597 height 23
type input "6"
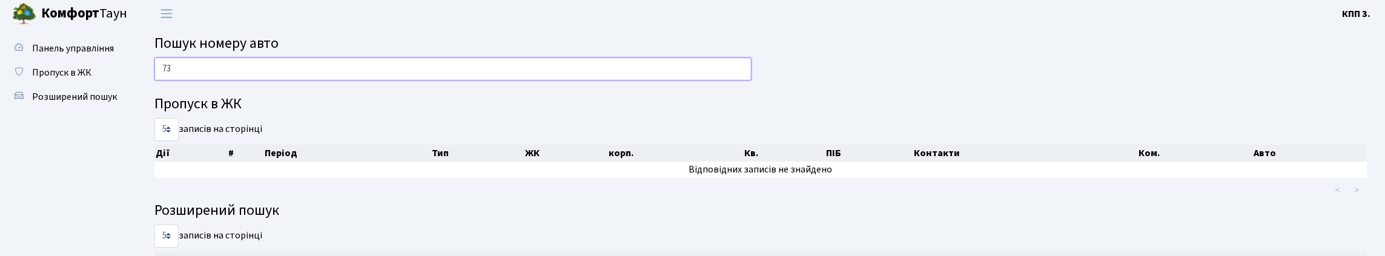
type input "7"
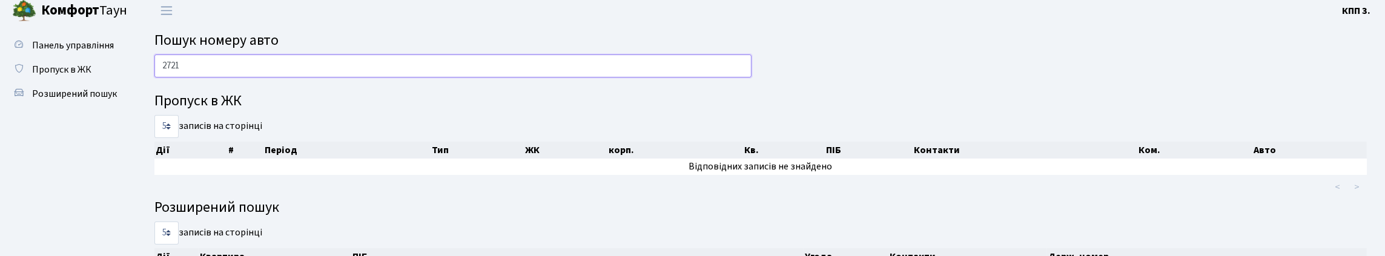
scroll to position [0, 0]
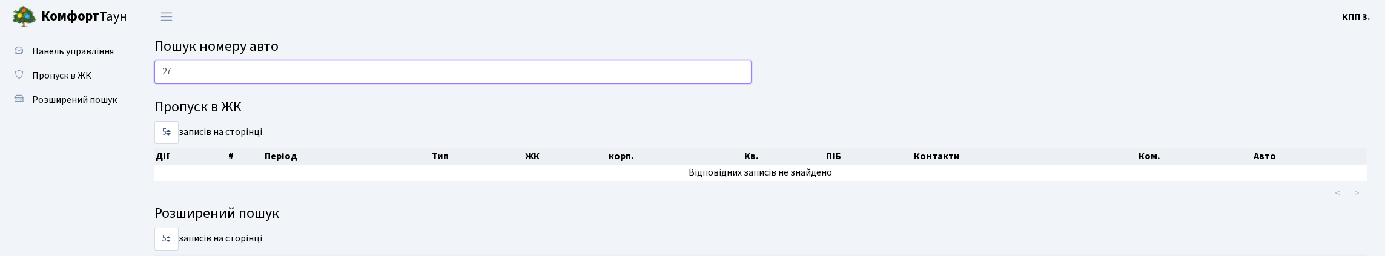
type input "2"
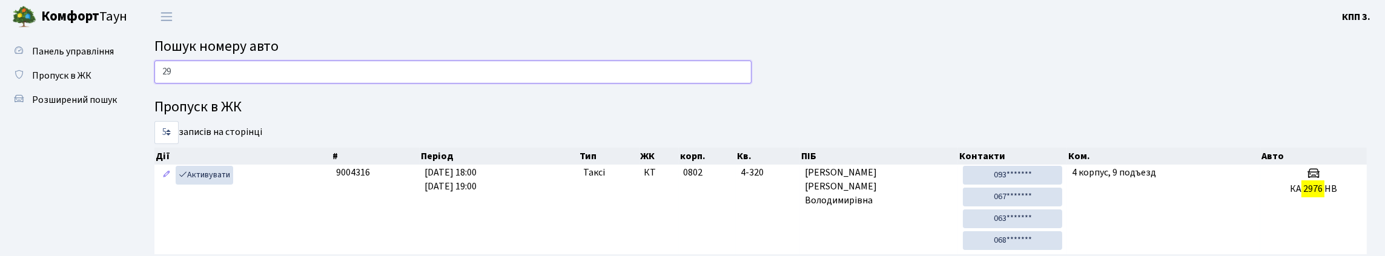
type input "2"
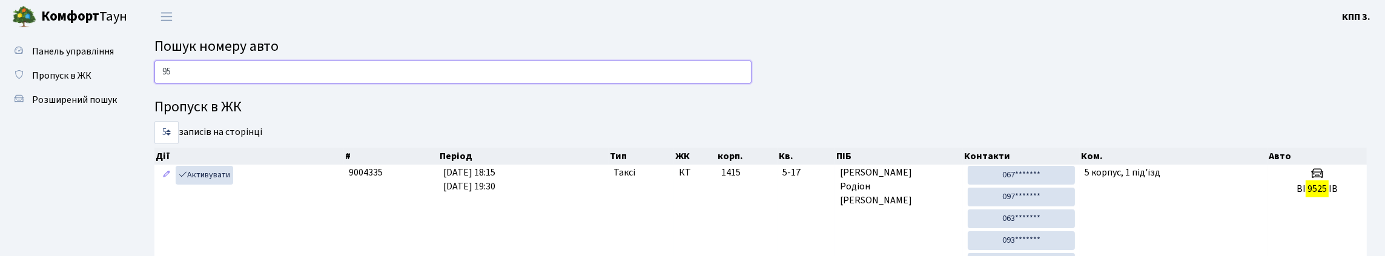
type input "9"
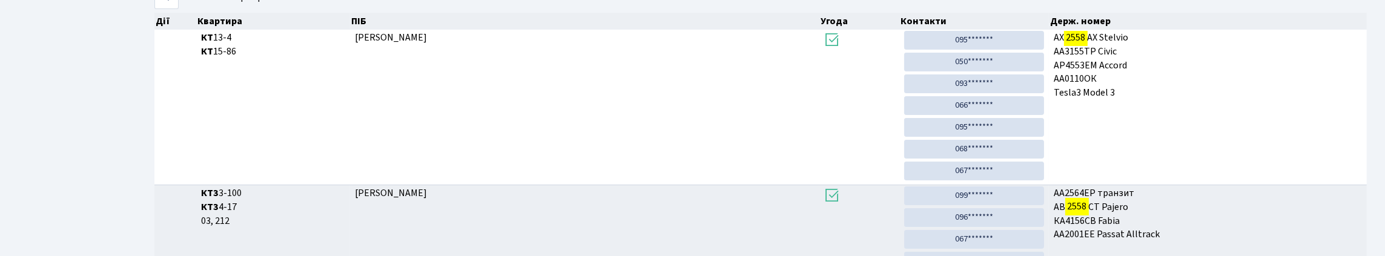
scroll to position [73, 0]
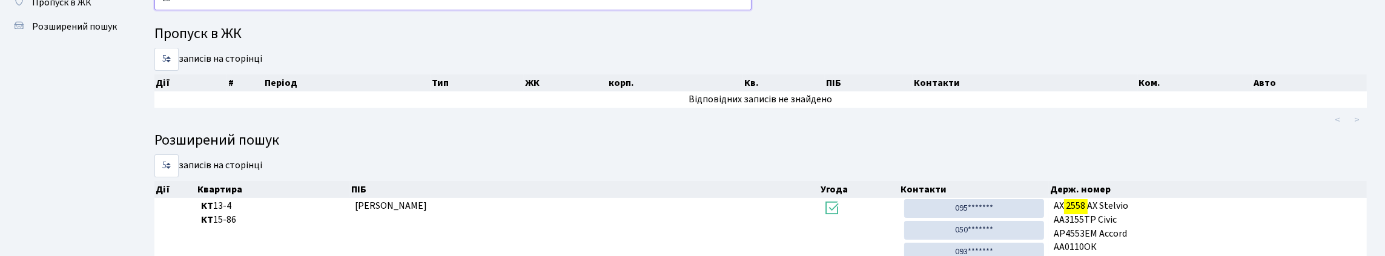
type input "2"
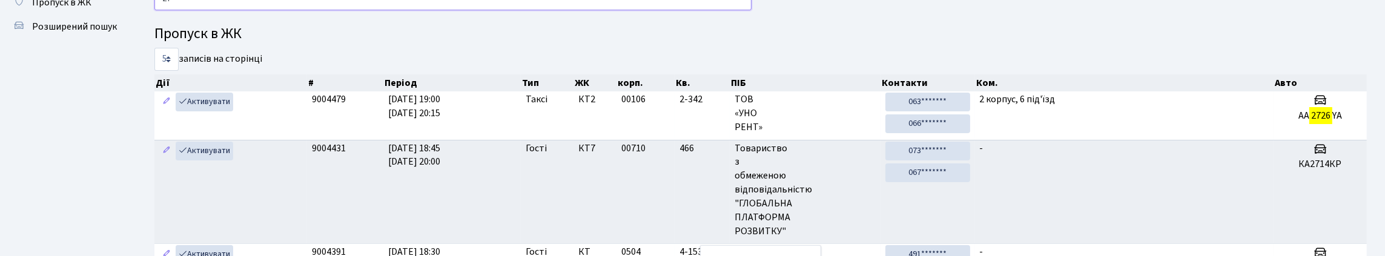
type input "2"
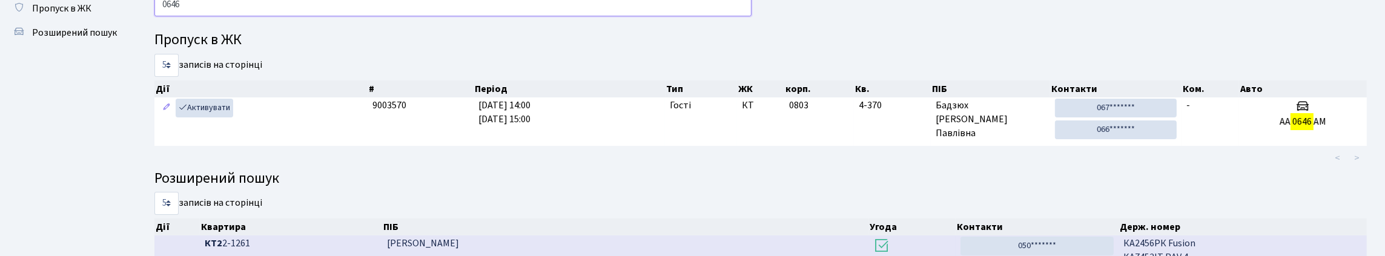
scroll to position [0, 0]
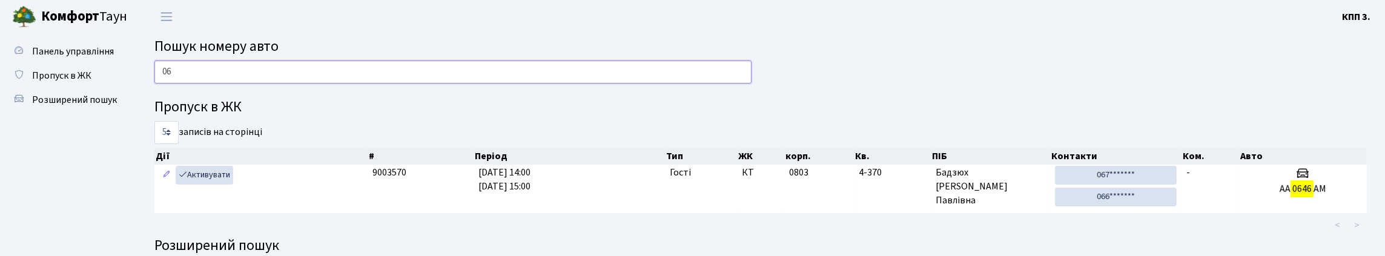
type input "0"
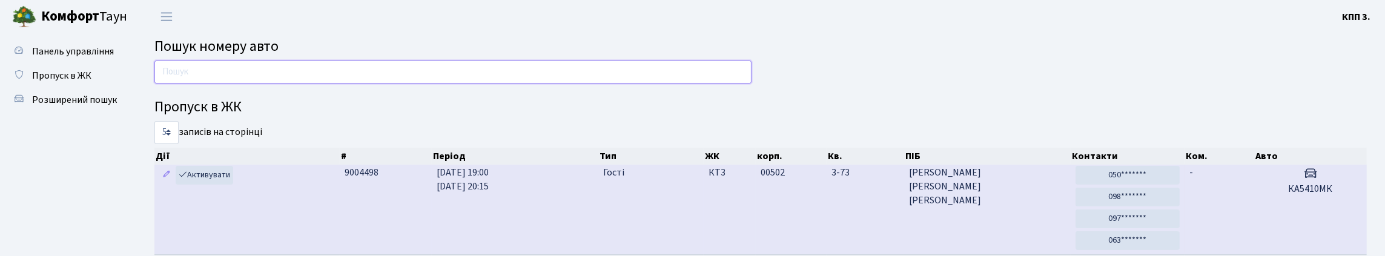
type input "3"
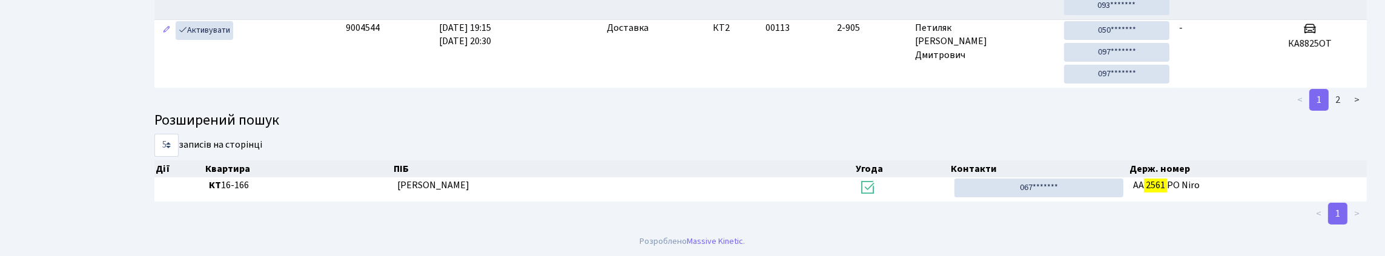
scroll to position [73, 0]
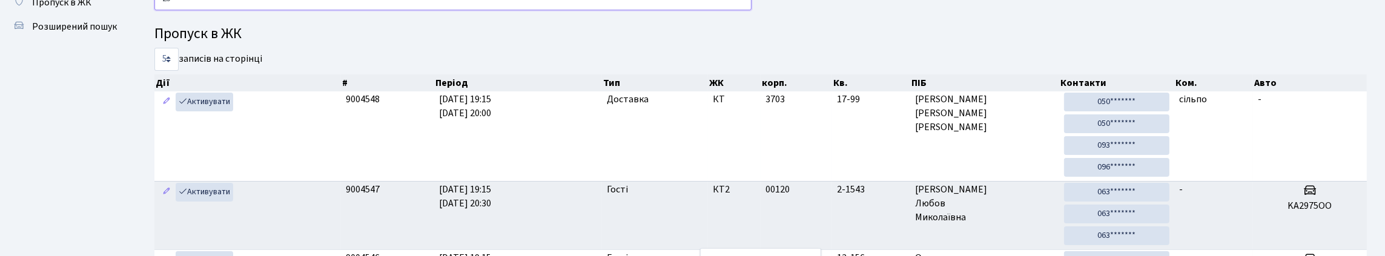
type input "2"
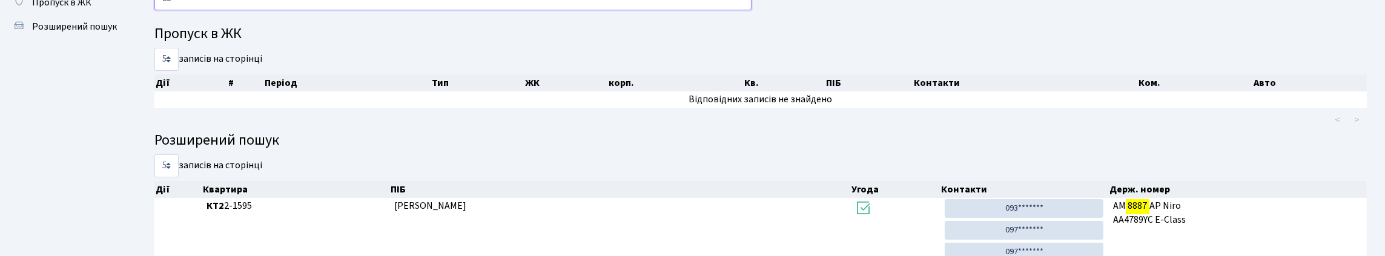
type input "8"
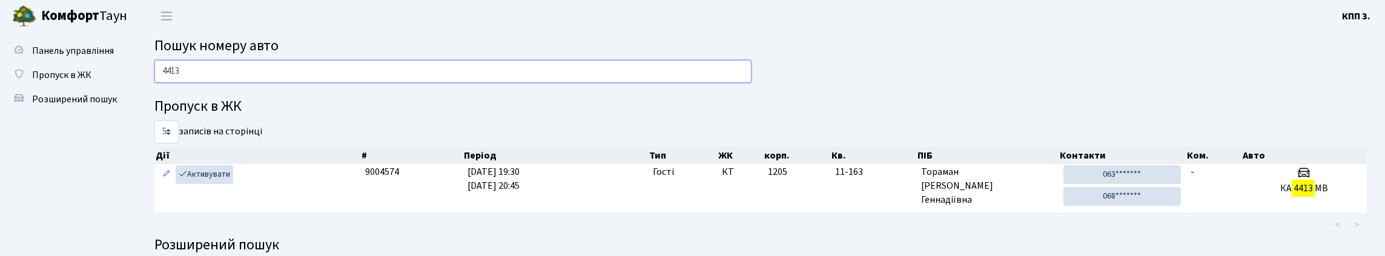
scroll to position [0, 0]
type input "4"
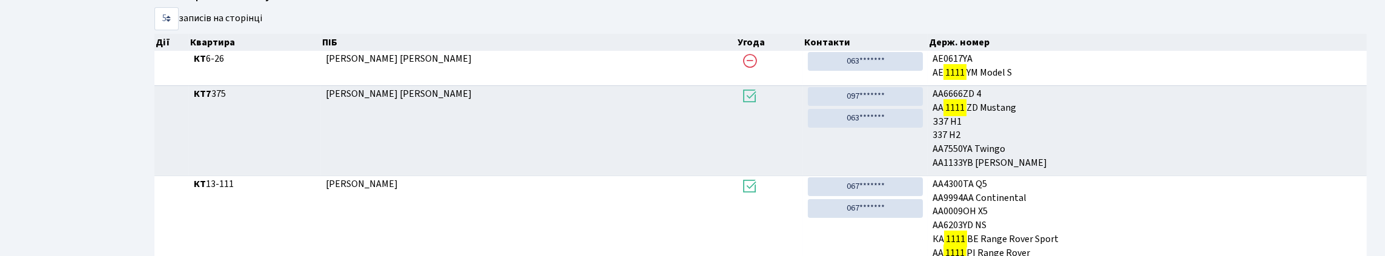
scroll to position [73, 0]
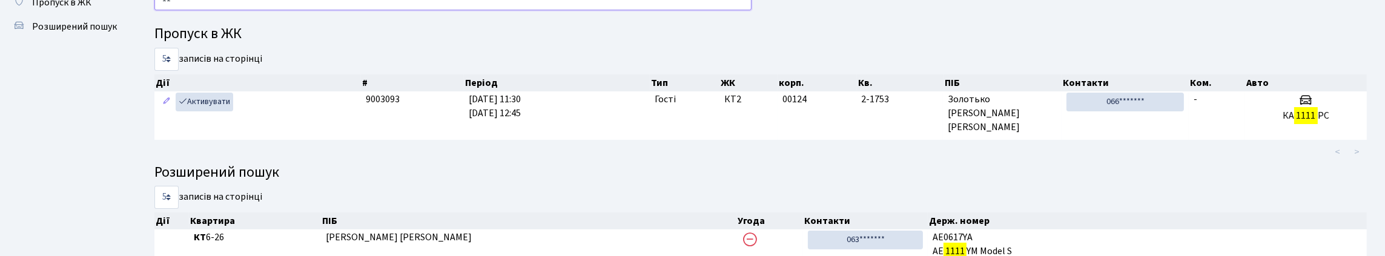
type input "1"
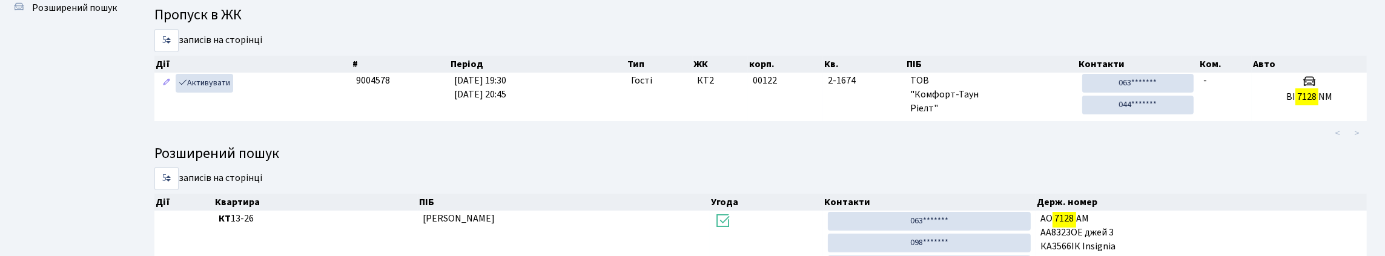
scroll to position [70, 0]
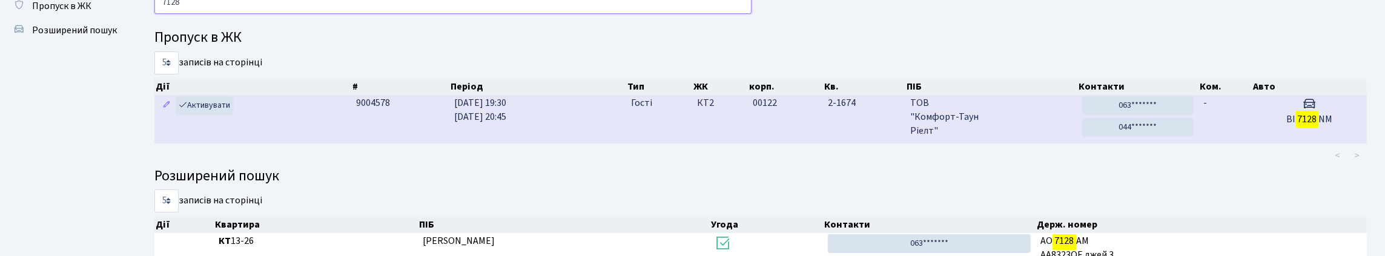
type input "7128"
click td "-"
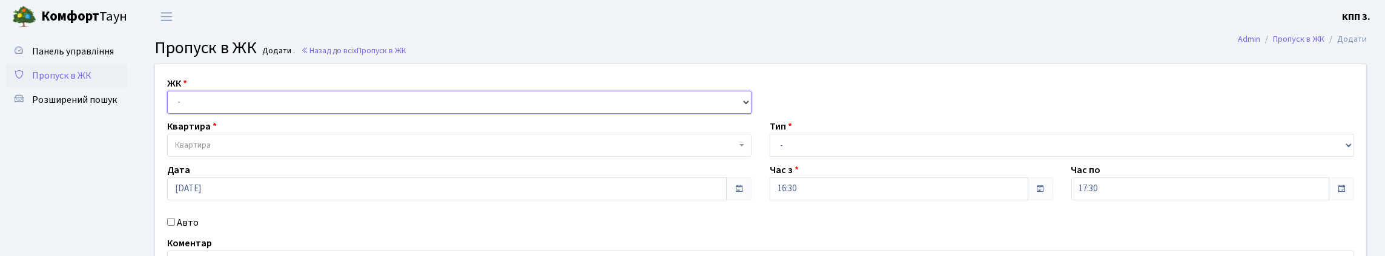
drag, startPoint x: 0, startPoint y: 0, endPoint x: 230, endPoint y: 108, distance: 254.3
click at [230, 105] on select "- КТ, вул. Регенераторна, 4 КТ2, просп. [STREET_ADDRESS] [STREET_ADDRESS] [PERS…" at bounding box center [459, 102] width 584 height 23
select select "271"
click at [170, 105] on select "- КТ, вул. Регенераторна, 4 КТ2, просп. [STREET_ADDRESS] [STREET_ADDRESS] [PERS…" at bounding box center [459, 102] width 584 height 23
select select
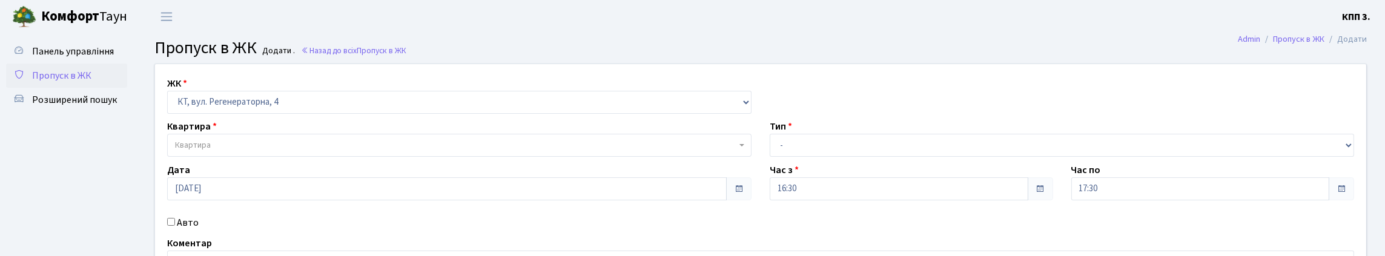
click at [236, 193] on div "ЖК - КТ, вул. Регенераторна, 4 КТ2, просп. [STREET_ADDRESS] [STREET_ADDRESS] [P…" at bounding box center [760, 185] width 1229 height 242
click at [227, 151] on span "Квартира" at bounding box center [455, 145] width 561 height 12
click at [907, 157] on select "- Доставка Таксі Гості Сервіс" at bounding box center [1061, 145] width 584 height 23
select select "3"
click at [769, 157] on select "- Доставка Таксі Гості Сервіс" at bounding box center [1061, 145] width 584 height 23
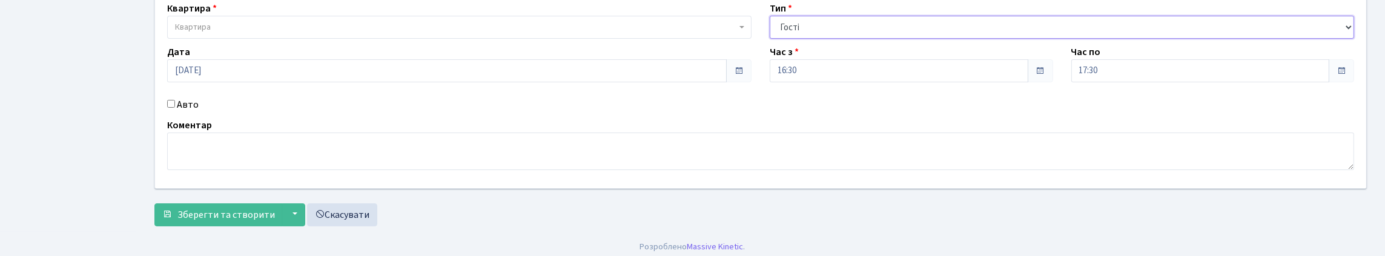
scroll to position [121, 0]
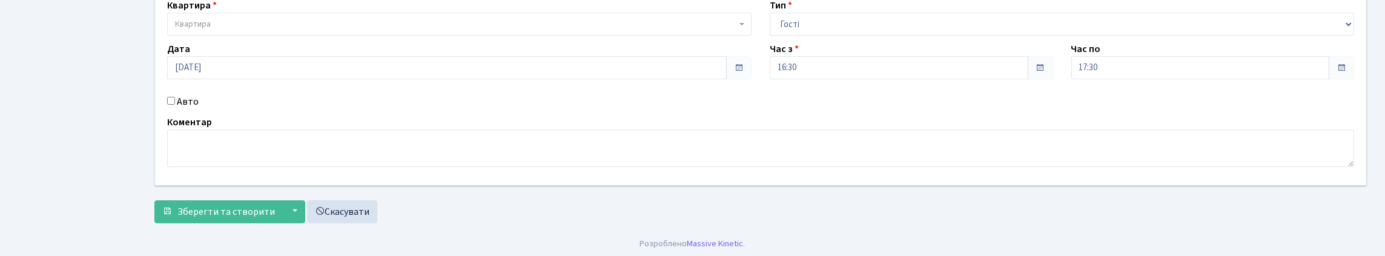
click at [281, 30] on span "Квартира" at bounding box center [455, 24] width 561 height 12
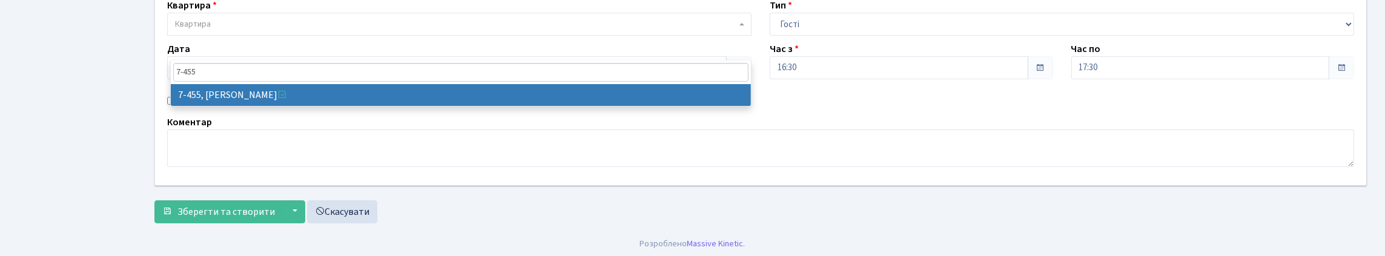
type input "7-455"
select select "4751"
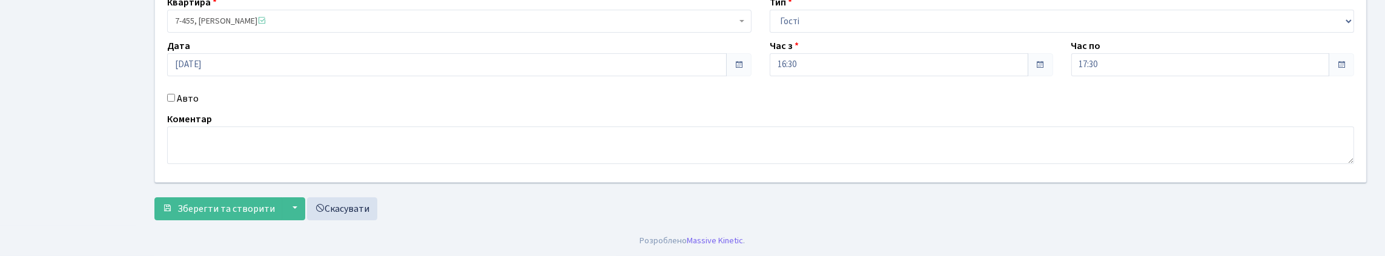
scroll to position [202, 0]
drag, startPoint x: 411, startPoint y: 117, endPoint x: 423, endPoint y: 160, distance: 44.1
click at [423, 160] on div "ЖК - КТ, вул. Регенераторна, 4 КТ2, просп. [STREET_ADDRESS] [STREET_ADDRESS] [P…" at bounding box center [760, 61] width 1229 height 242
type textarea "ВСЕХ"
click at [254, 208] on span "Зберегти та створити" at bounding box center [225, 208] width 97 height 13
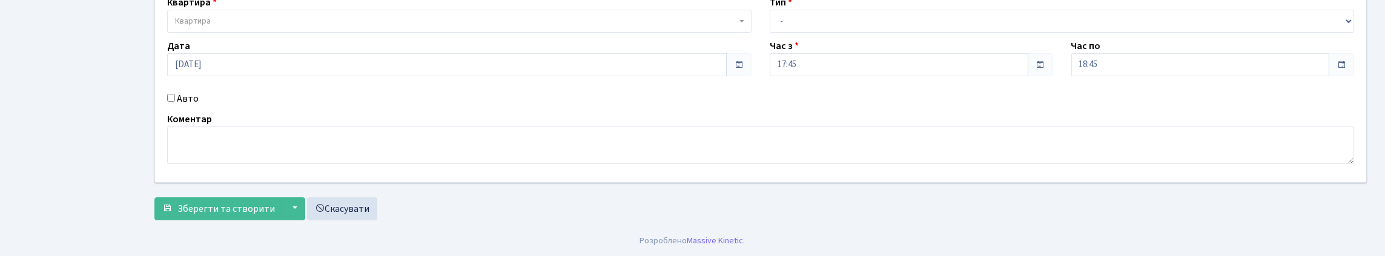
scroll to position [202, 0]
click at [174, 94] on input "Авто" at bounding box center [171, 98] width 8 height 8
checkbox input "true"
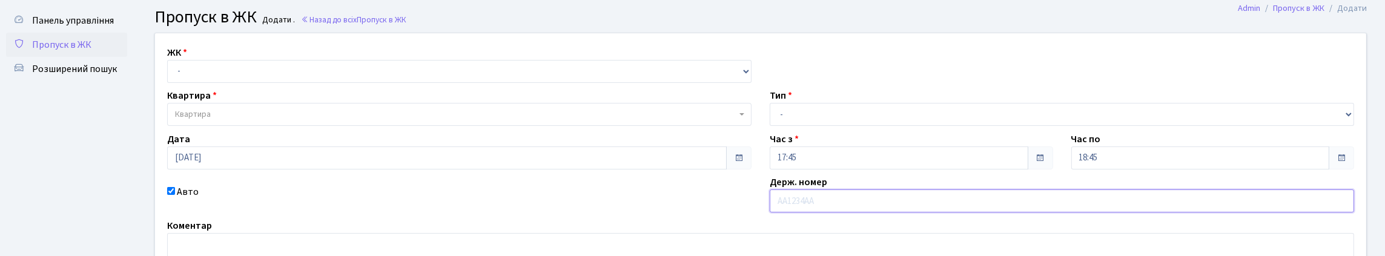
scroll to position [60, 0]
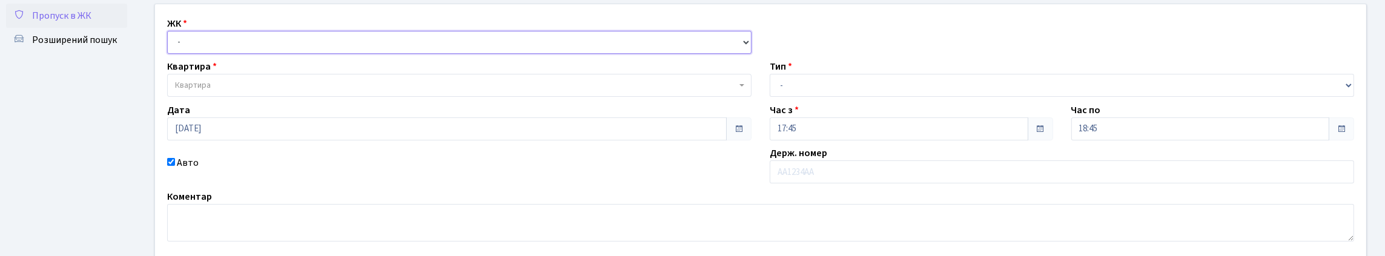
click at [208, 50] on select "- КТ, вул. Регенераторна, 4 КТ2, просп. [STREET_ADDRESS] [STREET_ADDRESS] [PERS…" at bounding box center [459, 42] width 584 height 23
select select "295"
click at [170, 44] on select "- КТ, вул. Регенераторна, 4 КТ2, просп. [STREET_ADDRESS] [STREET_ADDRESS] [PERS…" at bounding box center [459, 42] width 584 height 23
select select
click at [282, 91] on span "Квартира" at bounding box center [455, 85] width 561 height 12
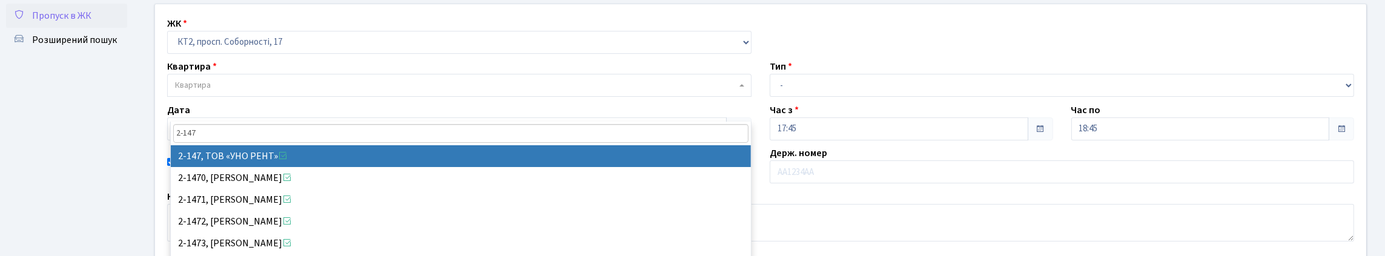
type input "2-147"
select select "15197"
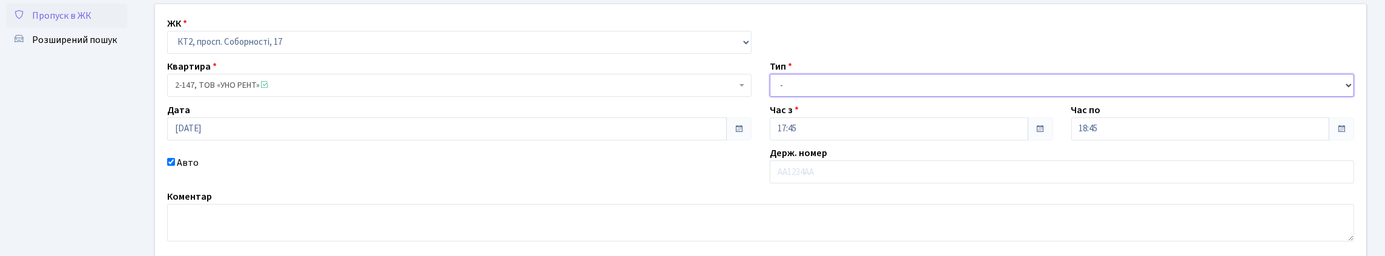
click at [806, 97] on select "- Доставка Таксі Гості Сервіс" at bounding box center [1061, 85] width 584 height 23
select select "3"
click at [769, 97] on select "- Доставка Таксі Гості Сервіс" at bounding box center [1061, 85] width 584 height 23
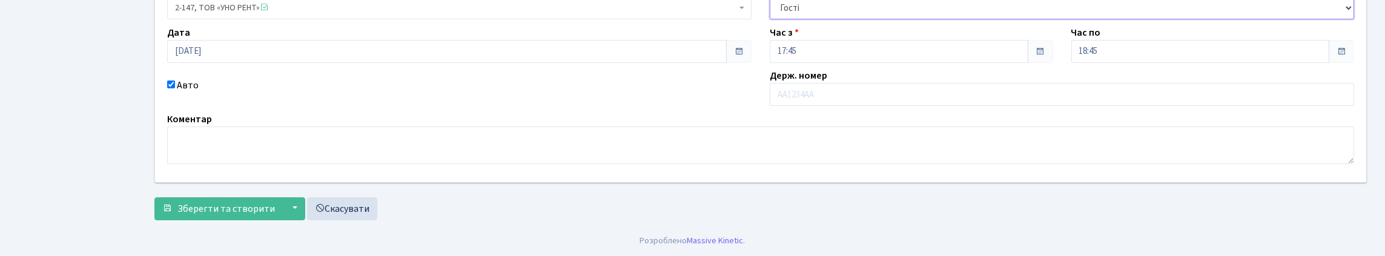
scroll to position [219, 0]
click at [797, 83] on input "text" at bounding box center [1061, 94] width 584 height 23
type input "R"
type input "КА2721МВ"
click at [246, 205] on span "Зберегти та створити" at bounding box center [225, 208] width 97 height 13
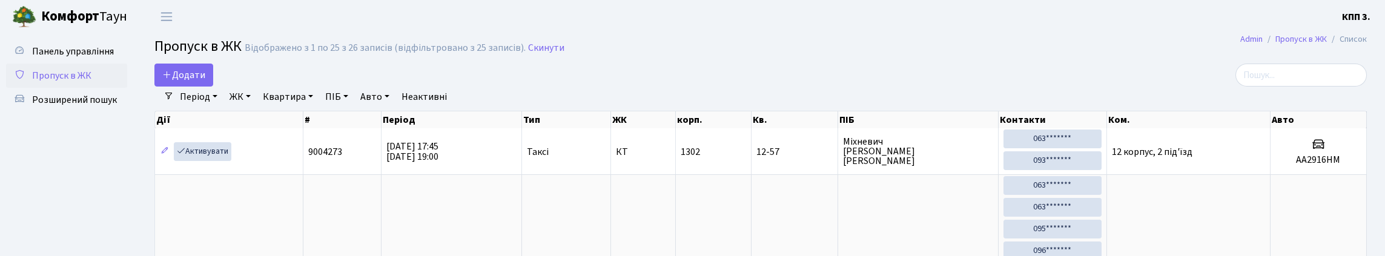
select select "25"
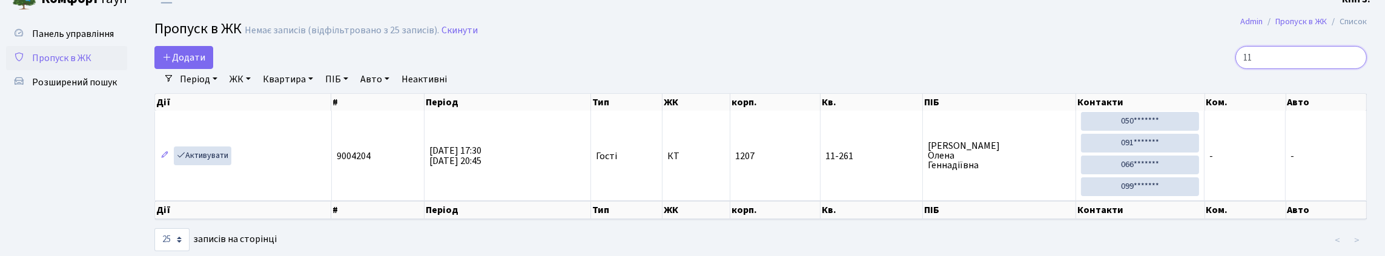
type input "1"
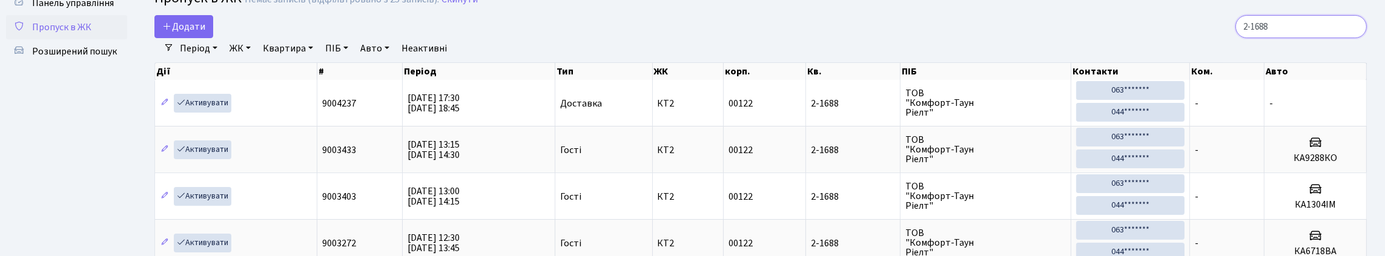
scroll to position [78, 0]
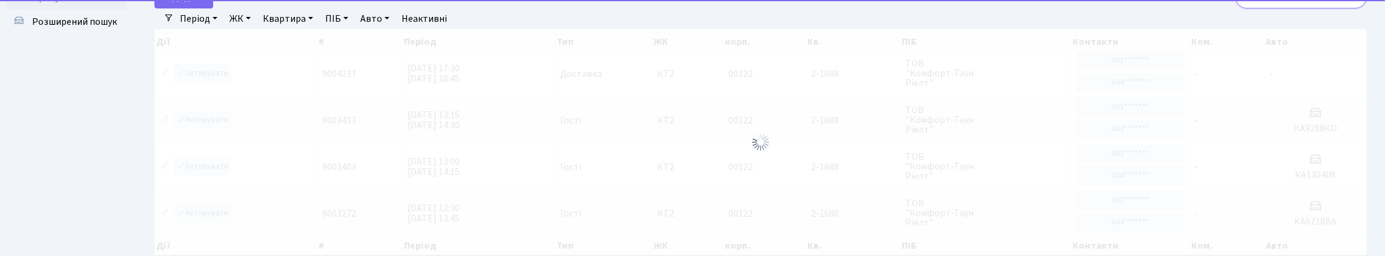
type input "2"
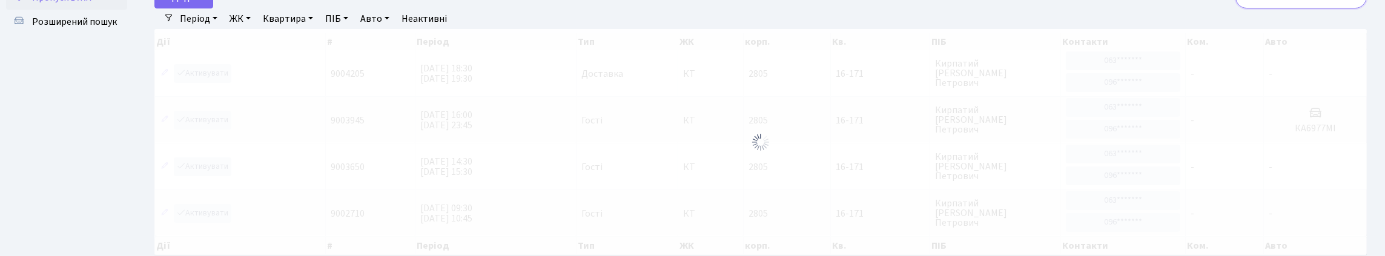
type input "1"
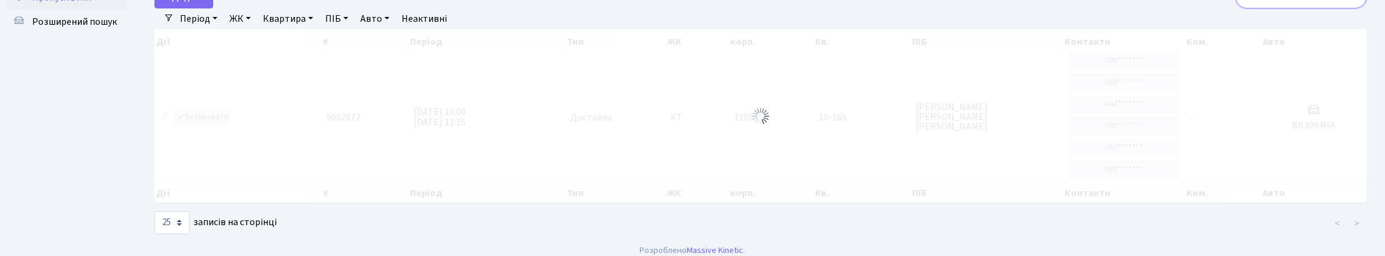
type input "1"
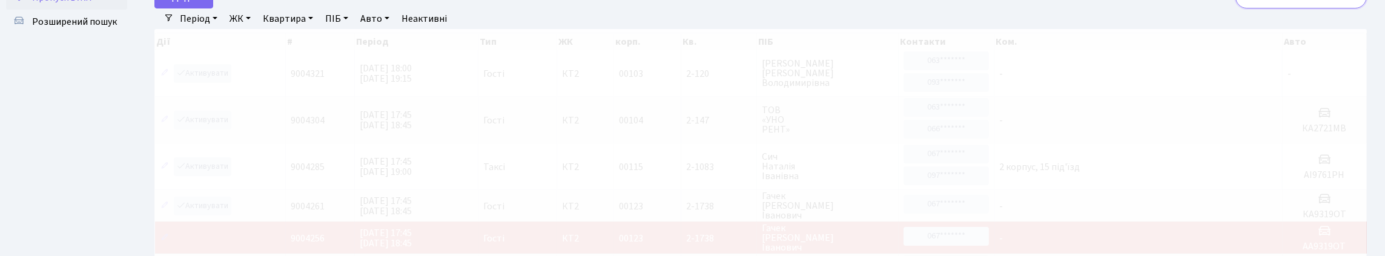
scroll to position [2, 0]
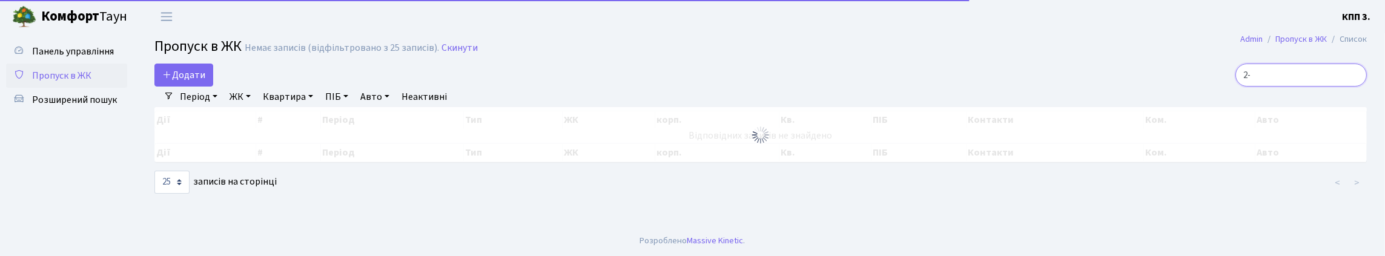
type input "2"
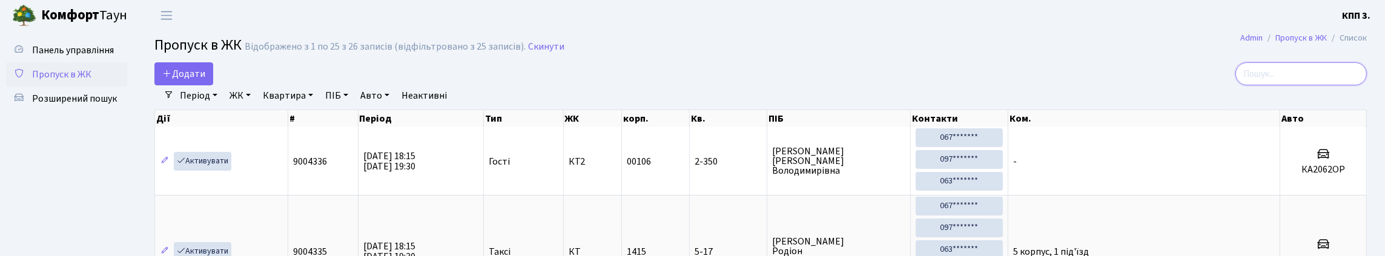
scroll to position [0, 0]
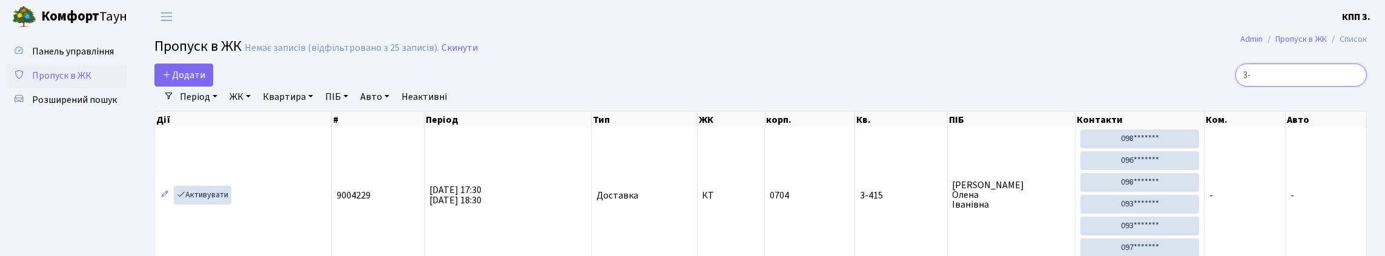
type input "3"
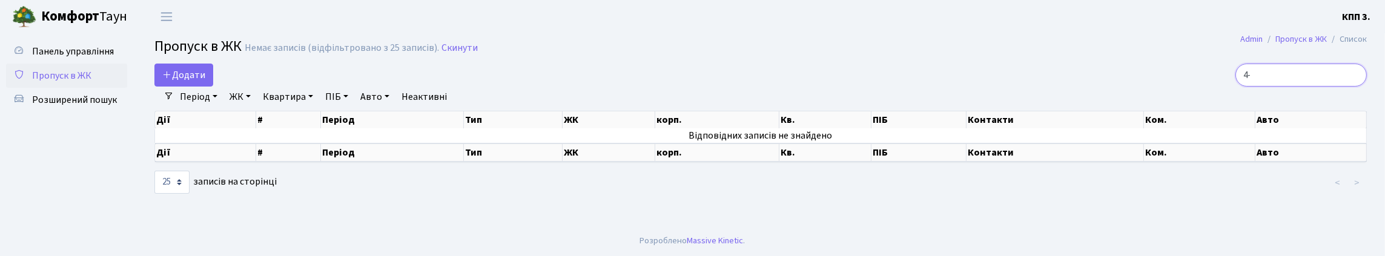
type input "4"
type input "1"
type input "3"
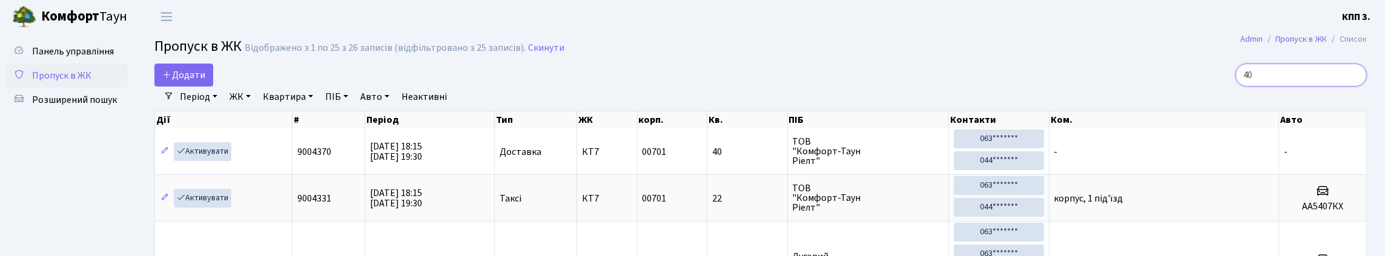
type input "4"
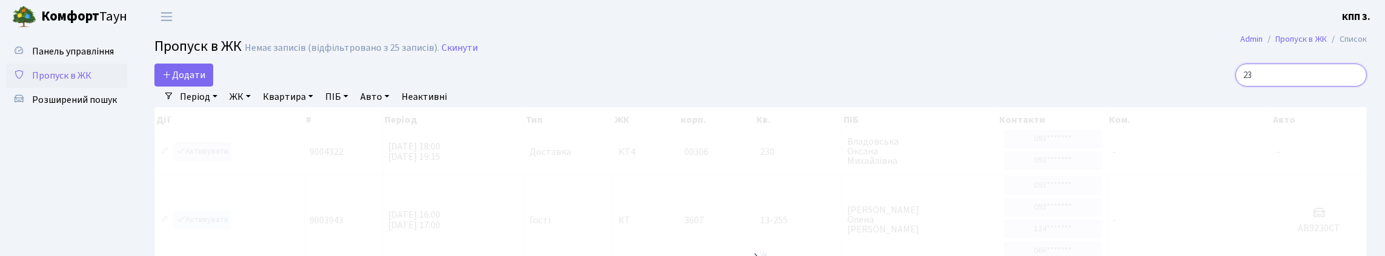
type input "2"
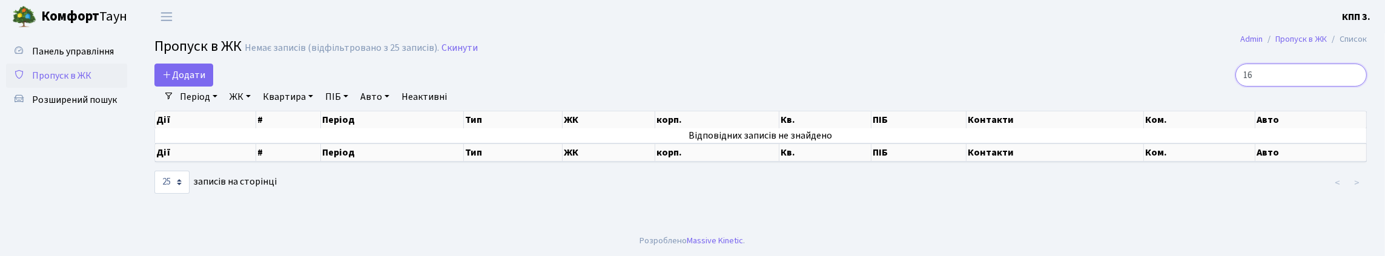
type input "1"
type input "4"
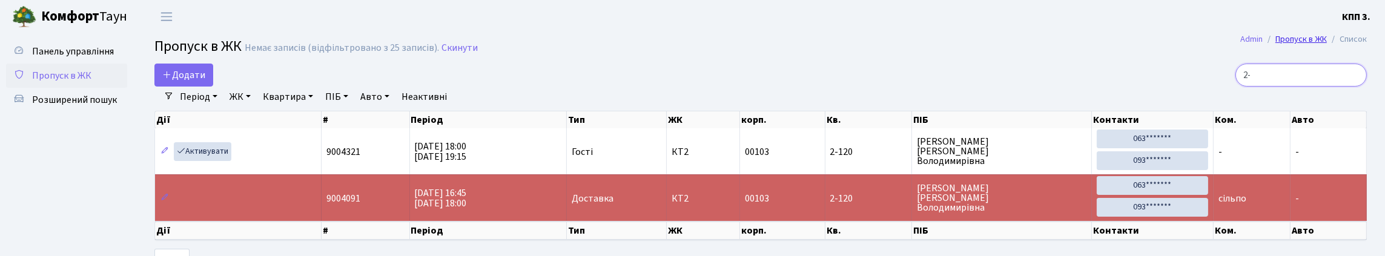
type input "2"
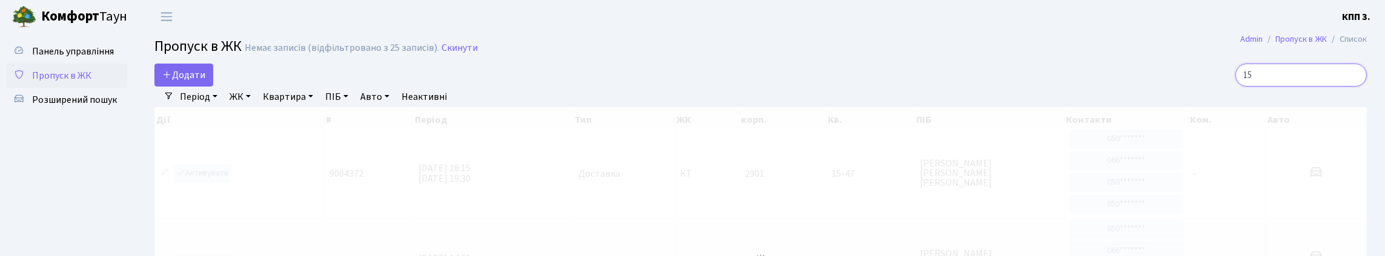
type input "1"
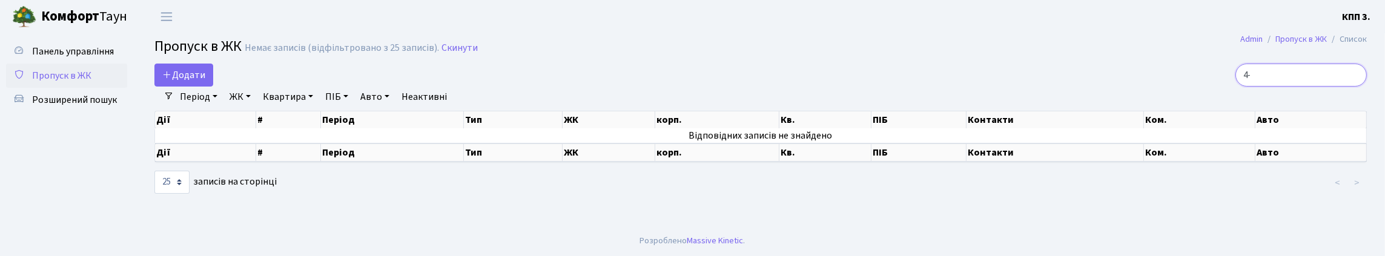
type input "4"
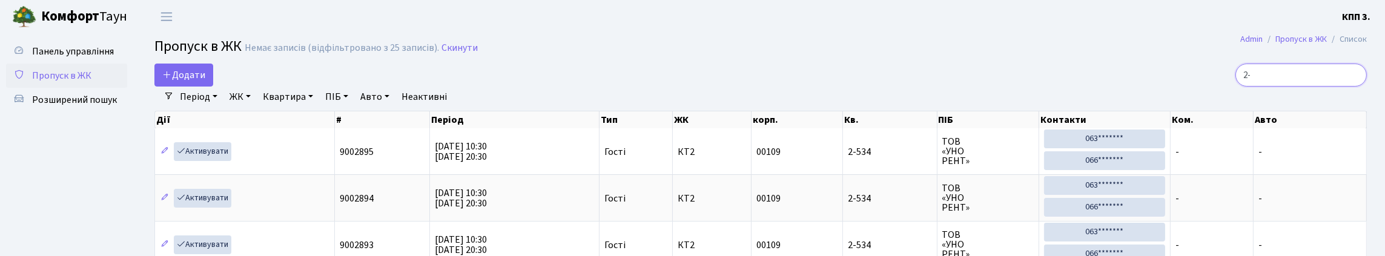
type input "2"
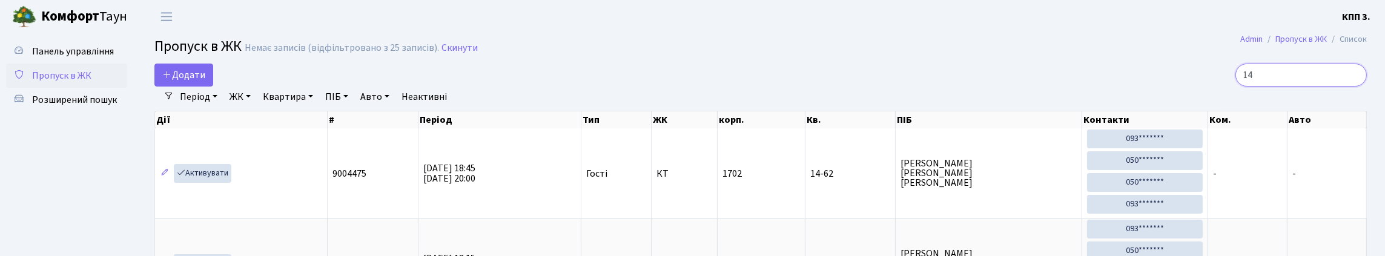
type input "1"
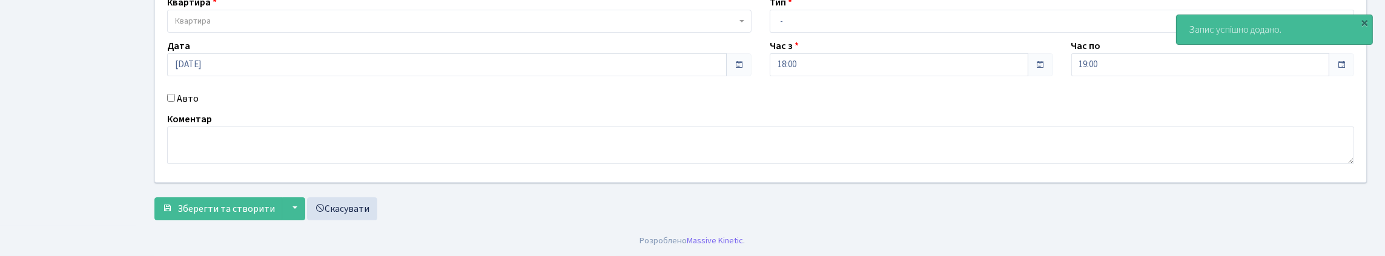
scroll to position [182, 0]
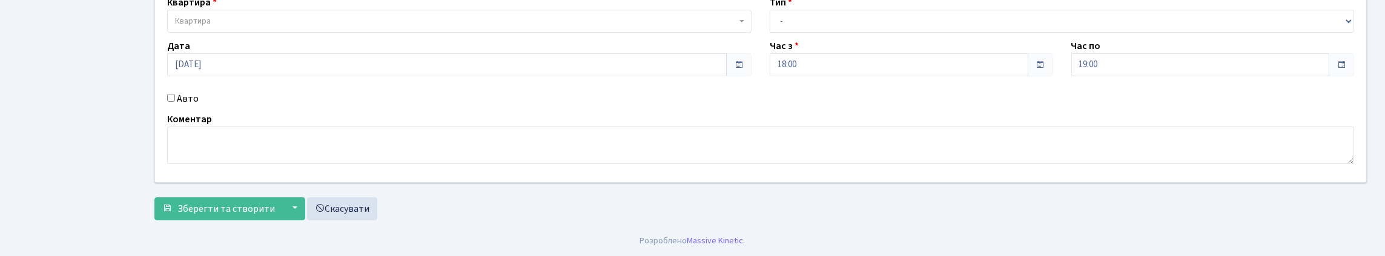
click at [170, 94] on input "Авто" at bounding box center [171, 98] width 8 height 8
checkbox input "true"
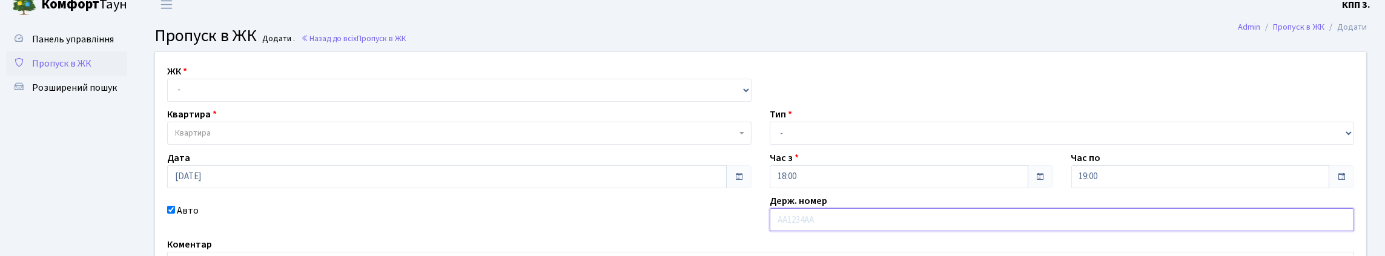
scroll to position [0, 0]
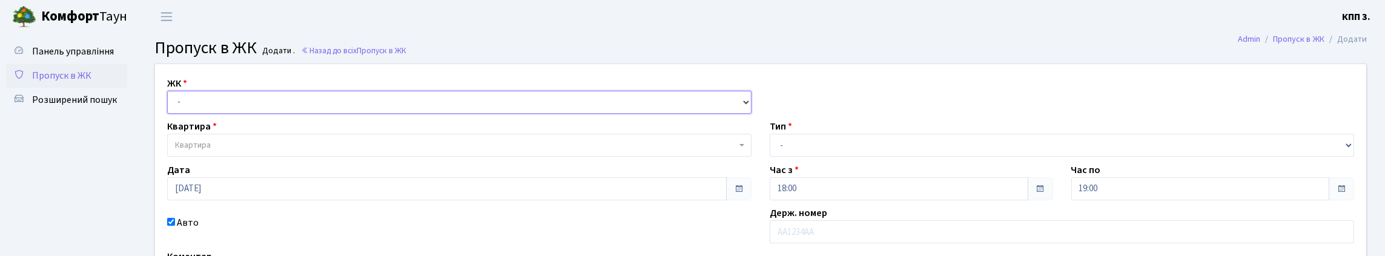
click at [208, 114] on select "- КТ, вул. Регенераторна, 4 КТ2, просп. Соборності, 17 КТ3, вул. Березнева, 16 …" at bounding box center [459, 102] width 584 height 23
select select "271"
click at [170, 105] on select "- КТ, вул. Регенераторна, 4 КТ2, просп. Соборності, 17 КТ3, вул. Березнева, 16 …" at bounding box center [459, 102] width 584 height 23
select select
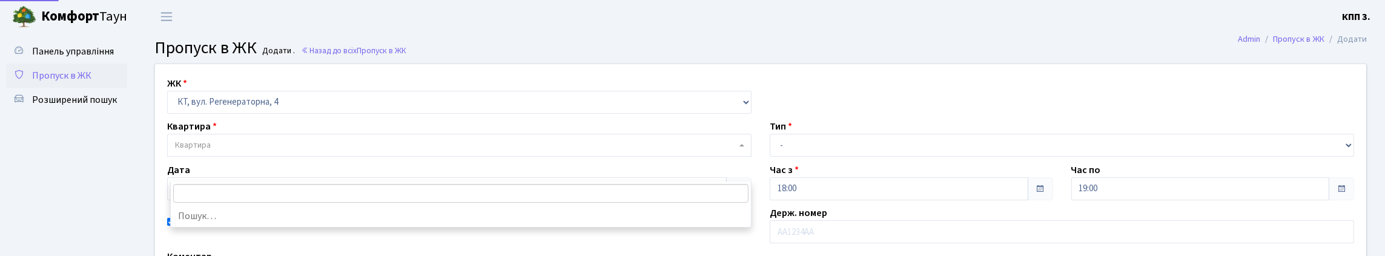
click at [211, 151] on span "Квартира" at bounding box center [193, 145] width 36 height 12
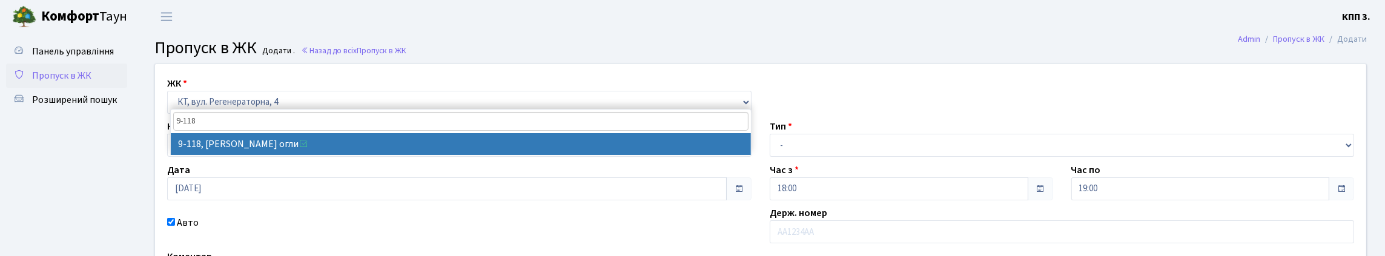
type input "9-118"
select select "6468"
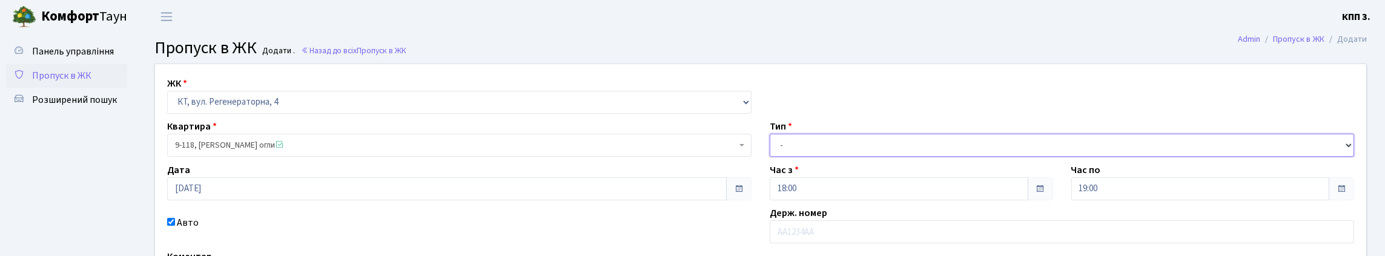
click at [785, 157] on select "- Доставка Таксі Гості Сервіс" at bounding box center [1061, 145] width 584 height 23
select select "3"
click at [769, 157] on select "- Доставка Таксі Гості Сервіс" at bounding box center [1061, 145] width 584 height 23
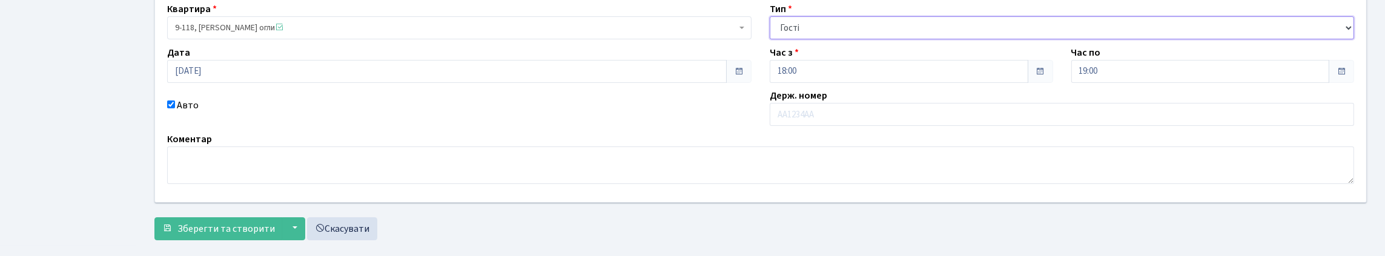
scroll to position [219, 0]
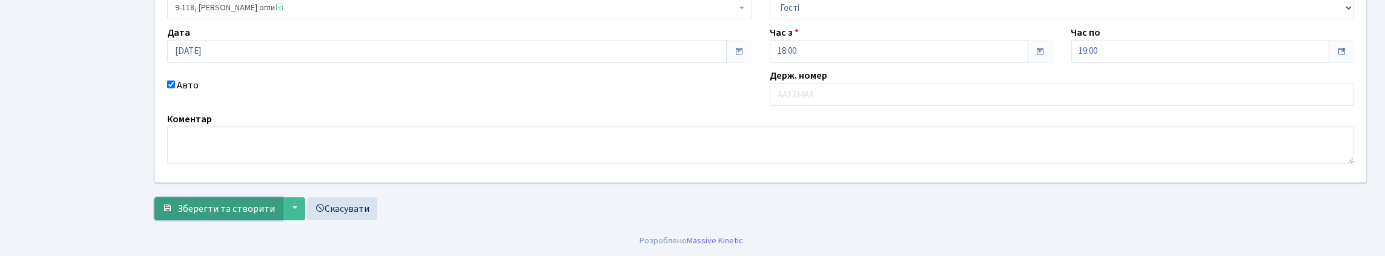
click at [227, 202] on span "Зберегти та створити" at bounding box center [225, 208] width 97 height 13
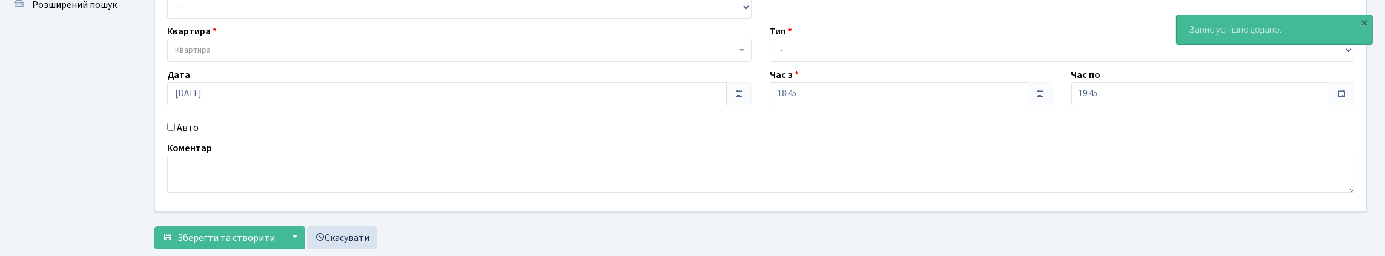
scroll to position [202, 0]
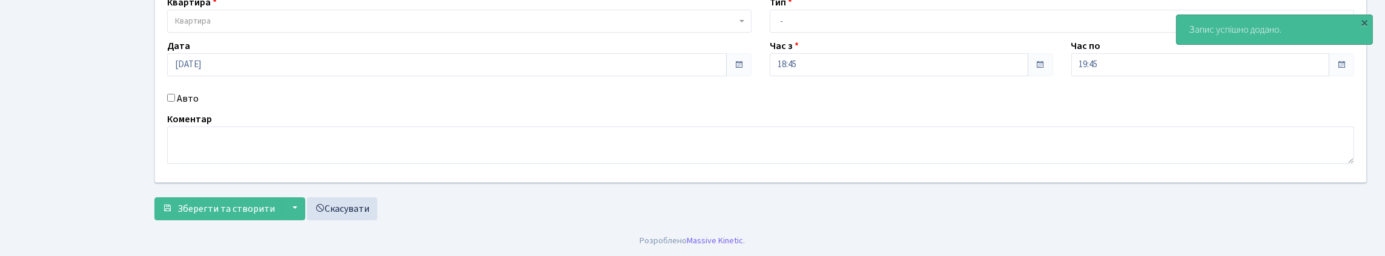
click at [173, 94] on input "Авто" at bounding box center [171, 98] width 8 height 8
checkbox input "true"
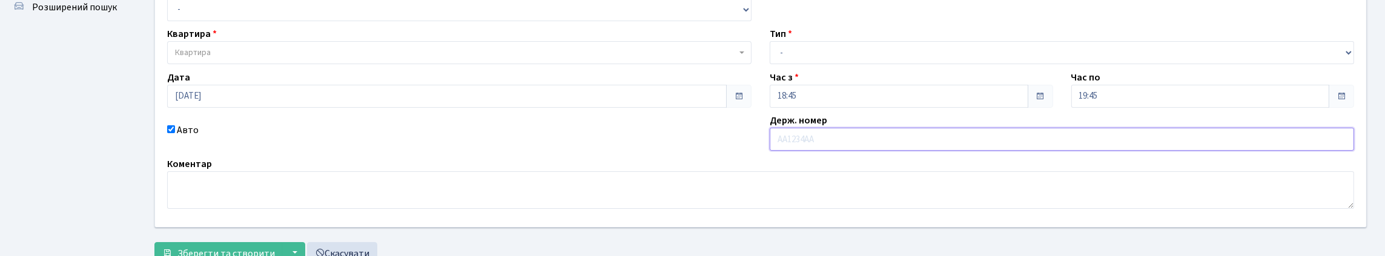
scroll to position [81, 0]
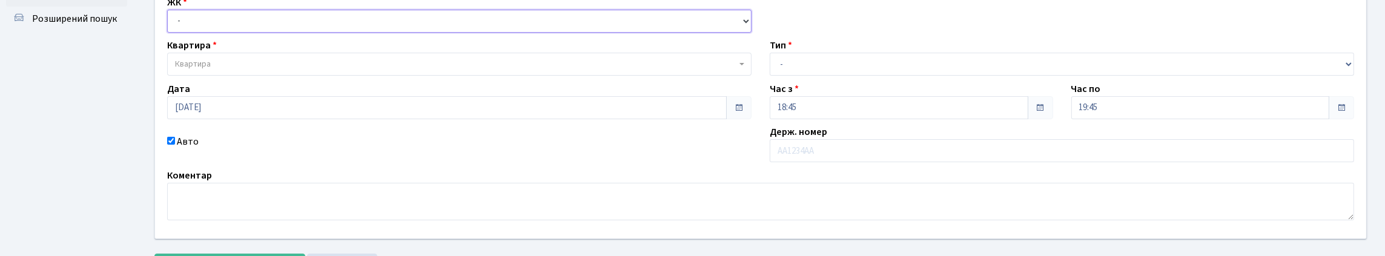
click at [179, 33] on select "- КТ, вул. Регенераторна, 4 КТ2, просп. [STREET_ADDRESS] [STREET_ADDRESS] [PERS…" at bounding box center [459, 21] width 584 height 23
select select "271"
click at [170, 23] on select "- КТ, вул. Регенераторна, 4 КТ2, просп. [STREET_ADDRESS] [STREET_ADDRESS] [PERS…" at bounding box center [459, 21] width 584 height 23
select select
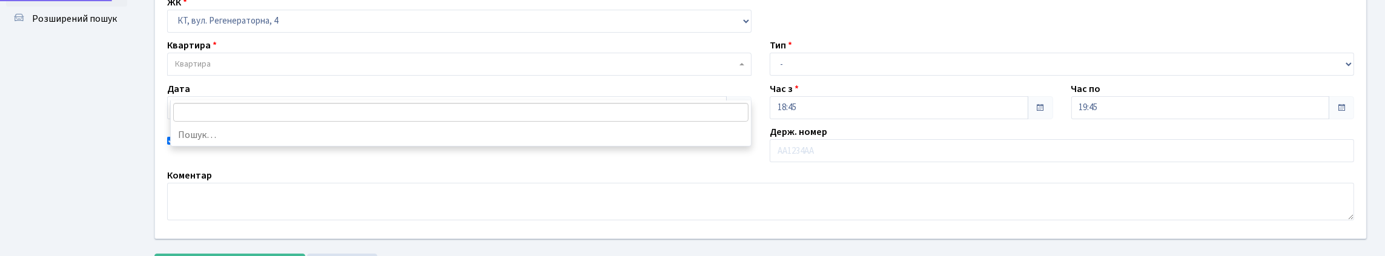
click at [220, 70] on span "Квартира" at bounding box center [455, 64] width 561 height 12
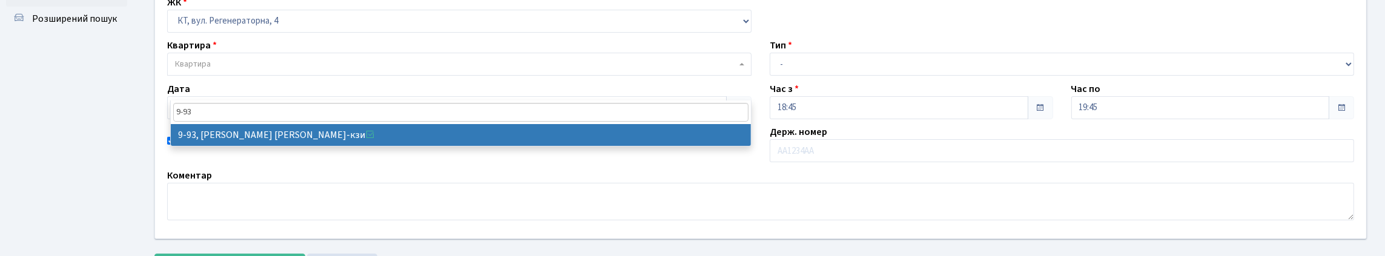
type input "9-93"
select select "6443"
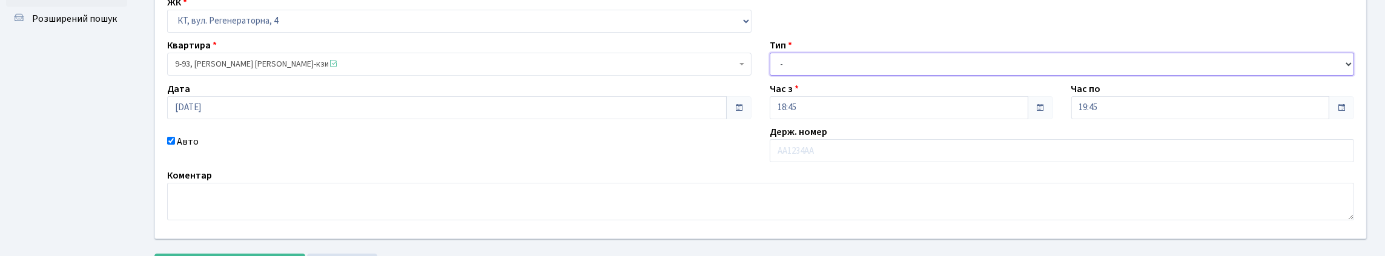
click at [796, 76] on select "- Доставка Таксі Гості Сервіс" at bounding box center [1061, 64] width 584 height 23
select select "1"
click at [769, 76] on select "- Доставка Таксі Гості Сервіс" at bounding box center [1061, 64] width 584 height 23
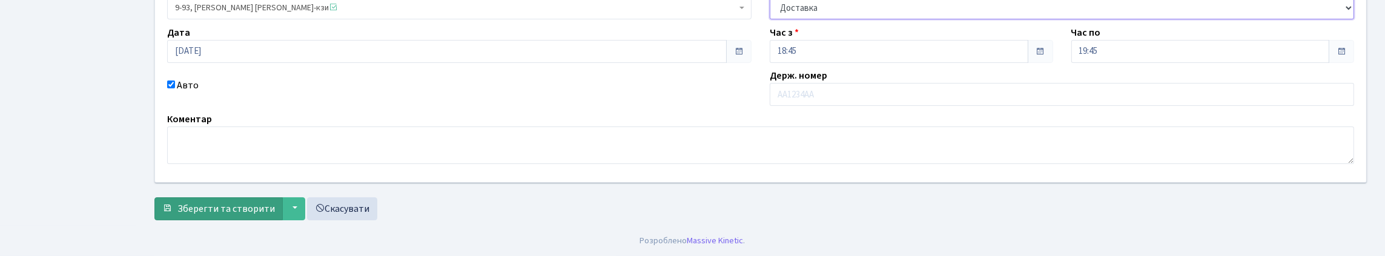
scroll to position [219, 0]
click at [227, 206] on span "Зберегти та створити" at bounding box center [225, 208] width 97 height 13
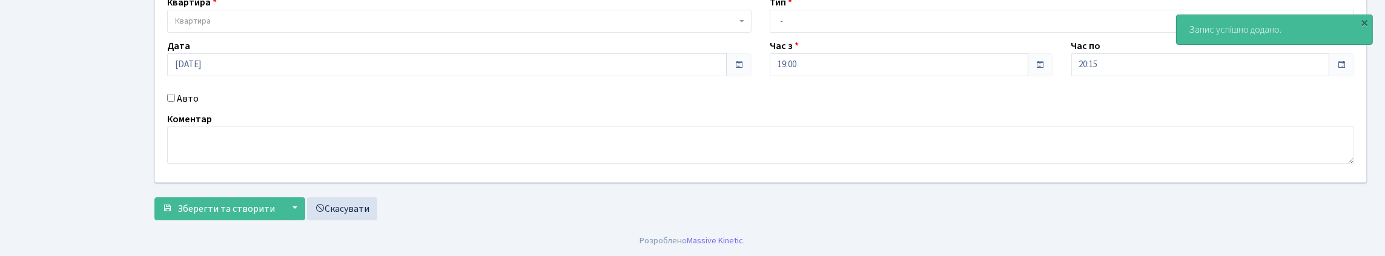
scroll to position [182, 0]
click at [173, 94] on input "Авто" at bounding box center [171, 98] width 8 height 8
checkbox input "true"
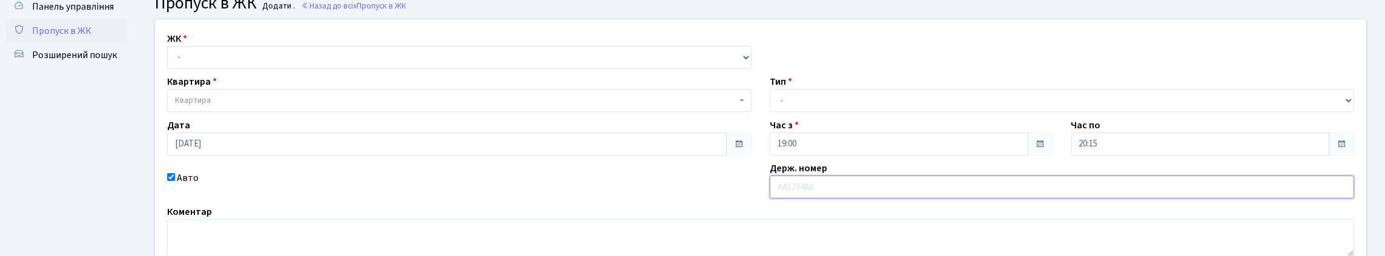
scroll to position [38, 0]
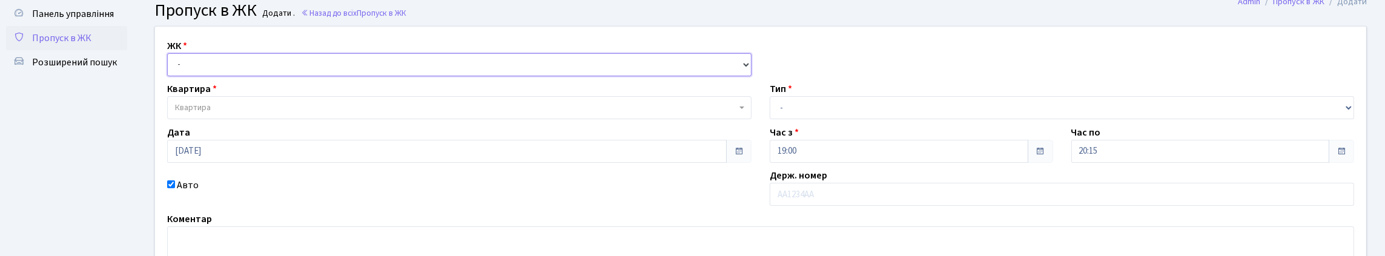
click at [201, 76] on select "- КТ, вул. Регенераторна, 4 КТ2, просп. Соборності, 17 КТ3, вул. Березнева, 16 …" at bounding box center [459, 64] width 584 height 23
select select "271"
click at [170, 67] on select "- КТ, вул. Регенераторна, 4 КТ2, просп. Соборності, 17 КТ3, вул. Березнева, 16 …" at bounding box center [459, 64] width 584 height 23
select select
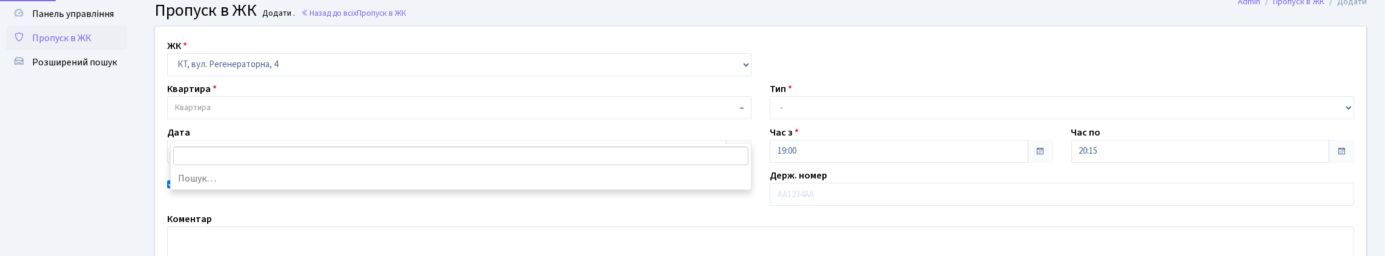
click at [235, 114] on span "Квартира" at bounding box center [455, 108] width 561 height 12
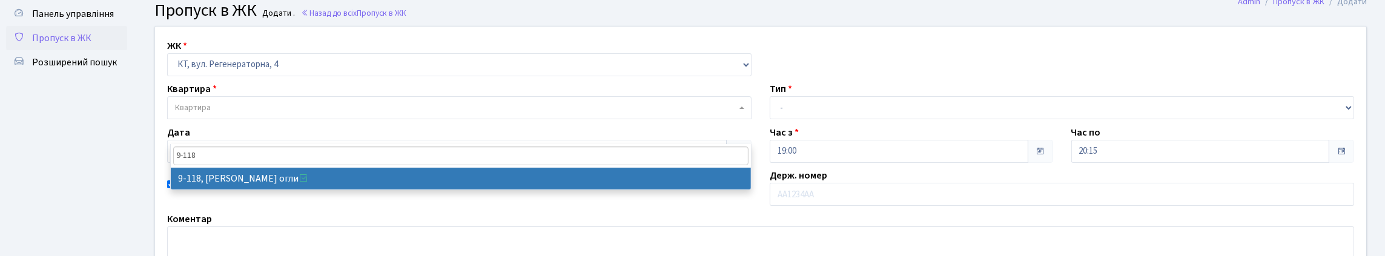
type input "9-118"
select select "6468"
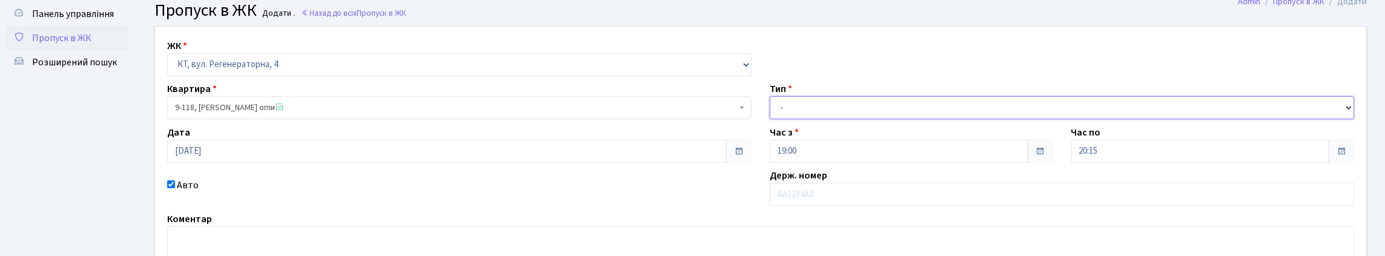
click at [791, 119] on select "- Доставка Таксі Гості Сервіс" at bounding box center [1061, 107] width 584 height 23
select select "3"
click at [769, 119] on select "- Доставка Таксі Гості Сервіс" at bounding box center [1061, 107] width 584 height 23
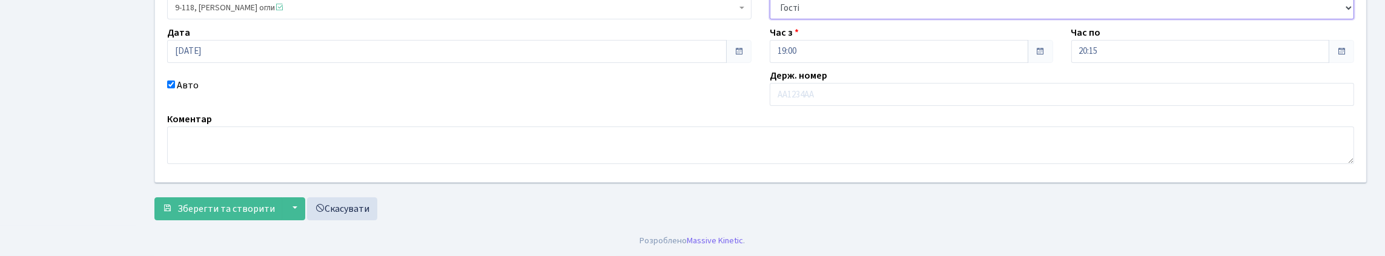
scroll to position [219, 0]
click at [202, 208] on span "Зберегти та створити" at bounding box center [225, 208] width 97 height 13
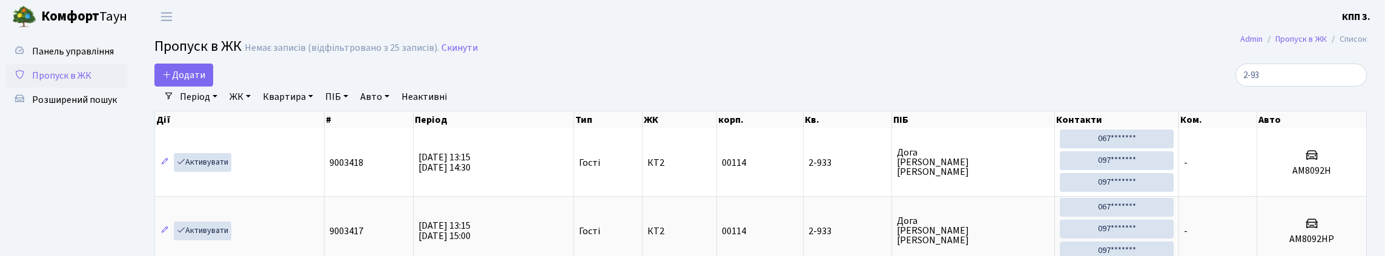
select select "25"
type input "2-93"
click at [186, 79] on span "Додати" at bounding box center [183, 74] width 43 height 13
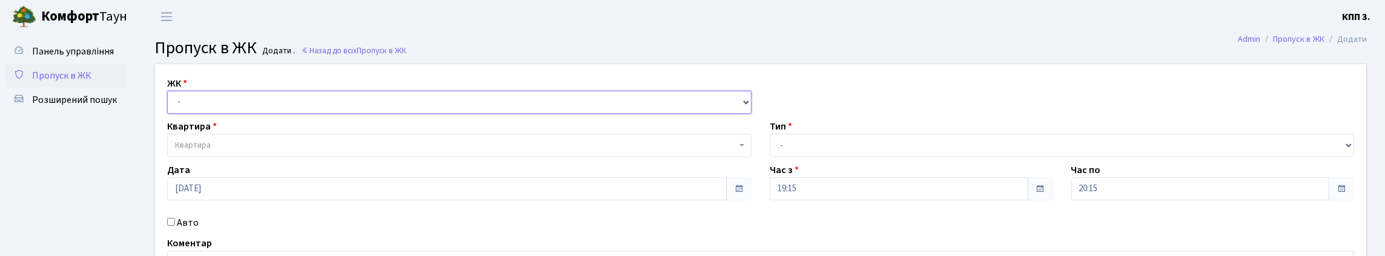
click at [205, 111] on select "- КТ, вул. Регенераторна, 4 КТ2, просп. [STREET_ADDRESS] [STREET_ADDRESS] [PERS…" at bounding box center [459, 102] width 584 height 23
select select "295"
click at [170, 105] on select "- КТ, вул. Регенераторна, 4 КТ2, просп. [STREET_ADDRESS] [STREET_ADDRESS] [PERS…" at bounding box center [459, 102] width 584 height 23
select select
click at [225, 151] on span "Квартира" at bounding box center [455, 145] width 561 height 12
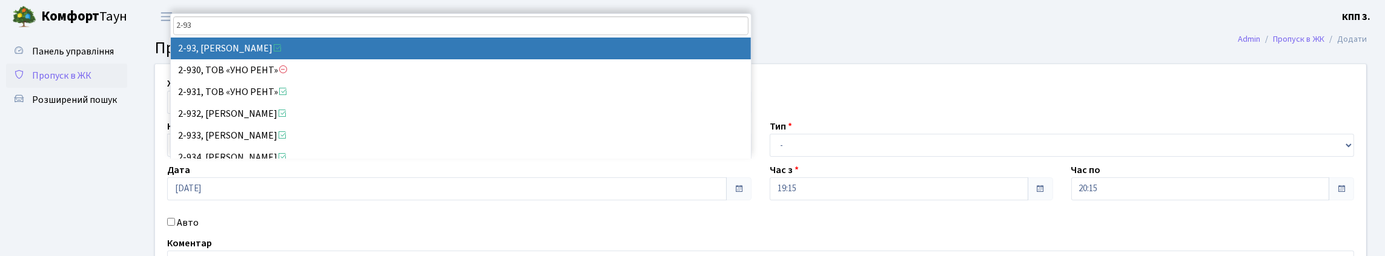
type input "2-93"
select select "15145"
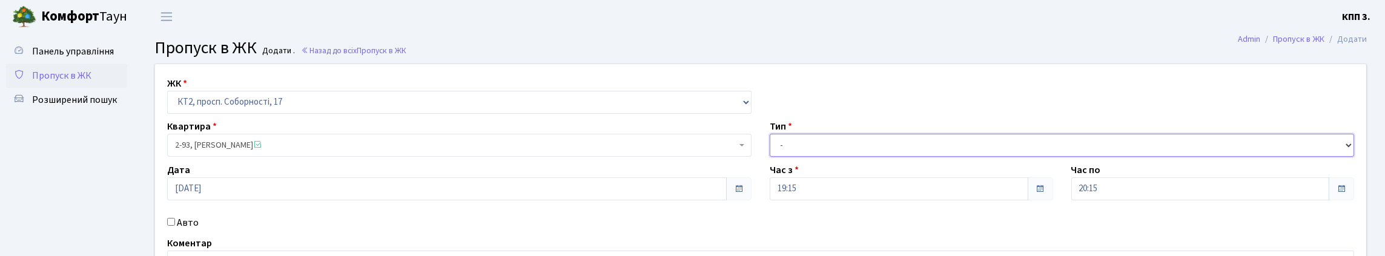
click at [824, 157] on select "- Доставка Таксі Гості Сервіс" at bounding box center [1061, 145] width 584 height 23
select select "3"
click at [769, 157] on select "- Доставка Таксі Гості Сервіс" at bounding box center [1061, 145] width 584 height 23
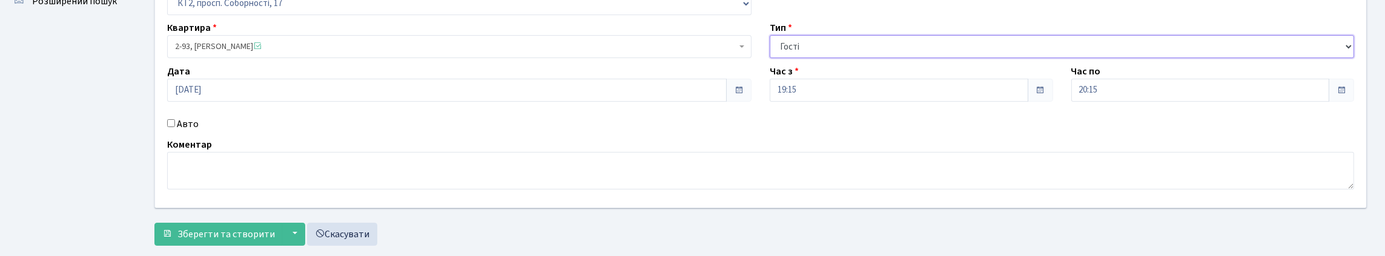
scroll to position [202, 0]
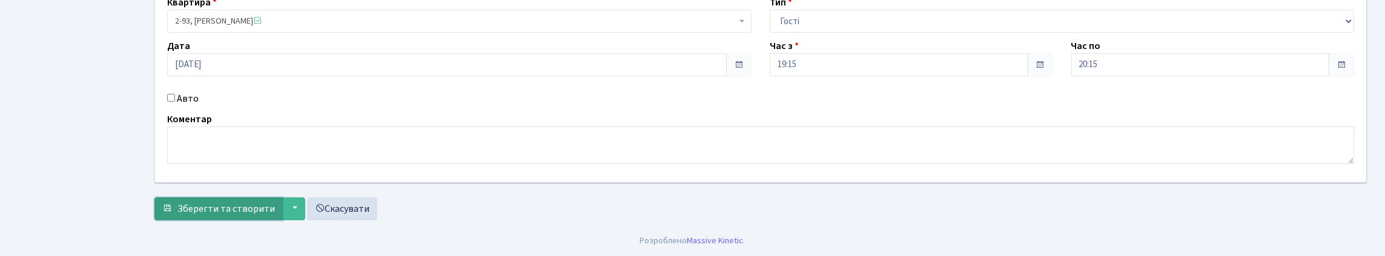
click at [275, 203] on span "Зберегти та створити" at bounding box center [225, 208] width 97 height 13
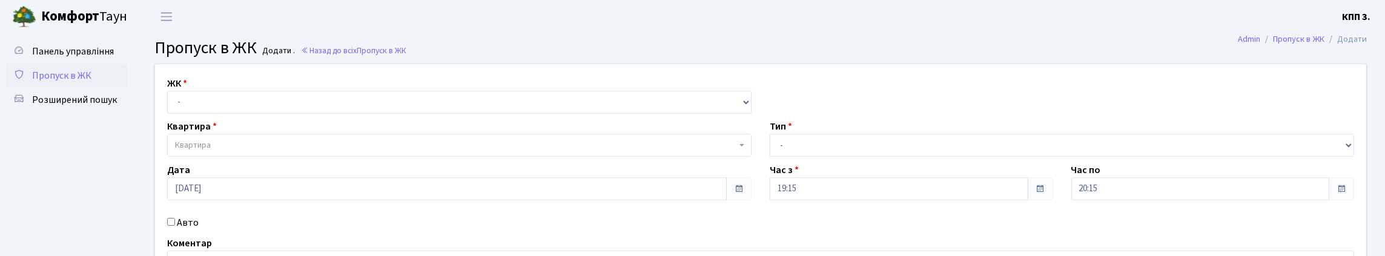
click at [79, 82] on span "Пропуск в ЖК" at bounding box center [61, 75] width 59 height 13
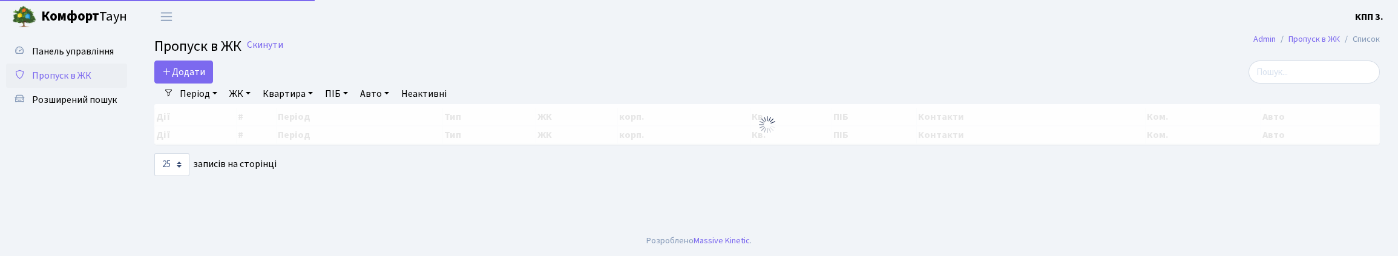
select select "25"
click at [1263, 83] on input "search" at bounding box center [1314, 72] width 131 height 23
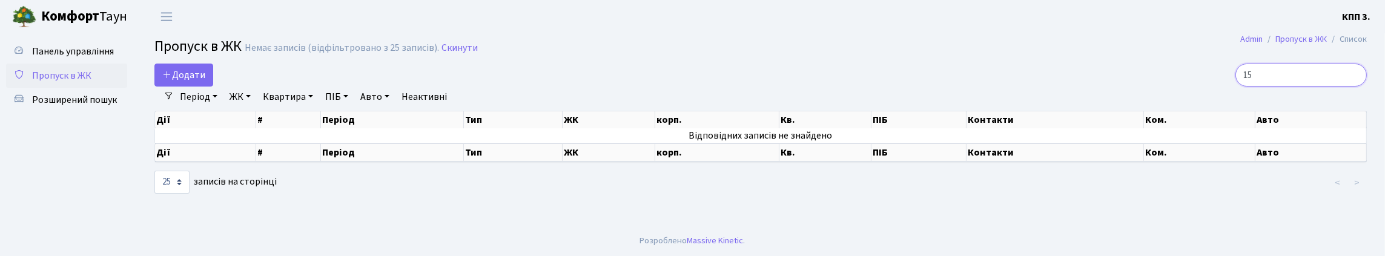
type input "1"
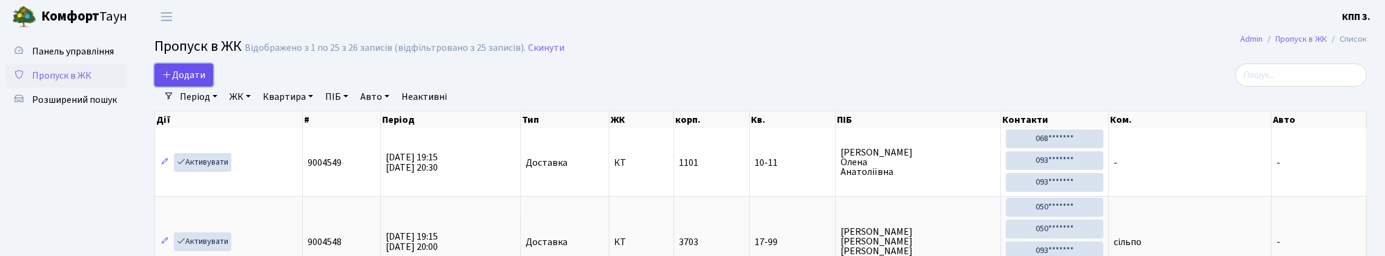
click at [205, 82] on span "Додати" at bounding box center [183, 74] width 43 height 13
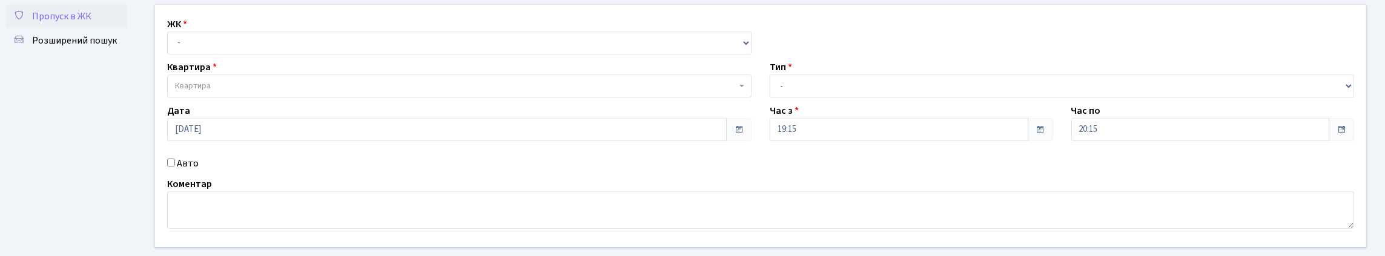
scroll to position [121, 0]
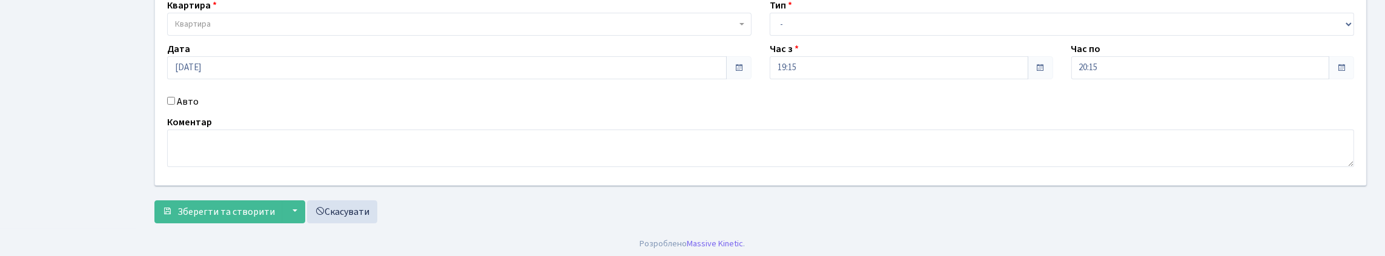
click at [175, 105] on input "Авто" at bounding box center [171, 101] width 8 height 8
checkbox input "true"
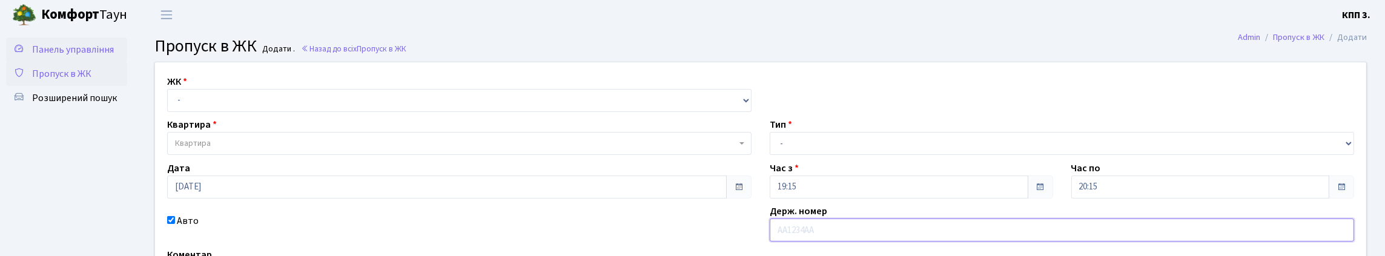
scroll to position [0, 0]
click at [77, 64] on link "Панель управління" at bounding box center [66, 51] width 121 height 24
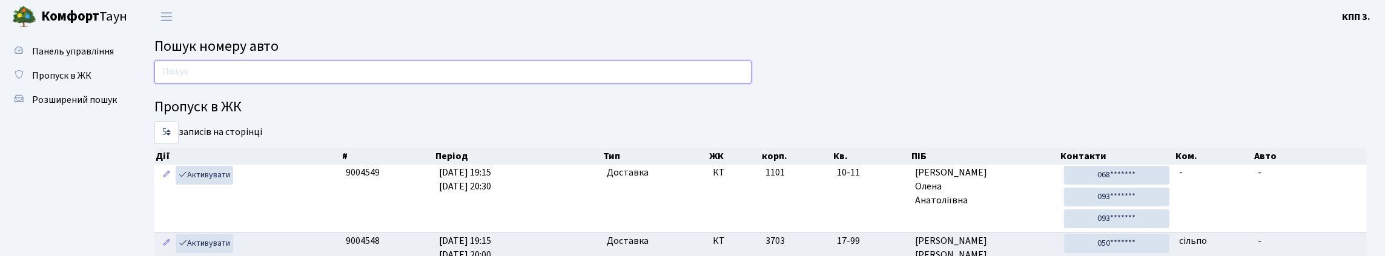
click at [275, 71] on input "text" at bounding box center [452, 72] width 597 height 23
click at [61, 82] on span "Пропуск в ЖК" at bounding box center [61, 75] width 59 height 13
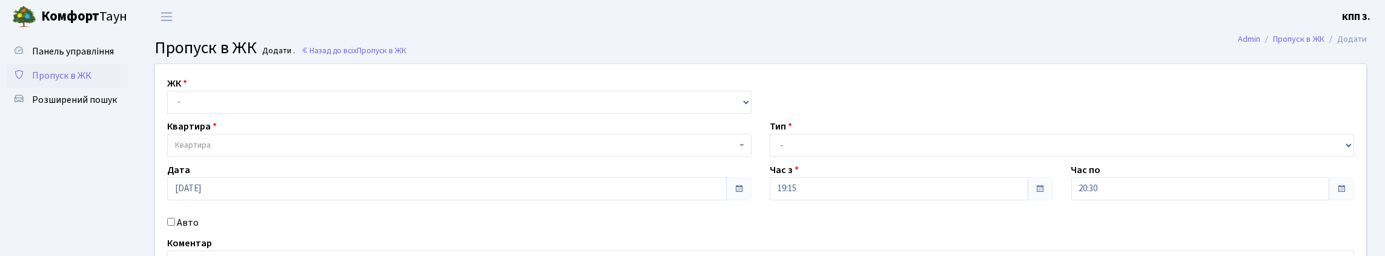
click at [68, 82] on span "Пропуск в ЖК" at bounding box center [61, 75] width 59 height 13
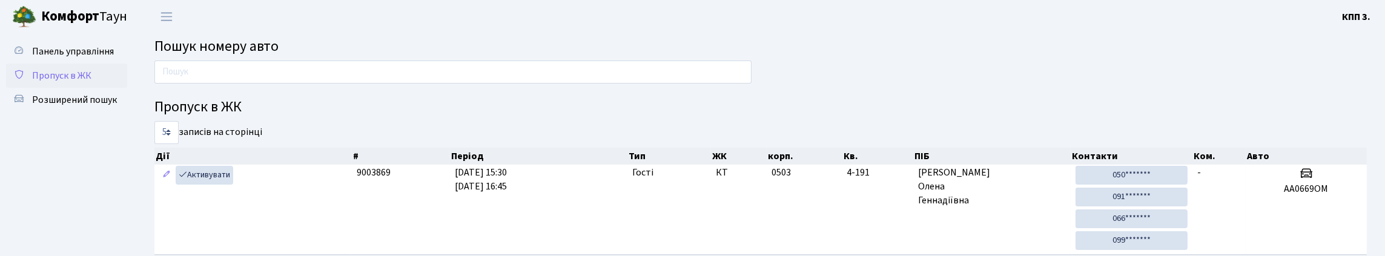
click at [54, 82] on span "Пропуск в ЖК" at bounding box center [61, 75] width 59 height 13
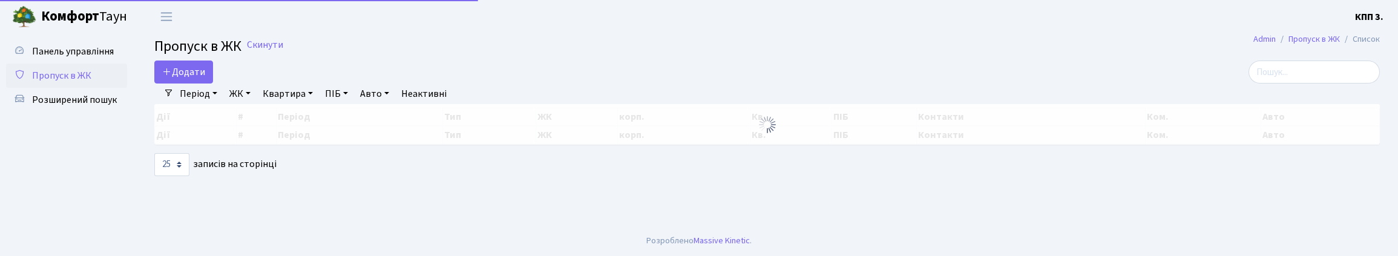
select select "25"
click at [1291, 84] on input "search" at bounding box center [1314, 72] width 131 height 23
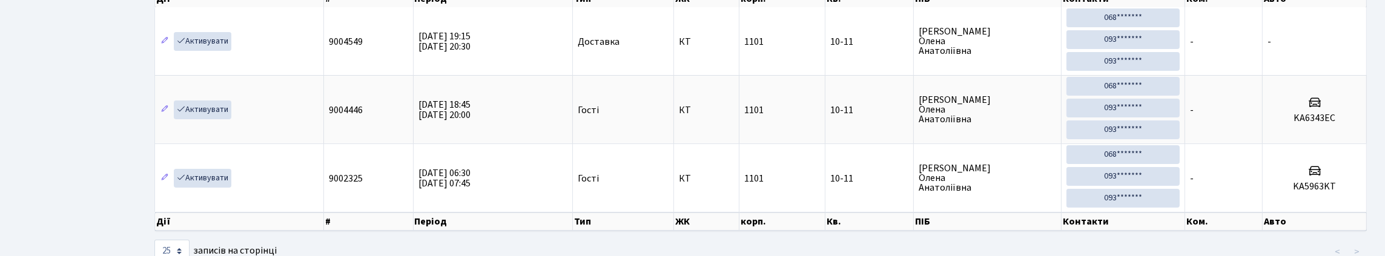
scroll to position [60, 0]
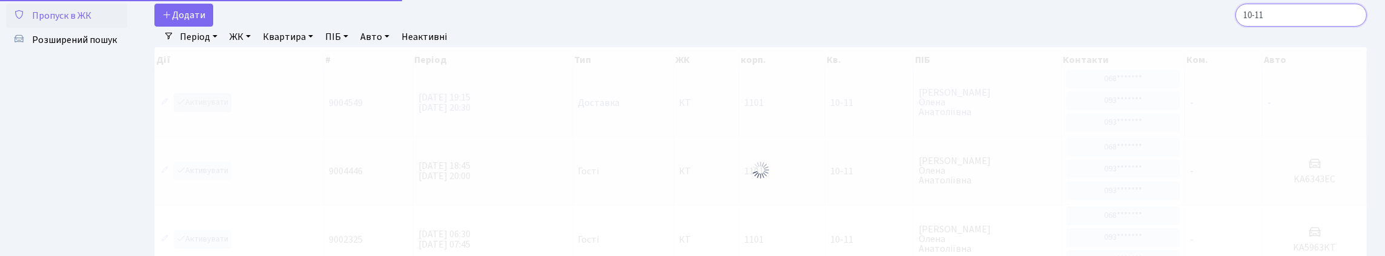
type input "10-11"
click at [205, 134] on div at bounding box center [760, 169] width 1212 height 245
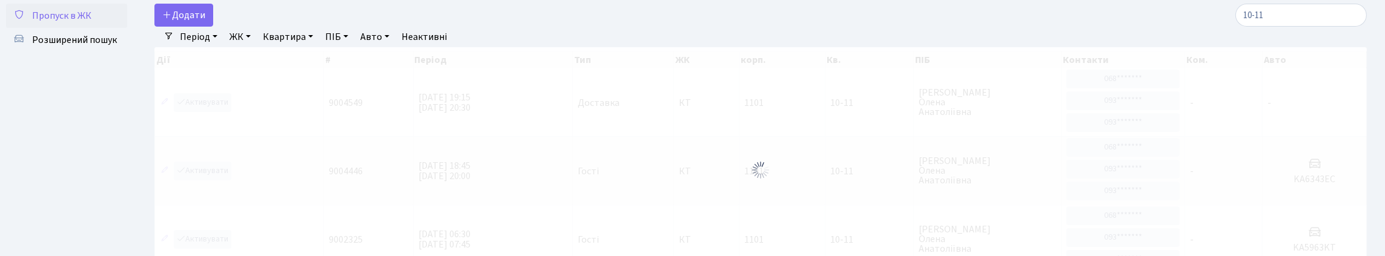
click at [205, 134] on div at bounding box center [760, 169] width 1212 height 245
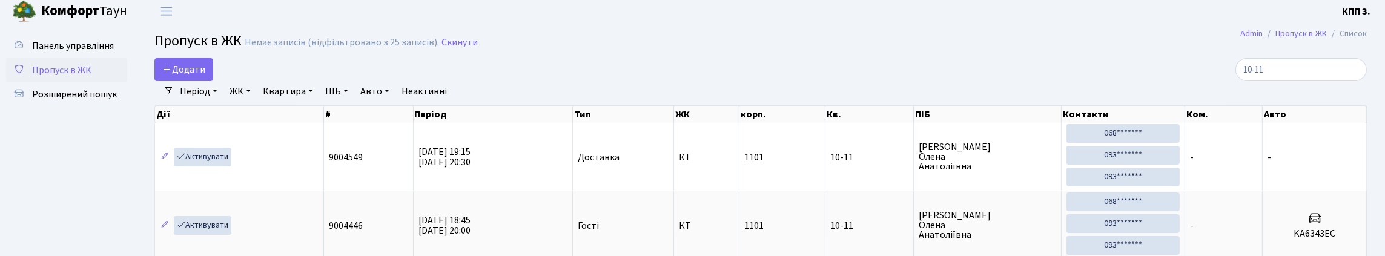
scroll to position [0, 0]
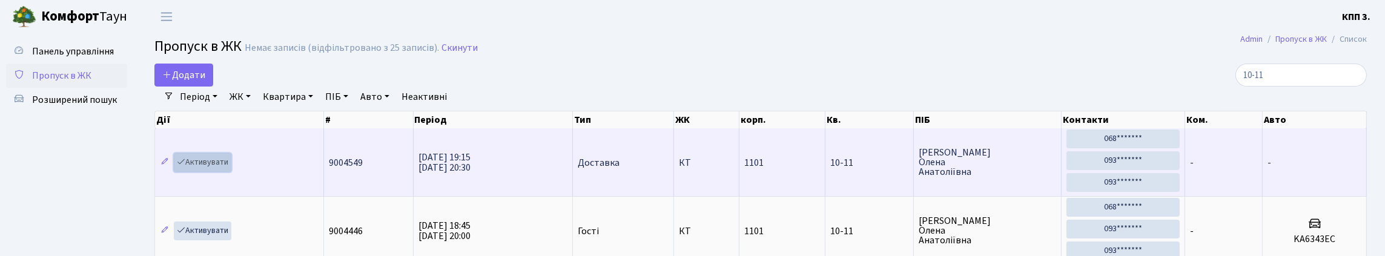
click at [206, 172] on link "Активувати" at bounding box center [203, 162] width 58 height 19
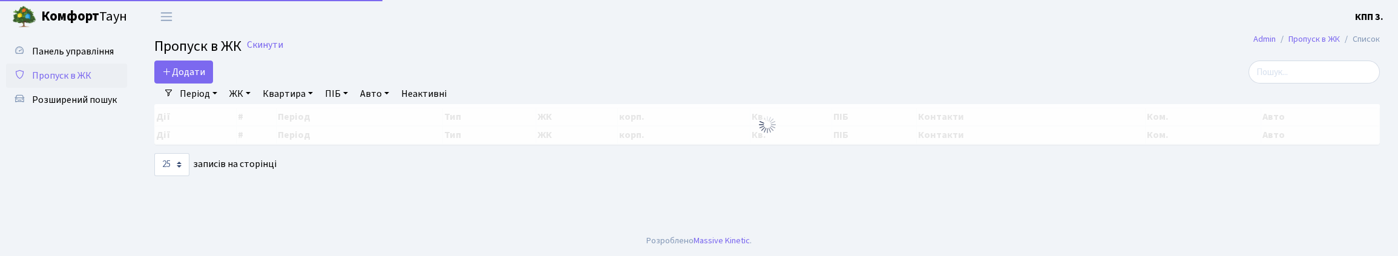
select select "25"
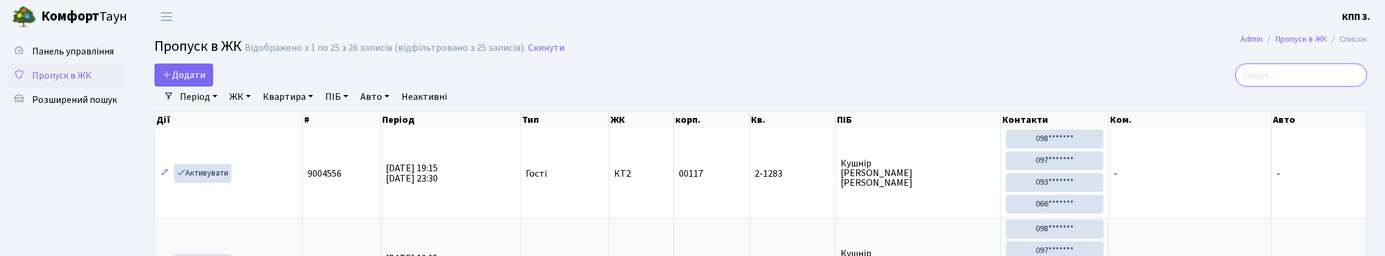
click at [1320, 72] on input "search" at bounding box center [1300, 75] width 131 height 23
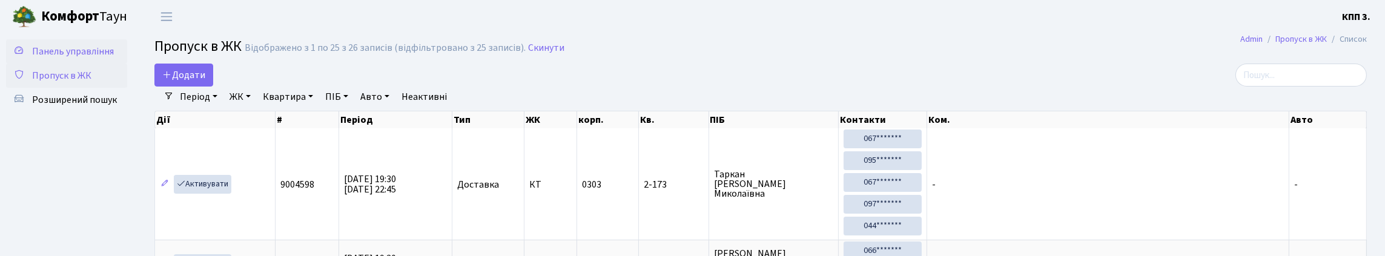
click at [59, 58] on span "Панель управління" at bounding box center [73, 51] width 82 height 13
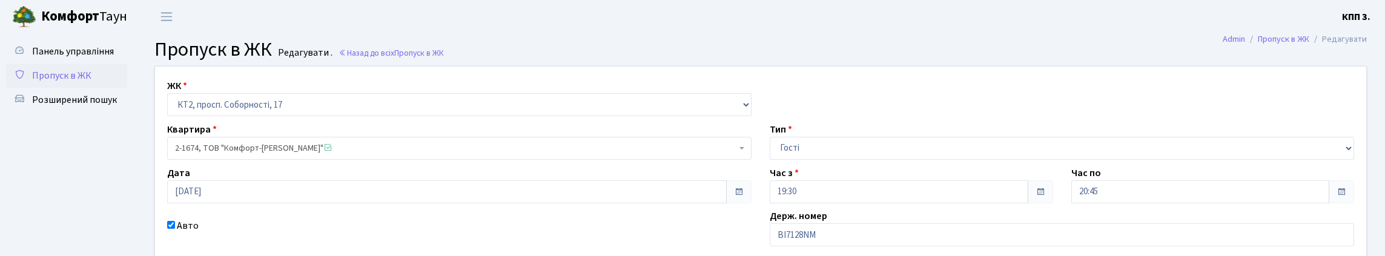
scroll to position [121, 0]
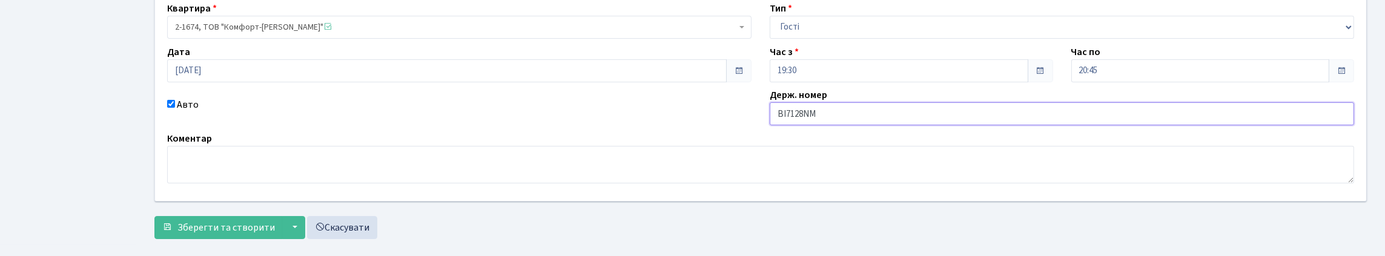
click at [819, 125] on input "BI7128NM" at bounding box center [1061, 113] width 584 height 23
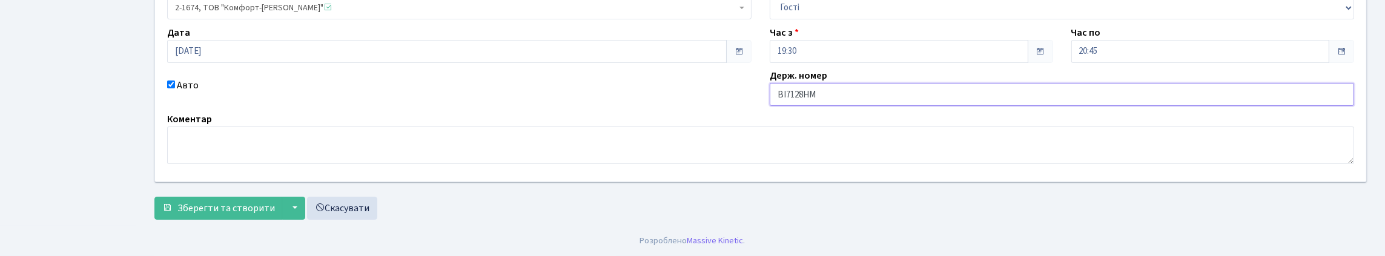
scroll to position [223, 0]
type input "BI7128НM"
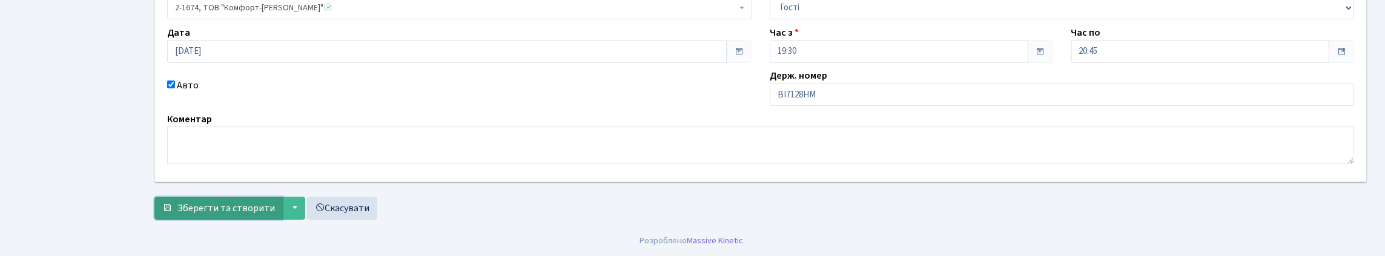
click at [267, 206] on span "Зберегти та створити" at bounding box center [225, 208] width 97 height 13
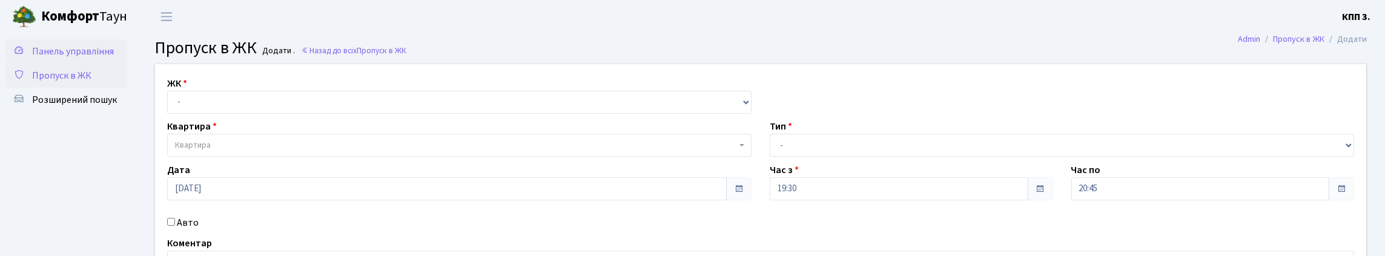
click at [60, 54] on span "Панель управління" at bounding box center [73, 51] width 82 height 13
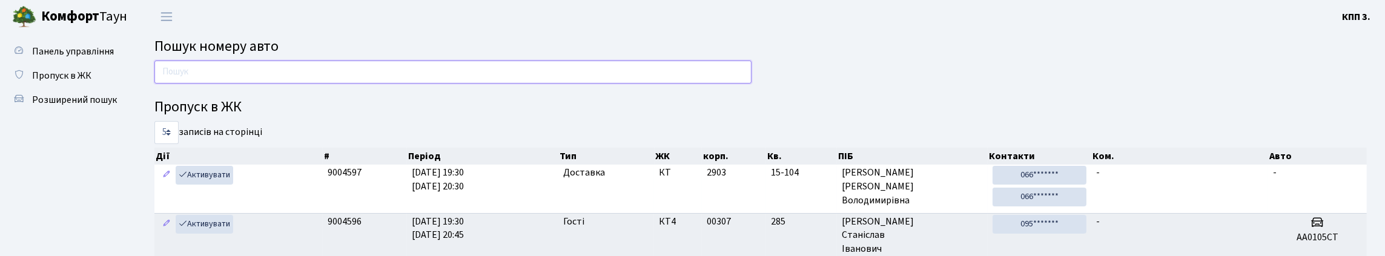
click at [187, 84] on input "text" at bounding box center [452, 72] width 597 height 23
type input "1"
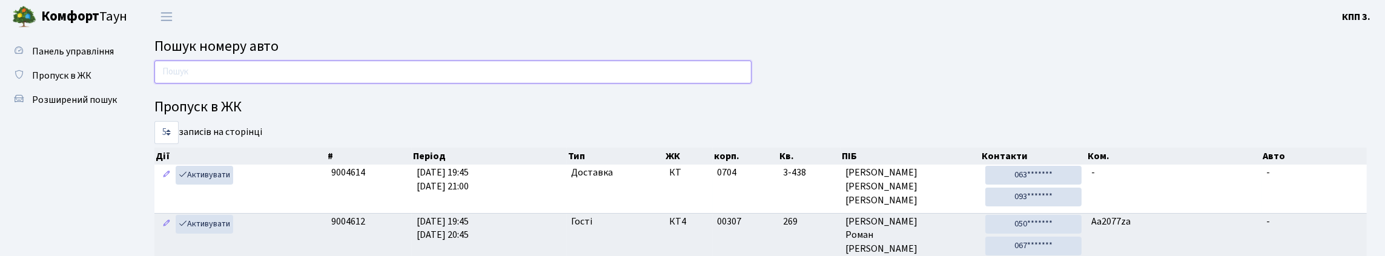
type input "9"
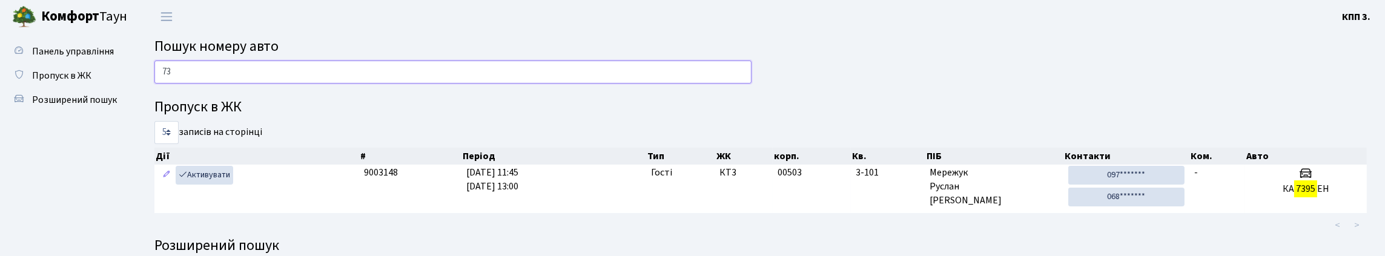
type input "7"
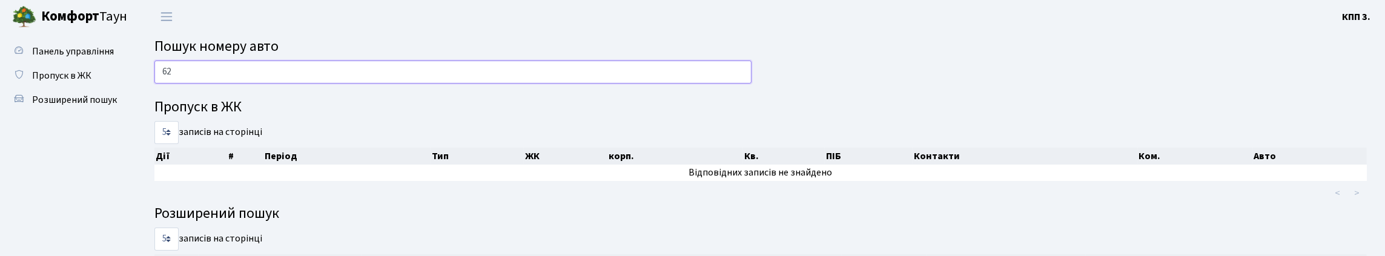
type input "6"
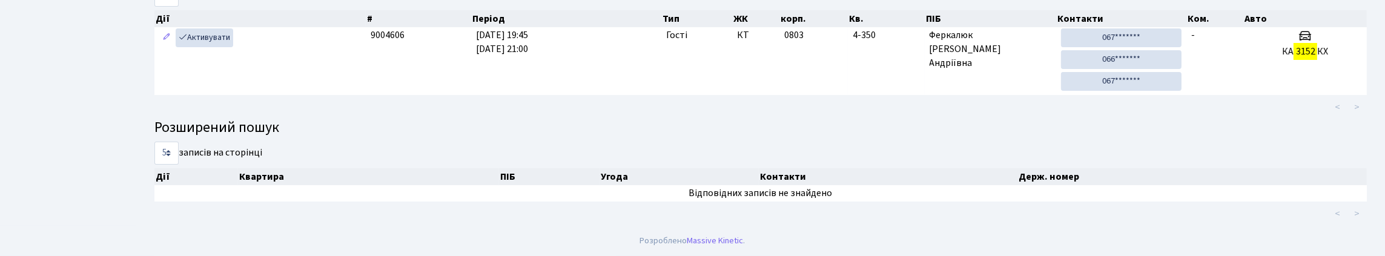
scroll to position [73, 0]
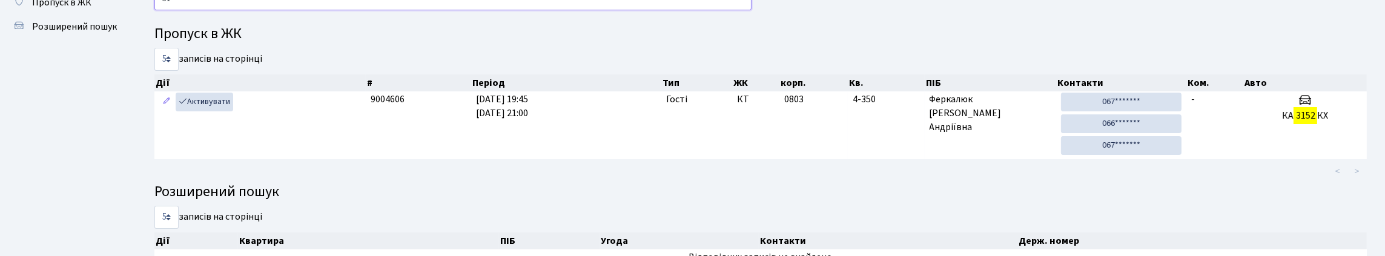
type input "3"
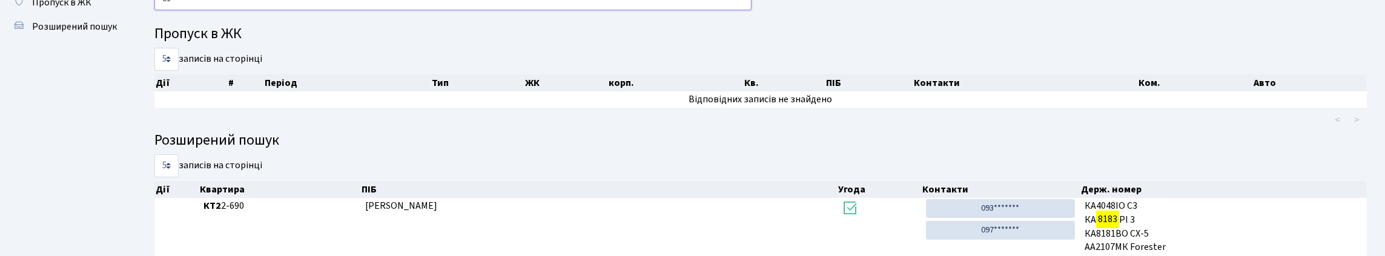
type input "8"
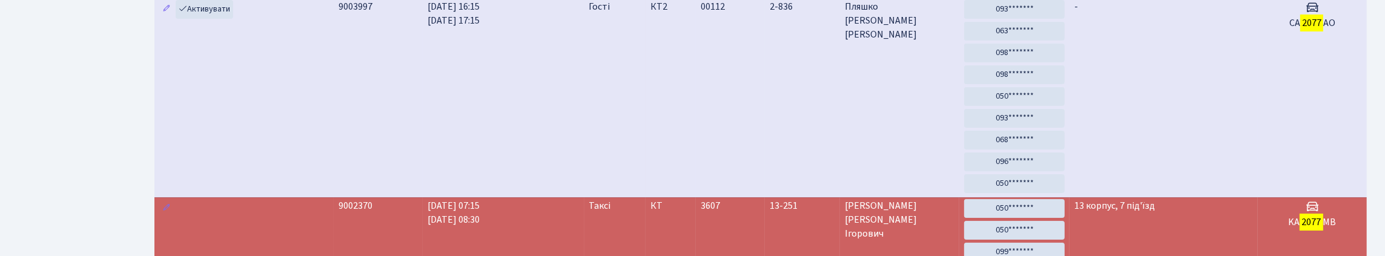
scroll to position [0, 0]
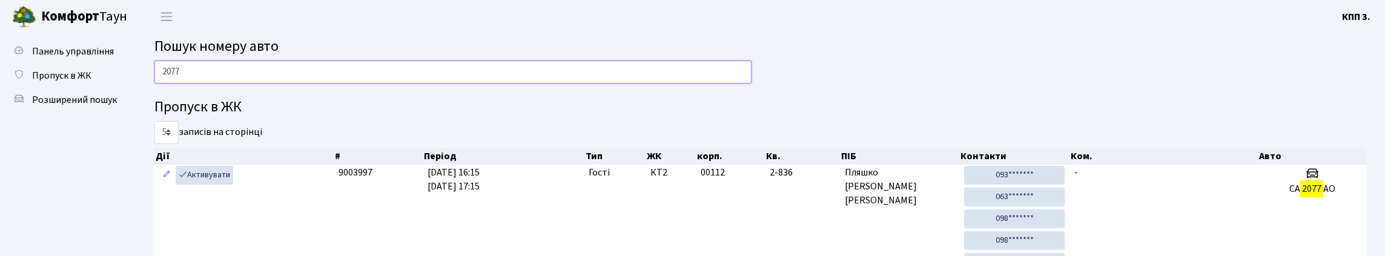
click at [306, 84] on input "2077" at bounding box center [452, 72] width 597 height 23
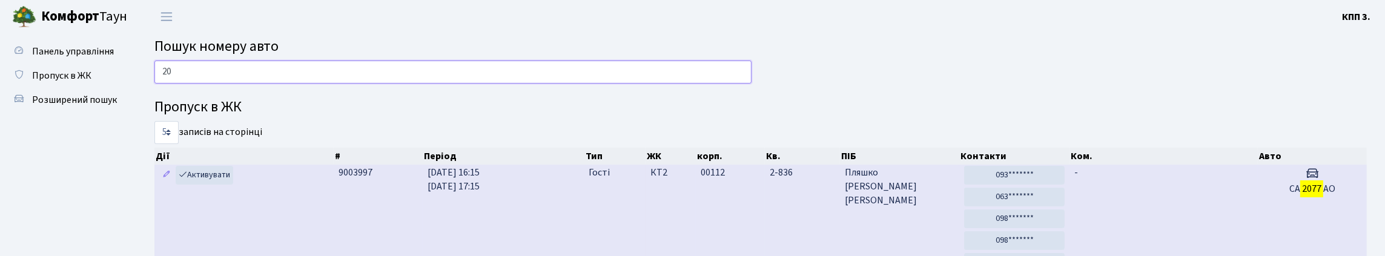
type input "2"
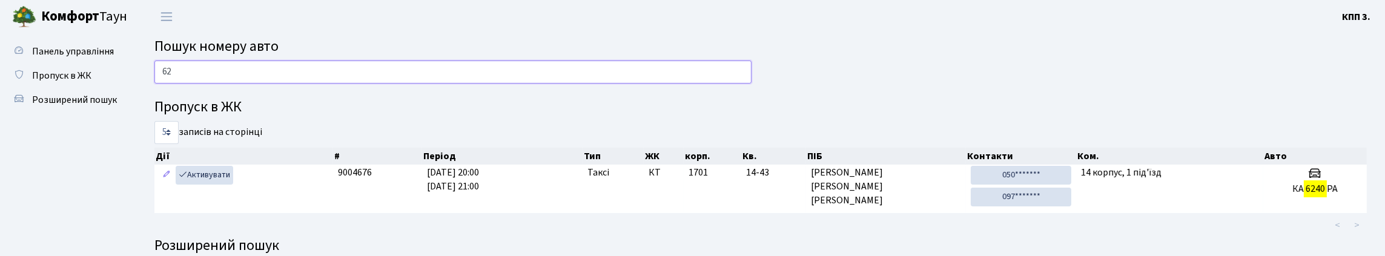
type input "6"
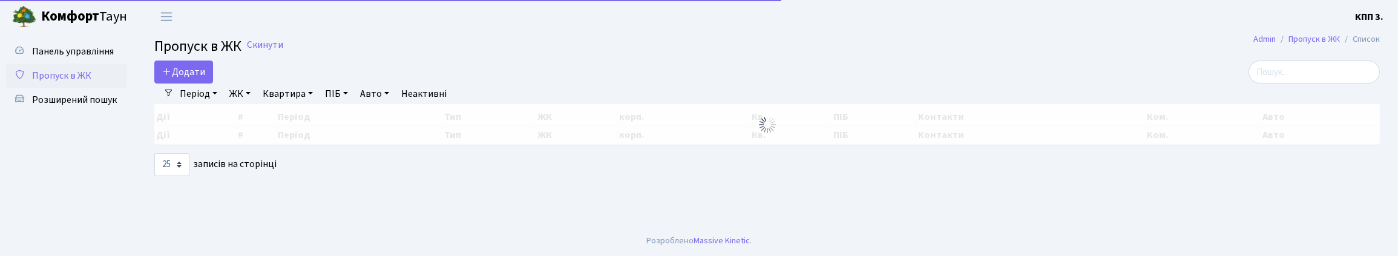
select select "25"
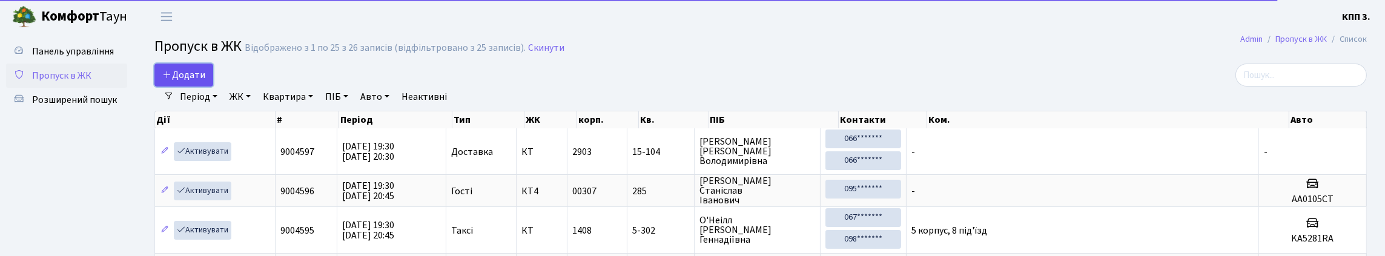
click at [199, 82] on span "Додати" at bounding box center [183, 74] width 43 height 13
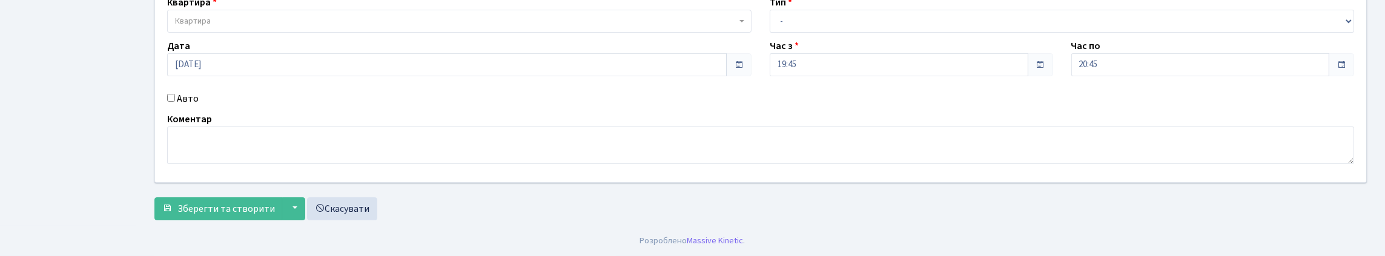
scroll to position [202, 0]
click at [175, 94] on input "Авто" at bounding box center [171, 98] width 8 height 8
checkbox input "true"
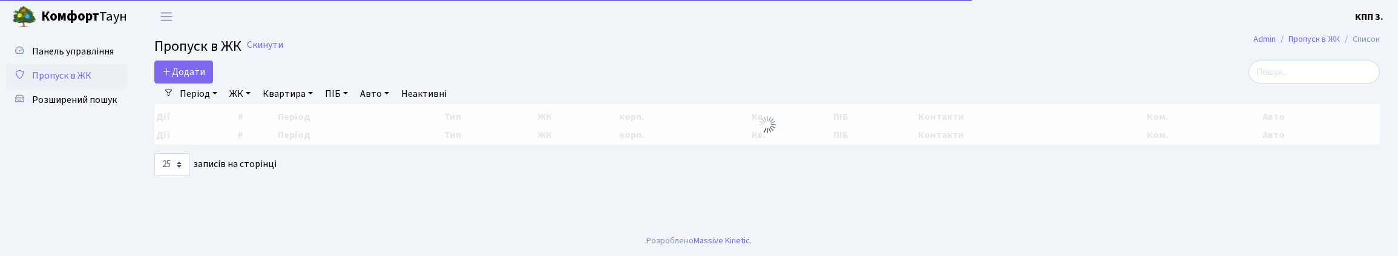
select select "25"
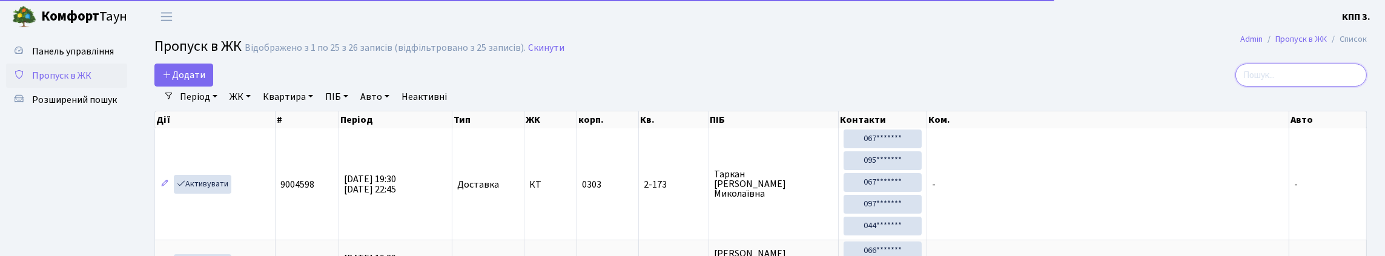
click at [1256, 76] on input "search" at bounding box center [1300, 75] width 131 height 23
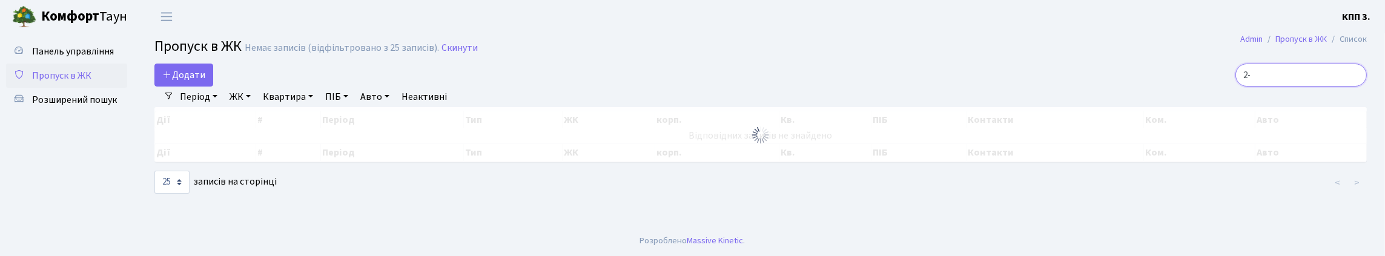
type input "2"
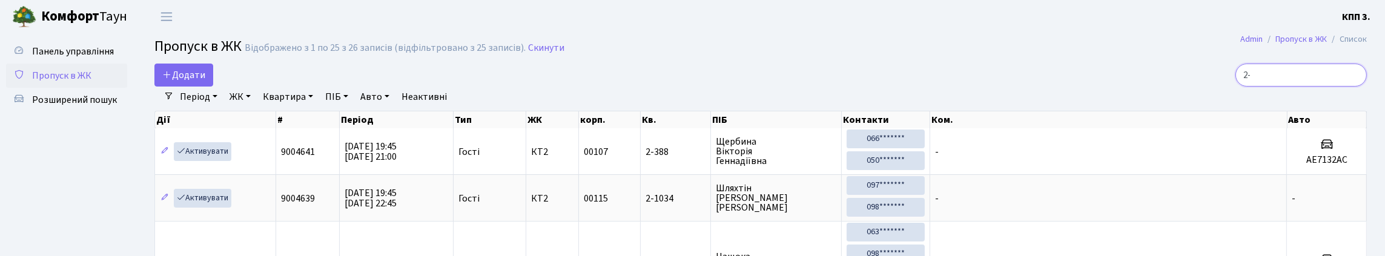
type input "2"
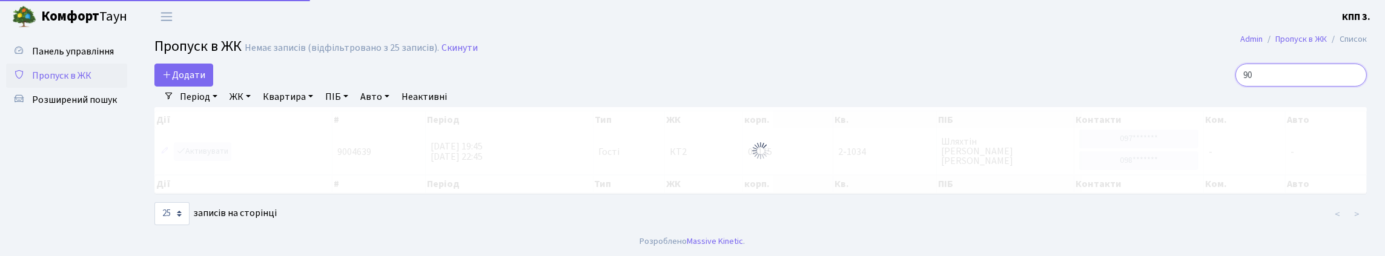
type input "9"
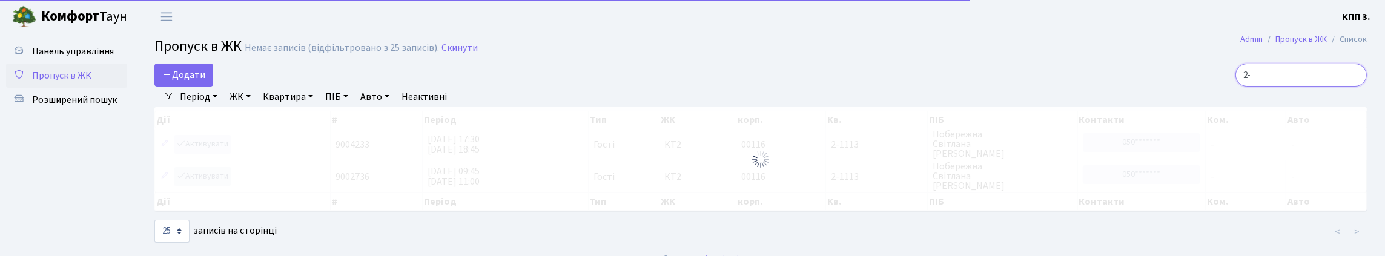
type input "2"
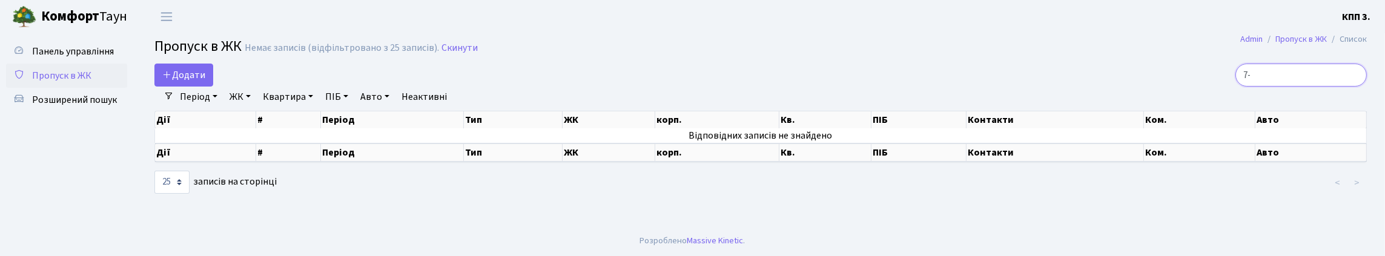
type input "7"
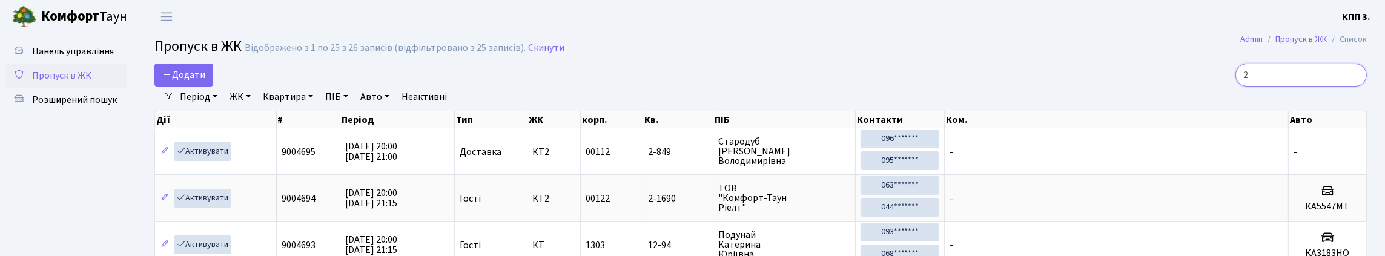
type input "2-"
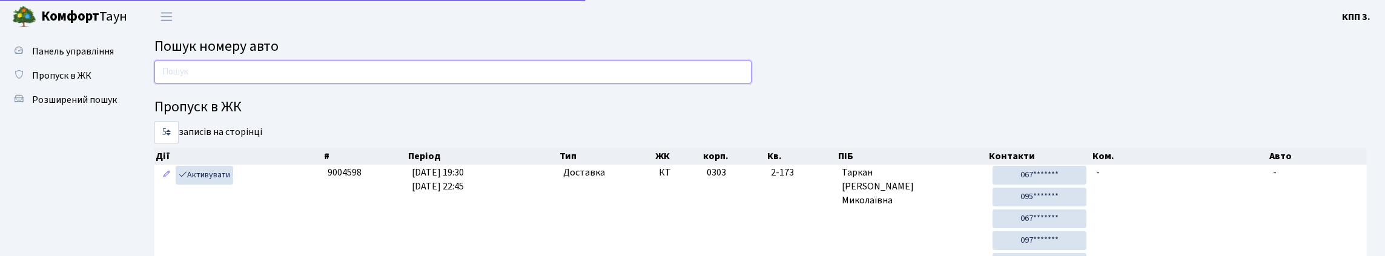
click at [176, 80] on input "text" at bounding box center [452, 72] width 597 height 23
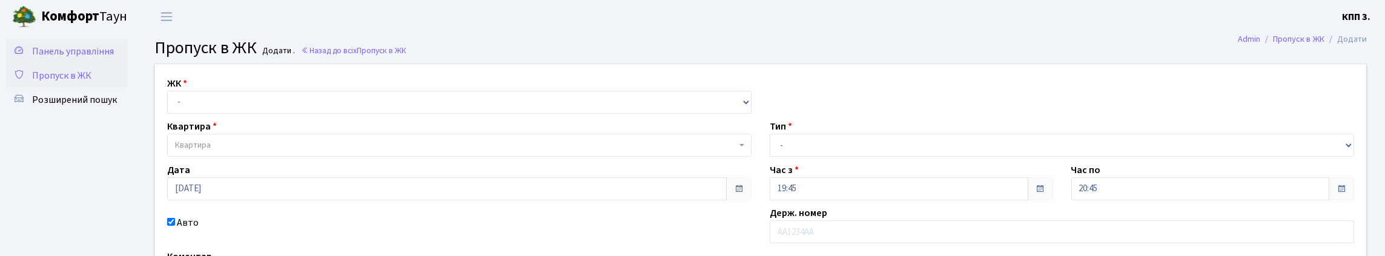
click at [54, 58] on span "Панель управління" at bounding box center [73, 51] width 82 height 13
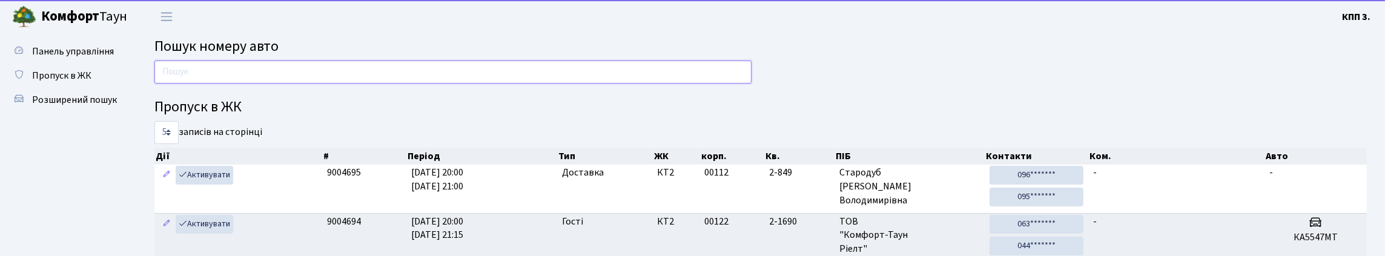
click at [188, 84] on input "text" at bounding box center [452, 72] width 597 height 23
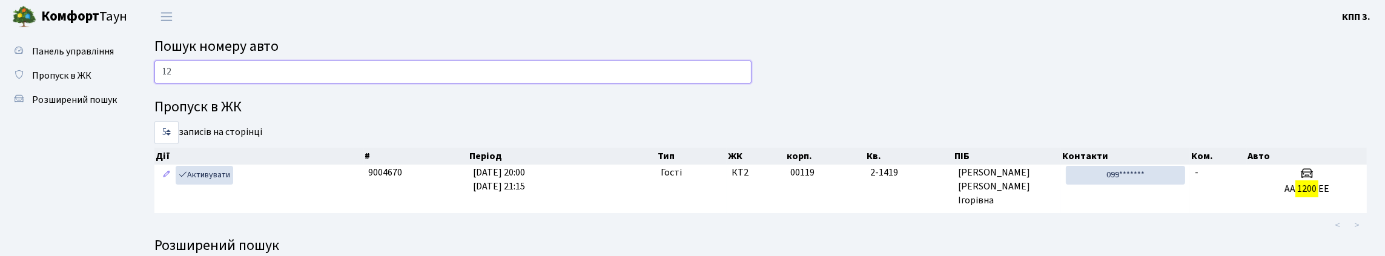
type input "1"
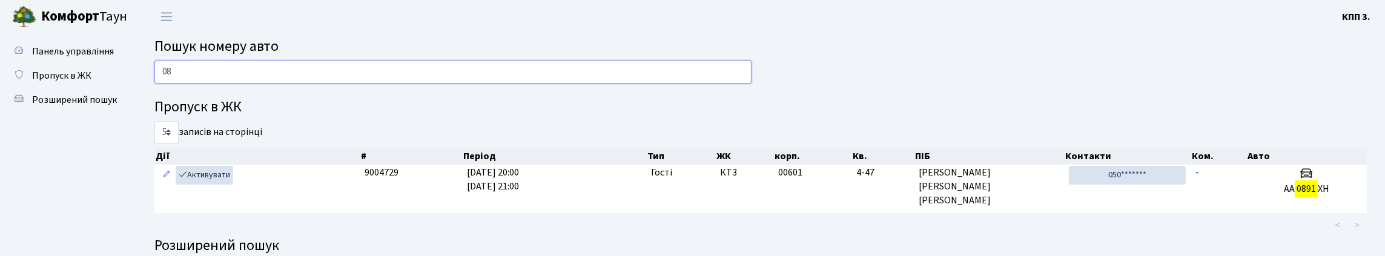
type input "0"
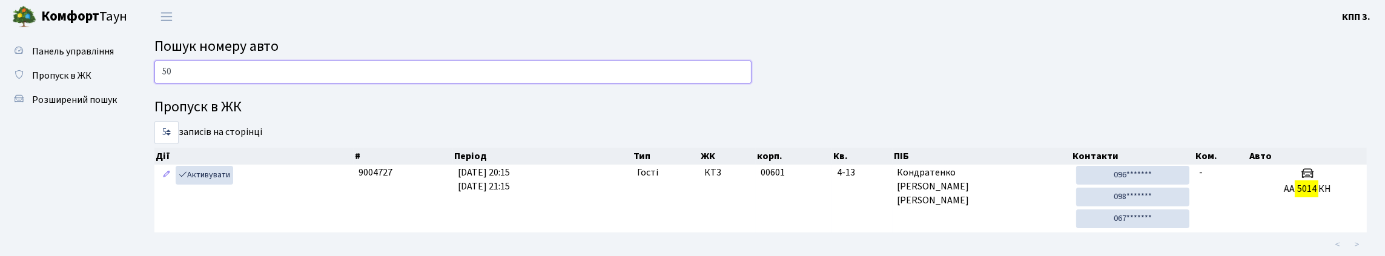
type input "5"
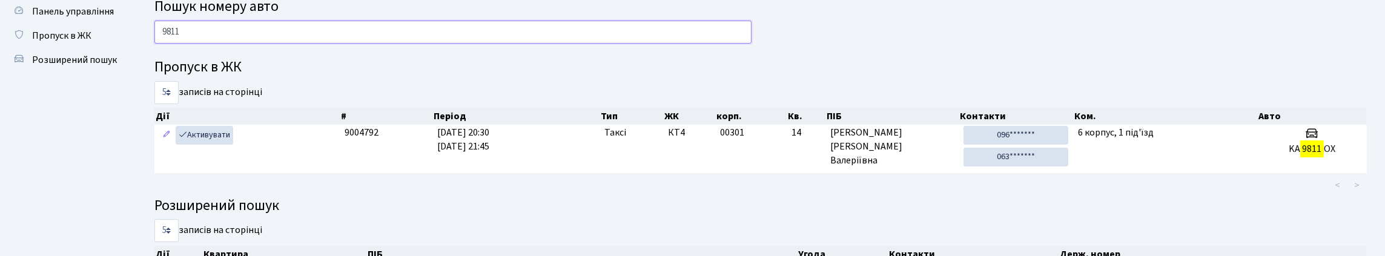
scroll to position [60, 0]
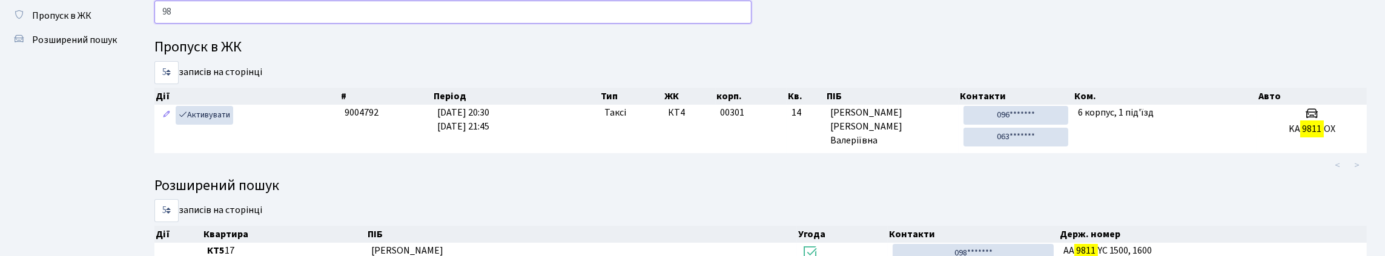
type input "9"
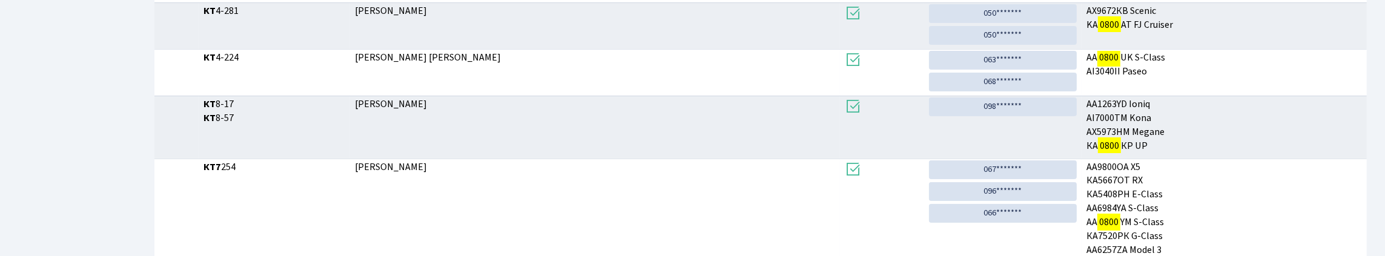
scroll to position [73, 0]
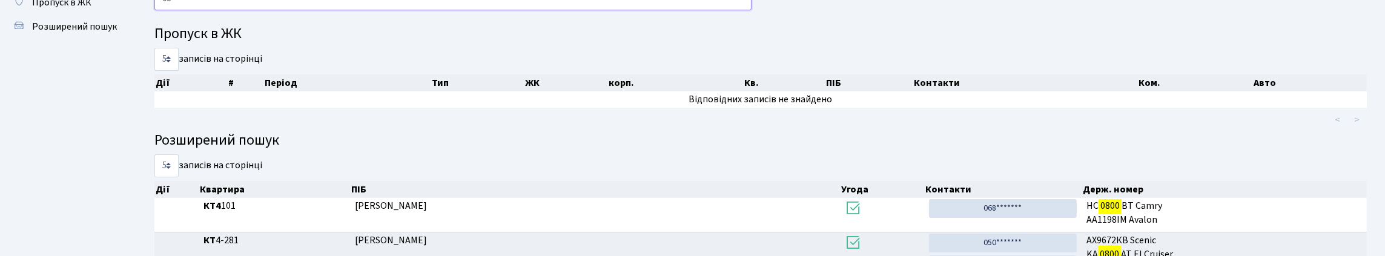
type input "0"
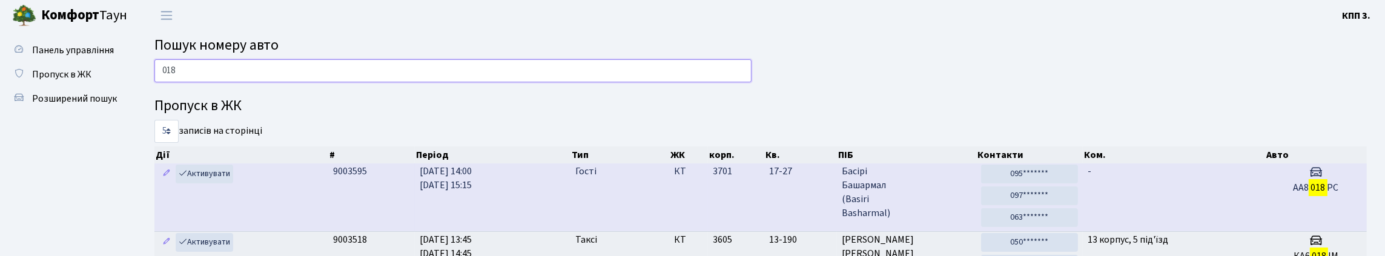
scroll to position [0, 0]
type input "0"
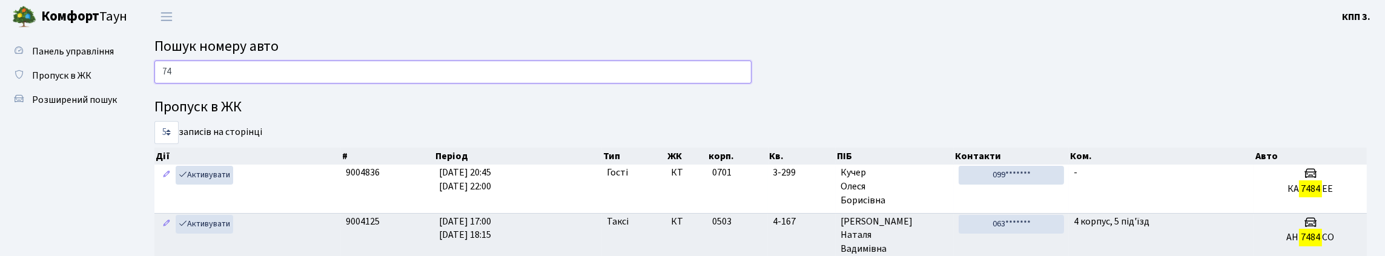
type input "7"
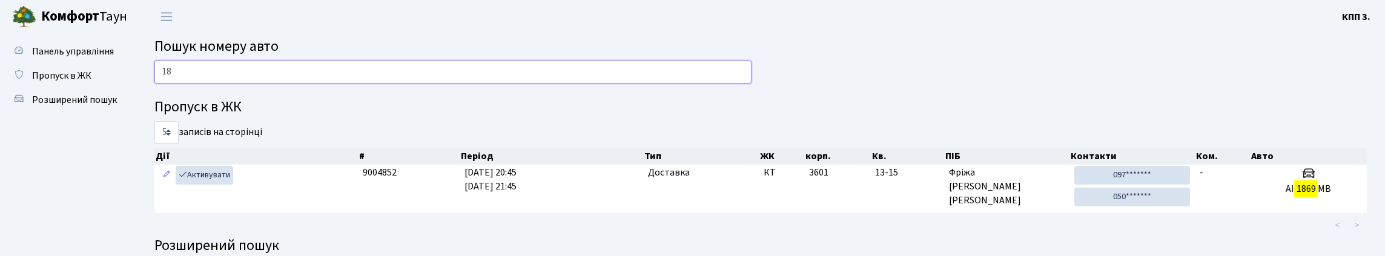
type input "1"
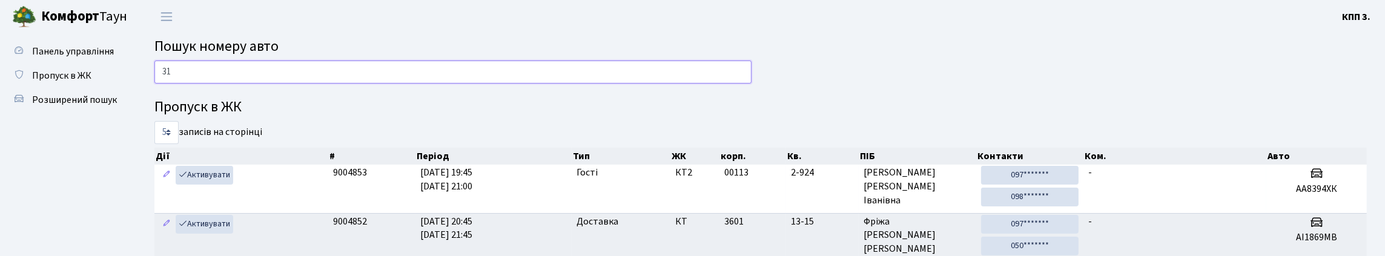
type input "3"
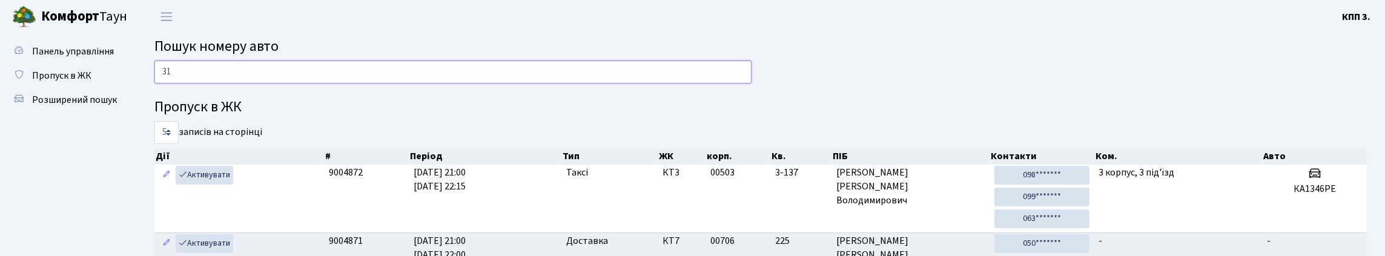
type input "3"
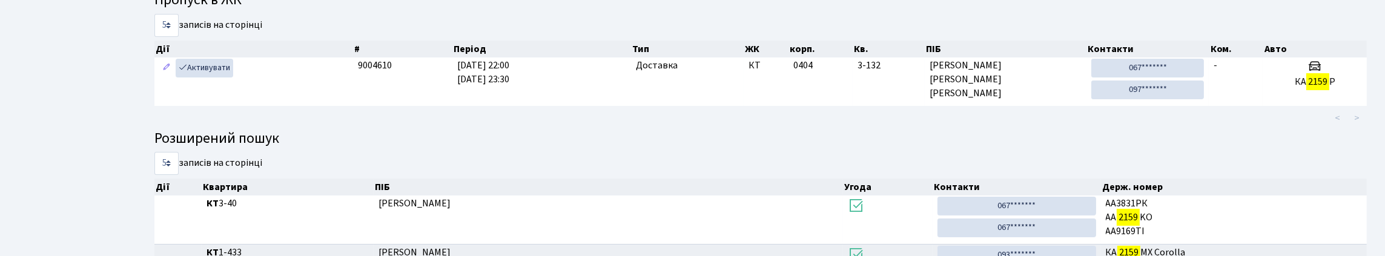
scroll to position [121, 0]
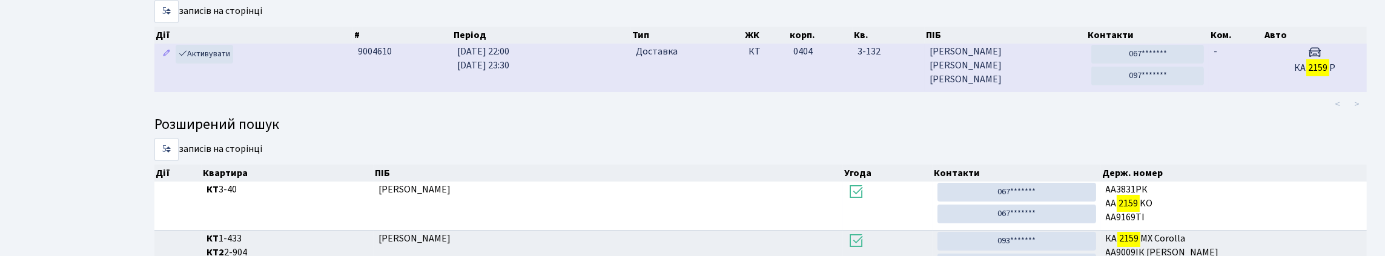
type input "2159"
click at [754, 91] on td "КТ" at bounding box center [765, 68] width 44 height 48
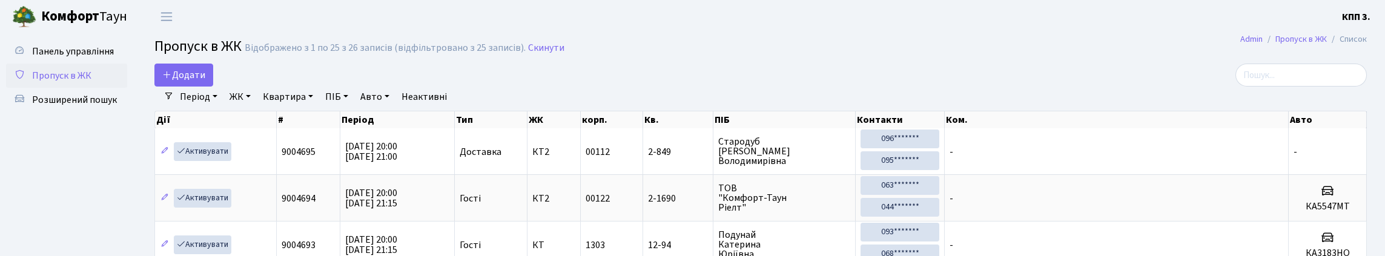
select select "25"
click at [197, 87] on link "Додати" at bounding box center [183, 75] width 59 height 23
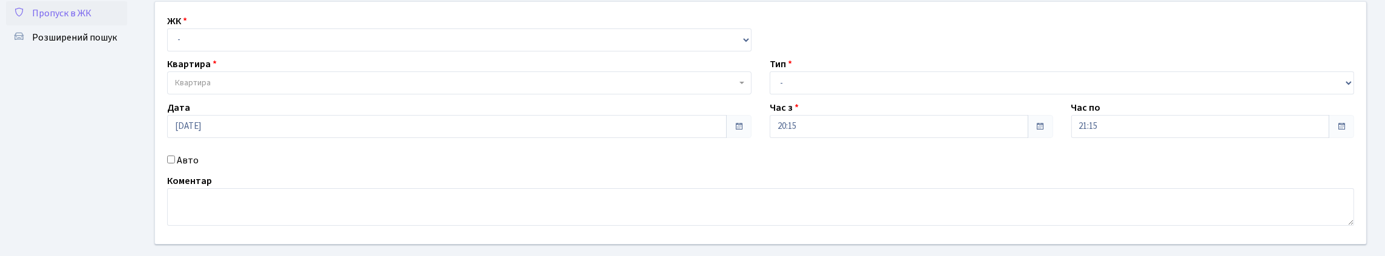
scroll to position [182, 0]
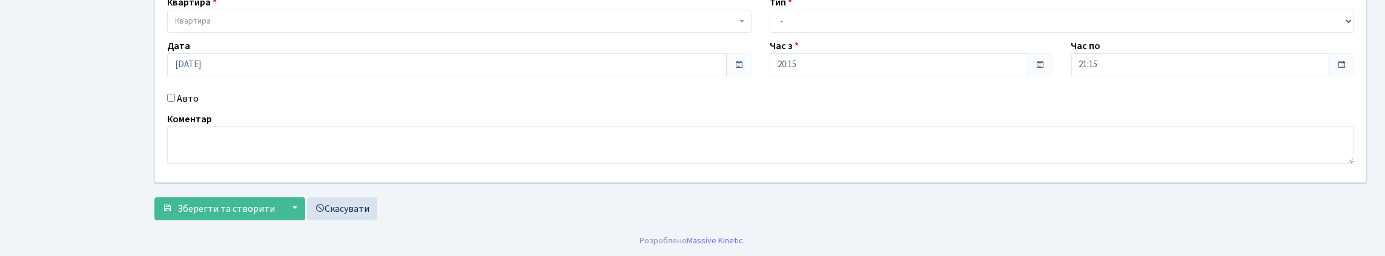
click at [172, 94] on input "Авто" at bounding box center [171, 98] width 8 height 8
checkbox input "true"
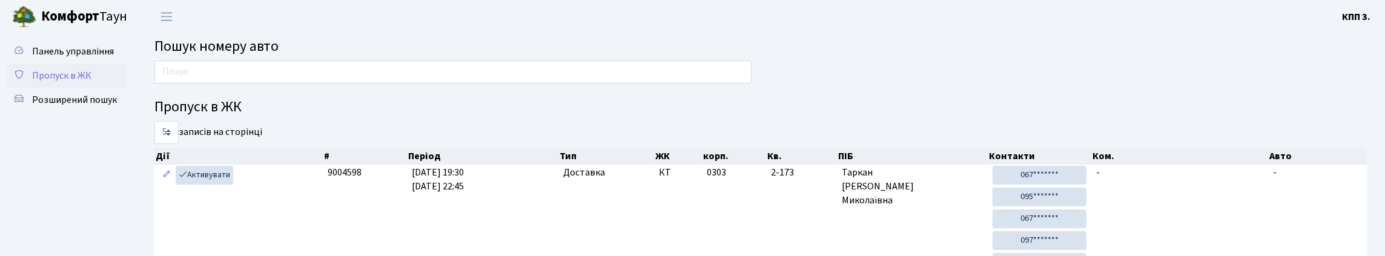
click at [91, 82] on span "Пропуск в ЖК" at bounding box center [61, 75] width 59 height 13
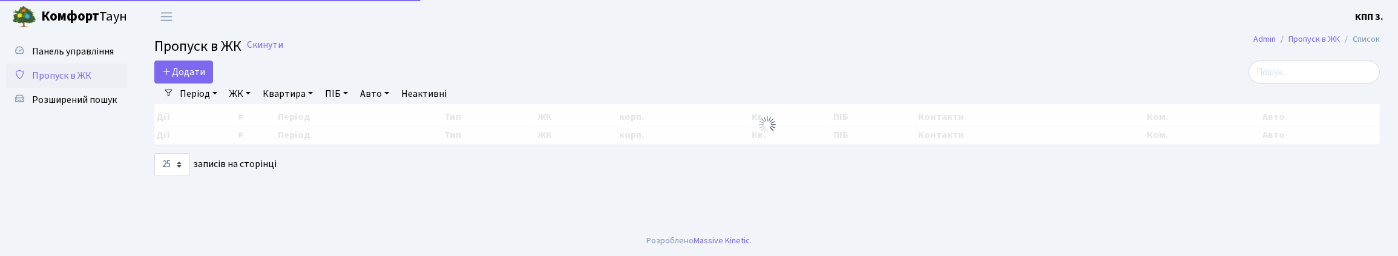
select select "25"
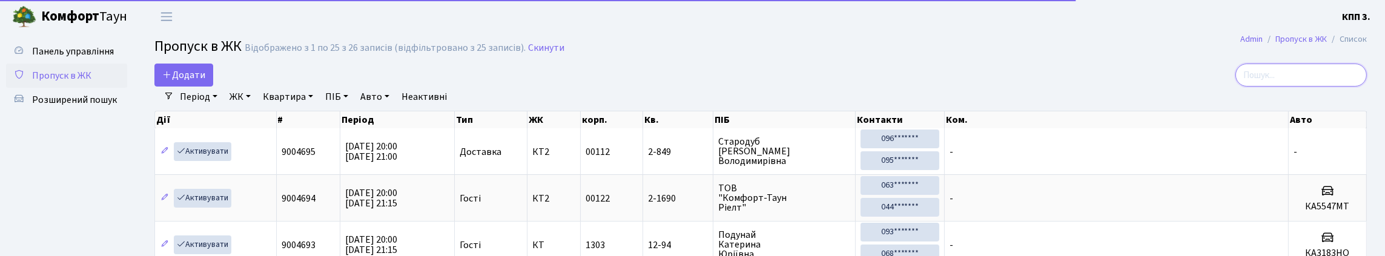
click at [1263, 80] on input "search" at bounding box center [1300, 75] width 131 height 23
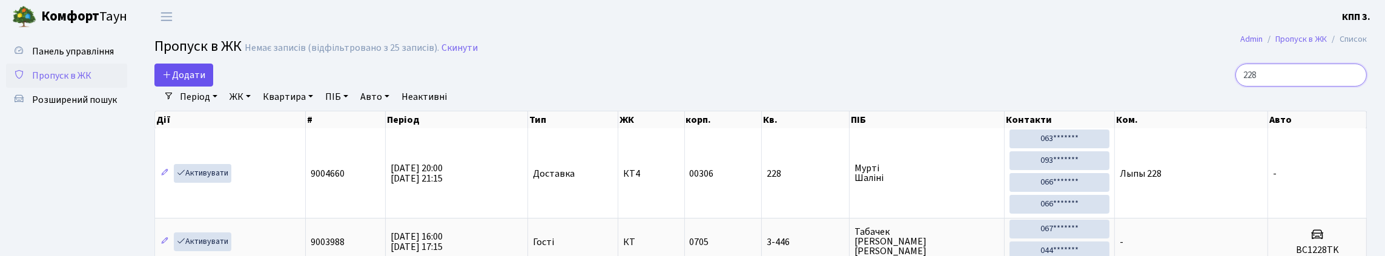
type input "228"
click at [186, 82] on span "Додати" at bounding box center [183, 74] width 43 height 13
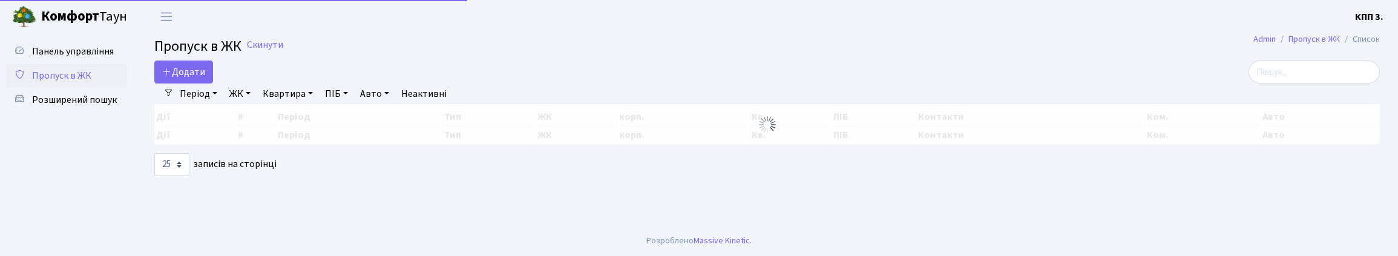
select select "25"
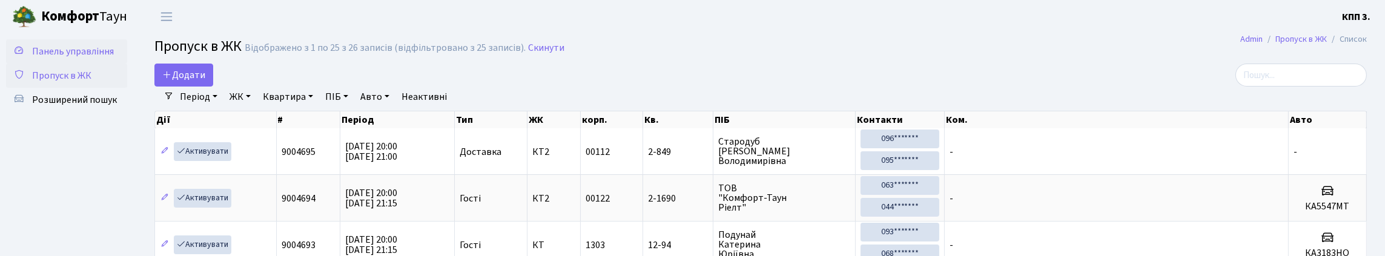
click at [60, 54] on span "Панель управління" at bounding box center [73, 51] width 82 height 13
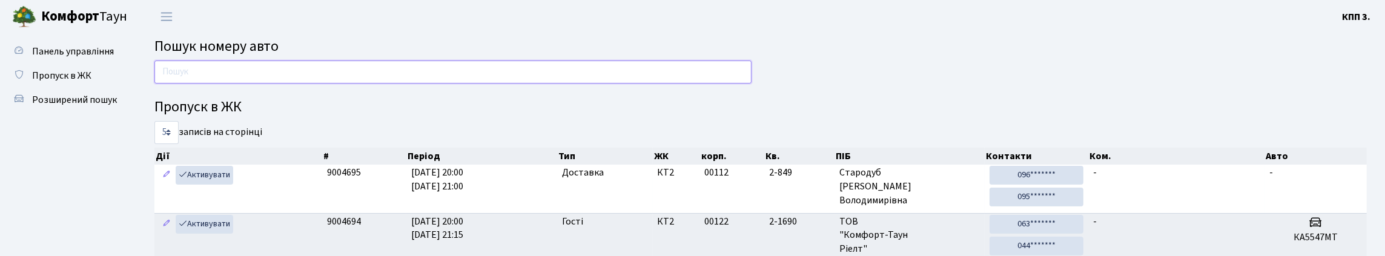
click at [206, 84] on input "text" at bounding box center [452, 72] width 597 height 23
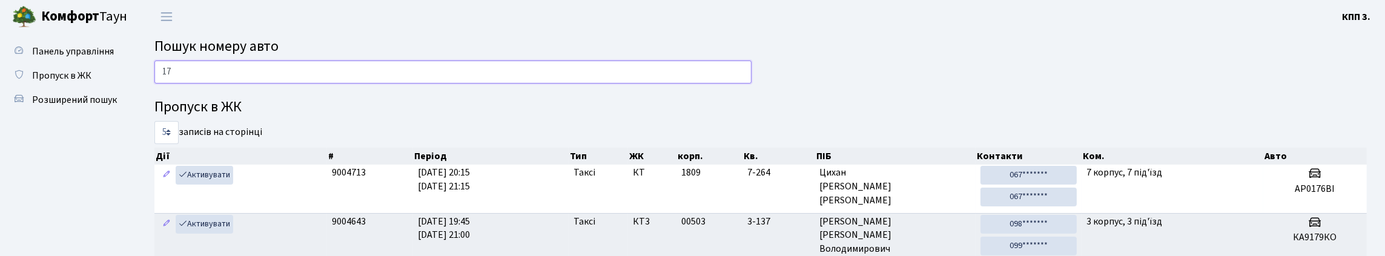
type input "1"
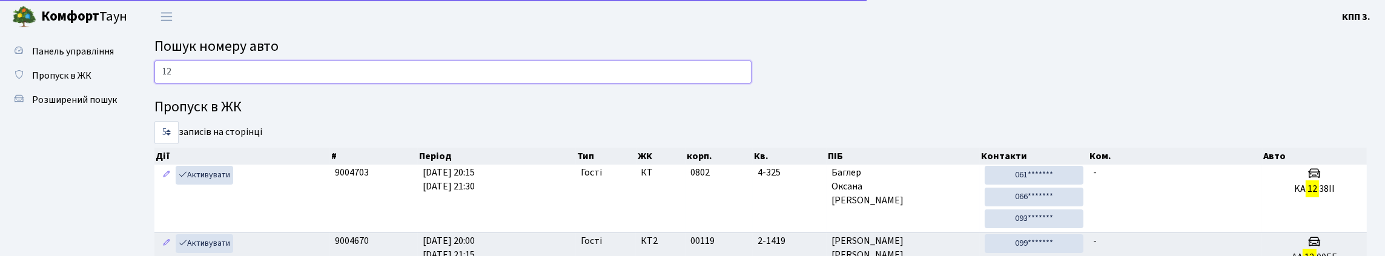
type input "1"
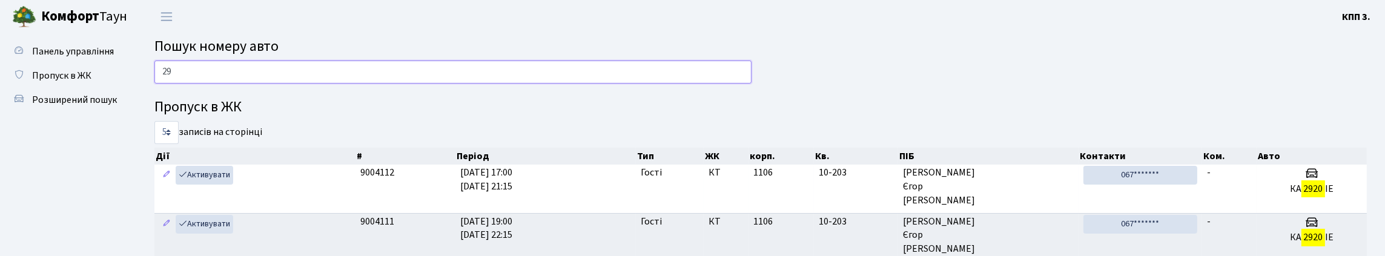
type input "2"
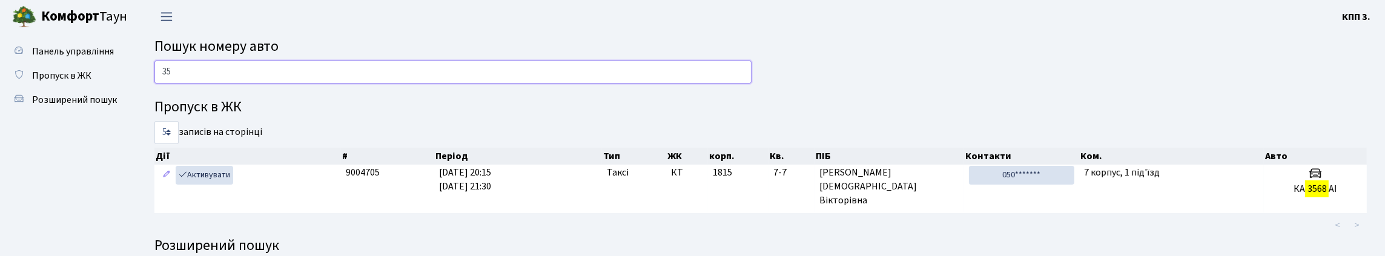
type input "3"
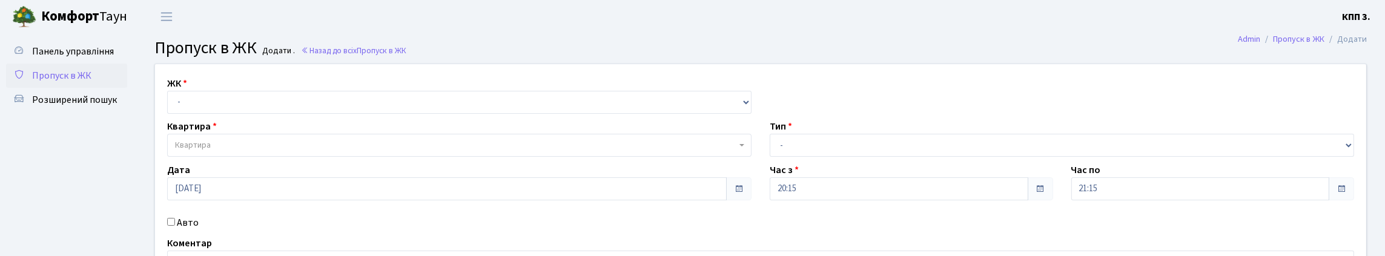
click at [57, 82] on span "Пропуск в ЖК" at bounding box center [61, 75] width 59 height 13
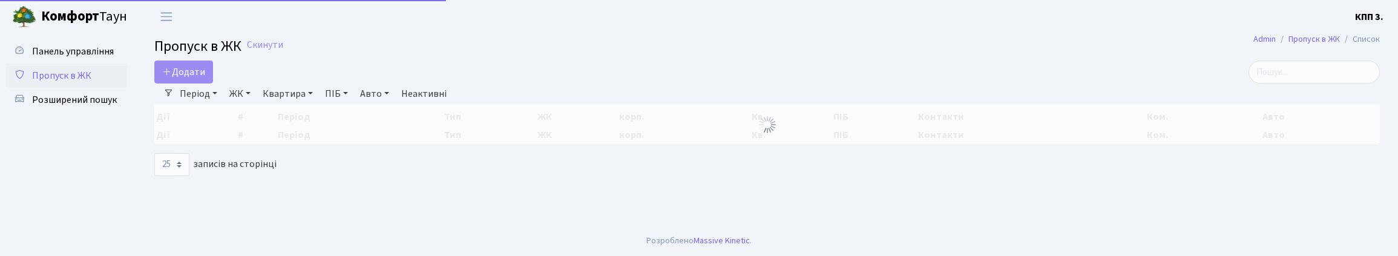
select select "25"
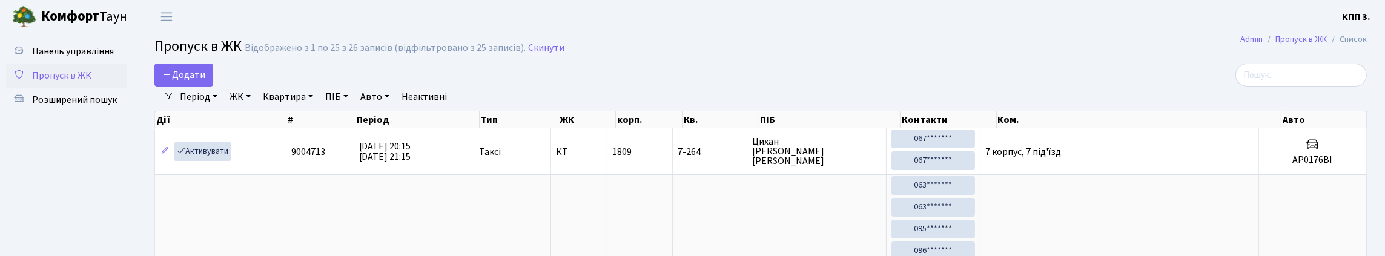
click at [222, 107] on link "Період" at bounding box center [198, 97] width 47 height 21
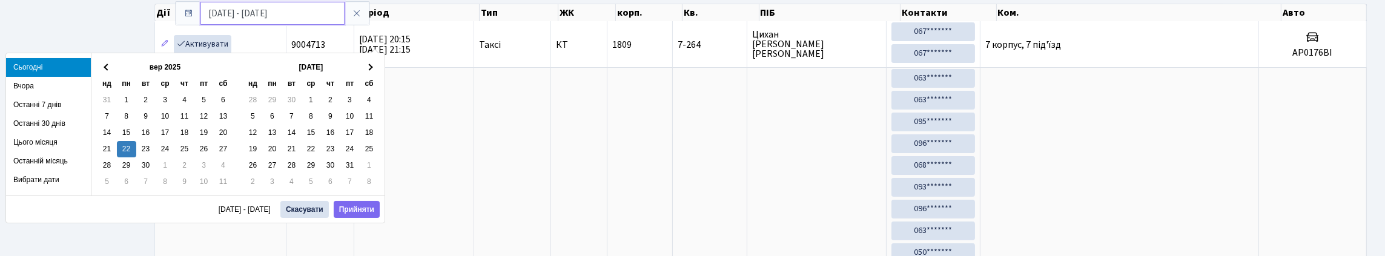
scroll to position [182, 0]
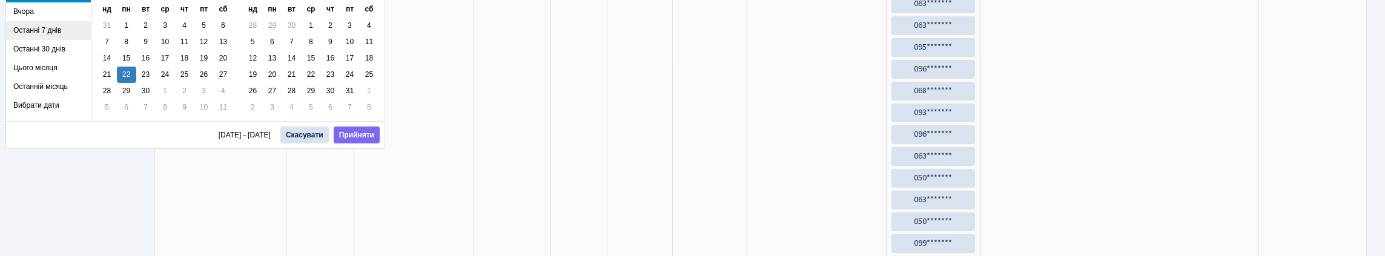
click at [37, 33] on li "Останні 7 днів" at bounding box center [48, 30] width 85 height 19
type input "[DATE] - [DATE]"
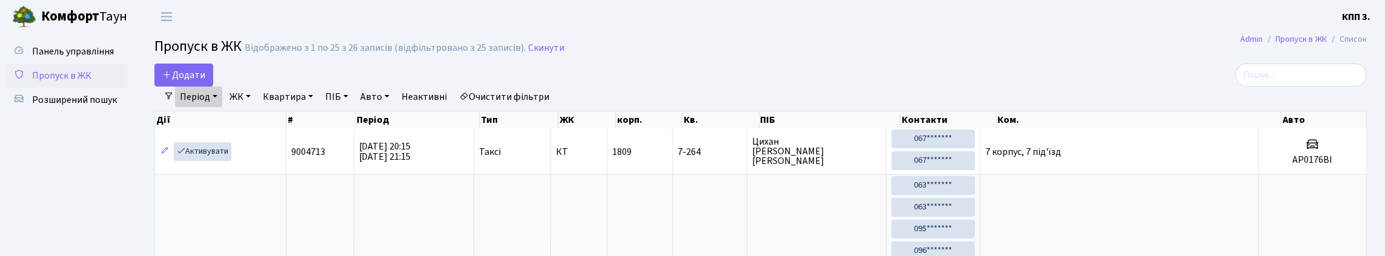
click at [222, 107] on link "Період" at bounding box center [198, 97] width 47 height 21
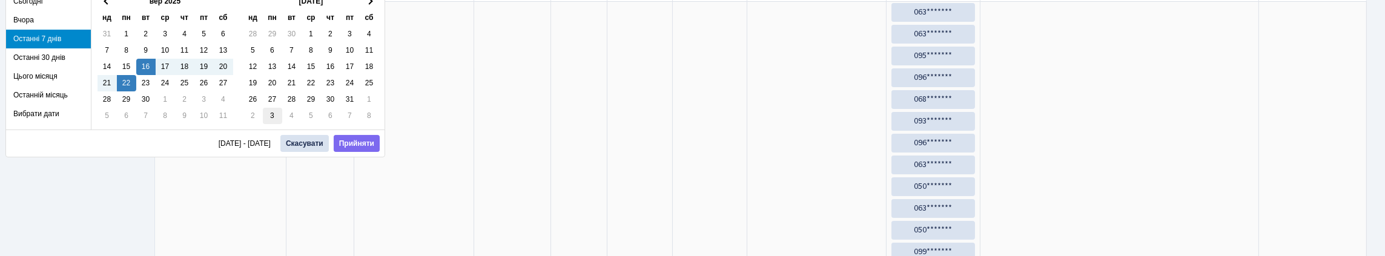
scroll to position [182, 0]
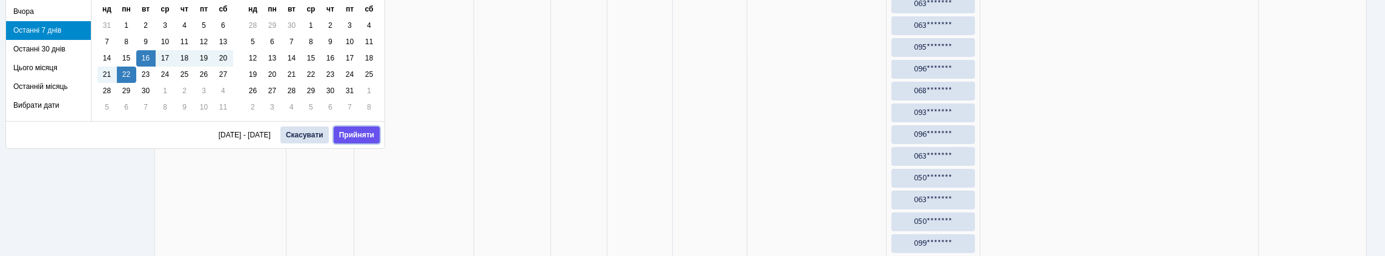
click at [346, 136] on button "Прийняти" at bounding box center [357, 135] width 46 height 17
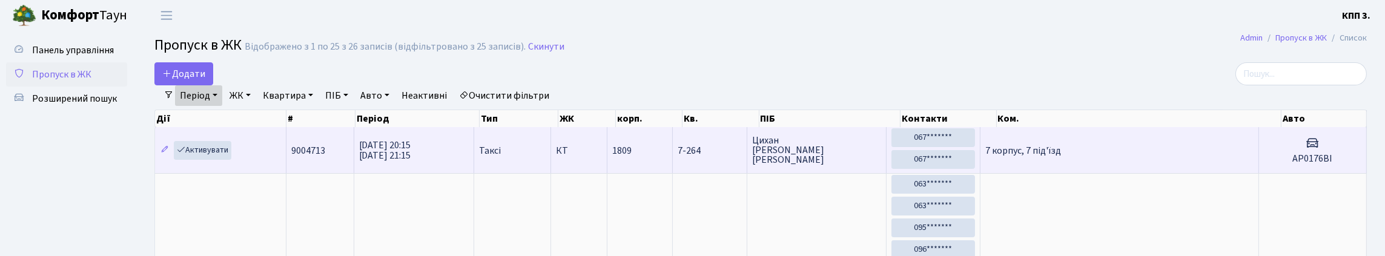
scroll to position [0, 0]
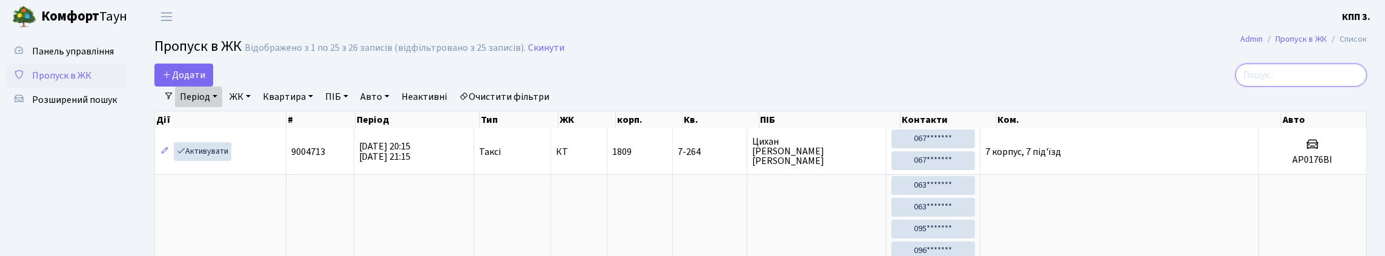
click at [1270, 87] on input "search" at bounding box center [1300, 75] width 131 height 23
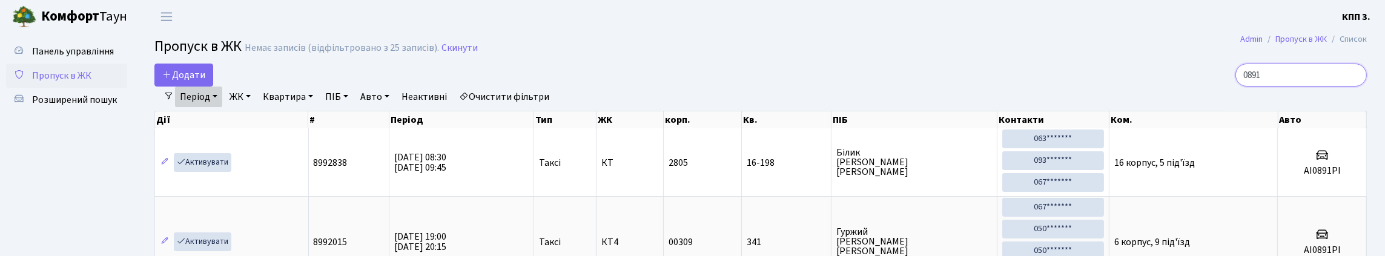
type input "0891"
click at [85, 82] on span "Пропуск в ЖК" at bounding box center [61, 75] width 59 height 13
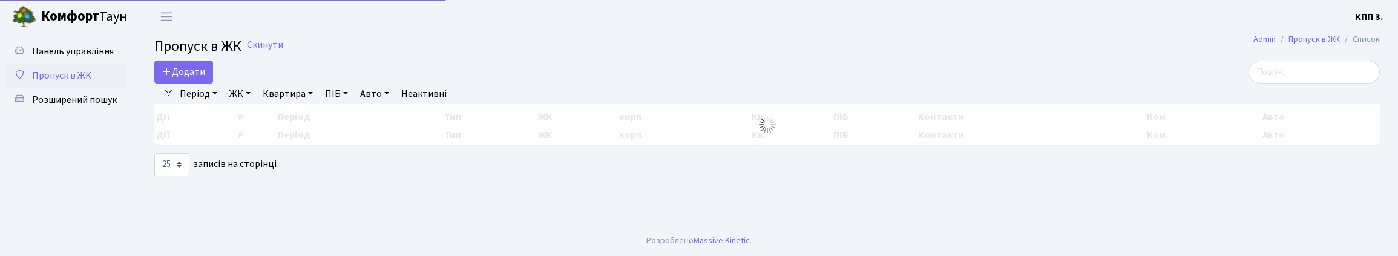
select select "25"
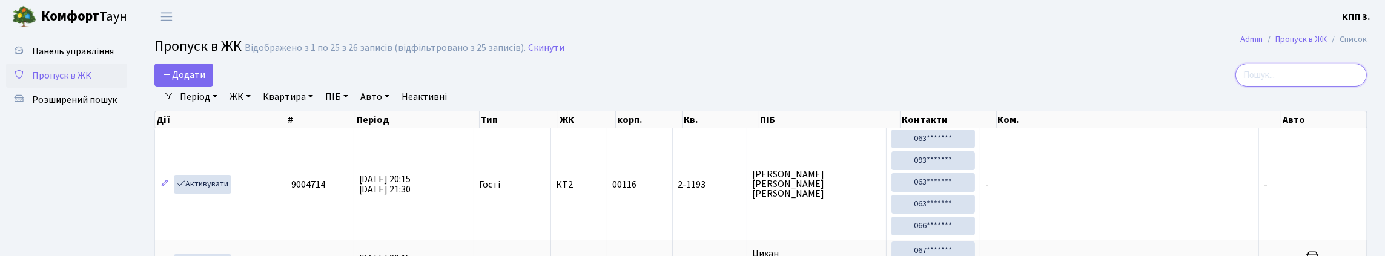
click at [1269, 85] on input "search" at bounding box center [1300, 75] width 131 height 23
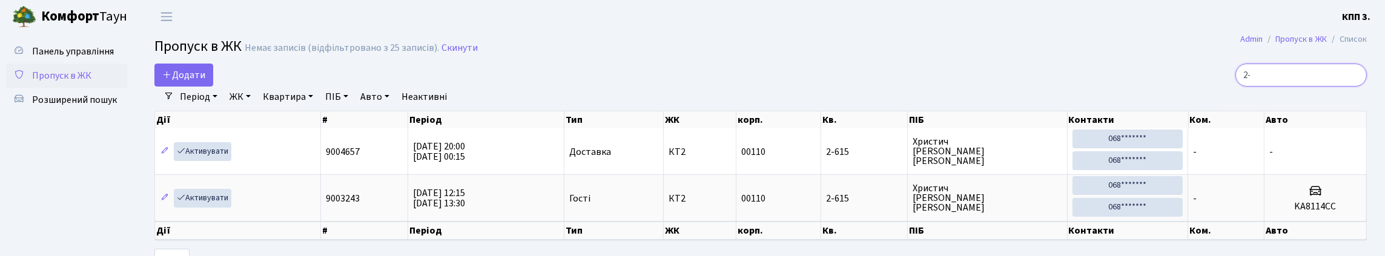
type input "2"
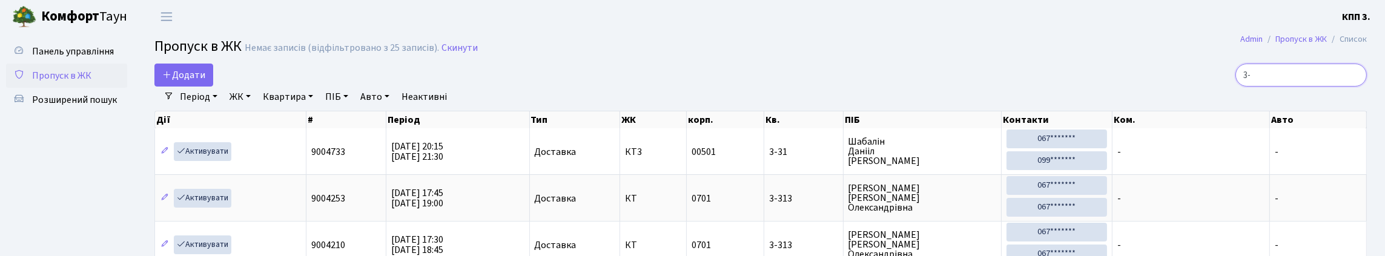
type input "3"
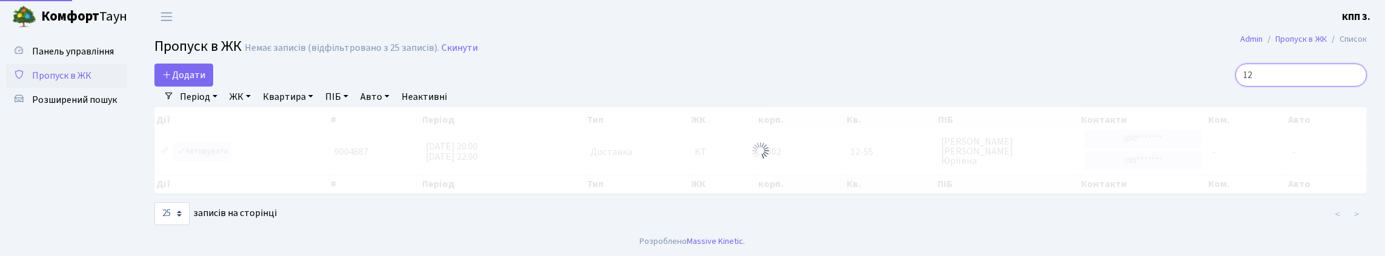
type input "1"
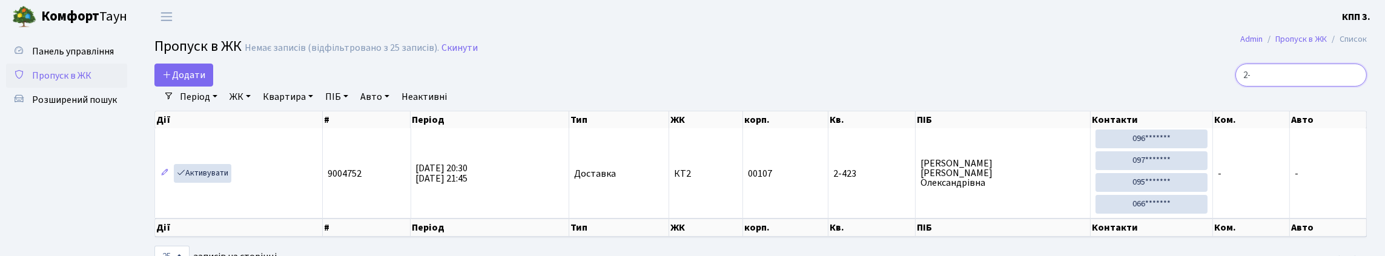
type input "2"
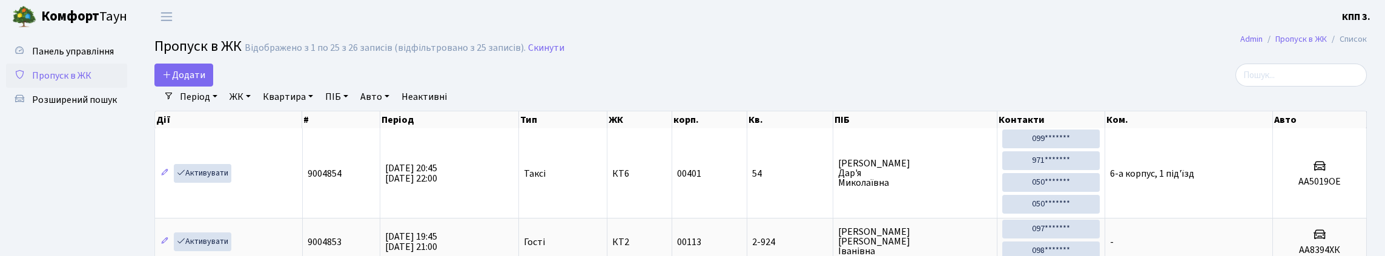
select select "25"
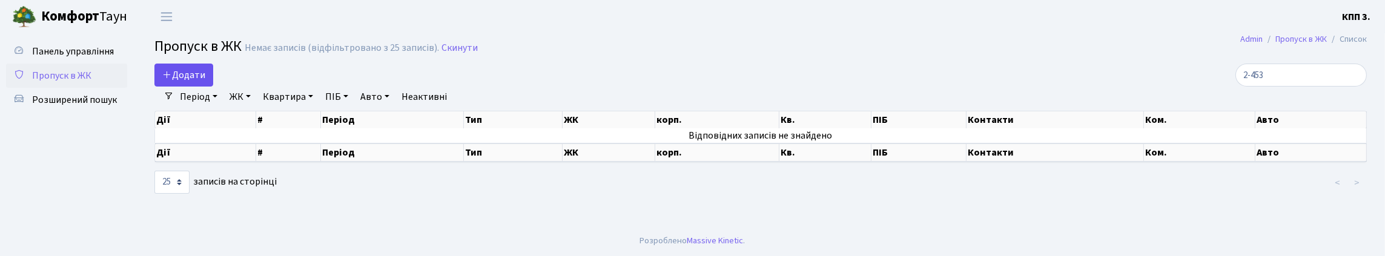
type input "2-453"
click at [191, 82] on span "Додати" at bounding box center [183, 74] width 43 height 13
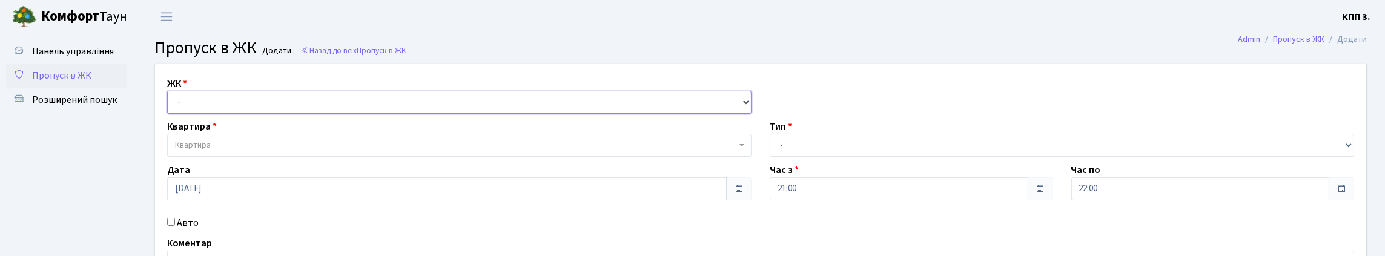
click at [197, 114] on select "- КТ, вул. Регенераторна, 4 КТ2, просп. [STREET_ADDRESS] [STREET_ADDRESS] [PERS…" at bounding box center [459, 102] width 584 height 23
select select "295"
click at [170, 105] on select "- КТ, вул. Регенераторна, 4 КТ2, просп. [STREET_ADDRESS] [STREET_ADDRESS] [PERS…" at bounding box center [459, 102] width 584 height 23
select select
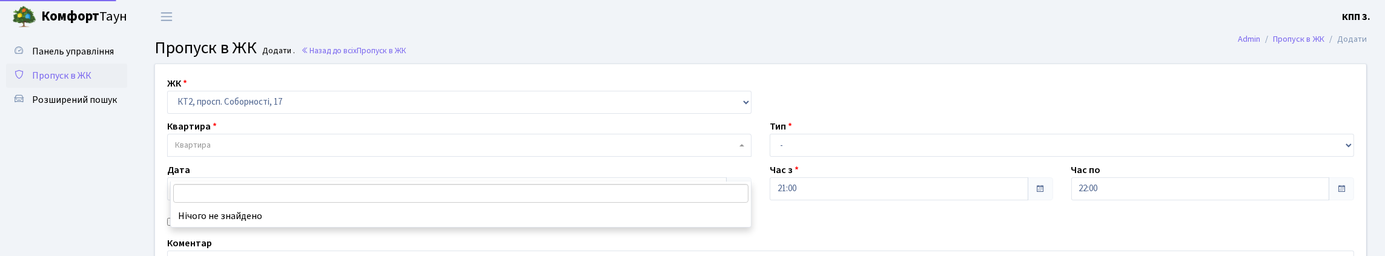
click at [217, 151] on span "Квартира" at bounding box center [455, 145] width 561 height 12
type input "2-453"
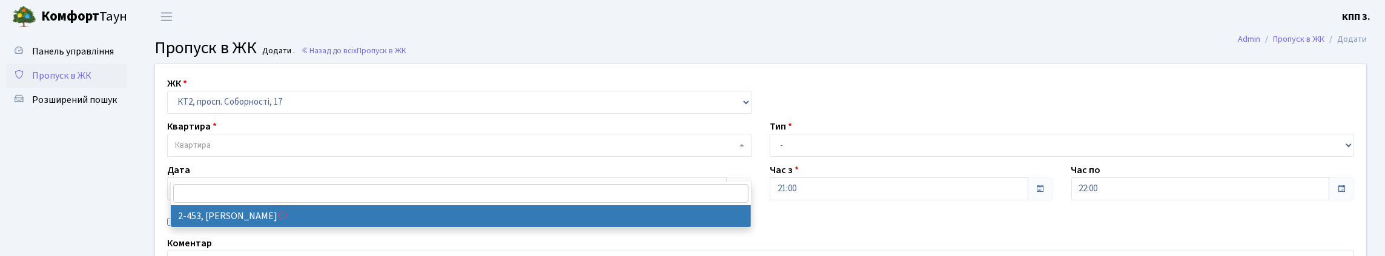
click at [53, 82] on span "Пропуск в ЖК" at bounding box center [61, 75] width 59 height 13
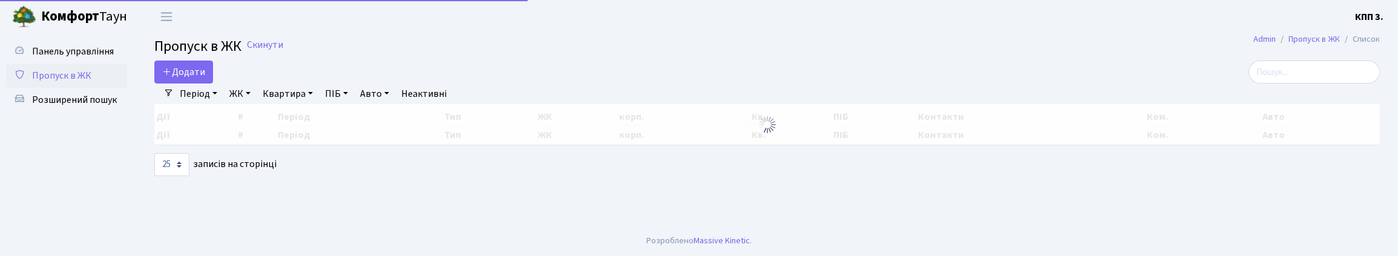
select select "25"
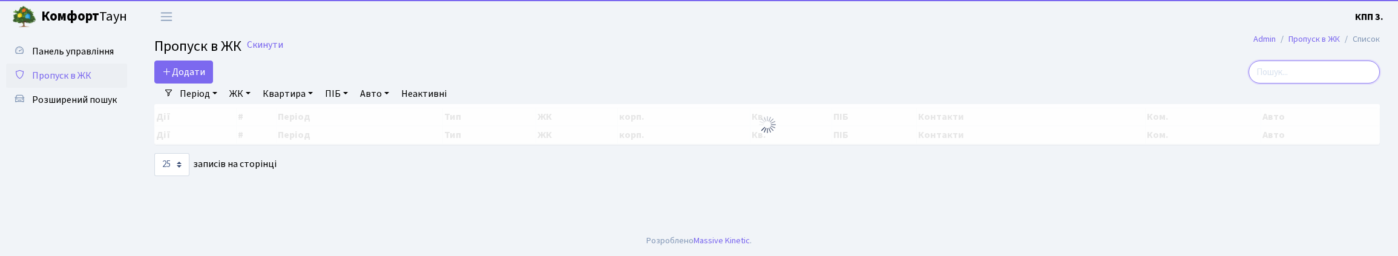
click at [1276, 84] on input "search" at bounding box center [1314, 72] width 131 height 23
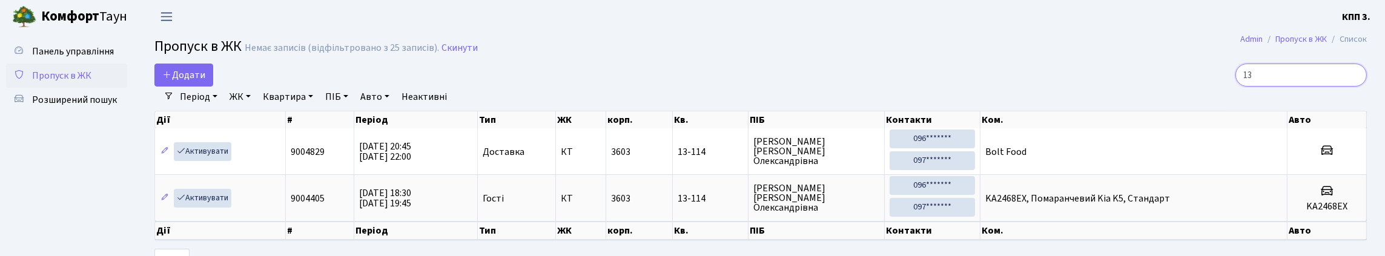
type input "1"
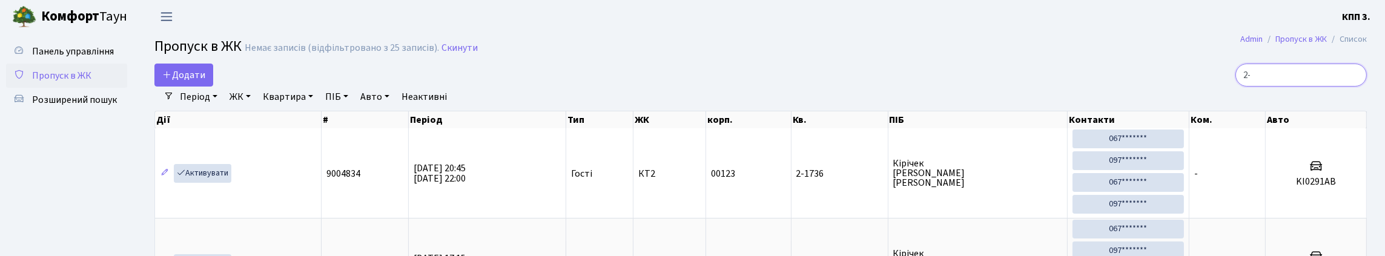
type input "2"
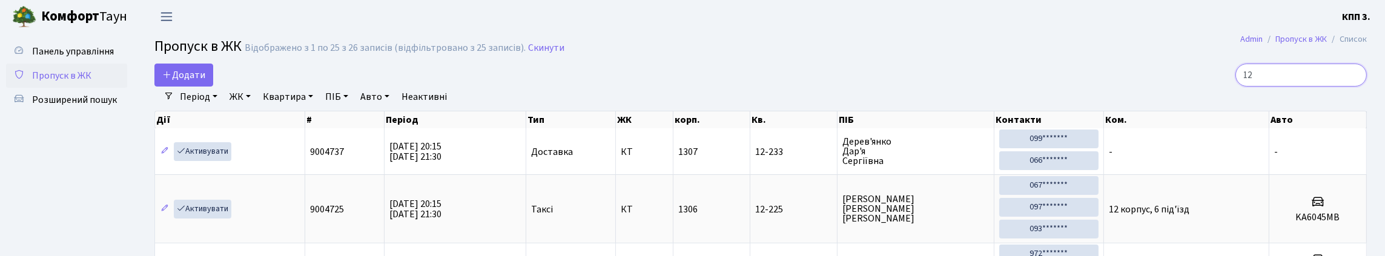
type input "1"
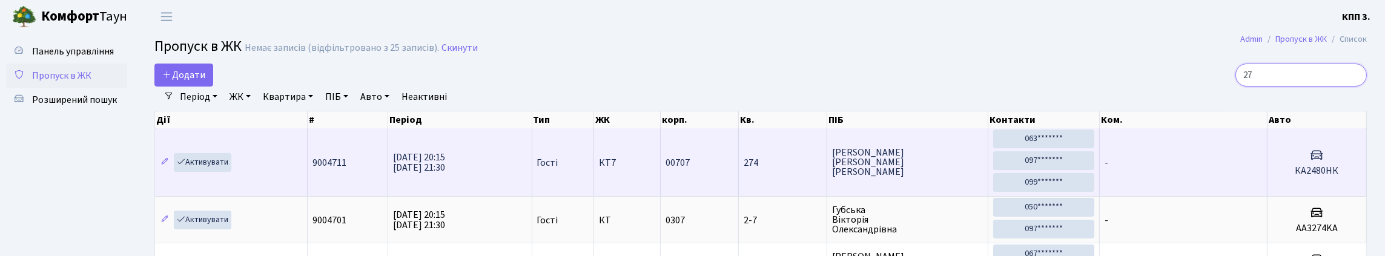
type input "2"
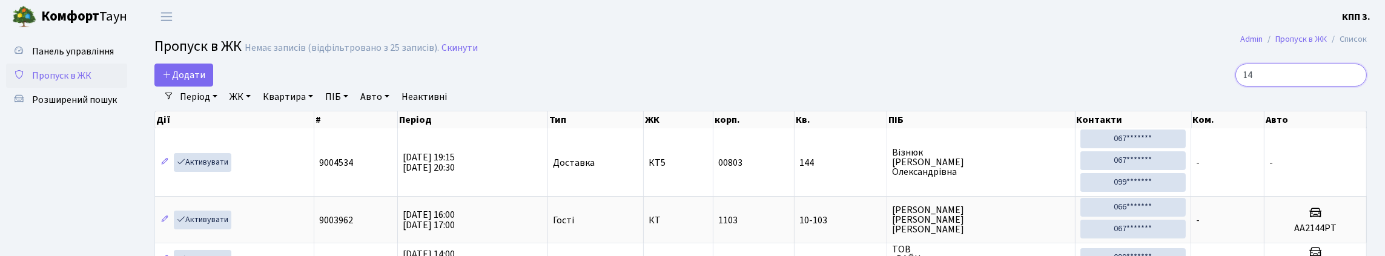
type input "1"
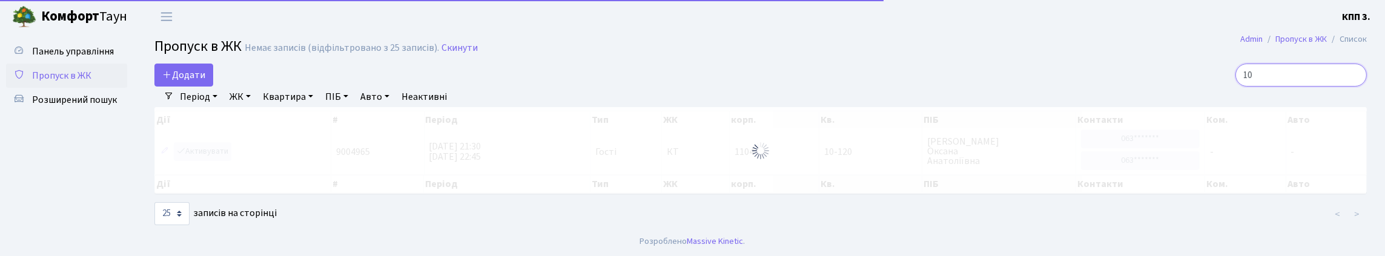
type input "1"
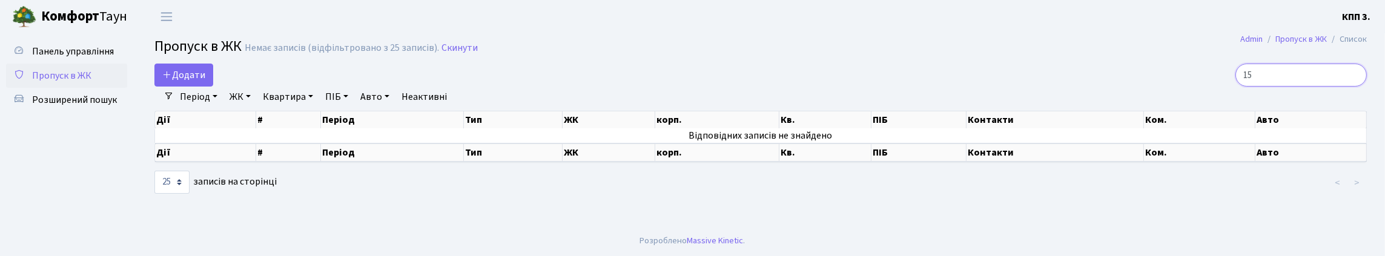
type input "1"
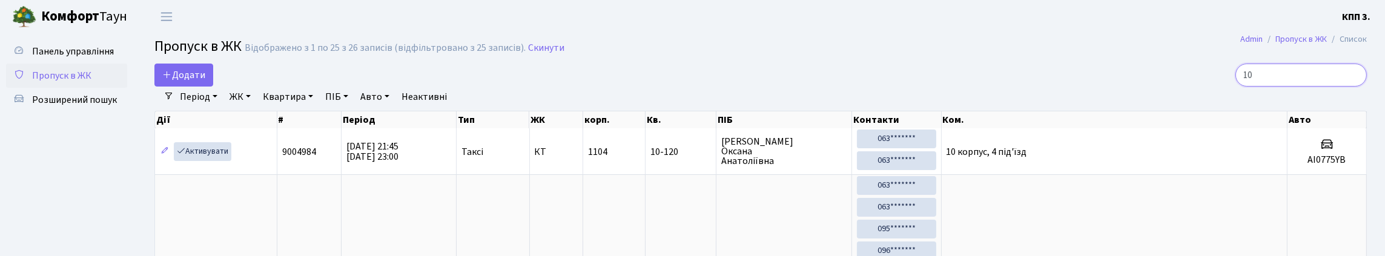
type input "10"
click at [255, 107] on link "ЖК" at bounding box center [240, 97] width 31 height 21
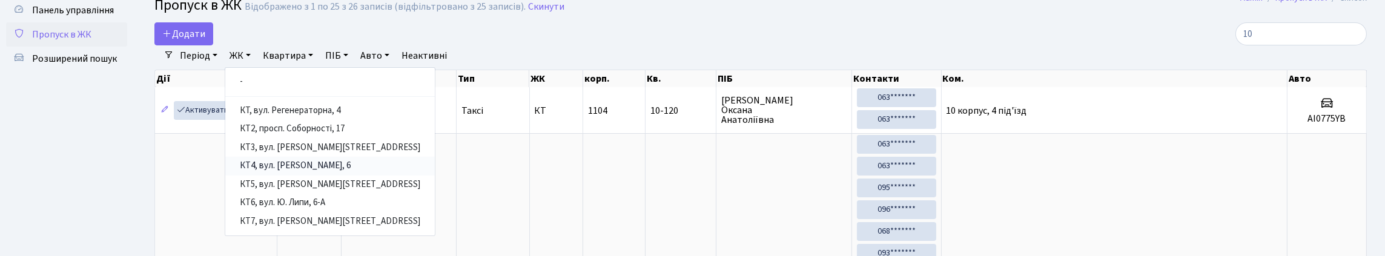
scroll to position [121, 0]
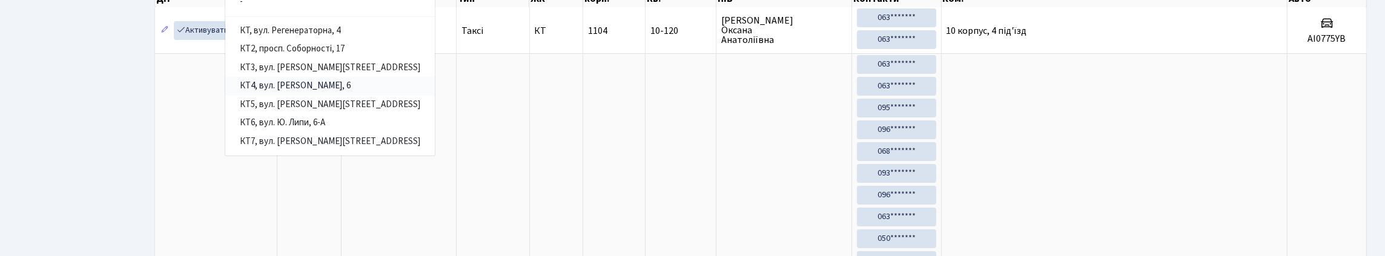
click at [315, 96] on link "КТ4, вул. [PERSON_NAME], 6" at bounding box center [329, 86] width 209 height 19
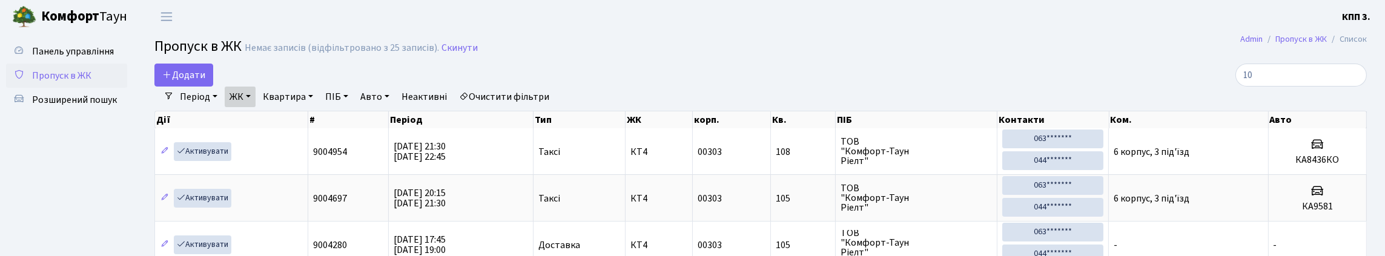
click at [255, 107] on link "ЖК" at bounding box center [240, 97] width 31 height 21
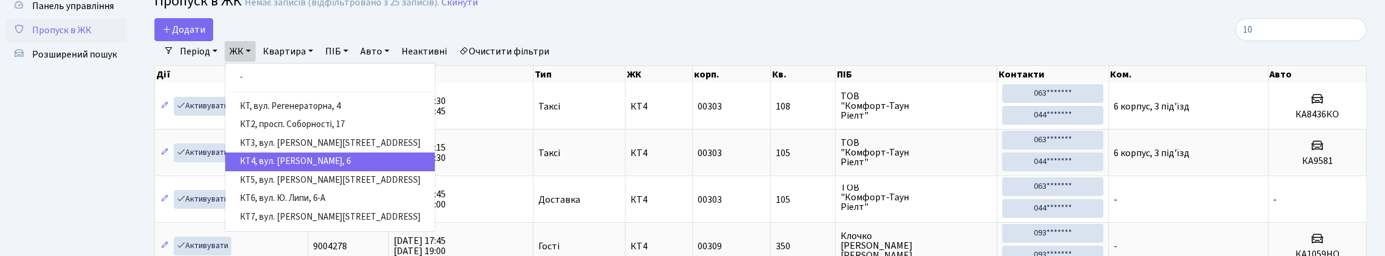
scroll to position [121, 0]
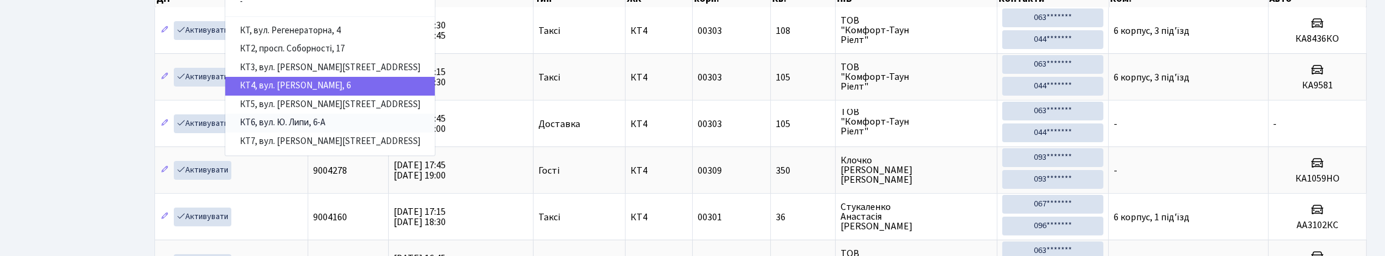
click at [336, 133] on link "КТ6, вул. Ю. Липи, 6-А" at bounding box center [329, 123] width 209 height 19
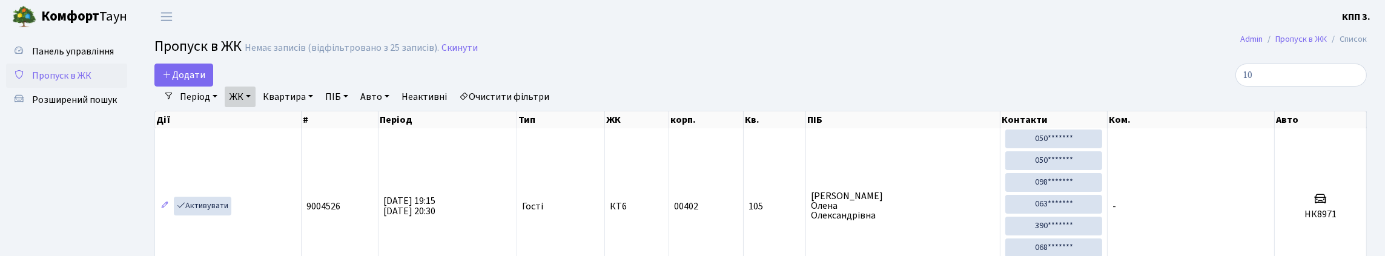
click at [255, 107] on link "ЖК" at bounding box center [240, 97] width 31 height 21
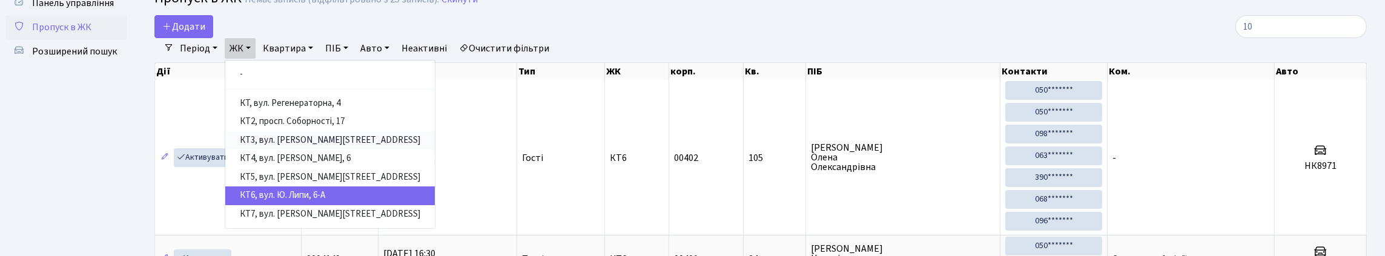
scroll to position [121, 0]
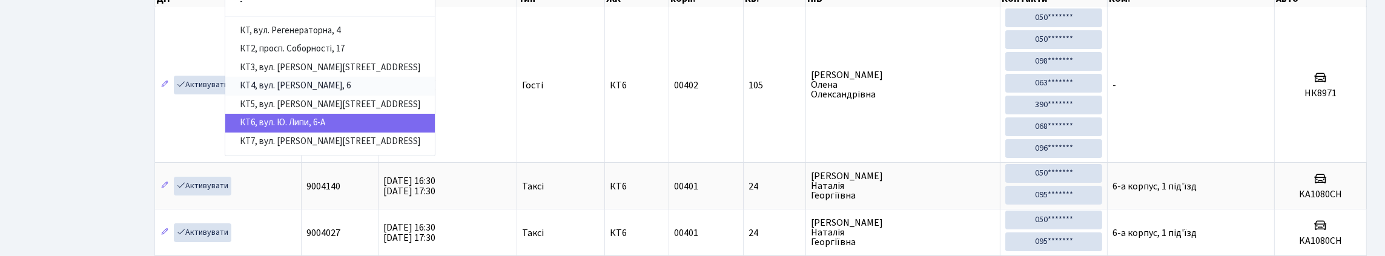
click at [344, 96] on link "КТ4, вул. [PERSON_NAME], 6" at bounding box center [329, 86] width 209 height 19
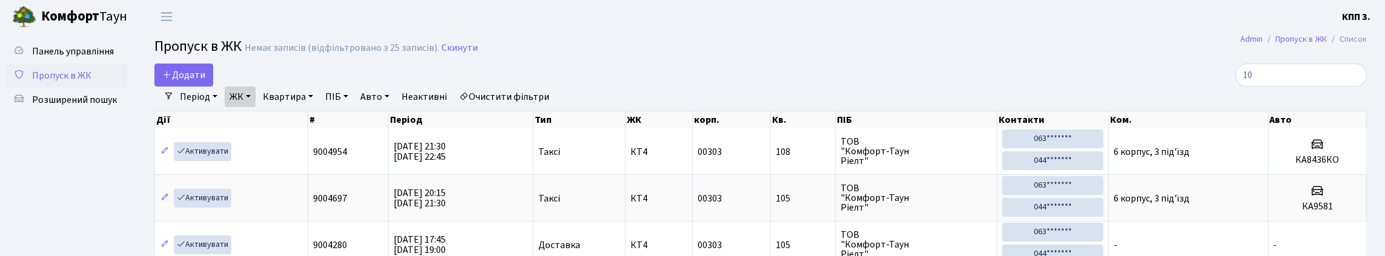
click at [91, 82] on span "Пропуск в ЖК" at bounding box center [61, 75] width 59 height 13
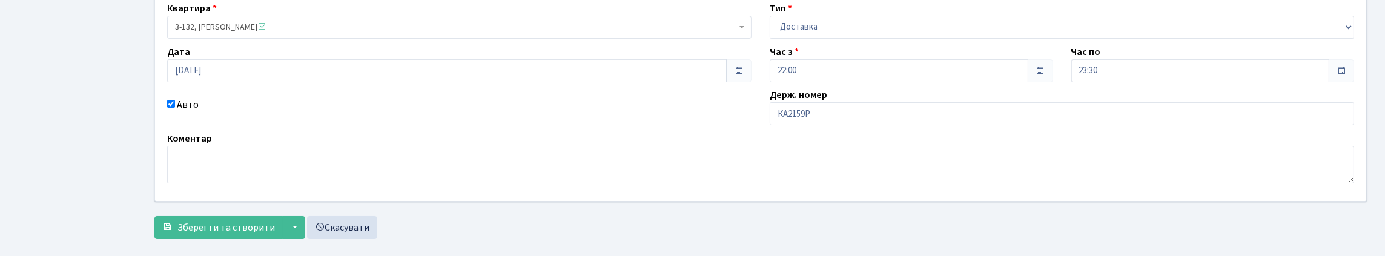
scroll to position [121, 0]
click at [841, 125] on input "КА2159Р" at bounding box center [1061, 113] width 584 height 23
type input "КА2159РВ"
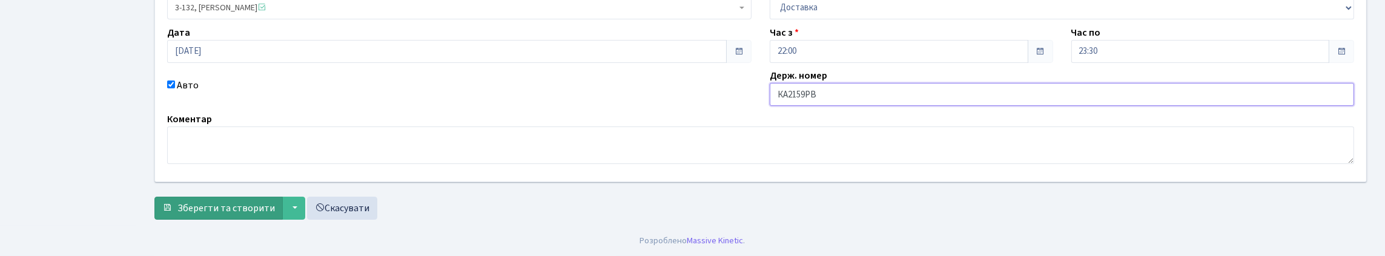
scroll to position [223, 0]
click at [275, 202] on span "Зберегти та створити" at bounding box center [225, 208] width 97 height 13
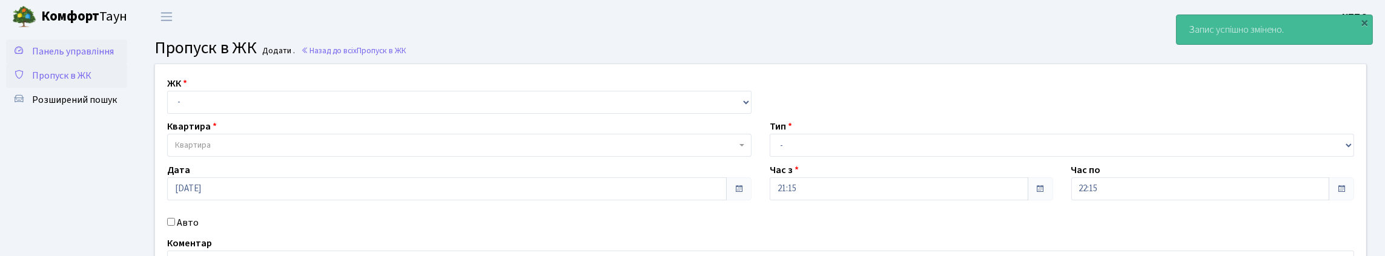
click at [70, 54] on span "Панель управління" at bounding box center [73, 51] width 82 height 13
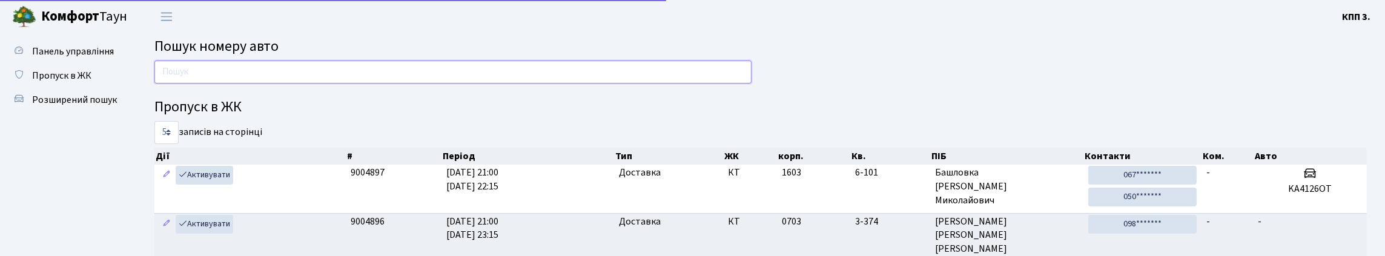
drag, startPoint x: 212, startPoint y: 85, endPoint x: 212, endPoint y: 78, distance: 6.7
click at [212, 84] on input "text" at bounding box center [452, 72] width 597 height 23
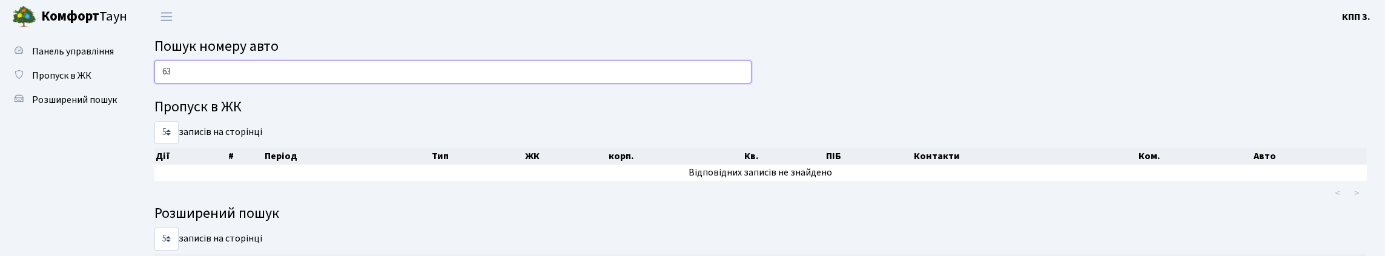
type input "6"
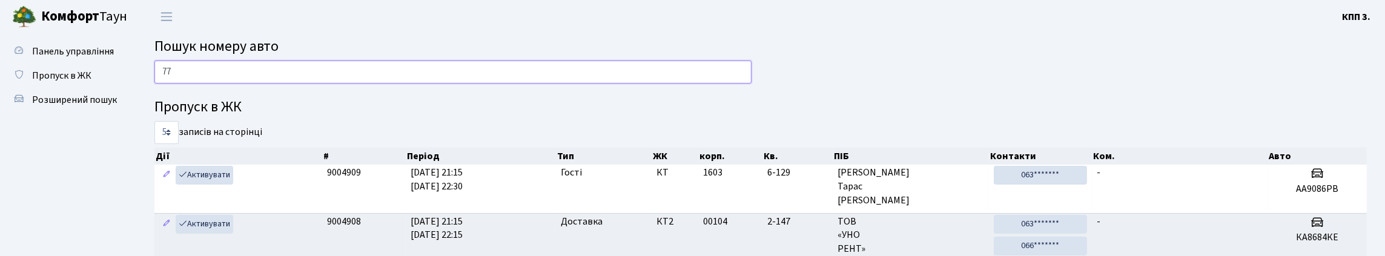
type input "7"
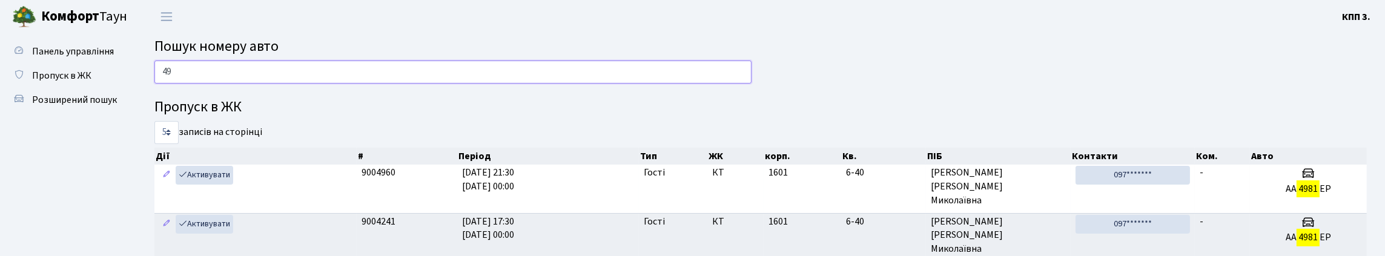
type input "4"
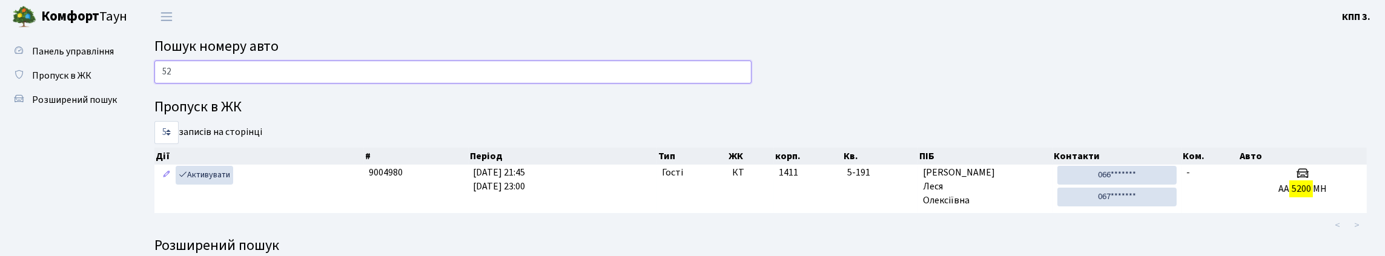
type input "5"
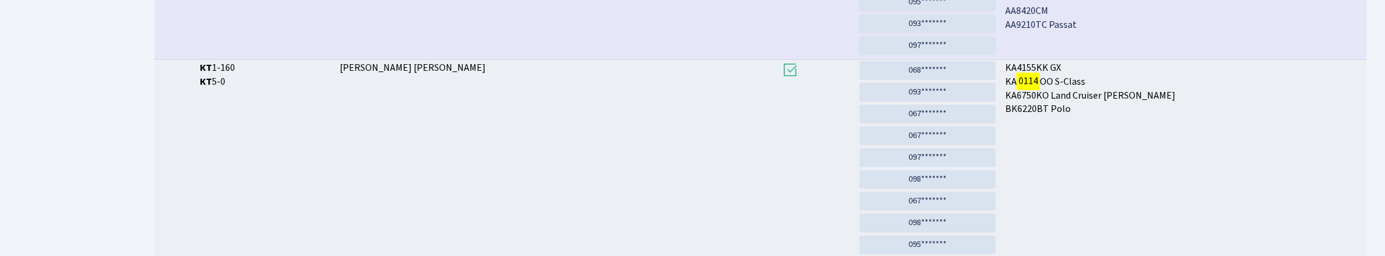
scroll to position [73, 0]
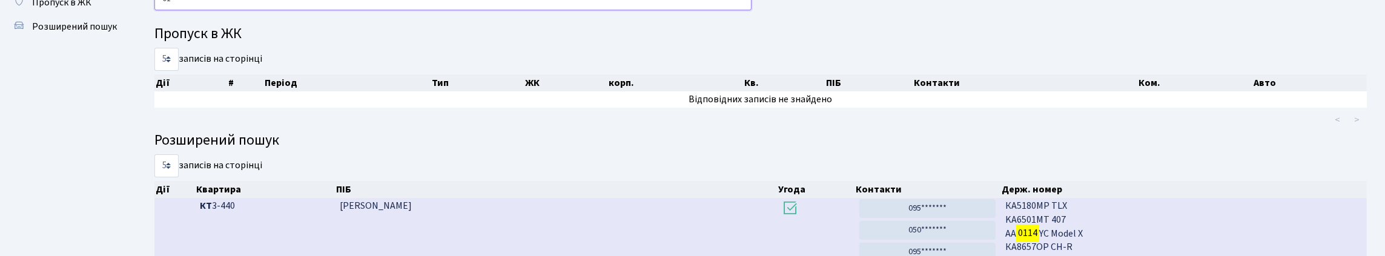
type input "0"
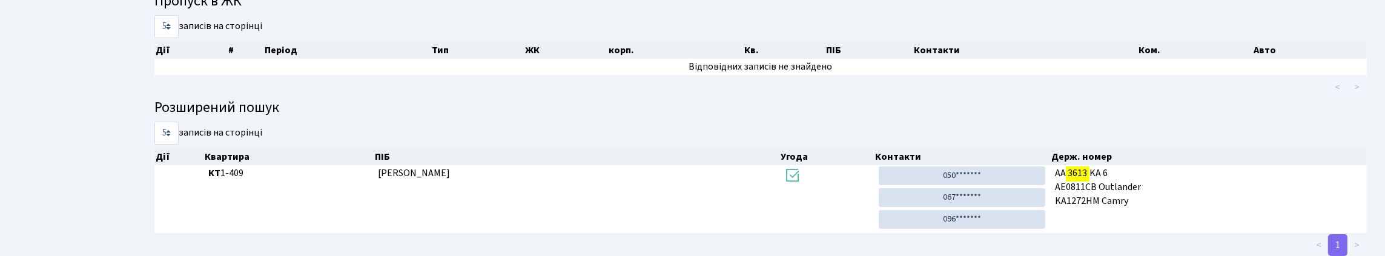
scroll to position [0, 0]
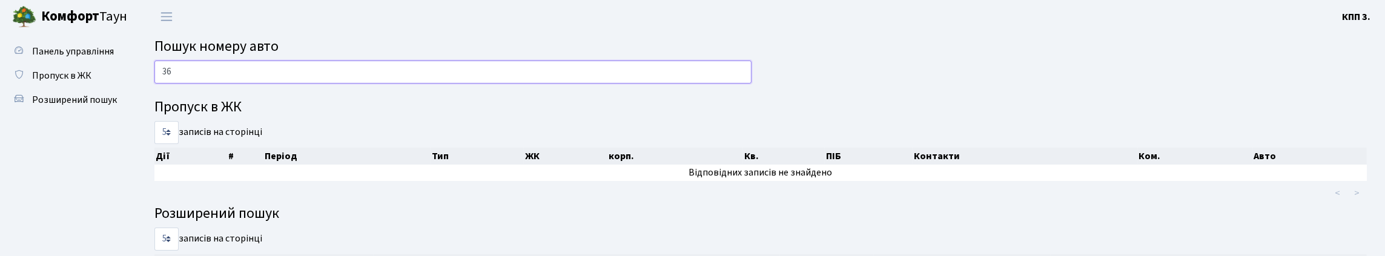
type input "3"
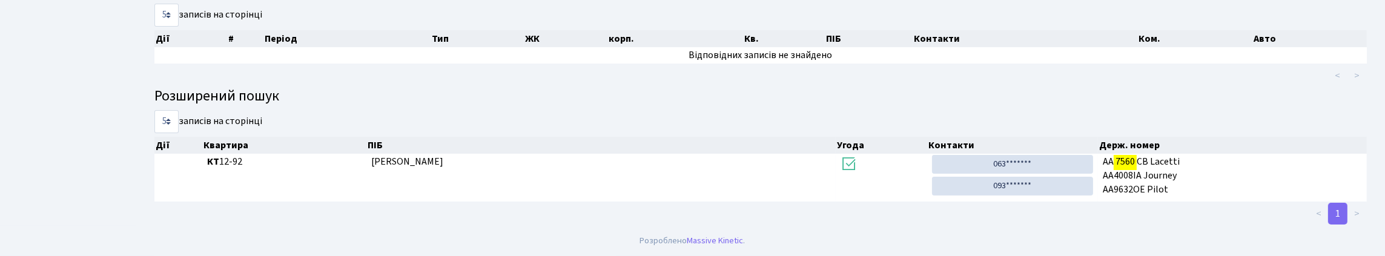
scroll to position [73, 0]
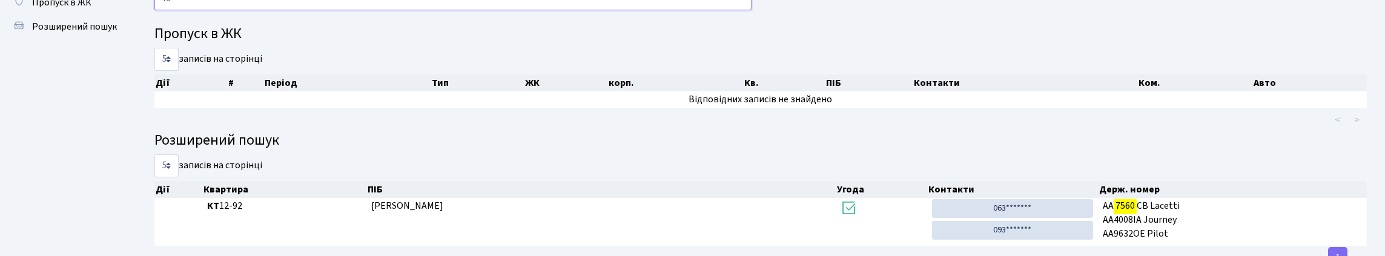
type input "7"
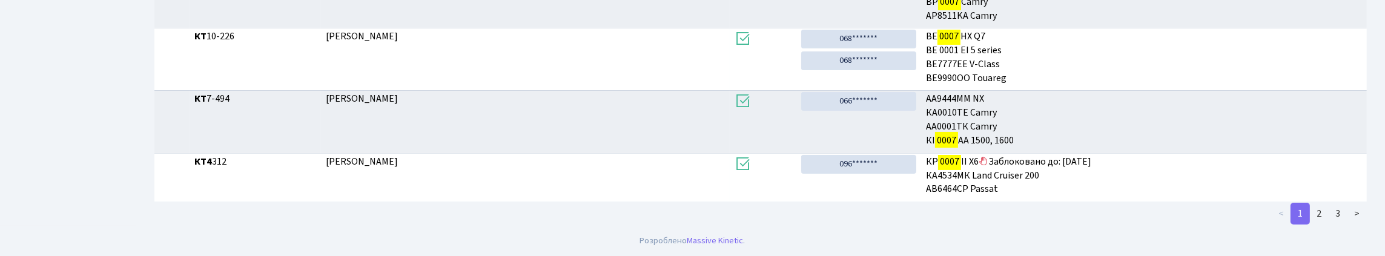
scroll to position [484, 0]
click at [1328, 225] on link "3" at bounding box center [1337, 214] width 19 height 22
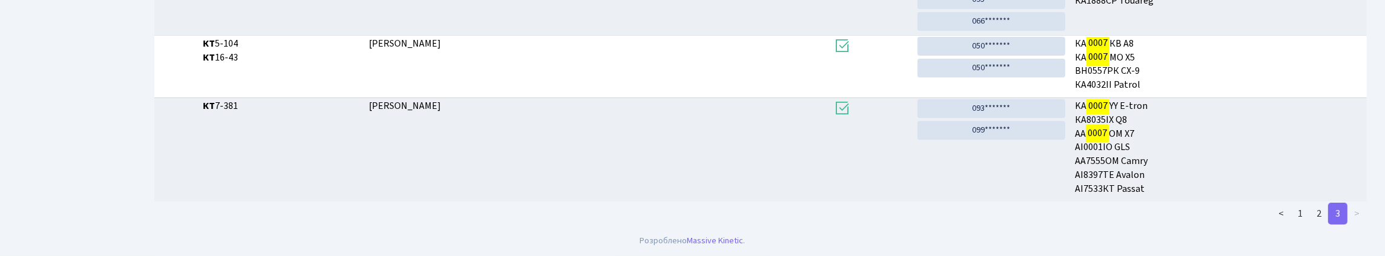
scroll to position [601, 0]
click at [1309, 211] on link "2" at bounding box center [1318, 214] width 19 height 22
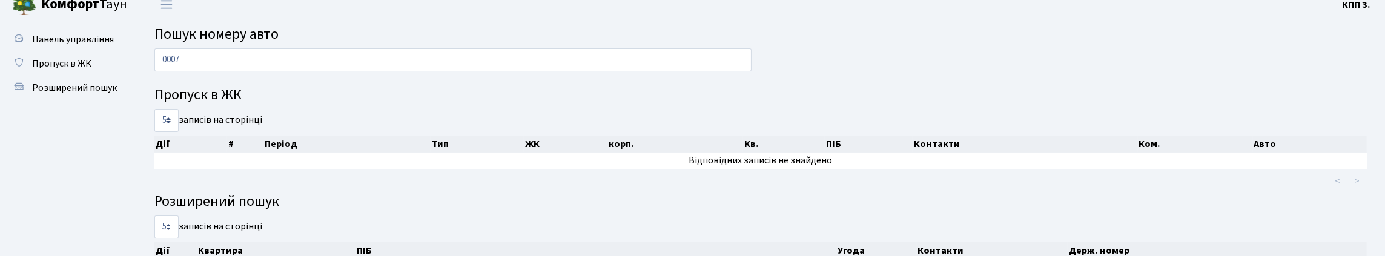
scroll to position [0, 0]
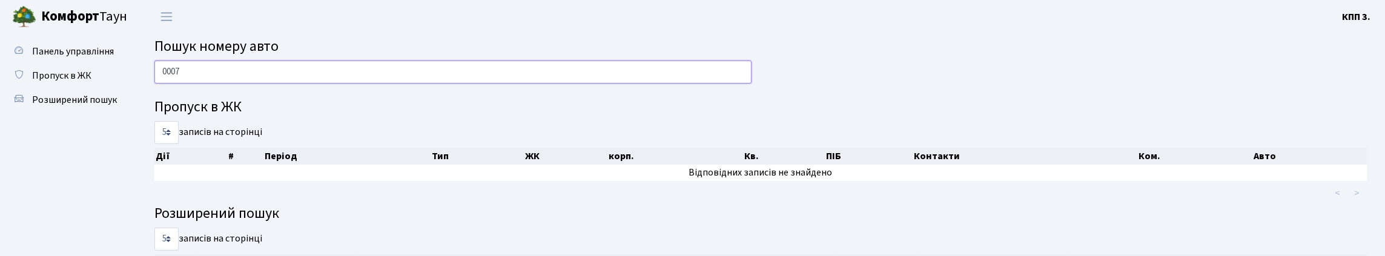
click at [572, 84] on input "0007" at bounding box center [452, 72] width 597 height 23
type input "0"
type input "9"
type input "4"
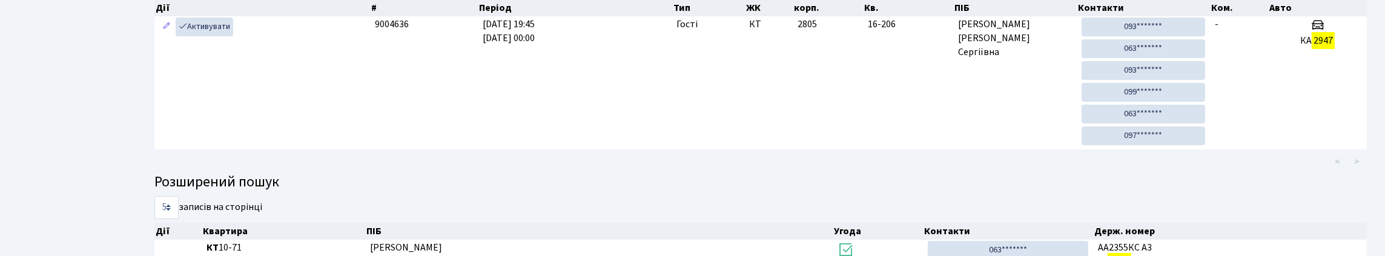
scroll to position [128, 0]
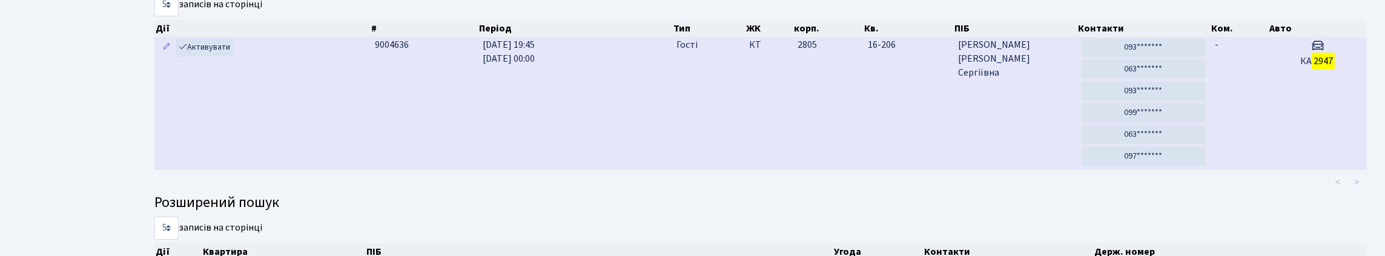
type input "2947"
click at [913, 151] on td "16-206" at bounding box center [908, 103] width 90 height 133
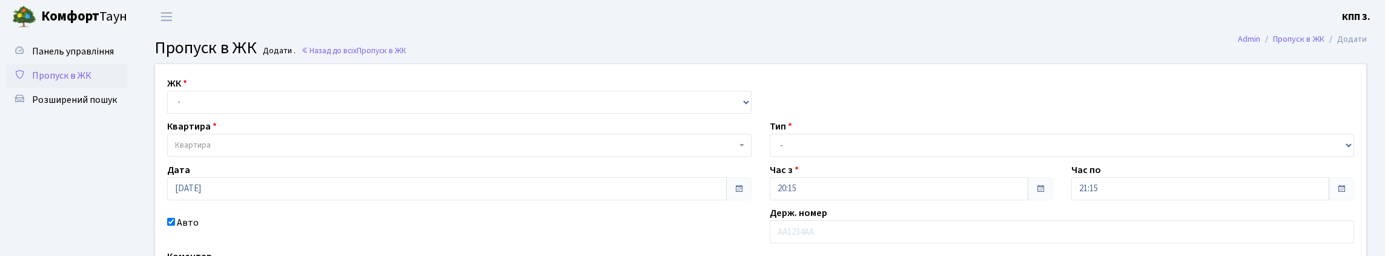
scroll to position [60, 0]
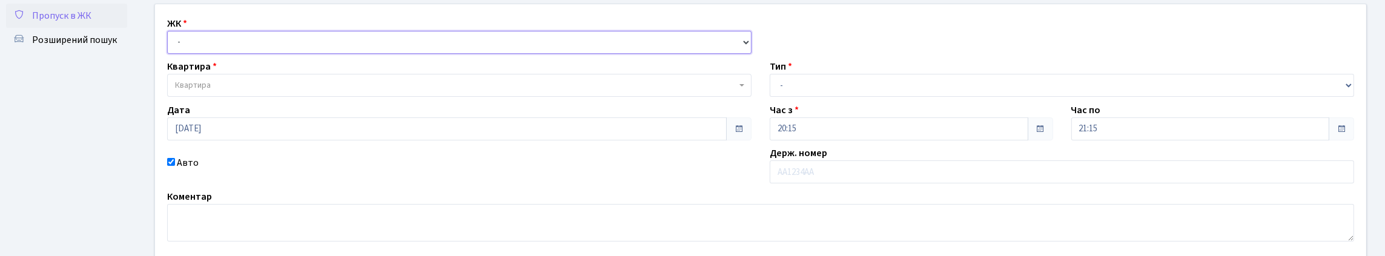
click at [427, 54] on select "- КТ, вул. Регенераторна, 4 КТ2, просп. [STREET_ADDRESS] [STREET_ADDRESS] [PERS…" at bounding box center [459, 42] width 584 height 23
select select "271"
click at [170, 44] on select "- КТ, вул. Регенераторна, 4 КТ2, просп. [STREET_ADDRESS] [STREET_ADDRESS] [PERS…" at bounding box center [459, 42] width 584 height 23
select select
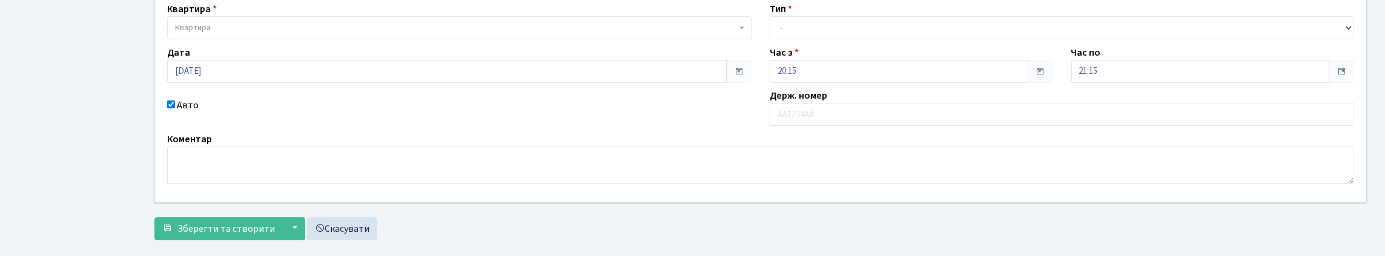
scroll to position [121, 0]
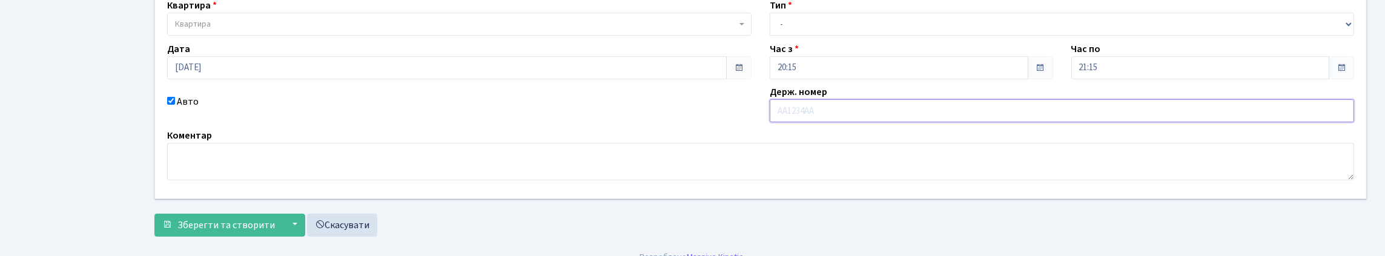
click at [849, 122] on input "text" at bounding box center [1061, 110] width 584 height 23
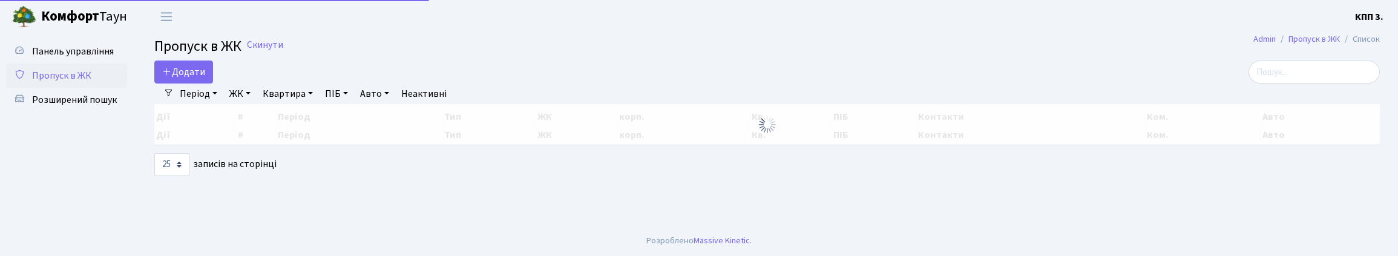
select select "25"
click at [1305, 84] on input "search" at bounding box center [1314, 72] width 131 height 23
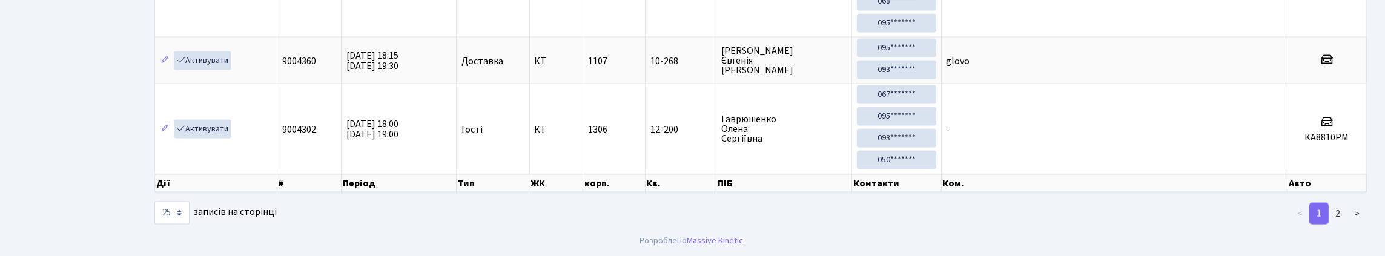
scroll to position [3329, 0]
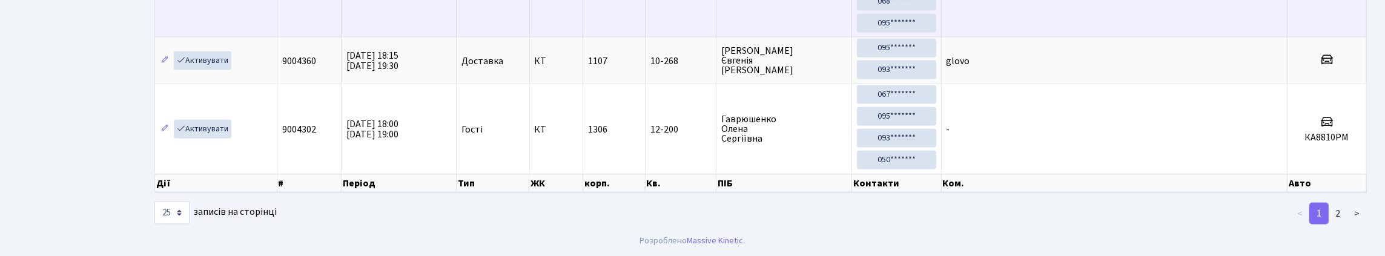
type input "10"
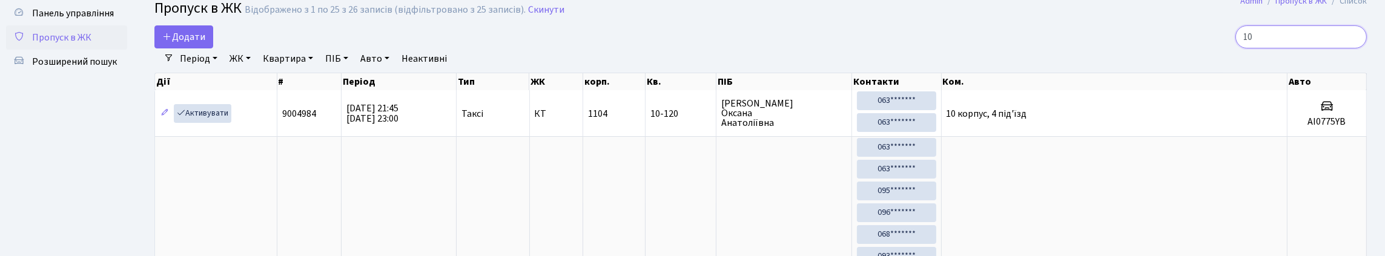
scroll to position [0, 0]
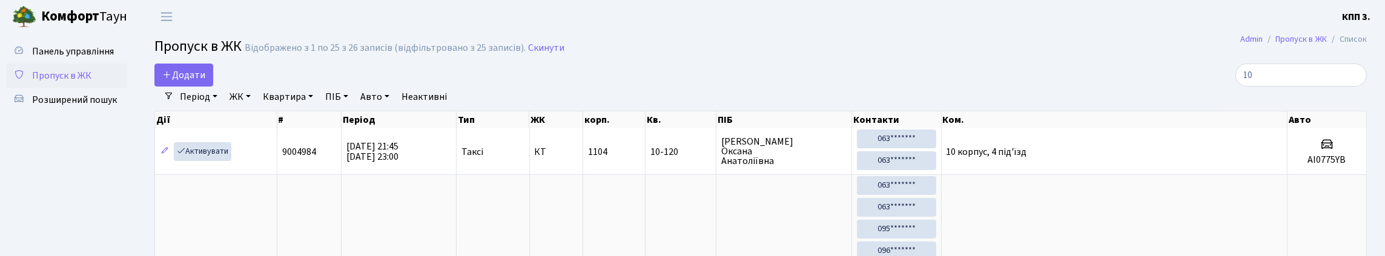
click at [255, 107] on link "ЖК" at bounding box center [240, 97] width 31 height 21
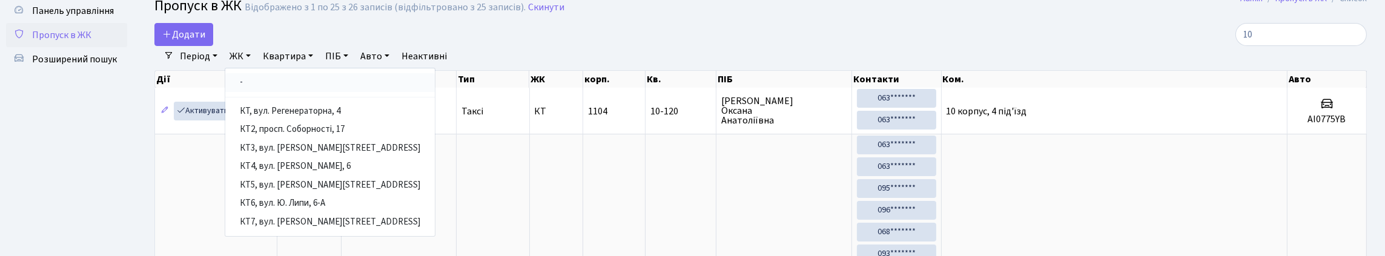
scroll to position [60, 0]
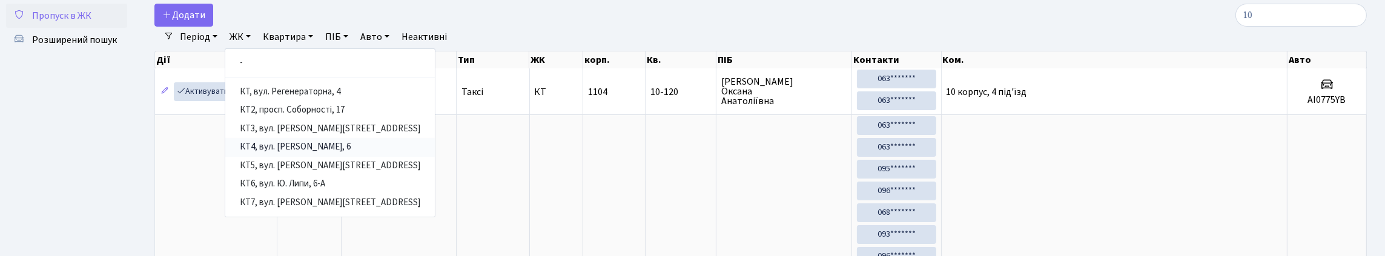
click at [330, 157] on link "КТ4, вул. [PERSON_NAME], 6" at bounding box center [329, 147] width 209 height 19
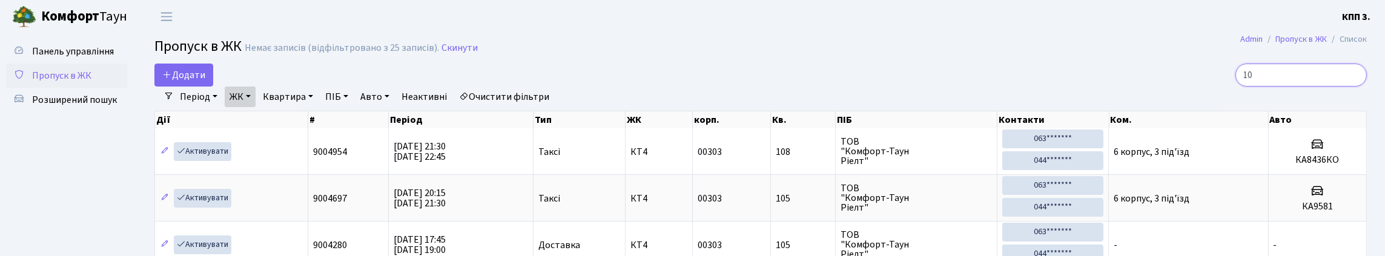
click at [1258, 87] on input "10" at bounding box center [1300, 75] width 131 height 23
click at [255, 107] on link "ЖК" at bounding box center [240, 97] width 31 height 21
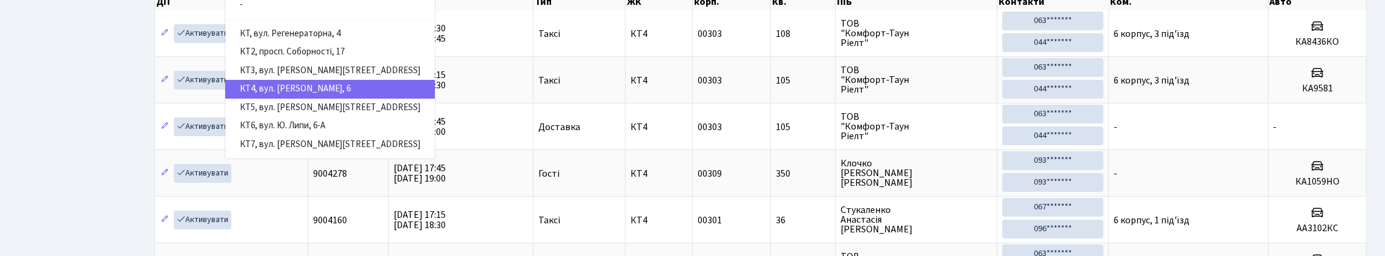
scroll to position [121, 0]
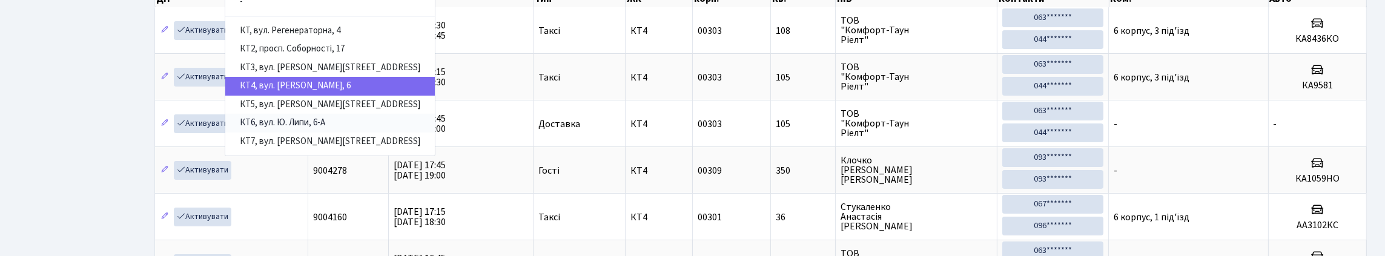
click at [288, 133] on link "КТ6, вул. Ю. Липи, 6-А" at bounding box center [329, 123] width 209 height 19
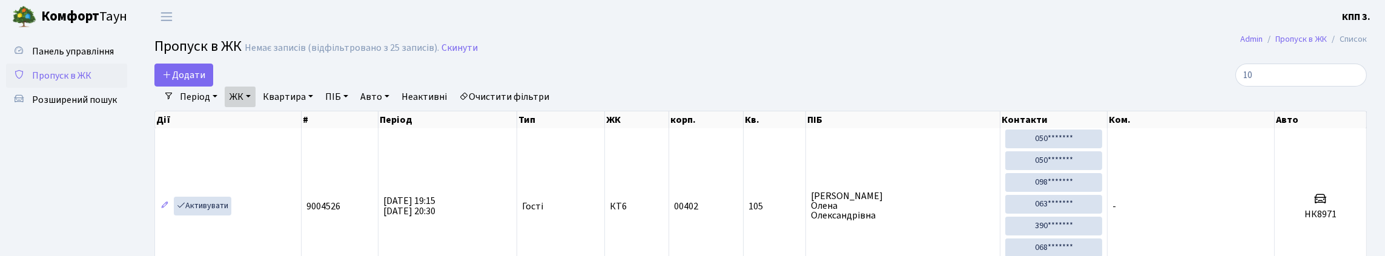
click at [255, 107] on link "ЖК" at bounding box center [240, 97] width 31 height 21
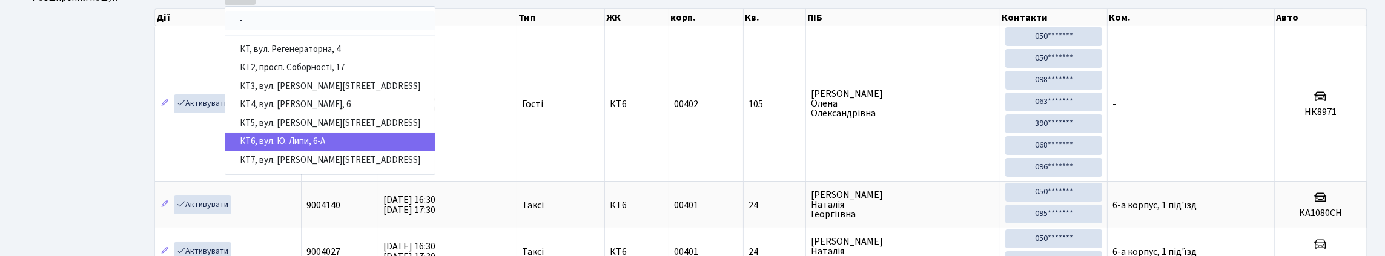
scroll to position [121, 0]
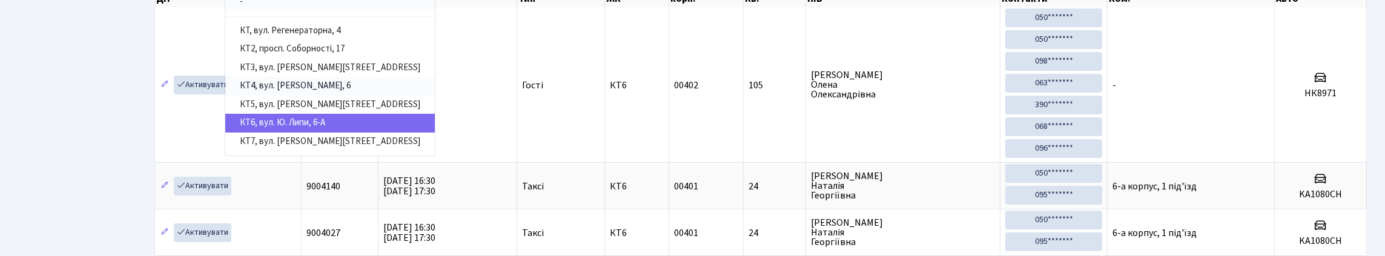
click at [280, 96] on link "КТ4, вул. [PERSON_NAME], 6" at bounding box center [329, 86] width 209 height 19
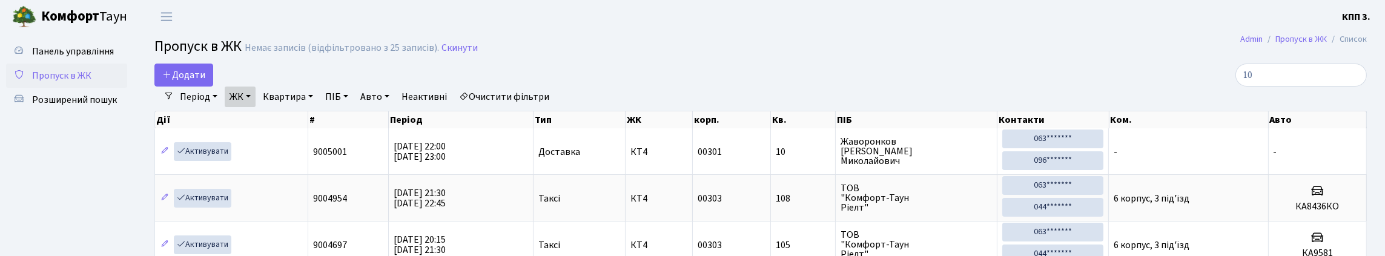
click at [77, 88] on link "Пропуск в ЖК" at bounding box center [66, 76] width 121 height 24
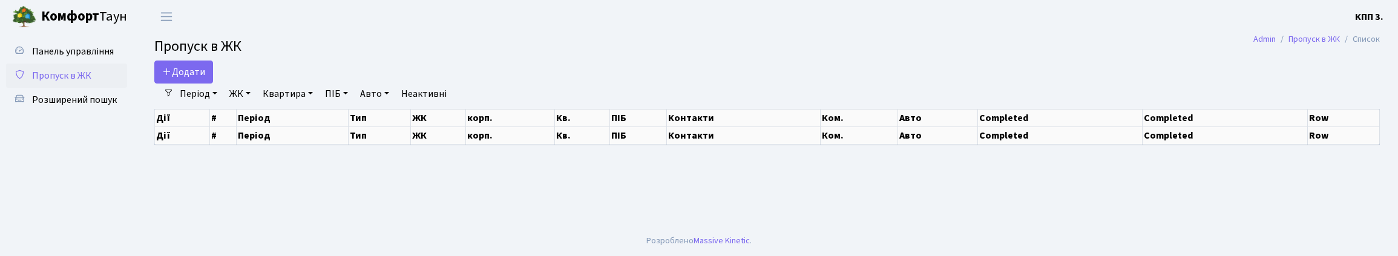
select select "25"
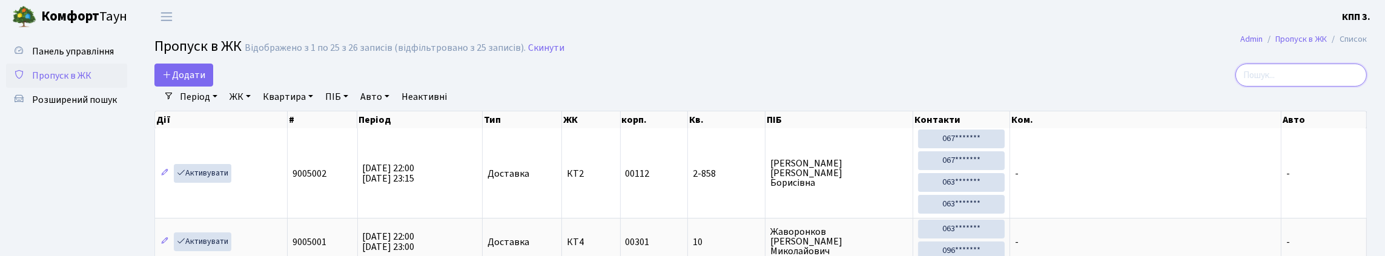
click at [1263, 87] on input "search" at bounding box center [1300, 75] width 131 height 23
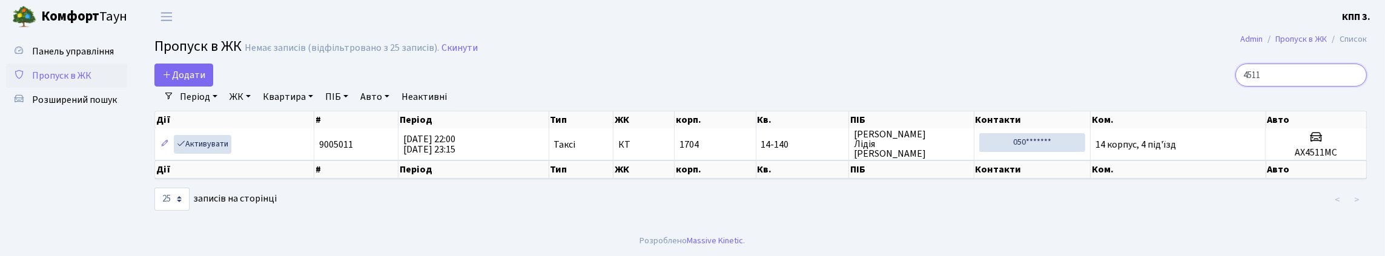
scroll to position [24, 0]
type input "4"
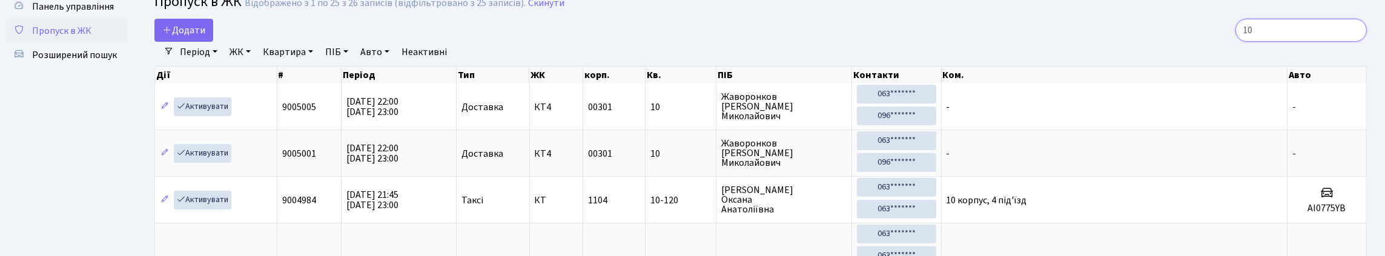
scroll to position [121, 0]
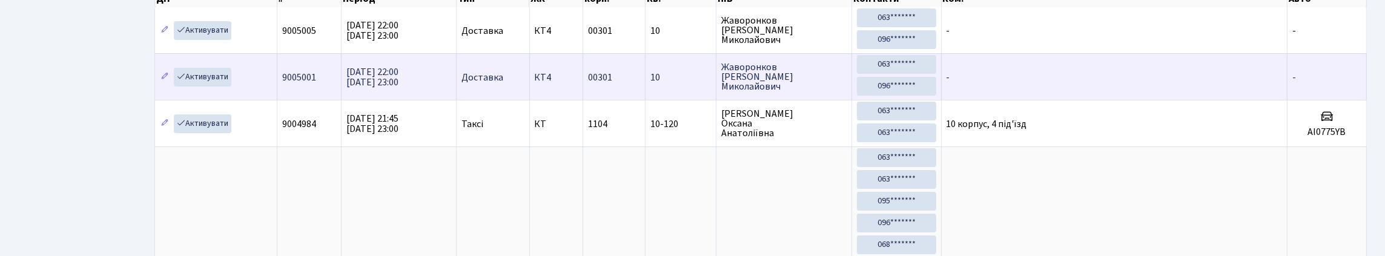
type input "1"
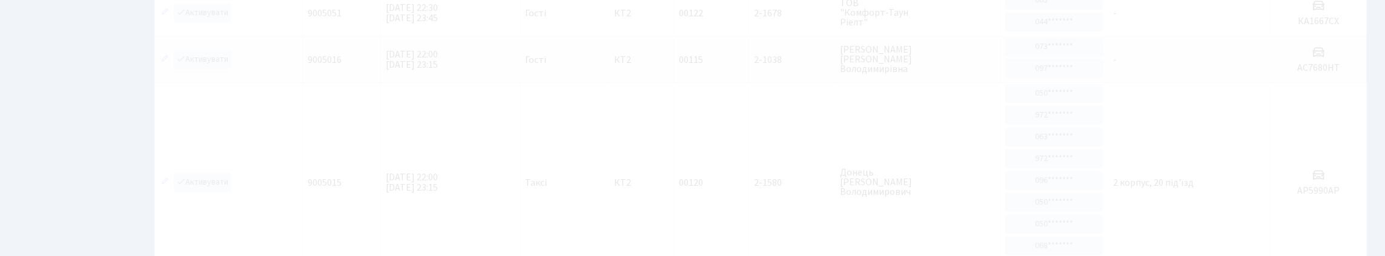
scroll to position [78, 0]
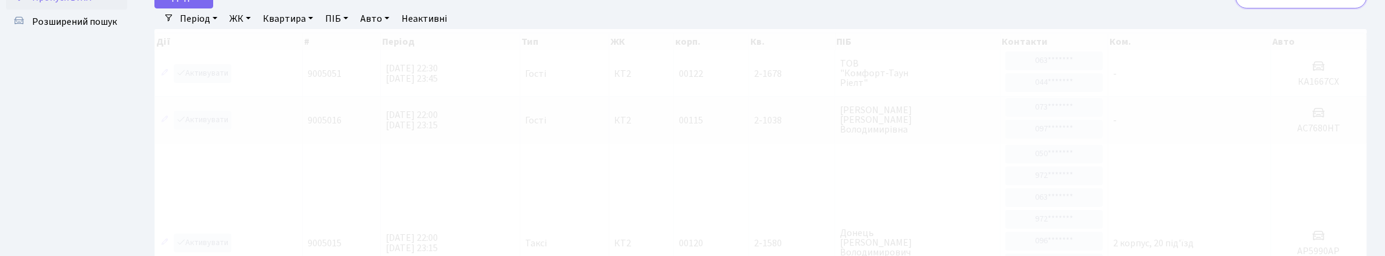
type input "2"
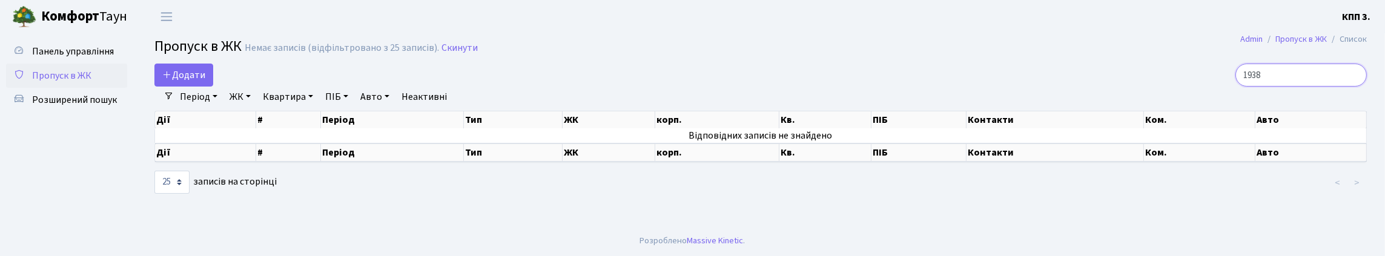
scroll to position [2, 0]
type input "1938"
click at [190, 107] on link "Період" at bounding box center [198, 97] width 47 height 21
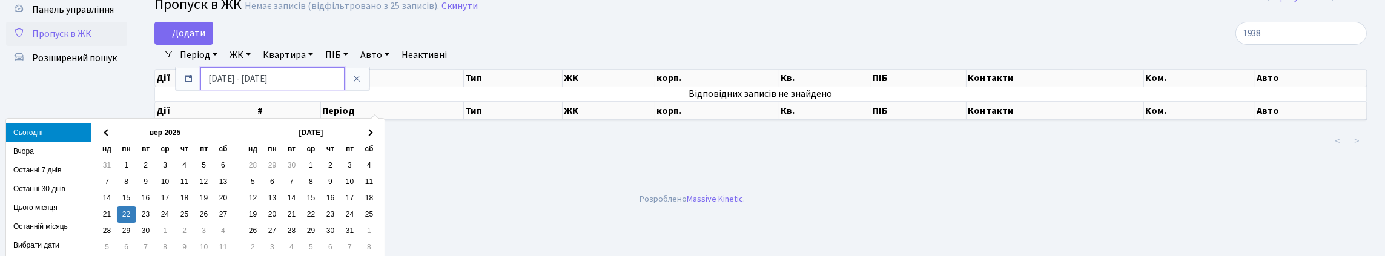
scroll to position [63, 0]
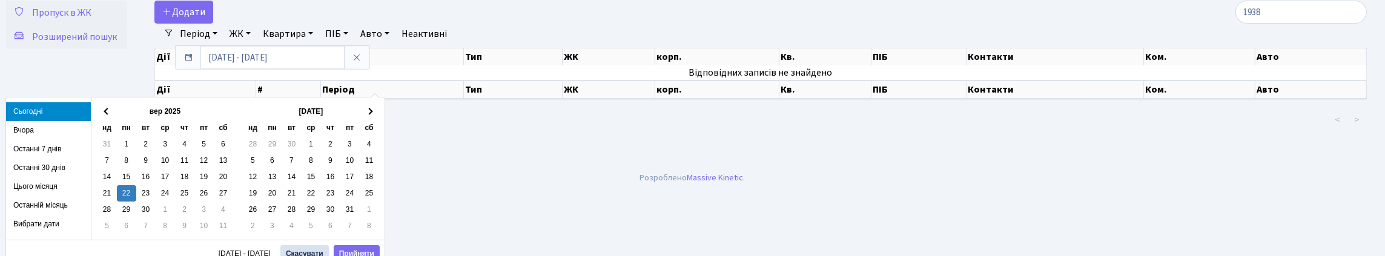
click at [53, 151] on li "Останні 7 днів" at bounding box center [48, 149] width 85 height 19
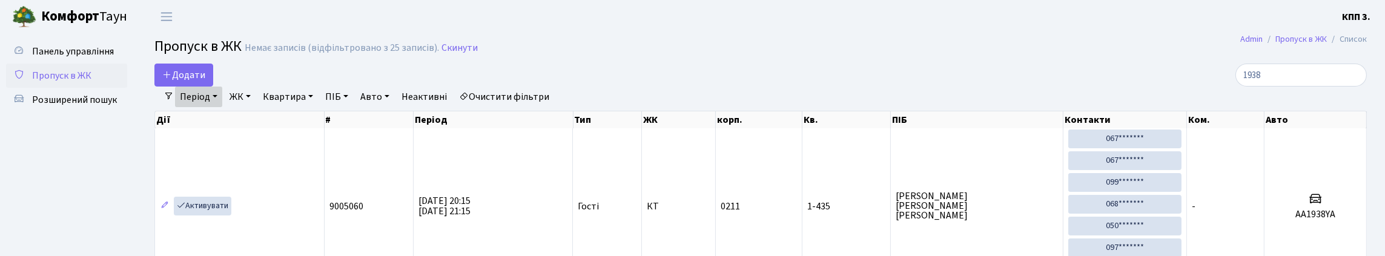
click at [66, 82] on span "Пропуск в ЖК" at bounding box center [61, 75] width 59 height 13
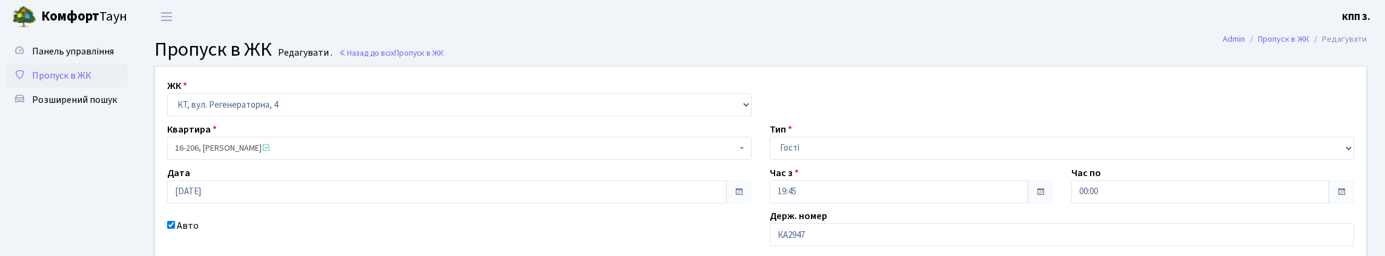
scroll to position [182, 0]
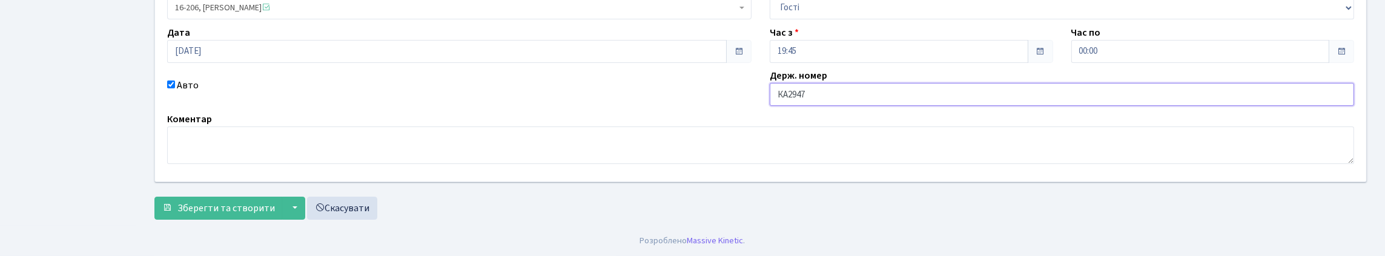
click at [899, 98] on input "КА2947" at bounding box center [1061, 94] width 584 height 23
type input "КА2947РМ"
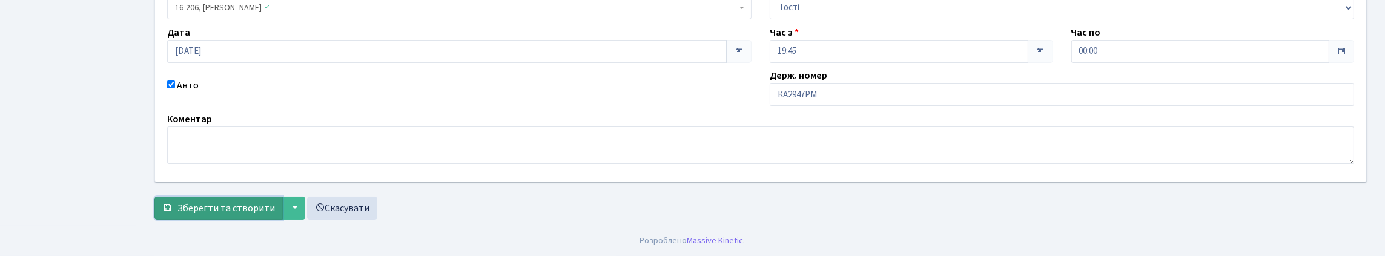
click at [275, 207] on span "Зберегти та створити" at bounding box center [225, 208] width 97 height 13
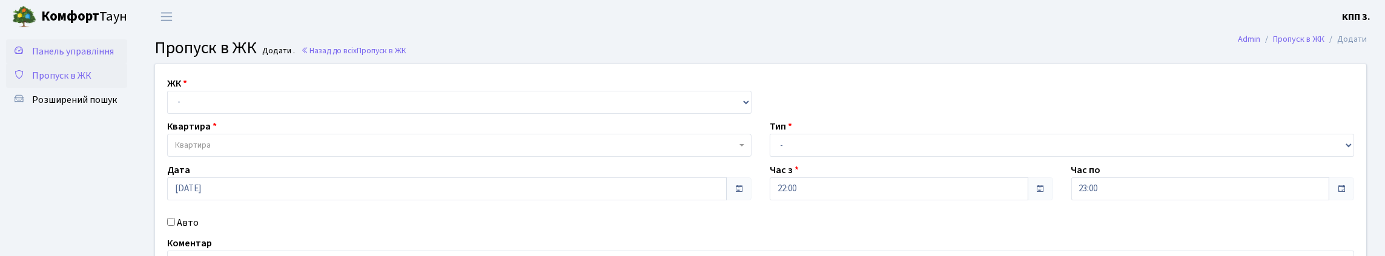
click at [32, 58] on span "Панель управління" at bounding box center [73, 51] width 82 height 13
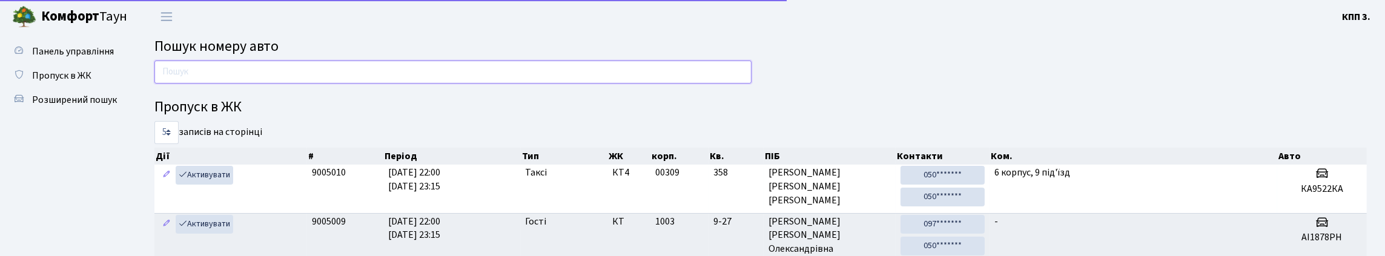
drag, startPoint x: 289, startPoint y: 82, endPoint x: 289, endPoint y: 8, distance: 73.9
click at [289, 82] on input "text" at bounding box center [452, 72] width 597 height 23
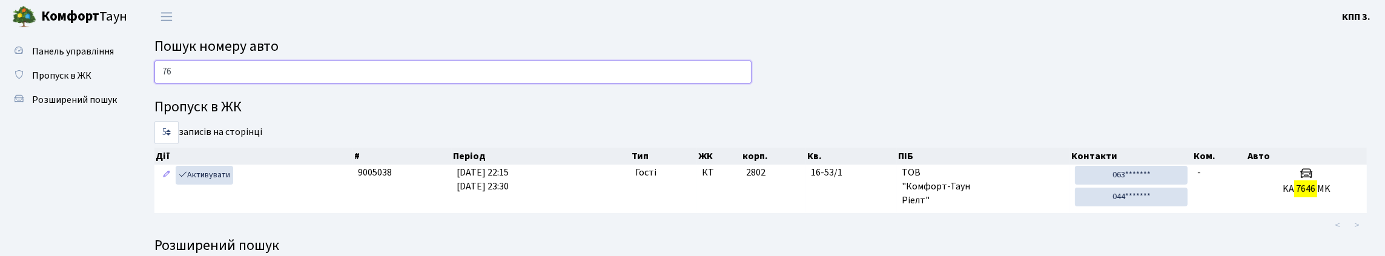
type input "7"
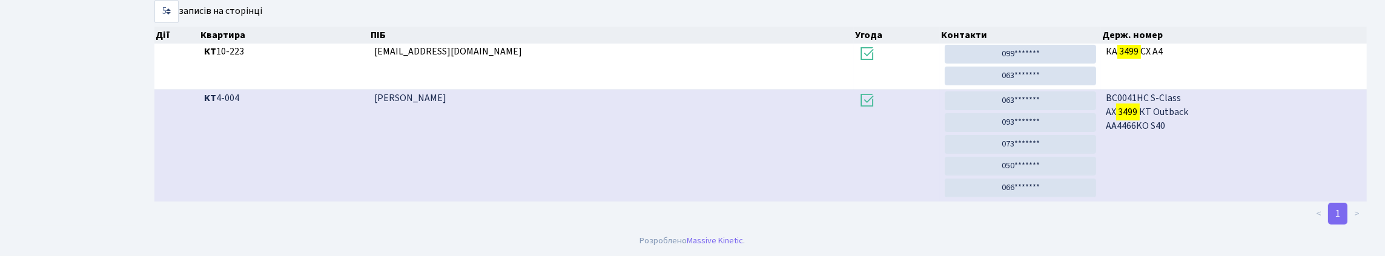
scroll to position [73, 0]
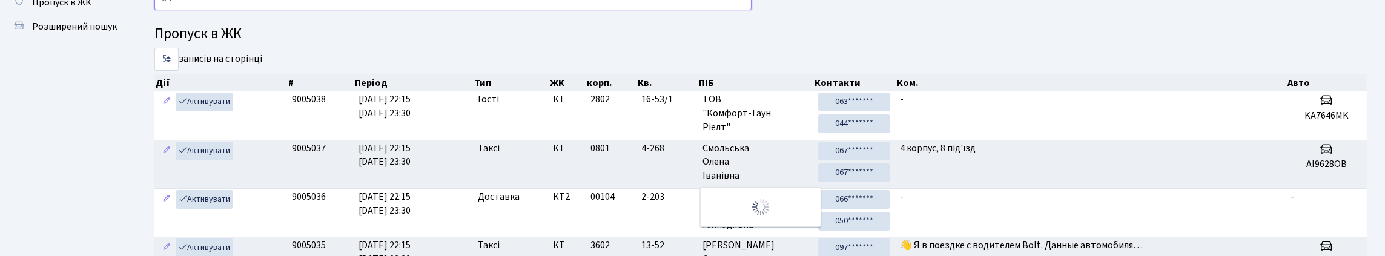
type input "3"
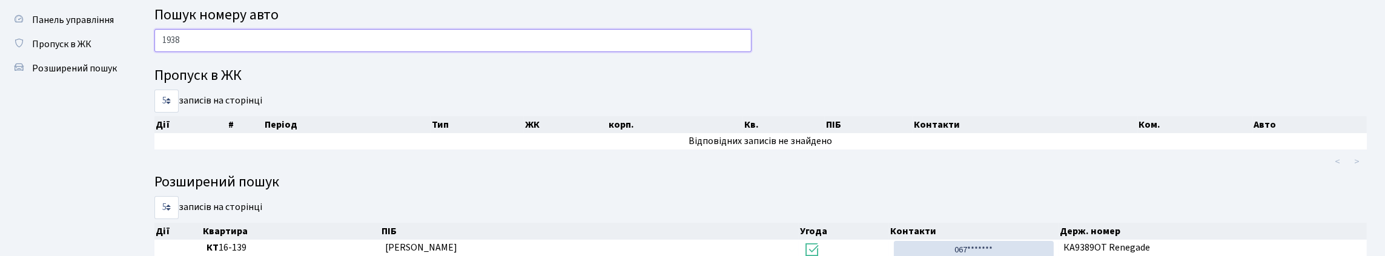
scroll to position [0, 0]
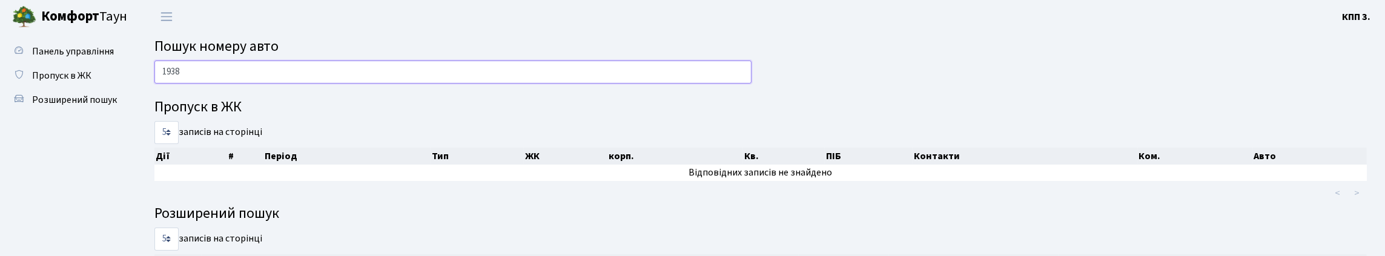
click at [162, 84] on input "1938" at bounding box center [452, 72] width 597 height 23
click at [228, 72] on input "АА1938" at bounding box center [452, 72] width 597 height 23
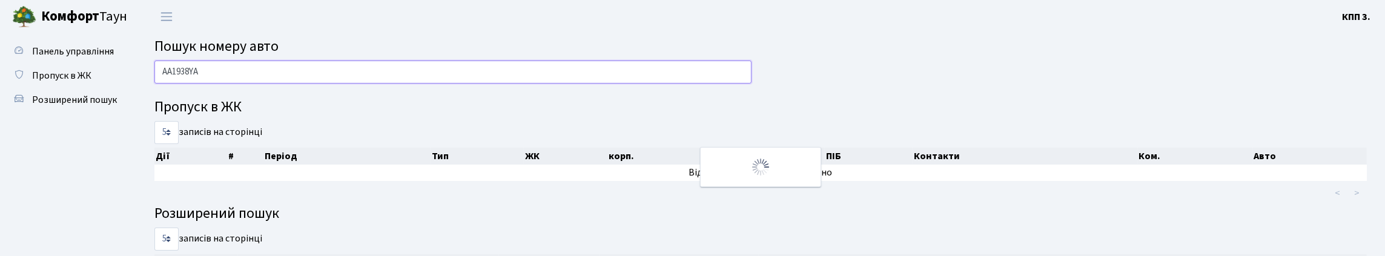
type input "АА1938YA"
drag, startPoint x: 161, startPoint y: 81, endPoint x: 263, endPoint y: 93, distance: 102.4
click at [263, 84] on input "АА1938YA" at bounding box center [452, 72] width 597 height 23
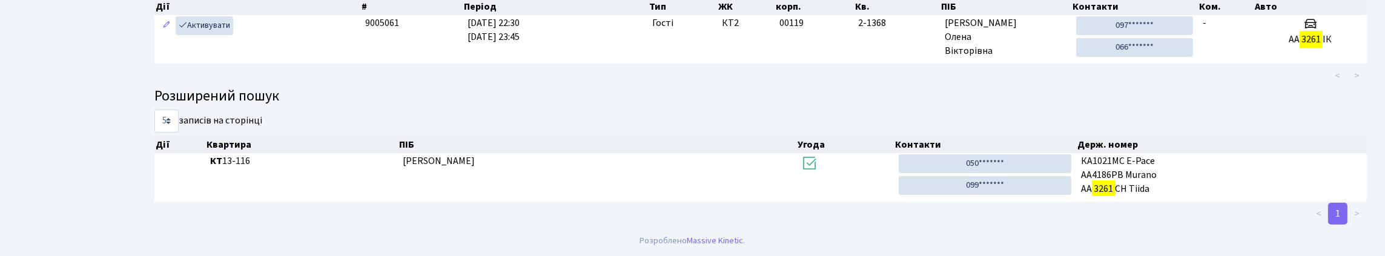
scroll to position [73, 0]
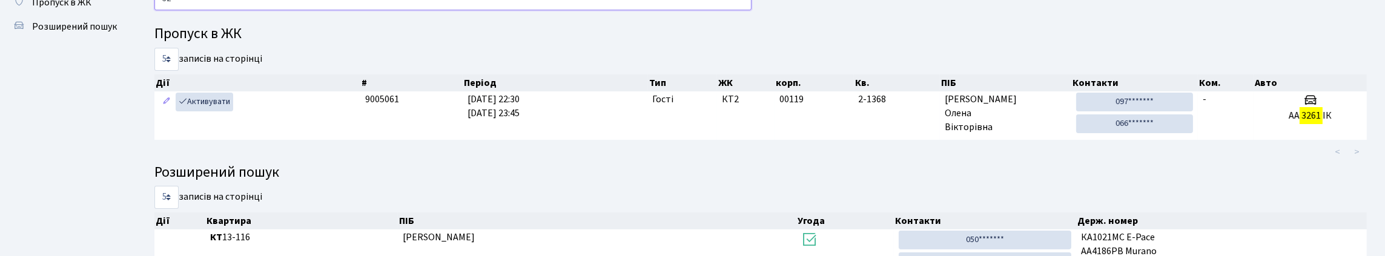
type input "3"
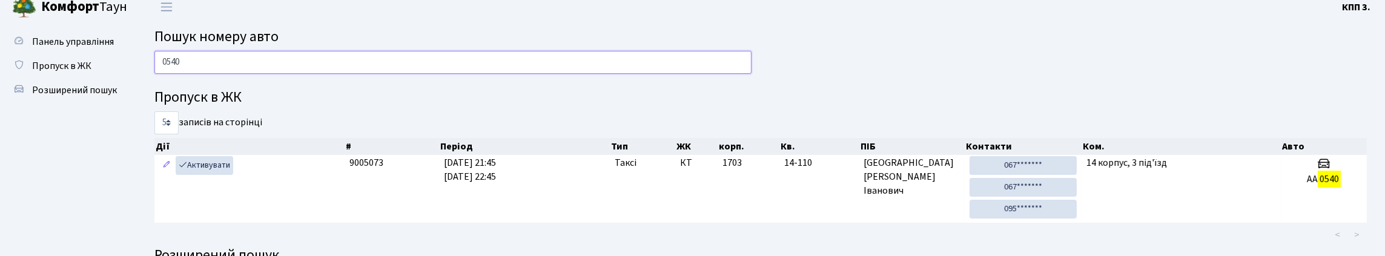
scroll to position [0, 0]
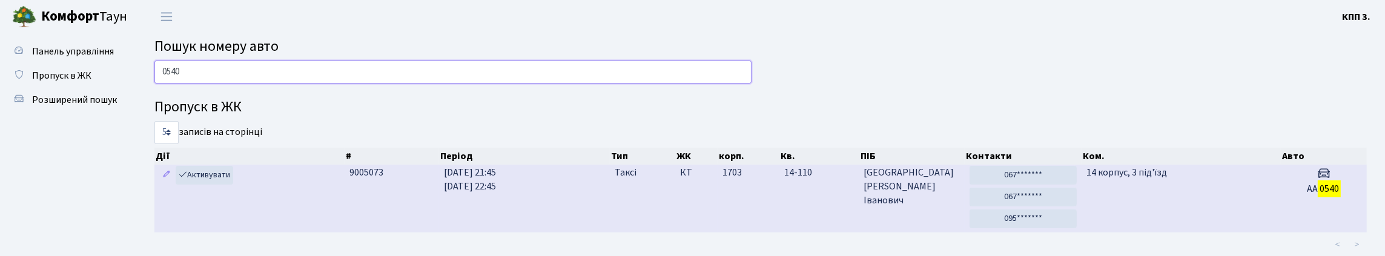
type input "0540"
click at [655, 232] on td "Таксі" at bounding box center [642, 199] width 65 height 68
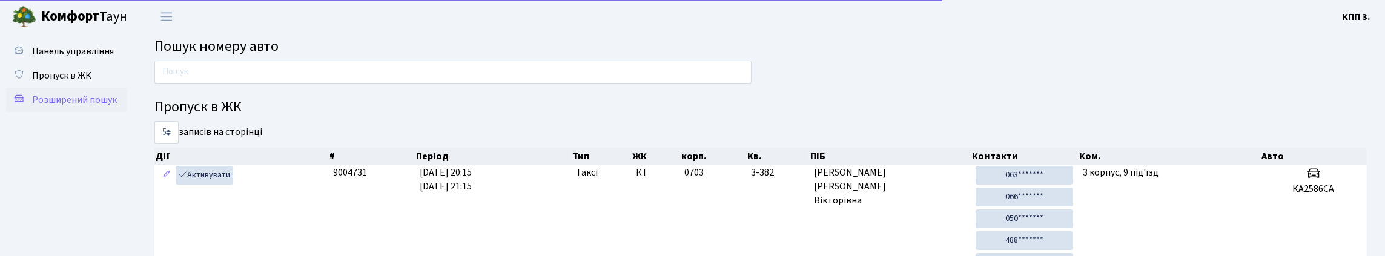
click at [70, 107] on span "Розширений пошук" at bounding box center [74, 99] width 85 height 13
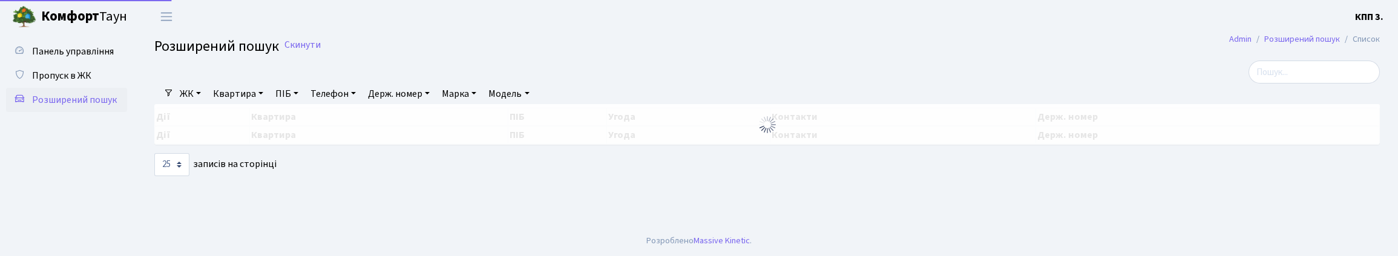
select select "25"
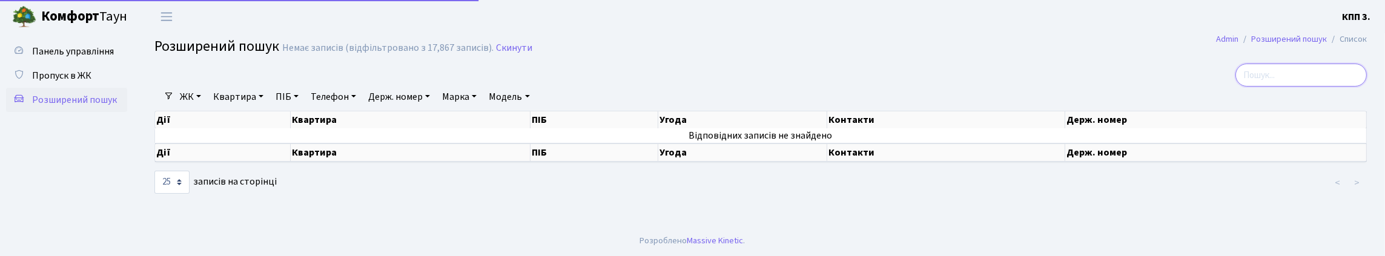
click at [1314, 85] on input "search" at bounding box center [1300, 75] width 131 height 23
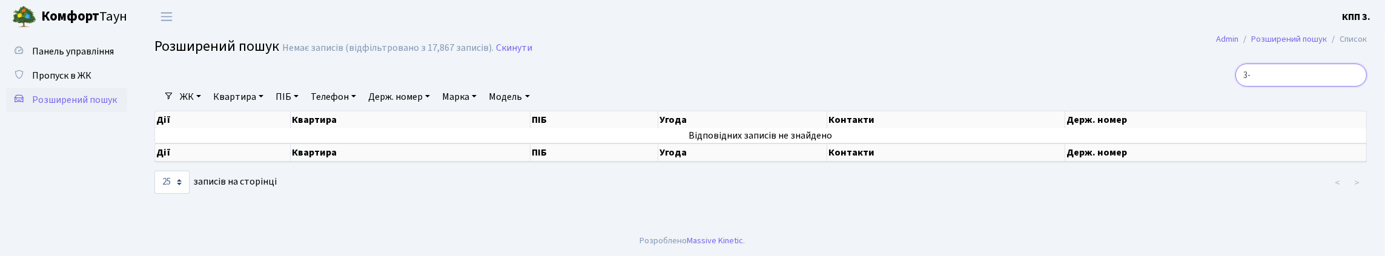
type input "3-2"
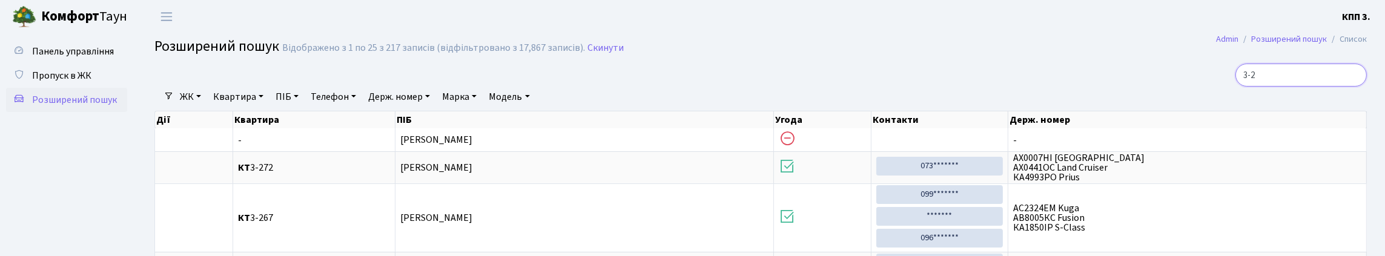
click at [1354, 85] on input "3-2" at bounding box center [1300, 75] width 131 height 23
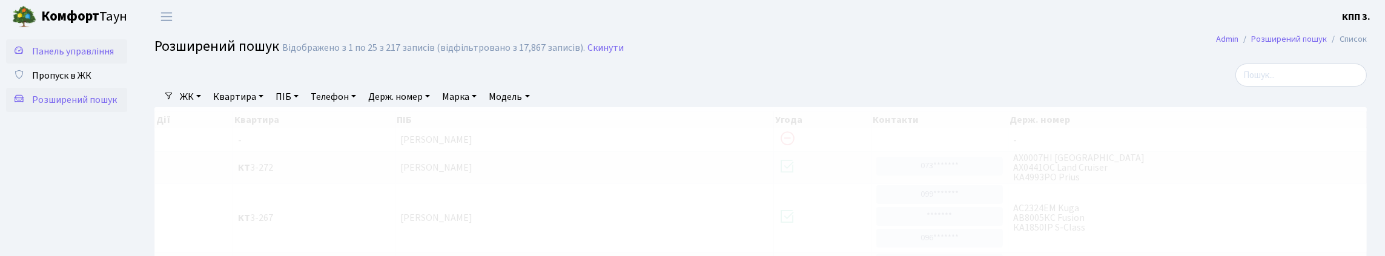
click at [106, 61] on link "Панель управління" at bounding box center [66, 51] width 121 height 24
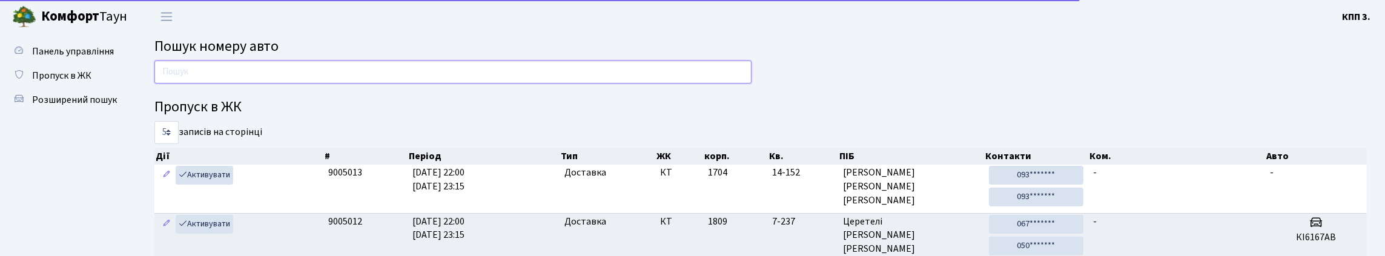
click at [205, 76] on input "text" at bounding box center [452, 72] width 597 height 23
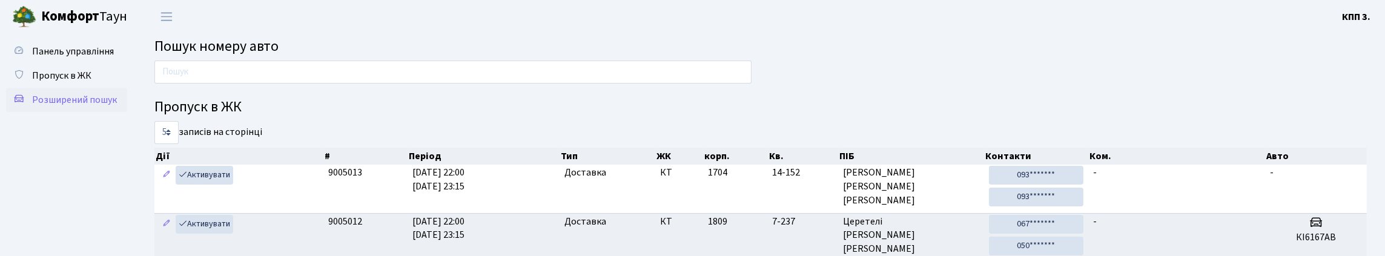
click at [54, 107] on span "Розширений пошук" at bounding box center [74, 99] width 85 height 13
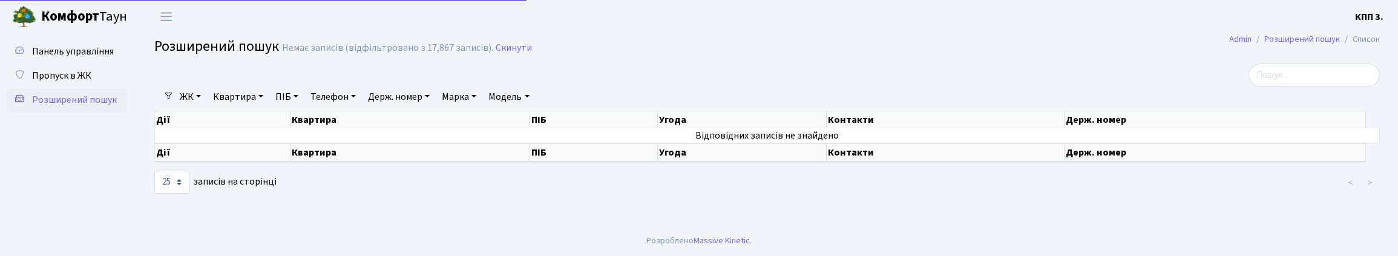
select select "25"
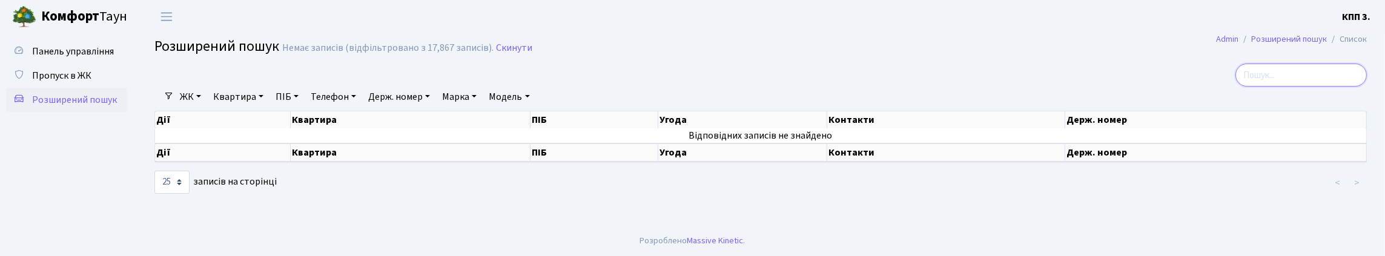
click at [1297, 86] on input "search" at bounding box center [1300, 75] width 131 height 23
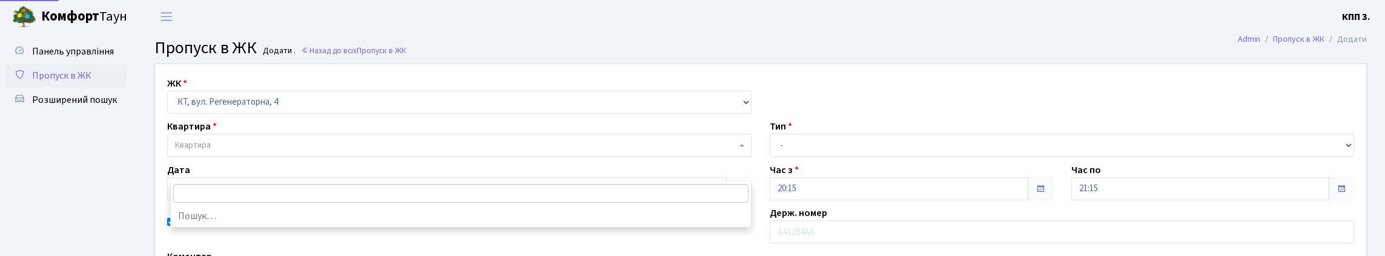
select select "271"
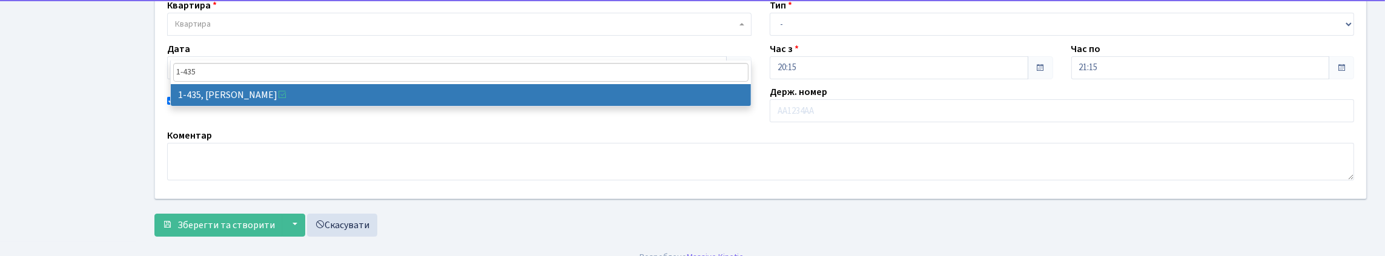
type input "1-435"
select select "406"
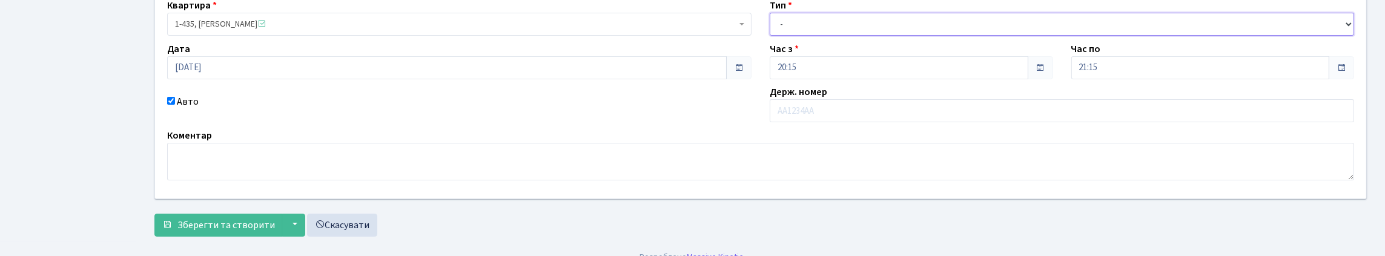
click select "- Доставка Таксі Гості Сервіс"
select select "3"
click select "- Доставка Таксі Гості Сервіс"
click input "text"
paste input "АА1938YA"
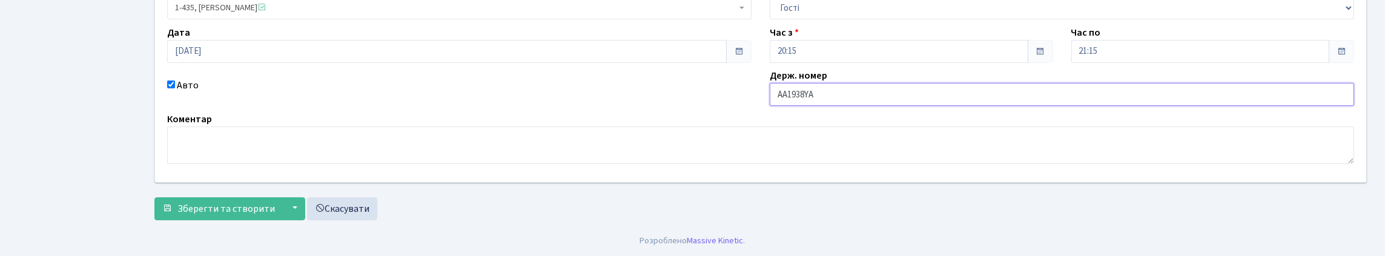
scroll to position [219, 0]
type input "АА1938YA"
click span "Зберегти та створити"
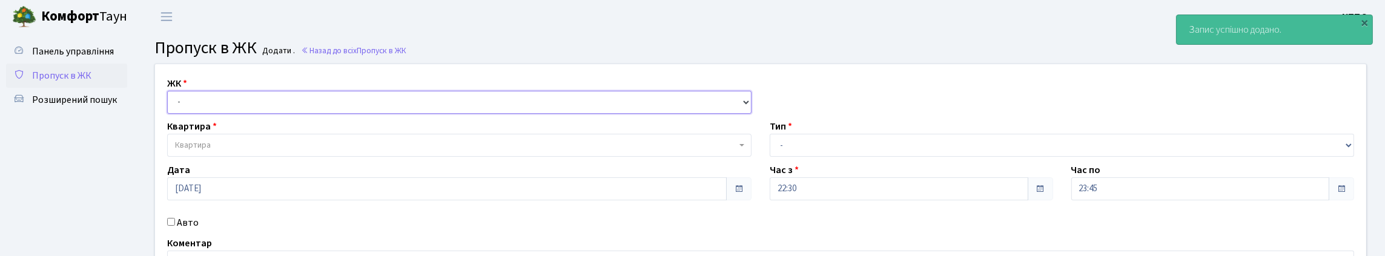
drag, startPoint x: 354, startPoint y: 118, endPoint x: 361, endPoint y: 132, distance: 15.4
click at [354, 114] on select "- КТ, вул. Регенераторна, 4 КТ2, просп. [STREET_ADDRESS] [STREET_ADDRESS] [PERS…" at bounding box center [459, 102] width 584 height 23
select select "271"
click at [170, 105] on select "- КТ, вул. Регенераторна, 4 КТ2, просп. [STREET_ADDRESS] [STREET_ADDRESS] [PERS…" at bounding box center [459, 102] width 584 height 23
select select
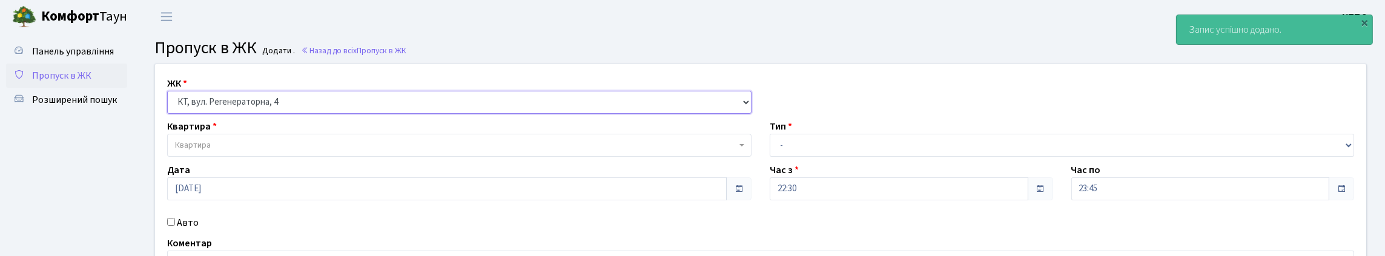
scroll to position [60, 0]
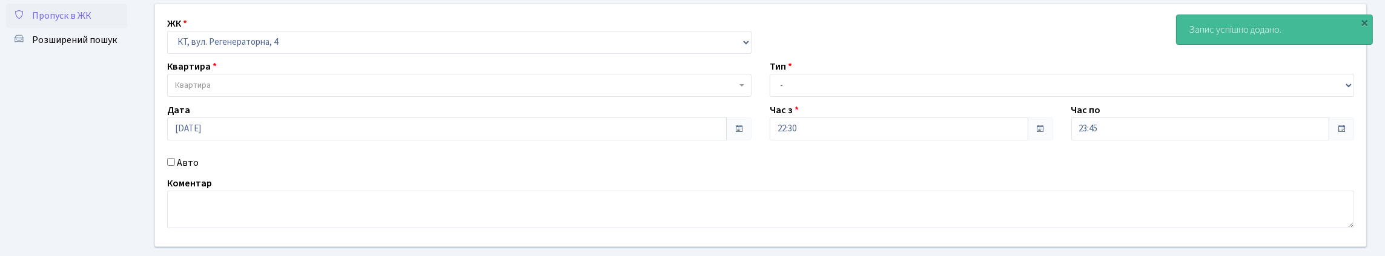
click at [192, 170] on label "Авто" at bounding box center [188, 163] width 22 height 15
click at [175, 166] on input "Авто" at bounding box center [171, 162] width 8 height 8
checkbox input "true"
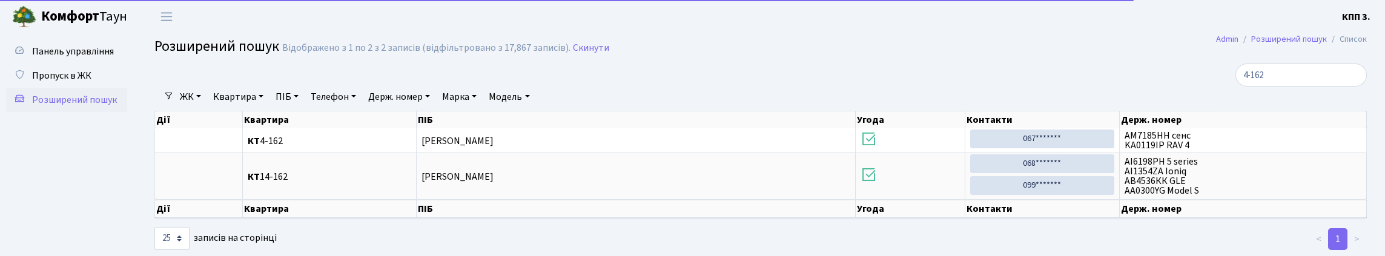
select select "25"
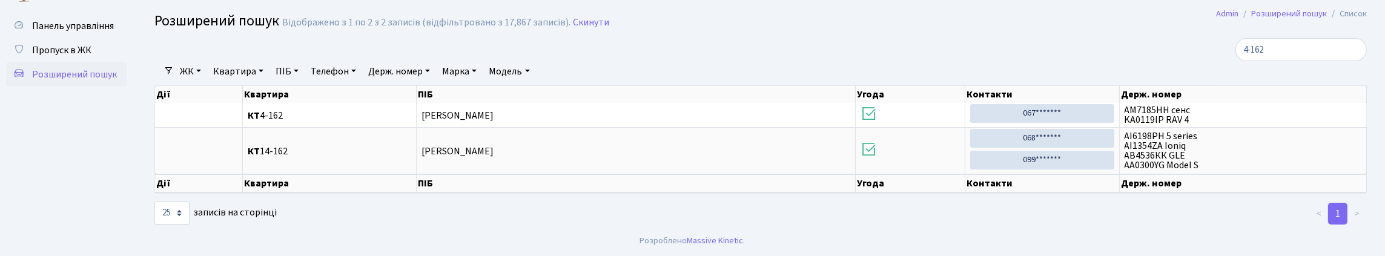
scroll to position [71, 0]
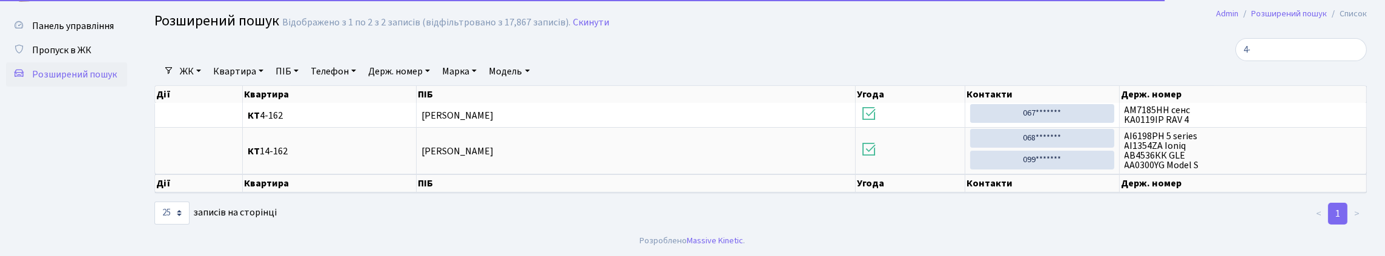
type input "4"
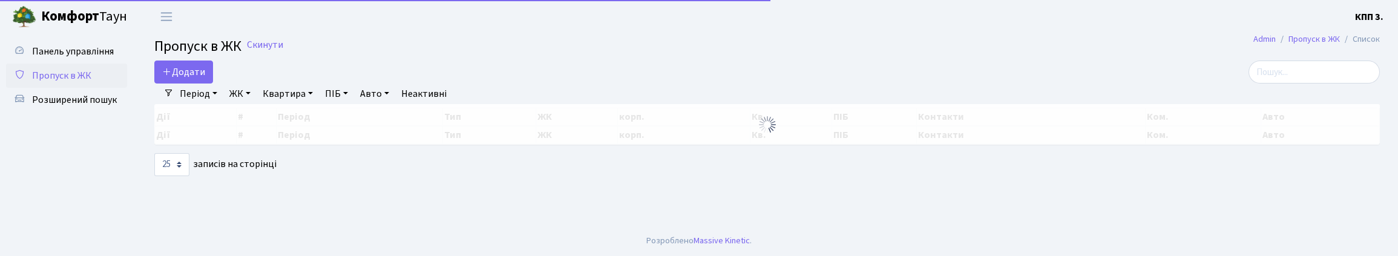
select select "25"
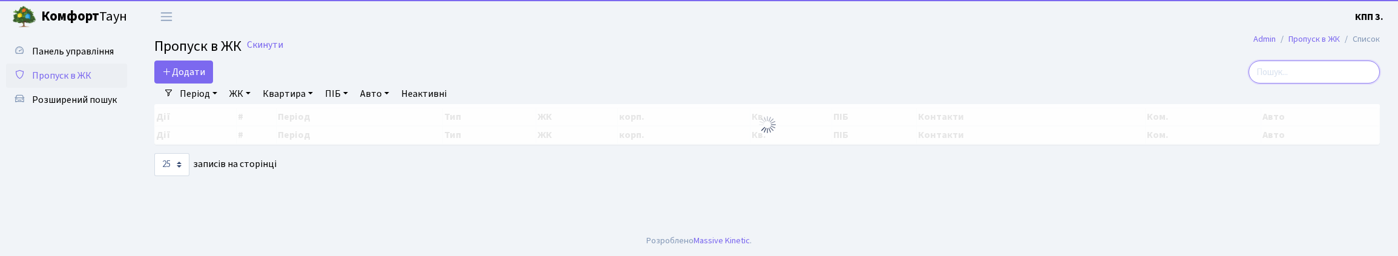
click at [1336, 82] on input "search" at bounding box center [1314, 72] width 131 height 23
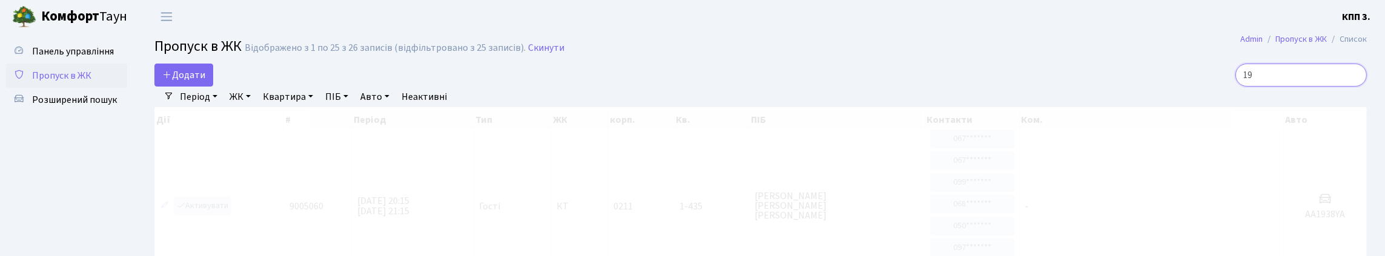
type input "1"
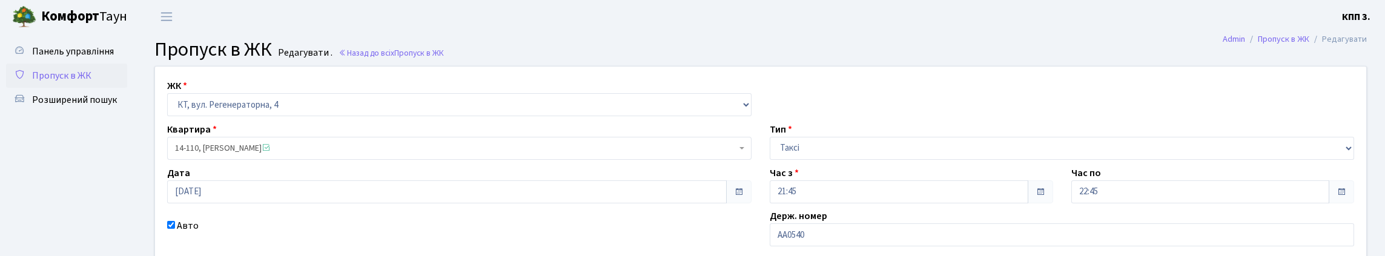
scroll to position [121, 0]
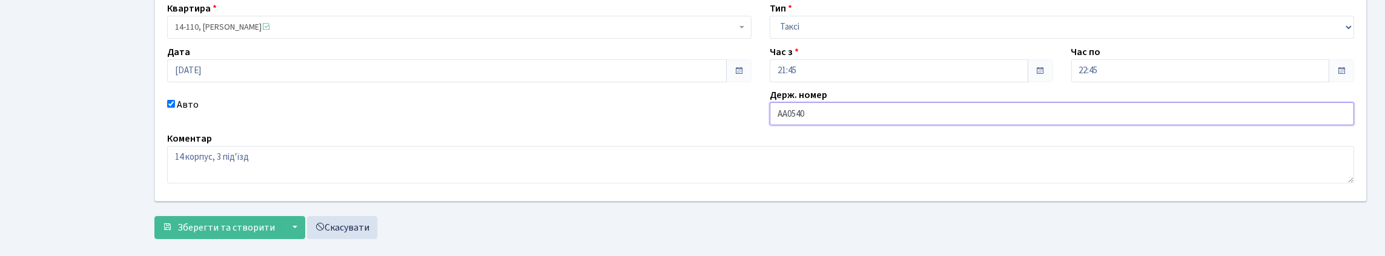
click at [864, 125] on input "АА0540" at bounding box center [1061, 113] width 584 height 23
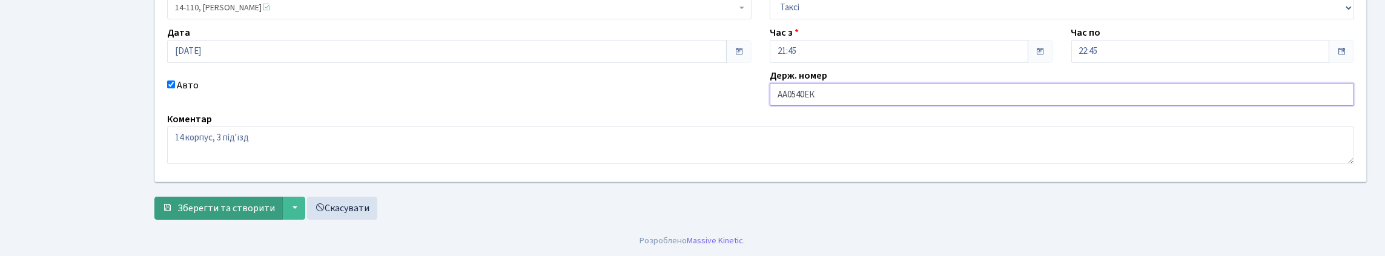
scroll to position [223, 0]
type input "АА0540ЕК"
click at [246, 214] on button "Зберегти та створити" at bounding box center [218, 208] width 128 height 23
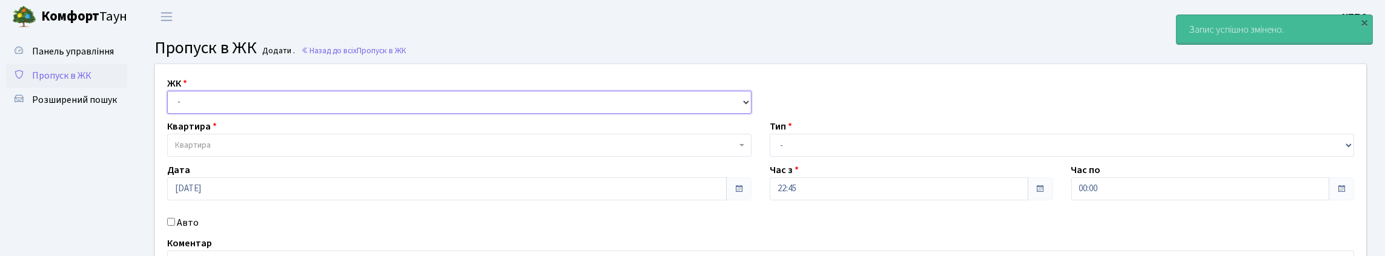
click at [242, 114] on select "- КТ, вул. Регенераторна, 4 КТ2, просп. [STREET_ADDRESS] [STREET_ADDRESS] [PERS…" at bounding box center [459, 102] width 584 height 23
select select "271"
click at [170, 105] on select "- КТ, вул. Регенераторна, 4 КТ2, просп. [STREET_ADDRESS] [STREET_ADDRESS] [PERS…" at bounding box center [459, 102] width 584 height 23
select select
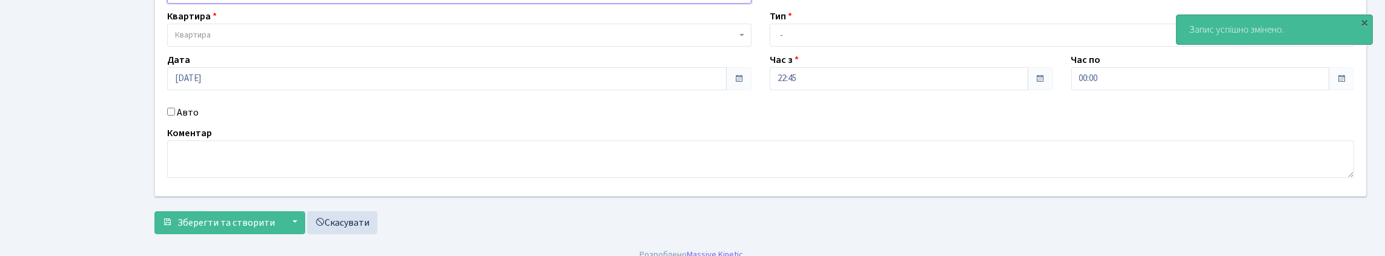
scroll to position [121, 0]
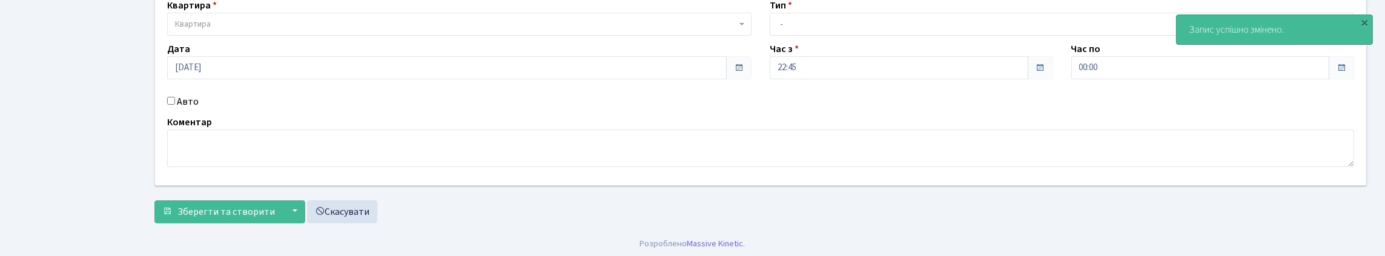
click at [195, 109] on label "Авто" at bounding box center [188, 101] width 22 height 15
click at [175, 105] on input "Авто" at bounding box center [171, 101] width 8 height 8
checkbox input "true"
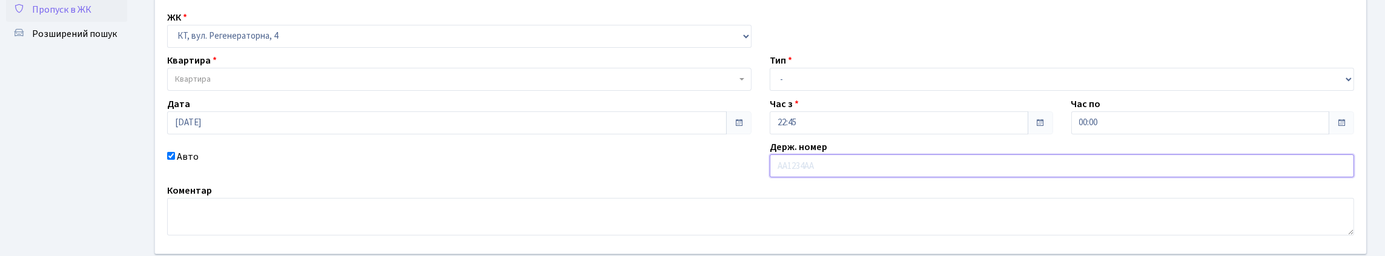
scroll to position [0, 0]
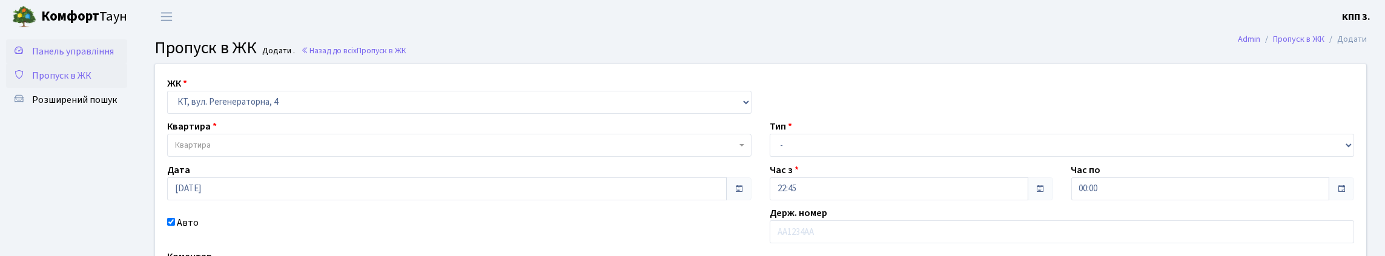
click at [96, 64] on link "Панель управління" at bounding box center [66, 51] width 121 height 24
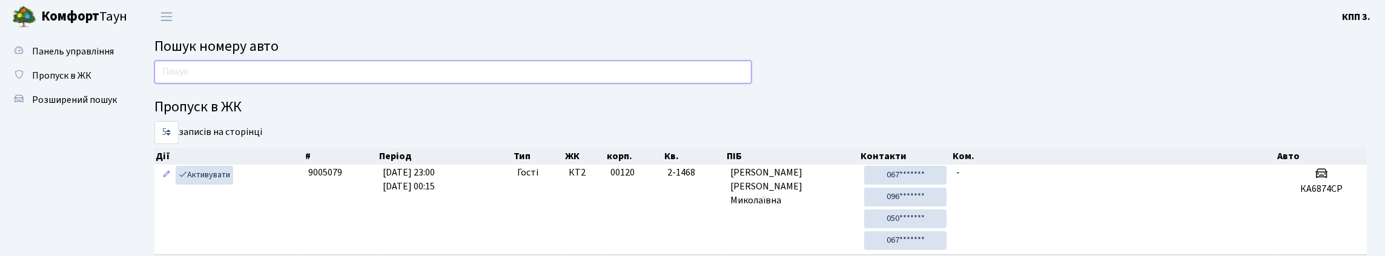
click at [384, 84] on input "text" at bounding box center [452, 72] width 597 height 23
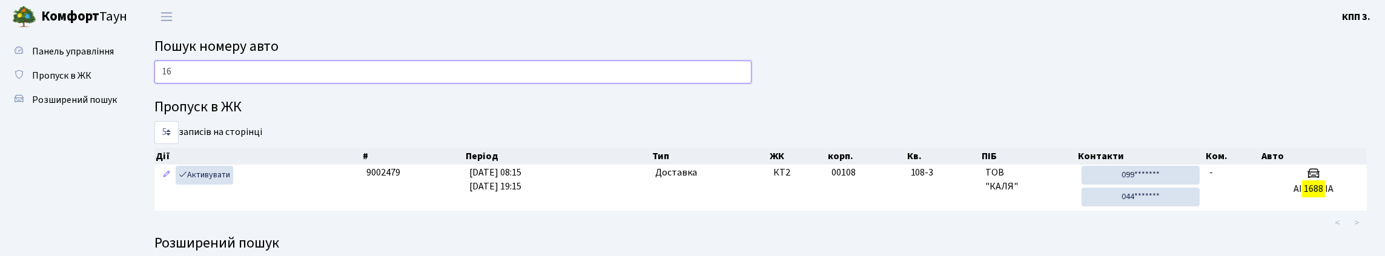
type input "1"
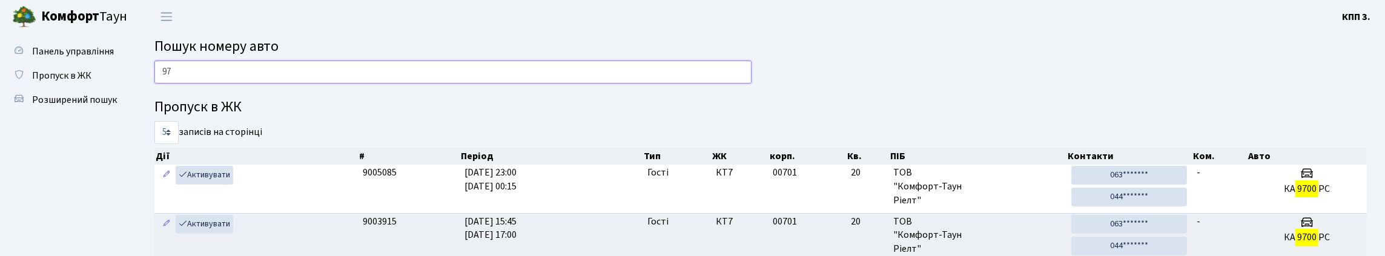
type input "9"
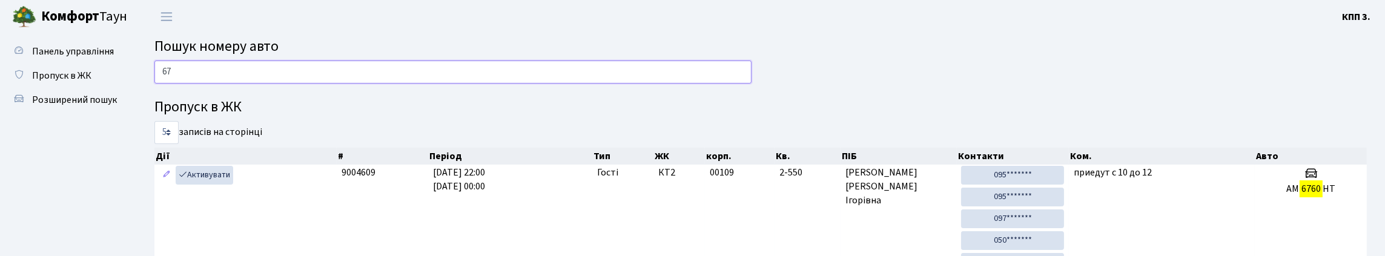
type input "6"
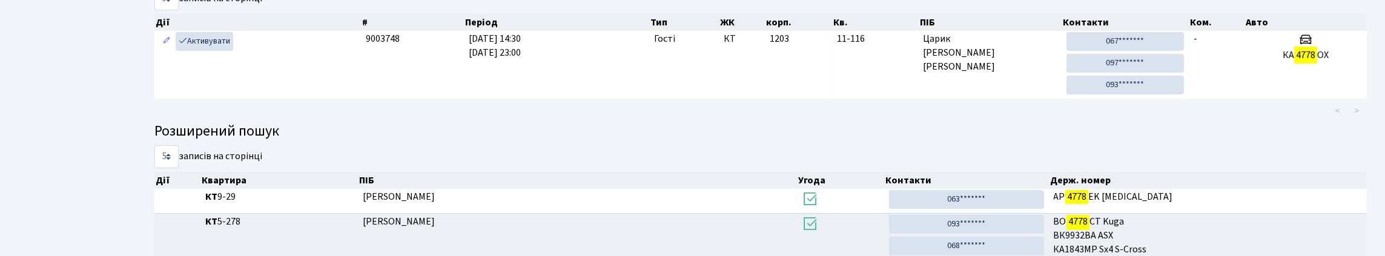
scroll to position [73, 0]
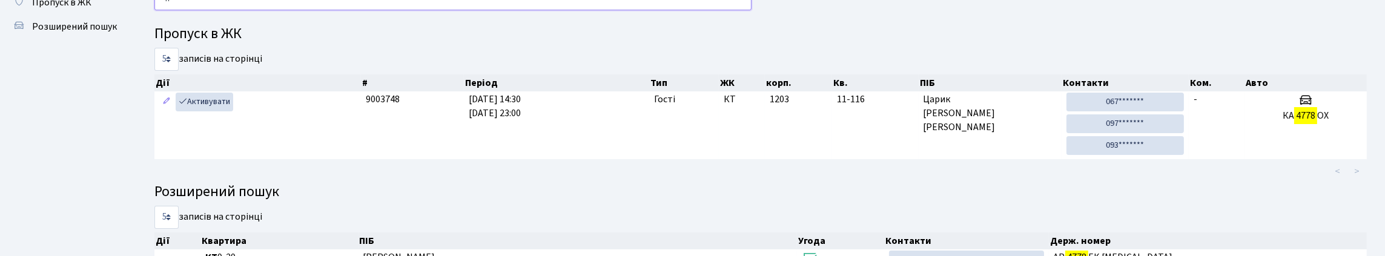
type input "4"
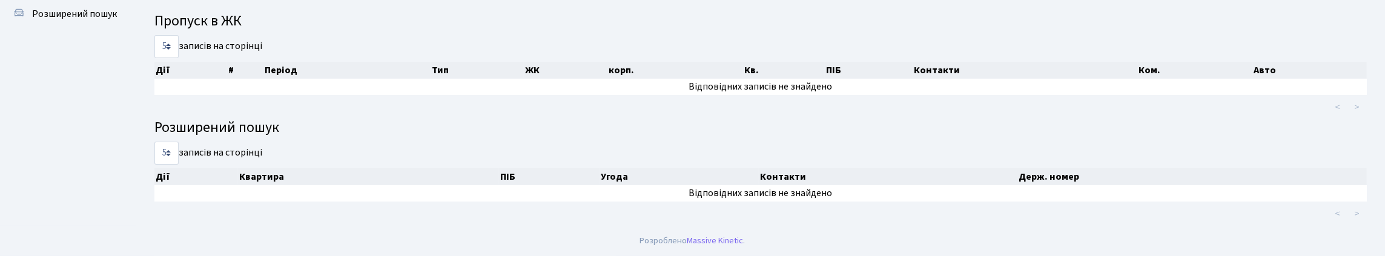
scroll to position [0, 0]
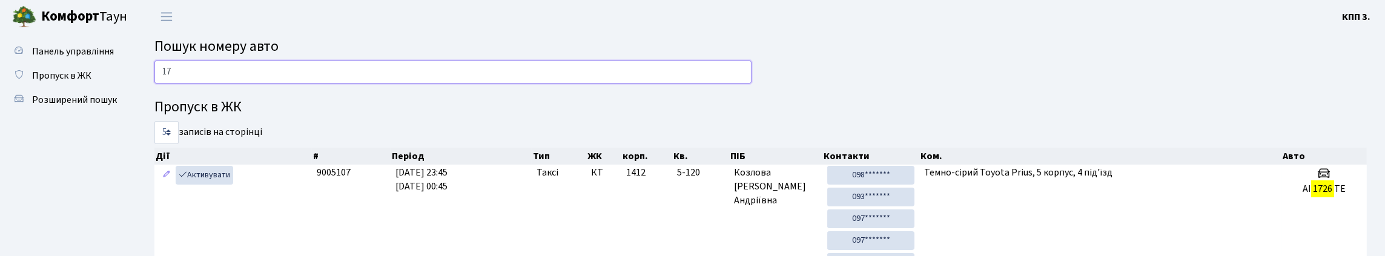
type input "1"
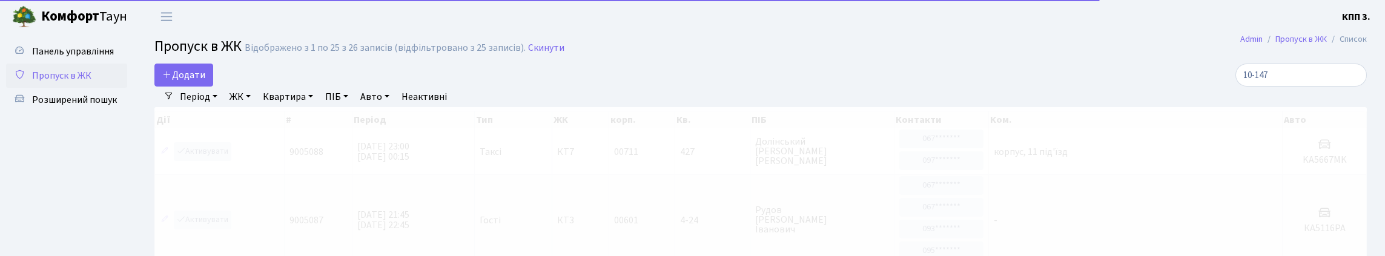
select select "25"
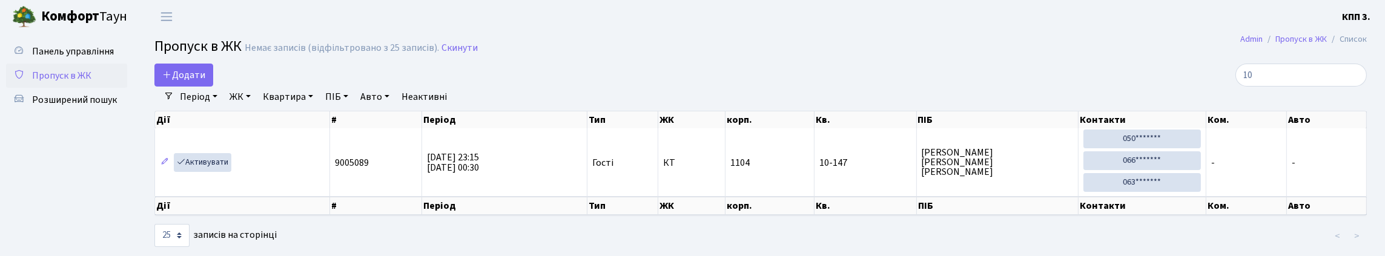
type input "1"
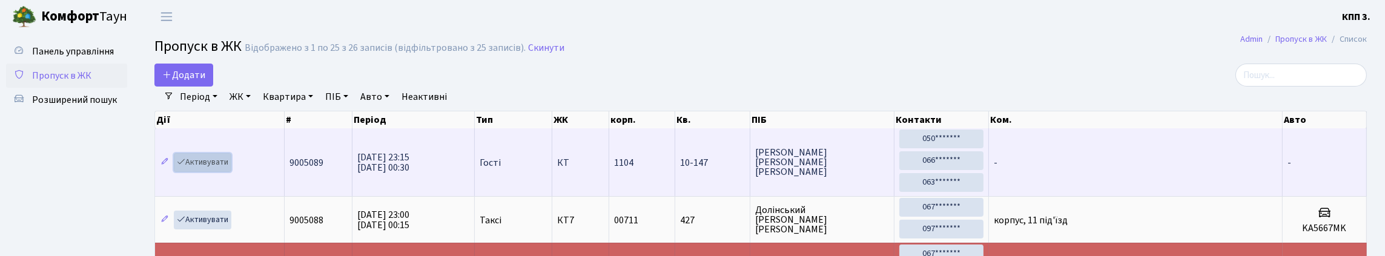
click at [231, 172] on link "Активувати" at bounding box center [203, 162] width 58 height 19
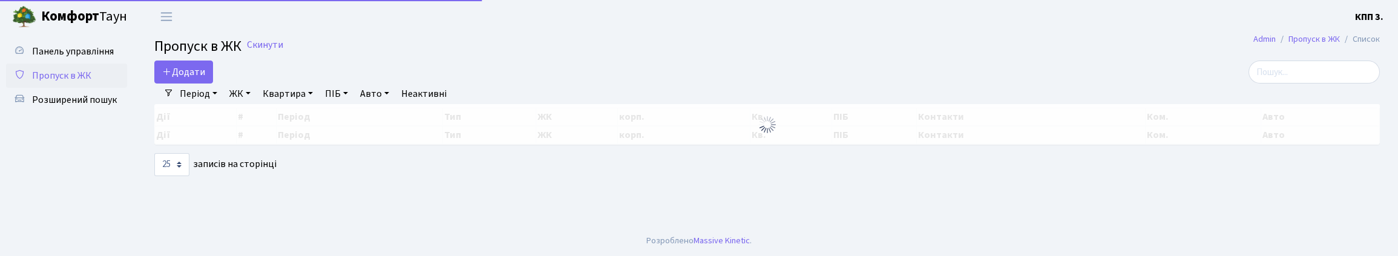
select select "25"
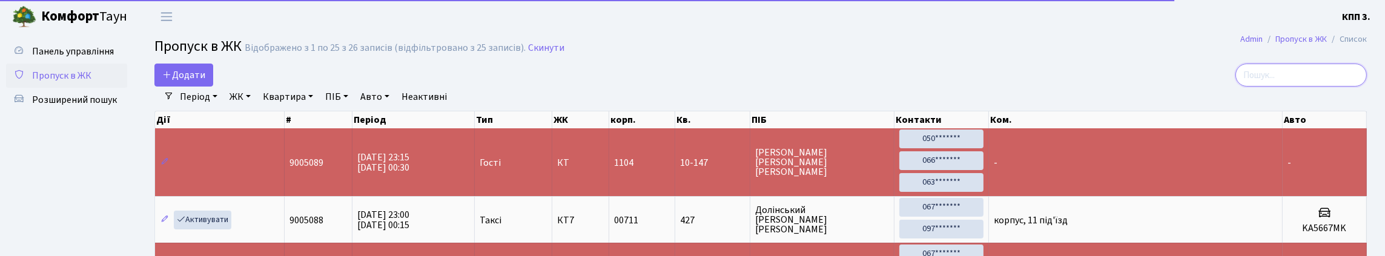
click at [1301, 81] on input "search" at bounding box center [1300, 75] width 131 height 23
